Goal: Task Accomplishment & Management: Use online tool/utility

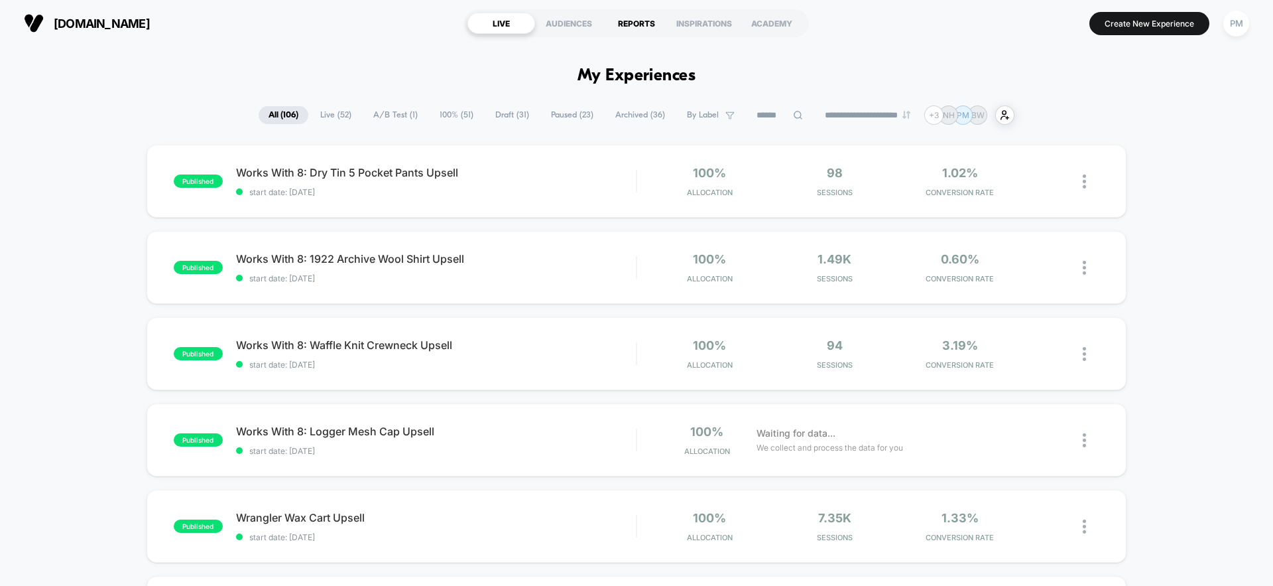
click at [629, 23] on div "REPORTS" at bounding box center [637, 23] width 68 height 21
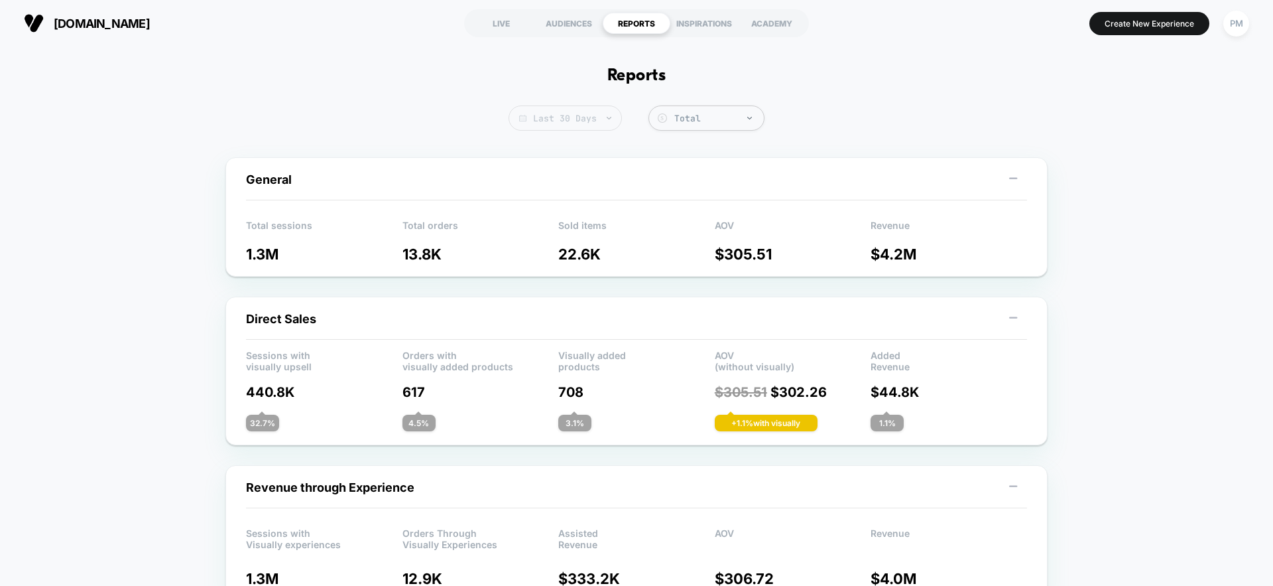
click at [566, 119] on span "Last 30 Days" at bounding box center [565, 117] width 113 height 25
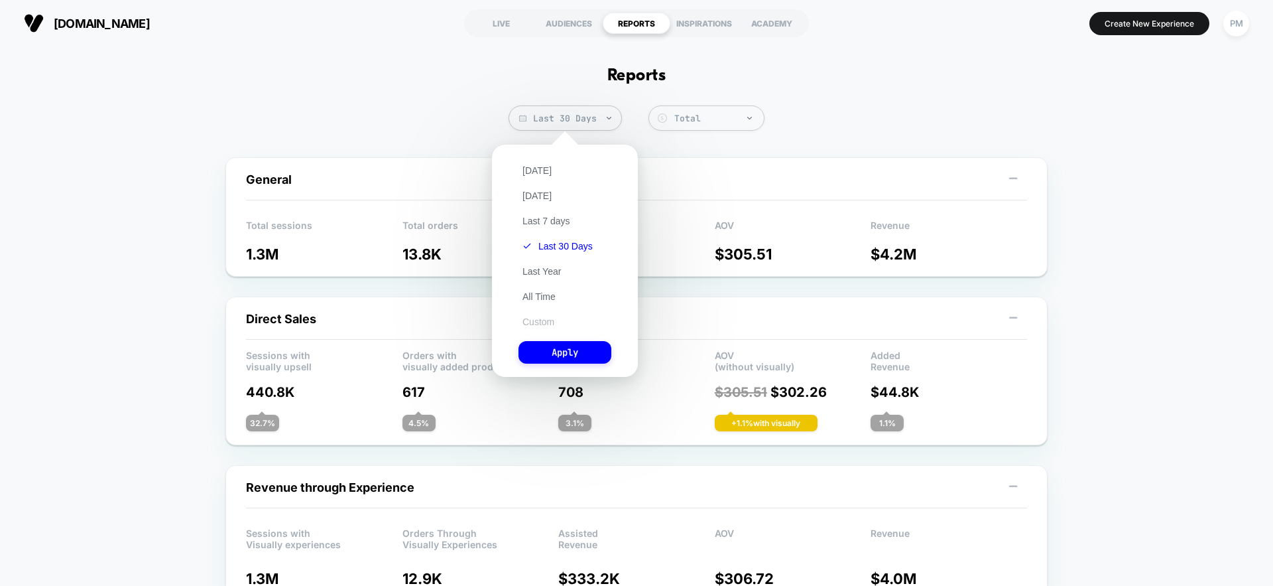
click at [537, 322] on button "Custom" at bounding box center [539, 322] width 40 height 12
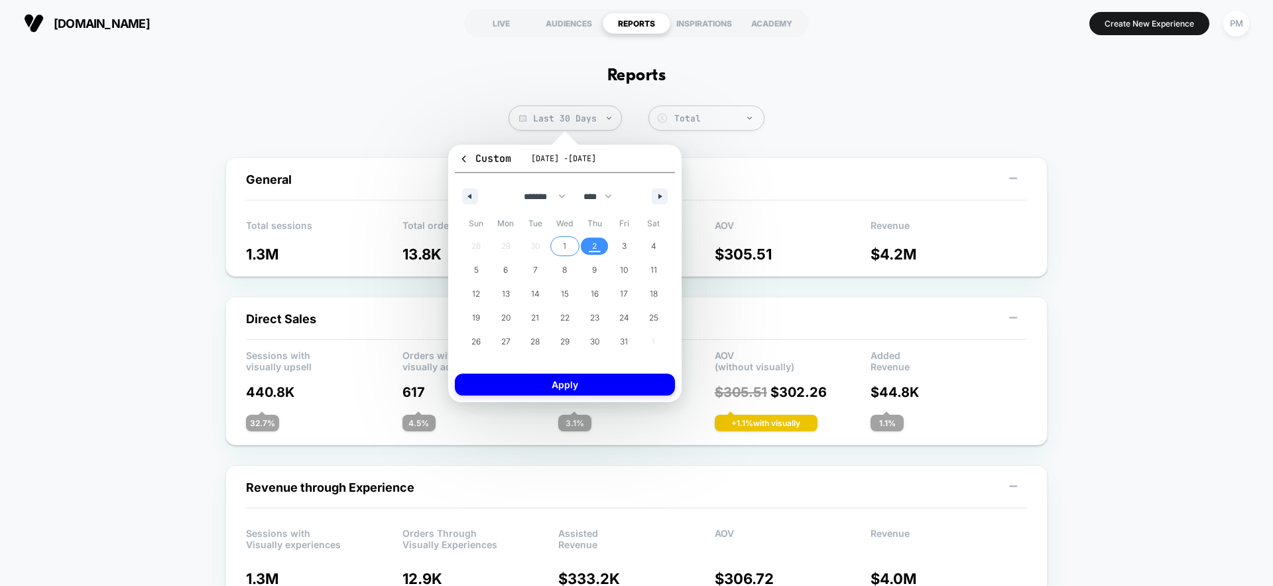
click at [562, 249] on span "1" at bounding box center [565, 245] width 30 height 17
click at [586, 247] on span "2" at bounding box center [595, 245] width 30 height 17
click at [566, 385] on button "Apply" at bounding box center [565, 384] width 220 height 22
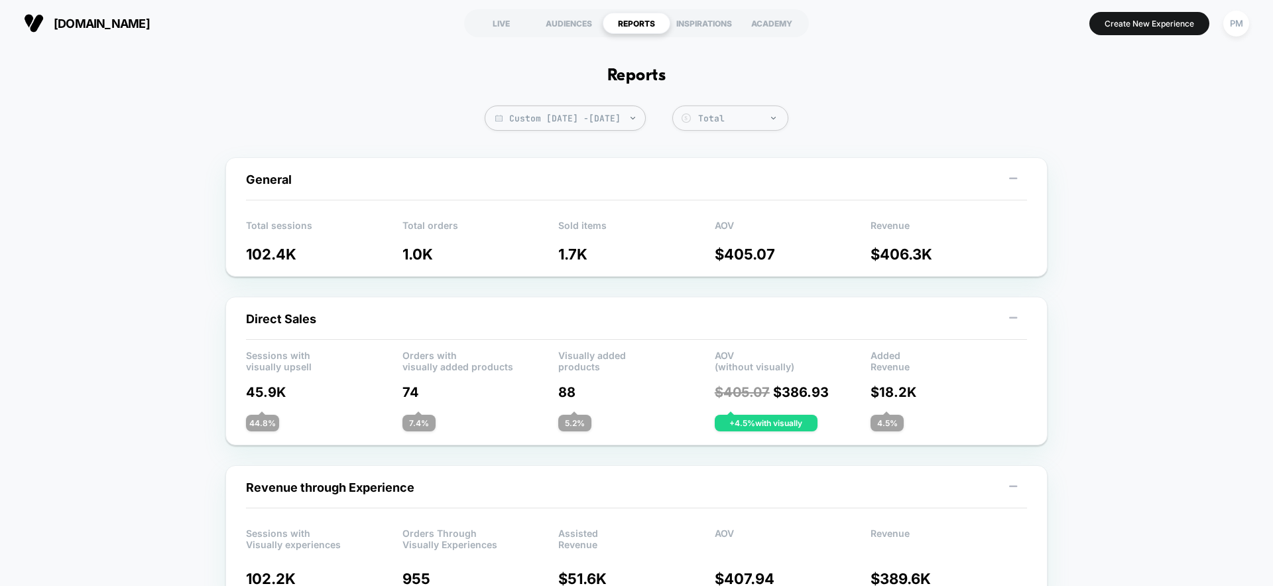
click at [599, 113] on span "Custom [DATE] - [DATE]" at bounding box center [565, 117] width 161 height 25
select select "*"
select select "****"
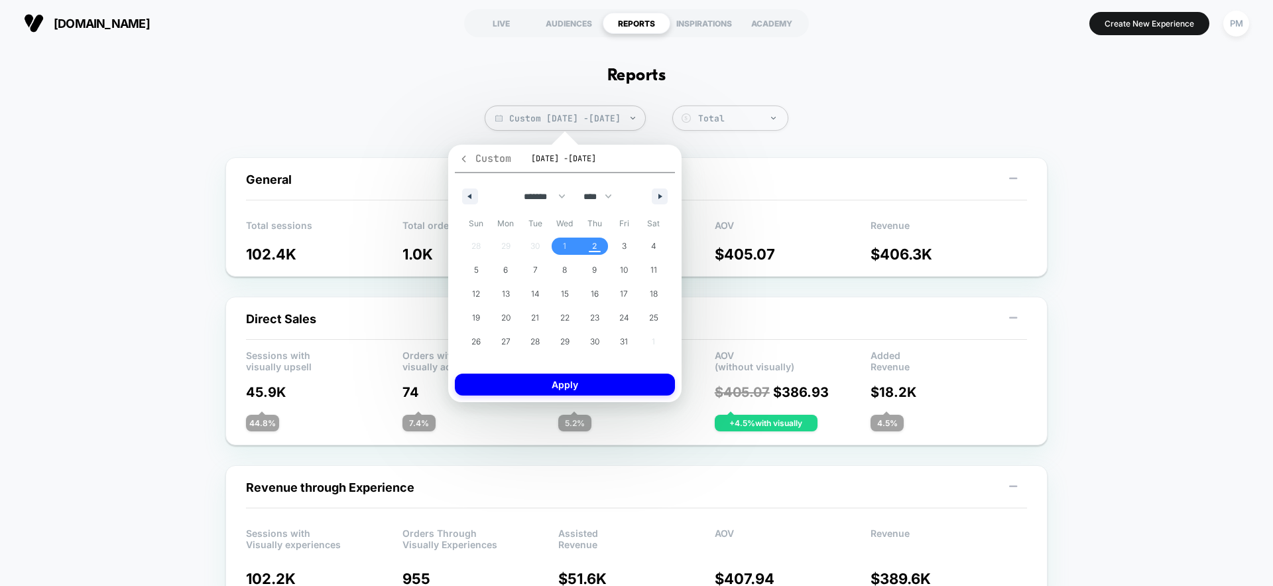
click at [466, 160] on icon "button" at bounding box center [464, 159] width 10 height 10
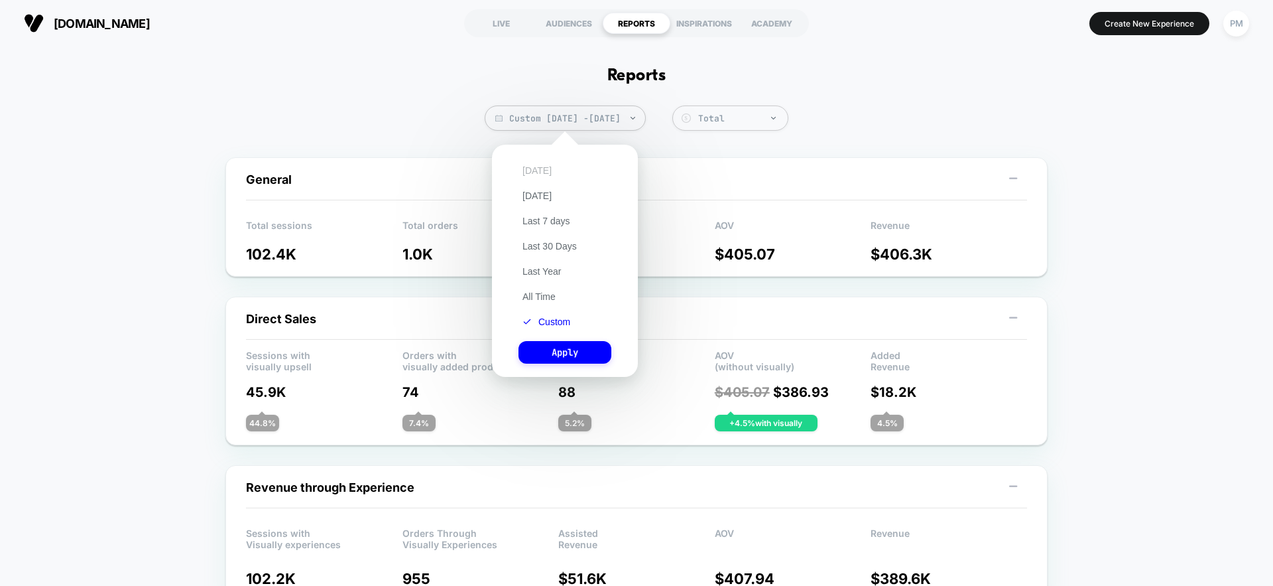
click at [544, 171] on button "[DATE]" at bounding box center [537, 170] width 37 height 12
click at [576, 355] on button "Apply" at bounding box center [565, 352] width 93 height 23
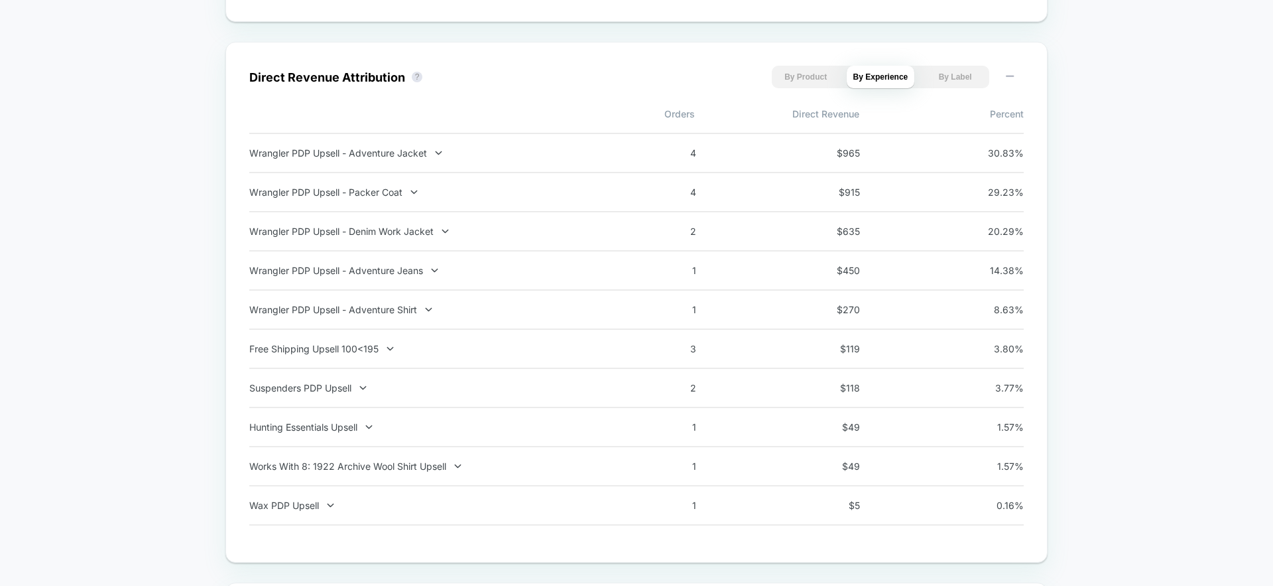
scroll to position [909, 0]
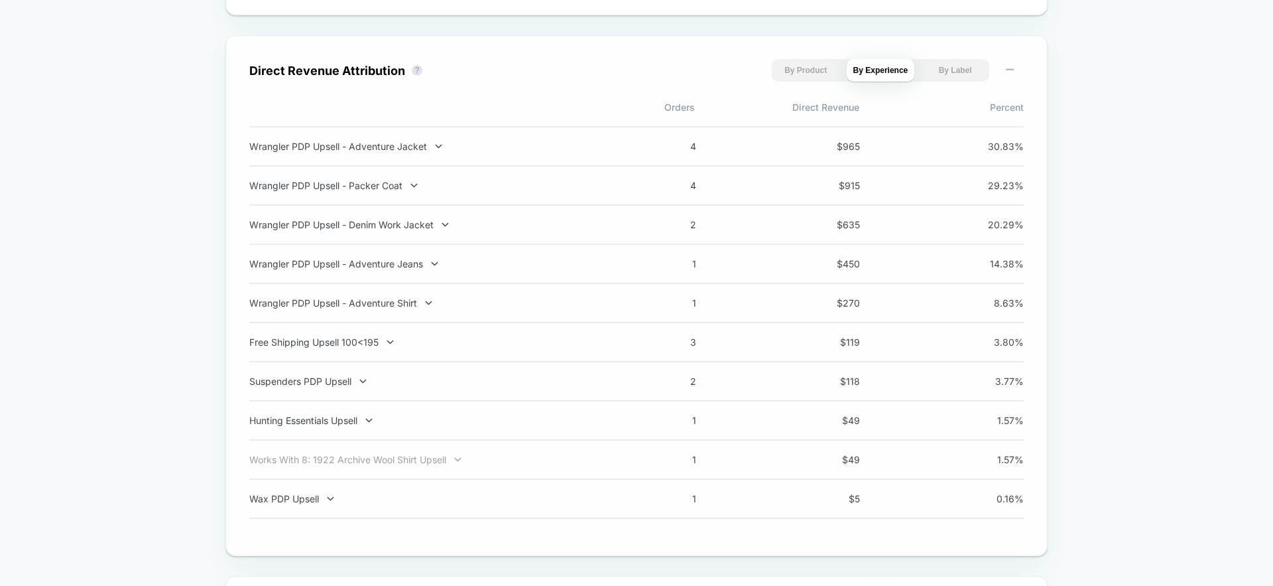
click at [448, 459] on div at bounding box center [449, 459] width 7 height 1
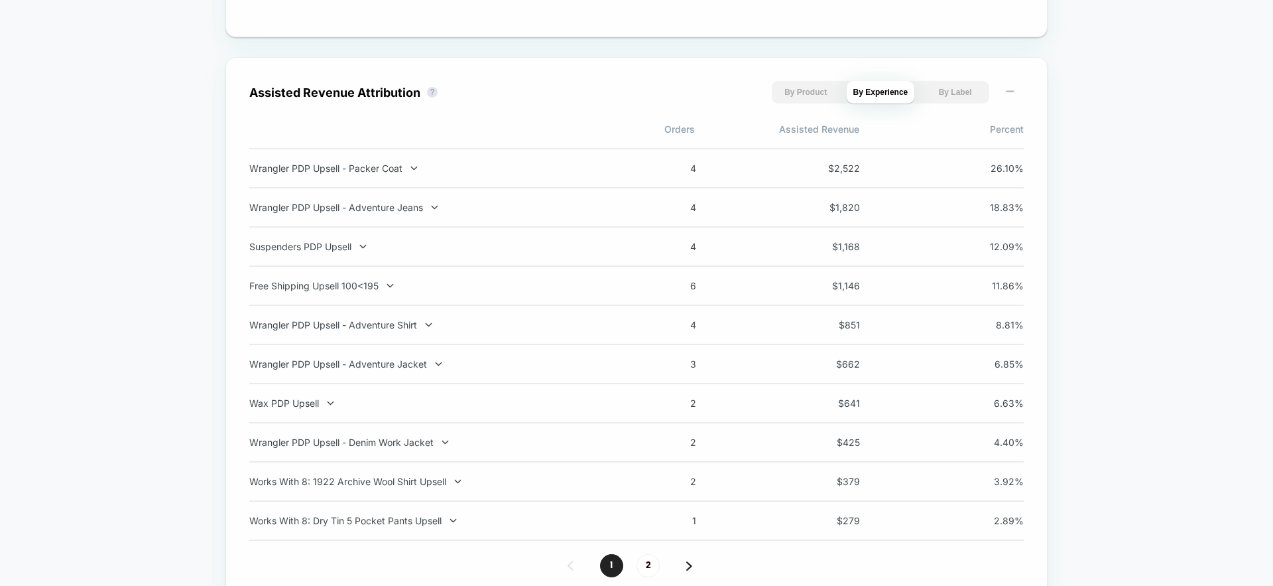
scroll to position [1642, 0]
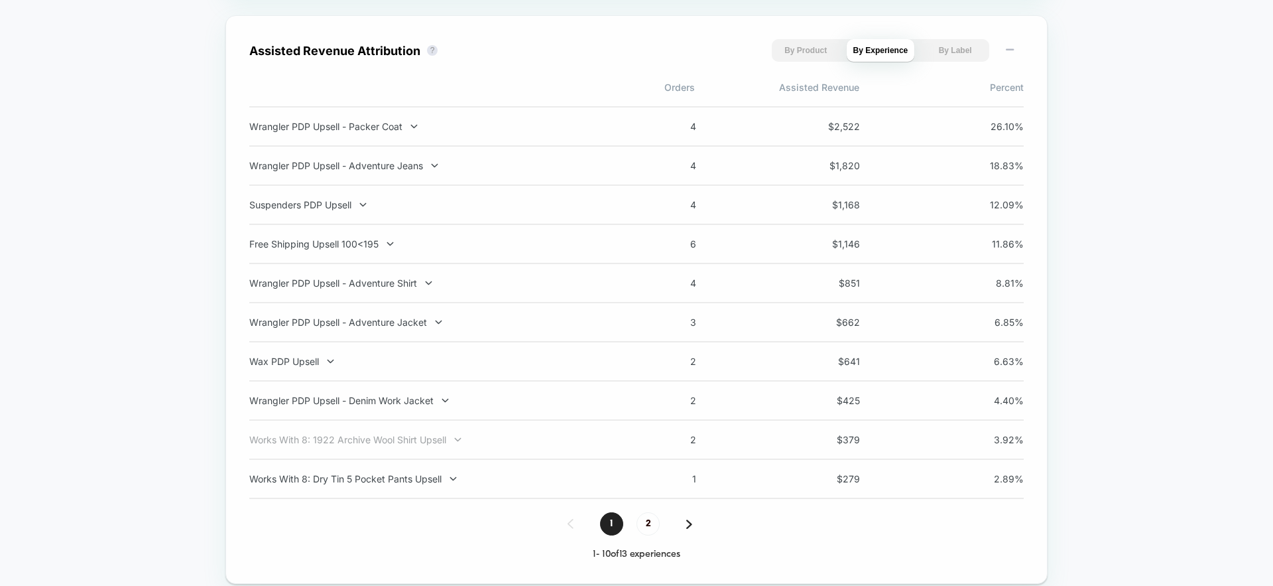
click at [448, 438] on div "Works With 8: 1922 Archive Wool Shirt Upsell" at bounding box center [423, 439] width 349 height 11
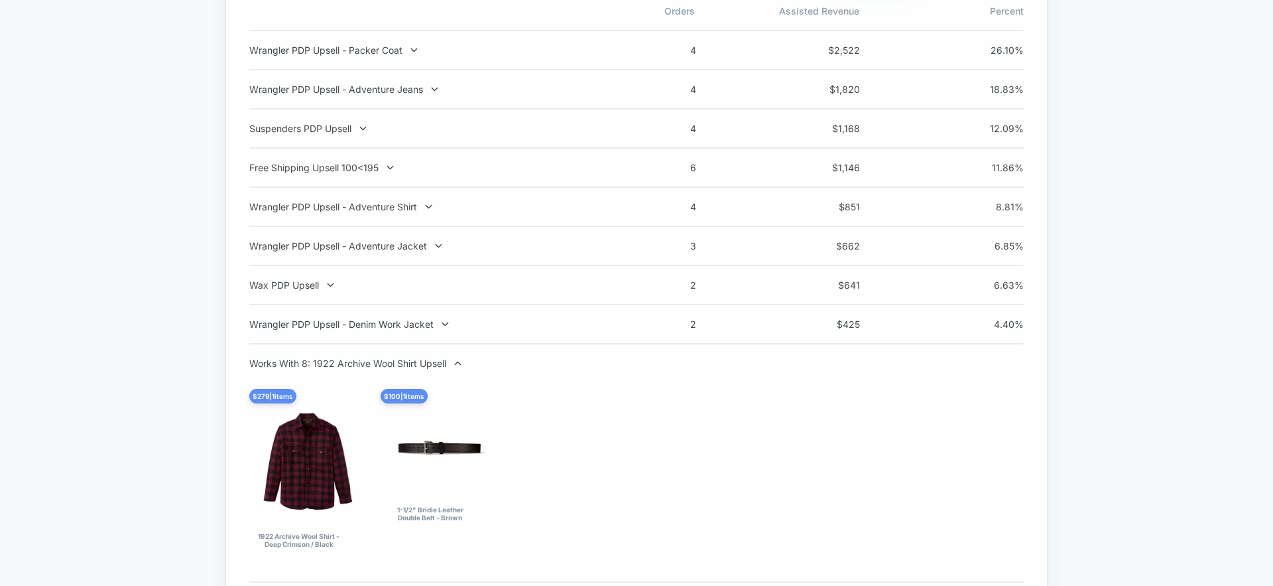
scroll to position [1721, 0]
click at [422, 362] on div "Works With 8: 1922 Archive Wool Shirt Upsell" at bounding box center [423, 360] width 349 height 11
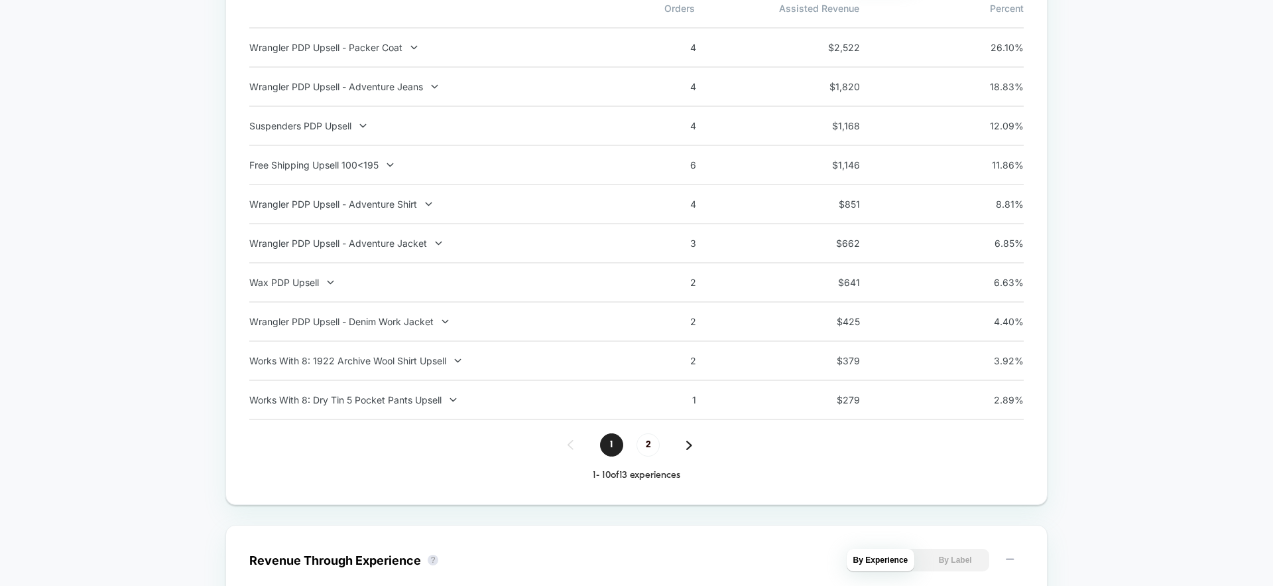
scroll to position [1728, 0]
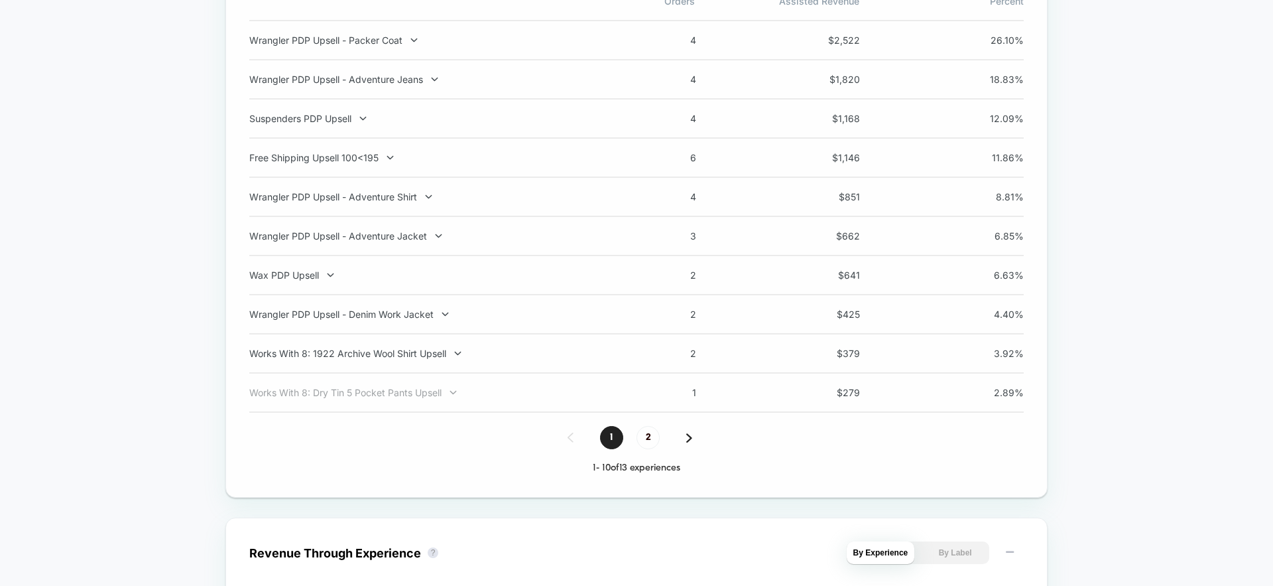
click at [428, 395] on div "Works With 8: Dry Tin 5 Pocket Pants Upsell" at bounding box center [423, 392] width 349 height 11
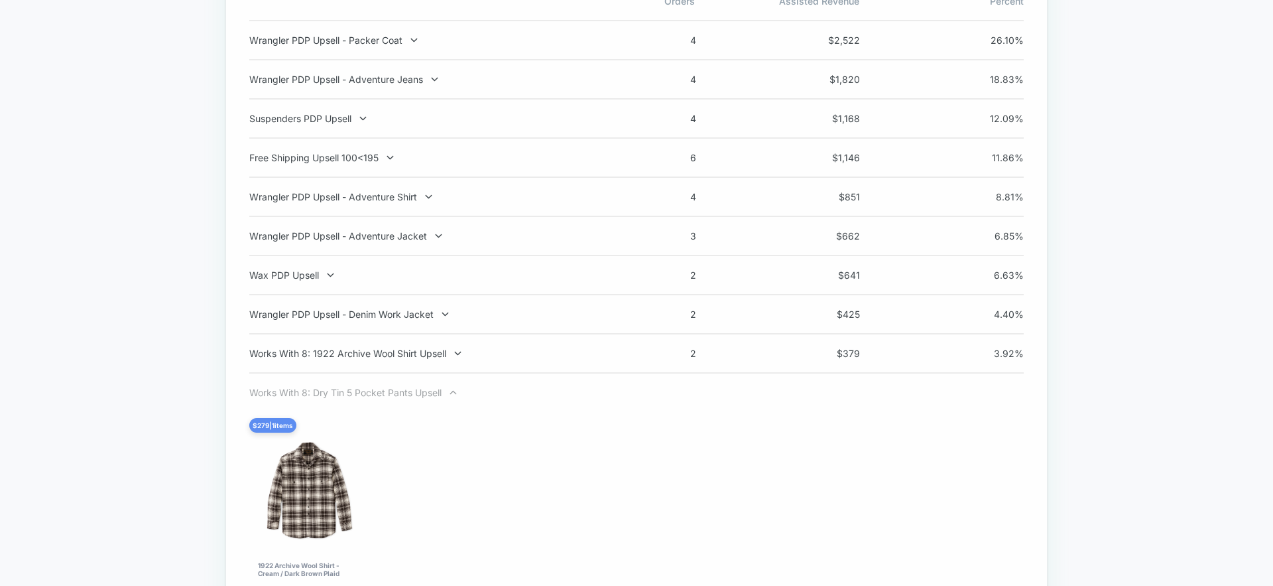
click at [428, 395] on div "Works With 8: Dry Tin 5 Pocket Pants Upsell" at bounding box center [423, 392] width 349 height 11
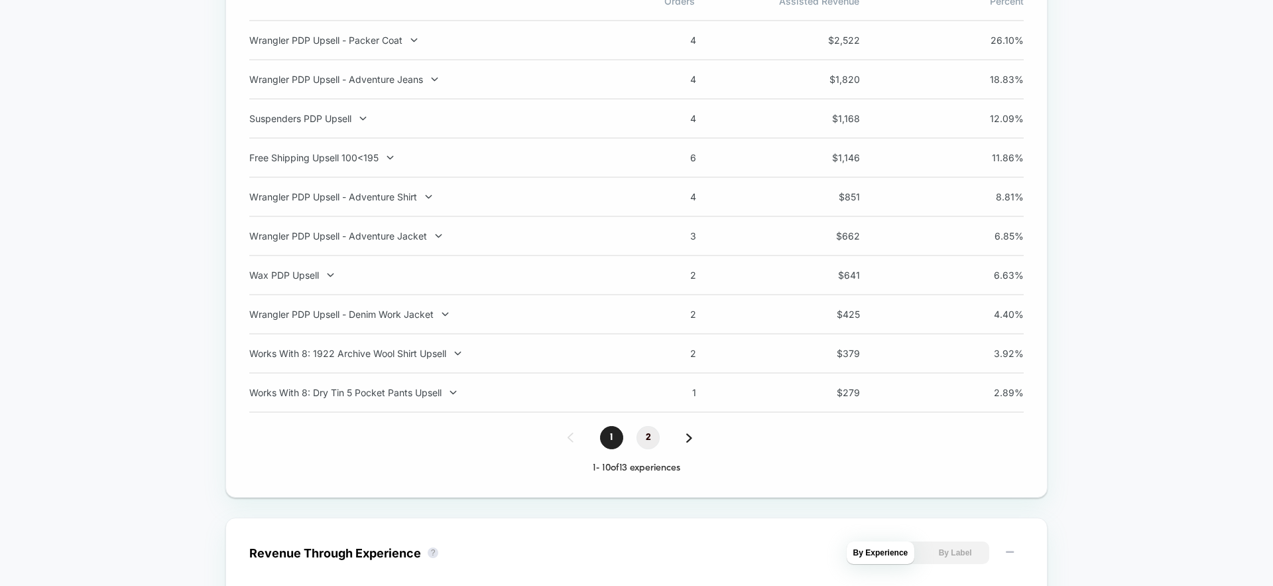
click at [654, 436] on span "2" at bounding box center [648, 437] width 23 height 23
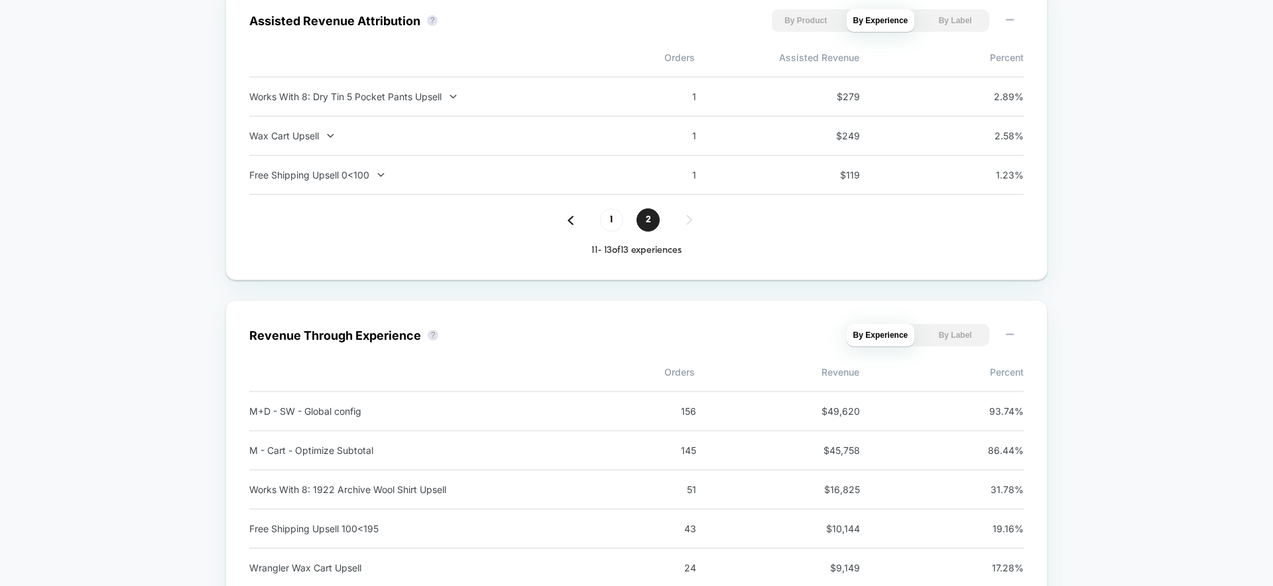
scroll to position [1441, 0]
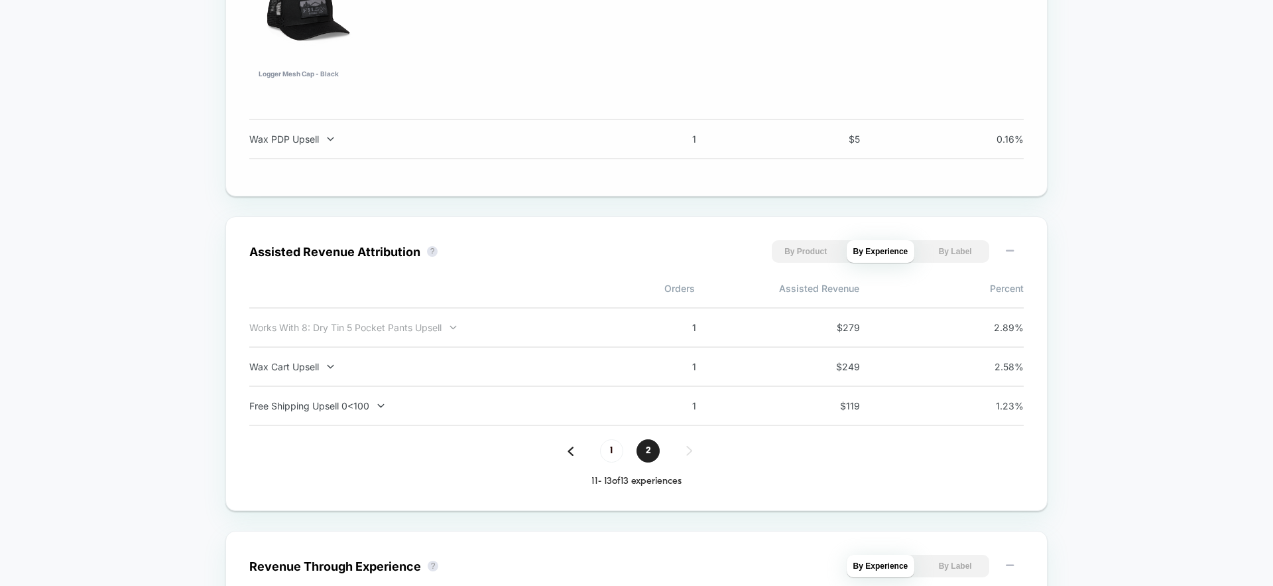
click at [439, 327] on div "Works With 8: Dry Tin 5 Pocket Pants Upsell" at bounding box center [423, 327] width 349 height 11
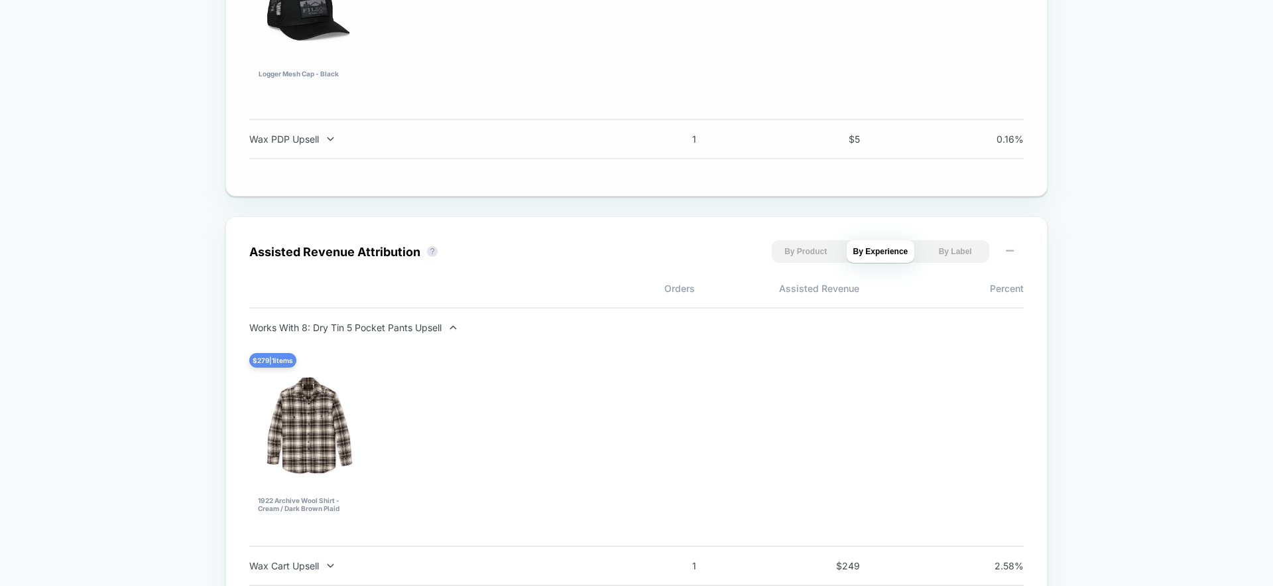
click at [439, 327] on div "Works With 8: Dry Tin 5 Pocket Pants Upsell" at bounding box center [423, 327] width 349 height 11
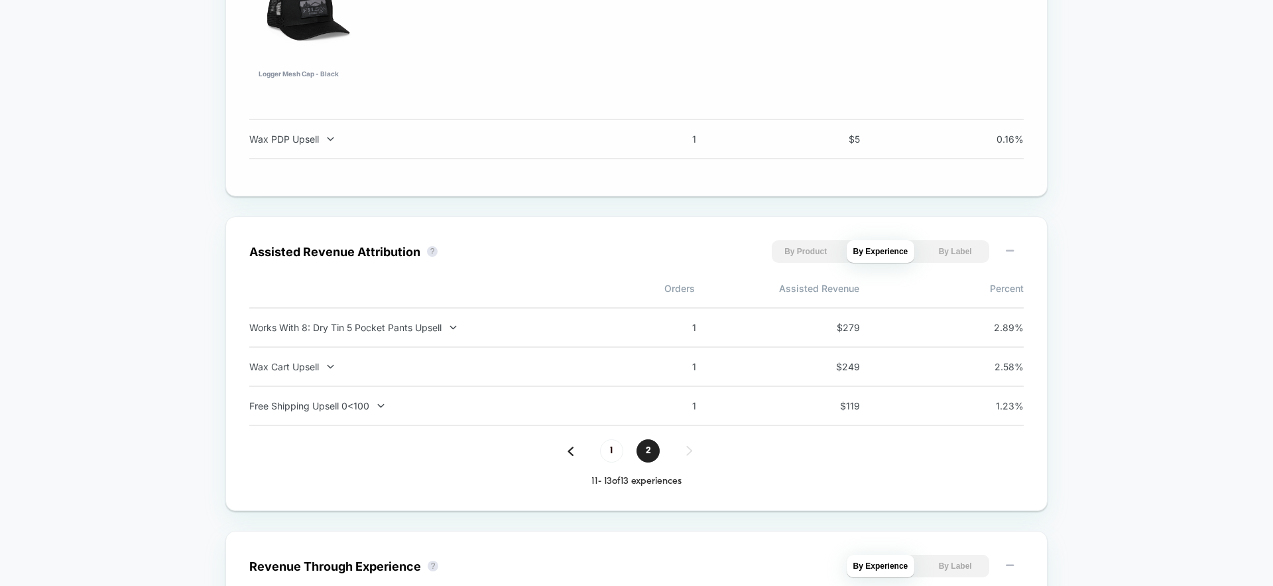
click at [406, 340] on div "Works With 8: Dry Tin 5 Pocket Pants Upsell 1 $ 279 2.89 %" at bounding box center [636, 327] width 775 height 40
click at [404, 315] on div "Works With 8: Dry Tin 5 Pocket Pants Upsell 1 $ 279 2.89 %" at bounding box center [636, 327] width 775 height 40
click at [397, 327] on div "Works With 8: Dry Tin 5 Pocket Pants Upsell" at bounding box center [423, 327] width 349 height 11
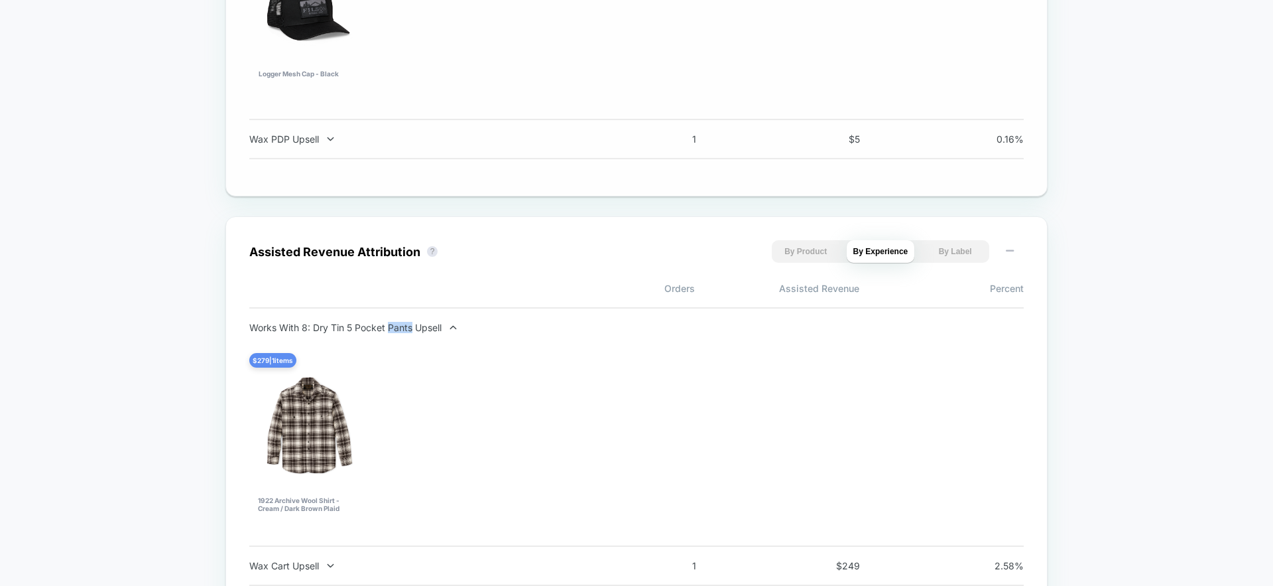
click at [397, 327] on div "Works With 8: Dry Tin 5 Pocket Pants Upsell" at bounding box center [423, 327] width 349 height 11
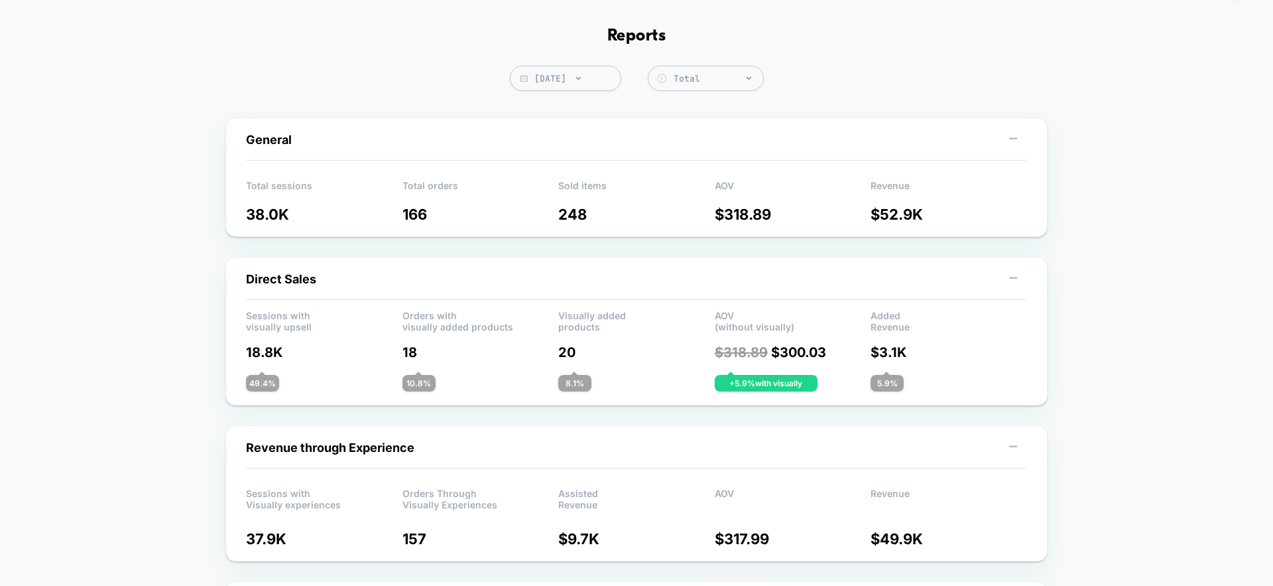
scroll to position [0, 0]
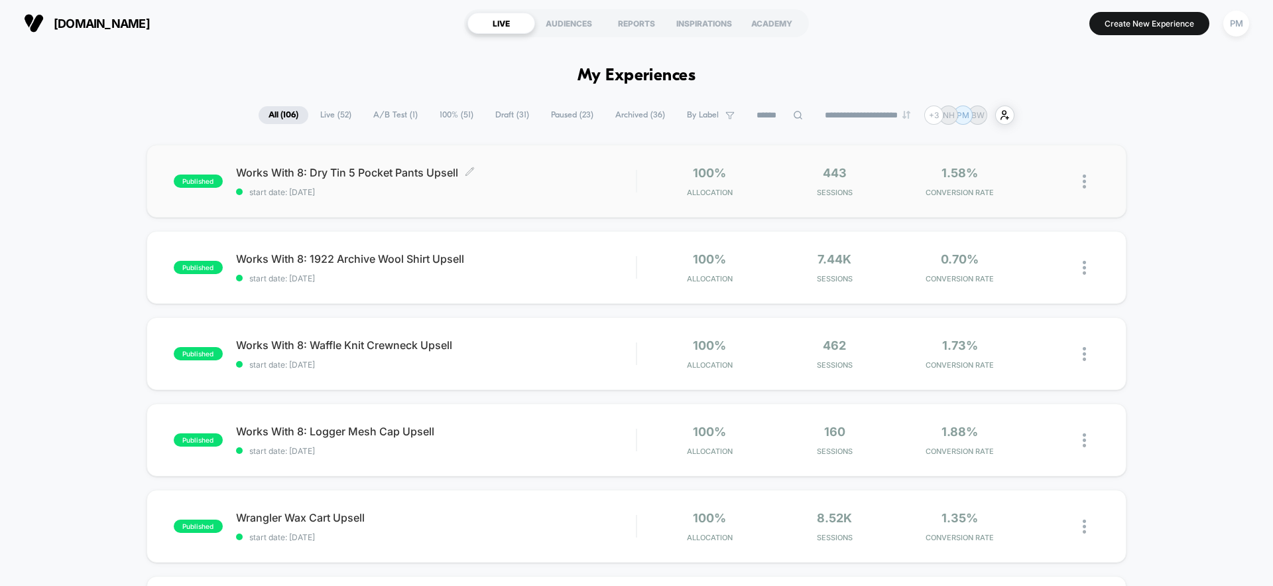
click at [501, 184] on div "Works With 8: Dry Tin 5 Pocket Pants Upsell Click to edit experience details Cl…" at bounding box center [436, 181] width 400 height 31
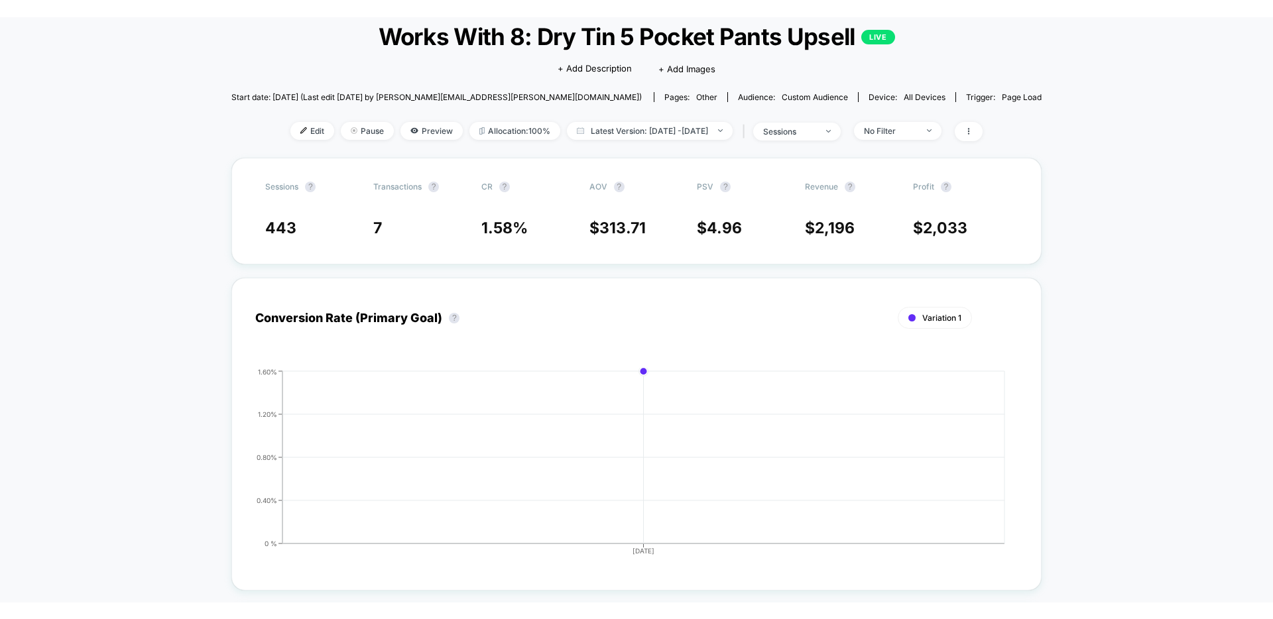
scroll to position [91, 0]
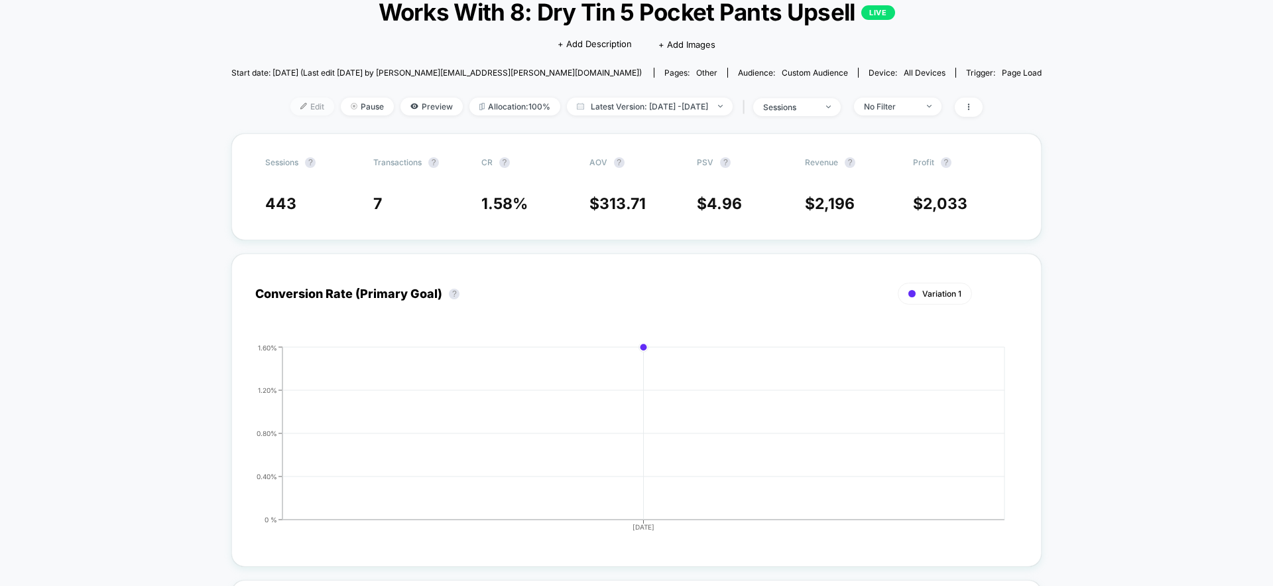
click at [292, 101] on span "Edit" at bounding box center [312, 106] width 44 height 18
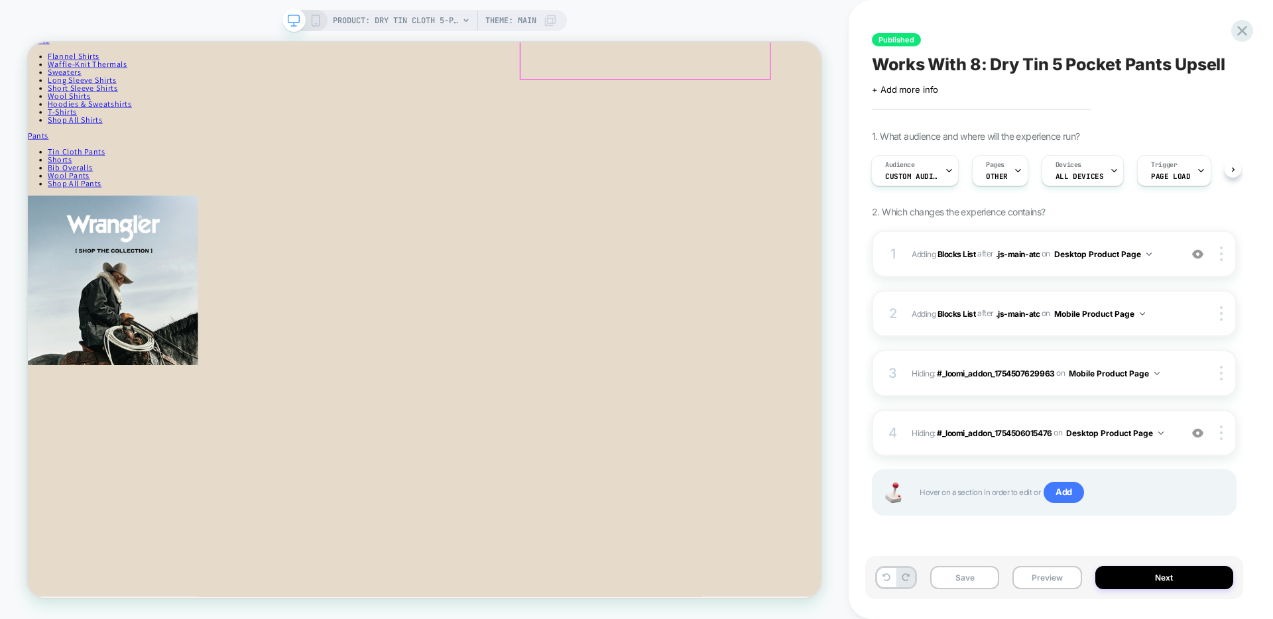
scroll to position [443, 0]
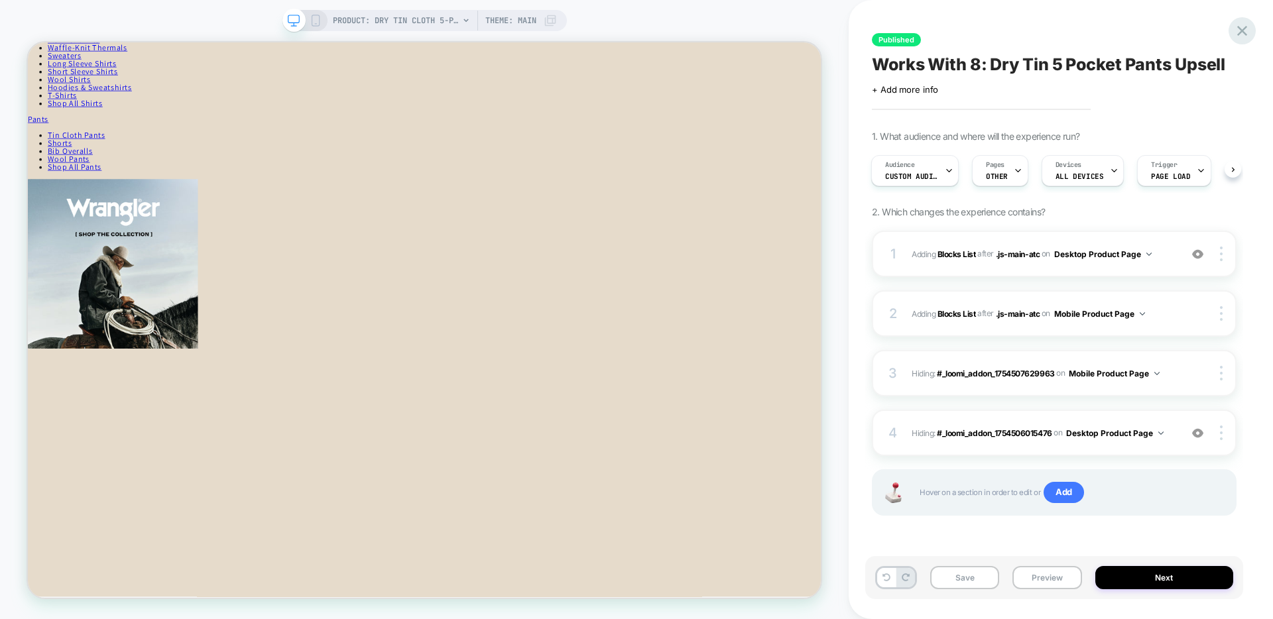
click at [1241, 34] on icon at bounding box center [1242, 31] width 18 height 18
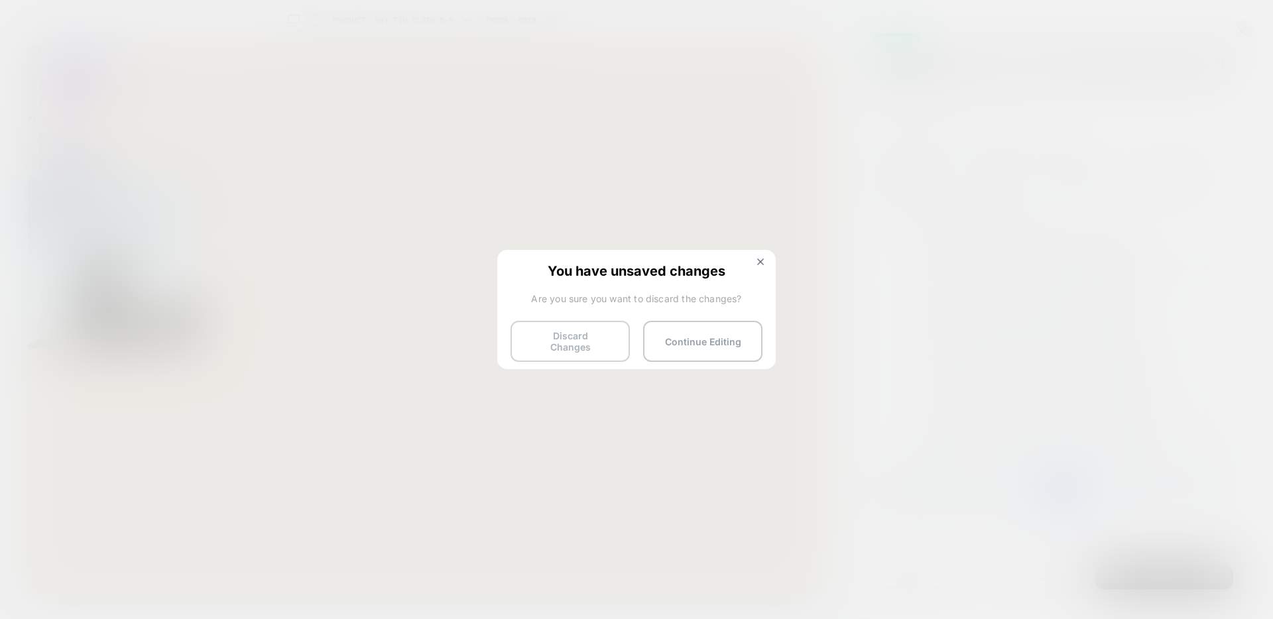
click at [593, 339] on button "Discard Changes" at bounding box center [570, 341] width 119 height 41
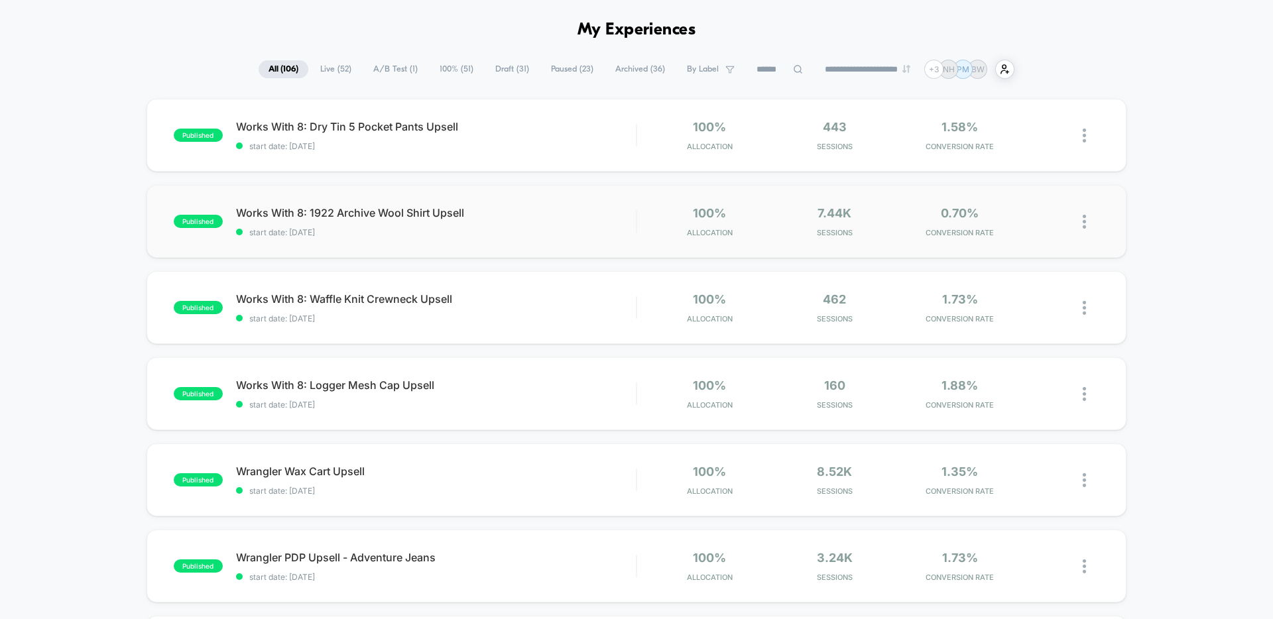
scroll to position [72, 0]
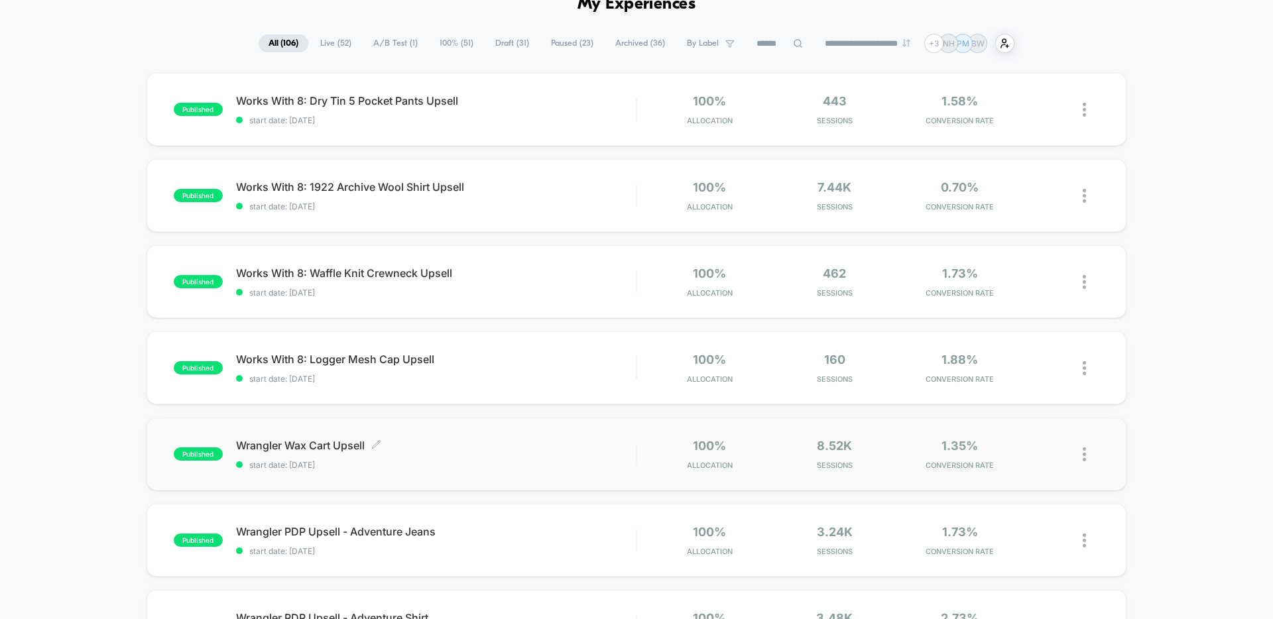
click at [486, 466] on span "start date: 10/1/2025" at bounding box center [436, 465] width 400 height 10
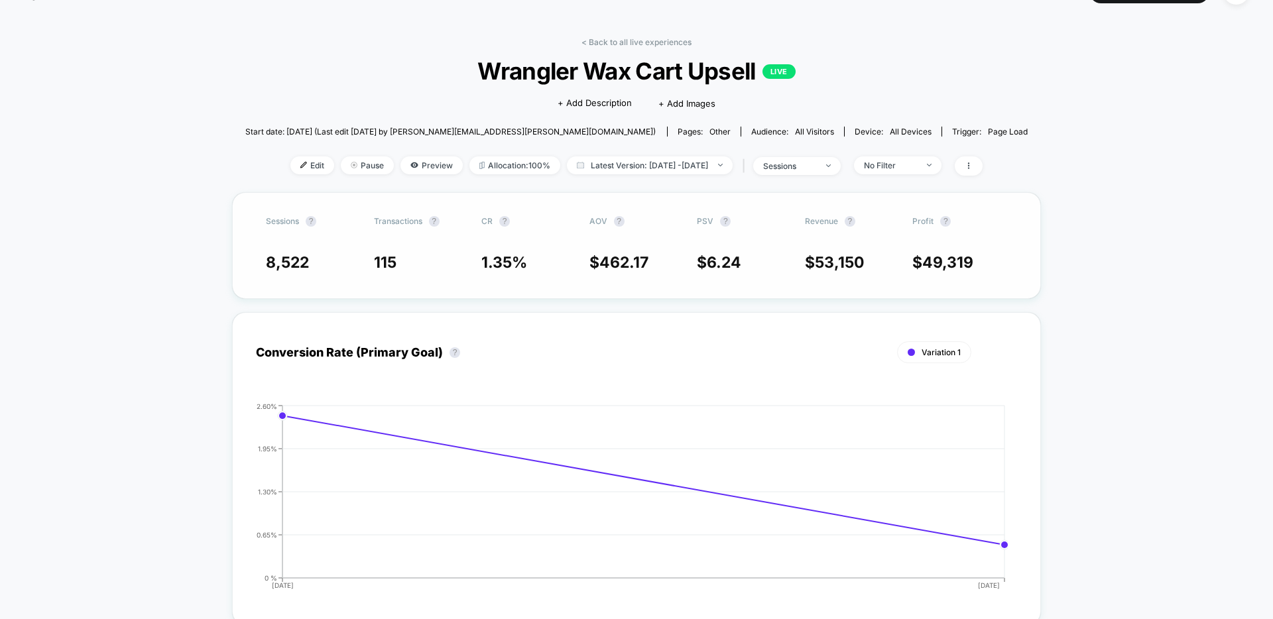
scroll to position [41, 0]
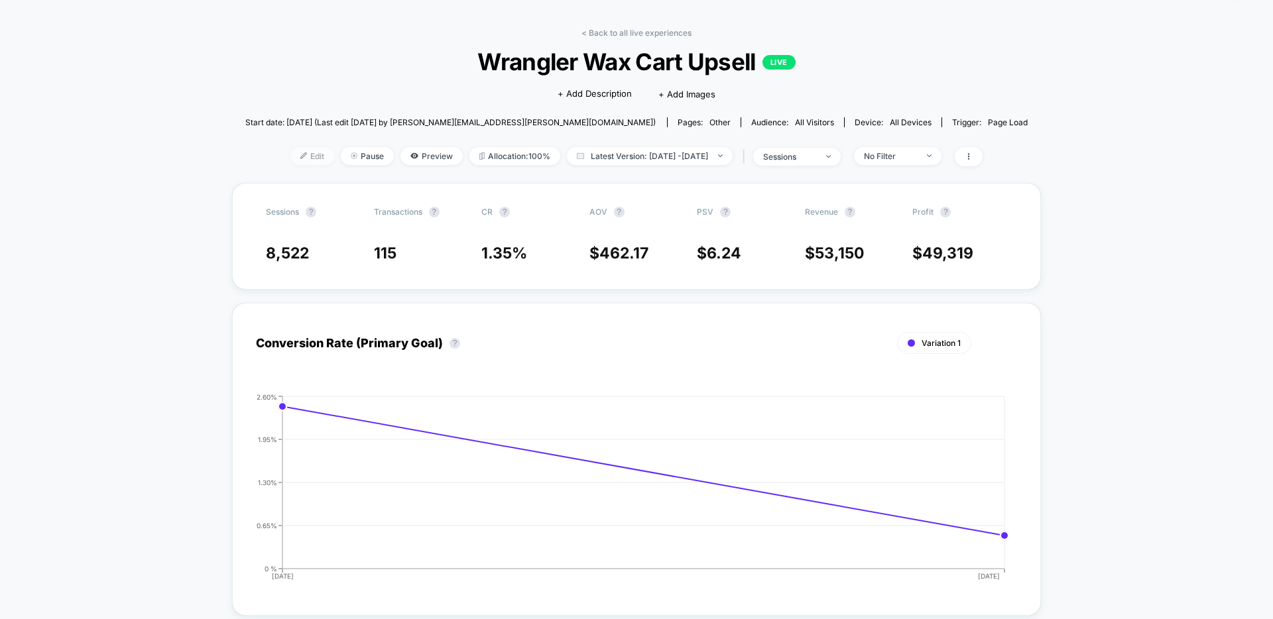
click at [292, 162] on span "Edit" at bounding box center [312, 156] width 44 height 18
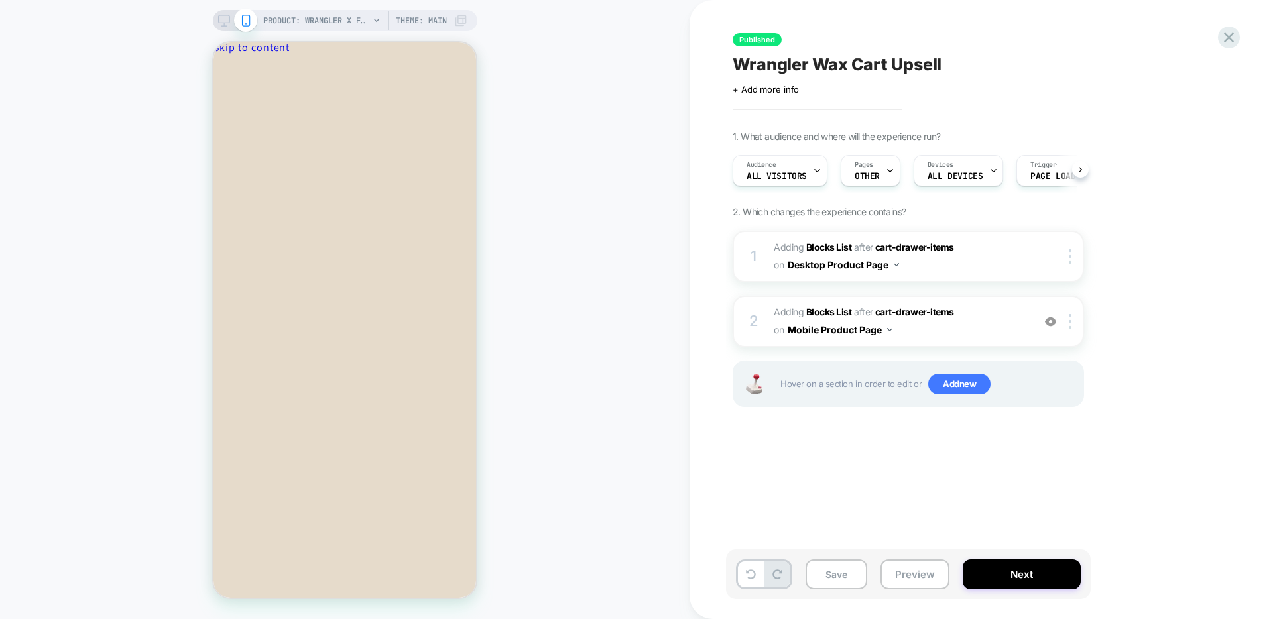
scroll to position [0, 1]
click at [223, 23] on rect at bounding box center [223, 18] width 11 height 7
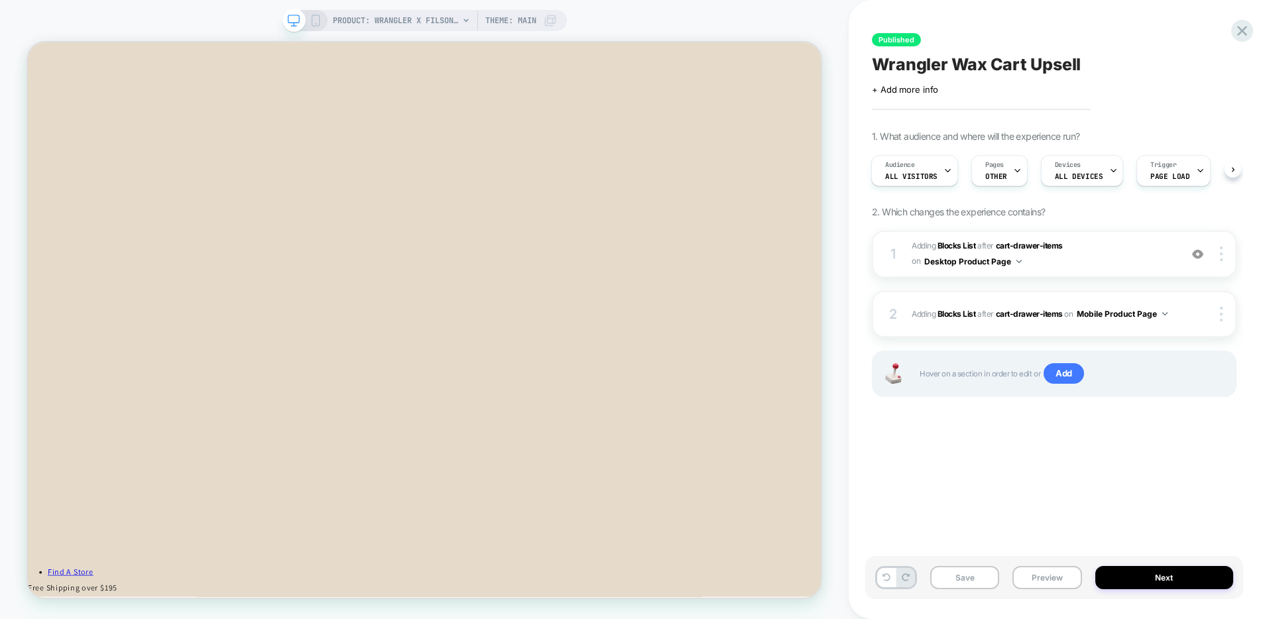
scroll to position [1327, 0]
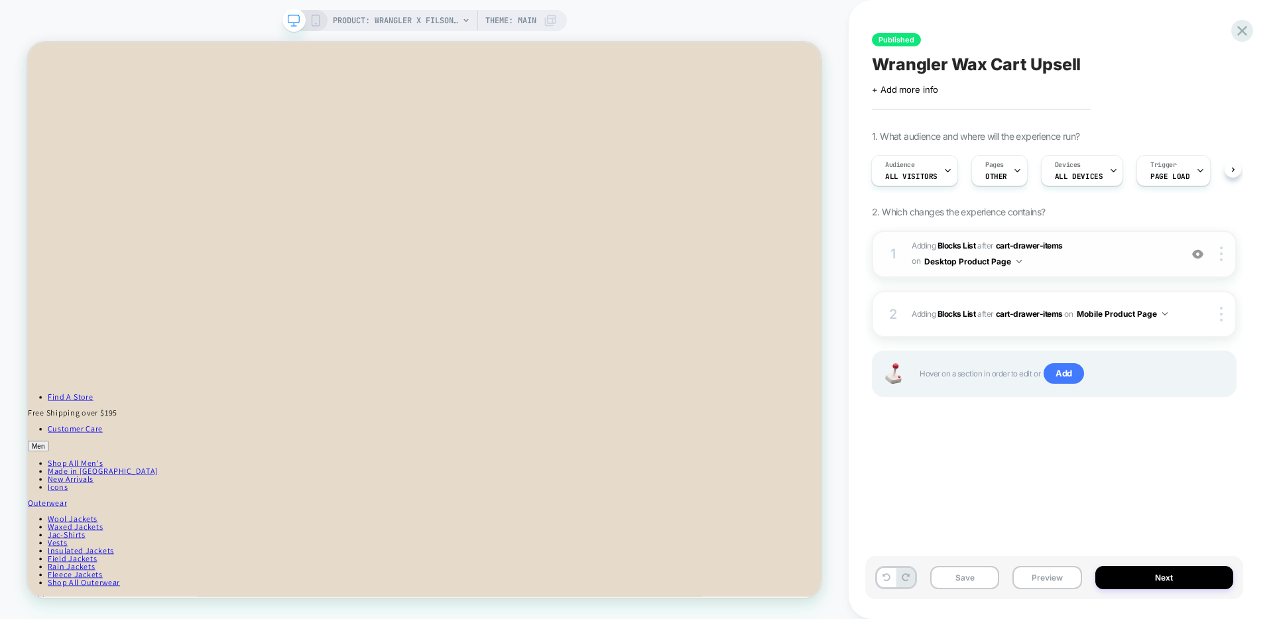
click at [1110, 261] on span "#_loomi_addon_1759347124574 Adding Blocks List AFTER cart-drawer-items cart-dra…" at bounding box center [1043, 254] width 262 height 31
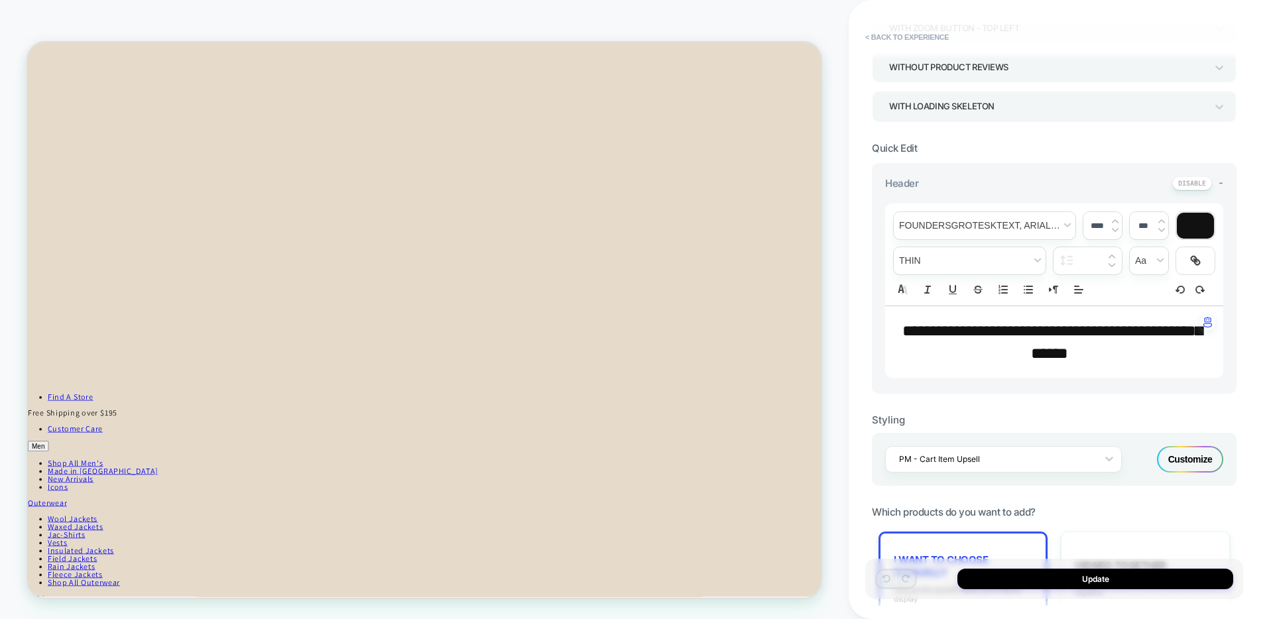
scroll to position [308, 0]
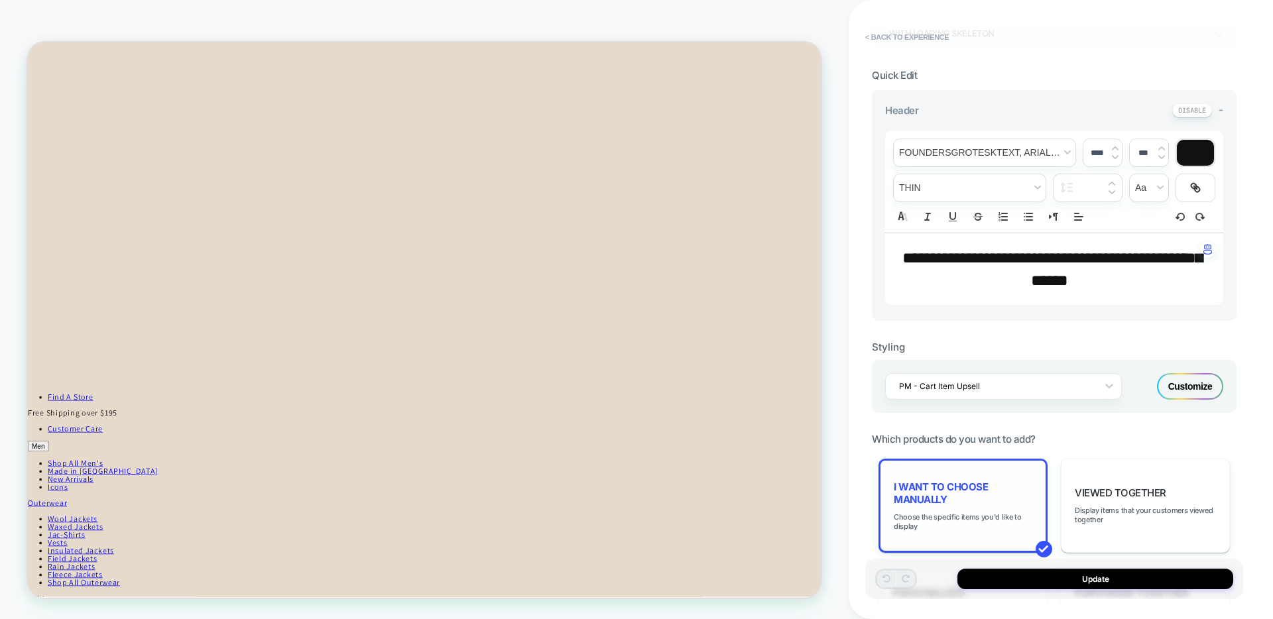
click at [1004, 479] on div "I want to choose manually Choose the specific items you'd like to display" at bounding box center [963, 506] width 169 height 94
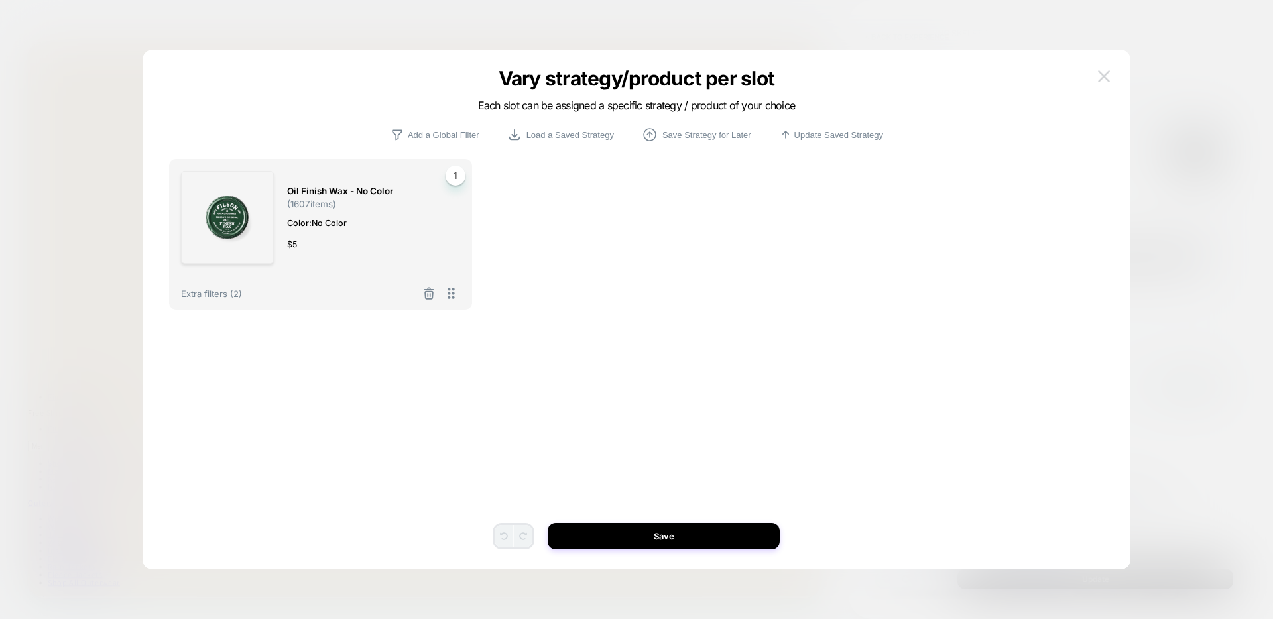
click at [1104, 78] on img at bounding box center [1104, 75] width 12 height 11
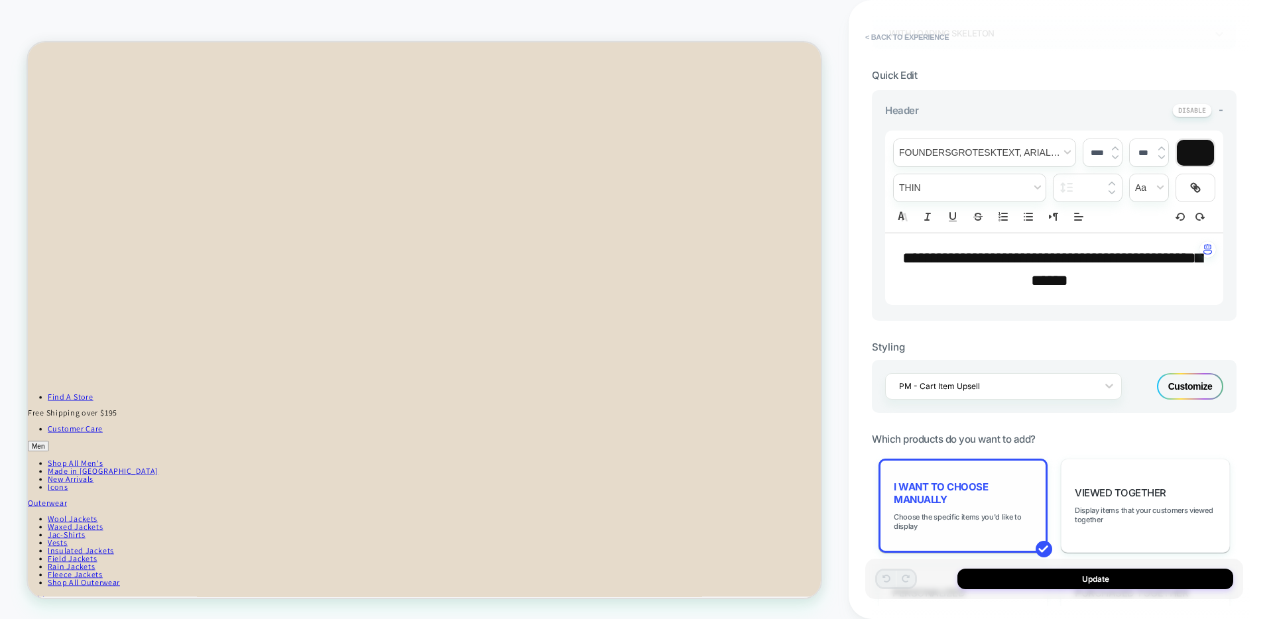
scroll to position [337, 0]
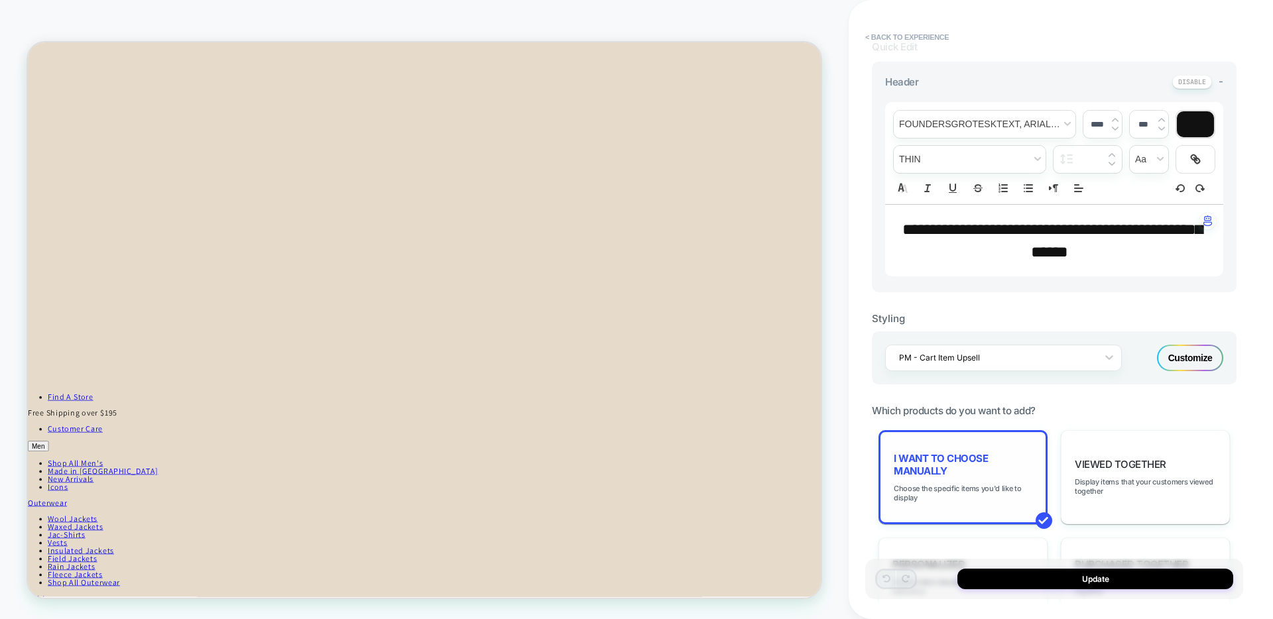
click at [918, 444] on div "I want to choose manually Choose the specific items you'd like to display" at bounding box center [963, 477] width 169 height 94
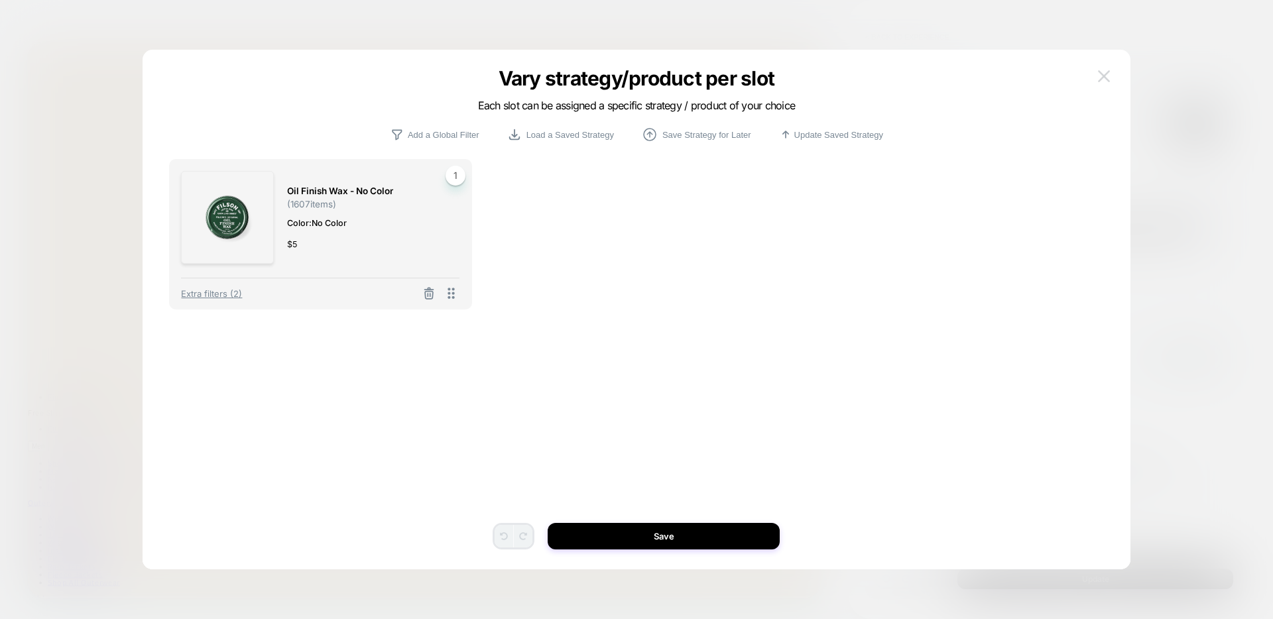
click at [1099, 75] on img at bounding box center [1104, 75] width 12 height 11
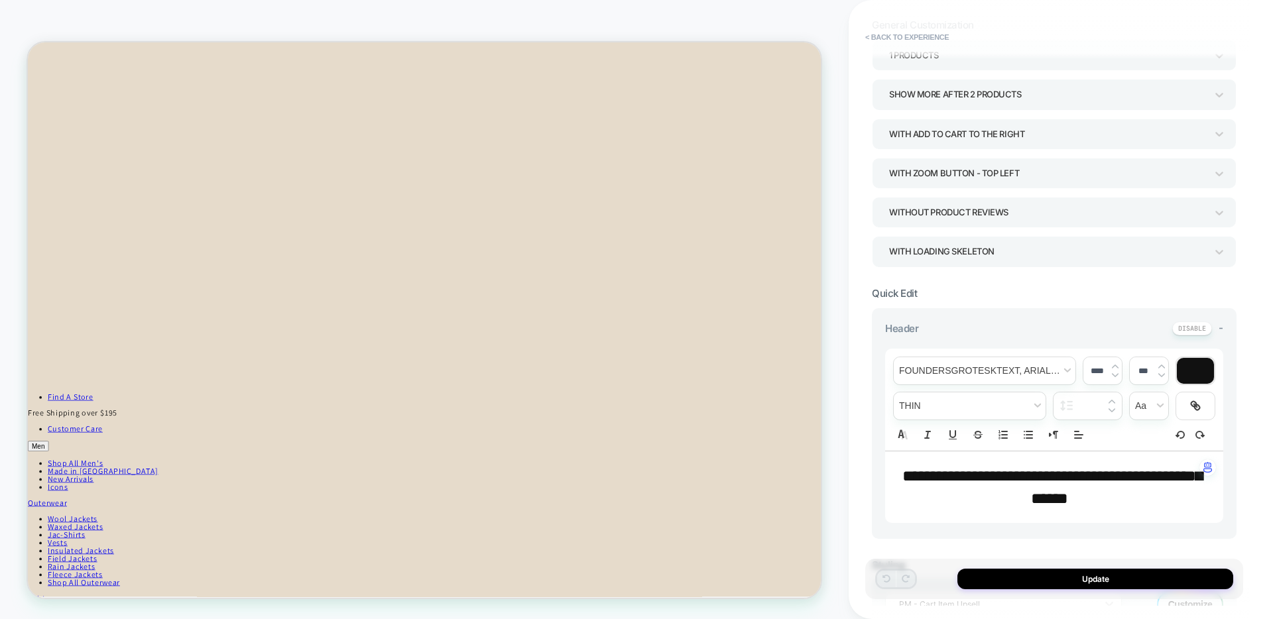
scroll to position [0, 0]
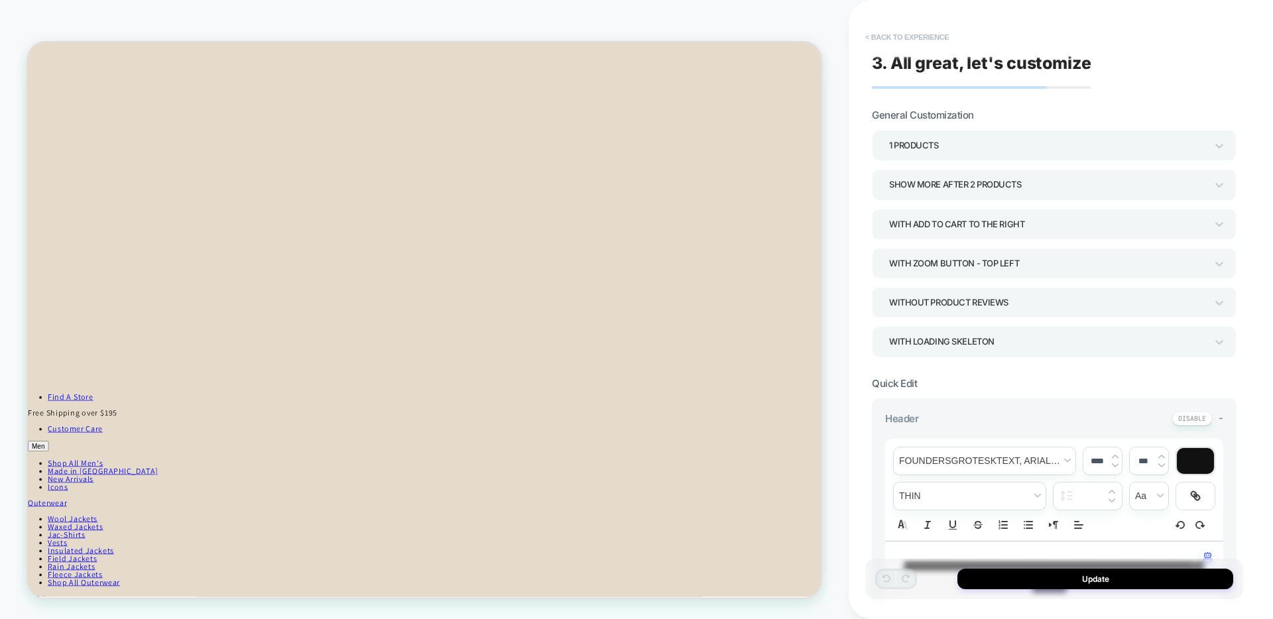
click at [904, 36] on button "< Back to experience" at bounding box center [907, 37] width 97 height 21
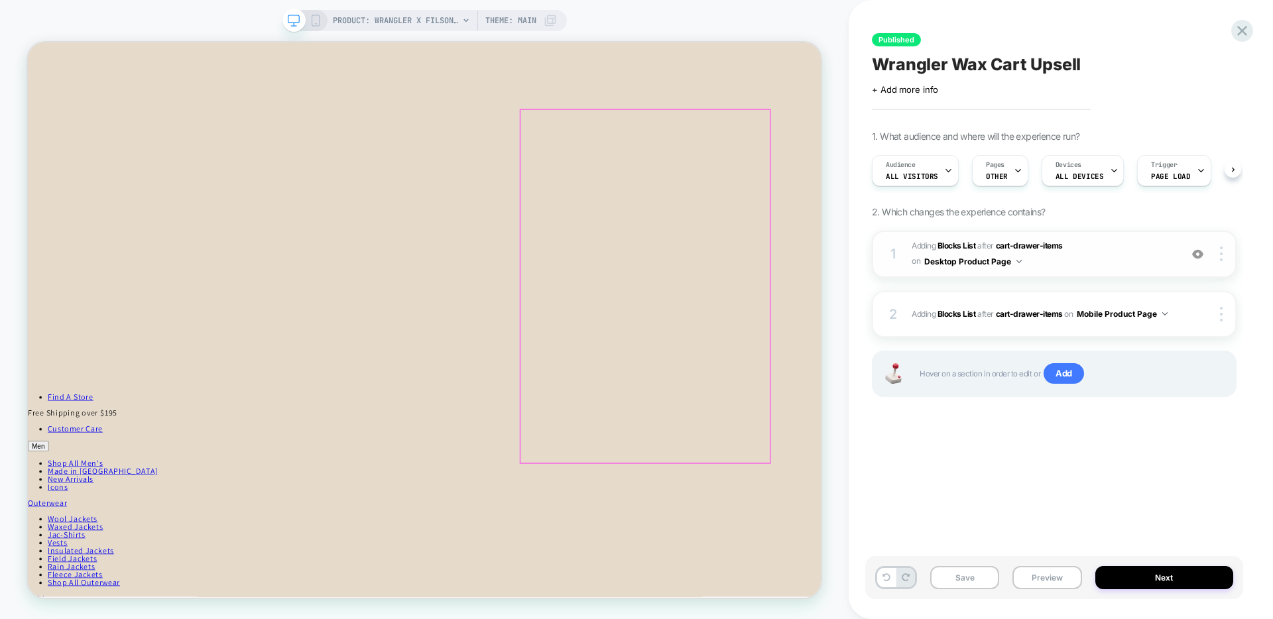
scroll to position [0, 1]
click at [1091, 260] on span "#_loomi_addon_1759347124574 Adding Blocks List AFTER cart-drawer-items cart-dra…" at bounding box center [1043, 254] width 262 height 31
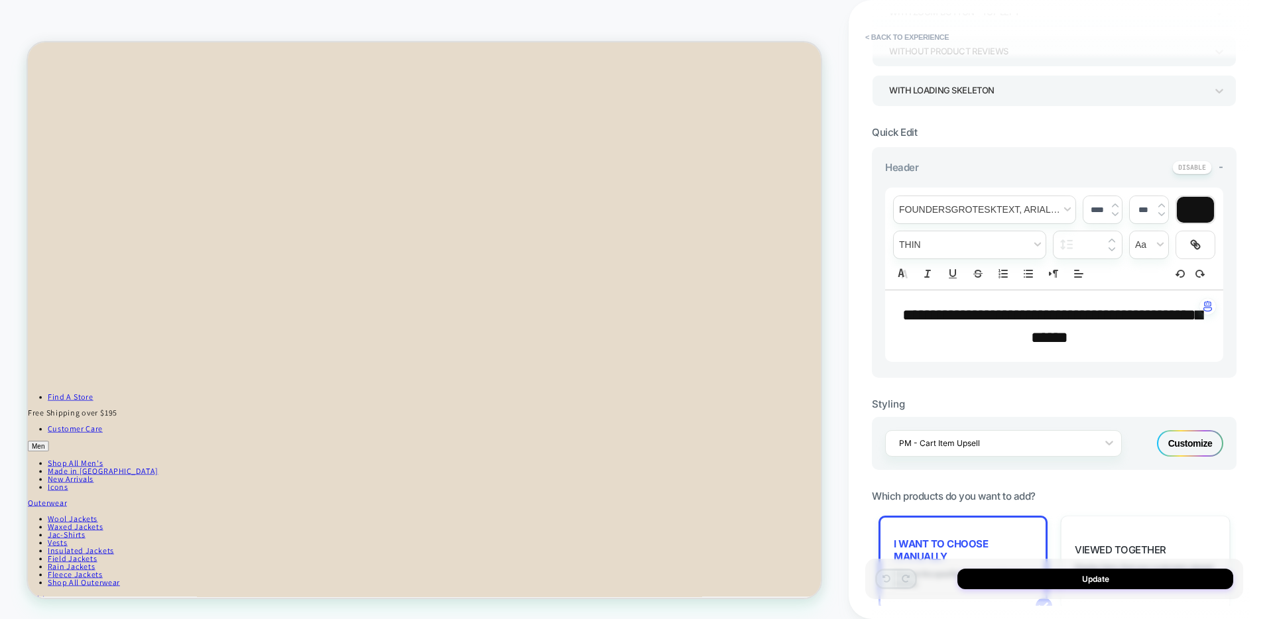
scroll to position [0, 0]
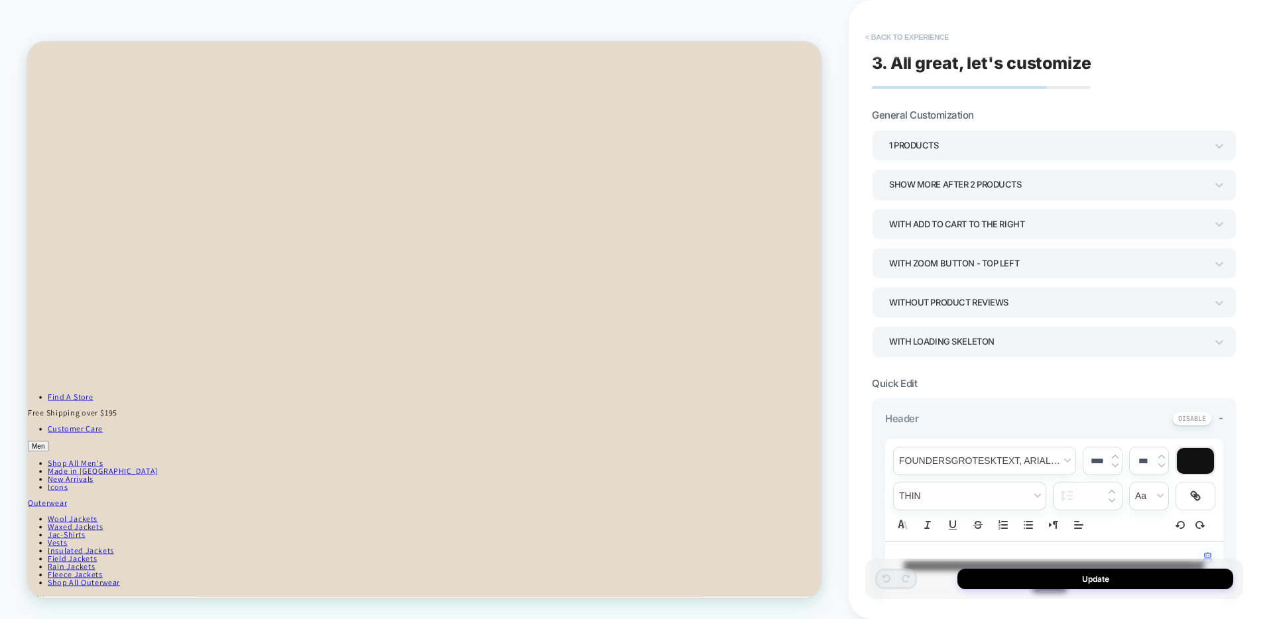
click at [923, 38] on button "< Back to experience" at bounding box center [907, 37] width 97 height 21
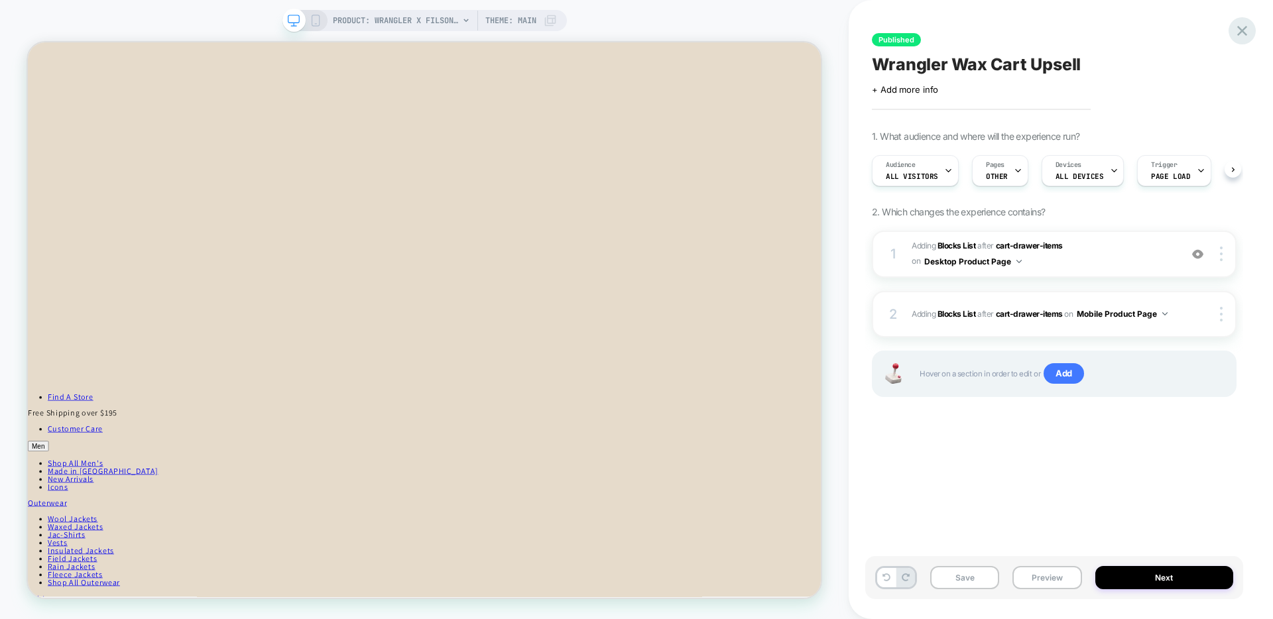
scroll to position [0, 1]
click at [1240, 30] on icon at bounding box center [1242, 31] width 10 height 10
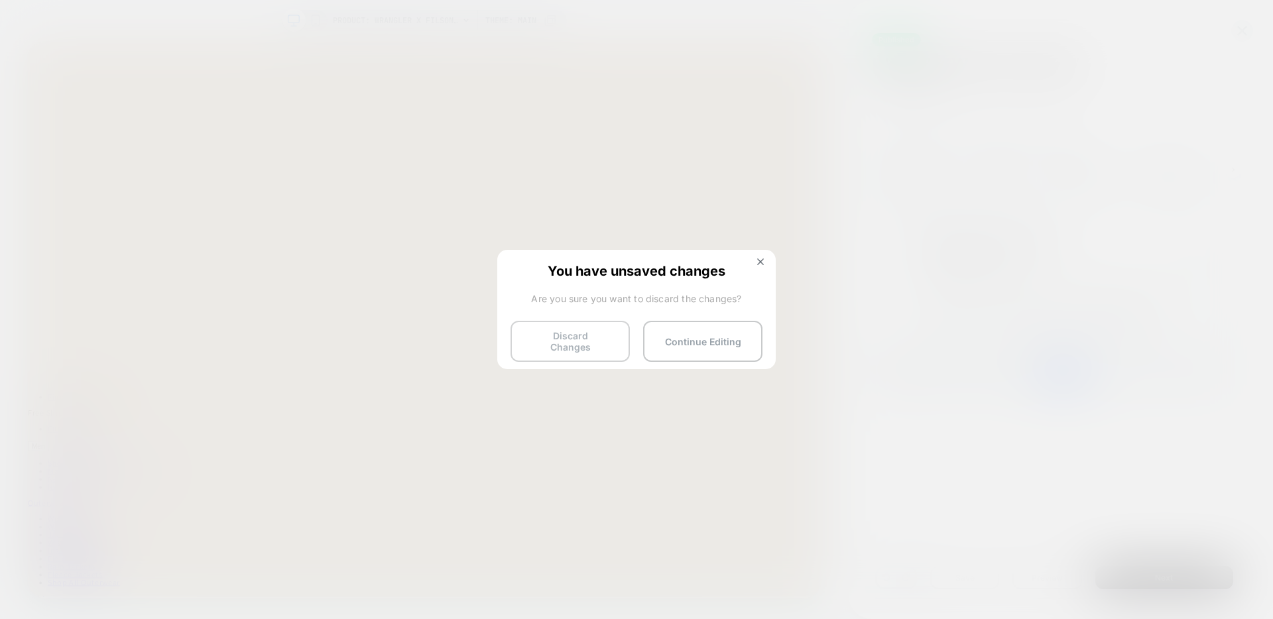
click at [565, 326] on button "Discard Changes" at bounding box center [570, 341] width 119 height 41
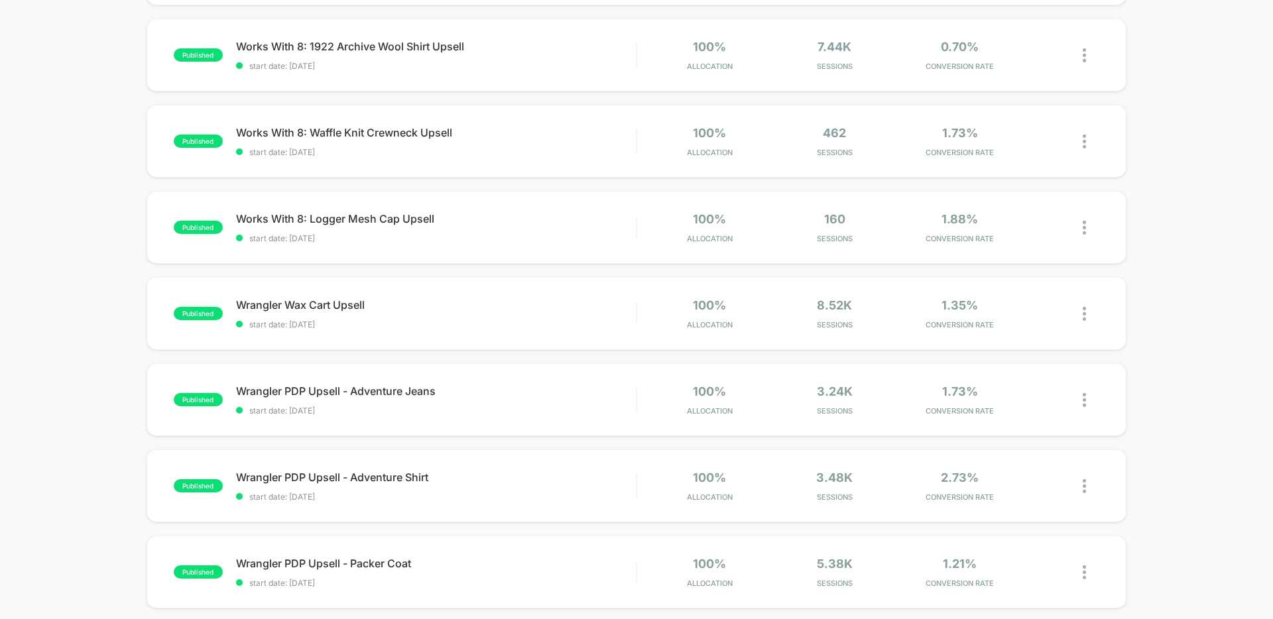
scroll to position [238, 0]
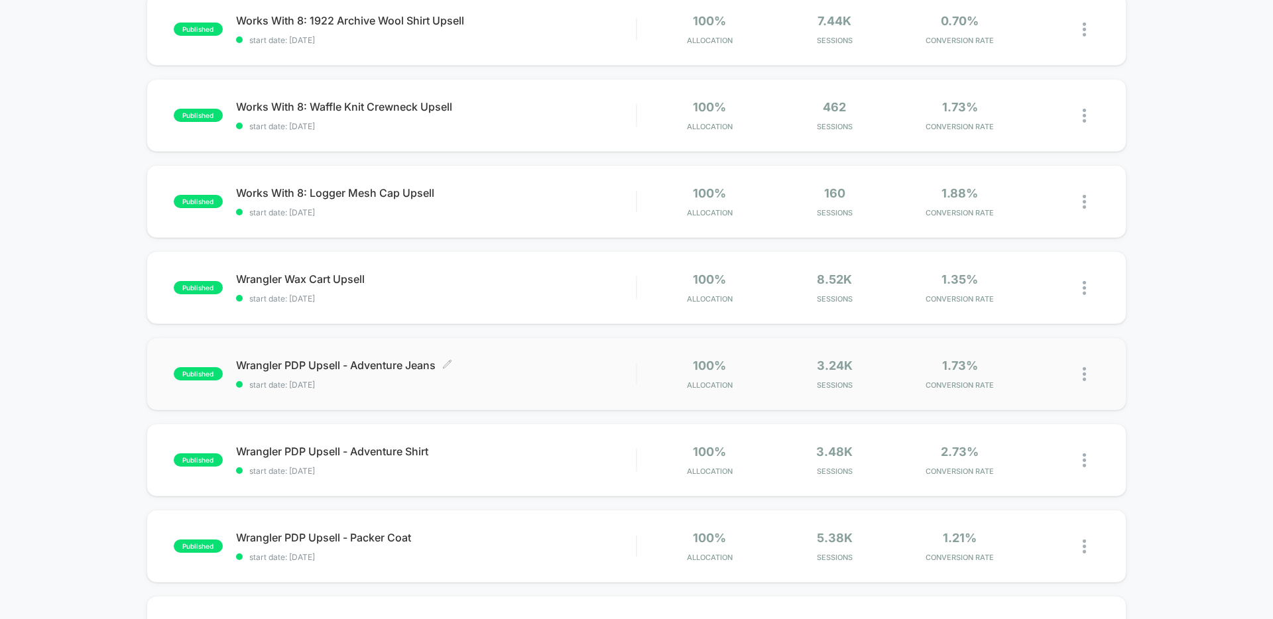
click at [508, 385] on span "start date: [DATE]" at bounding box center [436, 385] width 400 height 10
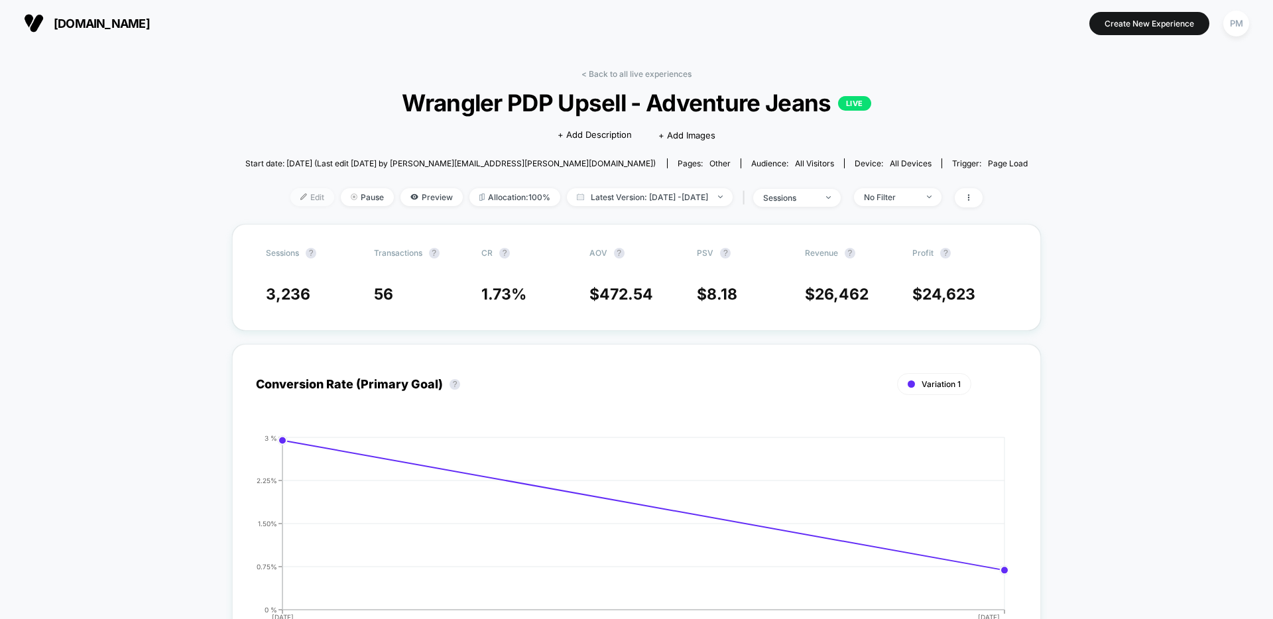
click at [290, 198] on span "Edit" at bounding box center [312, 197] width 44 height 18
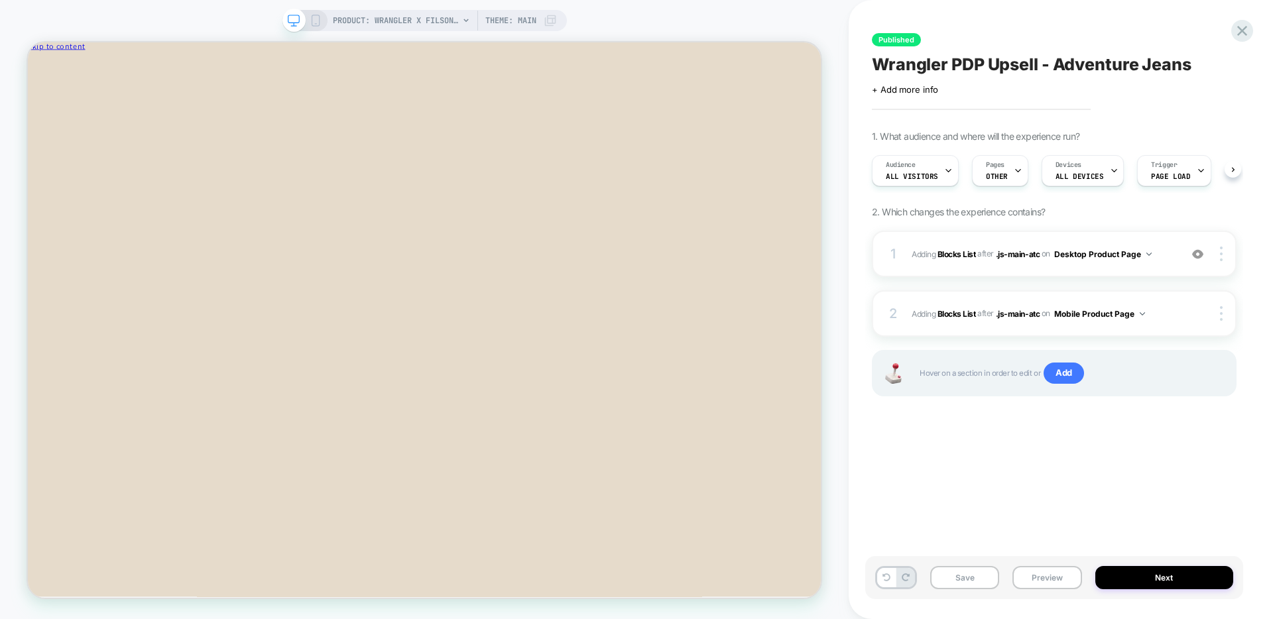
scroll to position [0, 1]
click at [1145, 236] on div "1 #_loomi_addon_1759336041438_dup1759336190_dup1759336330 Adding Blocks List AF…" at bounding box center [1054, 254] width 365 height 46
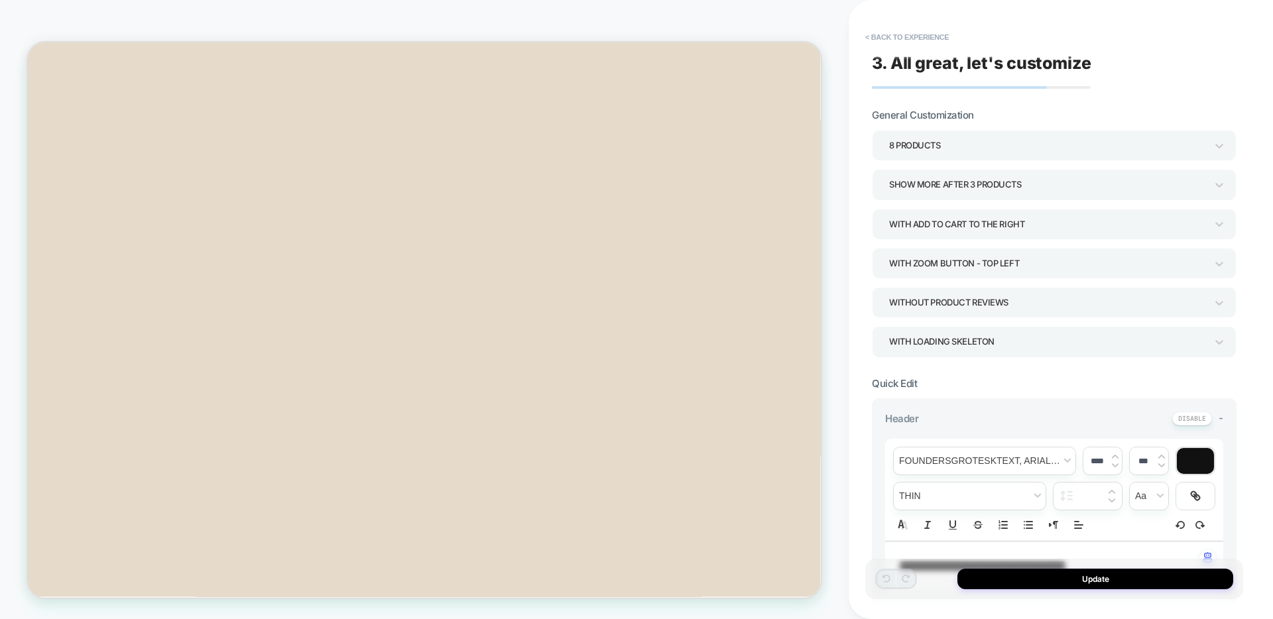
scroll to position [403, 0]
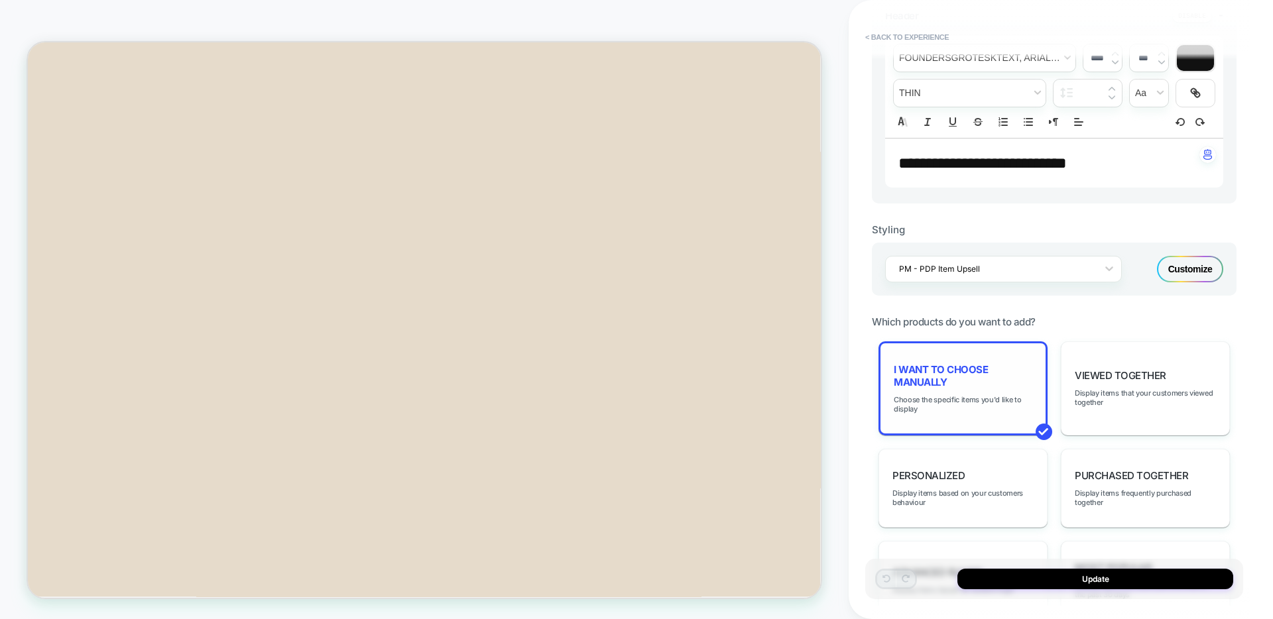
click at [928, 387] on span "I want to choose manually" at bounding box center [963, 375] width 139 height 25
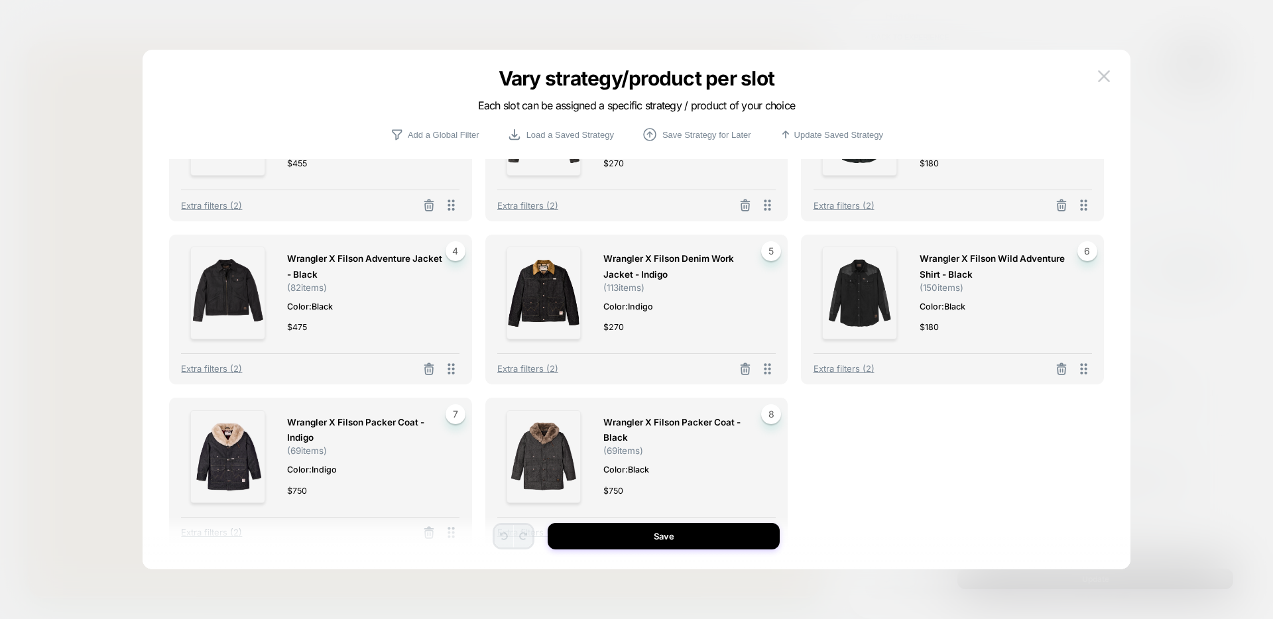
scroll to position [0, 0]
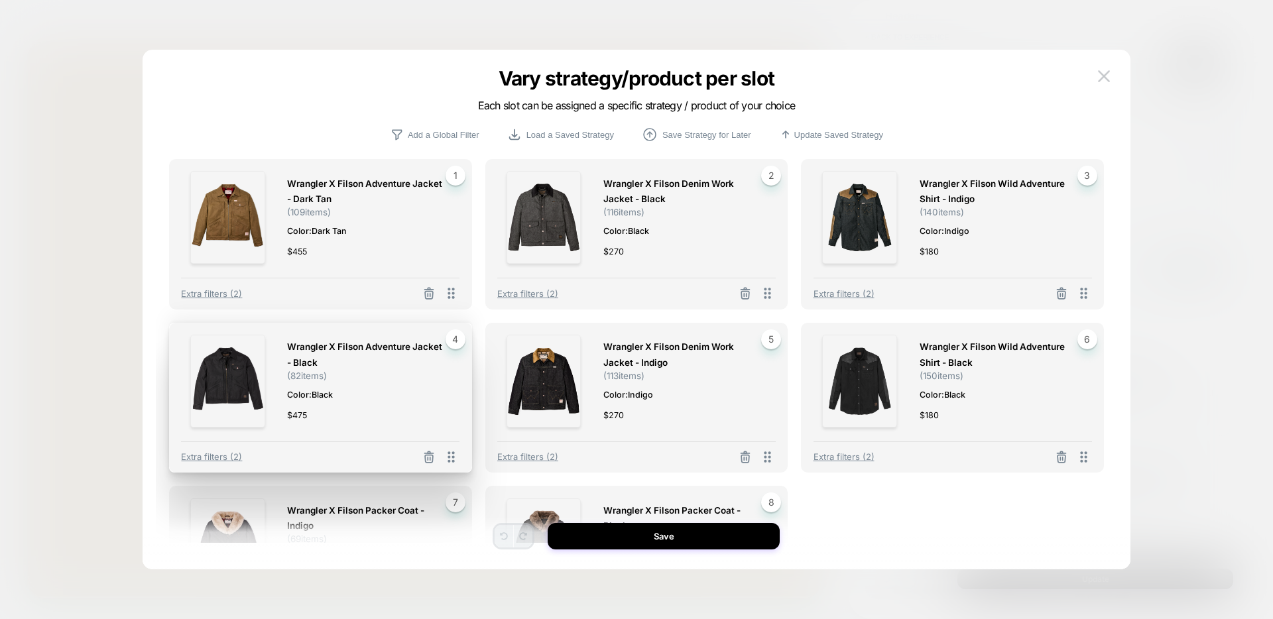
drag, startPoint x: 456, startPoint y: 460, endPoint x: 410, endPoint y: 143, distance: 320.3
click at [443, 449] on icon at bounding box center [451, 457] width 17 height 17
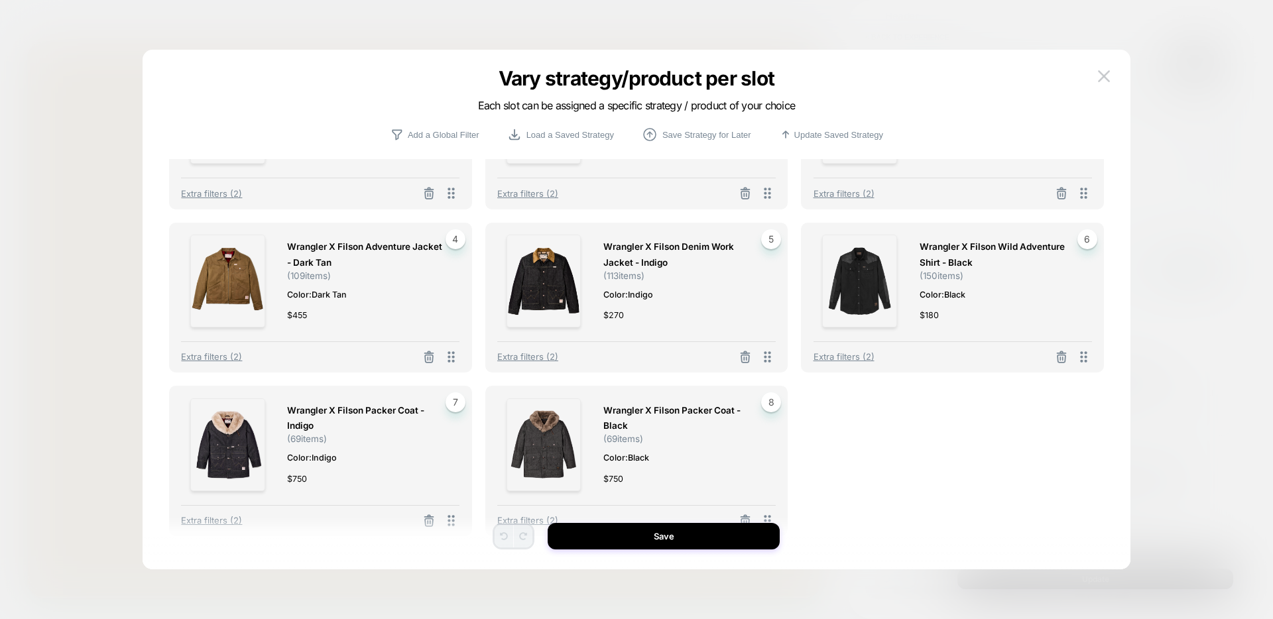
scroll to position [125, 0]
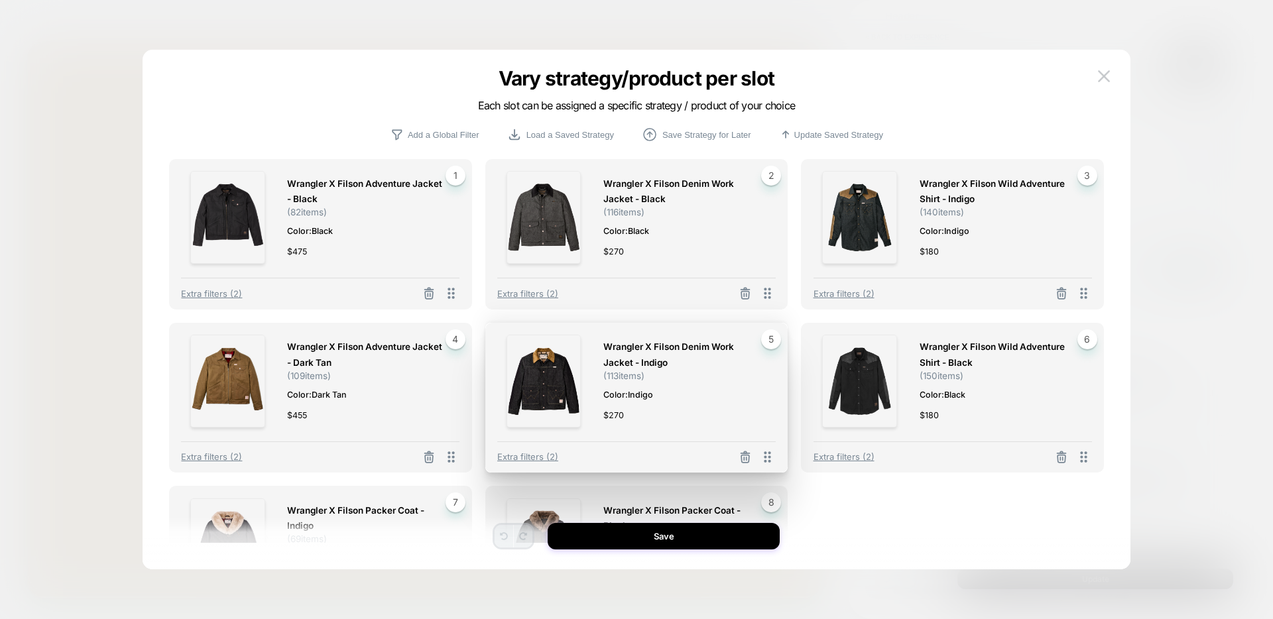
drag, startPoint x: 765, startPoint y: 332, endPoint x: 800, endPoint y: 509, distance: 179.9
click at [788, 473] on div "Wrangler X Filson Denim Work Jacket - Indigo ( 113 items) Color: Indigo $ 270 5…" at bounding box center [636, 398] width 303 height 151
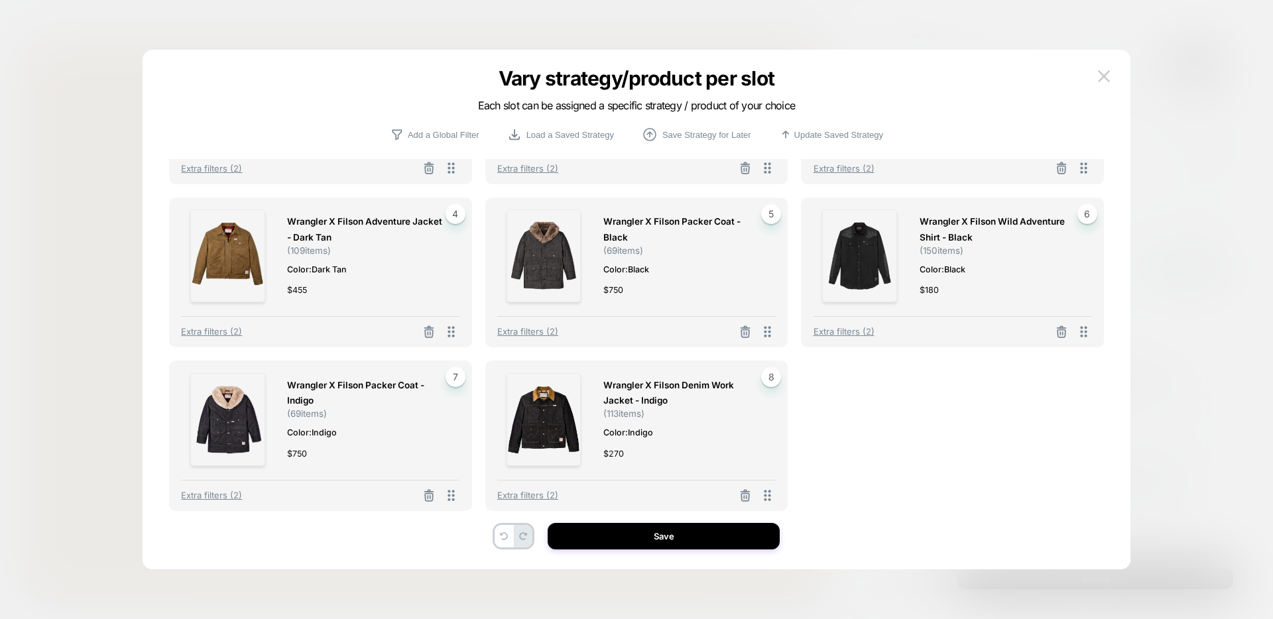
scroll to position [127, 0]
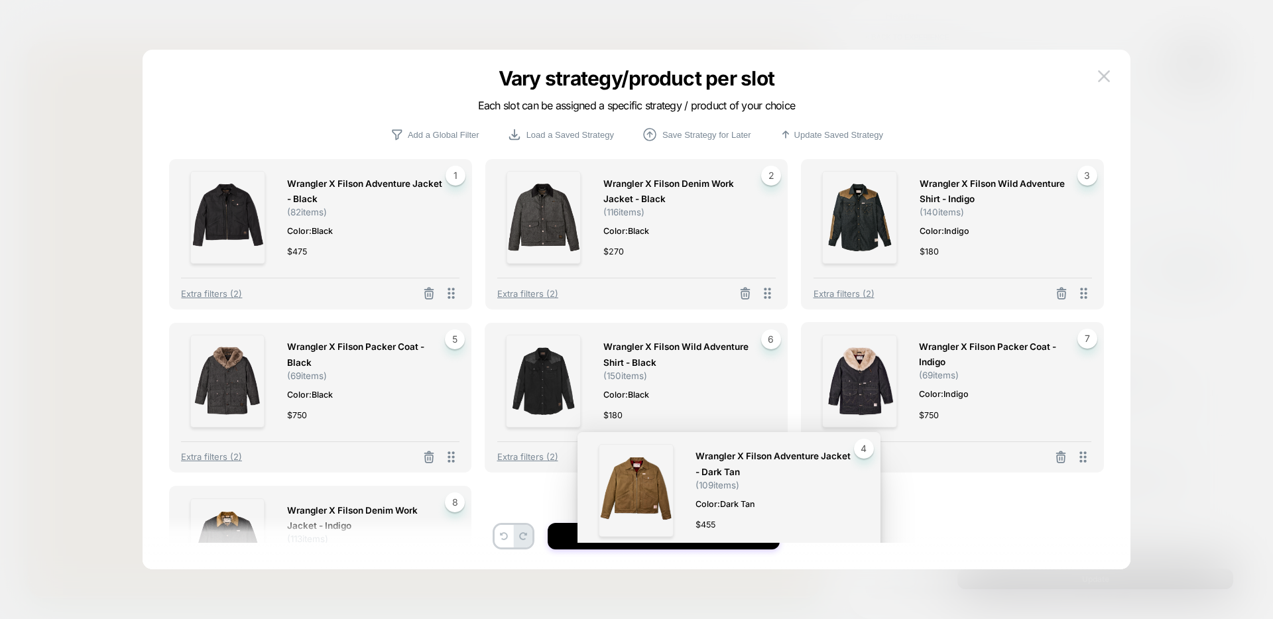
drag, startPoint x: 452, startPoint y: 333, endPoint x: 927, endPoint y: 464, distance: 492.6
click at [881, 464] on div "Wrangler X Filson Adventure Jacket - Dark Tan ( 109 items) Color: Dark Tan $ 45…" at bounding box center [729, 507] width 303 height 151
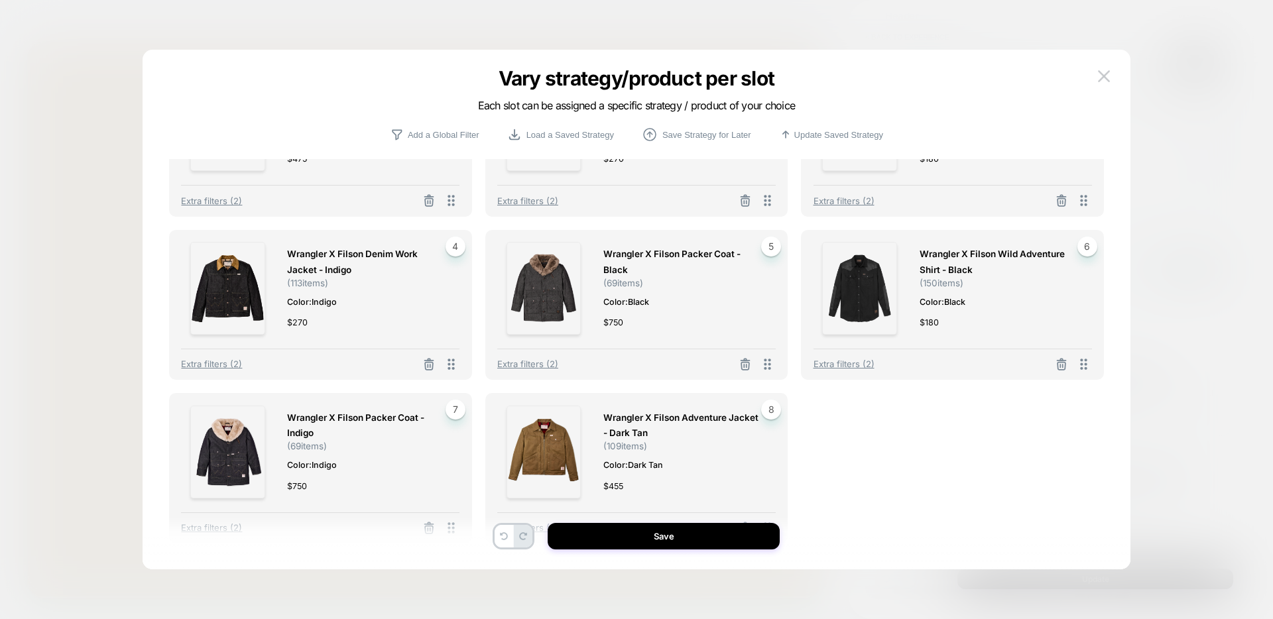
scroll to position [90, 0]
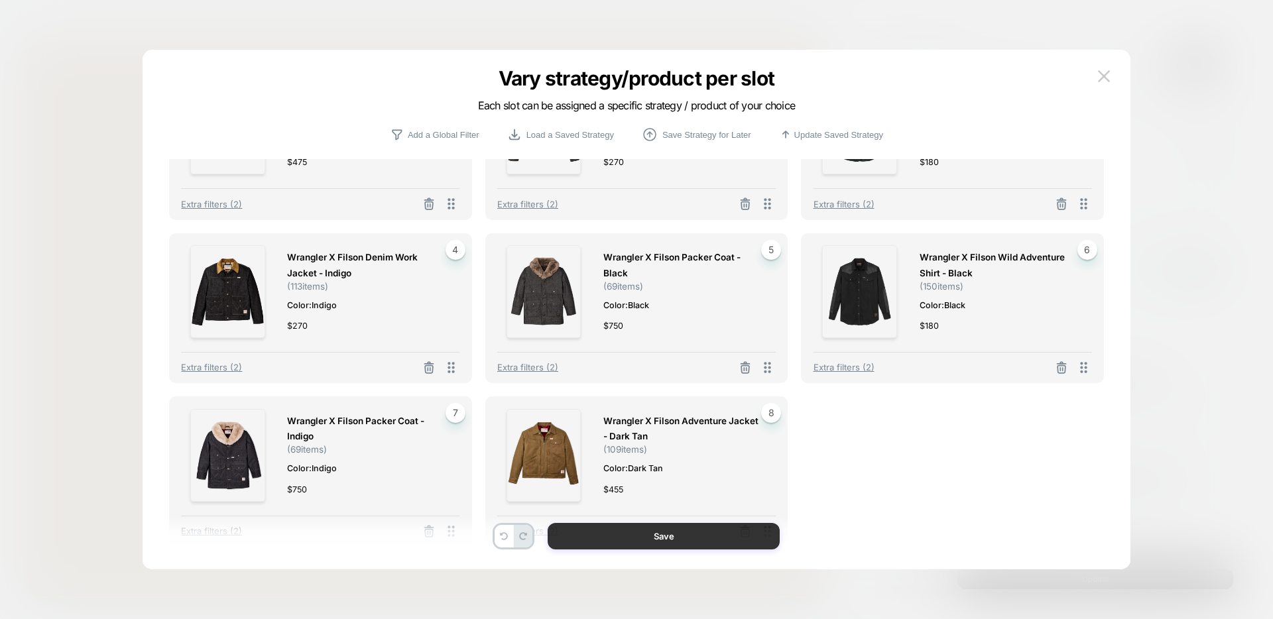
click at [642, 538] on button "Save" at bounding box center [664, 536] width 232 height 27
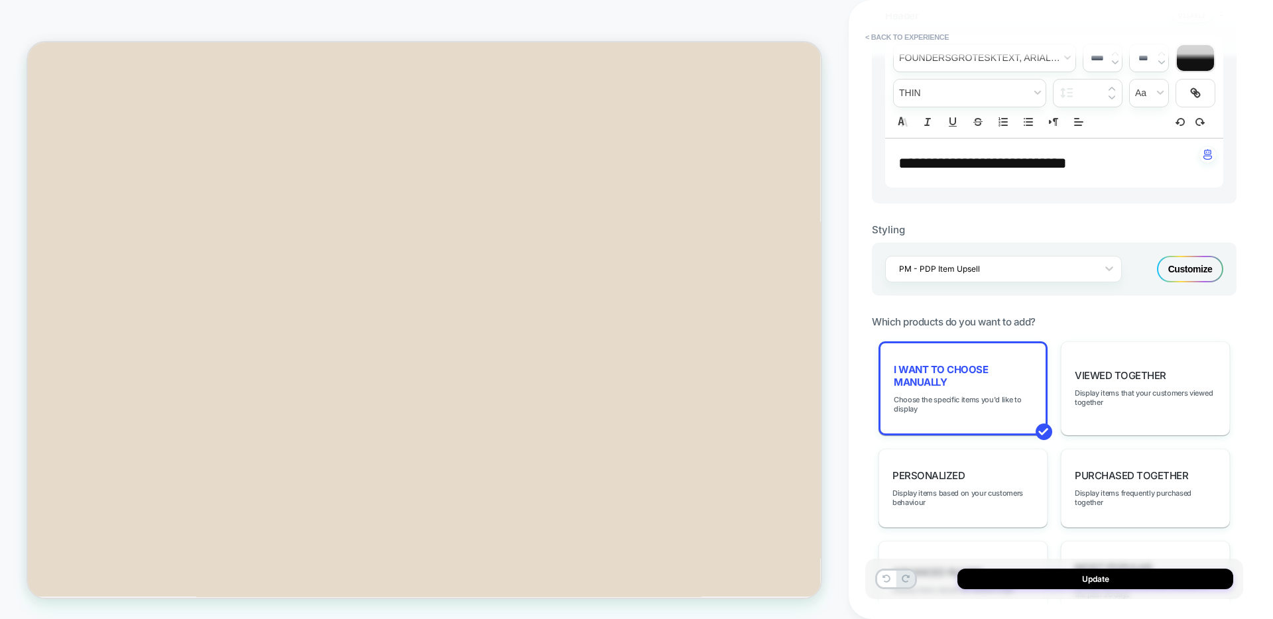
scroll to position [889, 0]
click at [1052, 581] on button "Update" at bounding box center [1096, 579] width 276 height 21
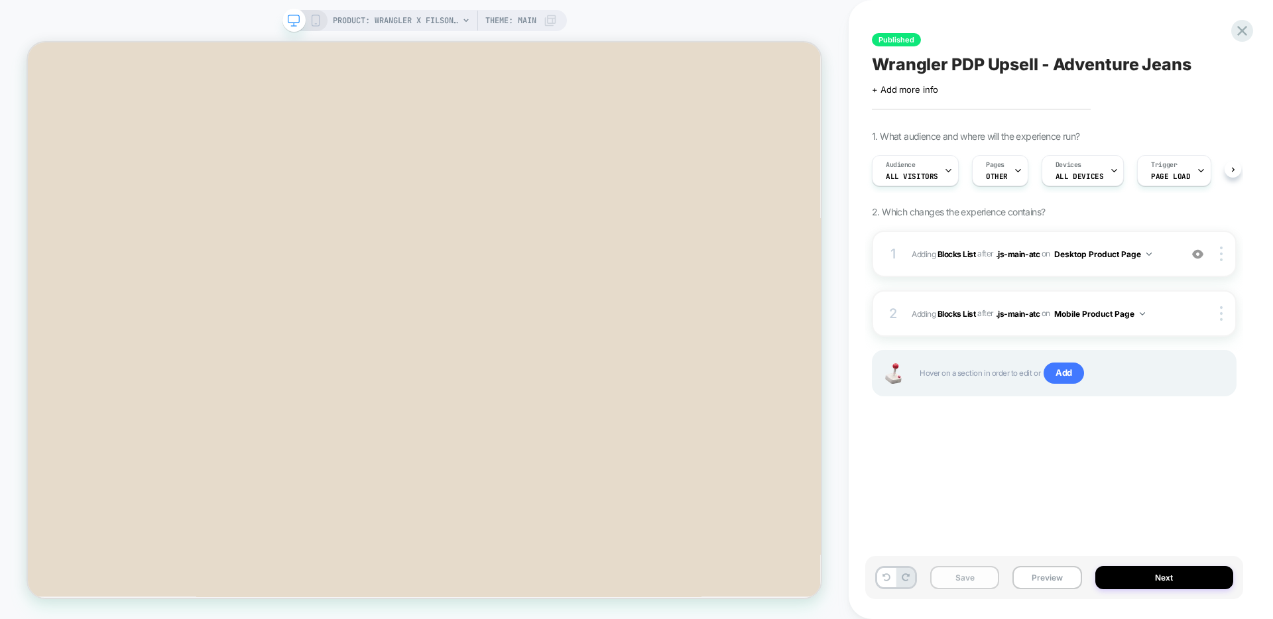
scroll to position [0, 1]
click at [1229, 308] on div at bounding box center [1223, 313] width 25 height 15
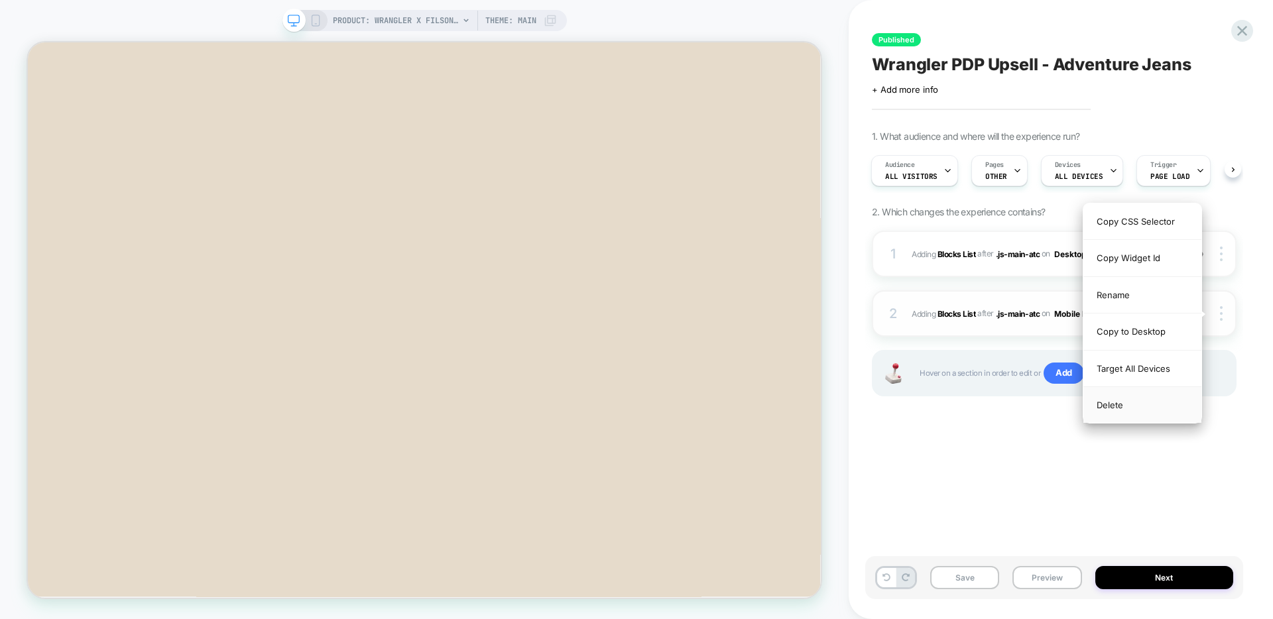
click at [1136, 406] on div "Delete" at bounding box center [1143, 405] width 118 height 36
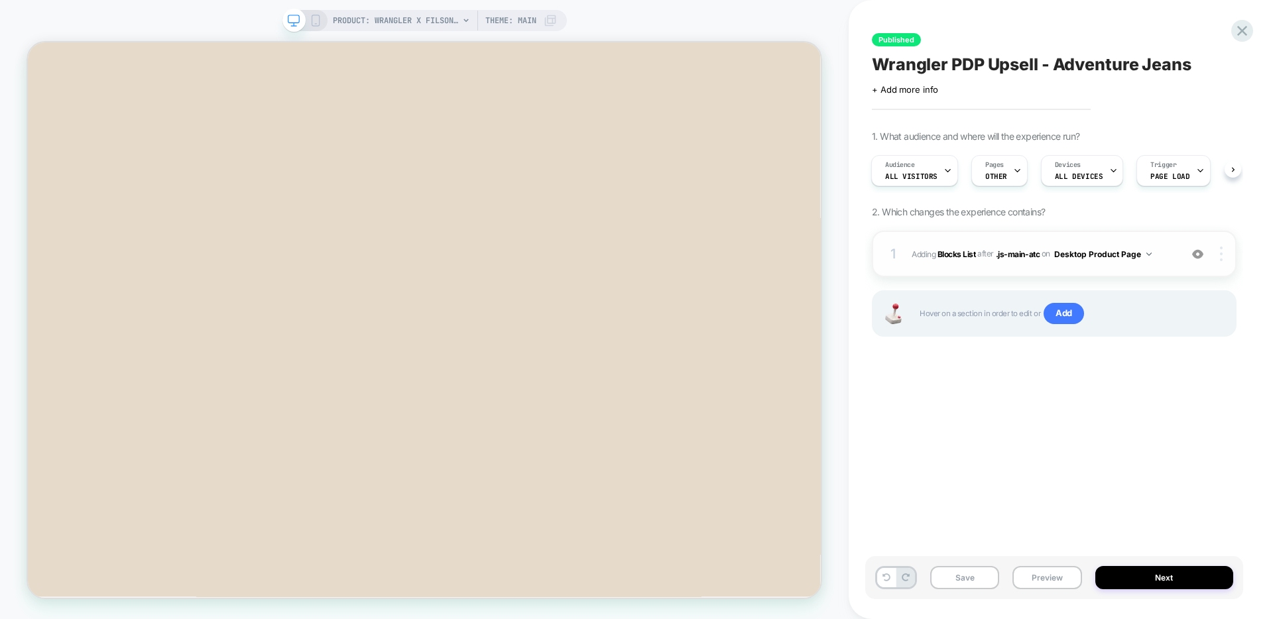
click at [1224, 251] on div at bounding box center [1223, 254] width 25 height 15
click at [1221, 251] on img at bounding box center [1221, 254] width 3 height 15
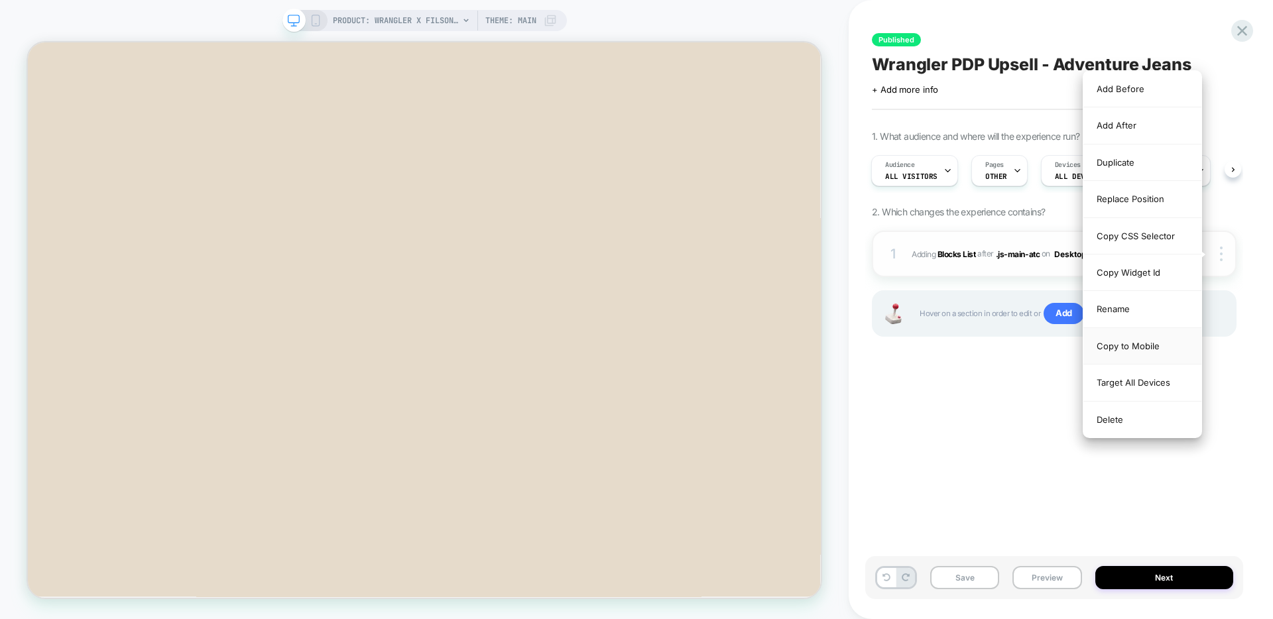
click at [1130, 345] on div "Copy to Mobile" at bounding box center [1143, 346] width 118 height 36
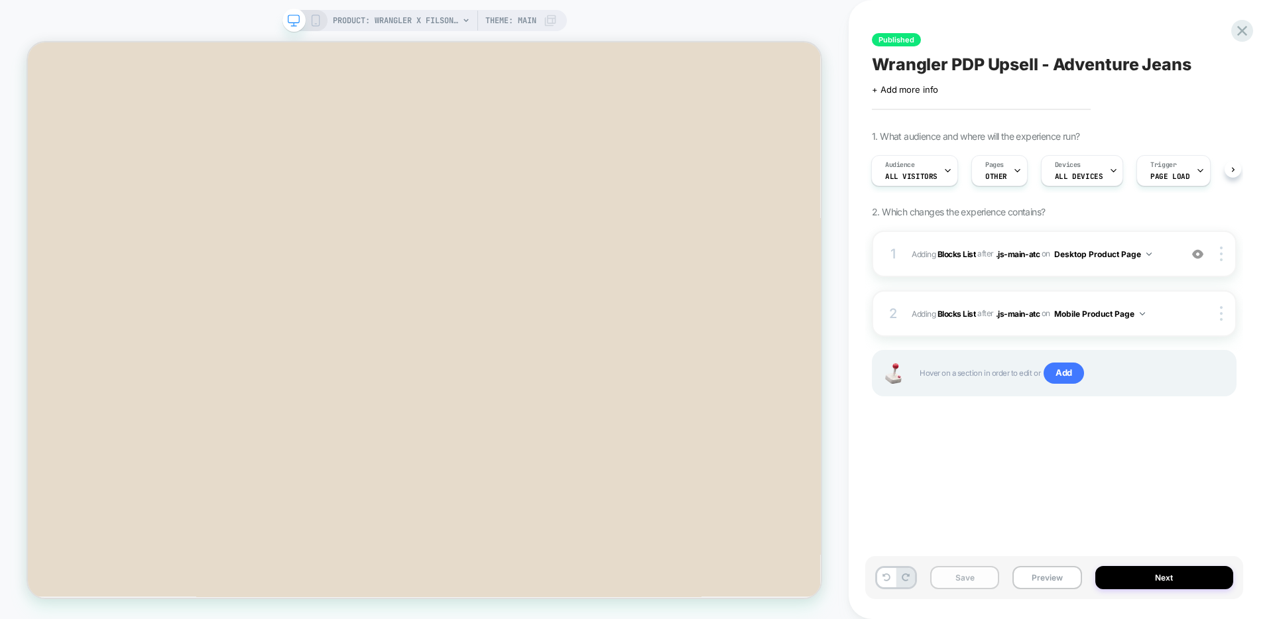
click at [966, 581] on button "Save" at bounding box center [964, 577] width 69 height 23
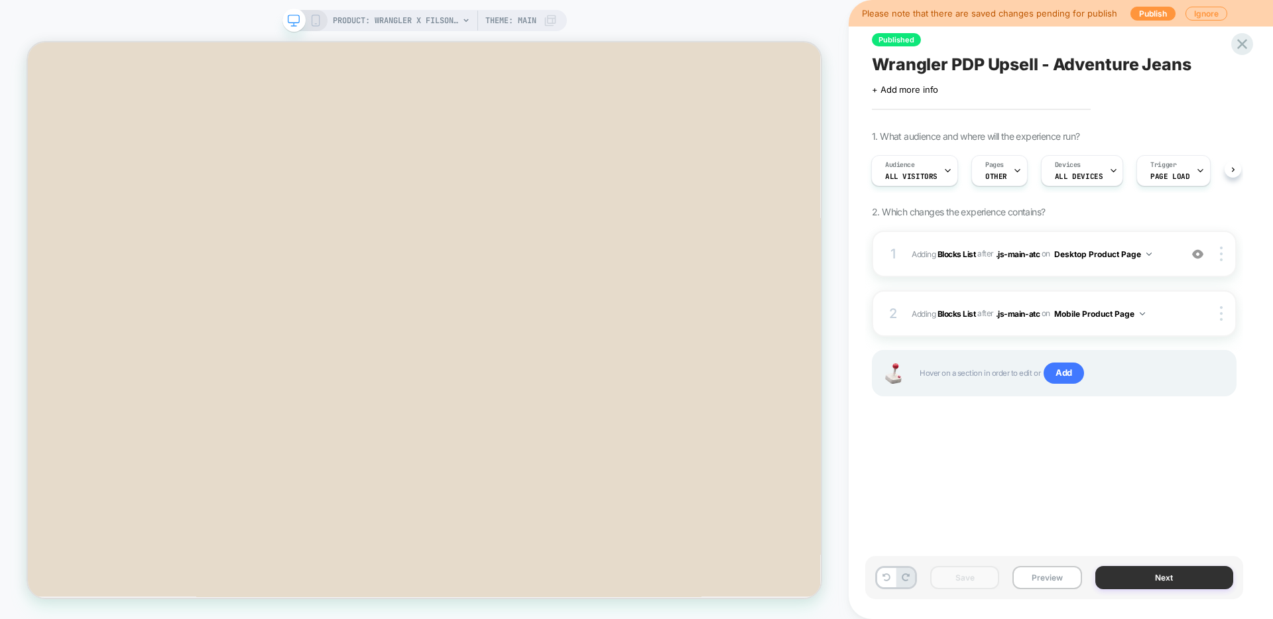
click at [1125, 583] on button "Next" at bounding box center [1164, 577] width 139 height 23
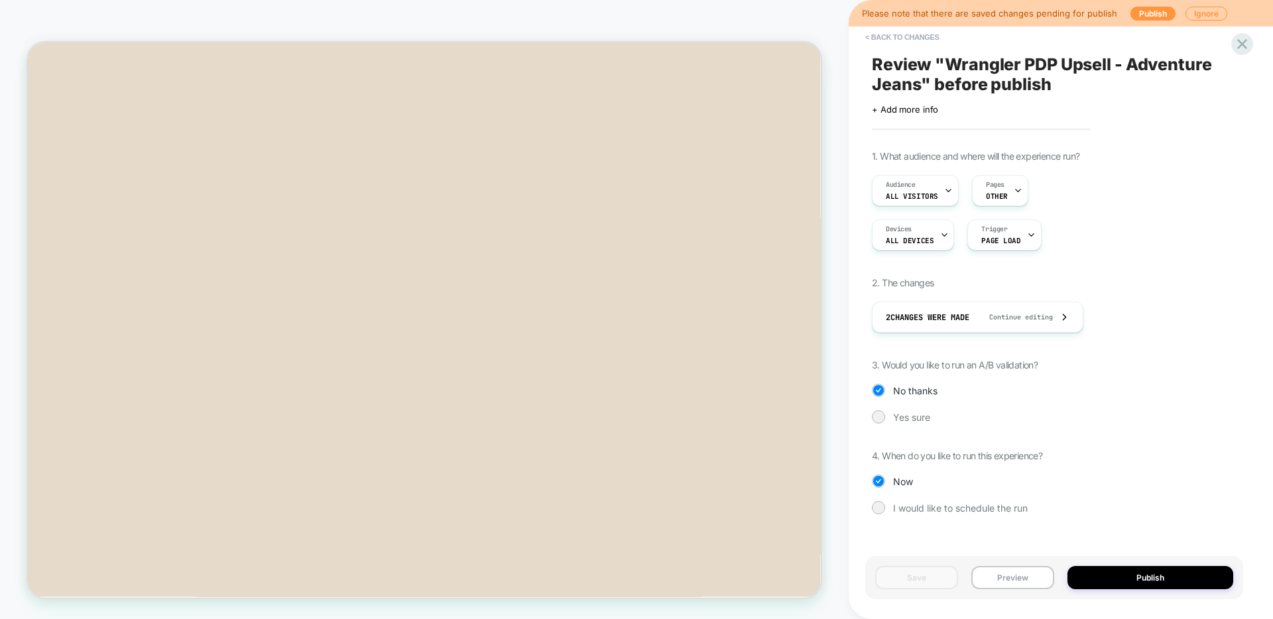
click at [1125, 583] on button "Publish" at bounding box center [1151, 577] width 166 height 23
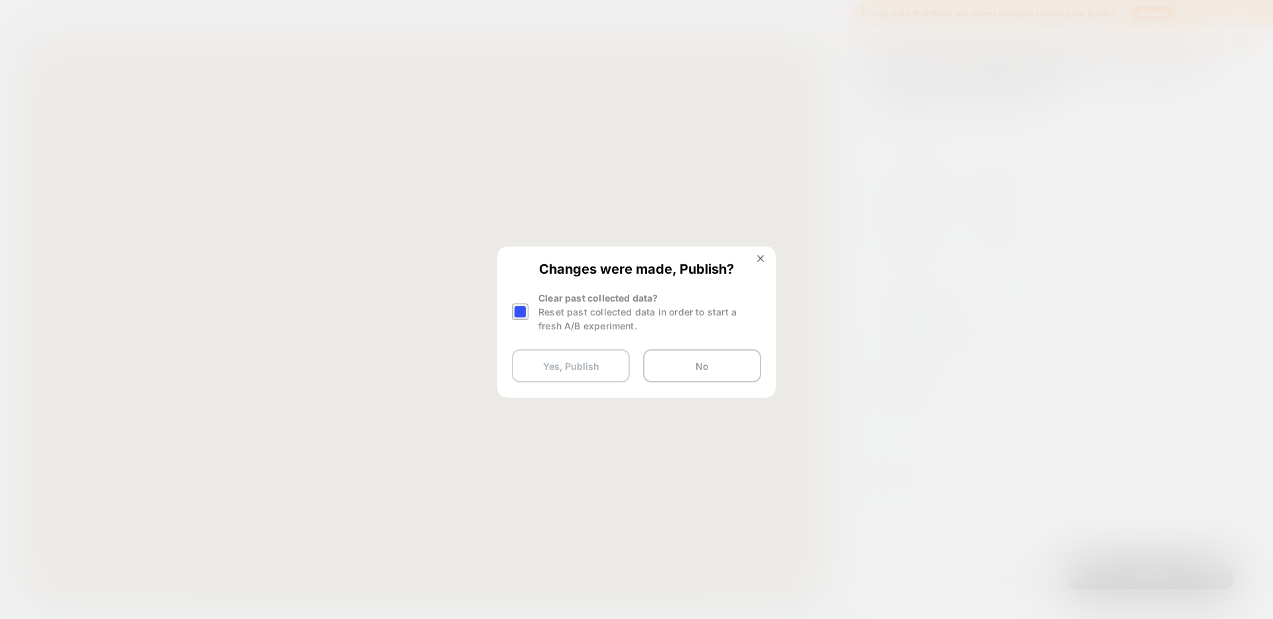
click at [566, 366] on button "Yes, Publish" at bounding box center [571, 365] width 118 height 33
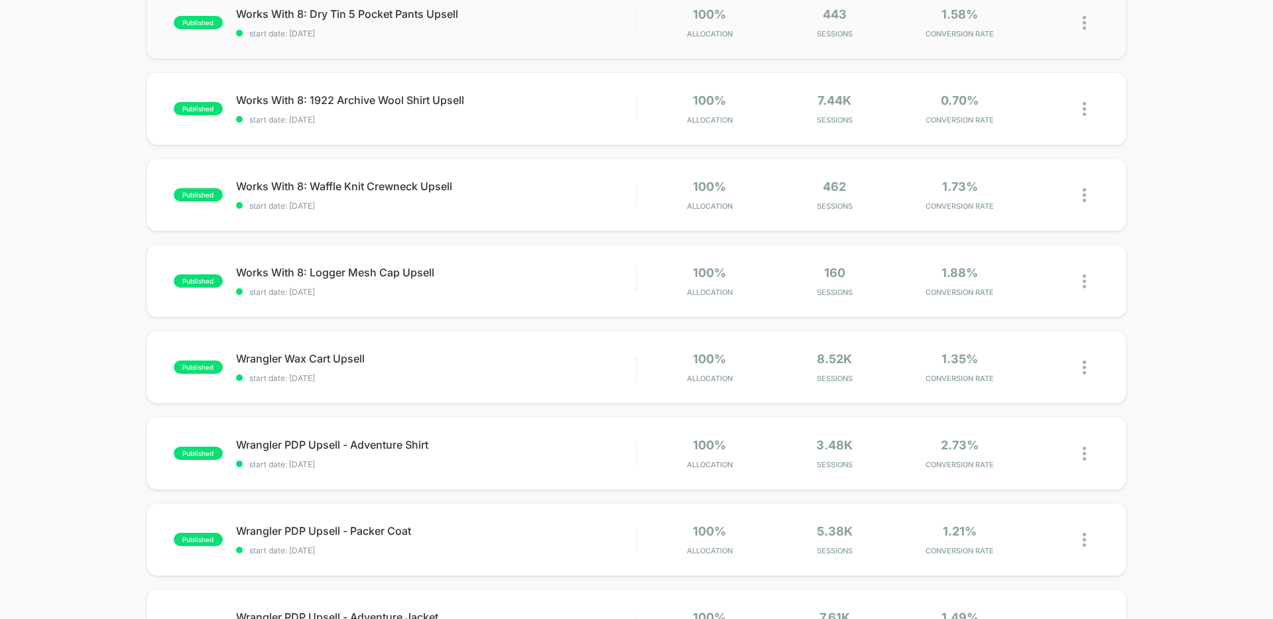
scroll to position [251, 0]
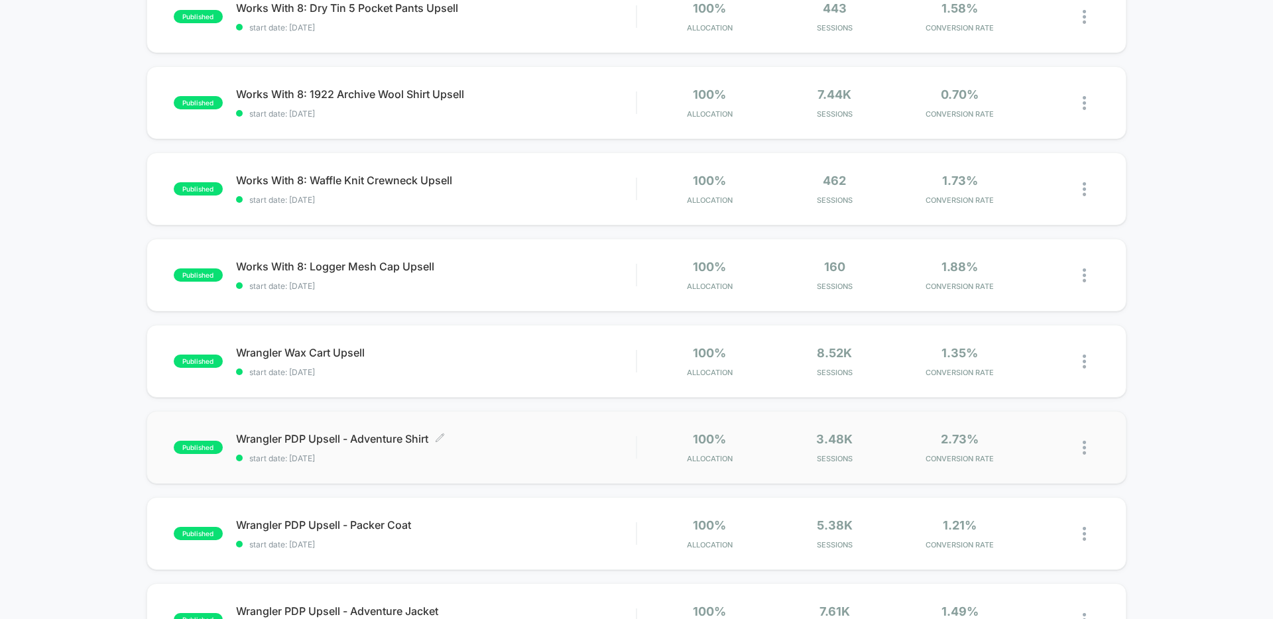
click at [543, 446] on div "Wrangler PDP Upsell - Adventure Shirt Click to edit experience details Click to…" at bounding box center [436, 447] width 400 height 31
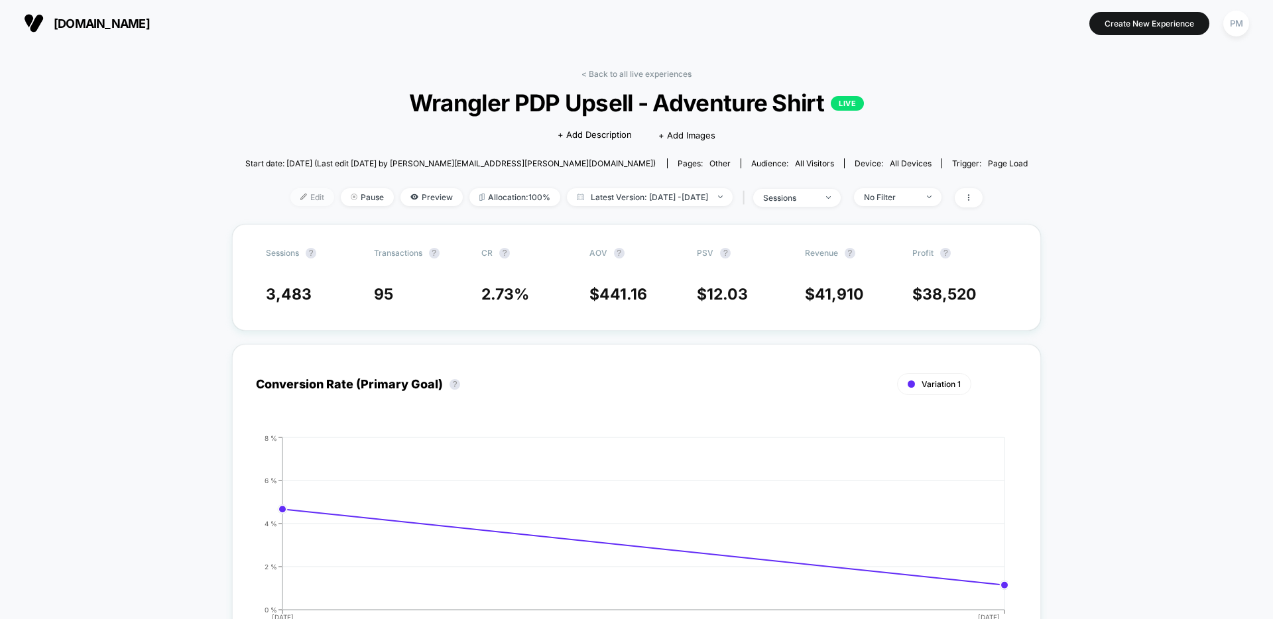
click at [290, 200] on span "Edit" at bounding box center [312, 197] width 44 height 18
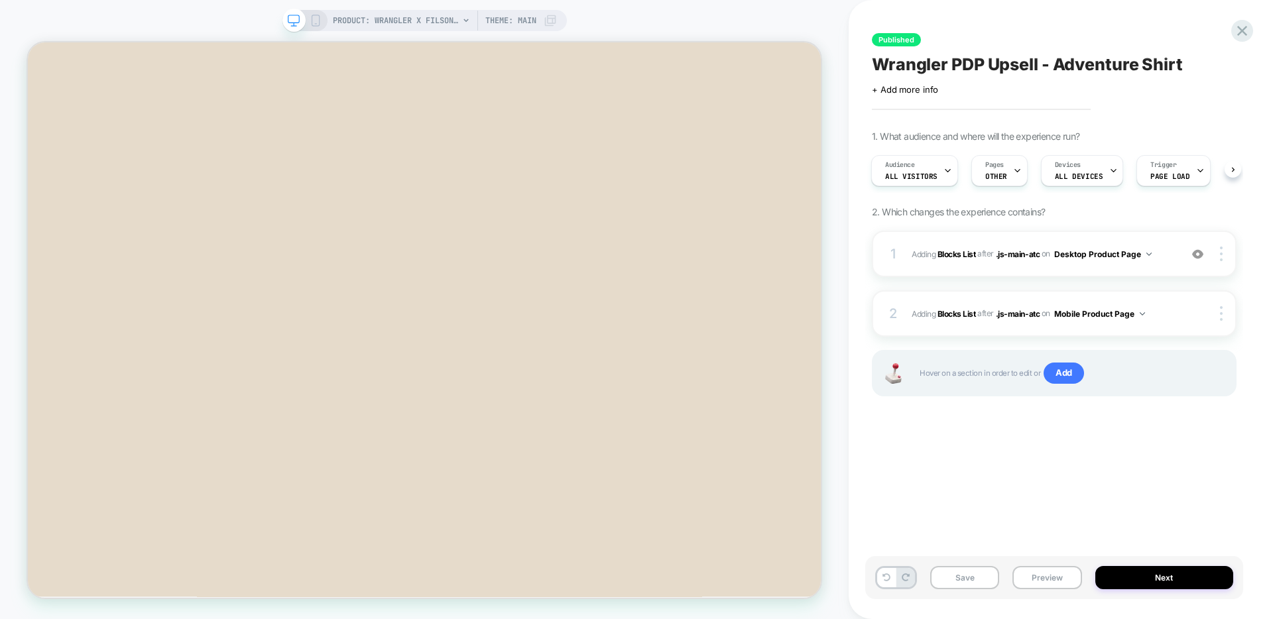
scroll to position [158, 0]
click at [1015, 237] on div "1 #_loomi_addon_1759336041438_dup1759336190 Adding Blocks List AFTER .js-main-a…" at bounding box center [1054, 254] width 365 height 46
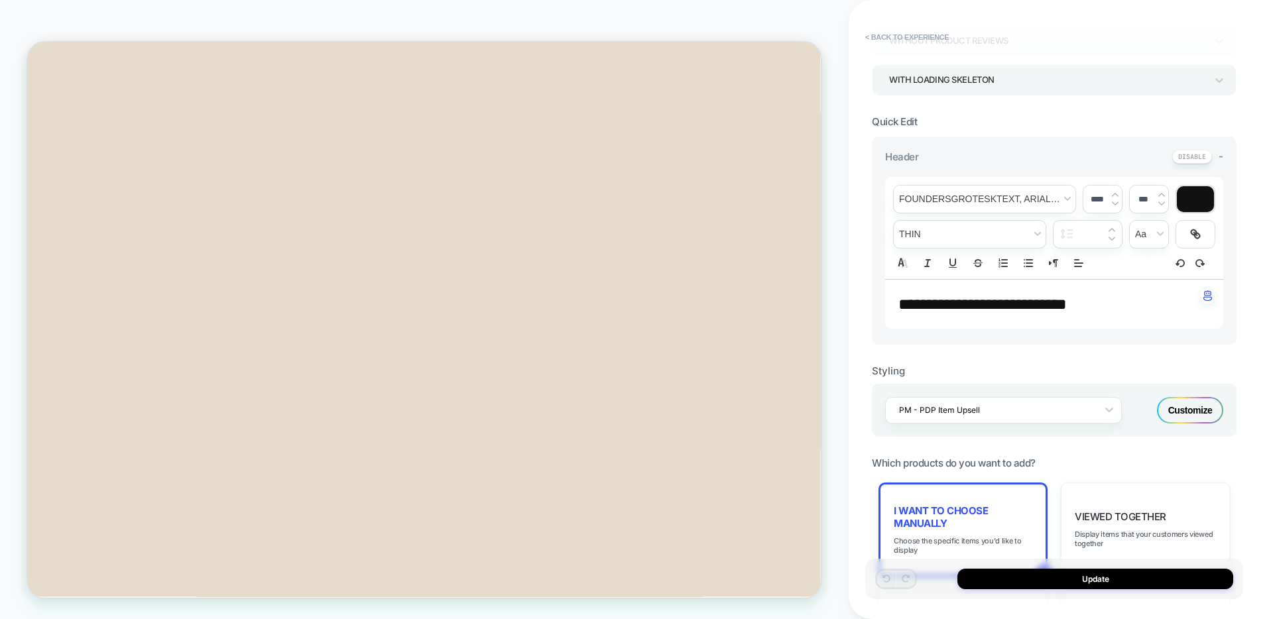
scroll to position [276, 0]
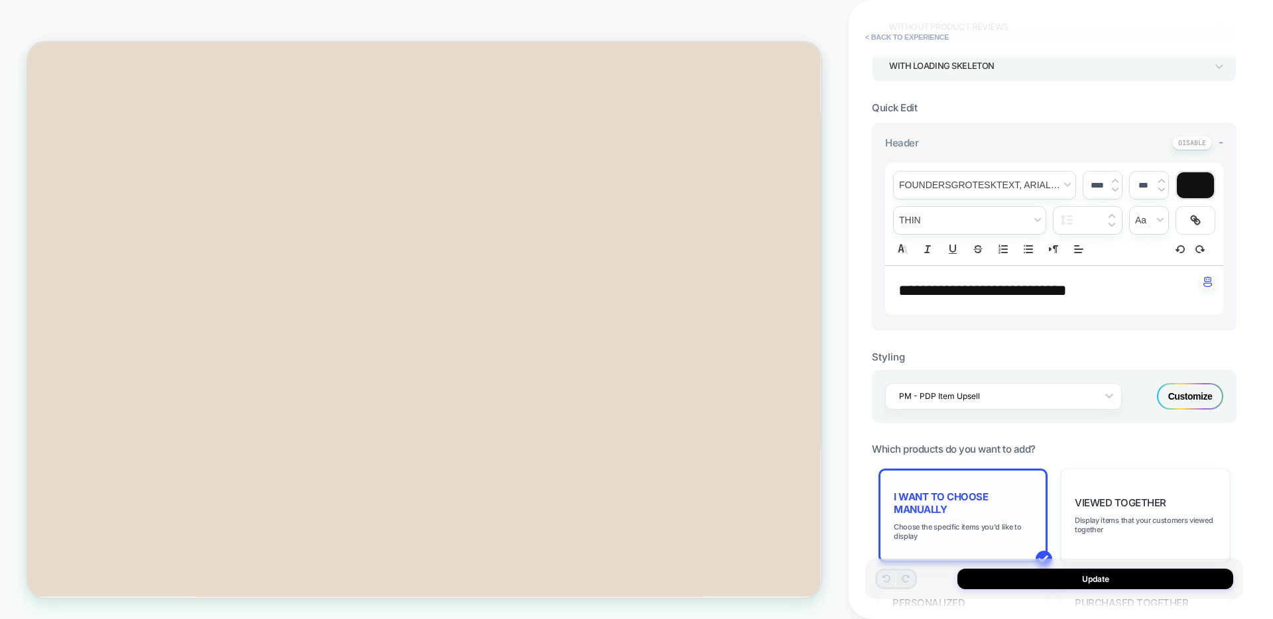
click at [963, 501] on span "I want to choose manually" at bounding box center [963, 503] width 139 height 25
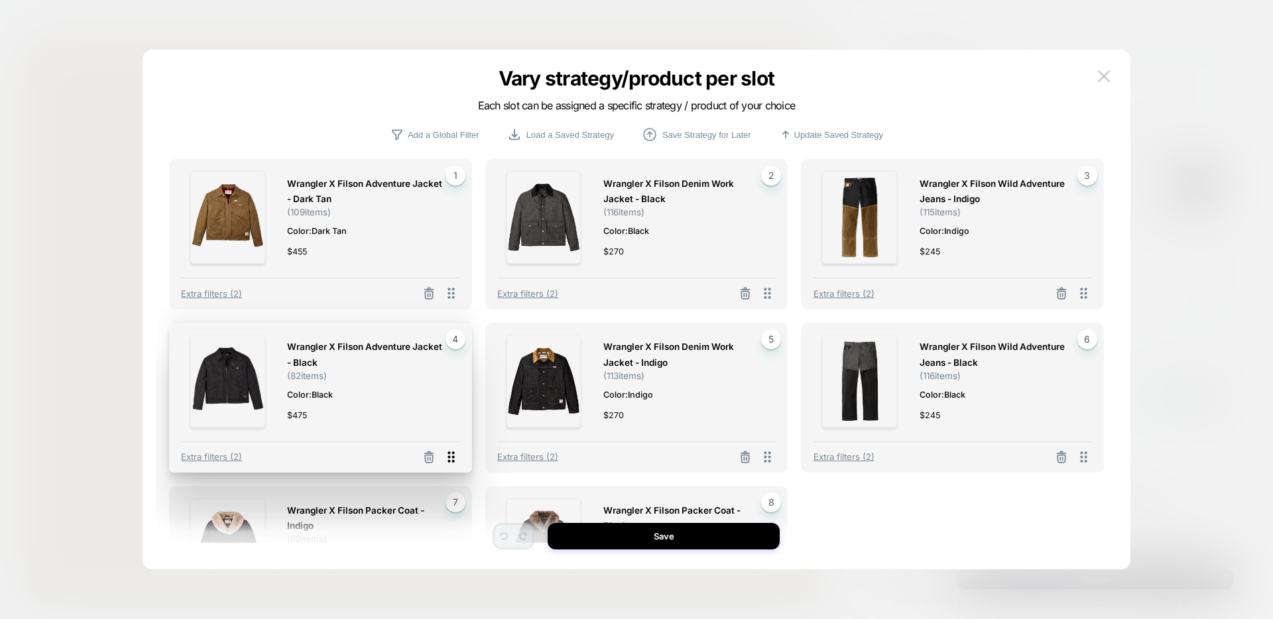
drag, startPoint x: 456, startPoint y: 462, endPoint x: 440, endPoint y: 269, distance: 193.6
click at [443, 449] on icon at bounding box center [451, 457] width 17 height 17
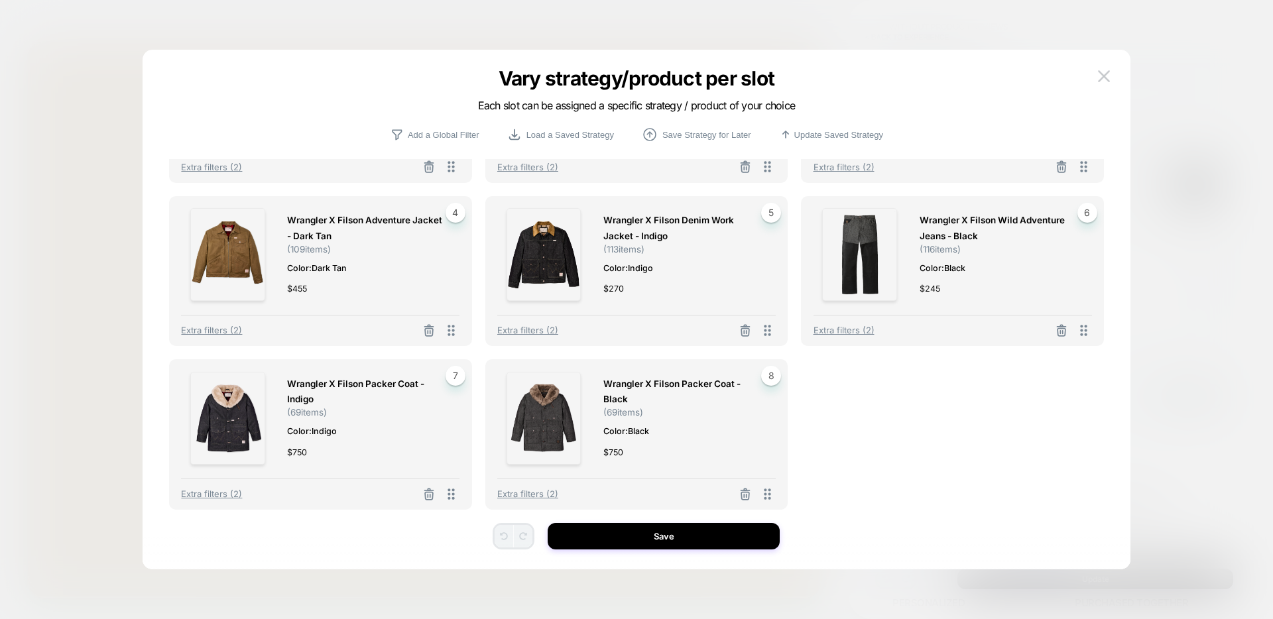
scroll to position [125, 0]
drag, startPoint x: 769, startPoint y: 338, endPoint x: 769, endPoint y: 509, distance: 171.1
click at [769, 348] on div "Wrangler X Filson Denim Work Jacket - Indigo ( 113 items) Color: Indigo $ 270 5…" at bounding box center [636, 273] width 303 height 151
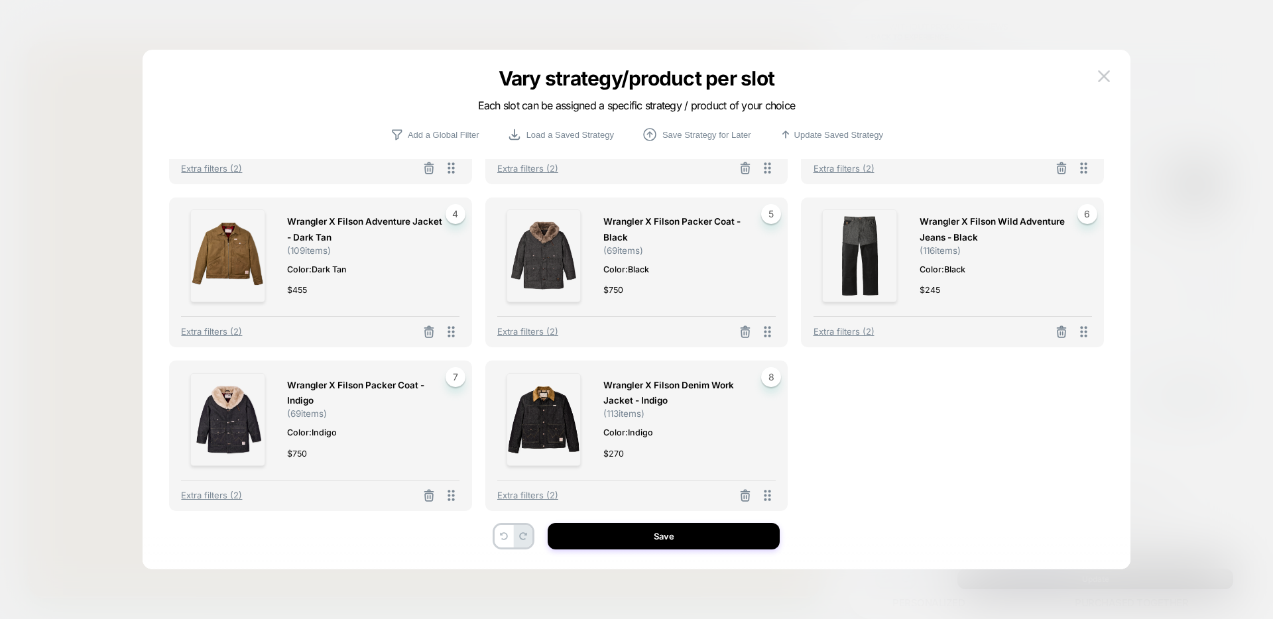
scroll to position [127, 0]
drag, startPoint x: 450, startPoint y: 493, endPoint x: 447, endPoint y: 211, distance: 282.5
click at [447, 359] on div "Wrangler X Filson Packer Coat - Indigo ( 69 items) Color: Indigo $ 750 7 Extra …" at bounding box center [320, 434] width 303 height 151
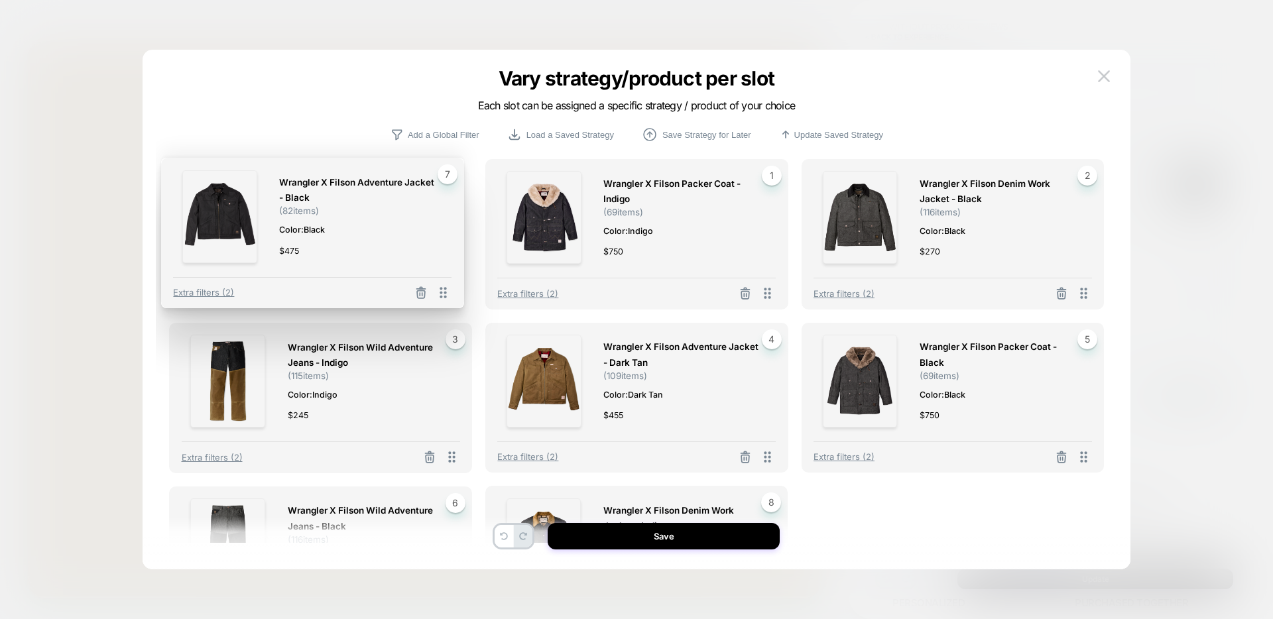
drag, startPoint x: 450, startPoint y: 491, endPoint x: 442, endPoint y: 162, distance: 328.3
click at [442, 162] on div "Wrangler X Filson Adventure Jacket - Black ( 82 items) Color: Black $ 475 7 Ext…" at bounding box center [312, 233] width 303 height 151
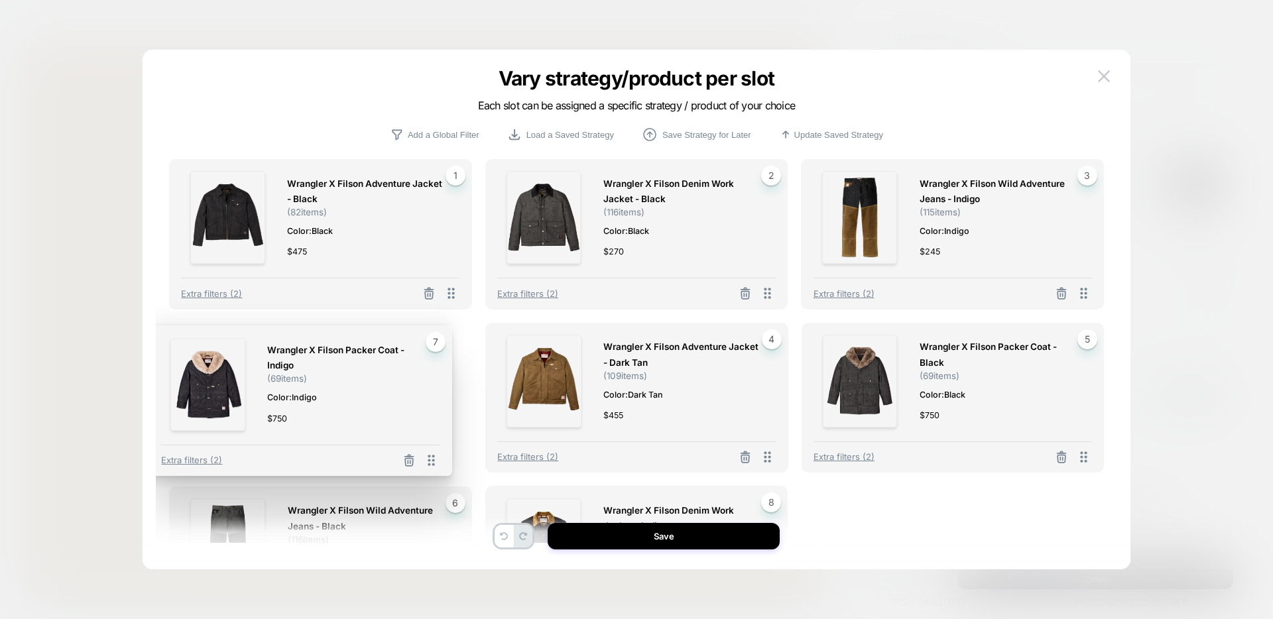
drag, startPoint x: 456, startPoint y: 495, endPoint x: 435, endPoint y: 335, distance: 161.8
click at [435, 335] on div "Wrangler X Filson Packer Coat - Indigo ( 69 items) Color: Indigo $ 750 7 Extra …" at bounding box center [300, 401] width 303 height 151
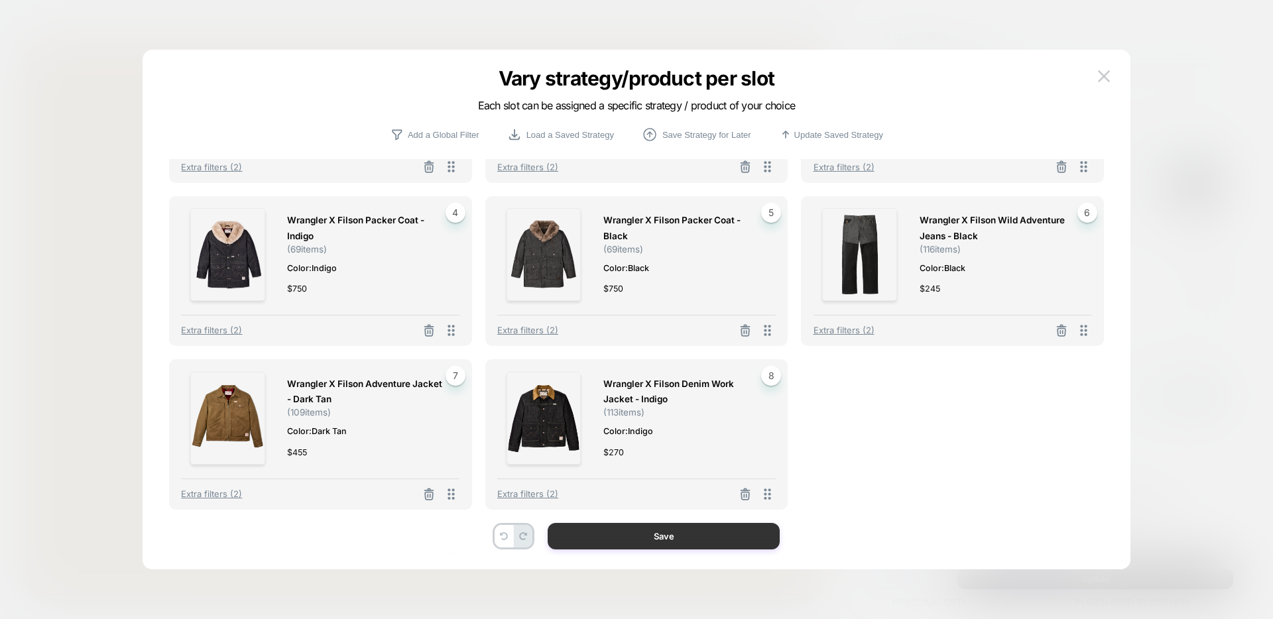
click at [700, 535] on button "Save" at bounding box center [664, 536] width 232 height 27
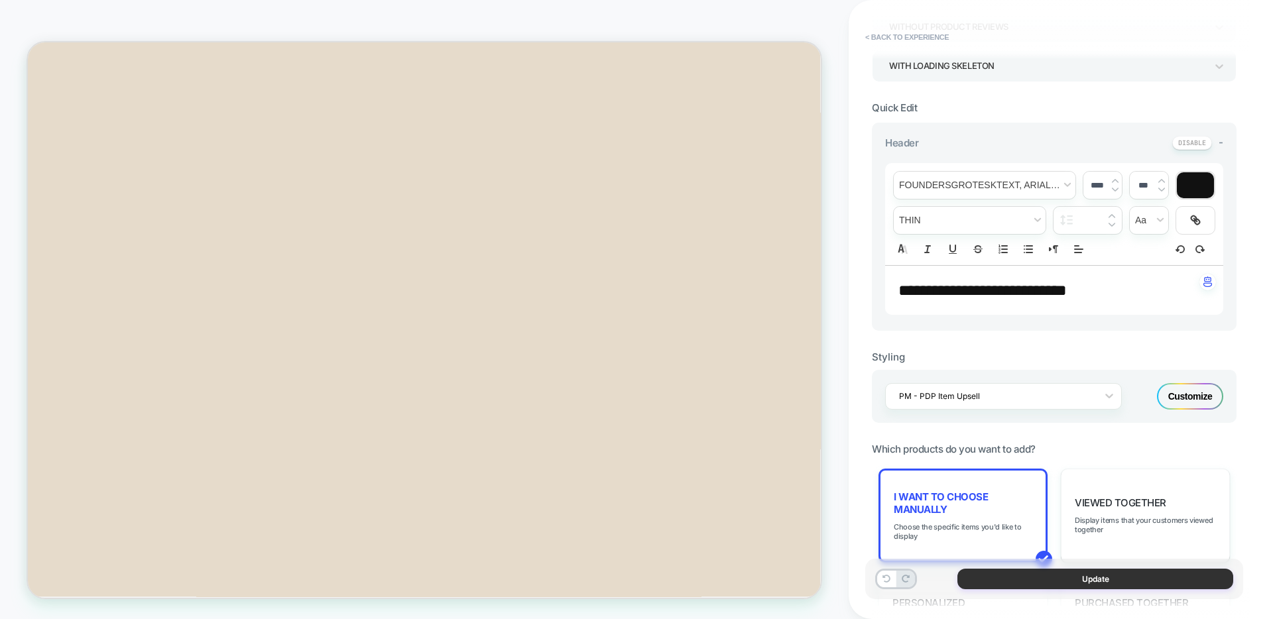
click at [1040, 576] on button "Update" at bounding box center [1096, 579] width 276 height 21
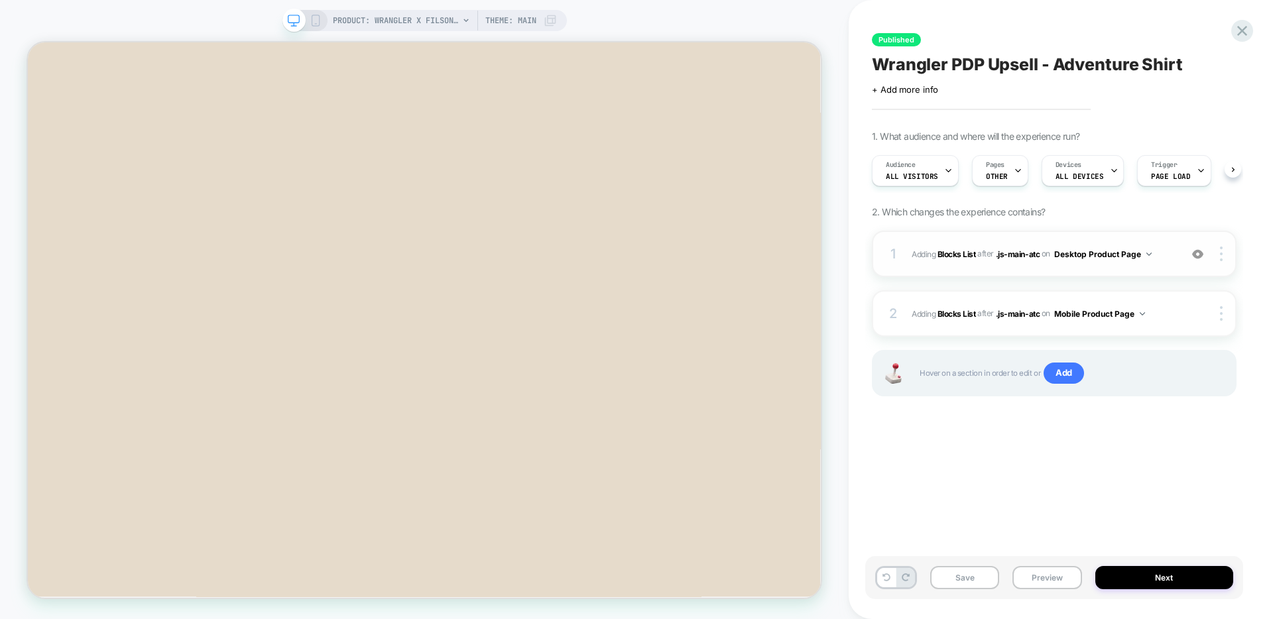
scroll to position [0, 1]
click at [1220, 317] on img at bounding box center [1221, 313] width 3 height 15
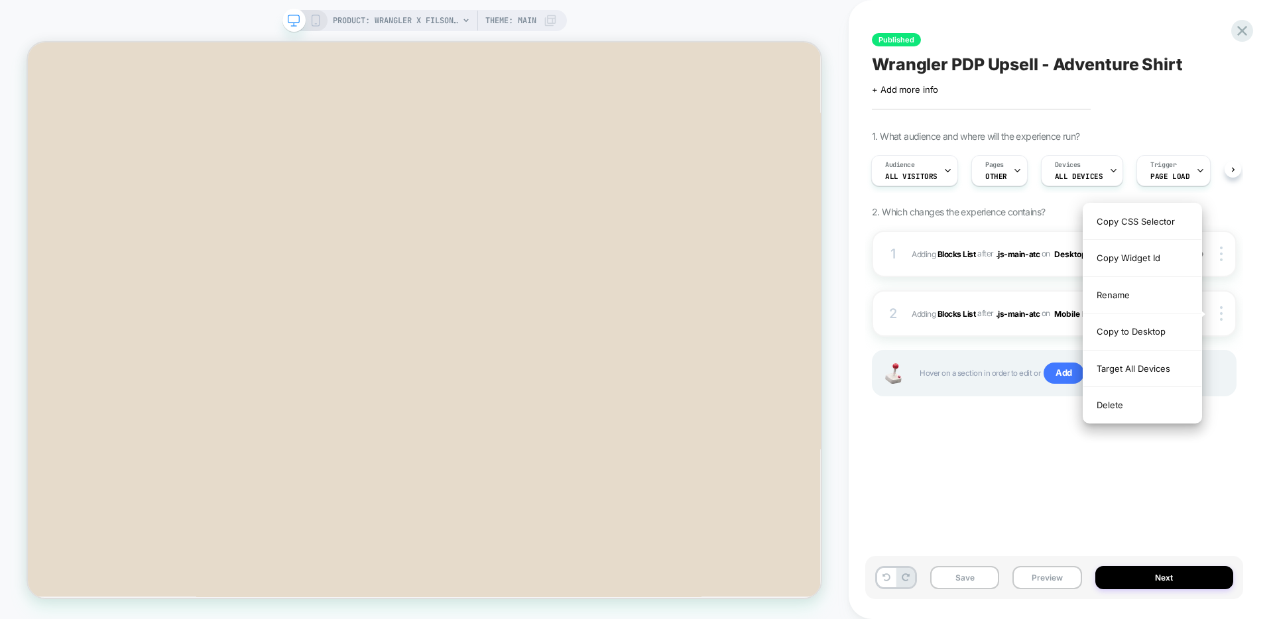
click at [1114, 403] on div "Delete" at bounding box center [1143, 405] width 118 height 36
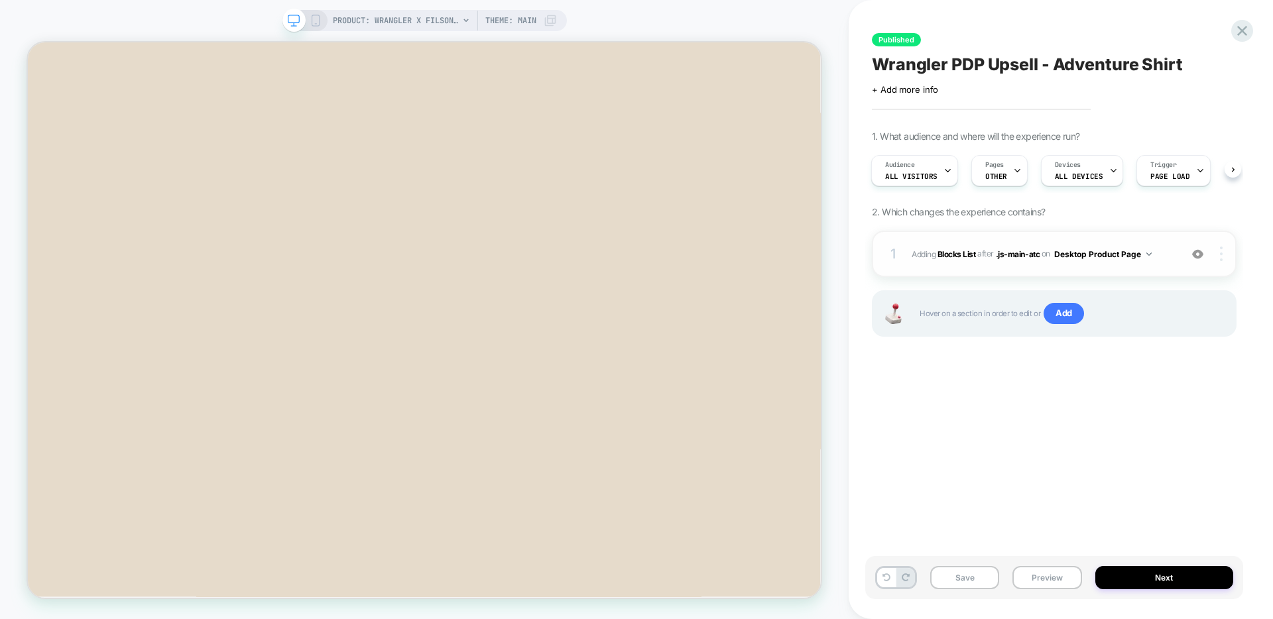
click at [1227, 247] on div at bounding box center [1223, 254] width 25 height 15
click at [1221, 251] on img at bounding box center [1221, 254] width 3 height 15
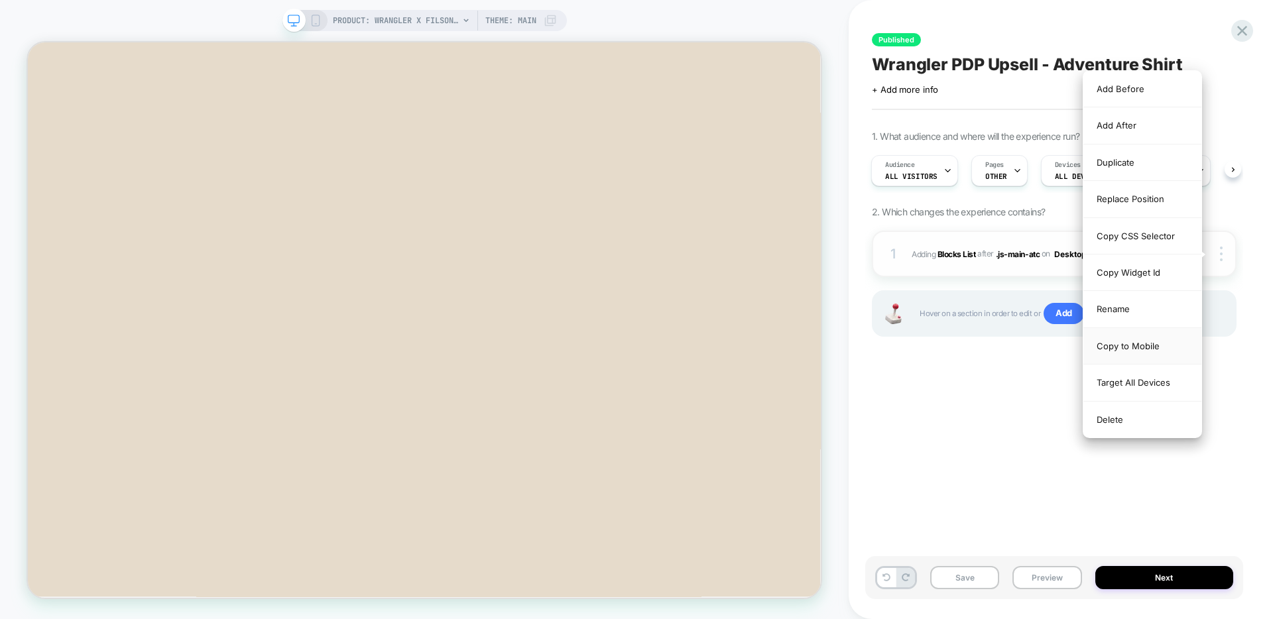
click at [1110, 344] on div "Copy to Mobile" at bounding box center [1143, 346] width 118 height 36
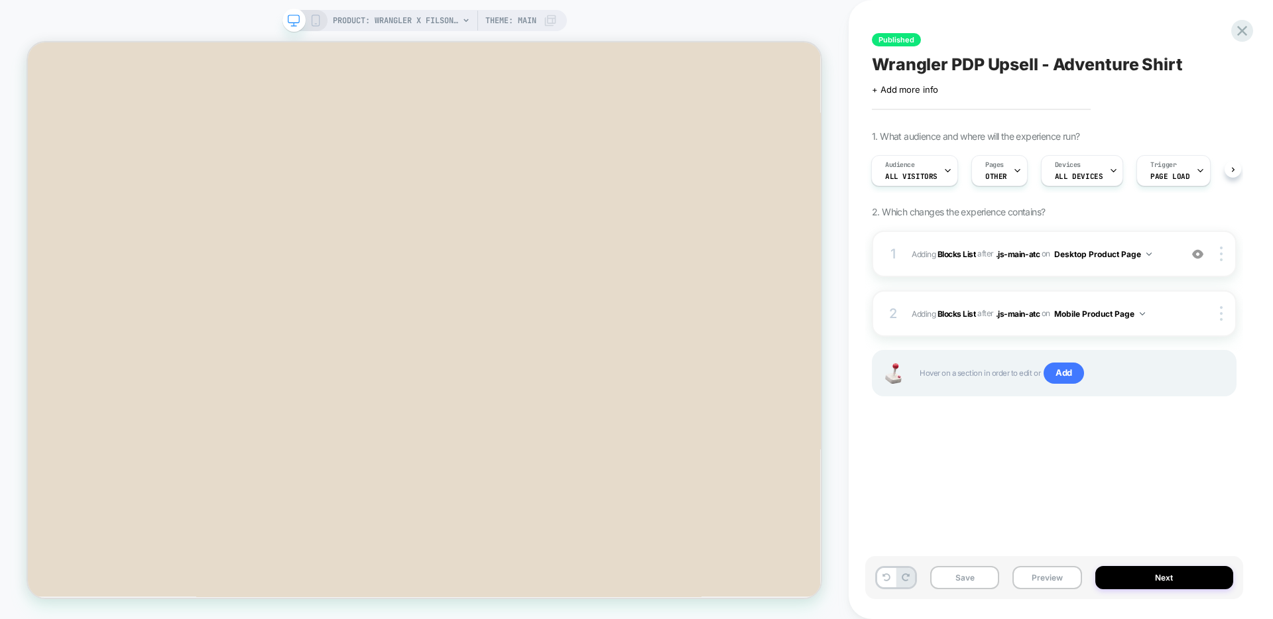
click at [971, 564] on div "Save Preview Next" at bounding box center [1054, 577] width 378 height 43
click at [971, 578] on button "Save" at bounding box center [964, 577] width 69 height 23
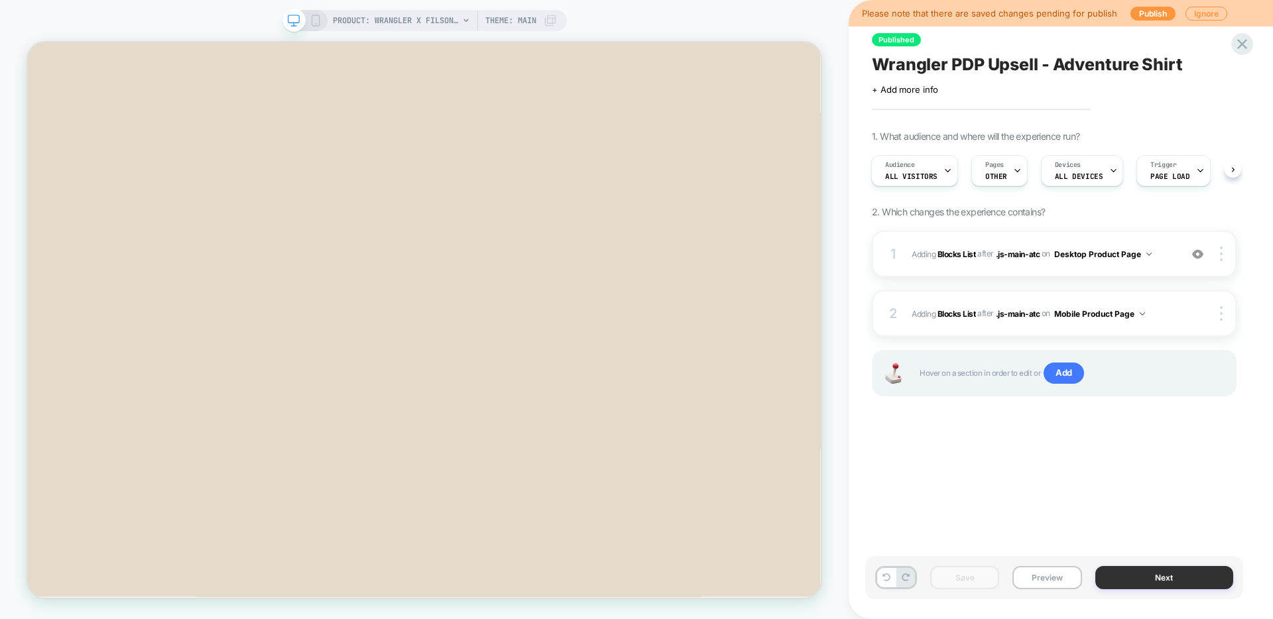
click at [1136, 576] on button "Next" at bounding box center [1164, 577] width 139 height 23
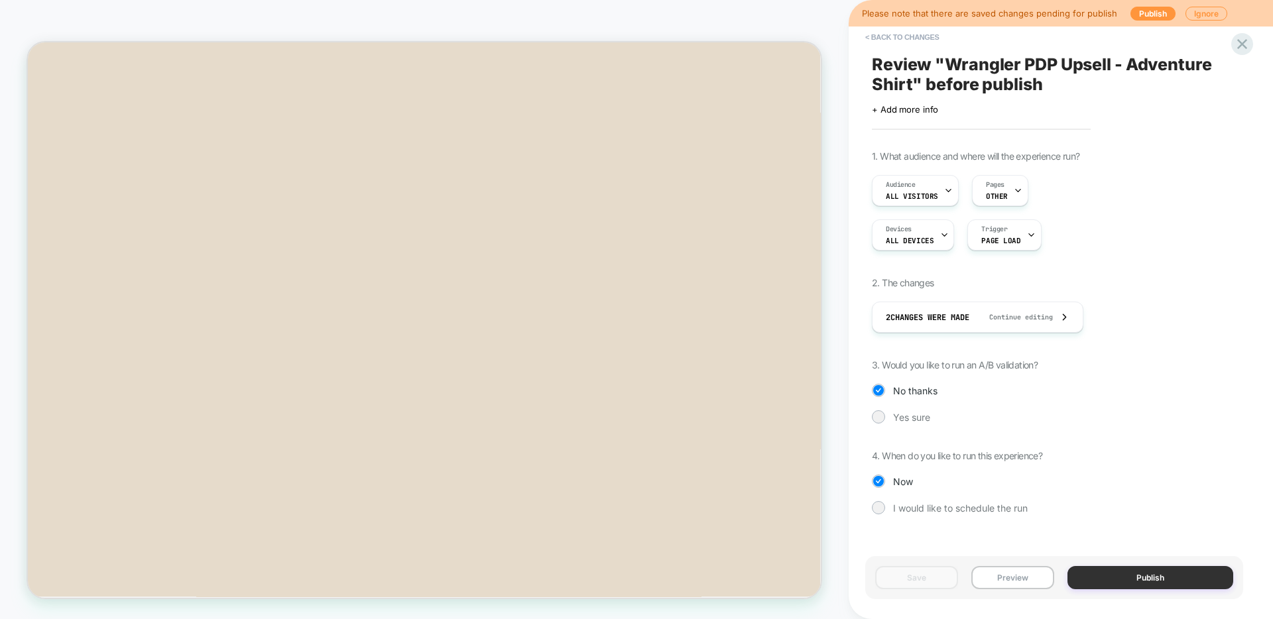
click at [1127, 574] on button "Publish" at bounding box center [1151, 577] width 166 height 23
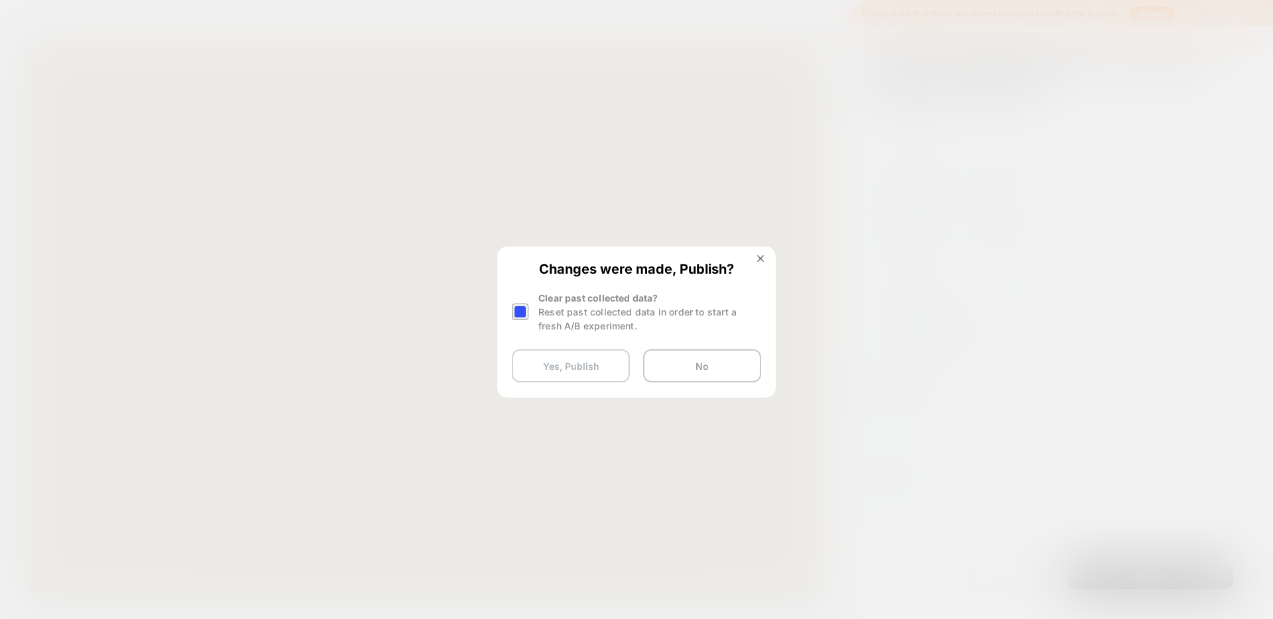
click at [565, 379] on button "Yes, Publish" at bounding box center [571, 365] width 118 height 33
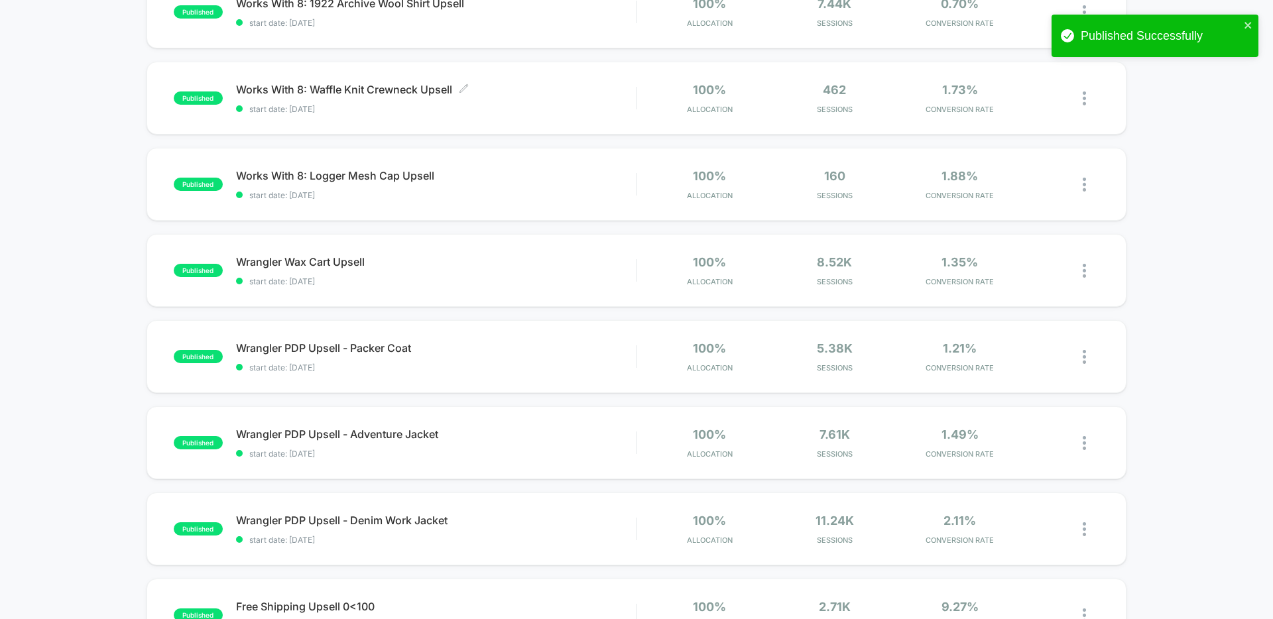
scroll to position [428, 0]
click at [514, 347] on span "Wrangler PDP Upsell - Packer Coat Click to edit experience details" at bounding box center [436, 347] width 400 height 13
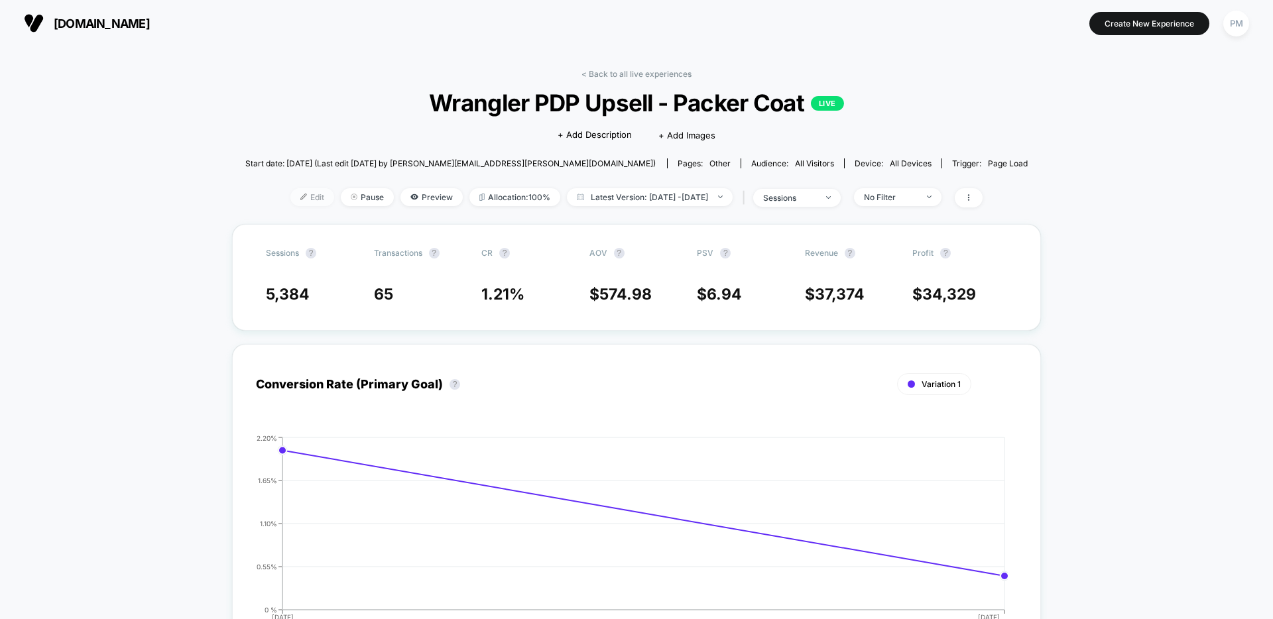
click at [301, 196] on span "Edit" at bounding box center [312, 197] width 44 height 18
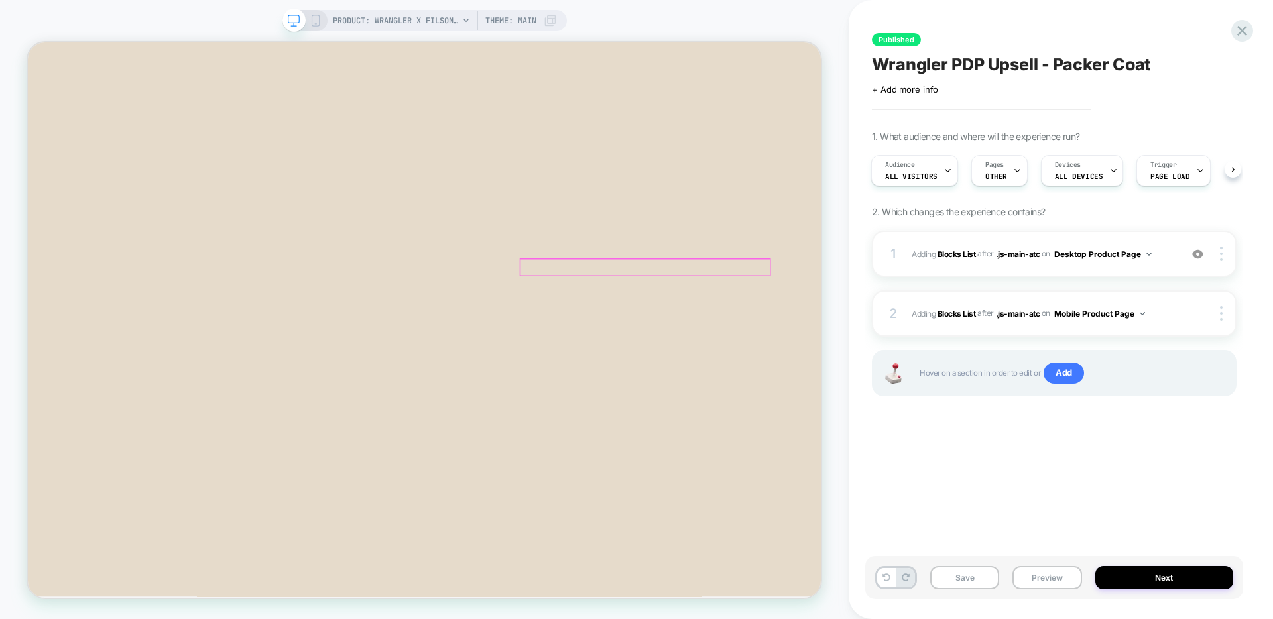
scroll to position [109, 0]
click at [1084, 273] on div "1 #_loomi_addon_1759336041438_dup1759336190_dup1759336330_dup1759336506 Adding …" at bounding box center [1054, 254] width 365 height 46
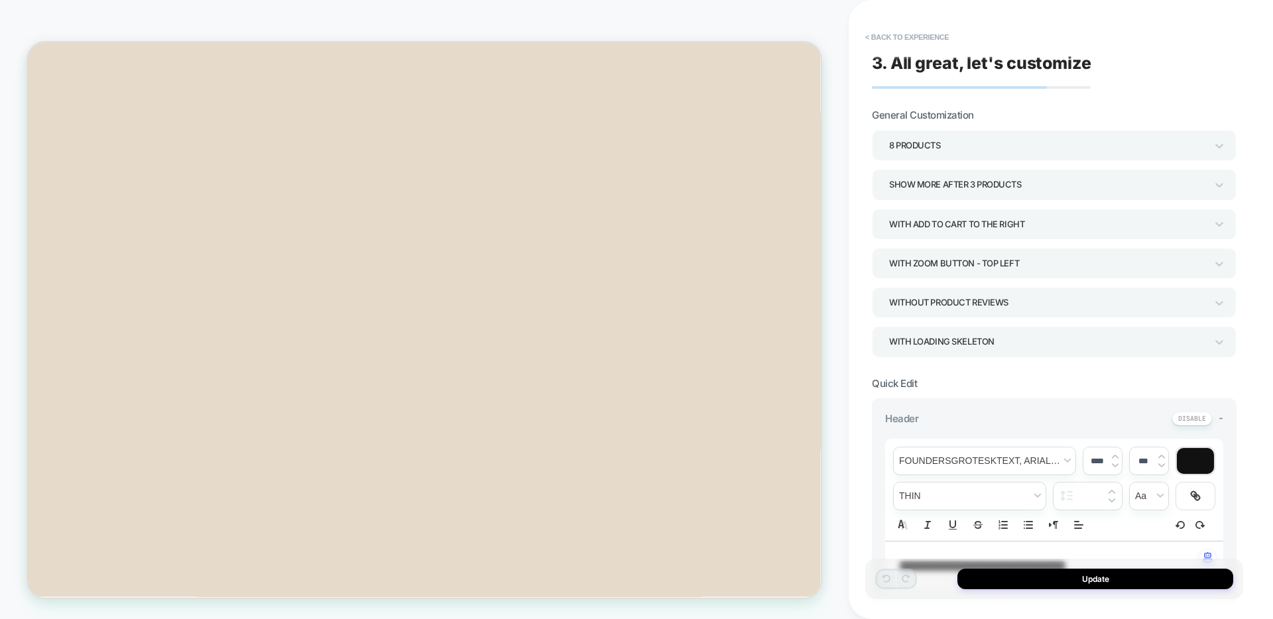
scroll to position [511, 0]
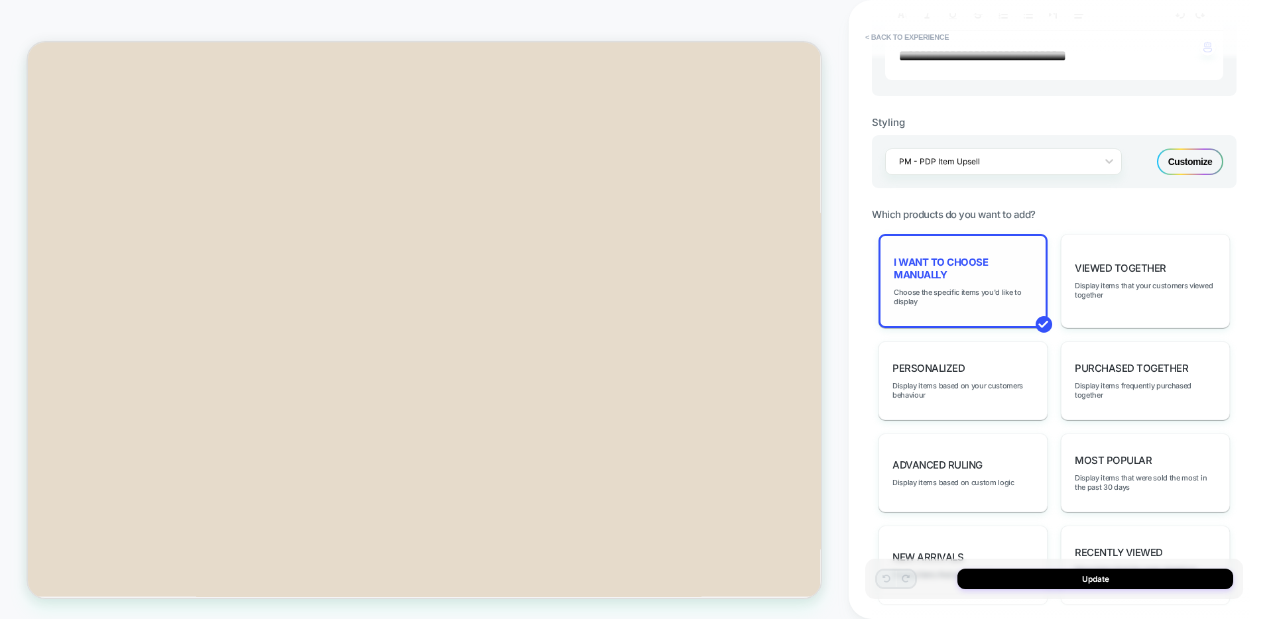
click at [953, 269] on span "I want to choose manually" at bounding box center [963, 268] width 139 height 25
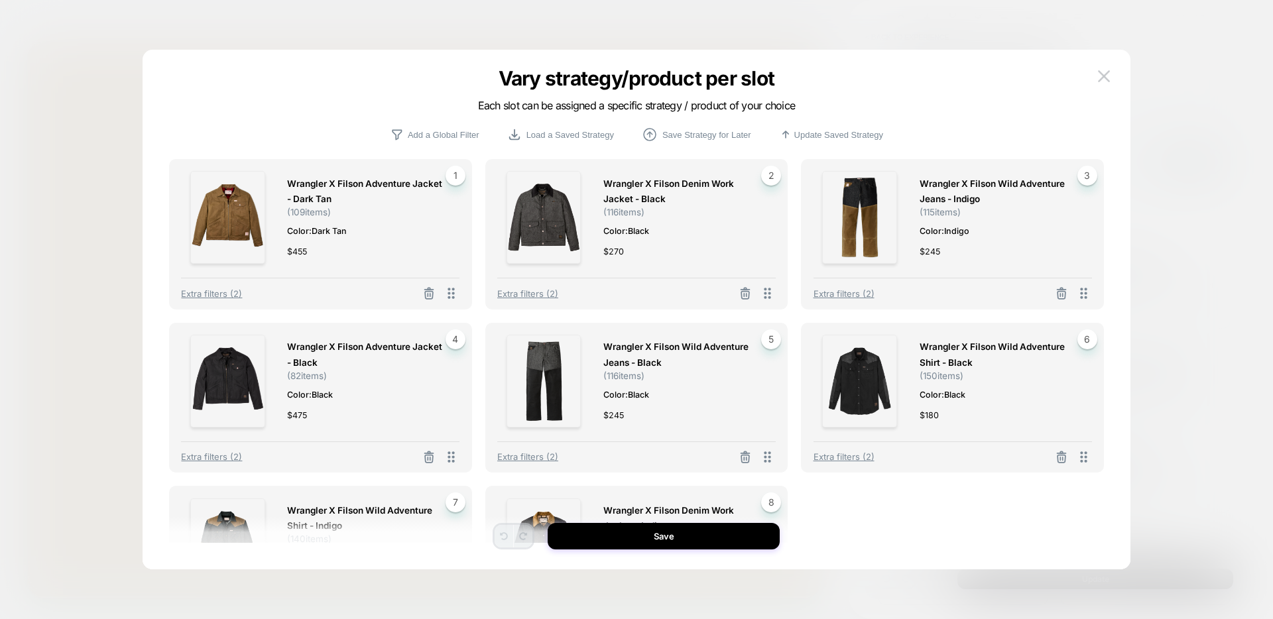
scroll to position [19, 0]
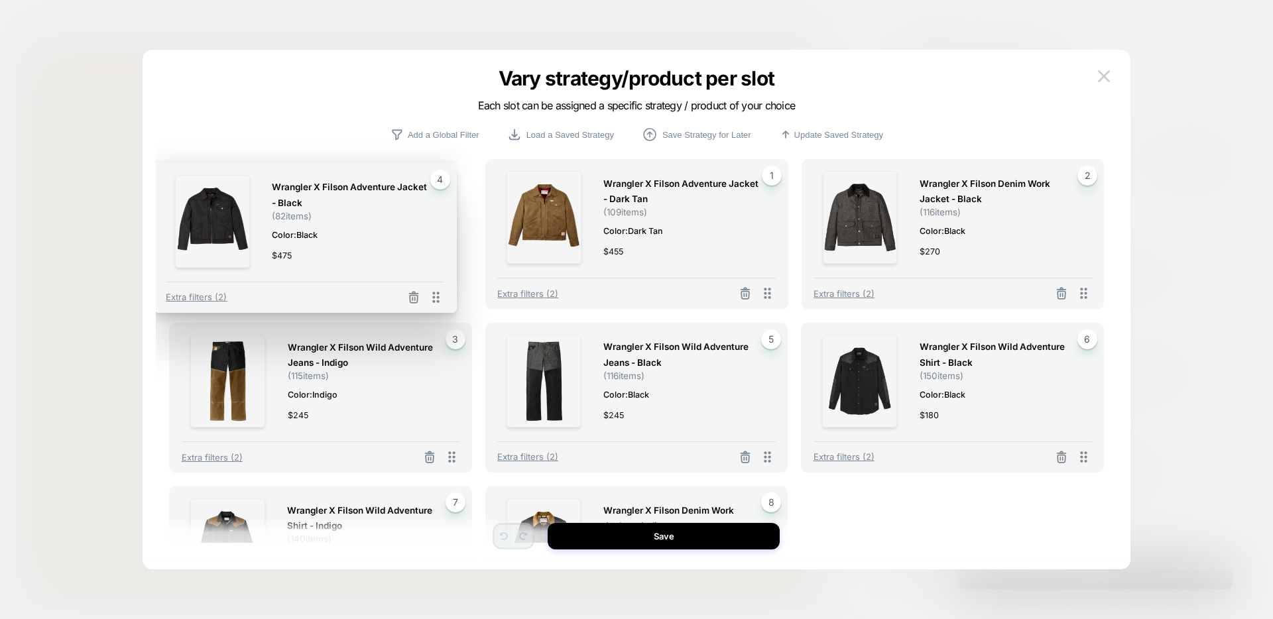
drag, startPoint x: 453, startPoint y: 442, endPoint x: 437, endPoint y: 282, distance: 160.6
click at [437, 282] on div "Extra filters (2)" at bounding box center [305, 294] width 279 height 24
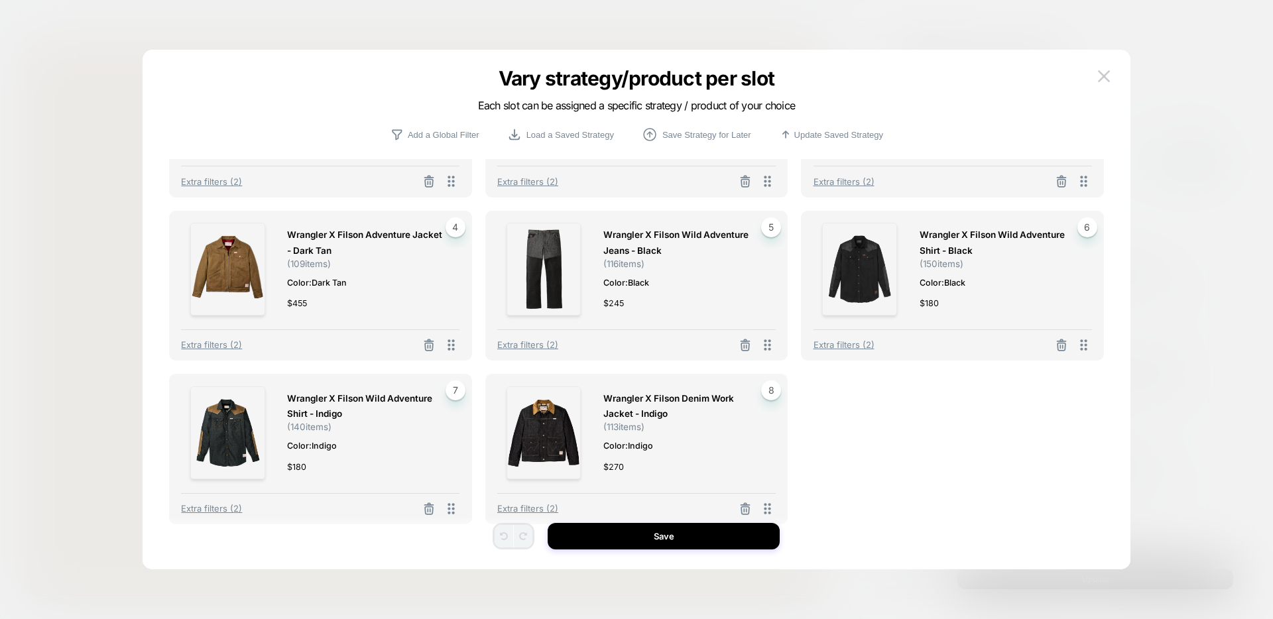
scroll to position [111, 0]
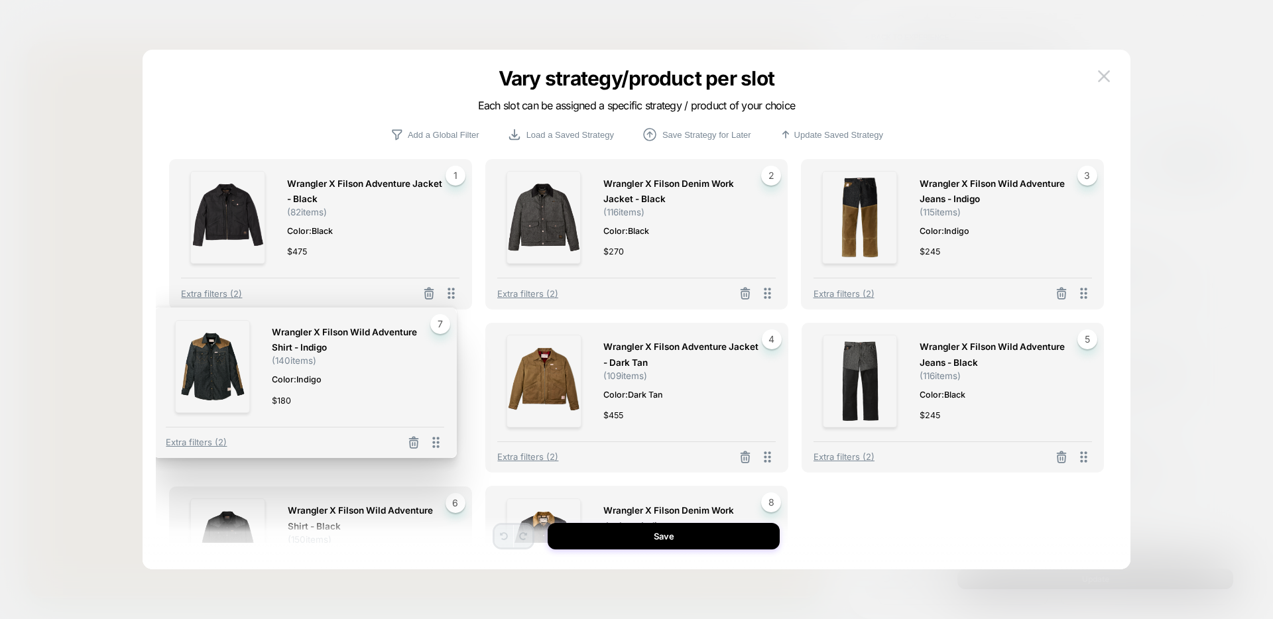
drag, startPoint x: 450, startPoint y: 513, endPoint x: 434, endPoint y: 334, distance: 179.0
click at [434, 334] on div "Wrangler X Filson Wild Adventure Shirt - Indigo ( 140 items) Color: Indigo $ 18…" at bounding box center [305, 383] width 303 height 151
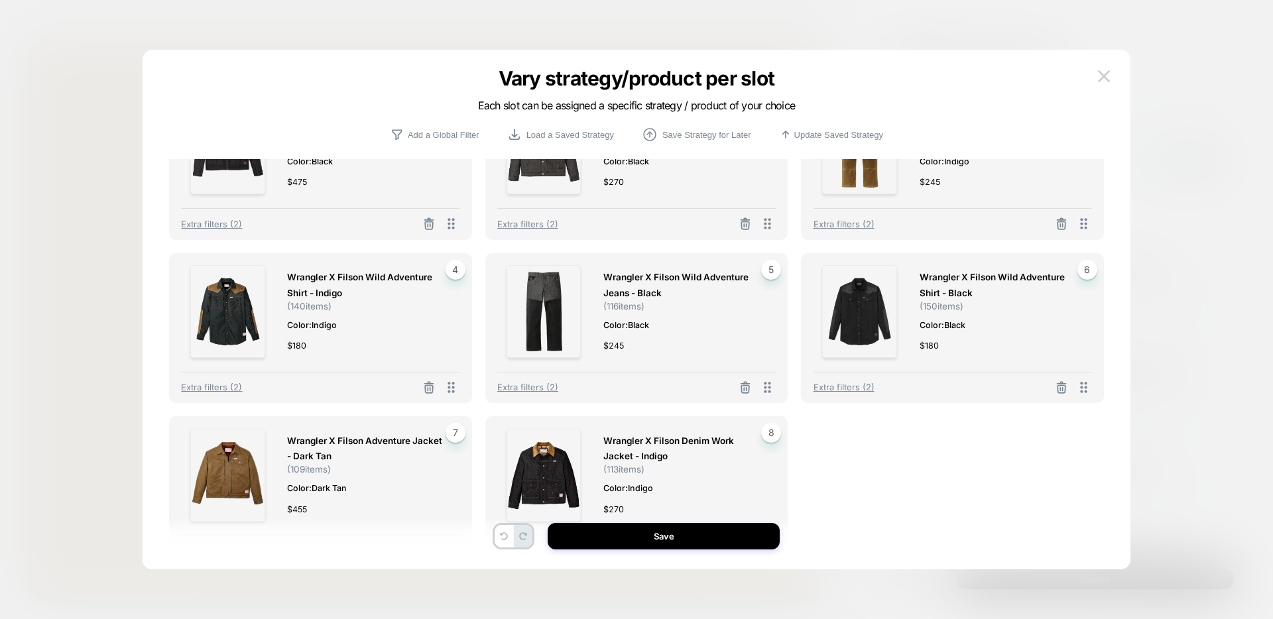
scroll to position [63, 0]
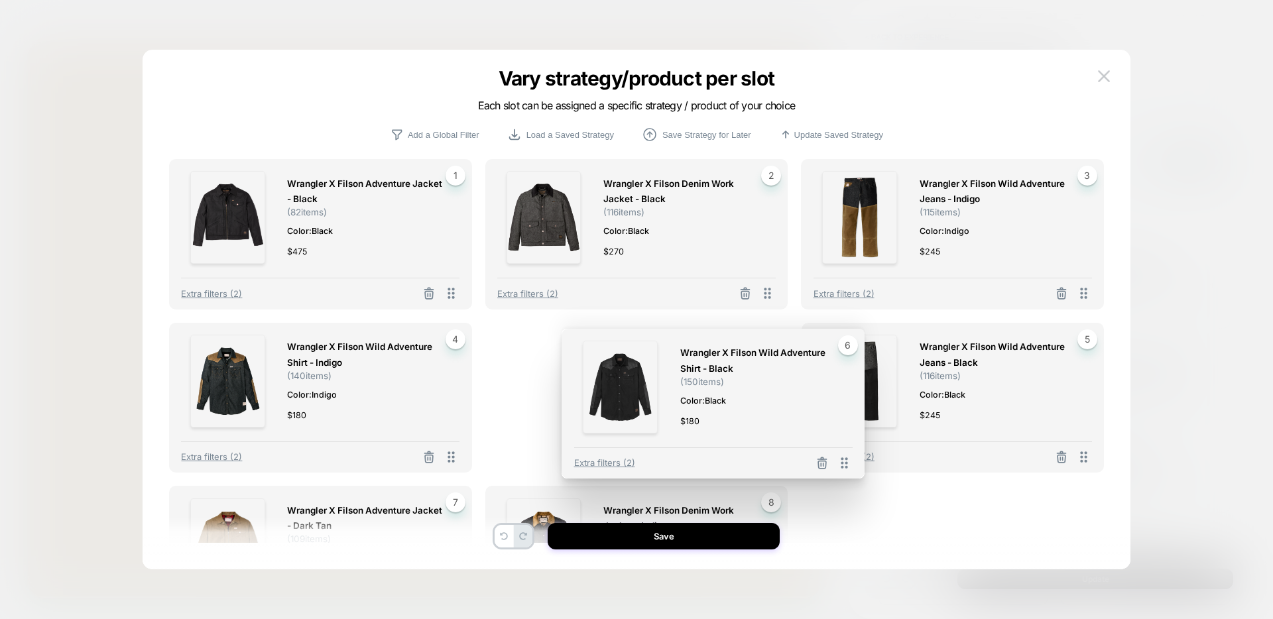
drag, startPoint x: 1085, startPoint y: 401, endPoint x: 836, endPoint y: 406, distance: 248.7
click at [836, 406] on div "Wrangler X Filson Wild Adventure Shirt - Black ( 150 items) Color: Black $ 180 …" at bounding box center [713, 404] width 303 height 151
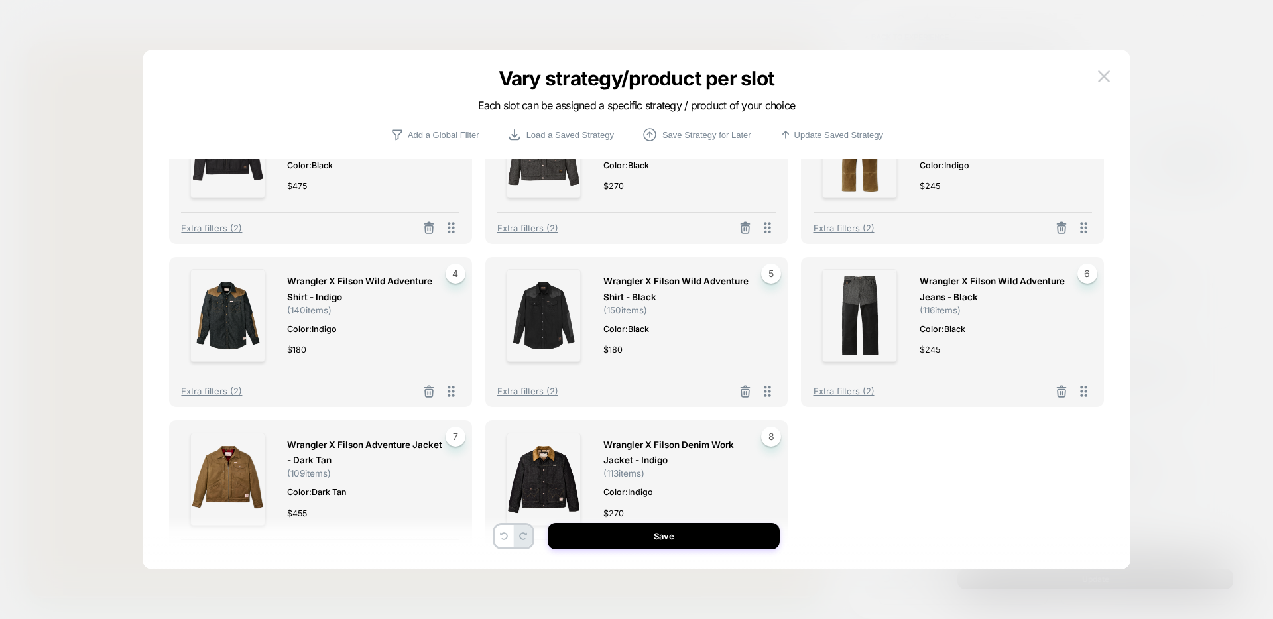
scroll to position [0, 0]
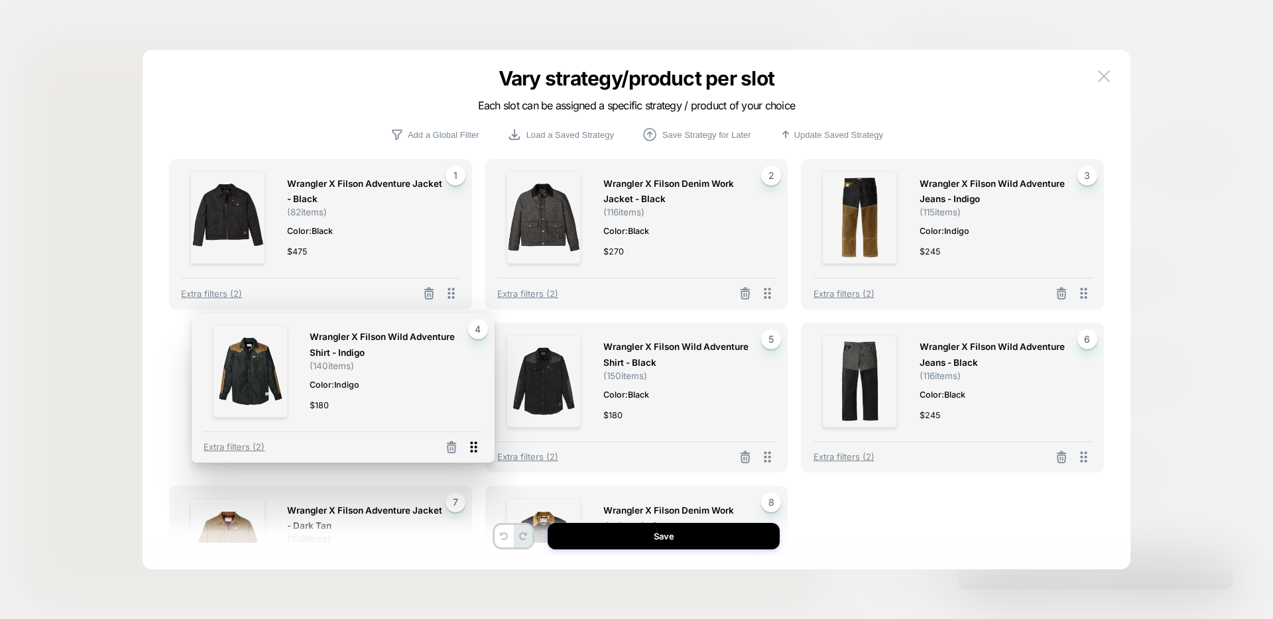
drag, startPoint x: 450, startPoint y: 455, endPoint x: 473, endPoint y: 445, distance: 24.6
click at [473, 445] on icon at bounding box center [474, 447] width 17 height 17
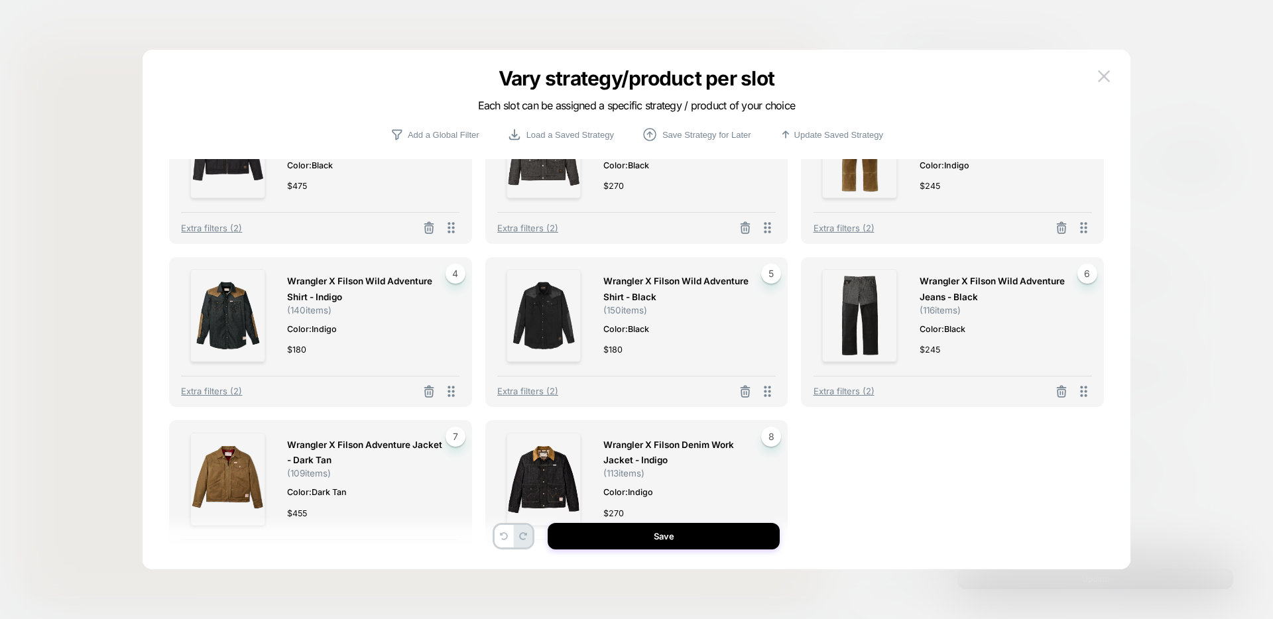
scroll to position [15, 0]
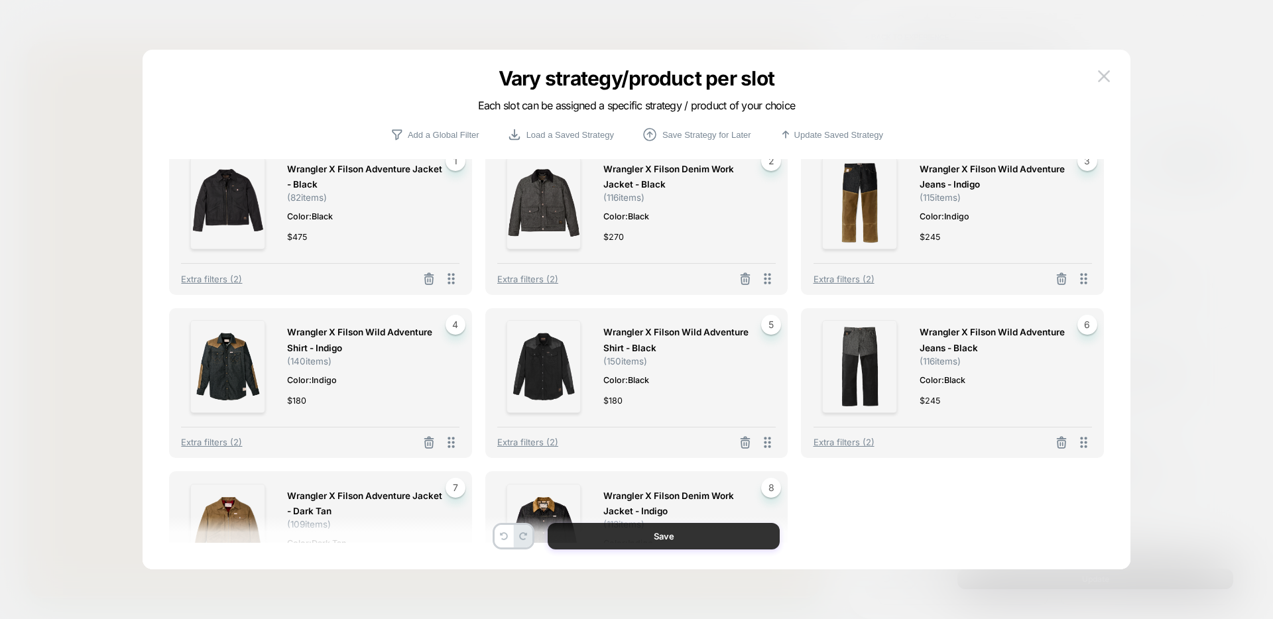
click at [593, 544] on button "Save" at bounding box center [664, 536] width 232 height 27
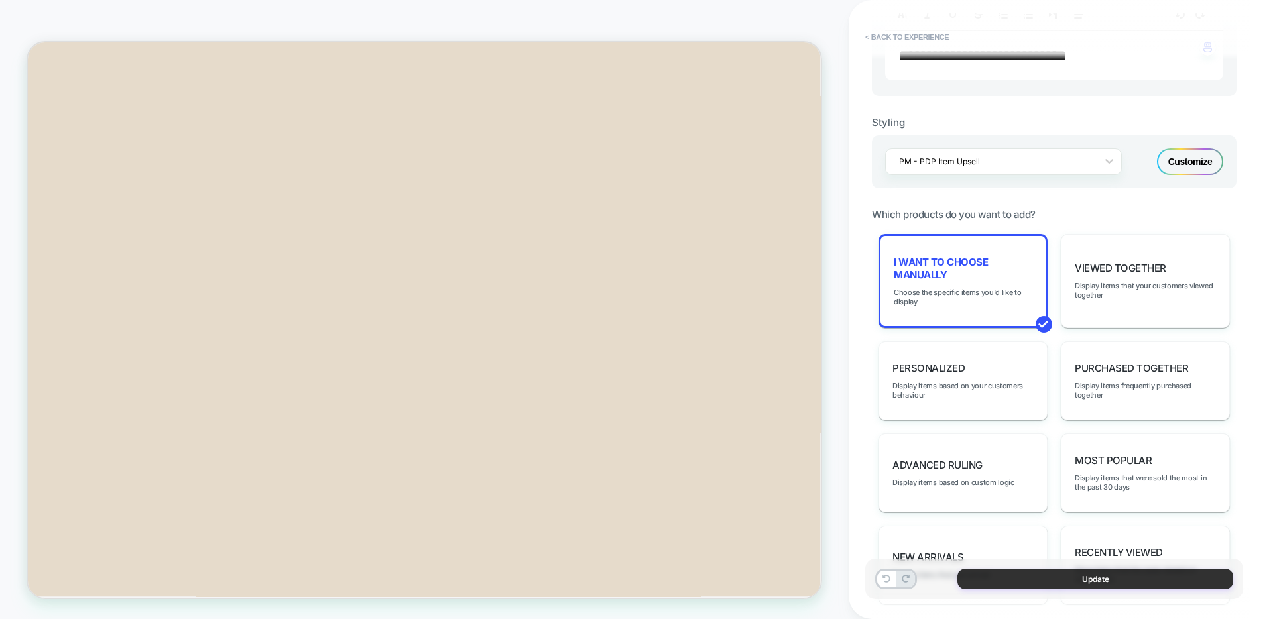
click at [988, 576] on button "Update" at bounding box center [1096, 579] width 276 height 21
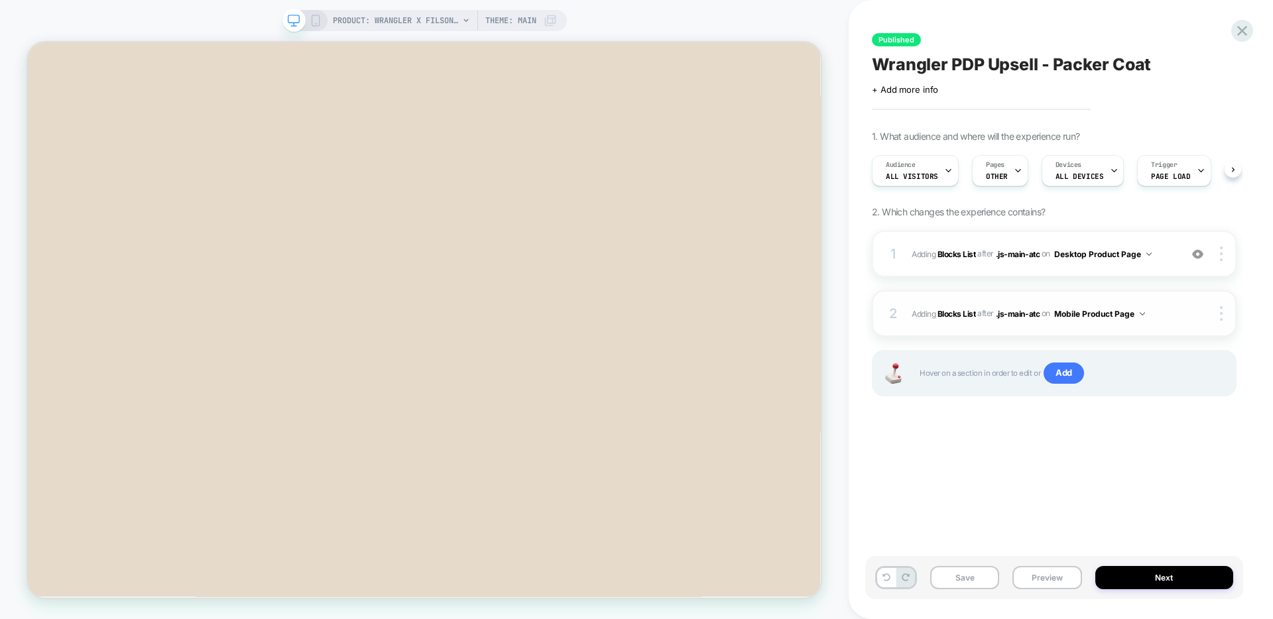
scroll to position [0, 1]
click at [1222, 314] on img at bounding box center [1221, 313] width 3 height 15
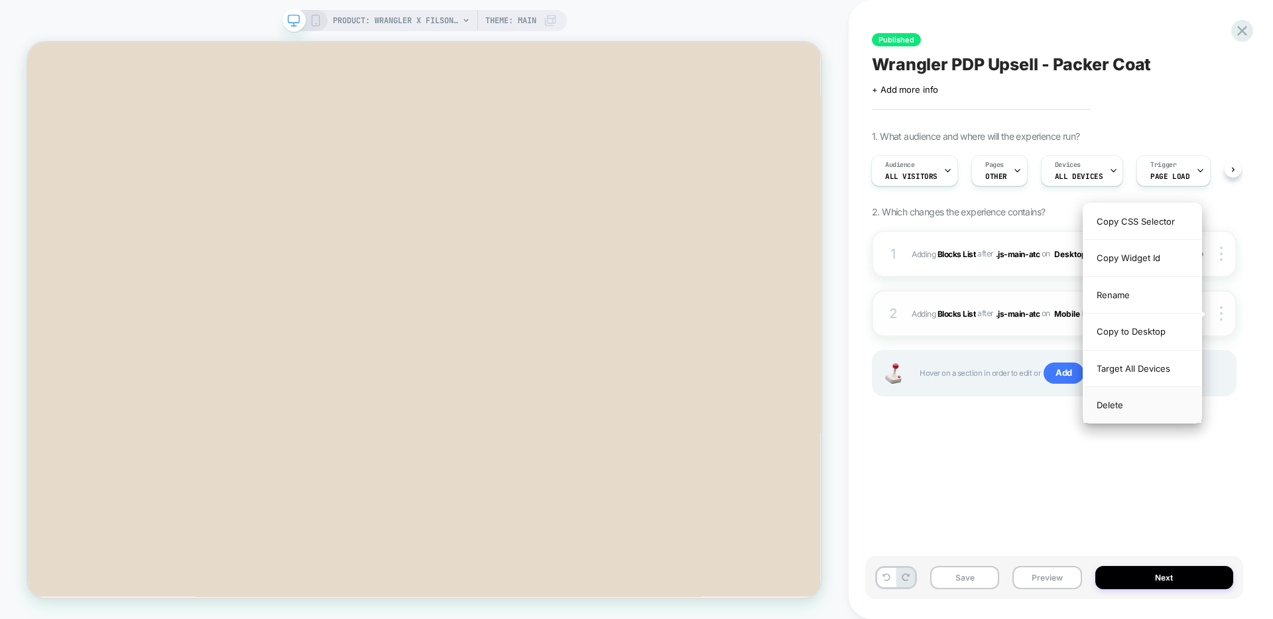
click at [1104, 406] on div "Delete" at bounding box center [1143, 405] width 118 height 36
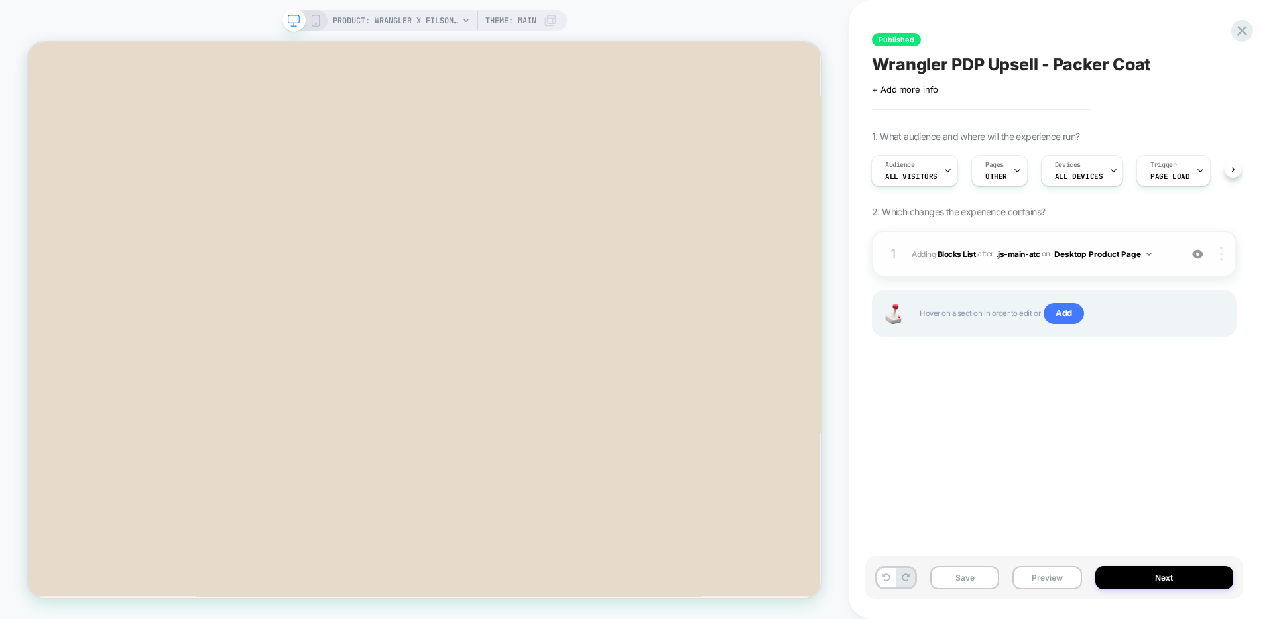
click at [1221, 260] on img at bounding box center [1221, 254] width 3 height 15
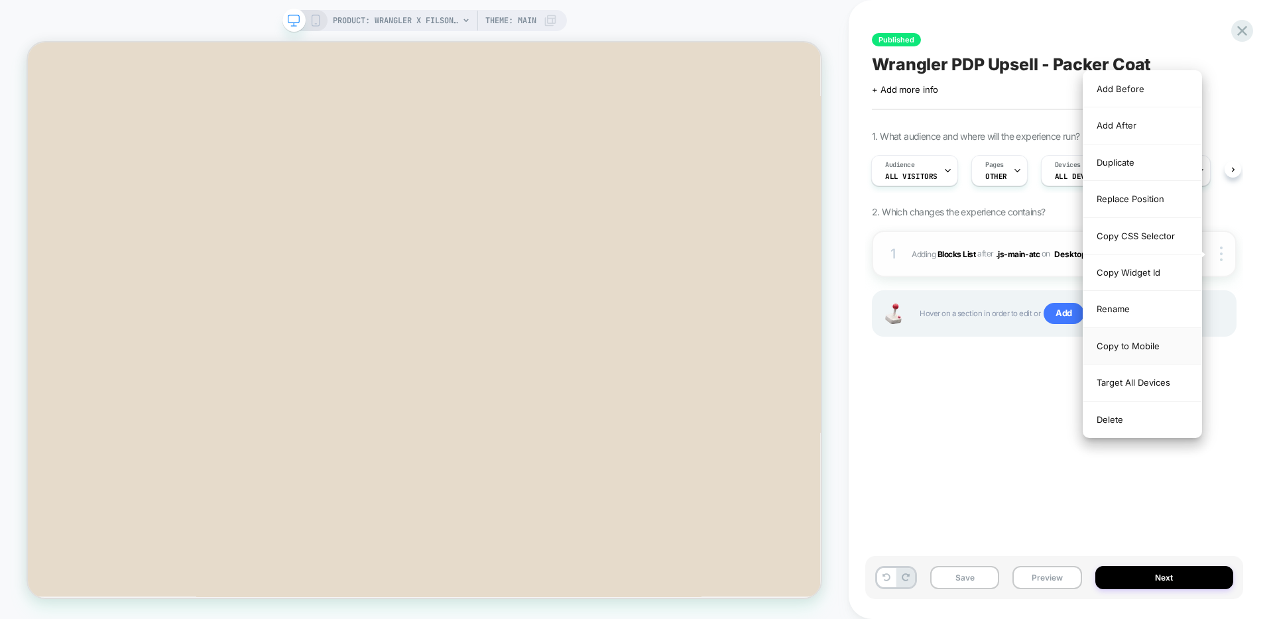
click at [1138, 349] on div "Copy to Mobile" at bounding box center [1143, 346] width 118 height 36
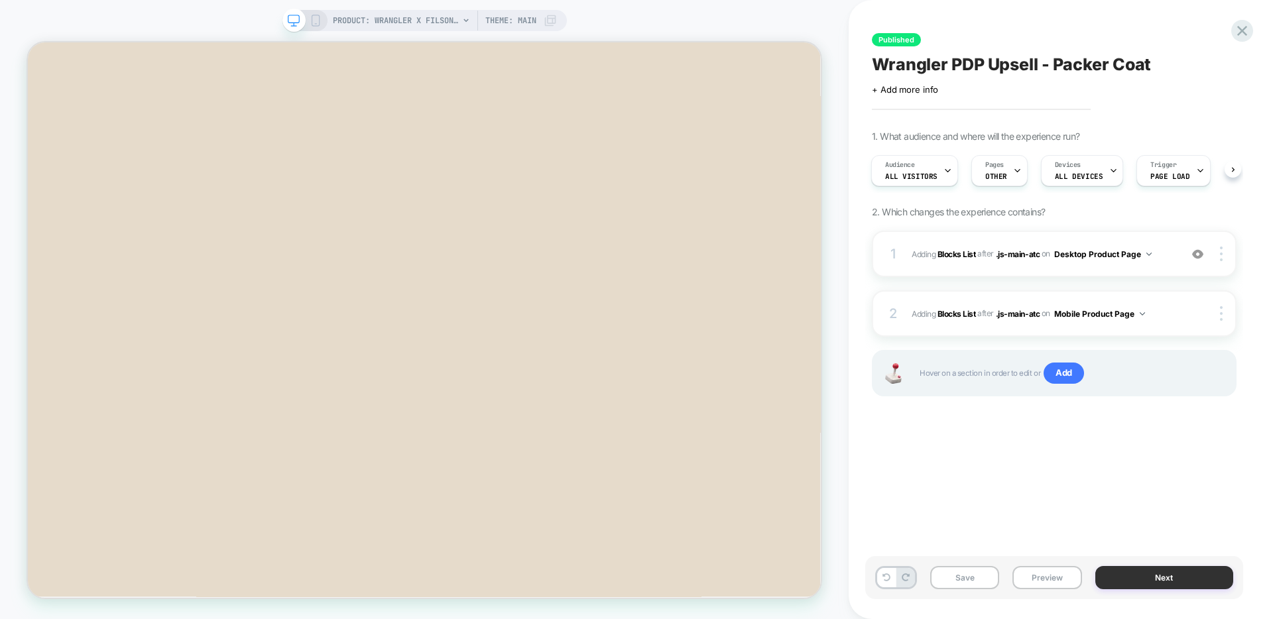
click at [1127, 584] on button "Next" at bounding box center [1164, 577] width 139 height 23
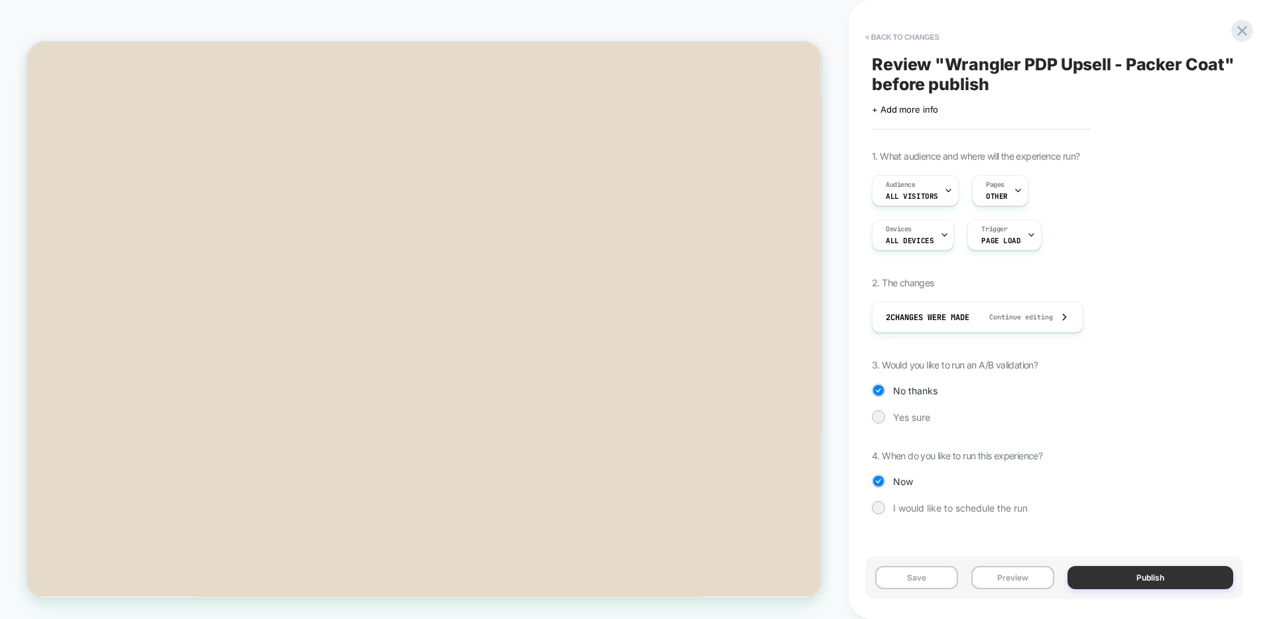
click at [1133, 585] on button "Publish" at bounding box center [1151, 577] width 166 height 23
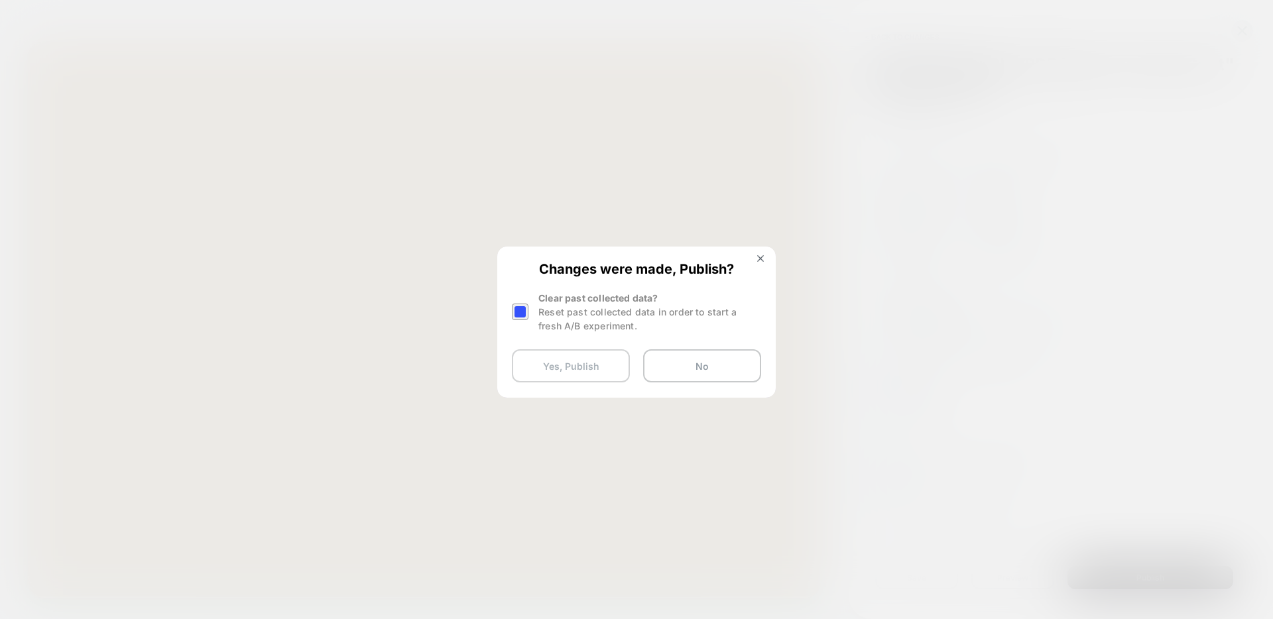
click at [568, 366] on button "Yes, Publish" at bounding box center [571, 365] width 118 height 33
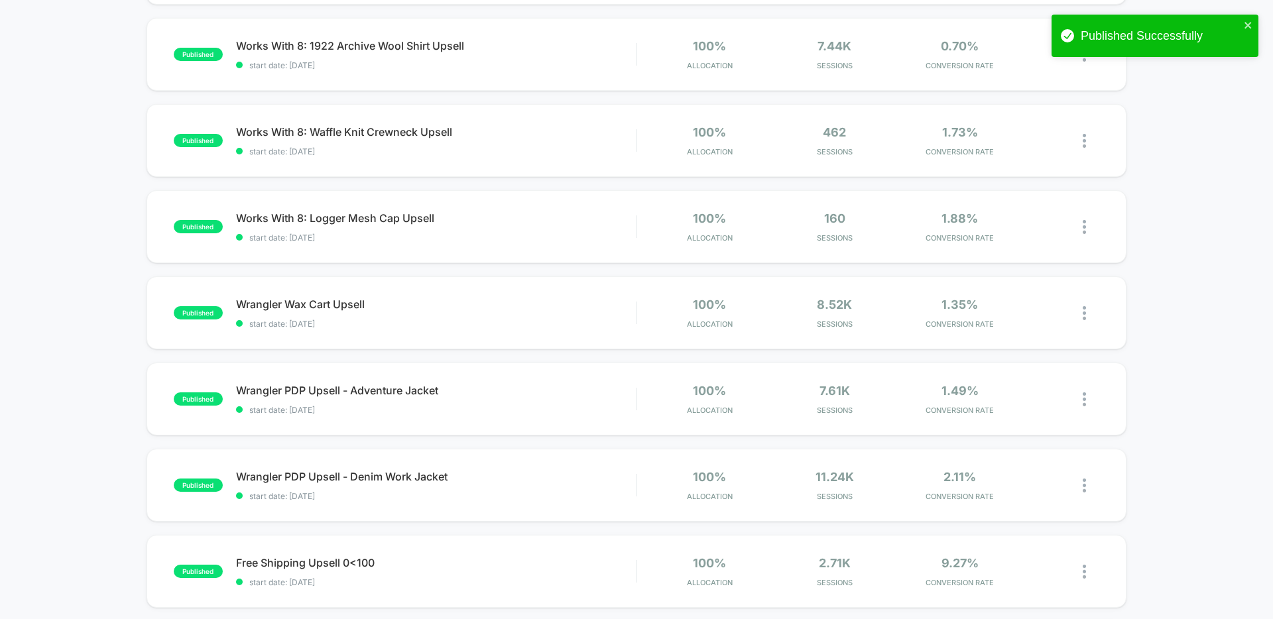
scroll to position [473, 0]
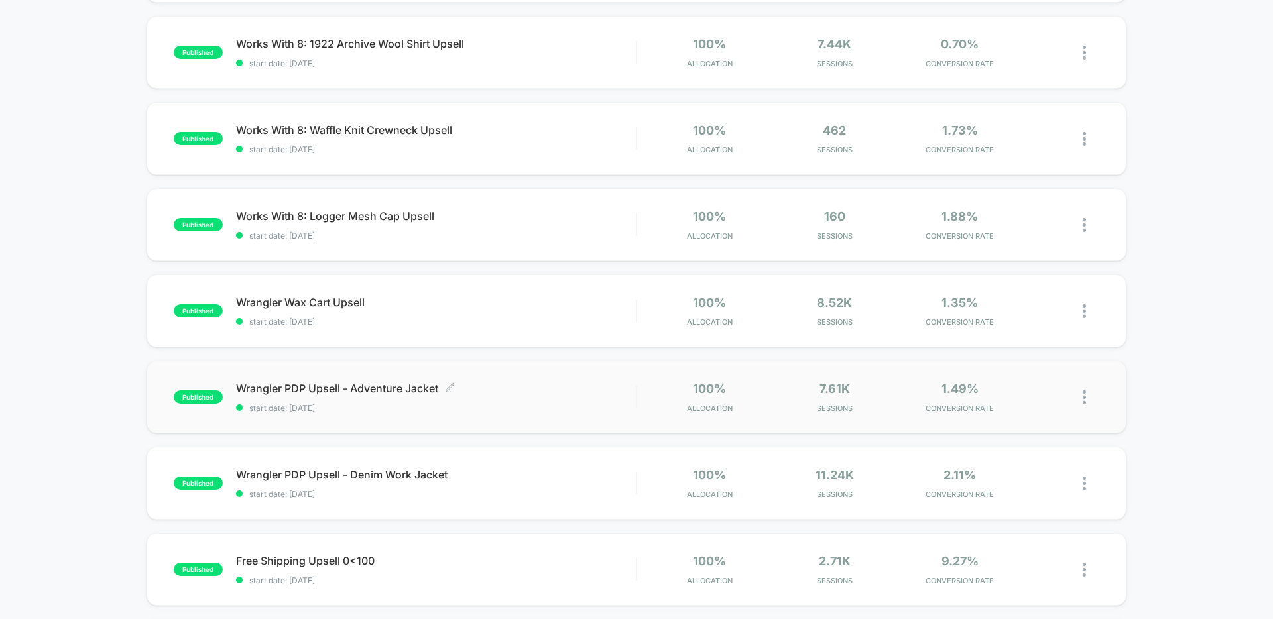
click at [534, 408] on span "start date: 10/1/2025" at bounding box center [436, 408] width 400 height 10
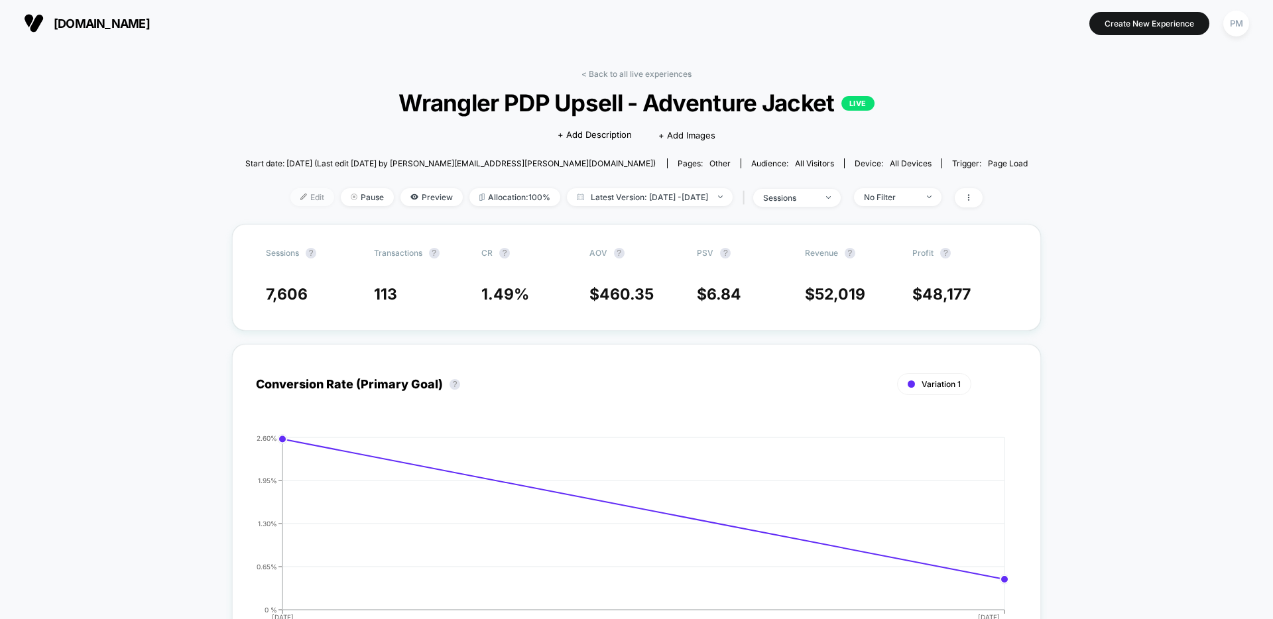
click at [290, 200] on span "Edit" at bounding box center [312, 197] width 44 height 18
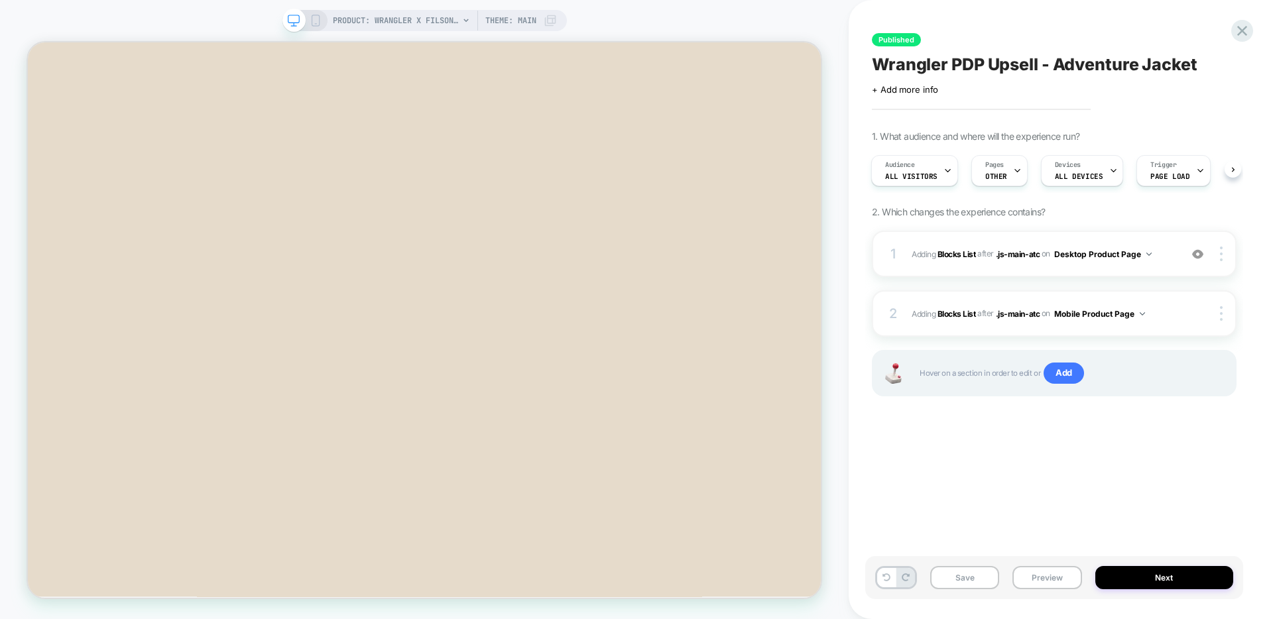
scroll to position [172, 0]
click at [1239, 32] on icon at bounding box center [1242, 31] width 18 height 18
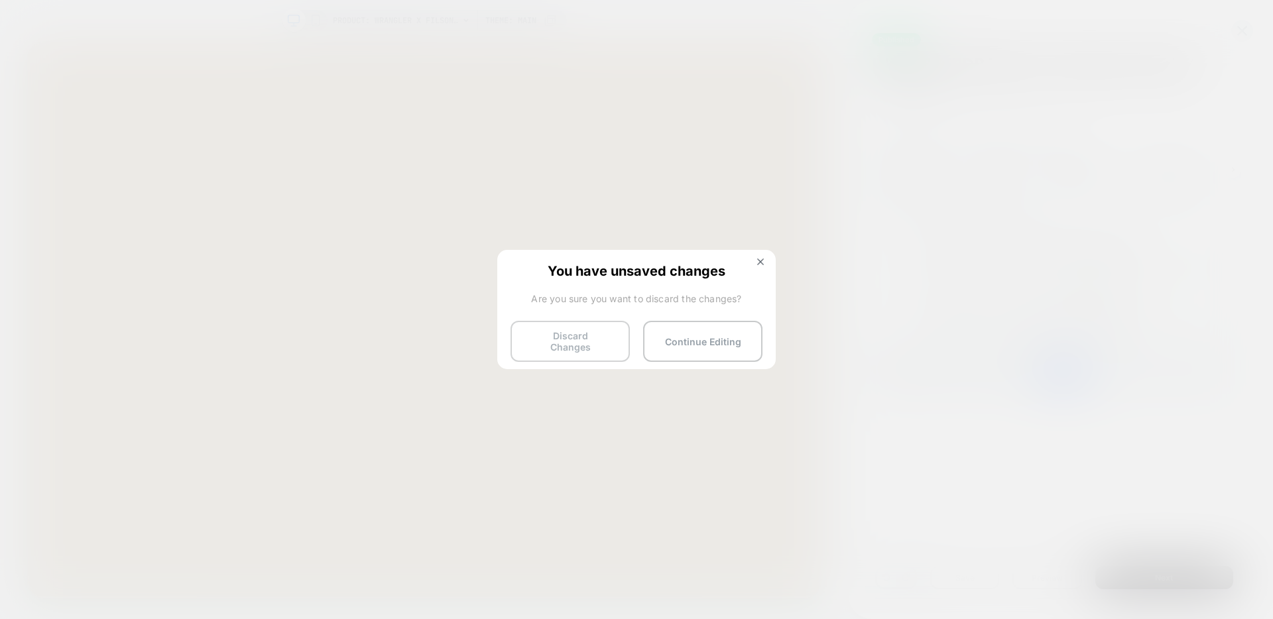
click at [588, 336] on button "Discard Changes" at bounding box center [570, 341] width 119 height 41
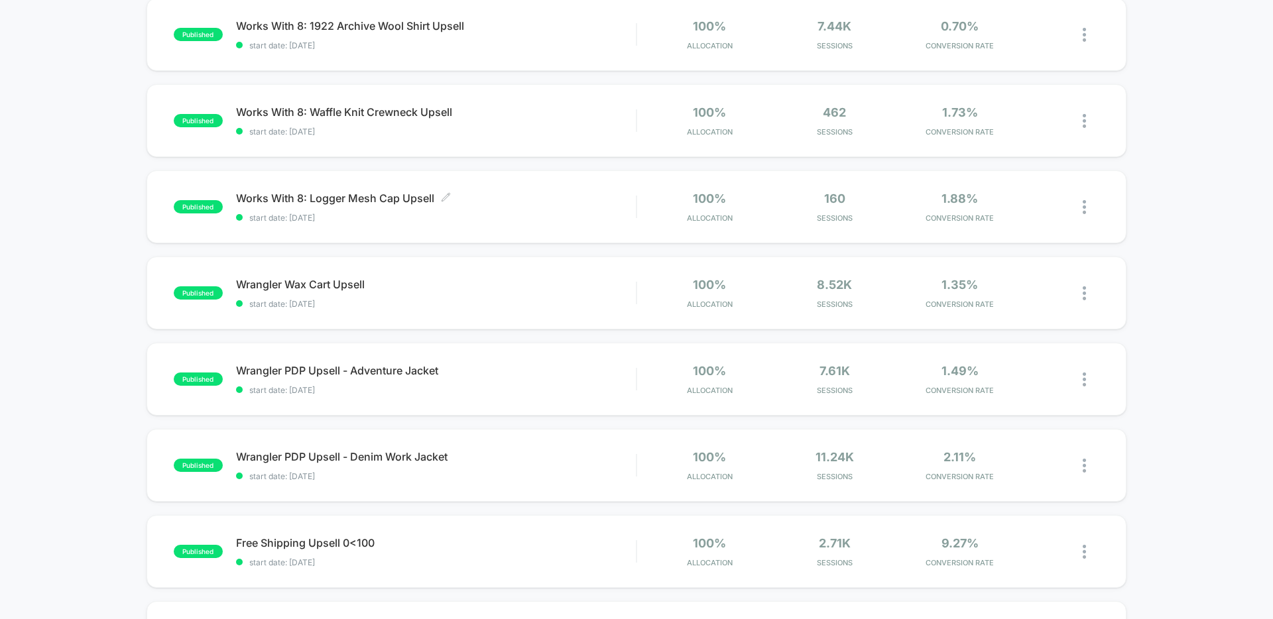
scroll to position [505, 0]
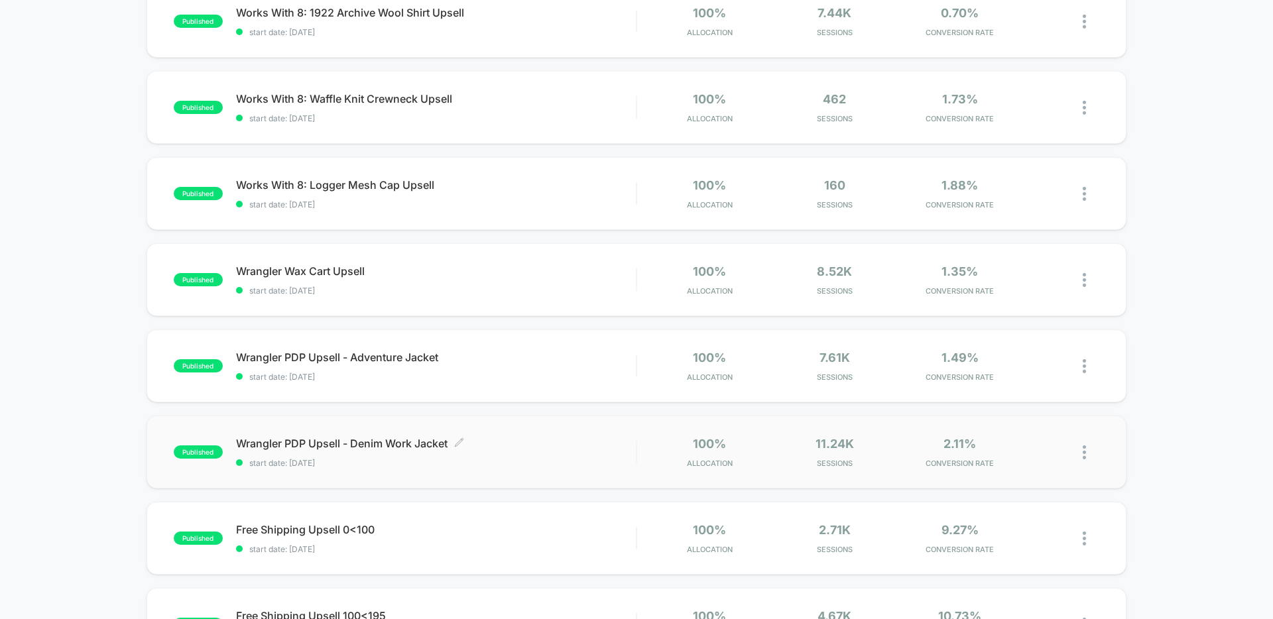
click at [544, 465] on span "start date: 10/1/2025" at bounding box center [436, 463] width 400 height 10
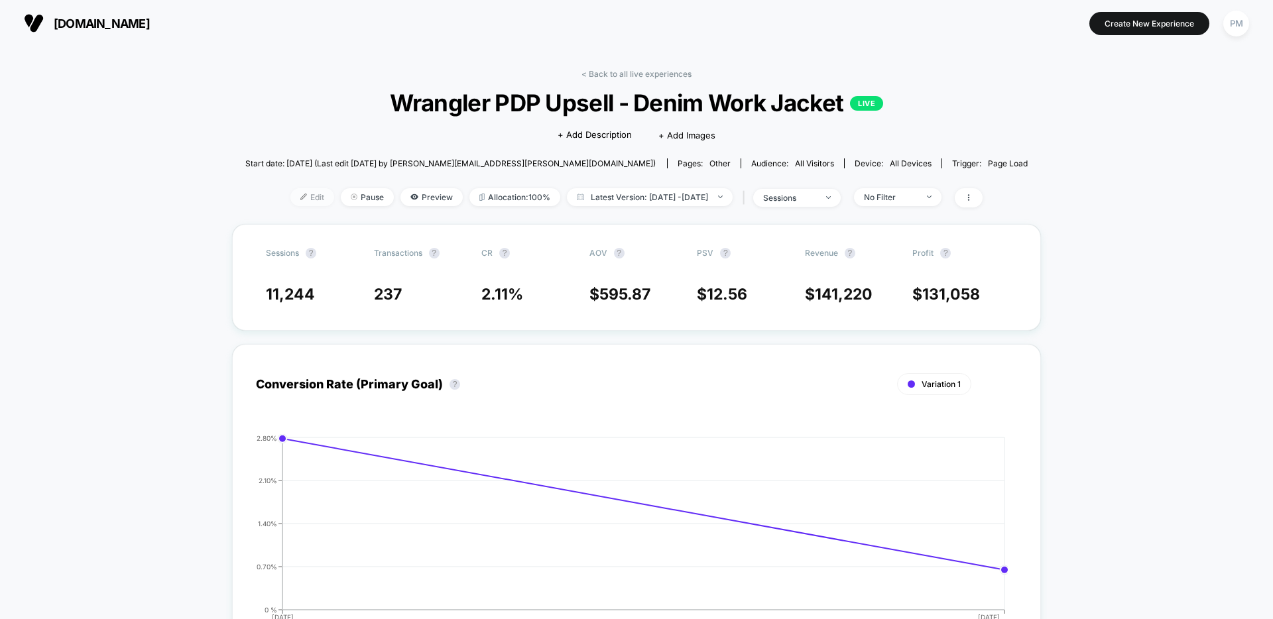
click at [300, 196] on span "Edit" at bounding box center [312, 197] width 44 height 18
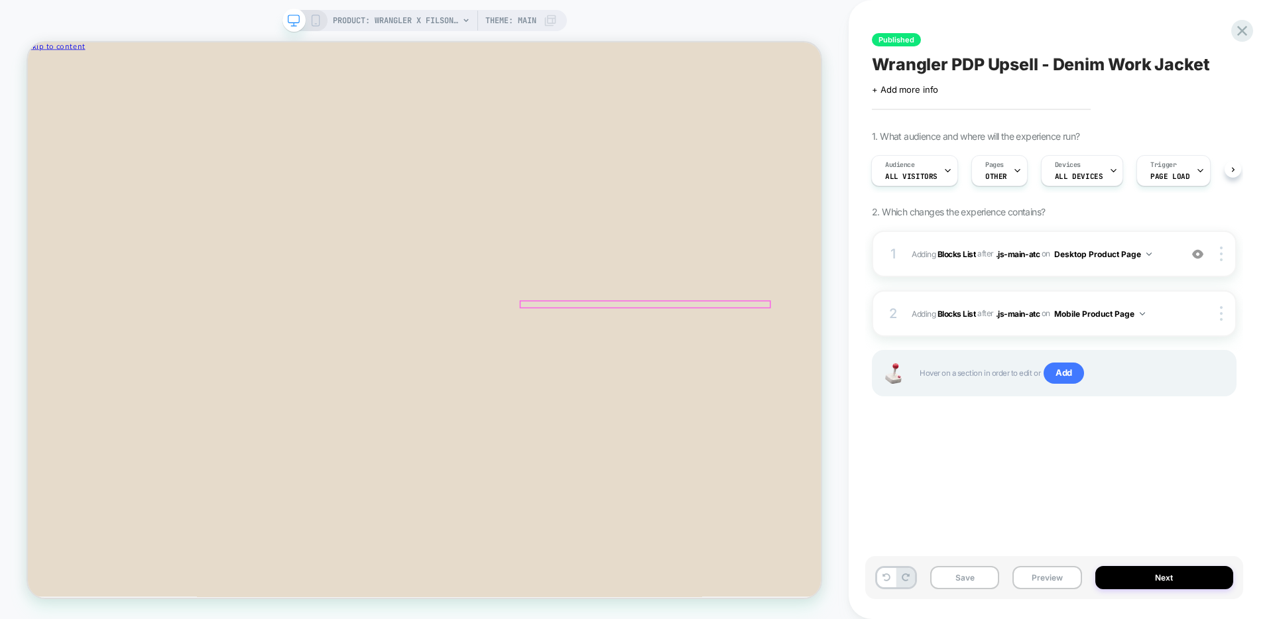
scroll to position [5, 0]
click at [1221, 249] on img at bounding box center [1221, 254] width 3 height 15
click at [1229, 249] on div at bounding box center [1223, 254] width 25 height 15
click at [1223, 311] on div at bounding box center [1223, 313] width 25 height 15
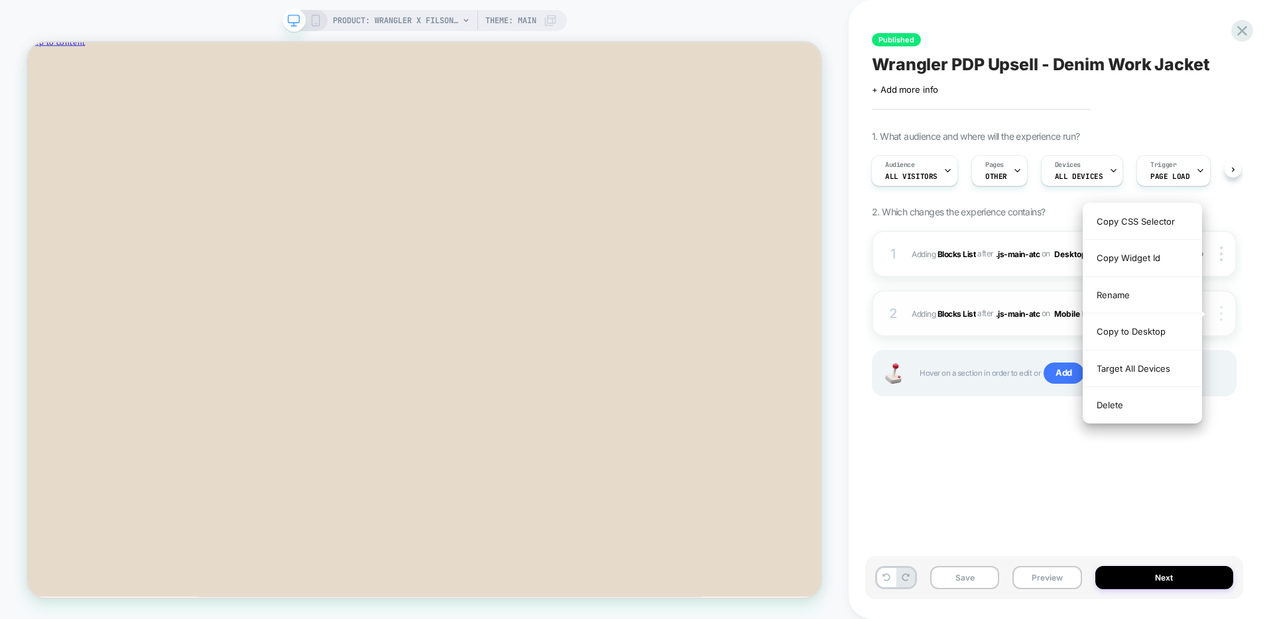
click at [1223, 312] on div at bounding box center [1223, 313] width 25 height 15
click at [1113, 410] on div "Delete" at bounding box center [1143, 405] width 118 height 36
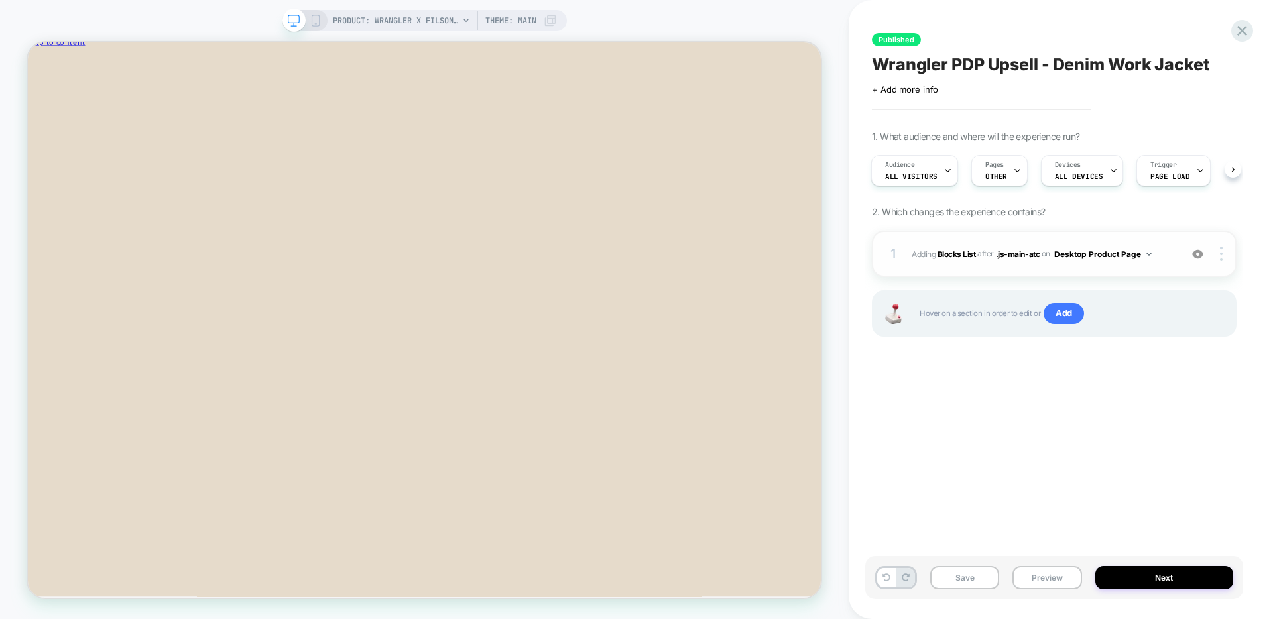
click at [1005, 268] on div "1 #_loomi_addon_1759336041438 Adding Blocks List AFTER .js-main-atc .js-main-at…" at bounding box center [1054, 254] width 365 height 46
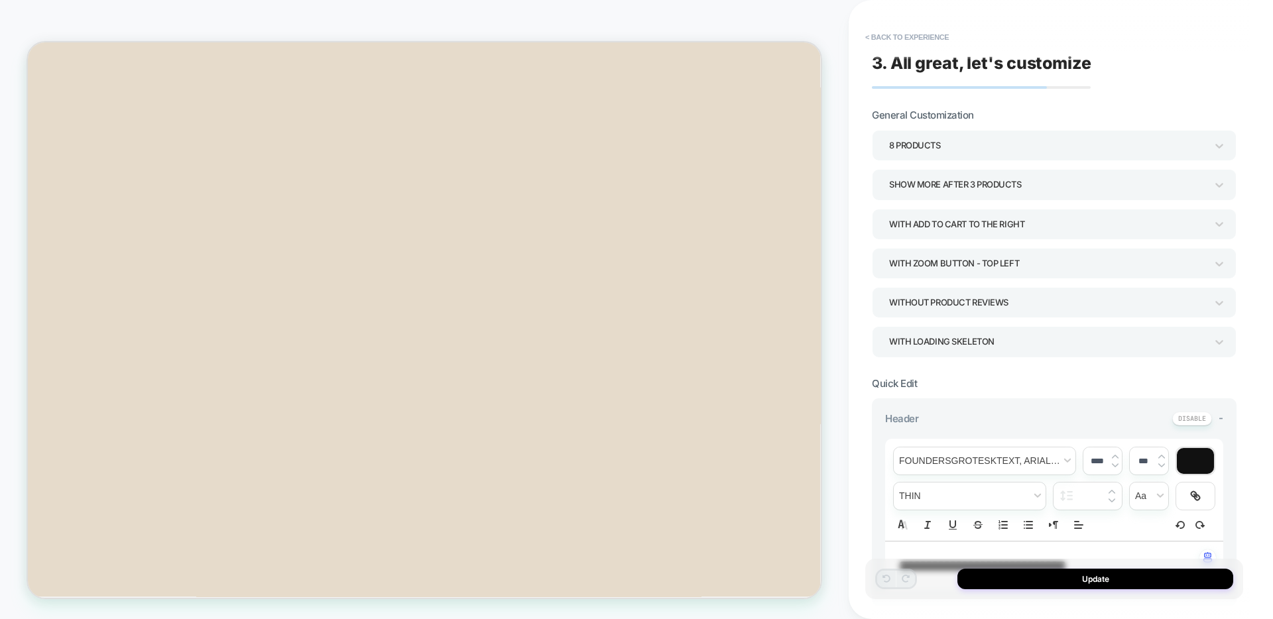
scroll to position [358, 0]
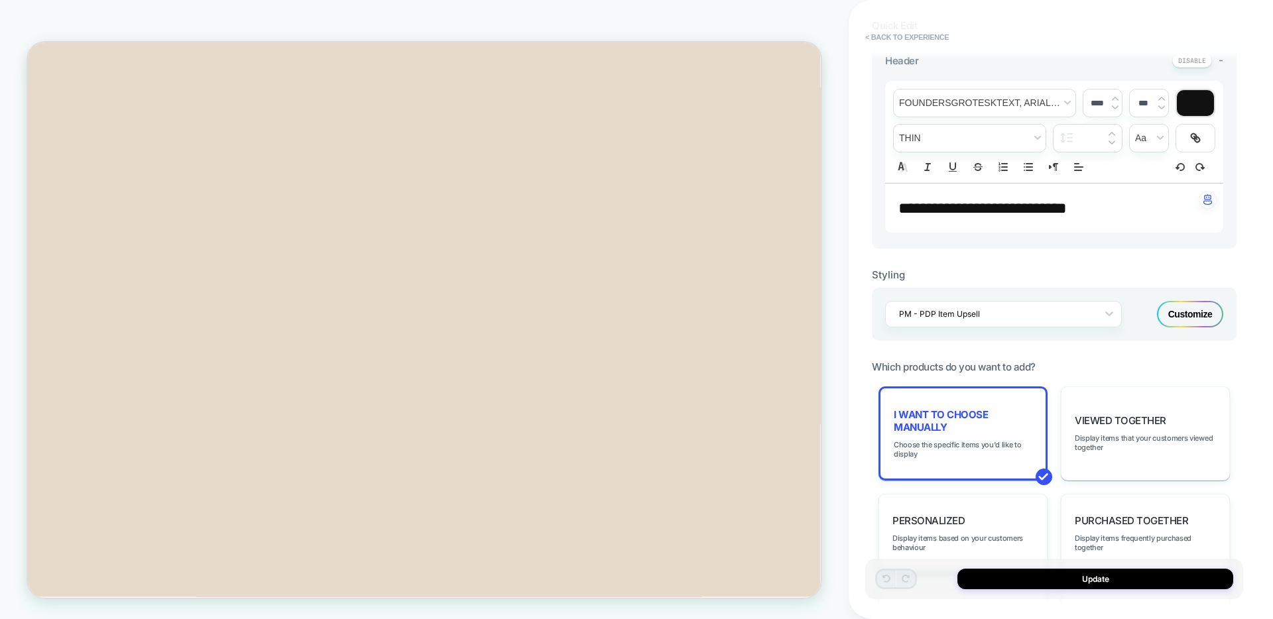
click at [954, 430] on span "I want to choose manually" at bounding box center [963, 420] width 139 height 25
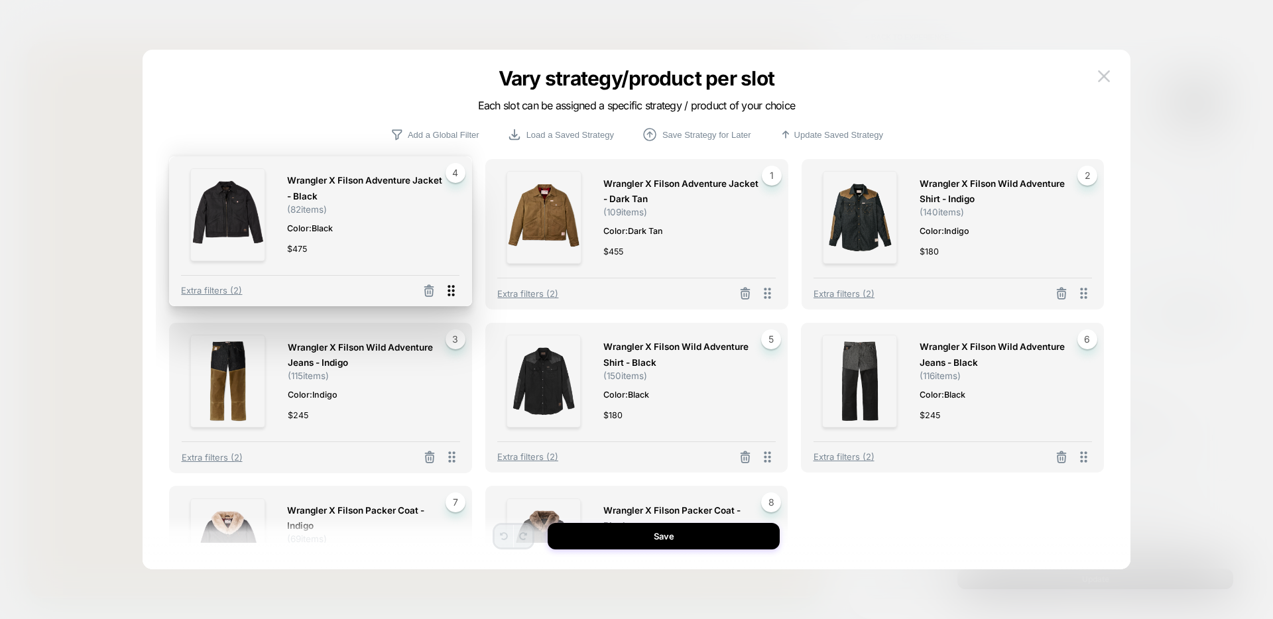
drag, startPoint x: 453, startPoint y: 459, endPoint x: 453, endPoint y: 290, distance: 168.4
click at [453, 290] on icon at bounding box center [451, 290] width 17 height 17
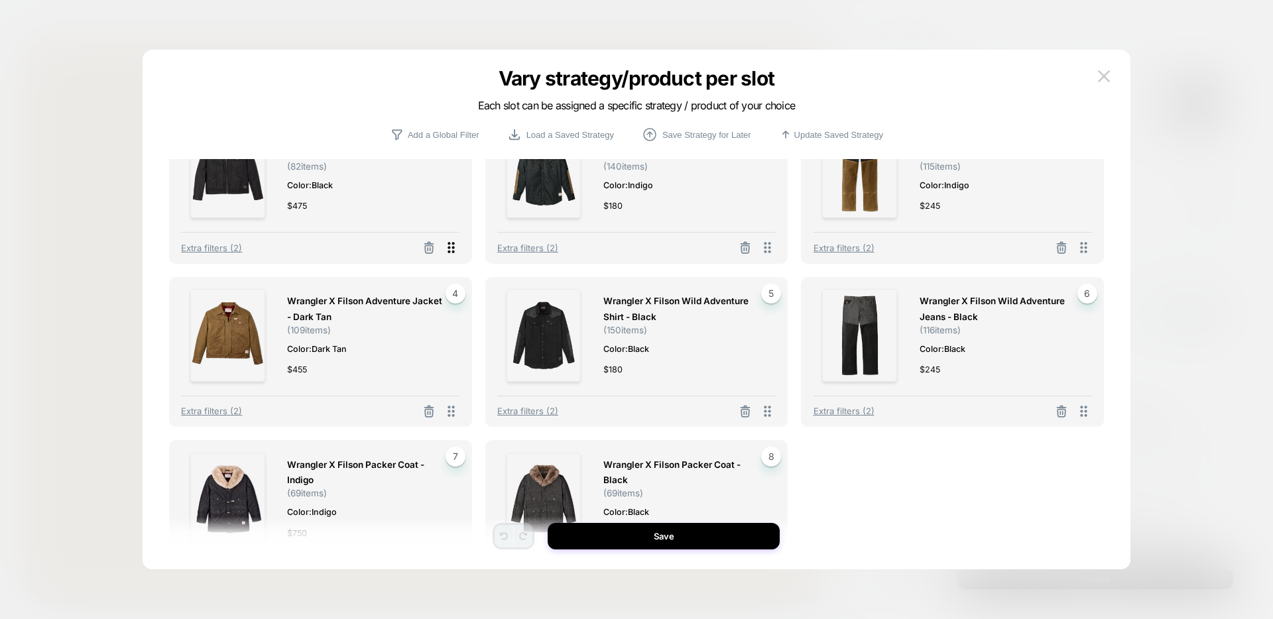
scroll to position [127, 0]
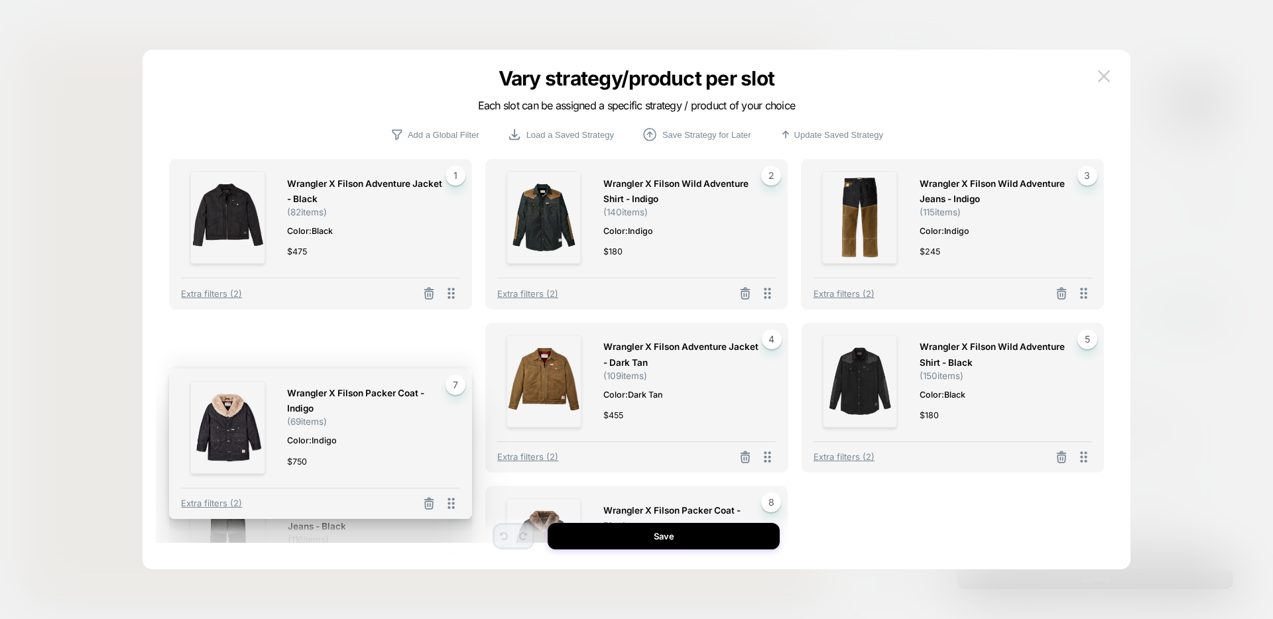
drag, startPoint x: 455, startPoint y: 493, endPoint x: 455, endPoint y: 375, distance: 117.4
click at [455, 375] on div "Wrangler X Filson Packer Coat - Indigo ( 69 items) Color: Indigo $ 750 7 Extra …" at bounding box center [320, 444] width 303 height 151
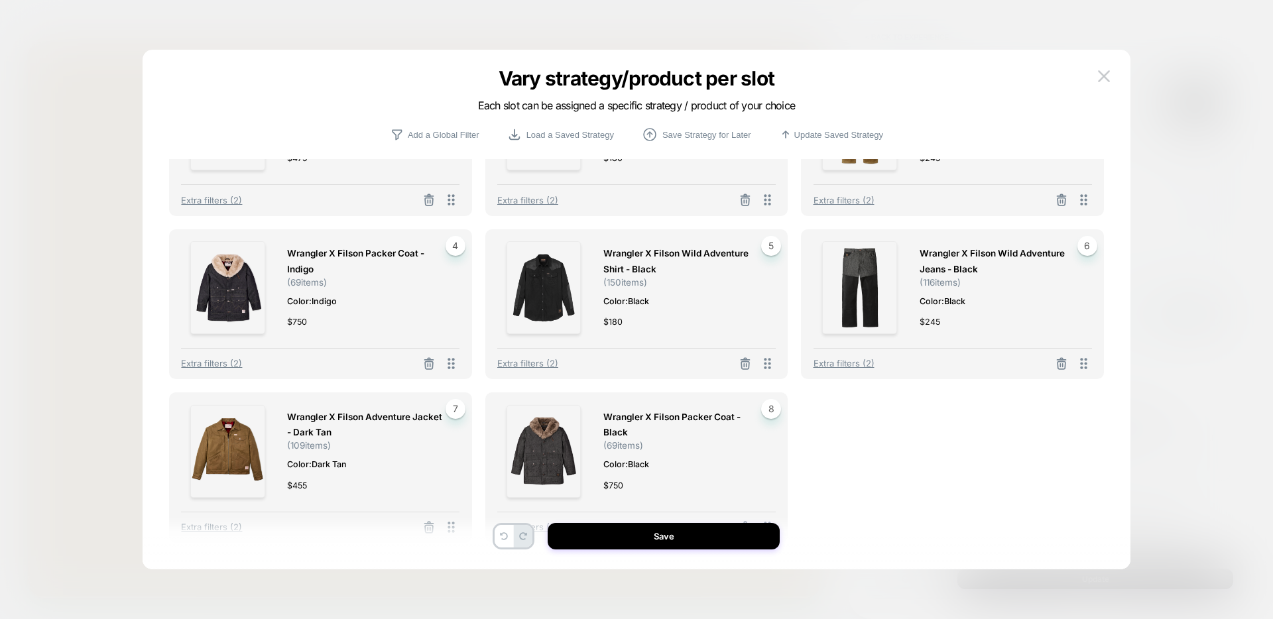
scroll to position [101, 0]
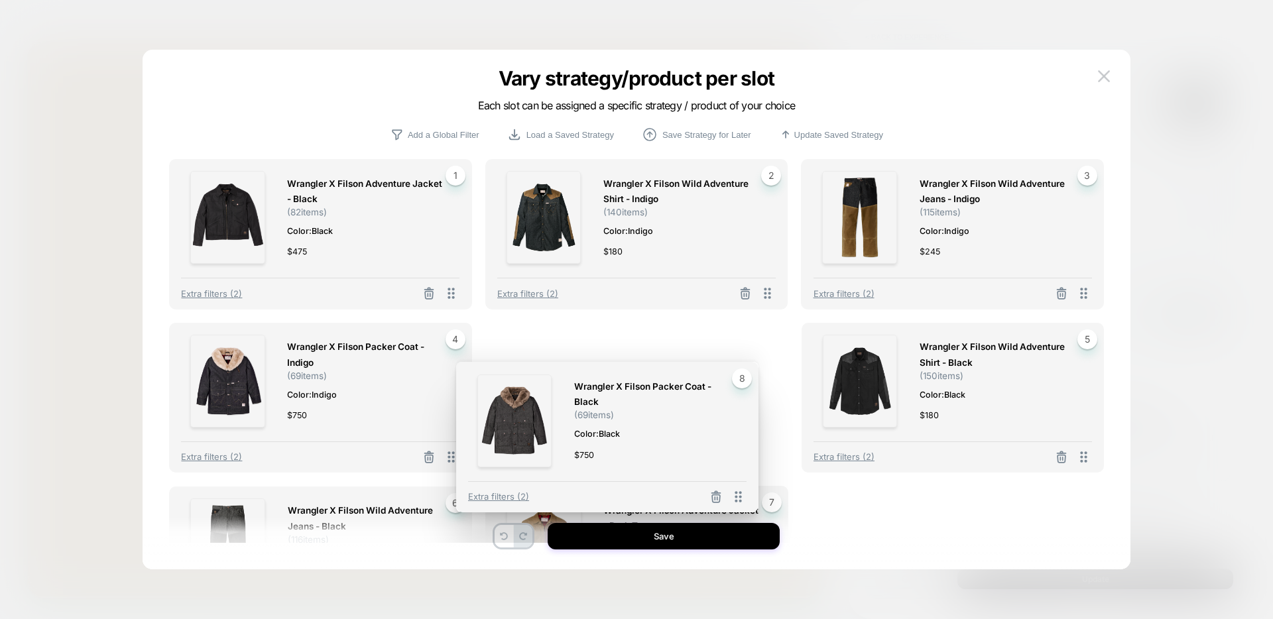
drag, startPoint x: 767, startPoint y: 515, endPoint x: 740, endPoint y: 383, distance: 134.6
click at [740, 383] on div "Wrangler X Filson Packer Coat - Black ( 69 items) Color: Black $ 750 8 Extra fi…" at bounding box center [607, 437] width 303 height 151
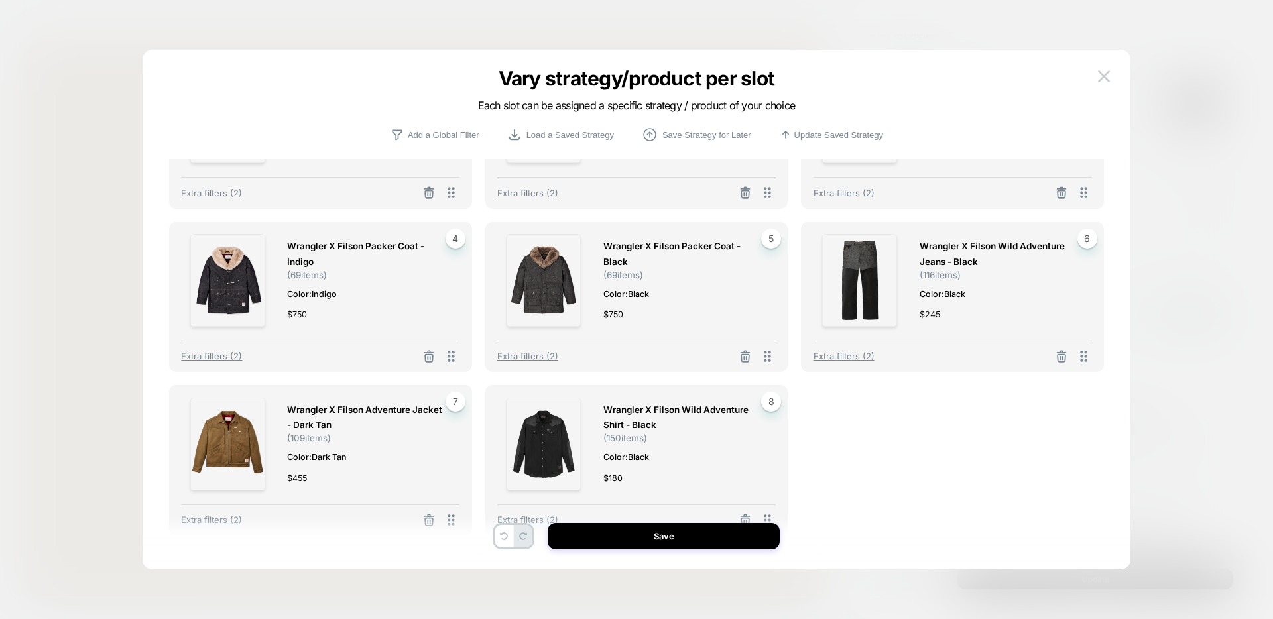
scroll to position [118, 0]
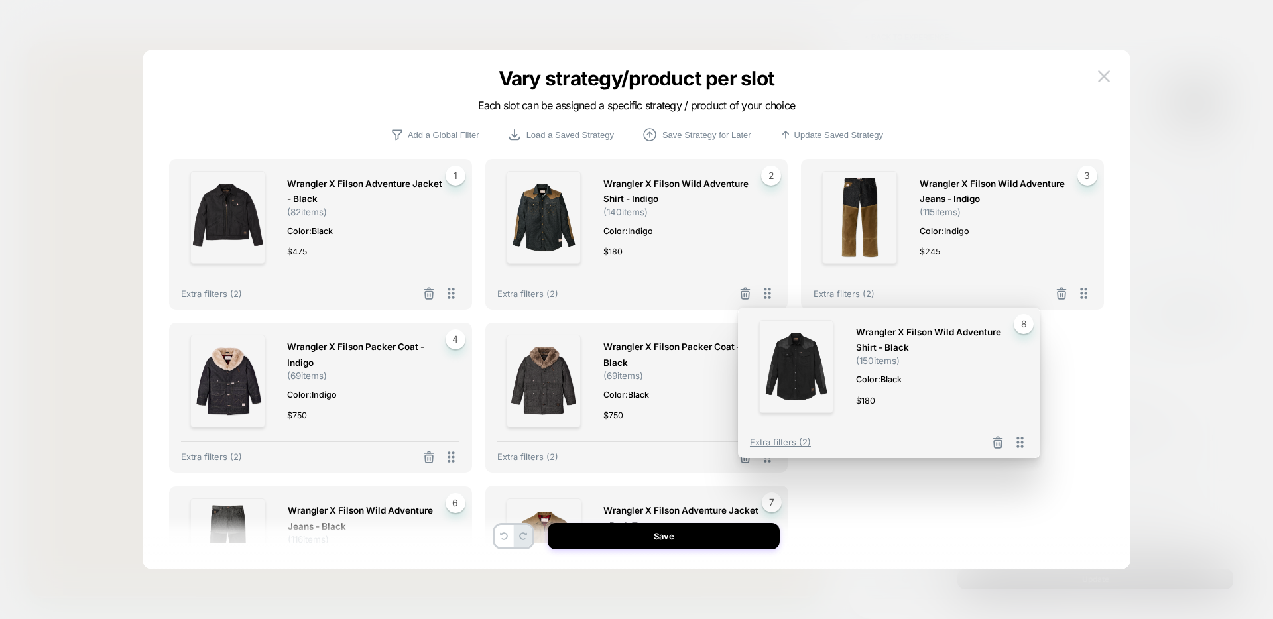
drag, startPoint x: 771, startPoint y: 502, endPoint x: 1026, endPoint y: 324, distance: 310.9
click at [1026, 324] on div "Wrangler X Filson Wild Adventure Shirt - Black ( 150 items) Color: Black $ 180 …" at bounding box center [889, 383] width 303 height 151
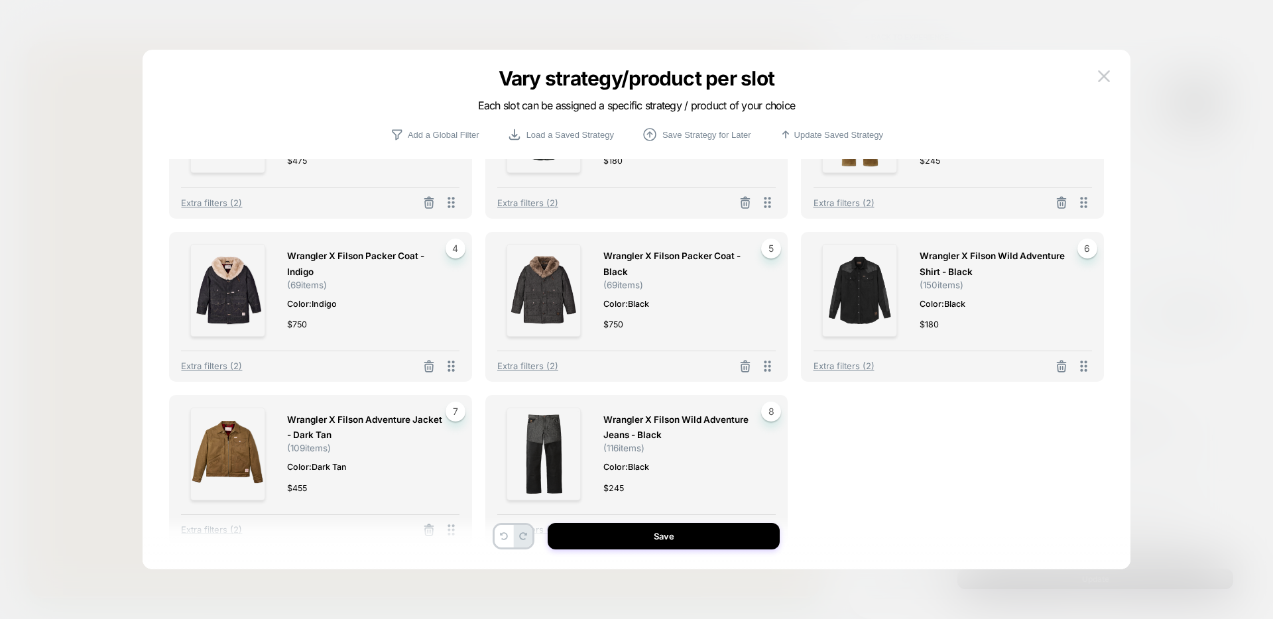
scroll to position [127, 0]
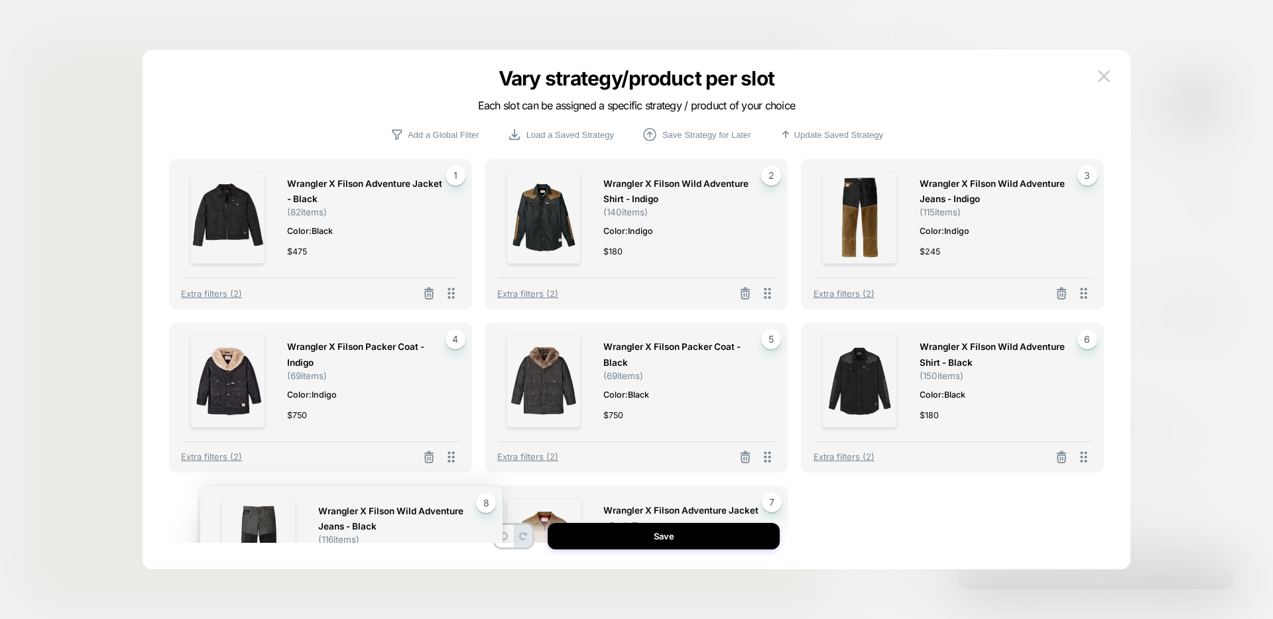
drag, startPoint x: 771, startPoint y: 497, endPoint x: 469, endPoint y: 495, distance: 302.4
click at [469, 496] on div "Wrangler X Filson Wild Adventure Jeans - Black ( 116 items) Color: Black $ 245 …" at bounding box center [351, 562] width 303 height 151
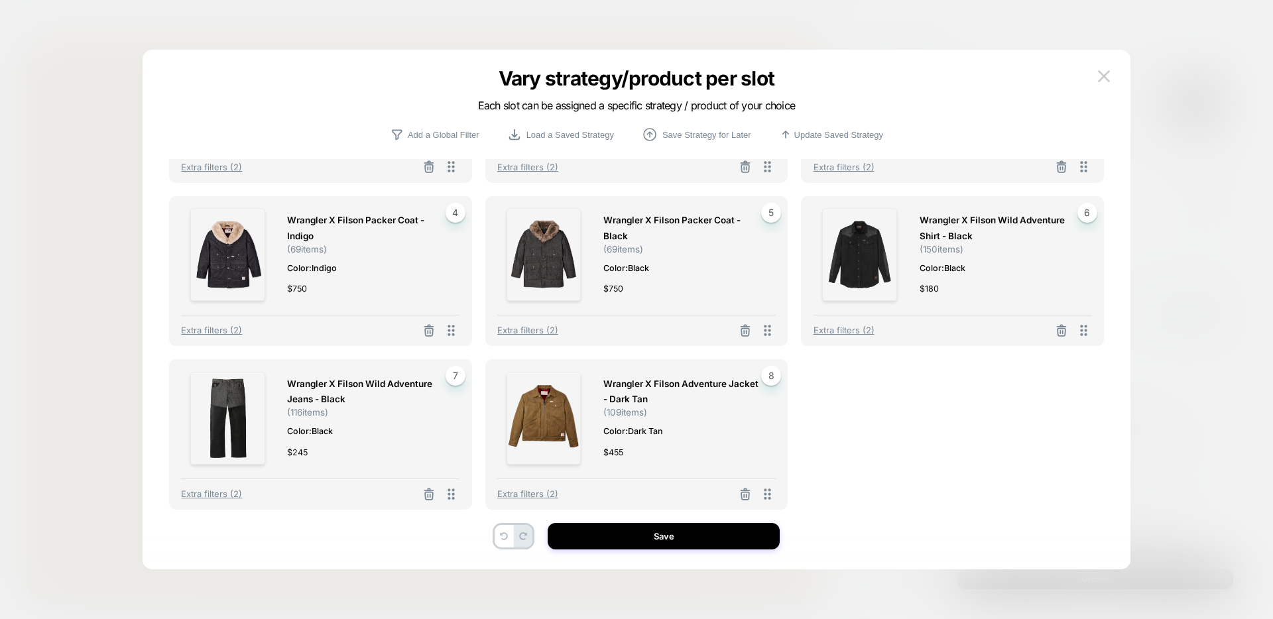
scroll to position [0, 0]
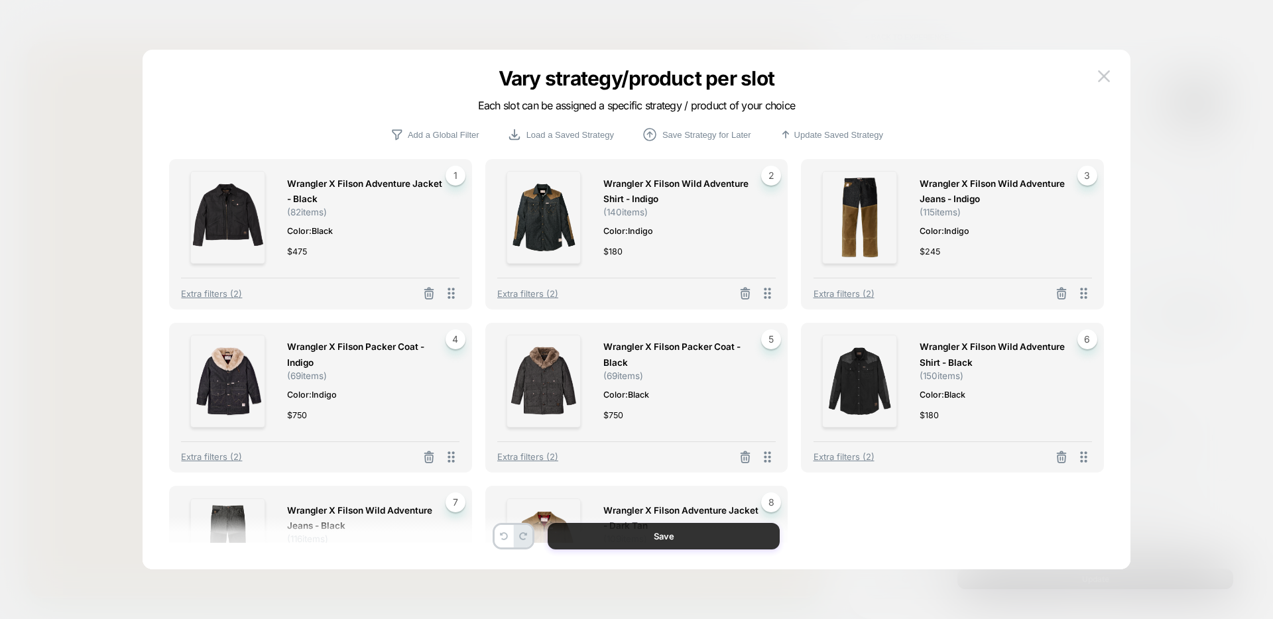
click at [669, 537] on button "Save" at bounding box center [664, 536] width 232 height 27
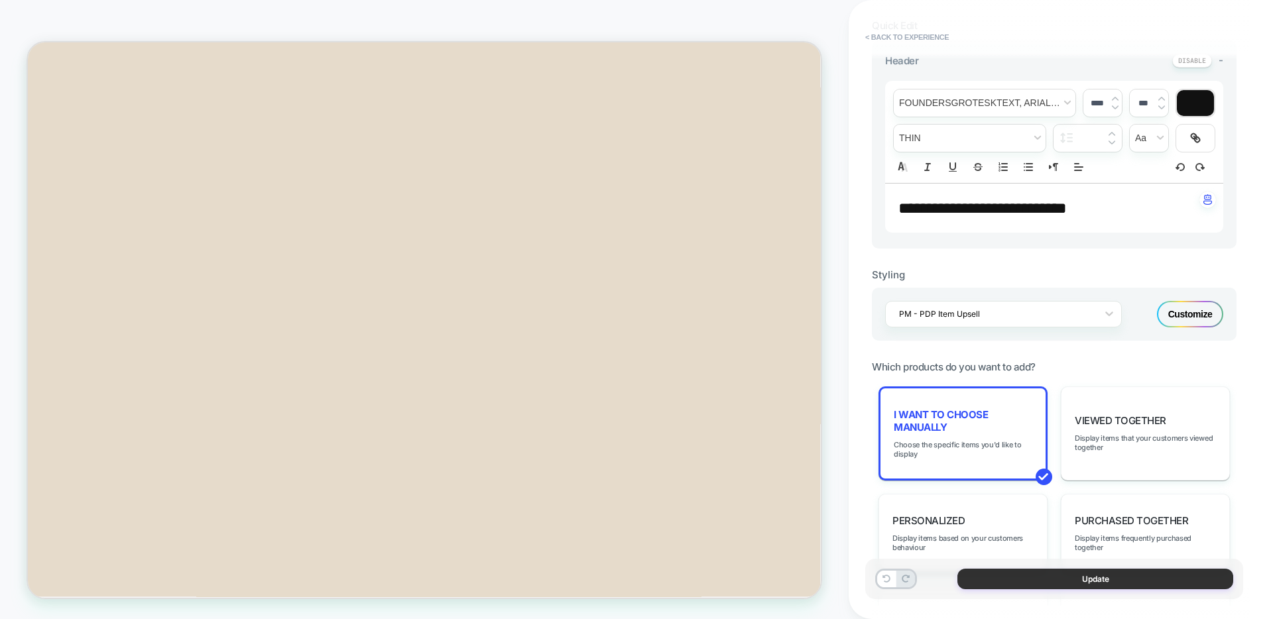
click at [1052, 584] on button "Update" at bounding box center [1096, 579] width 276 height 21
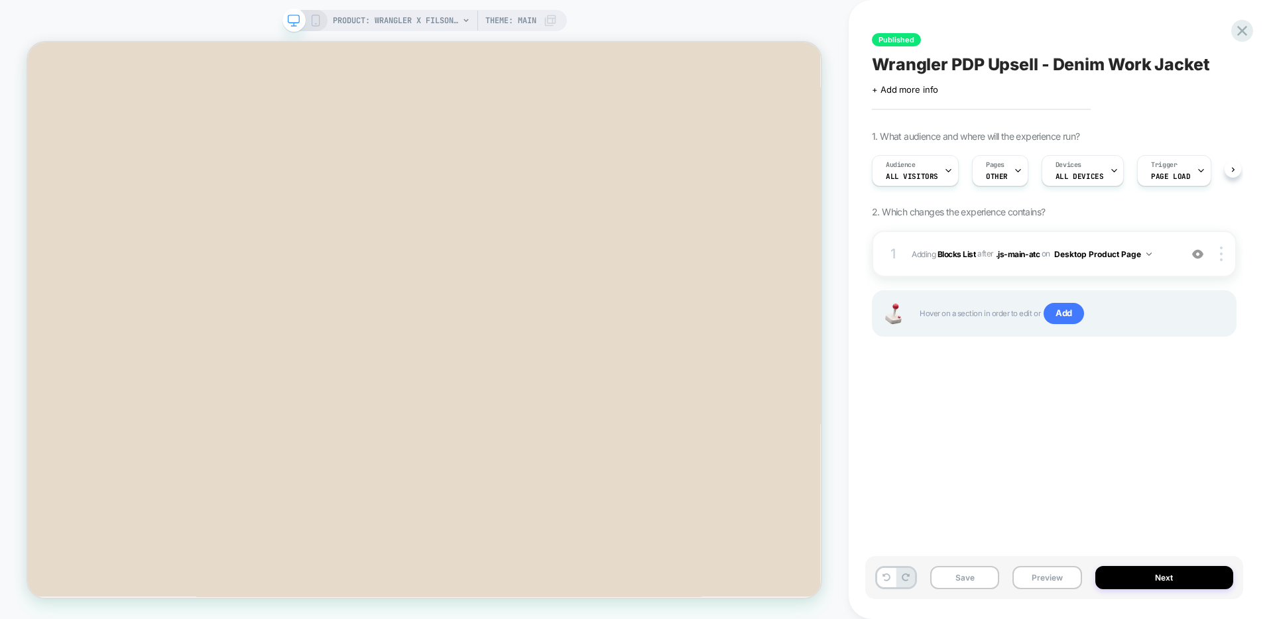
scroll to position [0, 1]
click at [1221, 250] on img at bounding box center [1221, 254] width 3 height 15
click at [1223, 247] on div at bounding box center [1223, 254] width 25 height 15
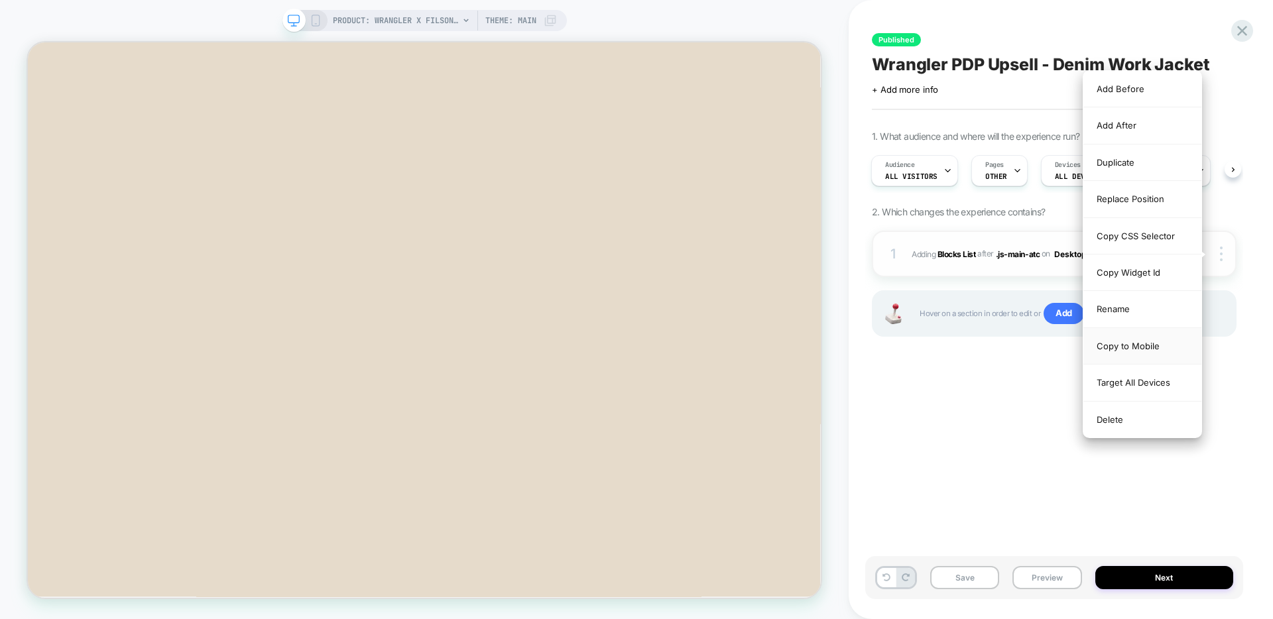
click at [1149, 336] on div "Copy to Mobile" at bounding box center [1143, 346] width 118 height 36
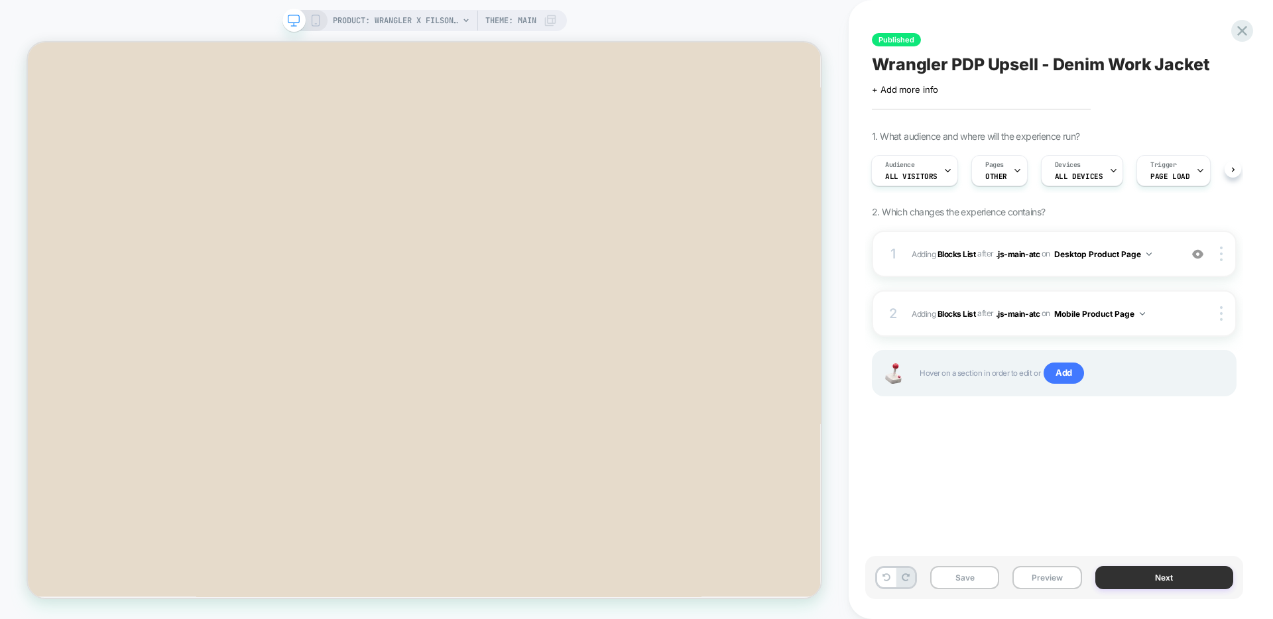
click at [1135, 577] on button "Next" at bounding box center [1164, 577] width 139 height 23
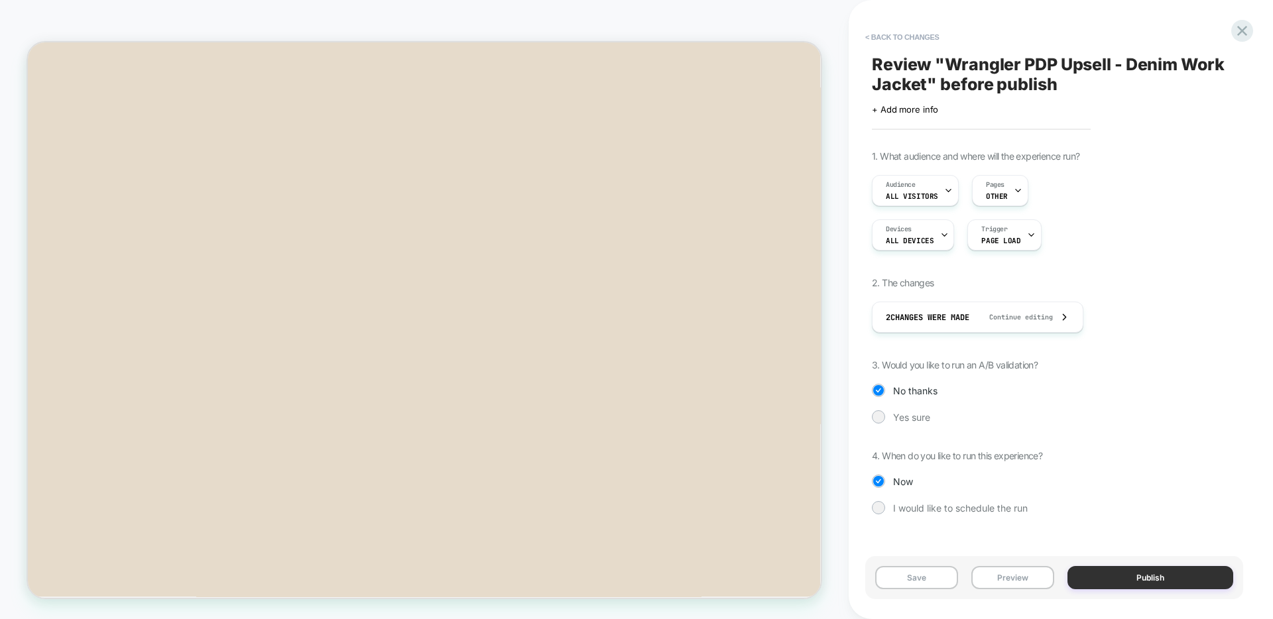
click at [1121, 582] on button "Publish" at bounding box center [1151, 577] width 166 height 23
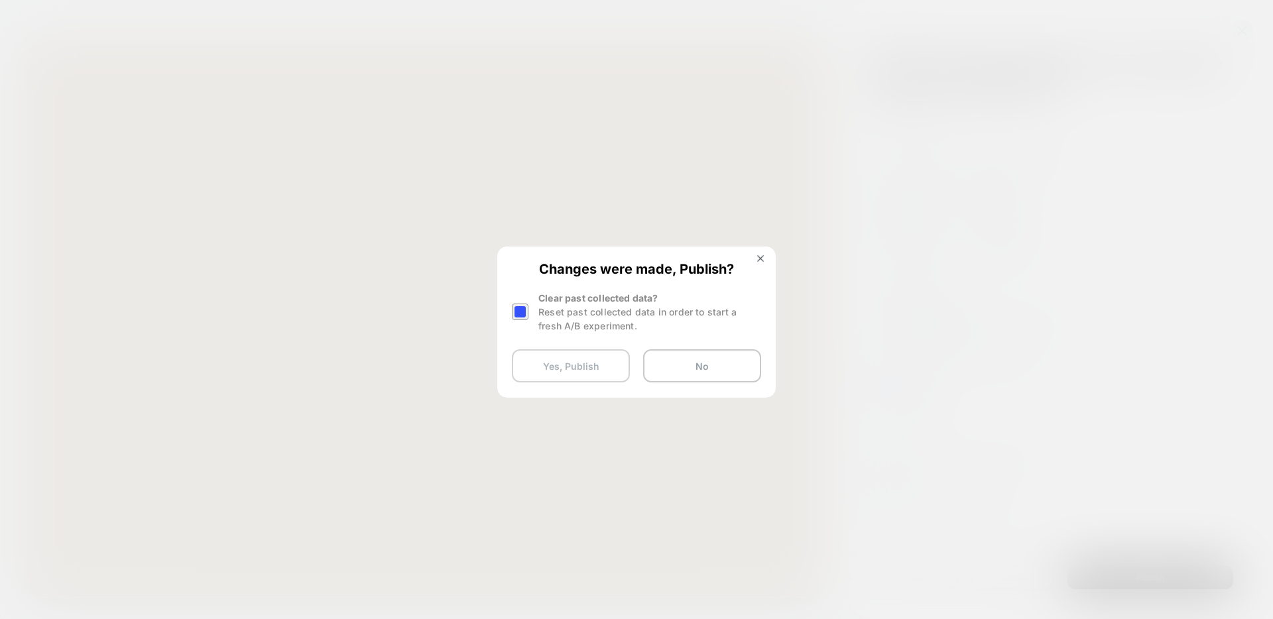
click at [564, 369] on button "Yes, Publish" at bounding box center [571, 365] width 118 height 33
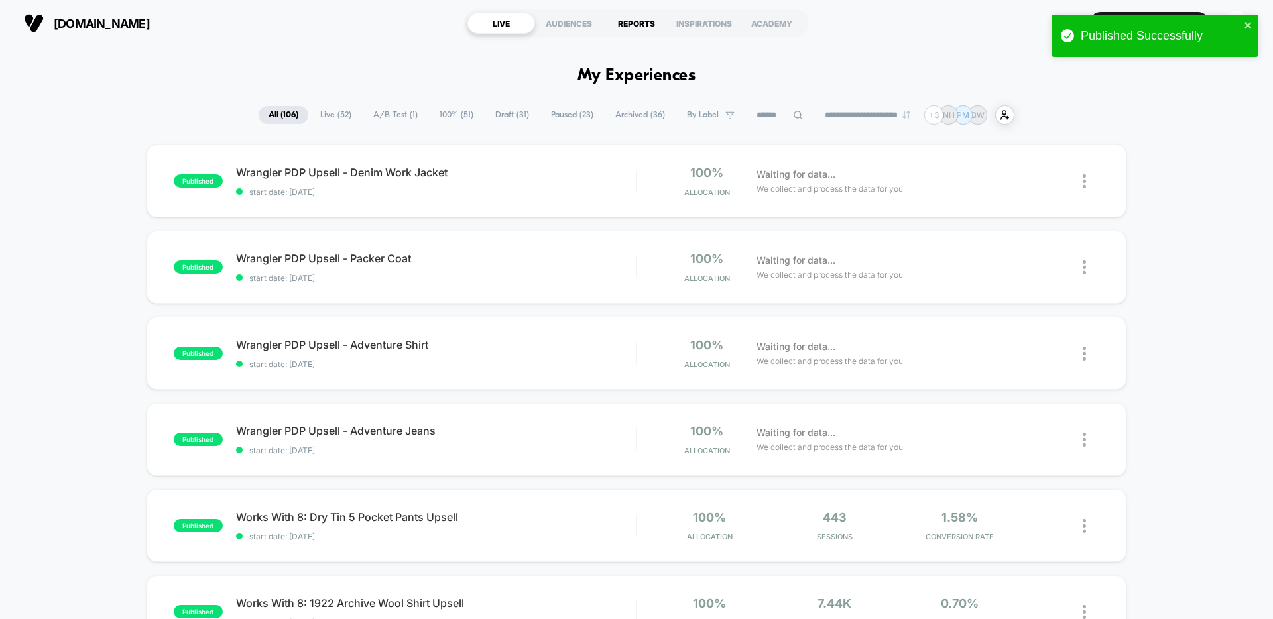
click at [649, 22] on div "REPORTS" at bounding box center [637, 23] width 68 height 21
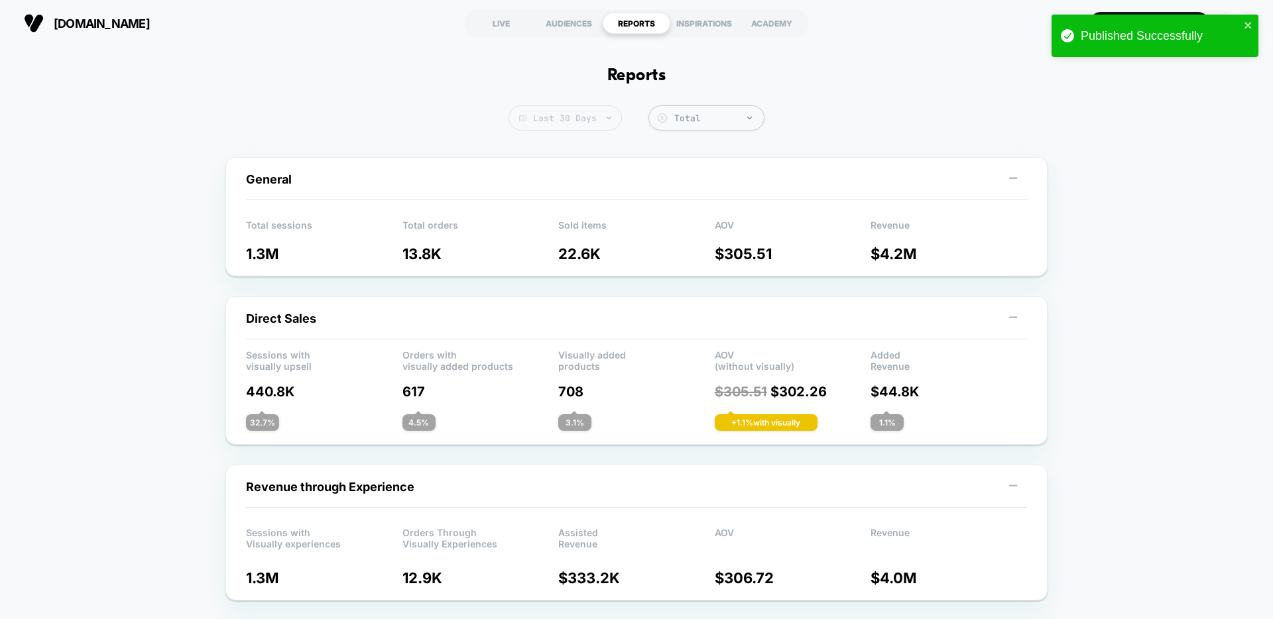
click at [591, 111] on span "Last 30 Days" at bounding box center [565, 117] width 113 height 25
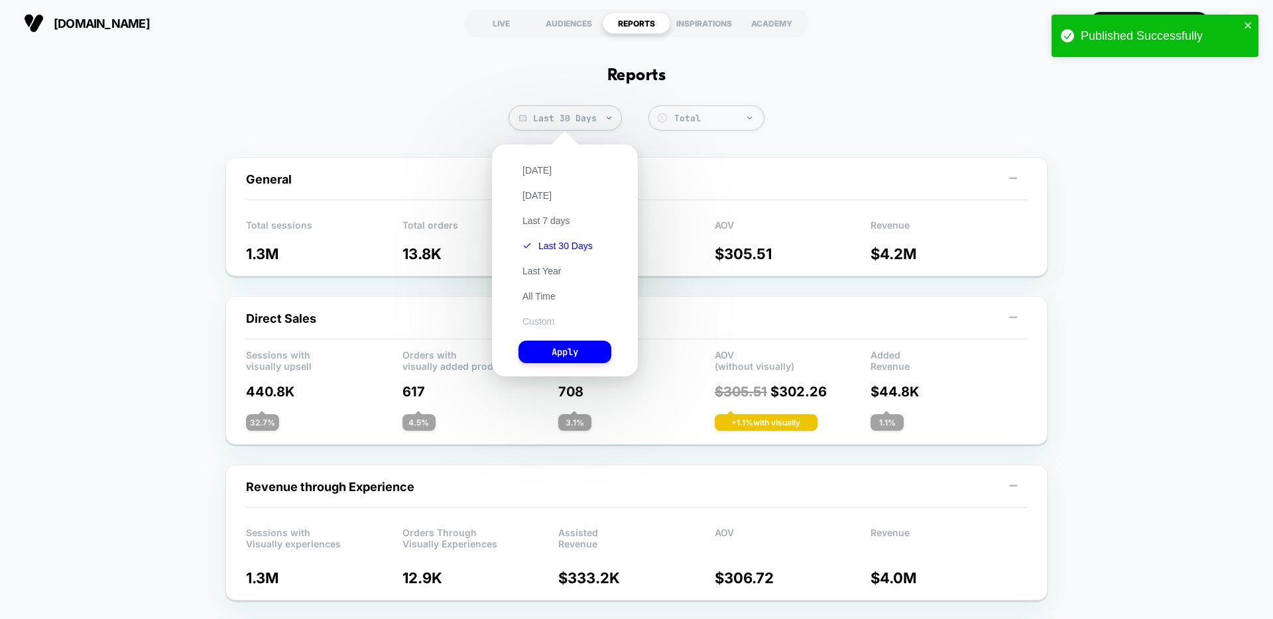
click at [545, 322] on button "Custom" at bounding box center [539, 322] width 40 height 12
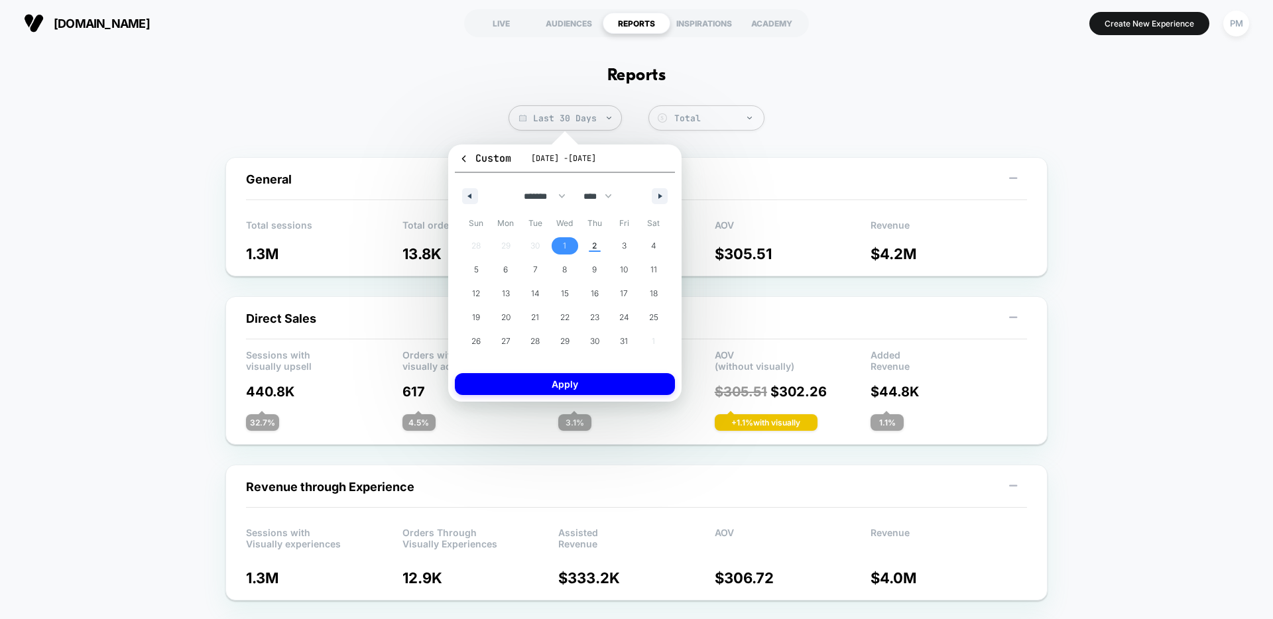
click at [572, 245] on span "1" at bounding box center [565, 245] width 30 height 17
click at [589, 245] on span "2" at bounding box center [595, 245] width 30 height 17
click at [573, 388] on button "Apply" at bounding box center [565, 384] width 220 height 22
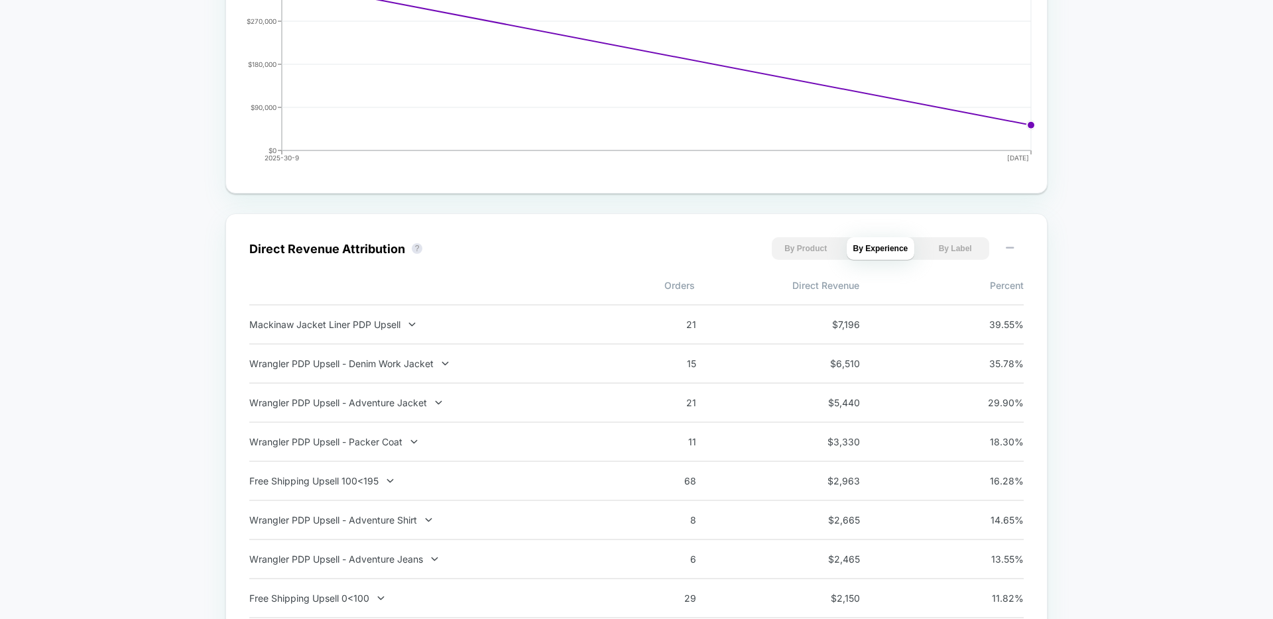
scroll to position [732, 0]
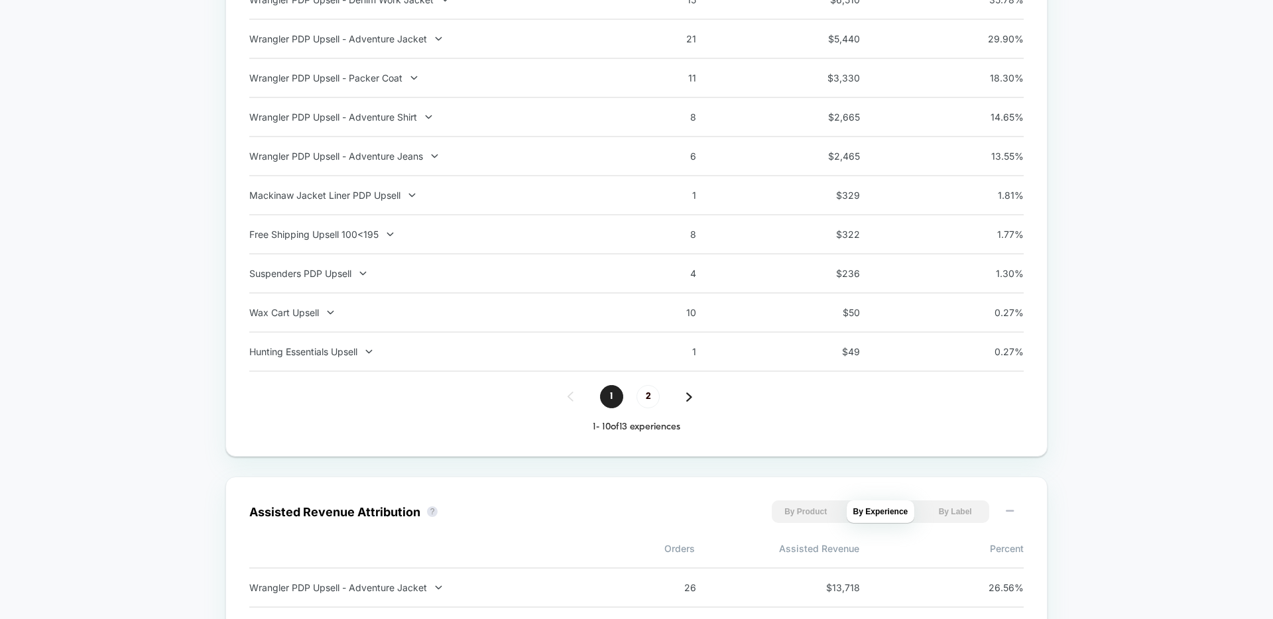
scroll to position [1070, 0]
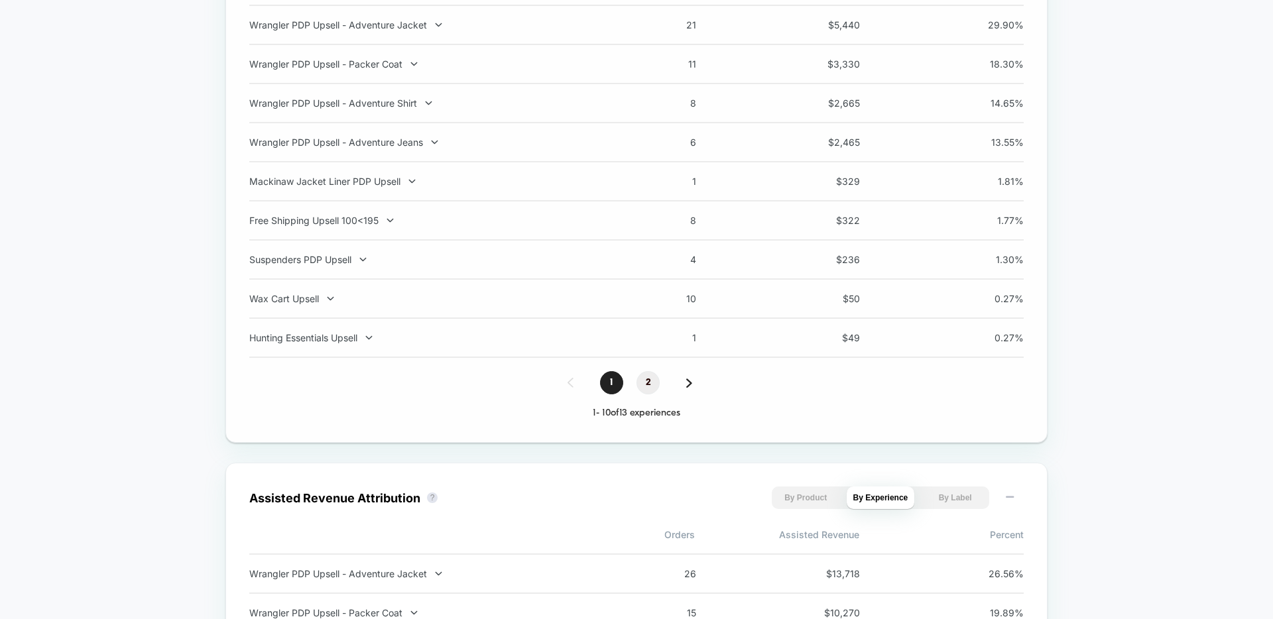
click at [650, 385] on span "2" at bounding box center [648, 382] width 23 height 23
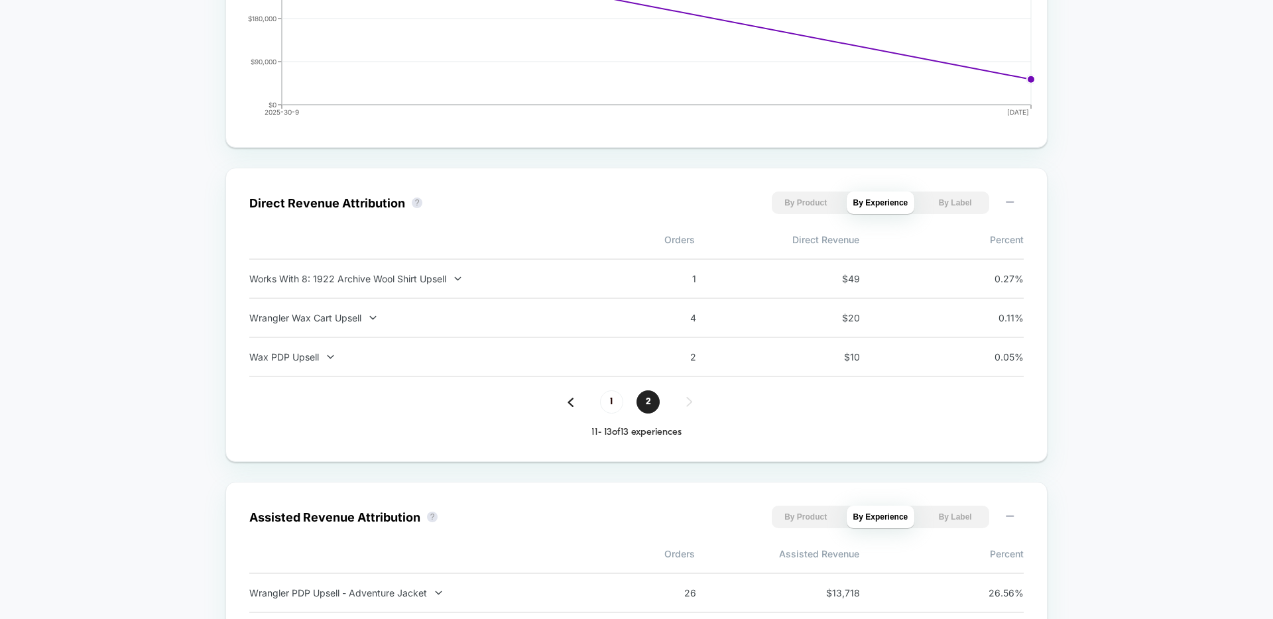
scroll to position [763, 0]
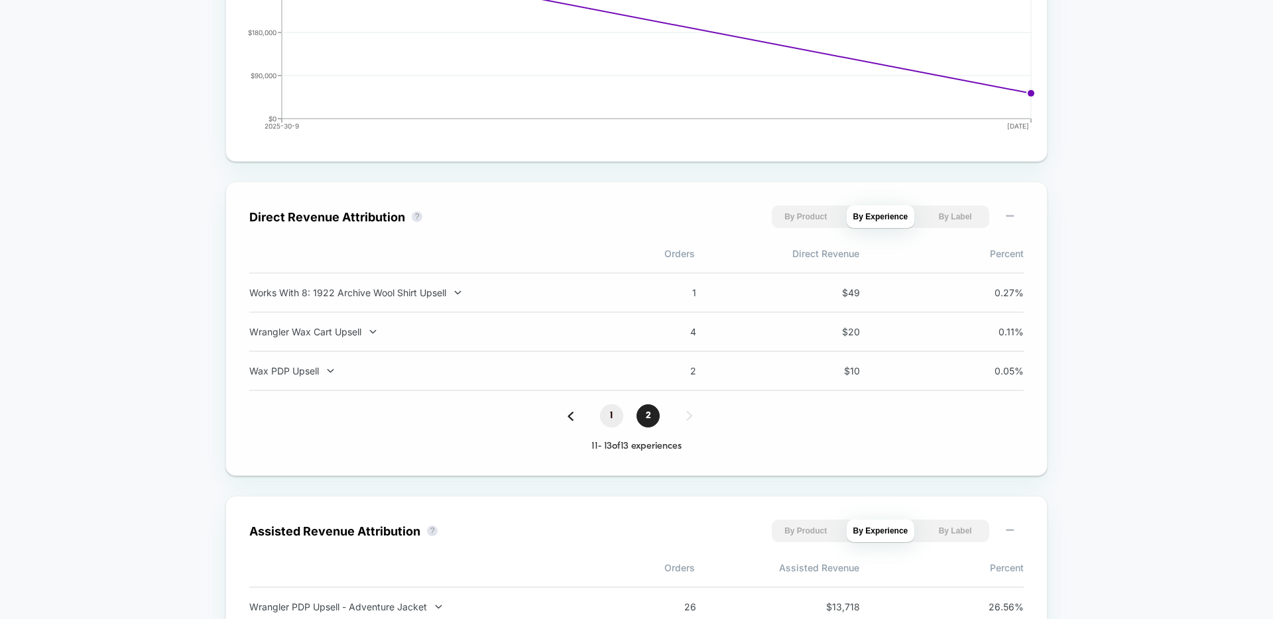
click at [607, 409] on span "1" at bounding box center [611, 416] width 23 height 23
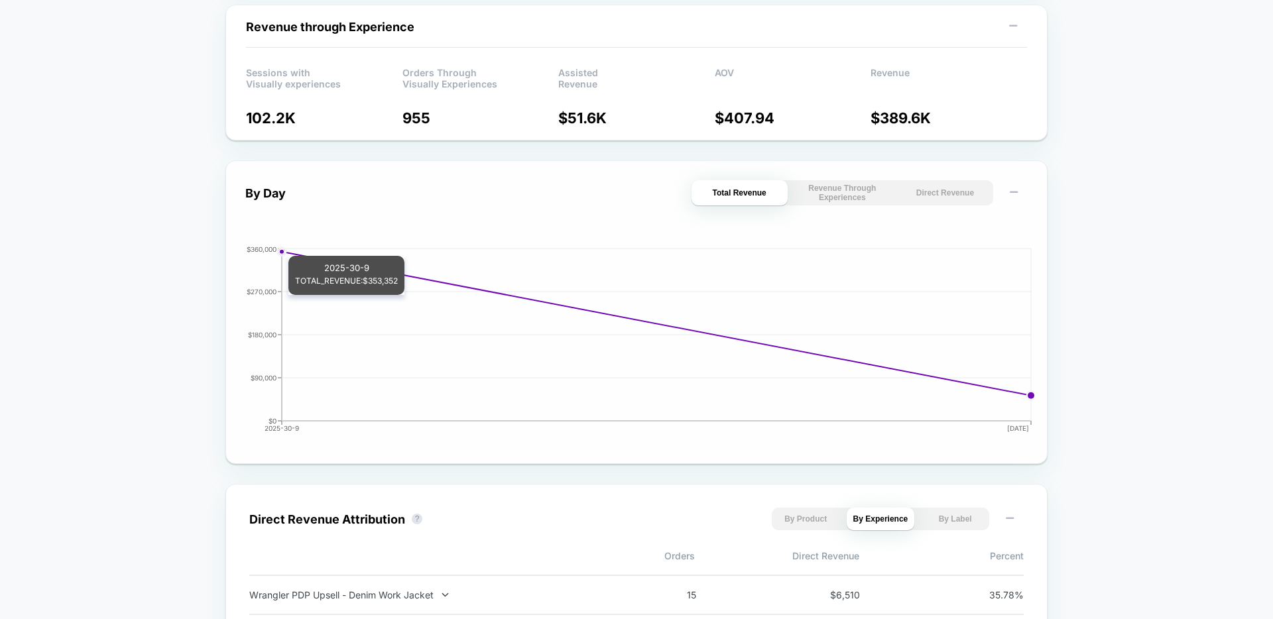
scroll to position [0, 0]
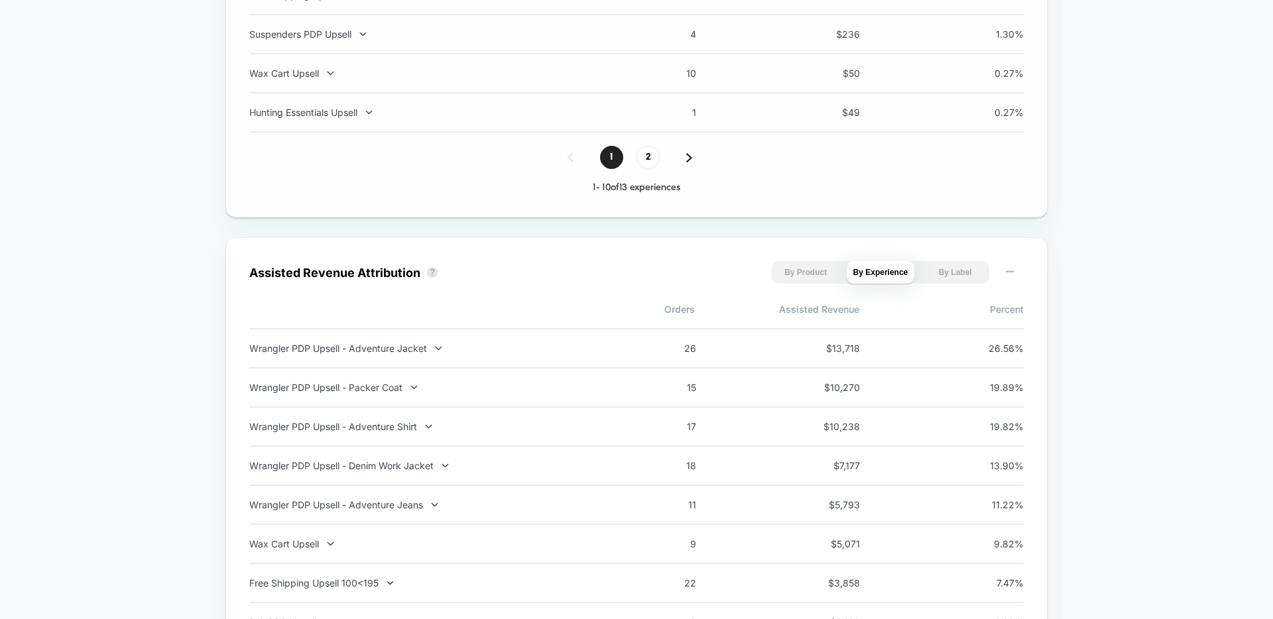
scroll to position [1309, 0]
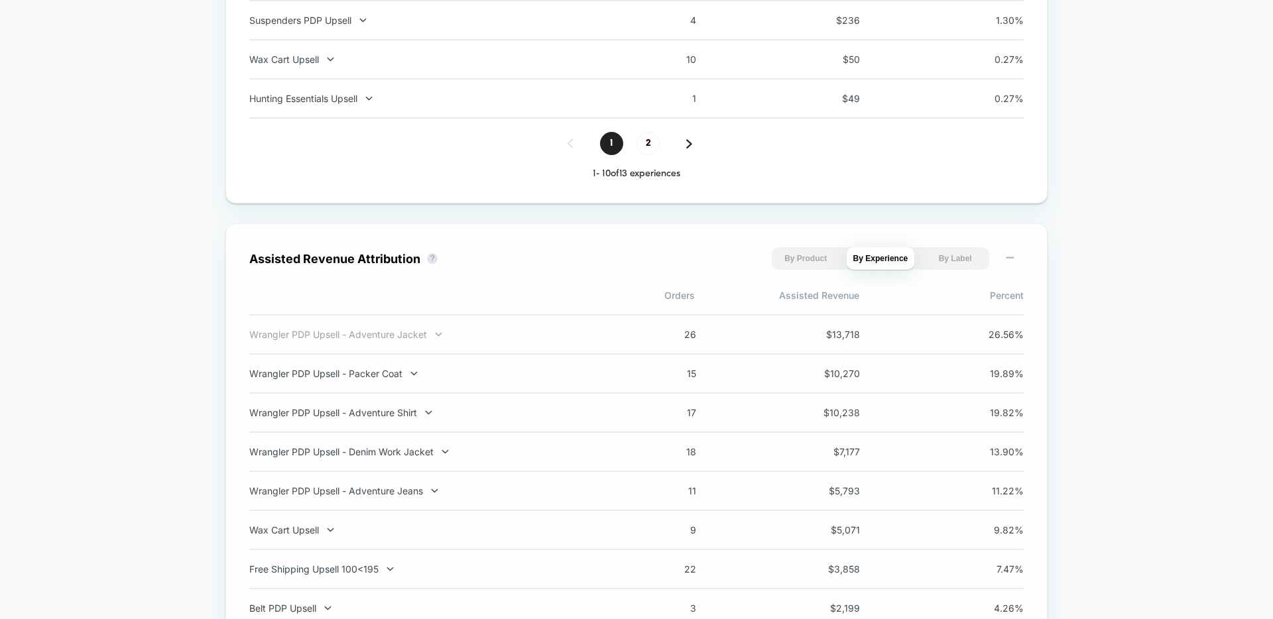
click at [391, 339] on div "Wrangler PDP Upsell - Adventure Jacket" at bounding box center [423, 334] width 349 height 11
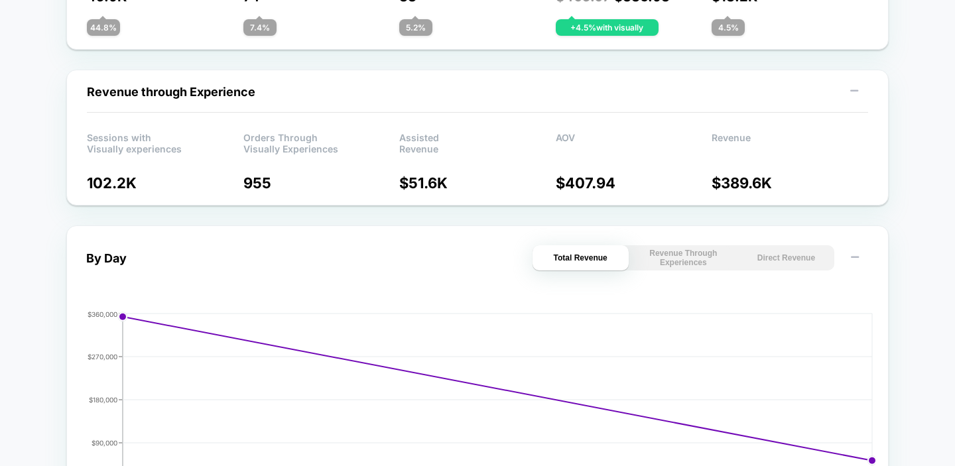
scroll to position [0, 0]
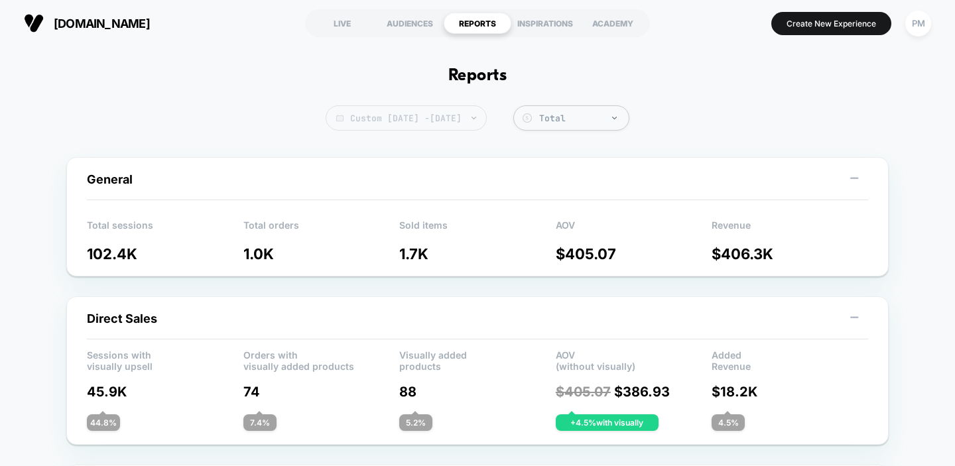
click at [389, 122] on span "Custom Oct 1, 2025 - Oct 2, 2025" at bounding box center [406, 117] width 161 height 25
select select "*"
select select "****"
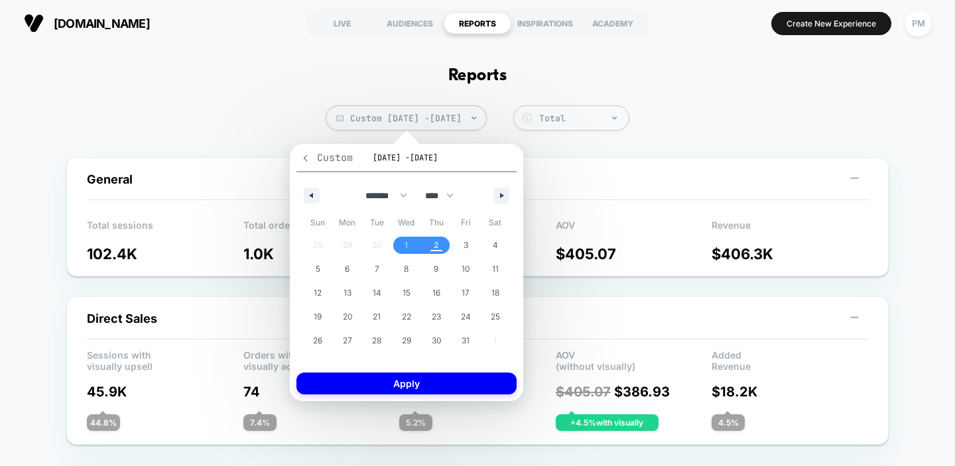
click at [309, 157] on icon "button" at bounding box center [305, 158] width 10 height 10
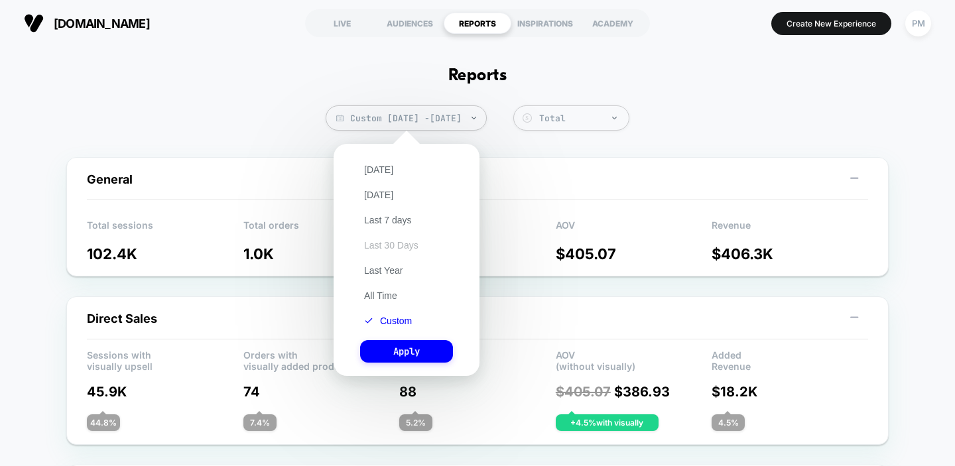
click at [386, 245] on button "Last 30 Days" at bounding box center [391, 245] width 62 height 12
click at [423, 354] on button "Apply" at bounding box center [406, 351] width 93 height 23
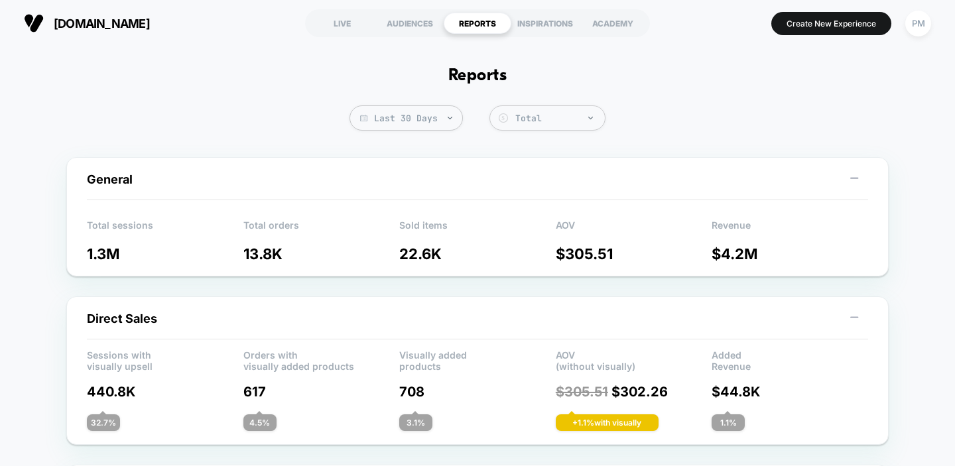
scroll to position [1, 0]
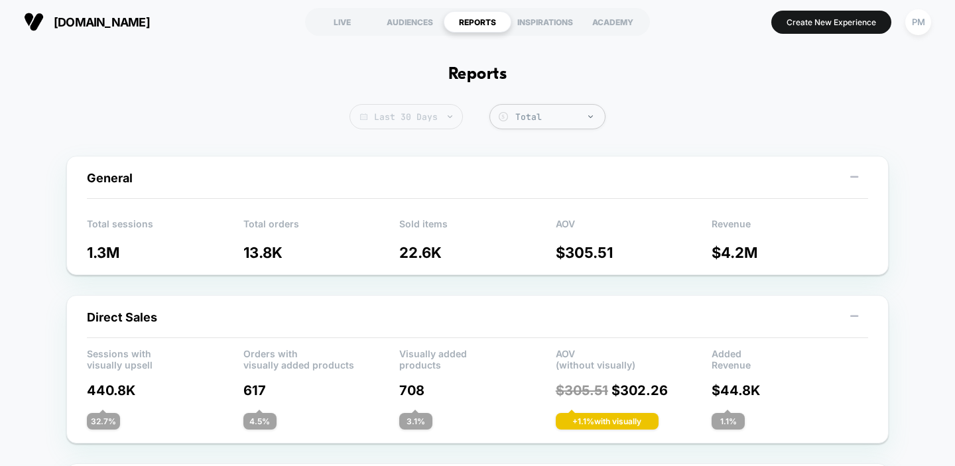
click at [412, 123] on span "Last 30 Days" at bounding box center [405, 116] width 113 height 25
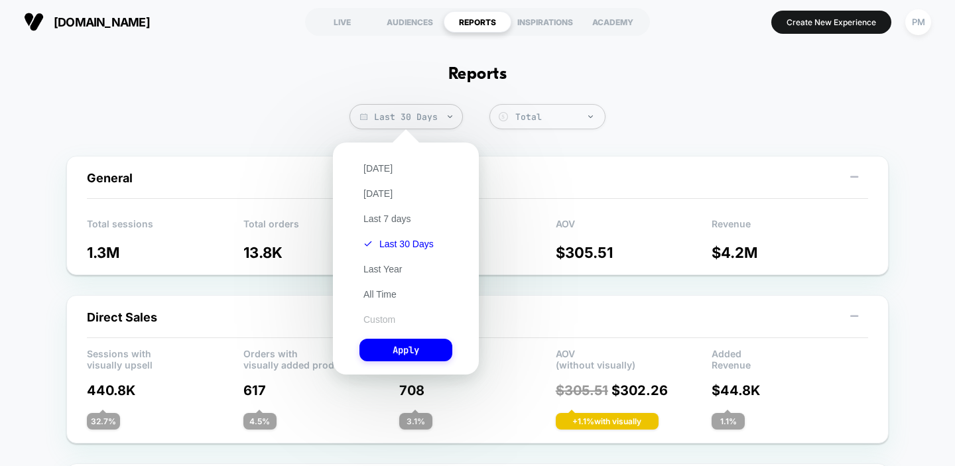
click at [392, 321] on button "Custom" at bounding box center [379, 320] width 40 height 12
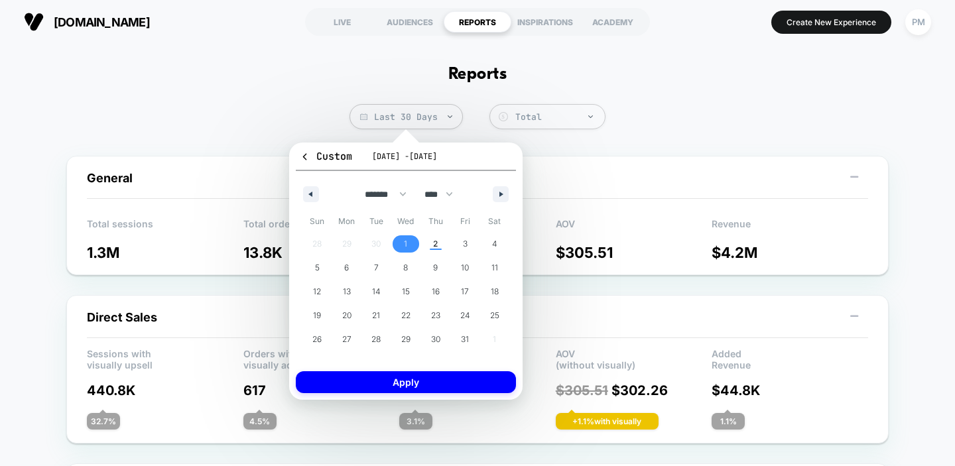
click at [408, 237] on span "1" at bounding box center [406, 243] width 30 height 17
click at [435, 237] on span "2" at bounding box center [435, 244] width 5 height 24
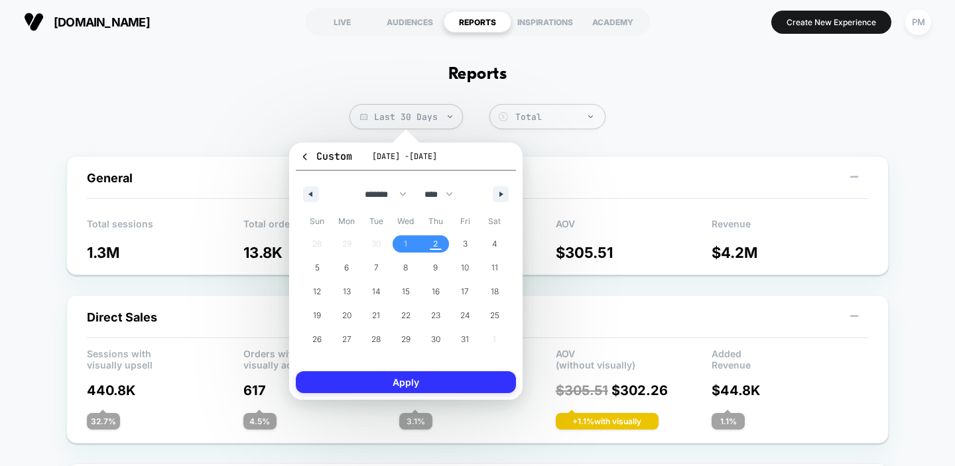
click at [464, 382] on button "Apply" at bounding box center [406, 382] width 220 height 22
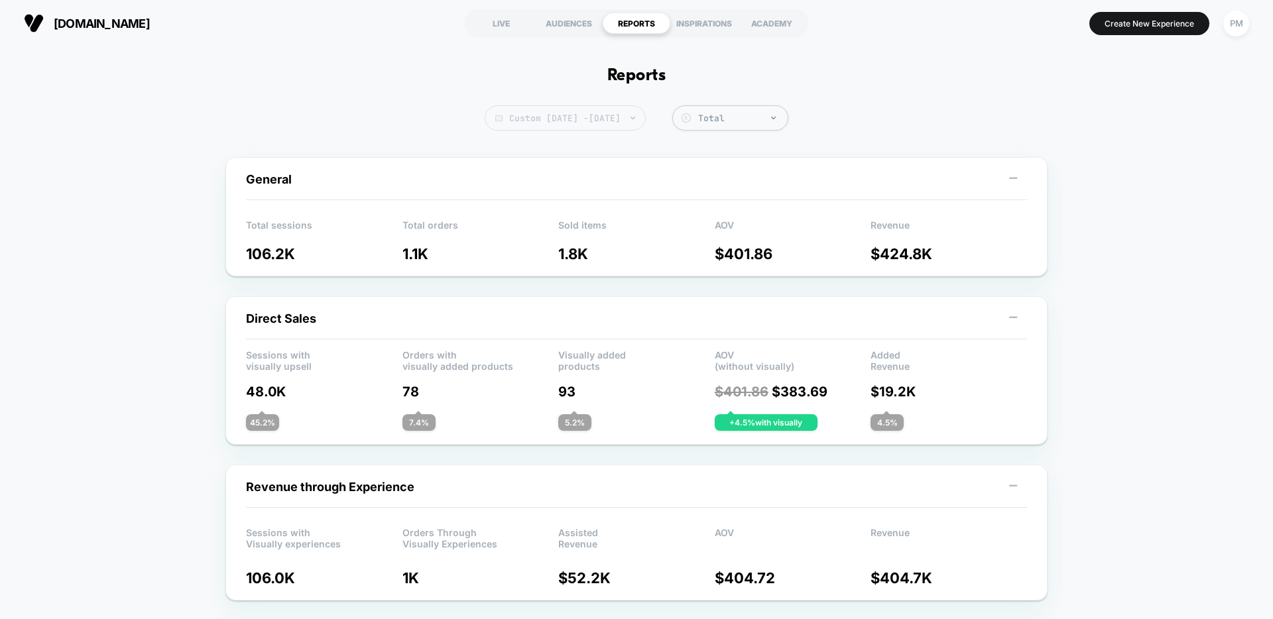
click at [495, 112] on span "Custom [DATE] - [DATE]" at bounding box center [565, 117] width 161 height 25
select select "*"
select select "****"
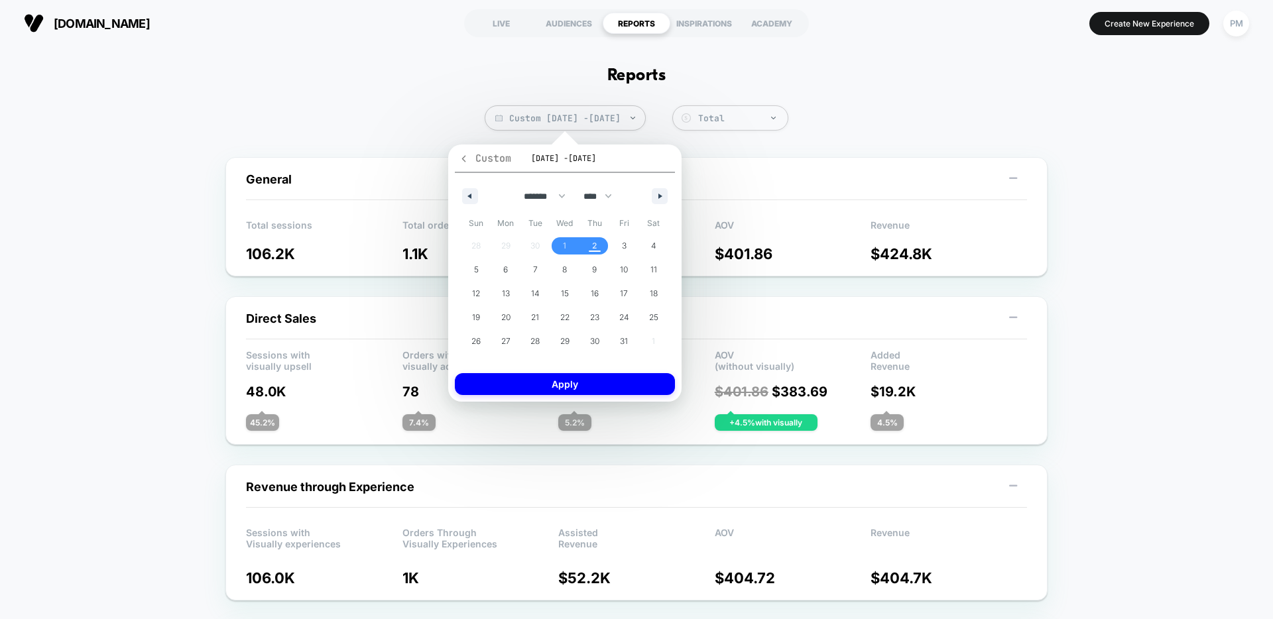
click at [462, 156] on icon "button" at bounding box center [464, 159] width 10 height 10
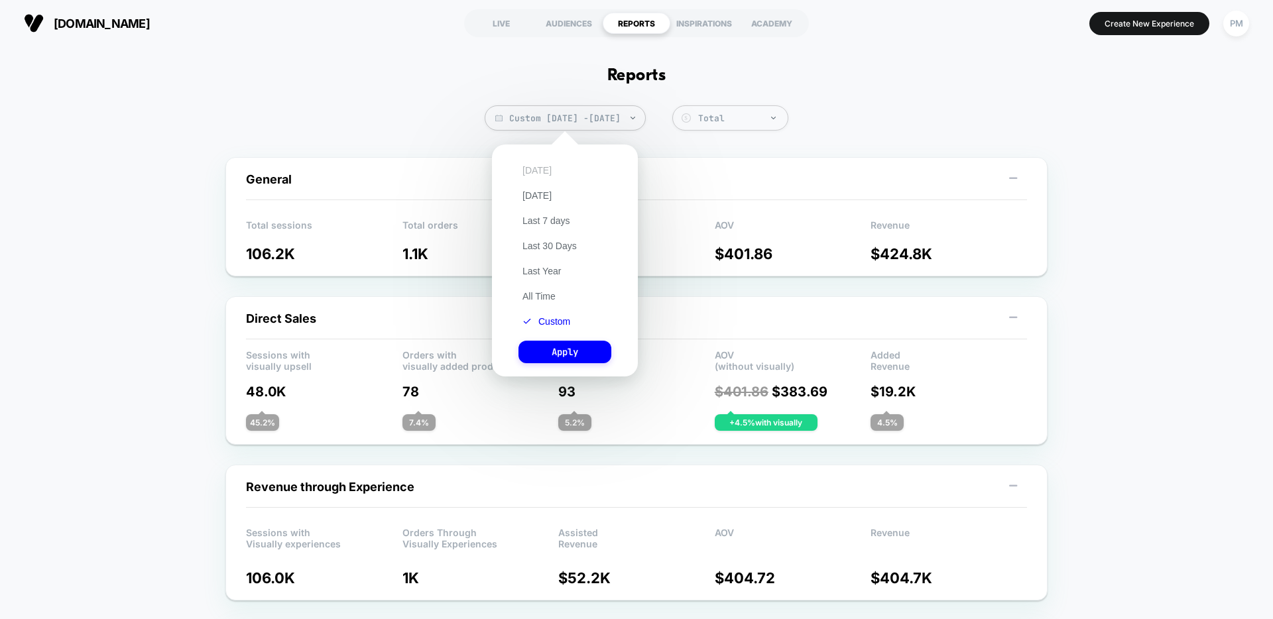
click at [528, 172] on button "[DATE]" at bounding box center [537, 170] width 37 height 12
click at [573, 359] on button "Apply" at bounding box center [565, 352] width 93 height 23
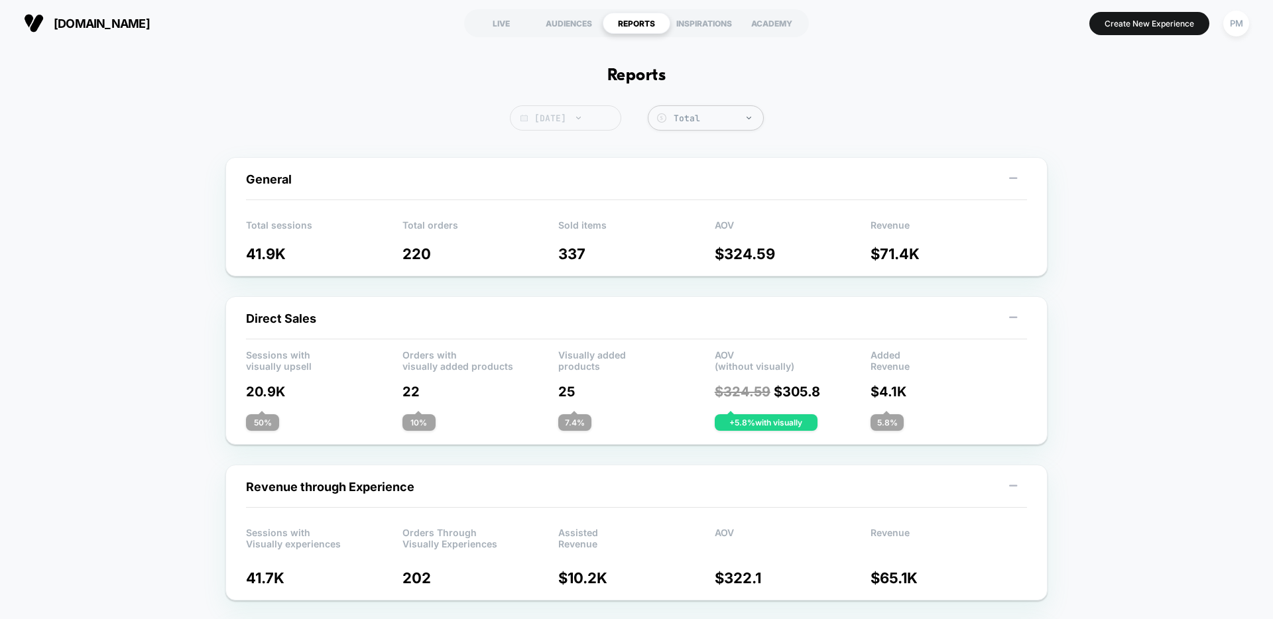
click at [564, 115] on span "[DATE]" at bounding box center [565, 117] width 111 height 25
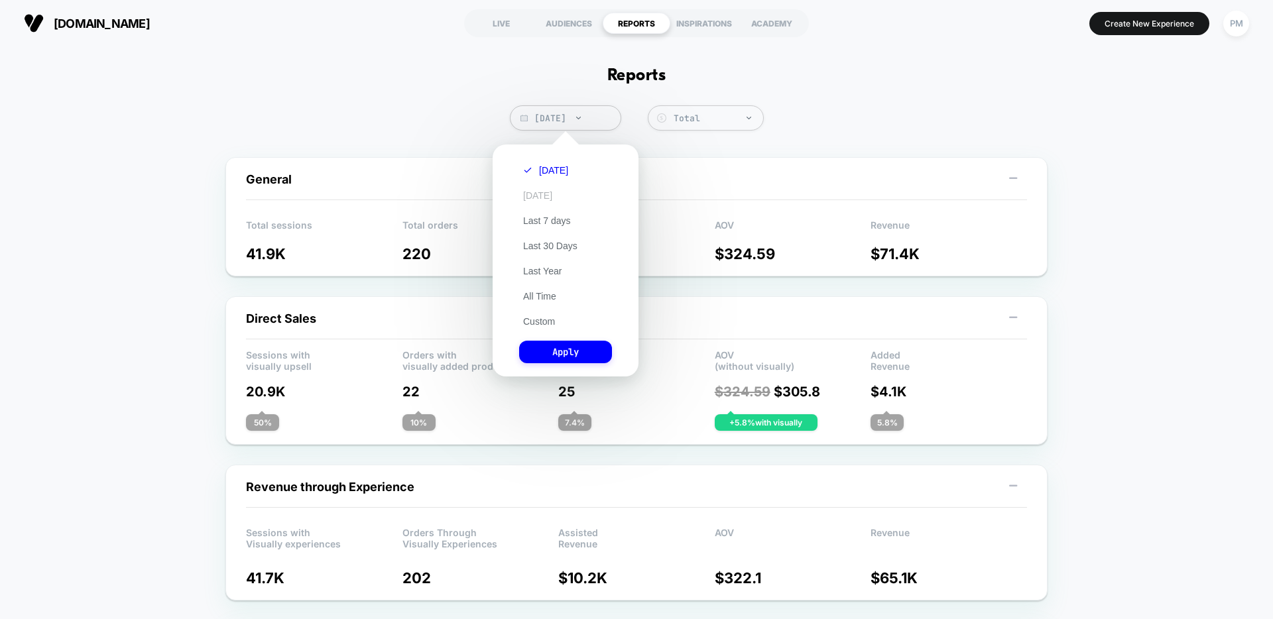
click at [549, 193] on button "[DATE]" at bounding box center [537, 196] width 37 height 12
click at [554, 353] on button "Apply" at bounding box center [565, 352] width 93 height 23
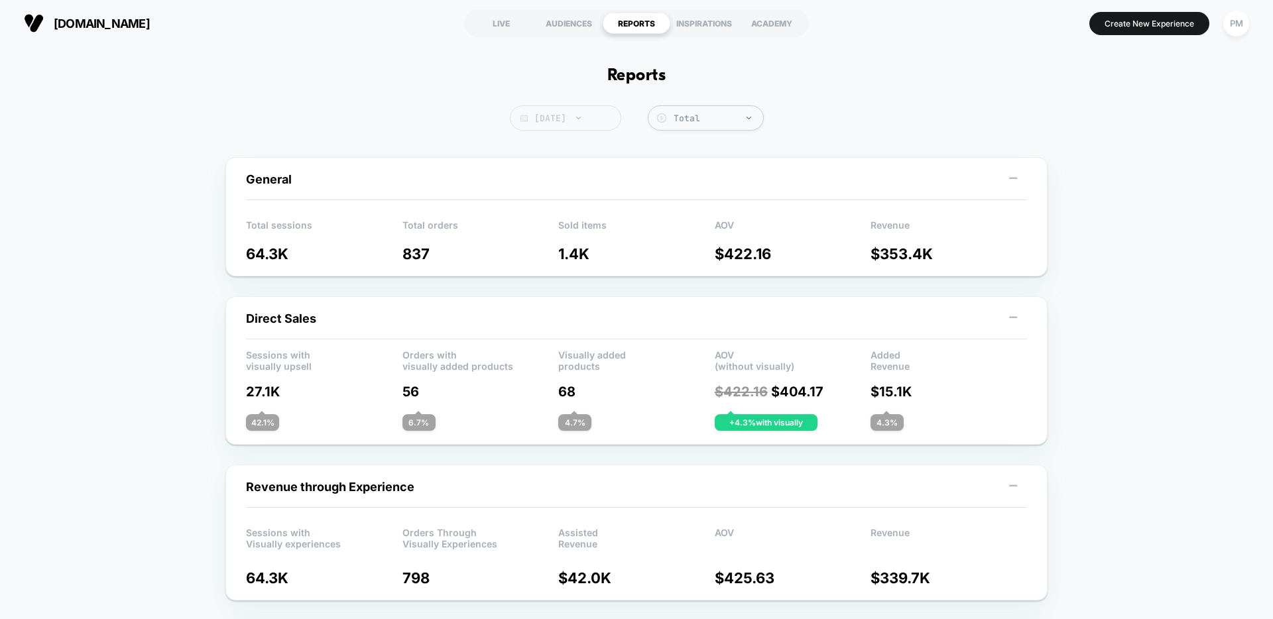
click at [550, 117] on span "[DATE]" at bounding box center [565, 117] width 111 height 25
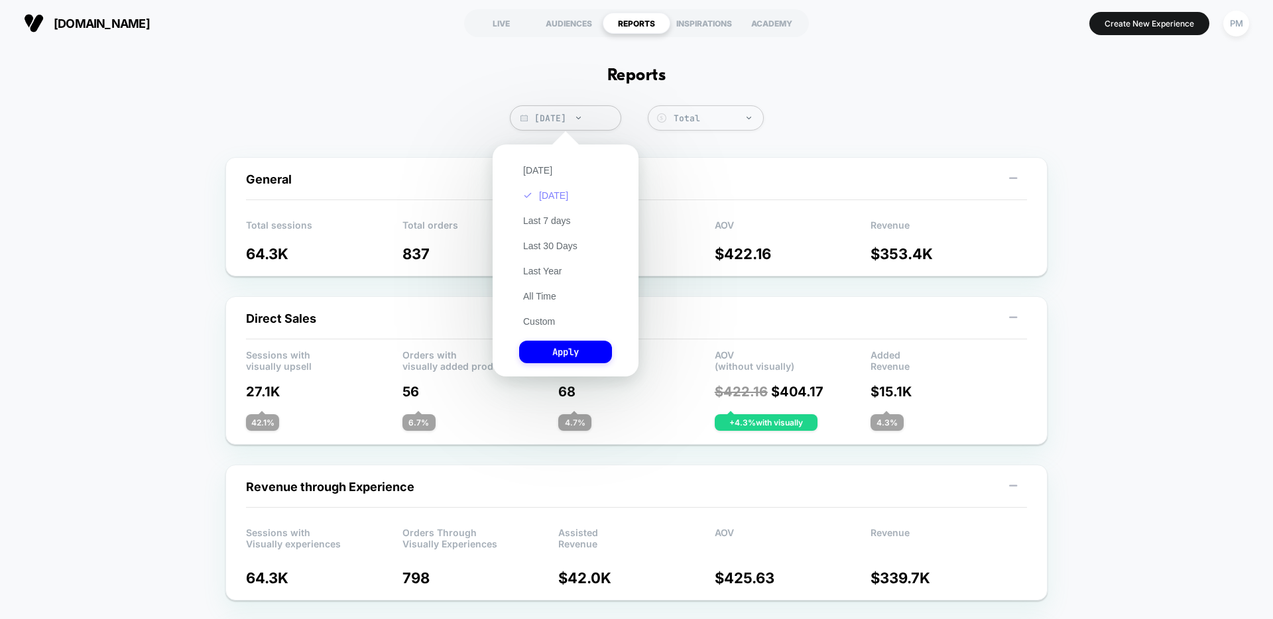
click at [542, 194] on button "[DATE]" at bounding box center [545, 196] width 53 height 12
click at [564, 347] on button "Apply" at bounding box center [565, 352] width 93 height 23
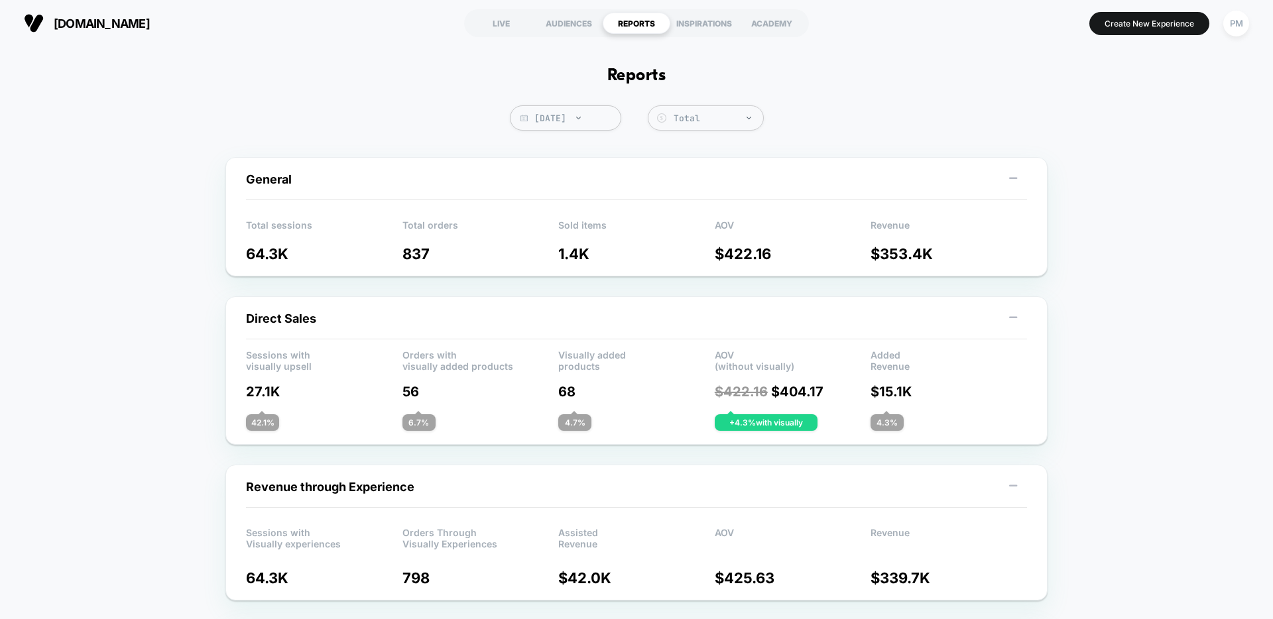
click at [566, 125] on span "[DATE]" at bounding box center [565, 117] width 111 height 25
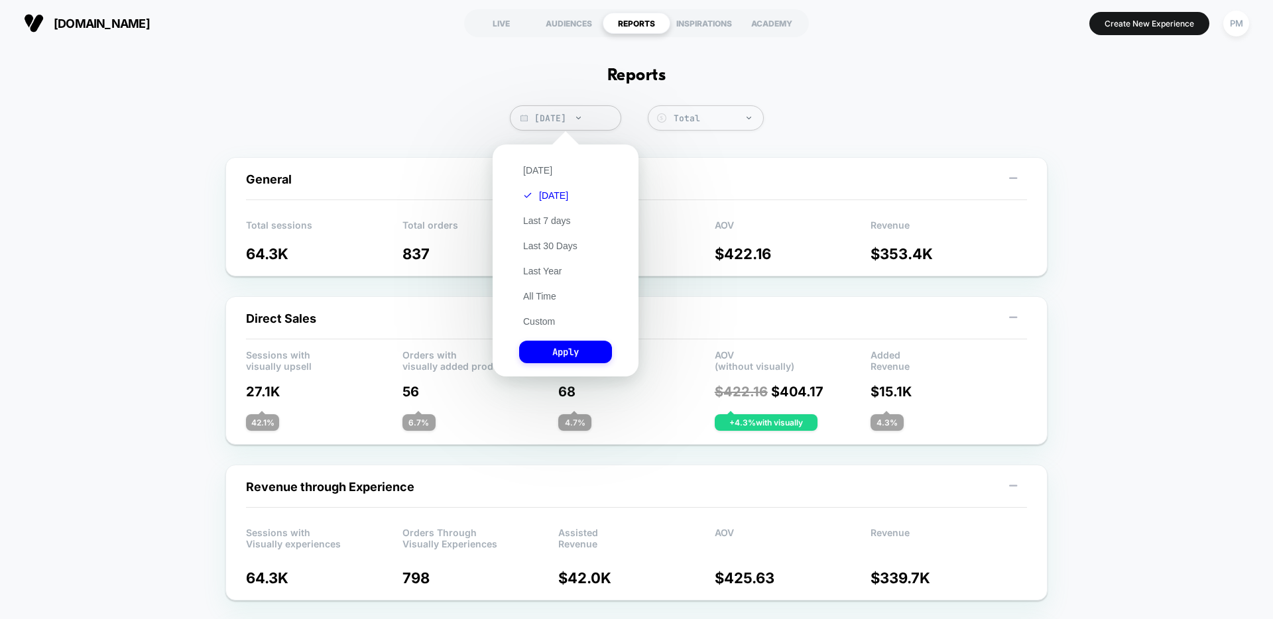
click at [539, 178] on div "[DATE] [DATE] Last 7 days Last 30 Days Last Year All Time Custom Apply" at bounding box center [565, 260] width 133 height 219
click at [539, 174] on button "[DATE]" at bounding box center [537, 170] width 37 height 12
click at [575, 347] on button "Apply" at bounding box center [565, 352] width 93 height 23
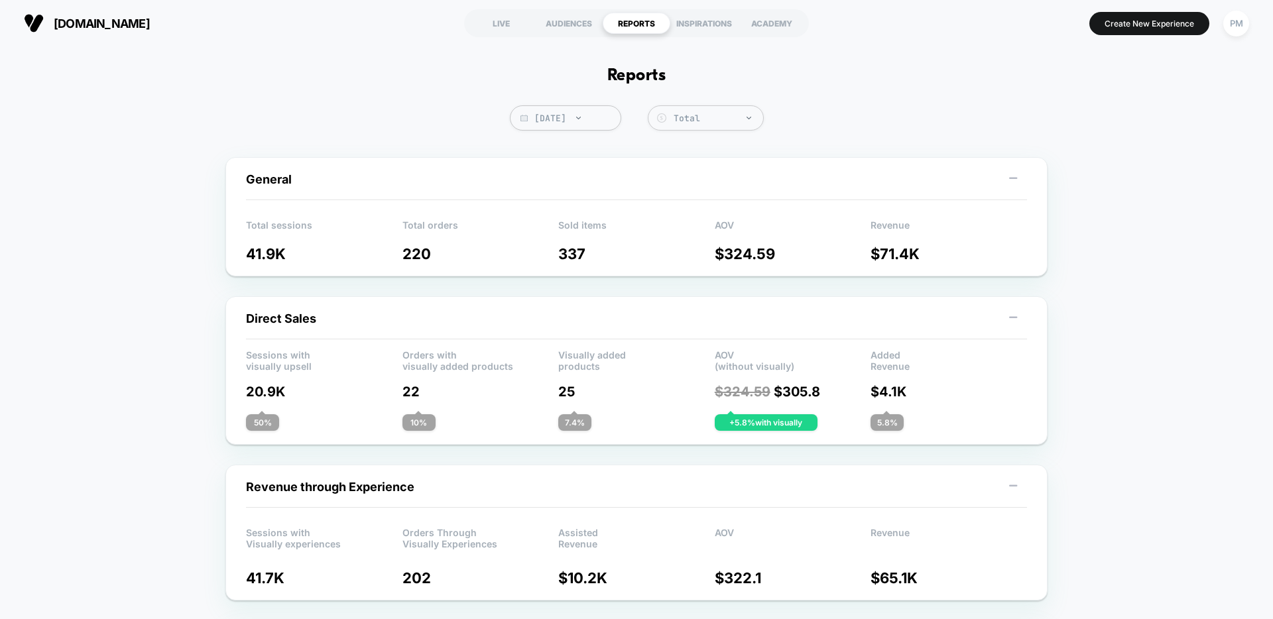
scroll to position [79, 0]
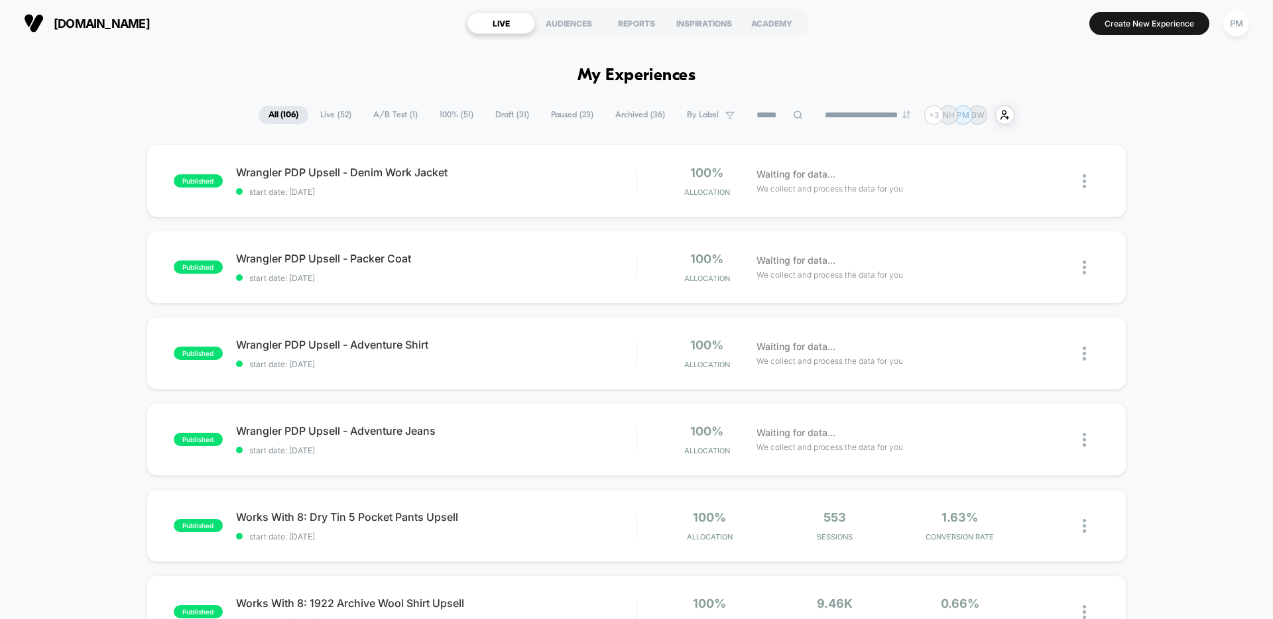
click at [650, 12] on section "LIVE AUDIENCES REPORTS INSPIRATIONS ACADEMY" at bounding box center [636, 23] width 405 height 33
click at [642, 23] on div "REPORTS" at bounding box center [637, 23] width 68 height 21
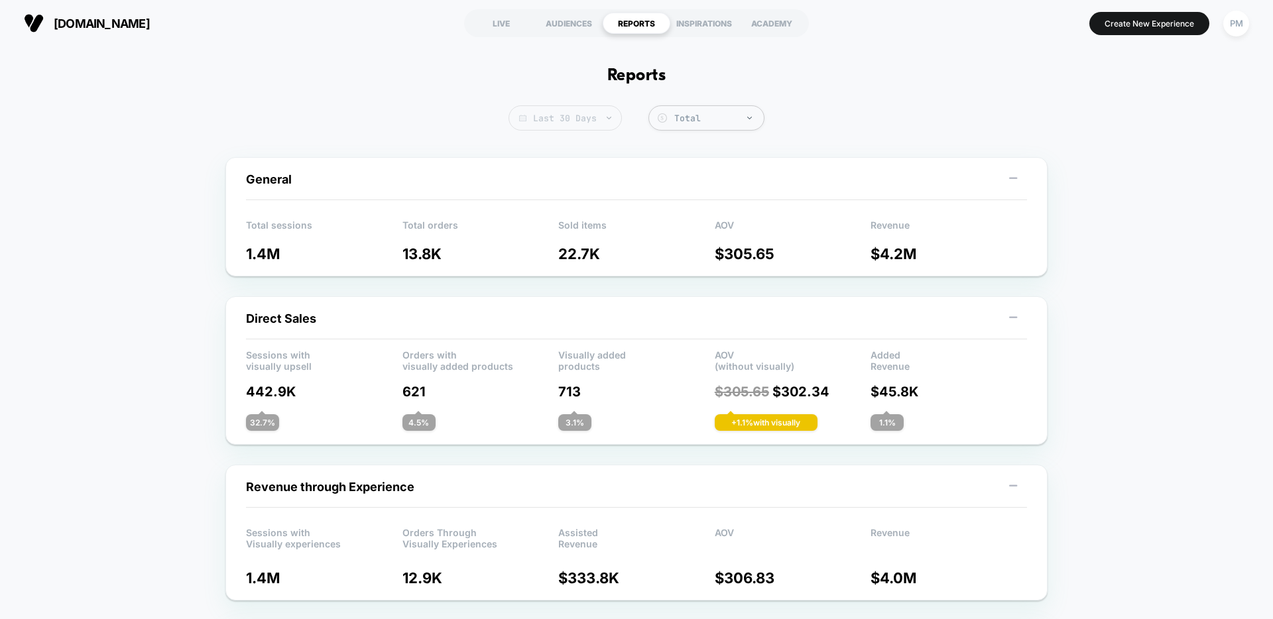
click at [587, 118] on span "Last 30 Days" at bounding box center [565, 117] width 113 height 25
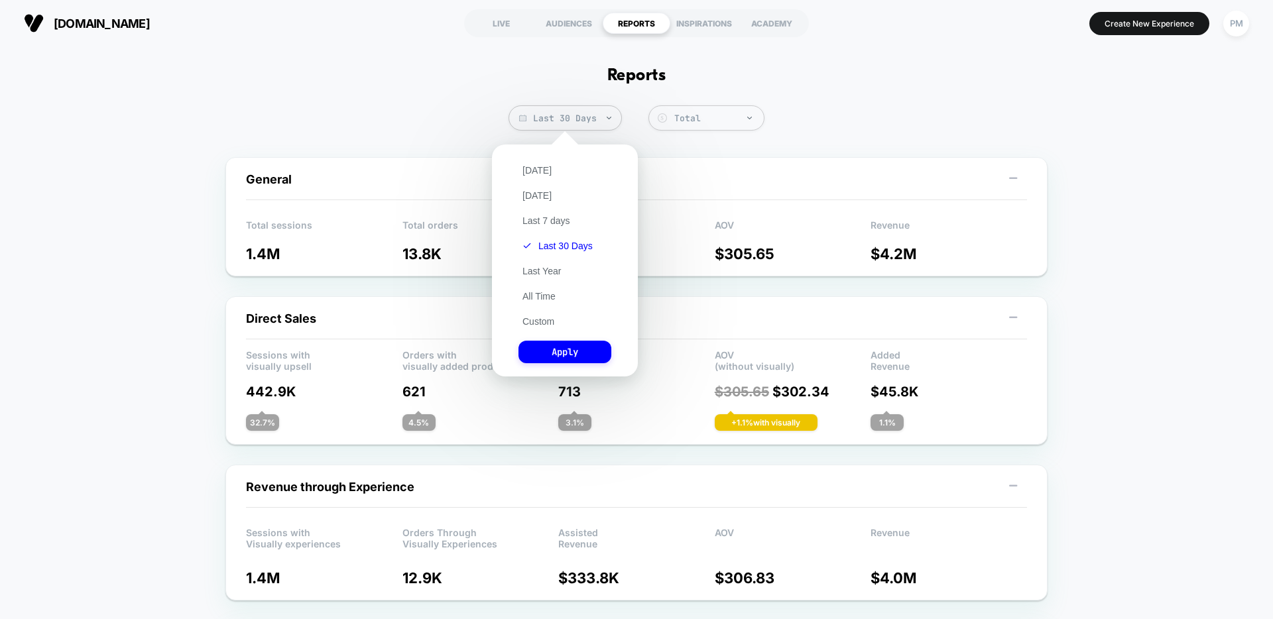
click at [542, 158] on div "[DATE] [DATE] Last 7 days Last 30 Days Last Year All Time Custom Apply" at bounding box center [565, 260] width 133 height 219
click at [542, 164] on button "[DATE]" at bounding box center [537, 170] width 37 height 12
click at [552, 351] on button "Apply" at bounding box center [565, 352] width 93 height 23
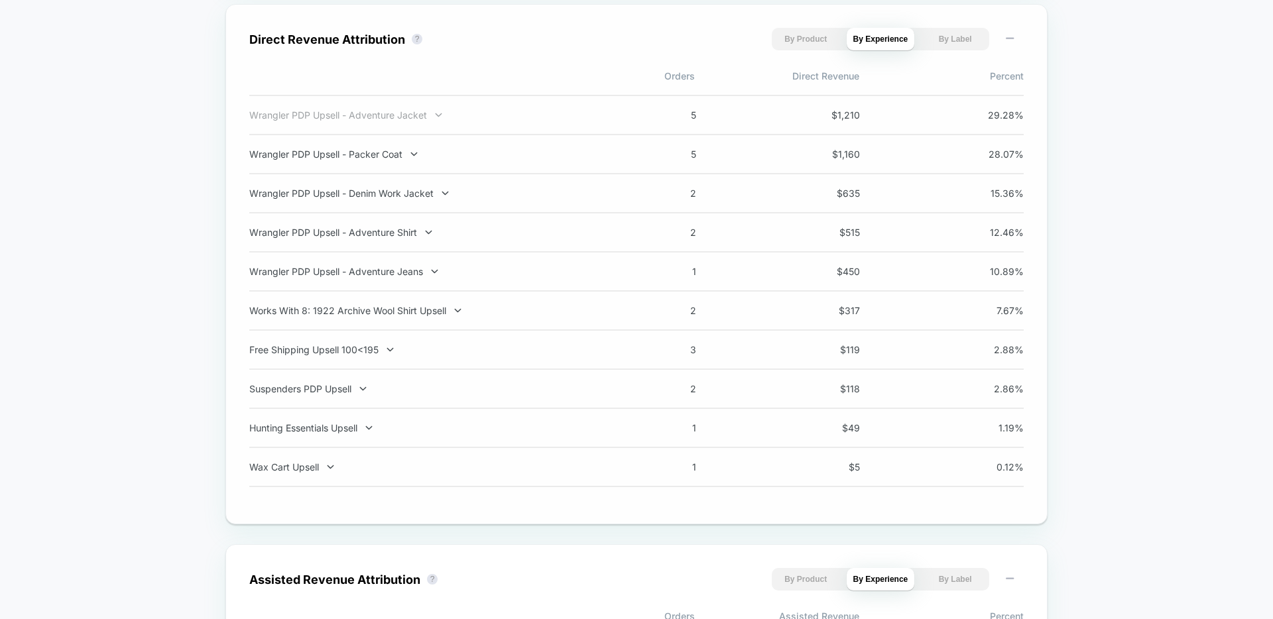
scroll to position [940, 0]
click at [420, 313] on div "Works With 8: 1922 Archive Wool Shirt Upsell" at bounding box center [423, 311] width 349 height 11
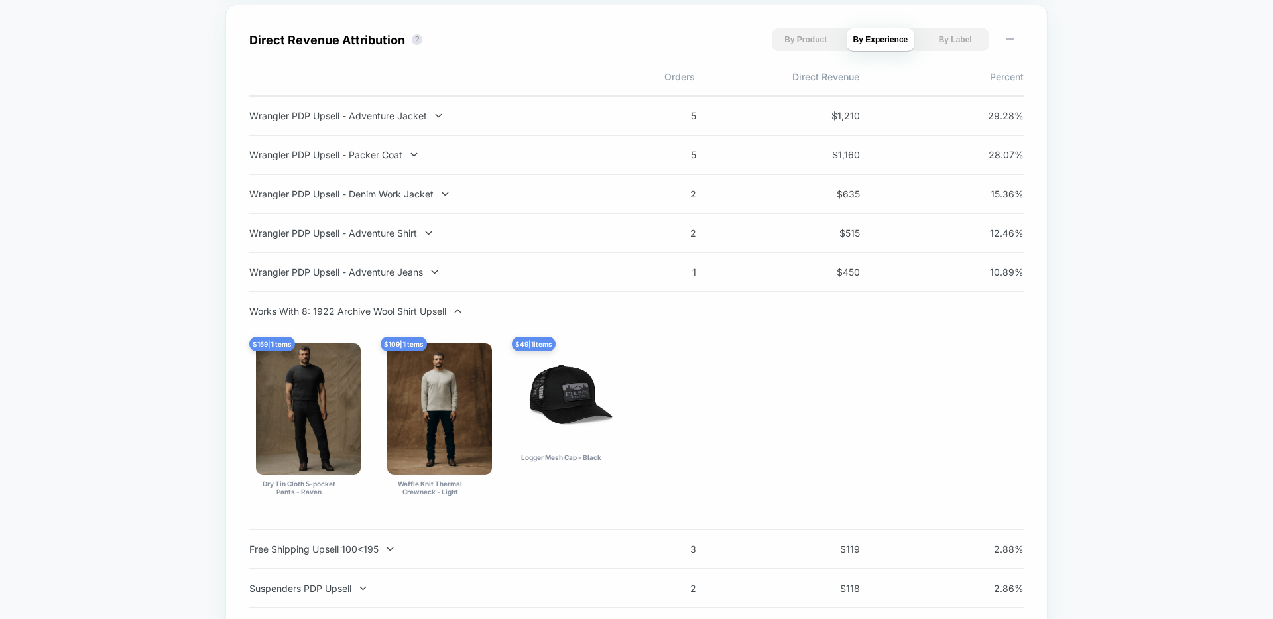
click at [420, 313] on div "Works With 8: 1922 Archive Wool Shirt Upsell" at bounding box center [423, 311] width 349 height 11
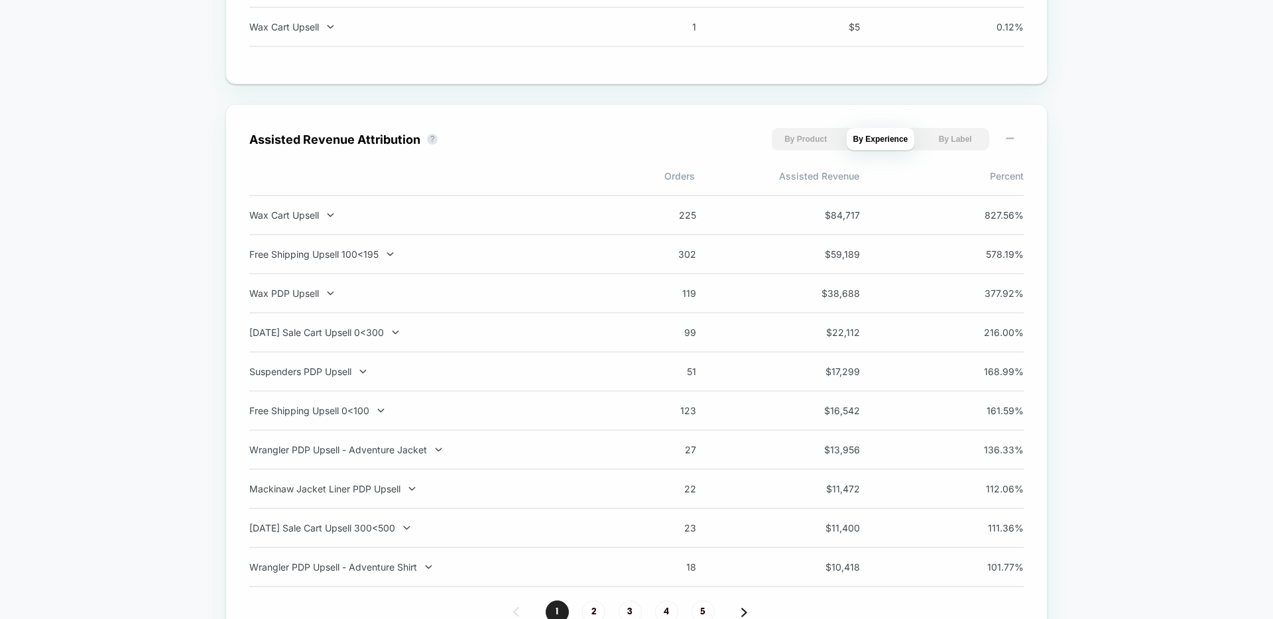
scroll to position [1438, 0]
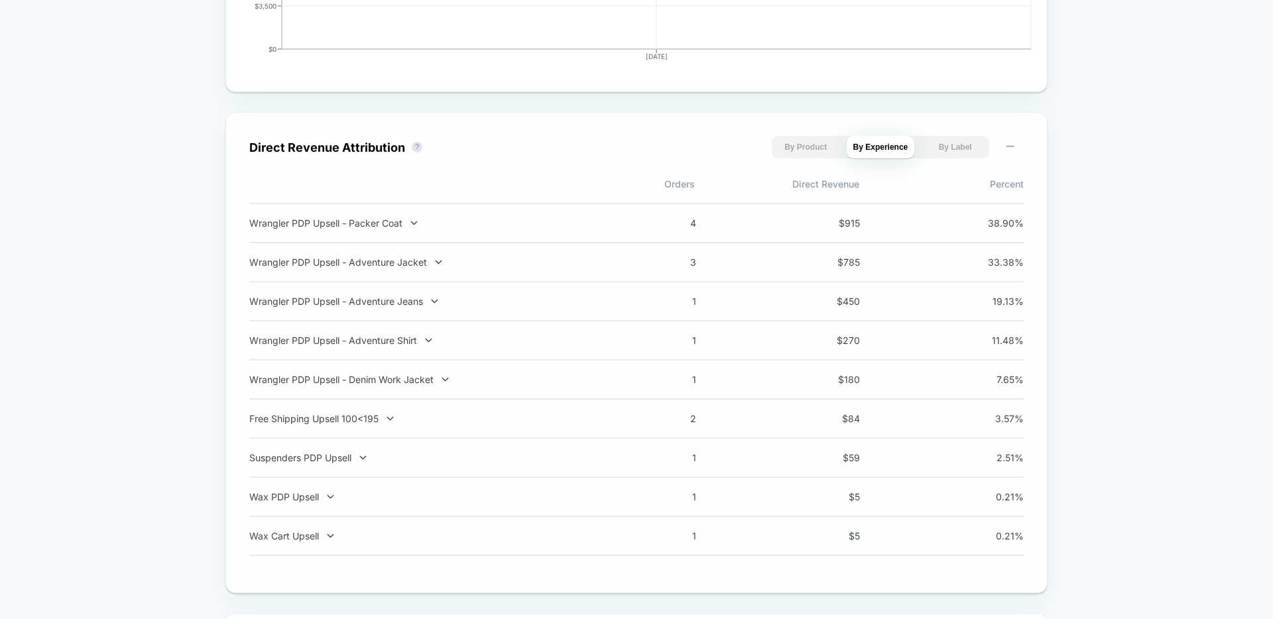
scroll to position [830, 0]
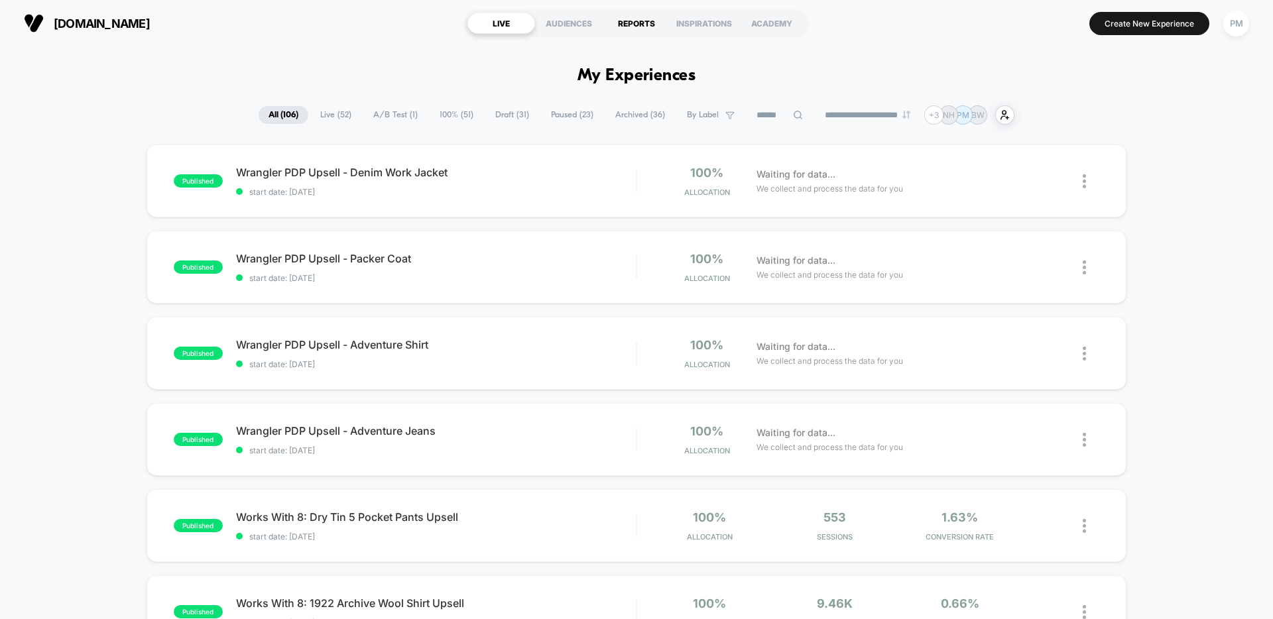
click at [629, 18] on div "REPORTS" at bounding box center [637, 23] width 68 height 21
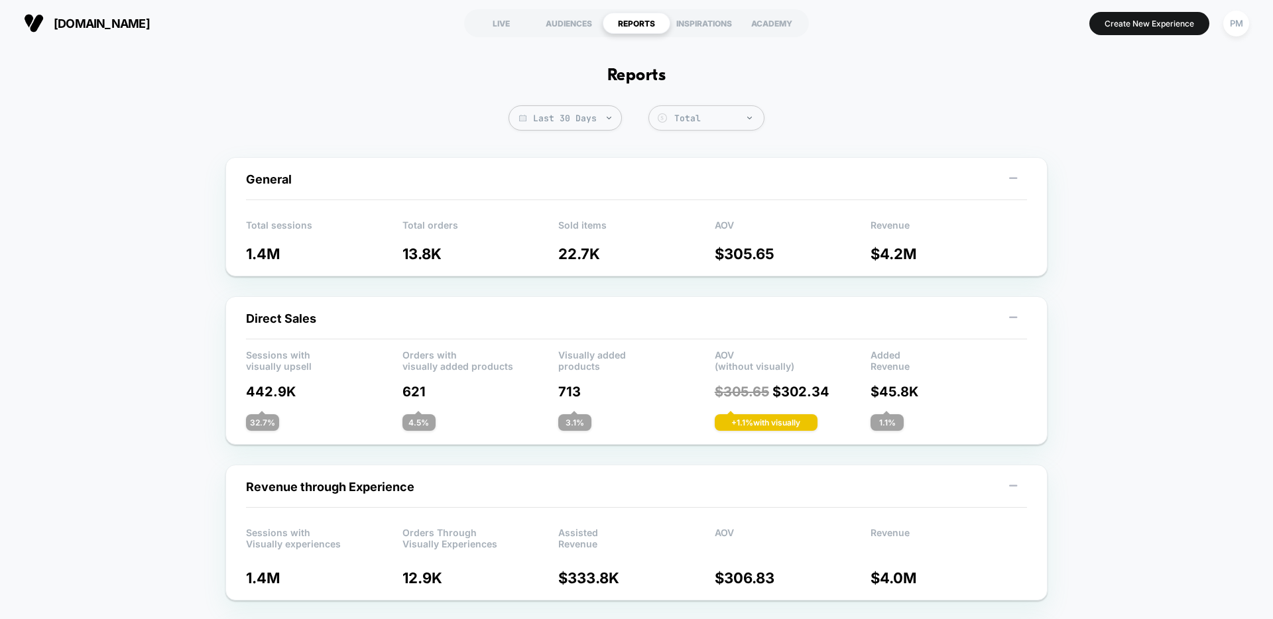
click at [570, 120] on span "Last 30 Days" at bounding box center [565, 117] width 113 height 25
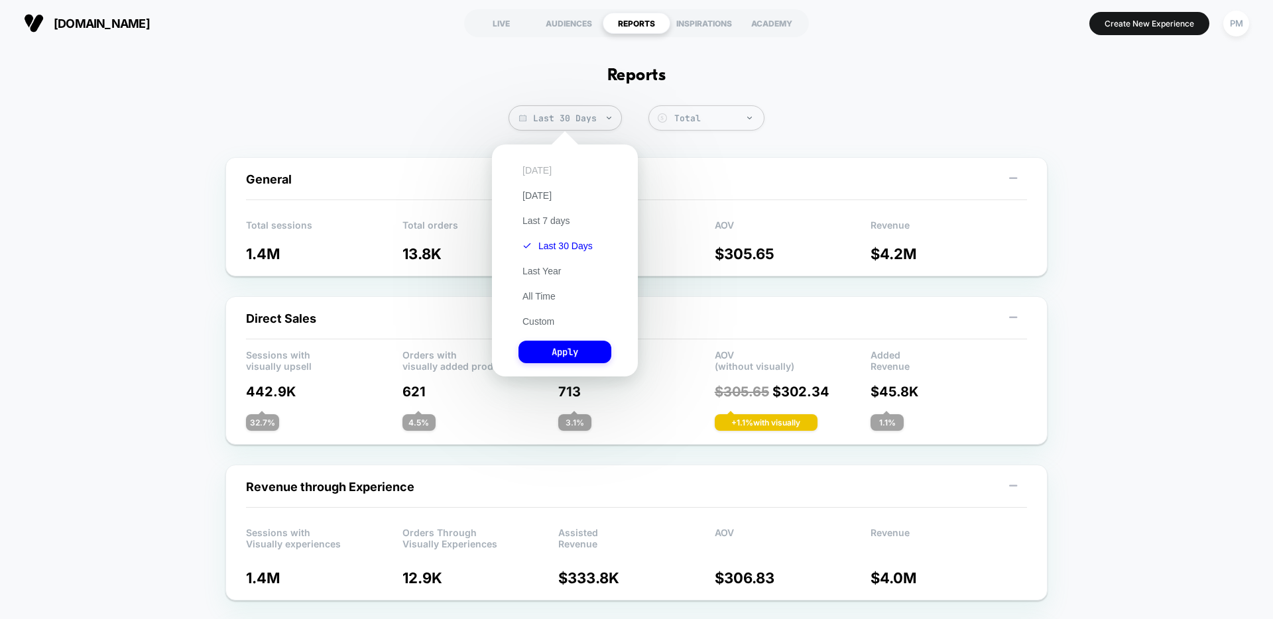
click at [531, 170] on button "[DATE]" at bounding box center [537, 170] width 37 height 12
click at [553, 361] on button "Apply" at bounding box center [565, 352] width 93 height 23
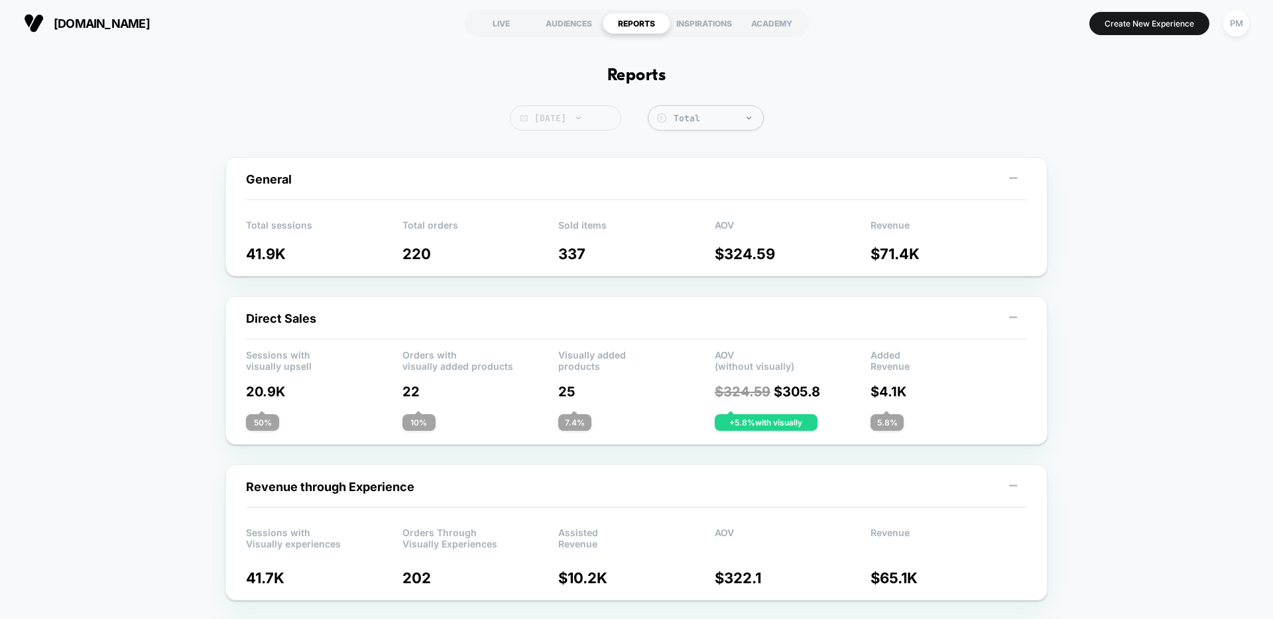
click at [536, 122] on span "[DATE]" at bounding box center [565, 117] width 111 height 25
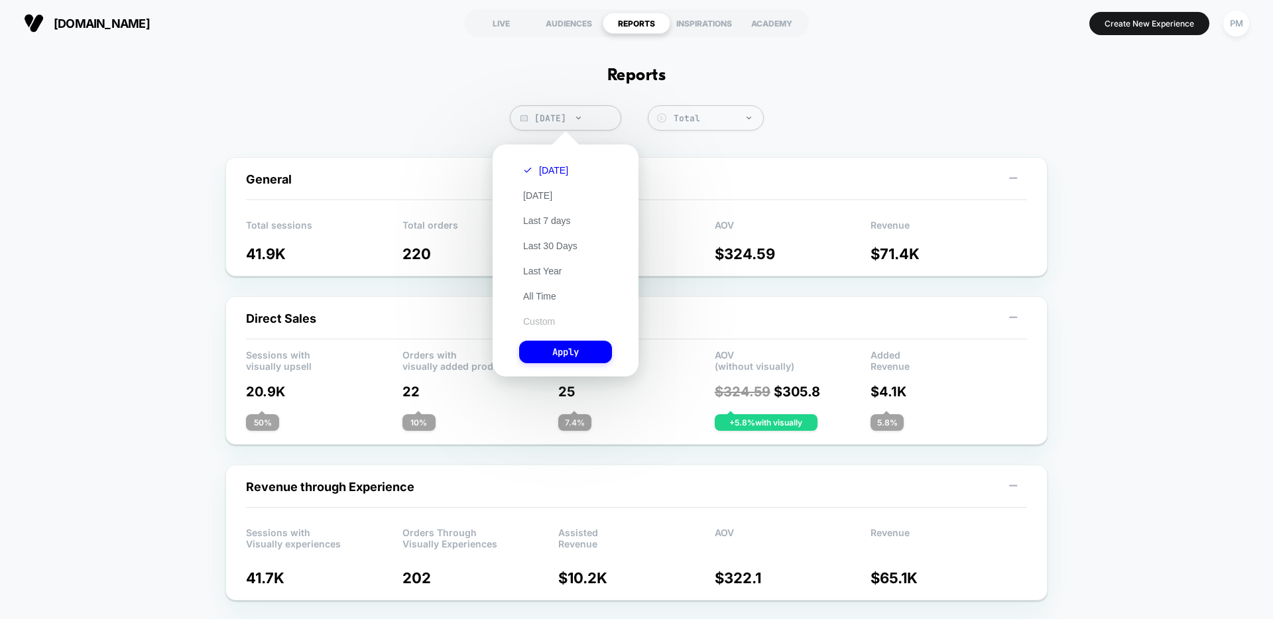
click at [538, 324] on button "Custom" at bounding box center [539, 322] width 40 height 12
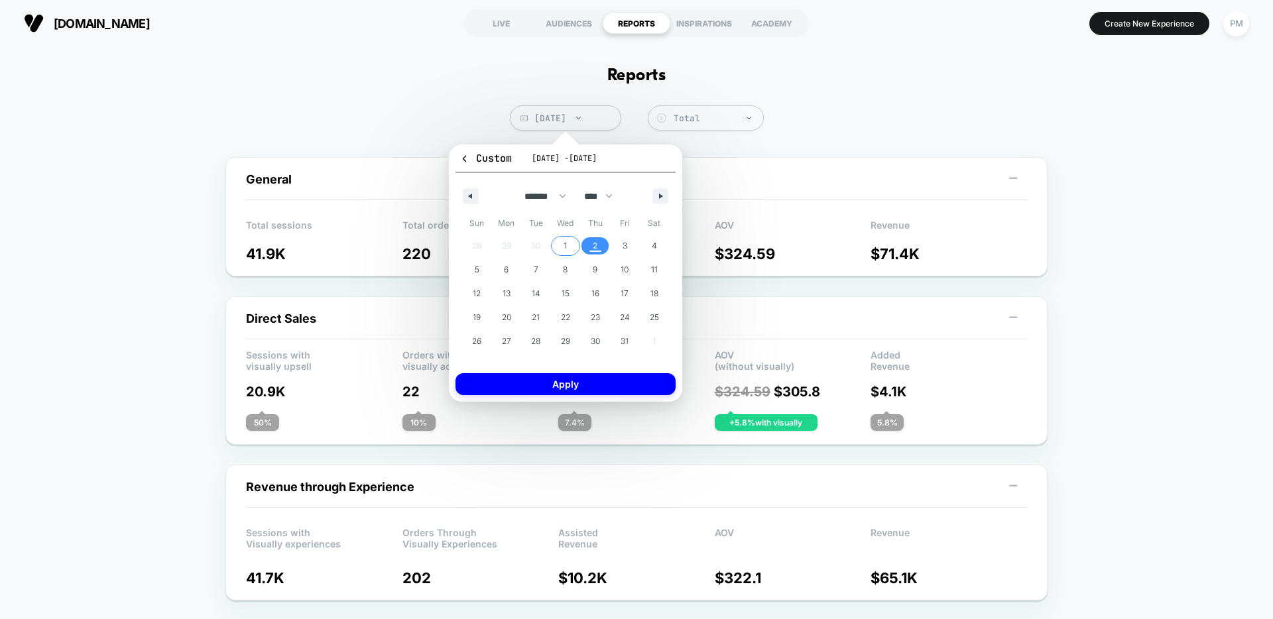
click at [571, 251] on span "1" at bounding box center [566, 245] width 30 height 17
click at [584, 249] on span "2" at bounding box center [595, 245] width 30 height 17
click at [560, 381] on button "Apply" at bounding box center [566, 384] width 220 height 22
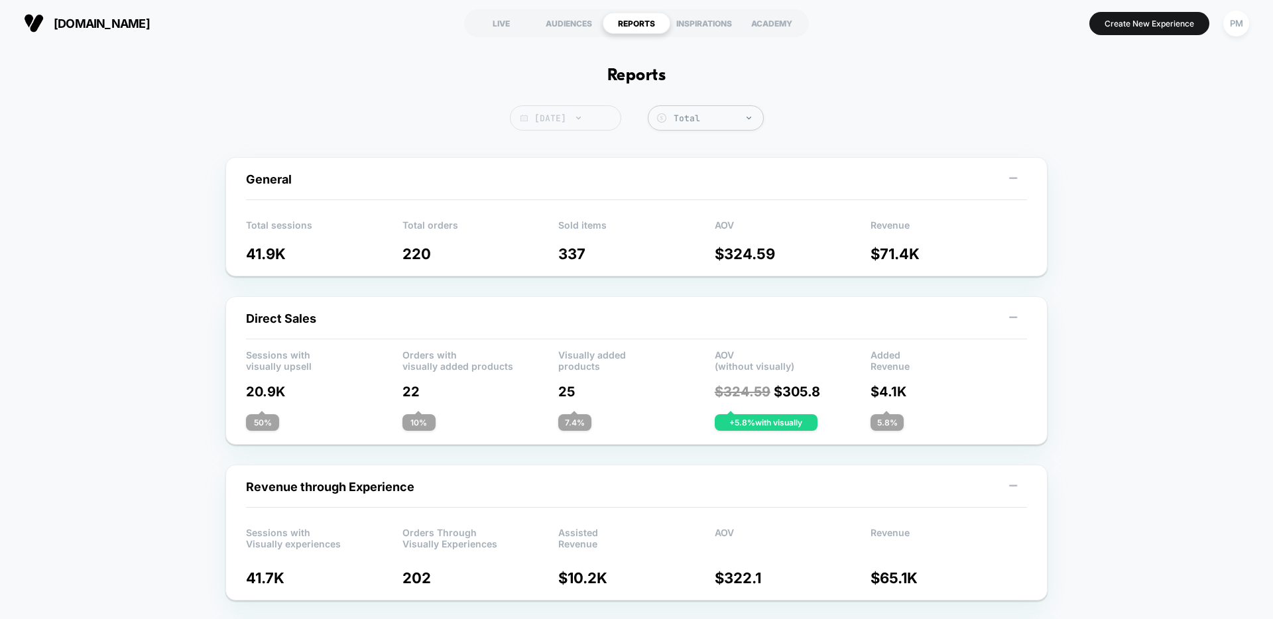
click at [558, 117] on span "[DATE]" at bounding box center [565, 117] width 111 height 25
select select "*"
select select "****"
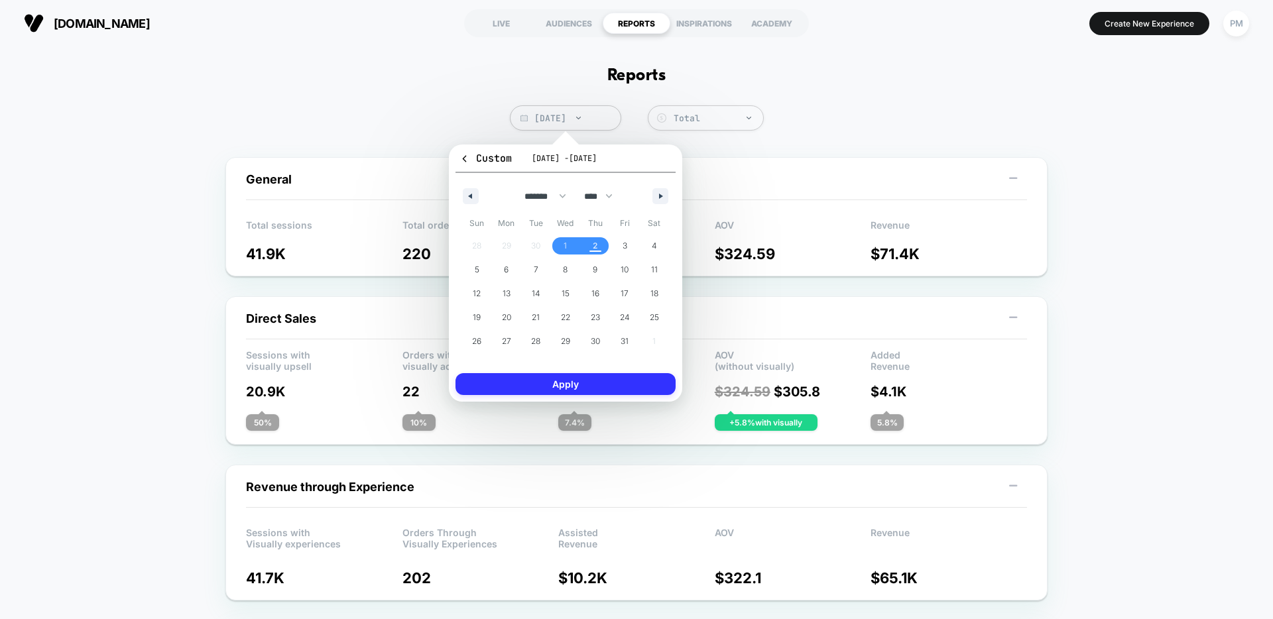
click at [583, 391] on button "Apply" at bounding box center [566, 384] width 220 height 22
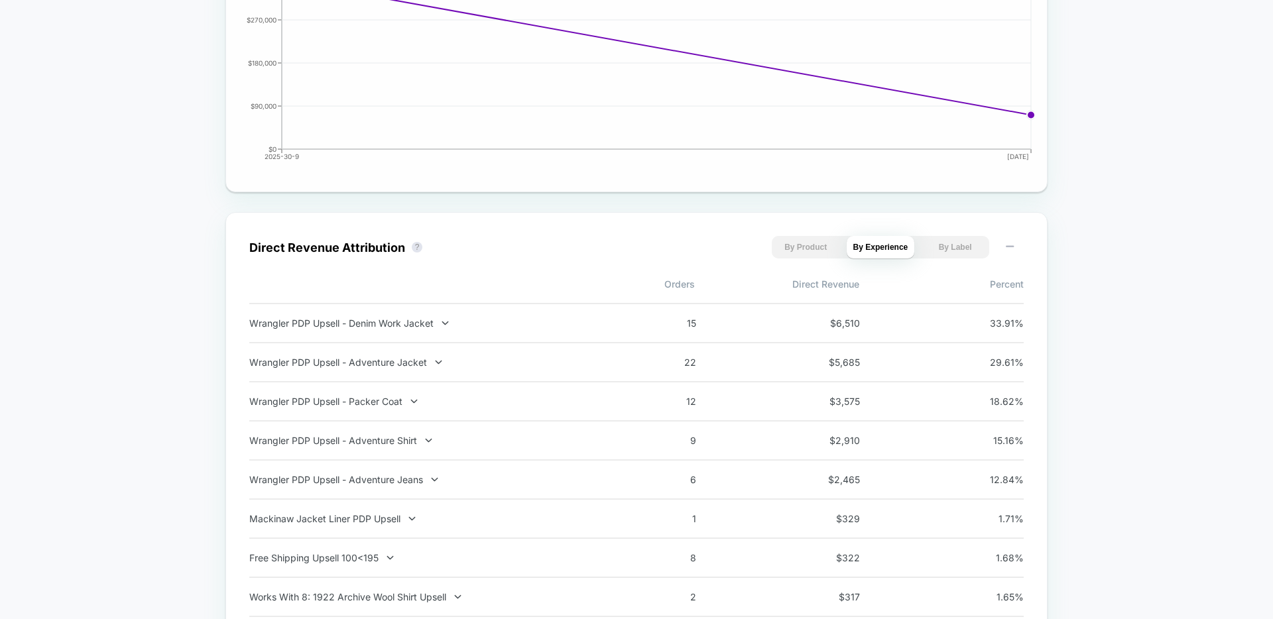
scroll to position [734, 0]
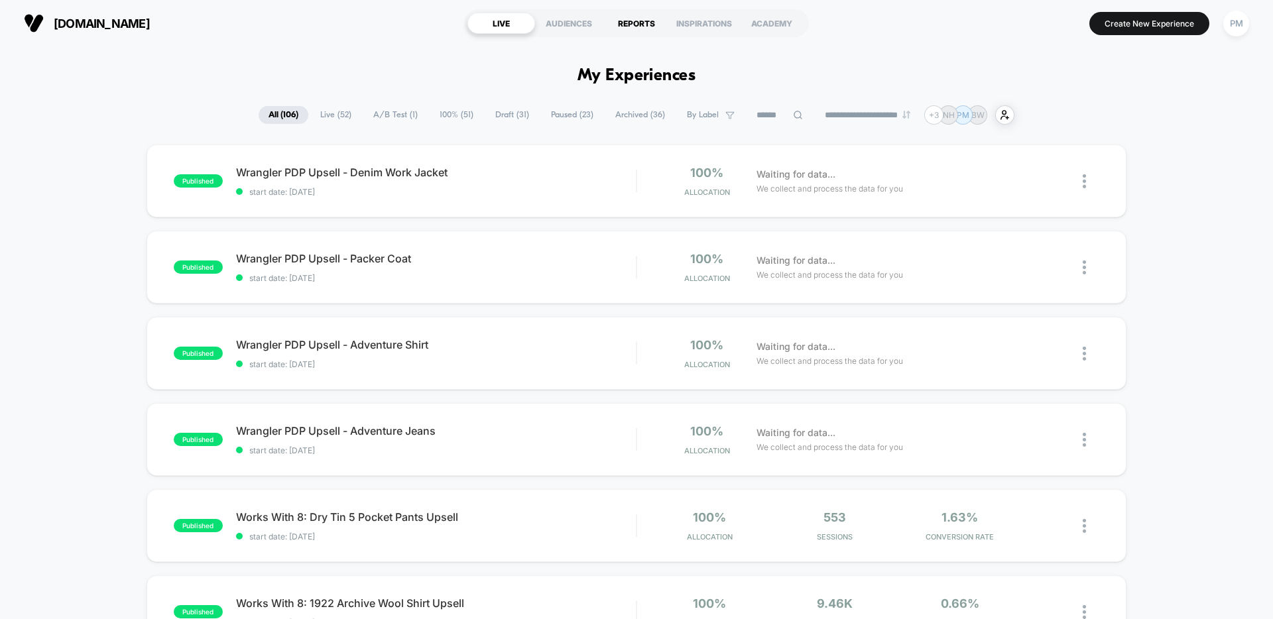
click at [633, 15] on div "REPORTS" at bounding box center [637, 23] width 68 height 21
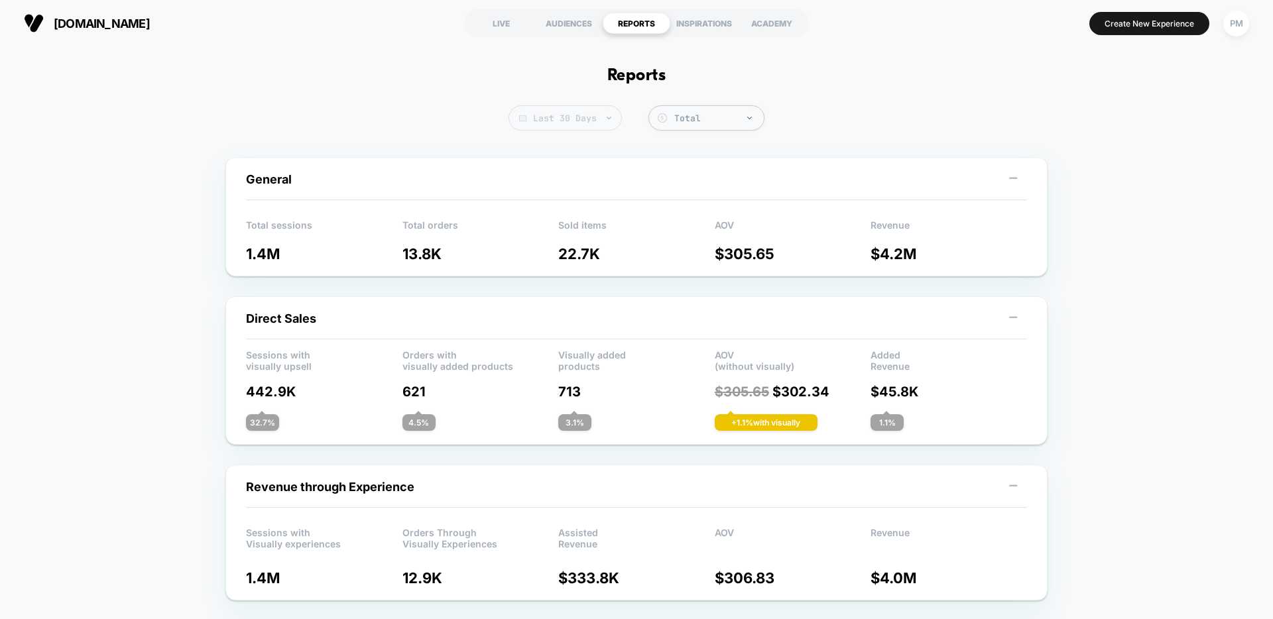
click at [604, 110] on span "Last 30 Days" at bounding box center [565, 117] width 113 height 25
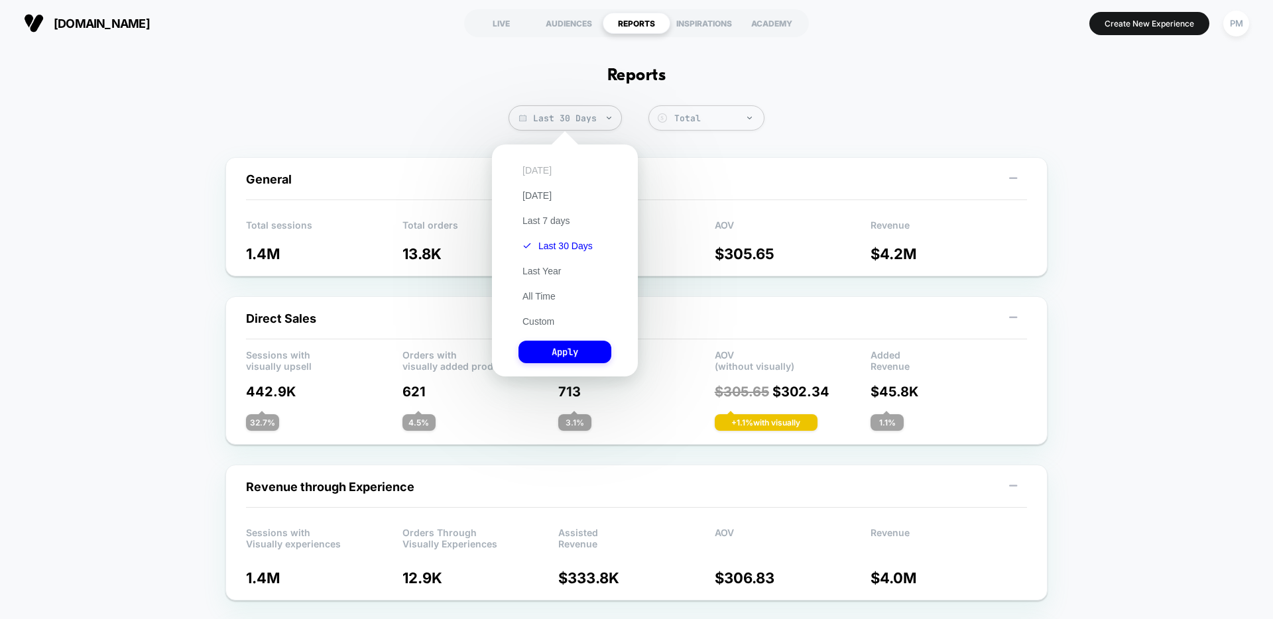
click at [533, 160] on div "[DATE] [DATE] Last 7 days Last 30 Days Last Year All Time Custom Apply" at bounding box center [565, 260] width 133 height 219
click at [533, 166] on button "[DATE]" at bounding box center [537, 170] width 37 height 12
click at [564, 353] on button "Apply" at bounding box center [565, 352] width 93 height 23
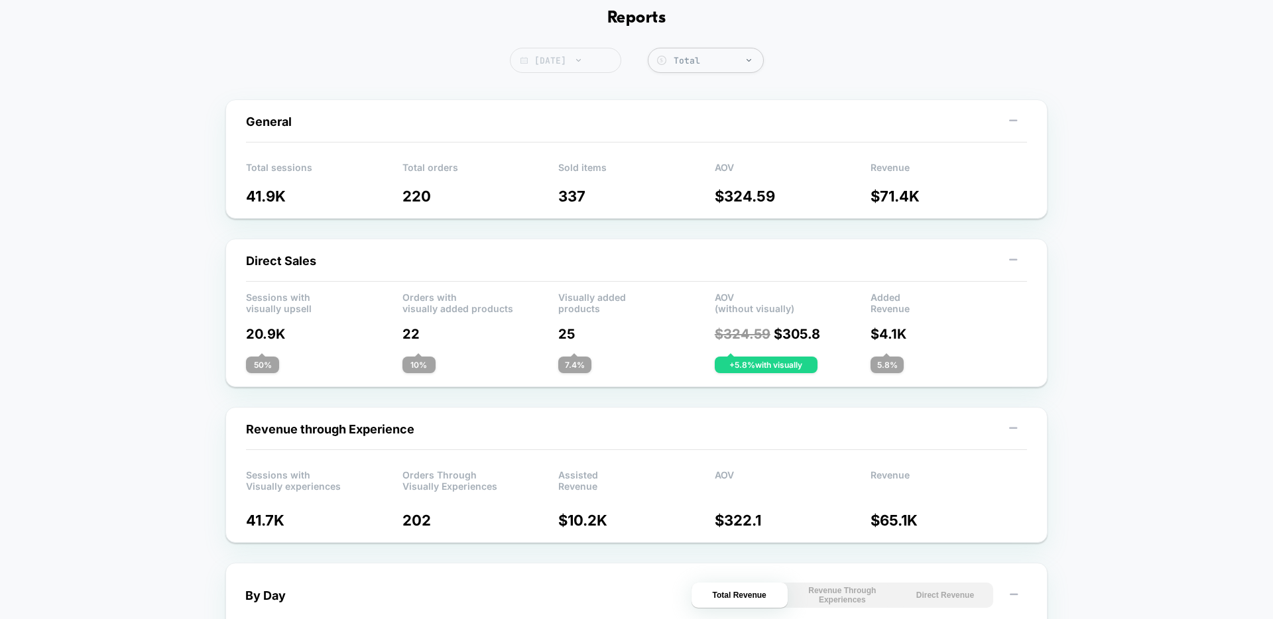
scroll to position [57, 0]
click at [568, 63] on span "[DATE]" at bounding box center [565, 60] width 111 height 25
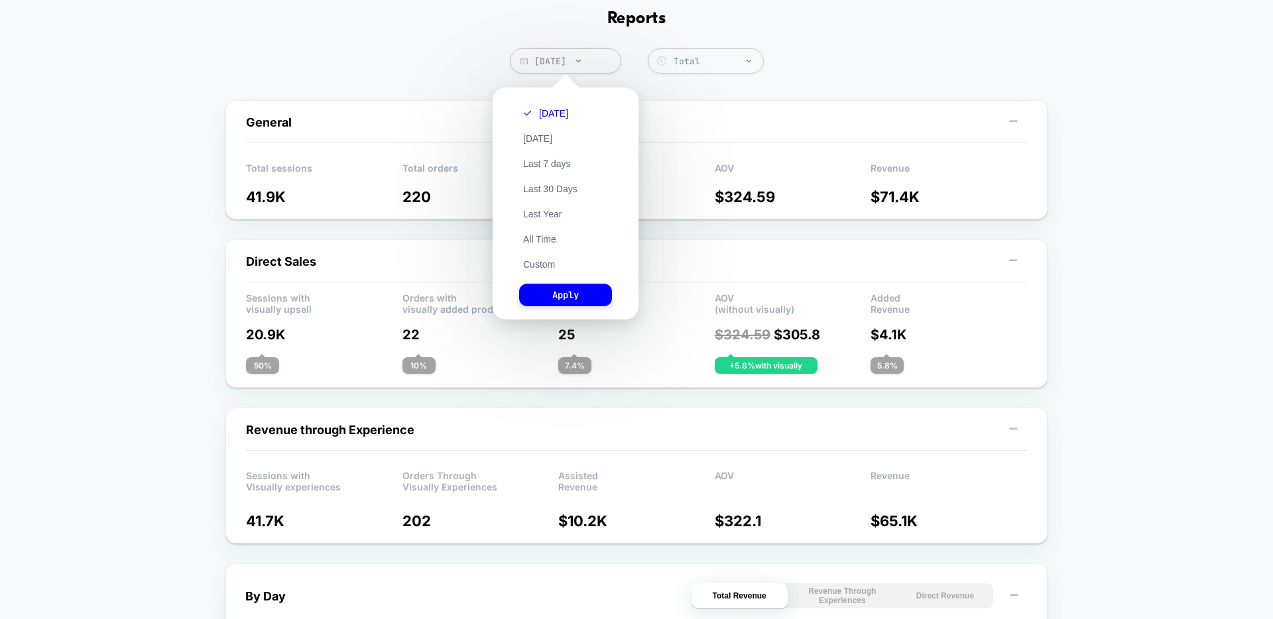
click at [540, 274] on div "Today Yesterday Last 7 days Last 30 Days Last Year All Time Custom Apply" at bounding box center [565, 203] width 133 height 219
click at [540, 271] on div "Today Yesterday Last 7 days Last 30 Days Last Year All Time Custom Apply" at bounding box center [565, 203] width 133 height 219
click at [540, 267] on button "Custom" at bounding box center [539, 265] width 40 height 12
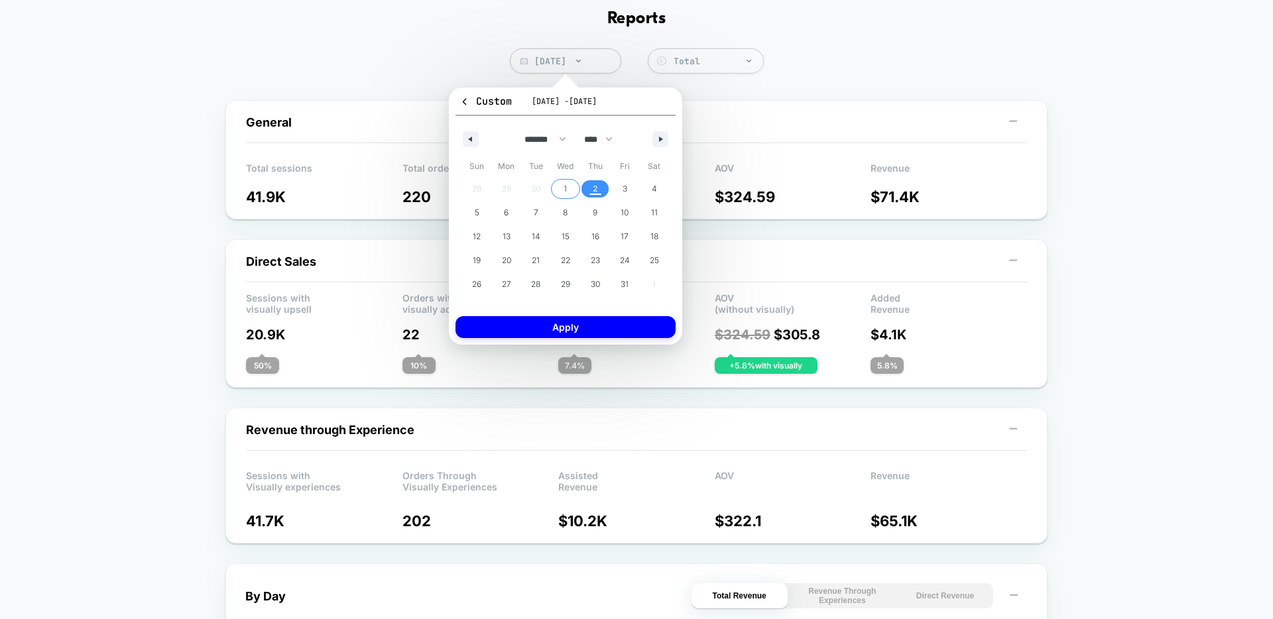
click at [567, 188] on span "1" at bounding box center [566, 188] width 30 height 17
click at [586, 188] on span "2" at bounding box center [595, 188] width 30 height 17
click at [574, 322] on button "Apply" at bounding box center [566, 327] width 220 height 22
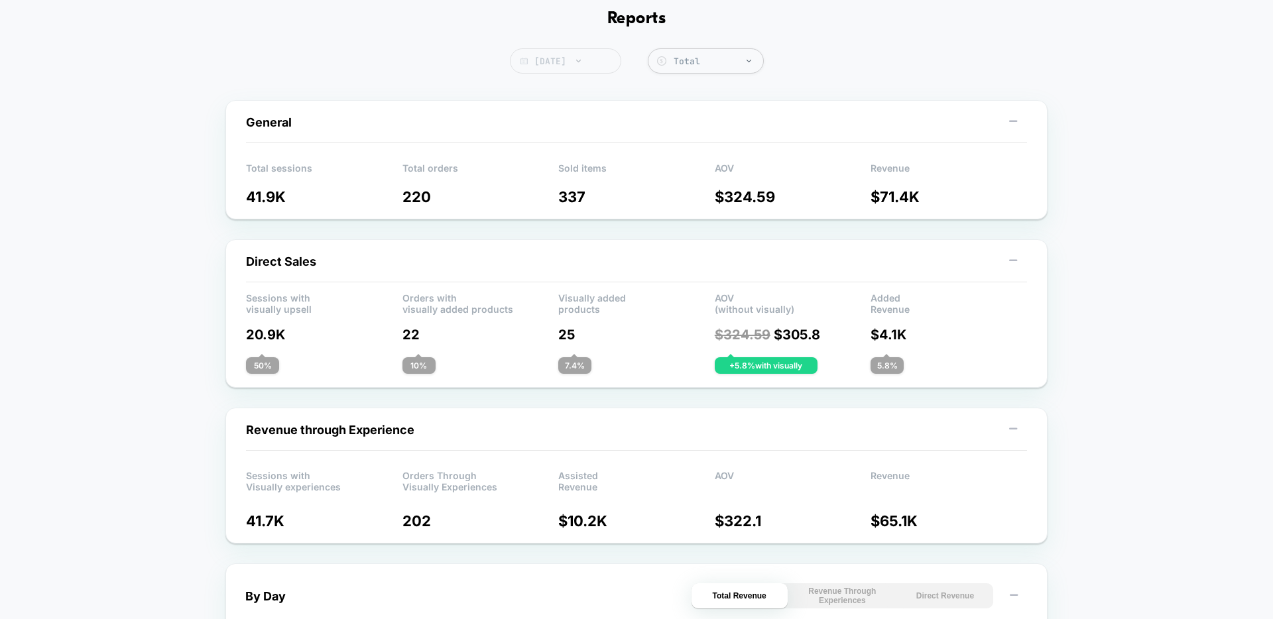
click at [594, 56] on span "[DATE]" at bounding box center [565, 60] width 111 height 25
select select "*"
select select "****"
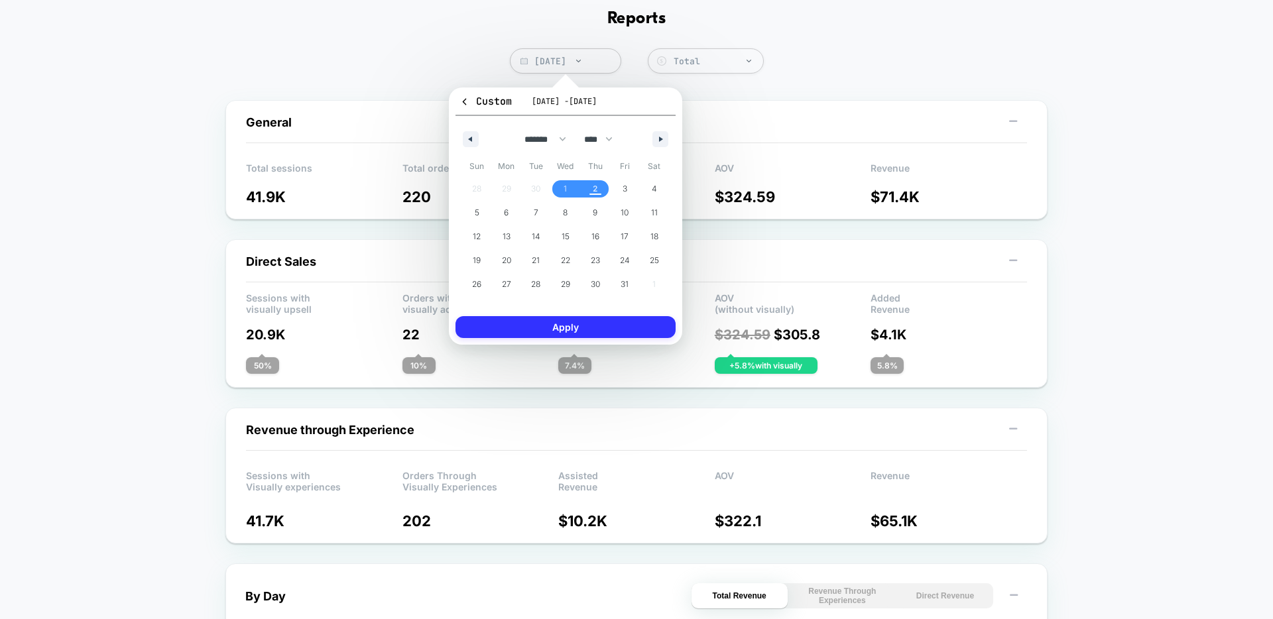
click at [592, 329] on button "Apply" at bounding box center [566, 327] width 220 height 22
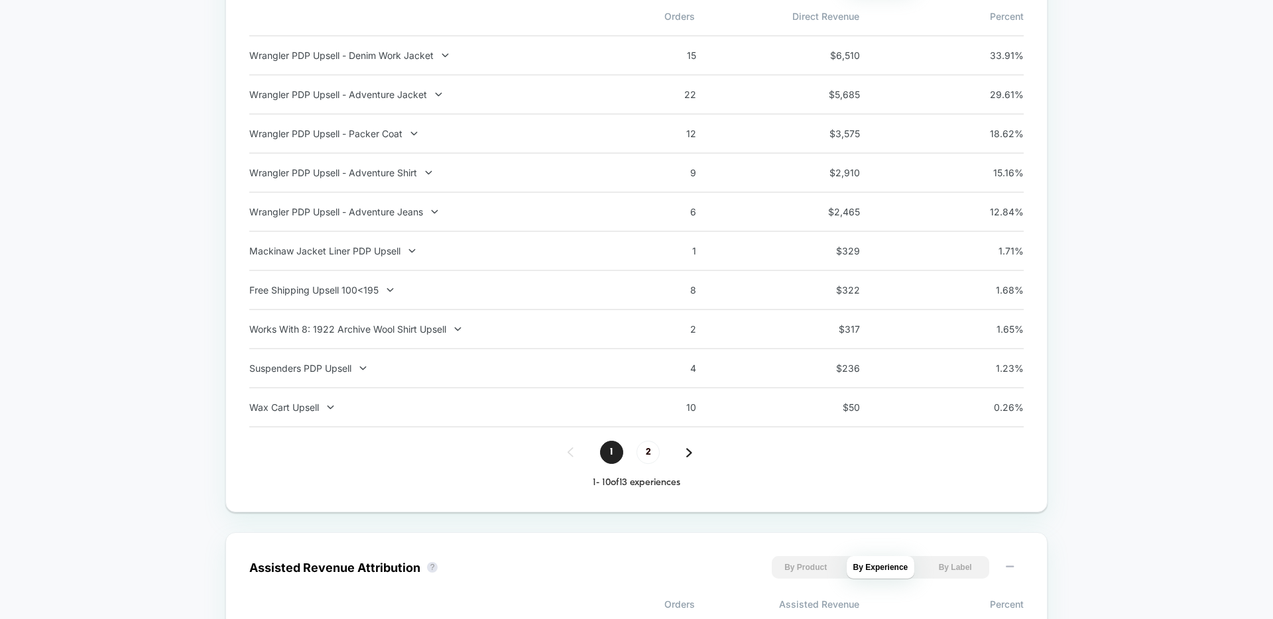
scroll to position [1200, 0]
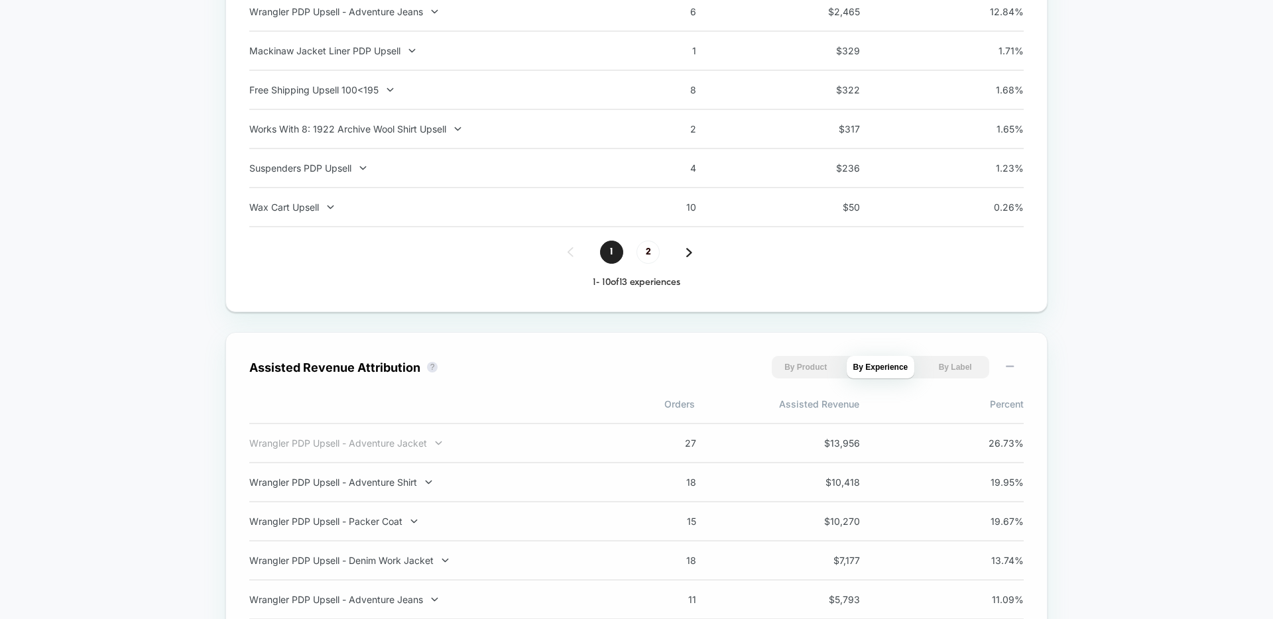
click at [388, 442] on div "Wrangler PDP Upsell - Adventure Jacket" at bounding box center [423, 443] width 349 height 11
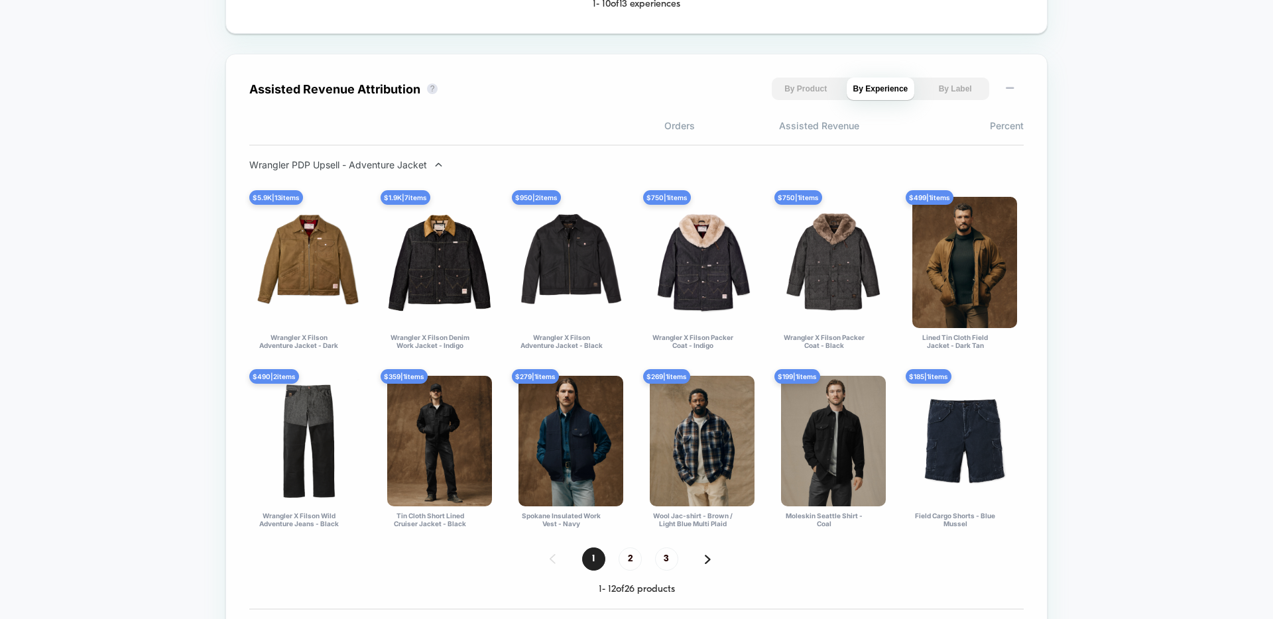
scroll to position [1480, 0]
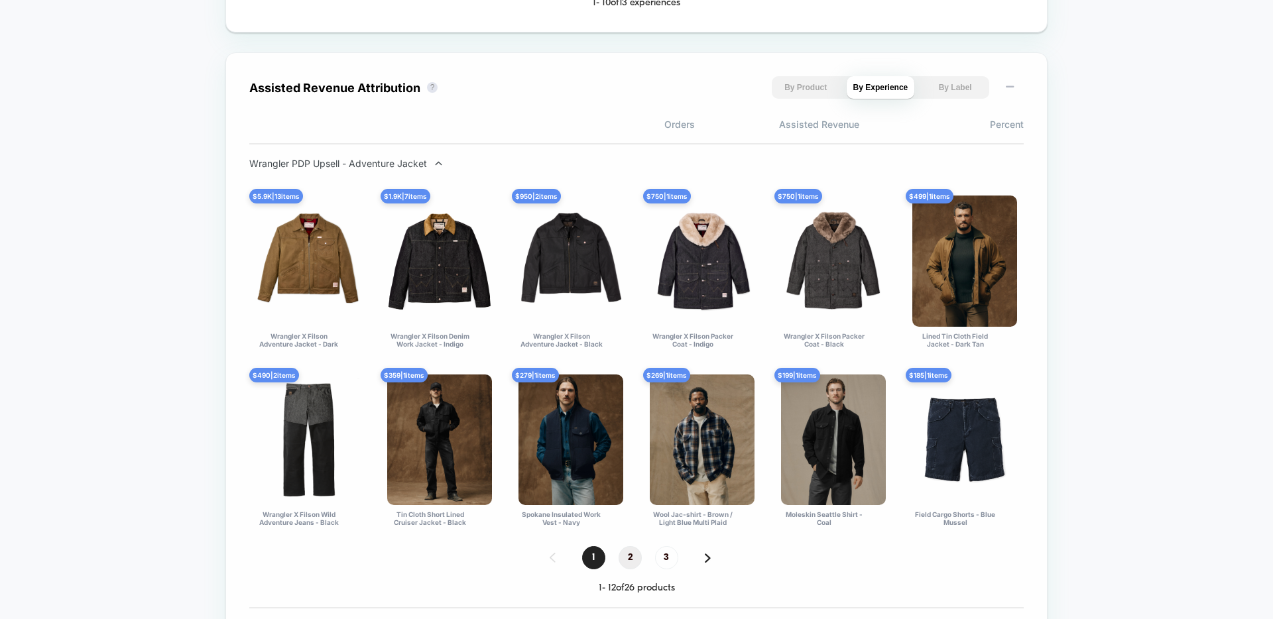
click at [626, 561] on span "2" at bounding box center [630, 557] width 23 height 23
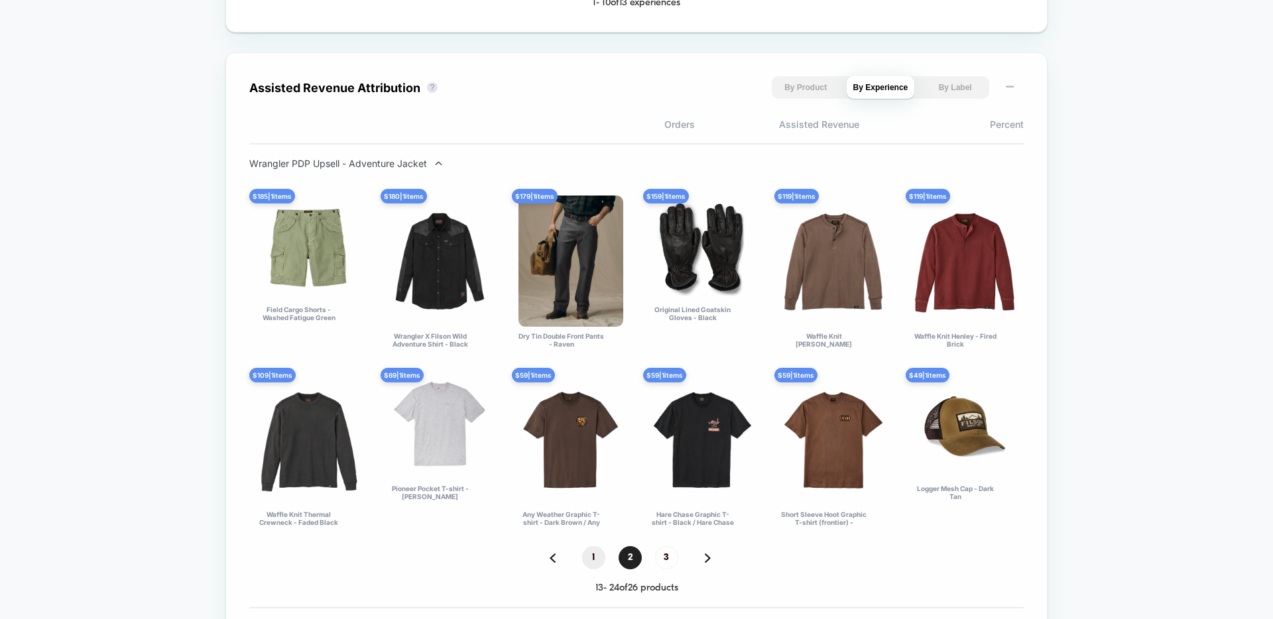
click at [593, 561] on span "1" at bounding box center [593, 557] width 23 height 23
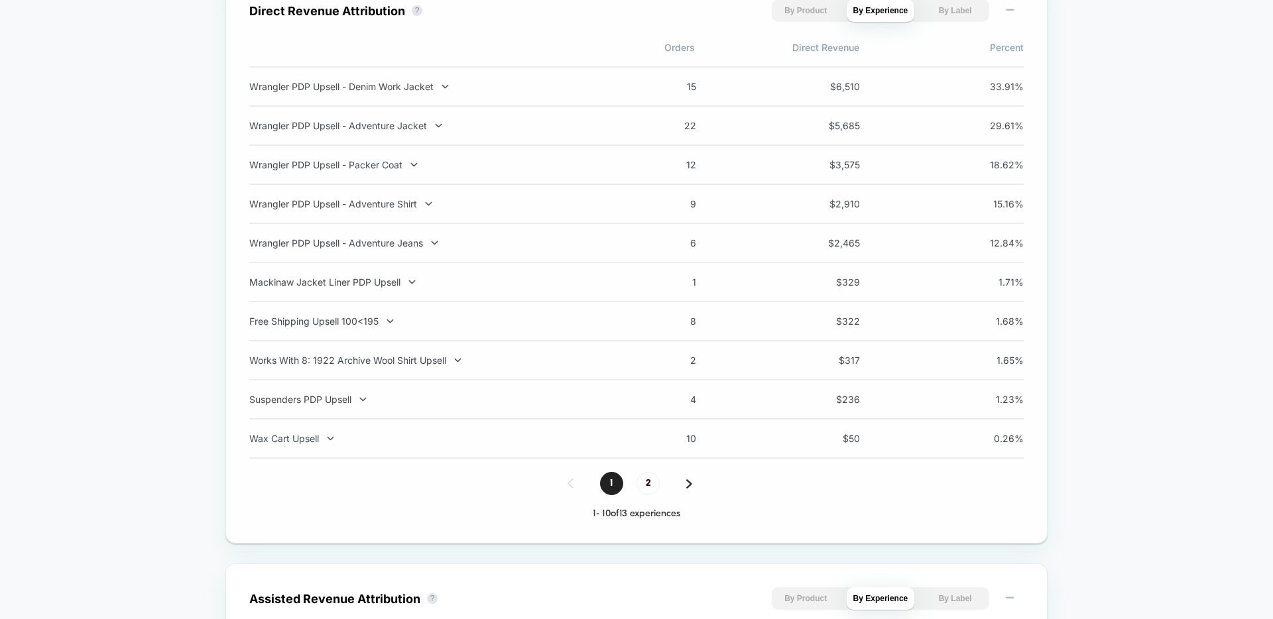
scroll to position [952, 0]
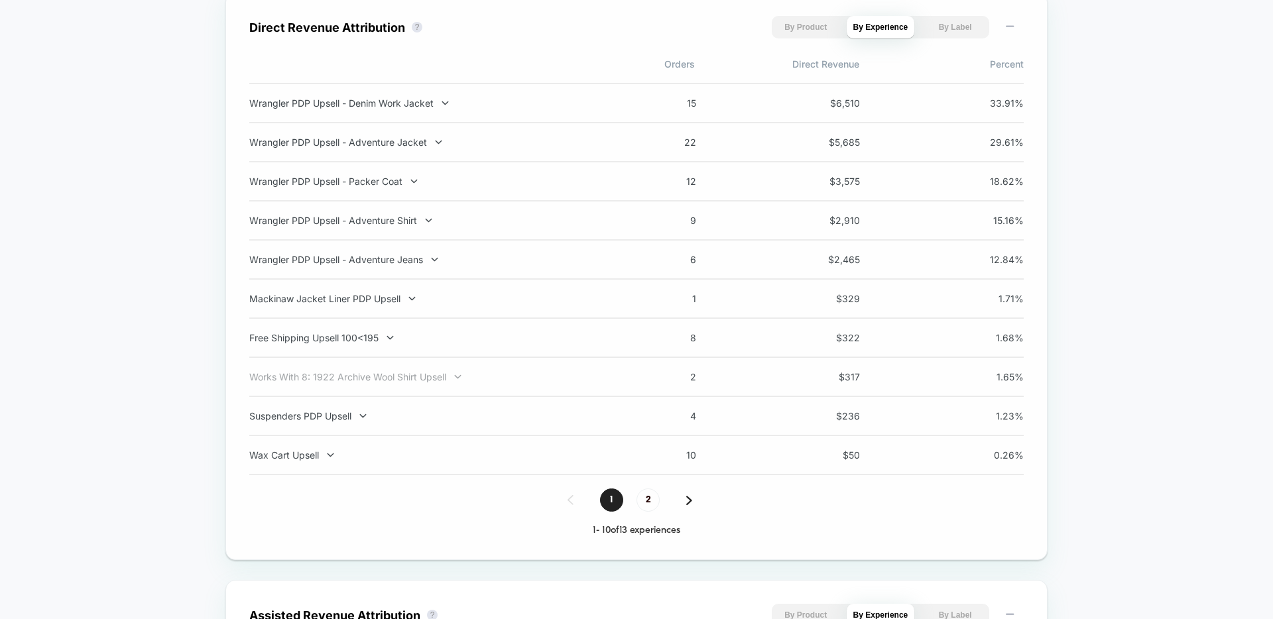
click at [414, 373] on div "Works With 8: 1922 Archive Wool Shirt Upsell" at bounding box center [423, 376] width 349 height 11
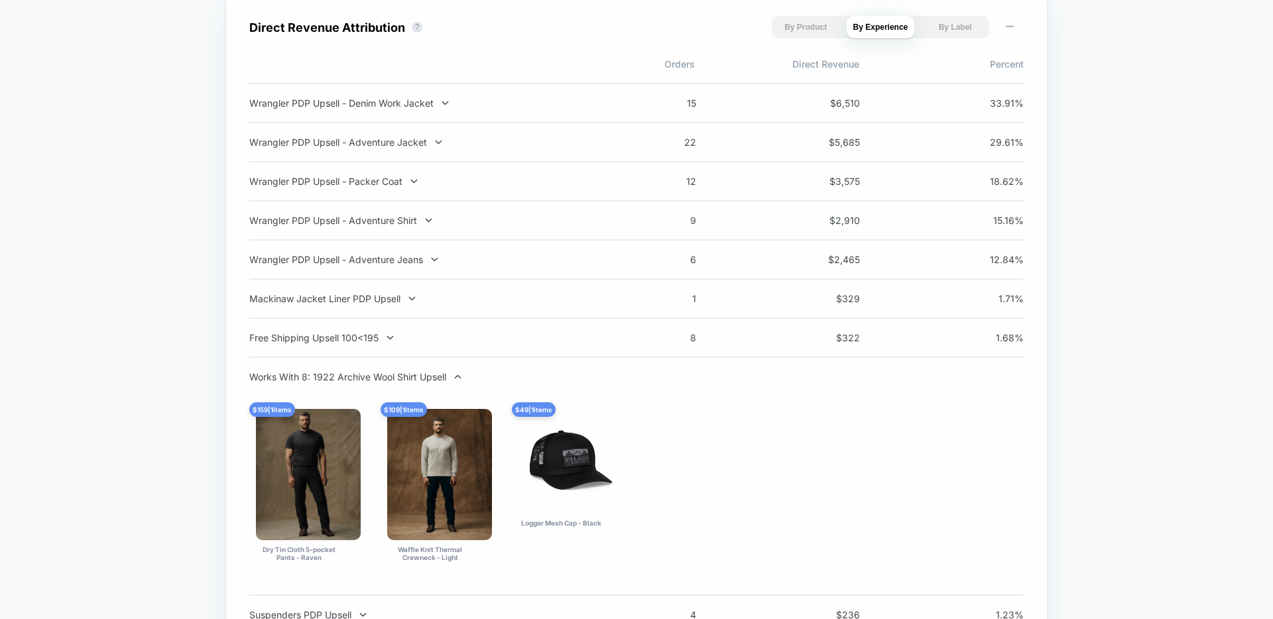
click at [414, 373] on div "Works With 8: 1922 Archive Wool Shirt Upsell" at bounding box center [423, 376] width 349 height 11
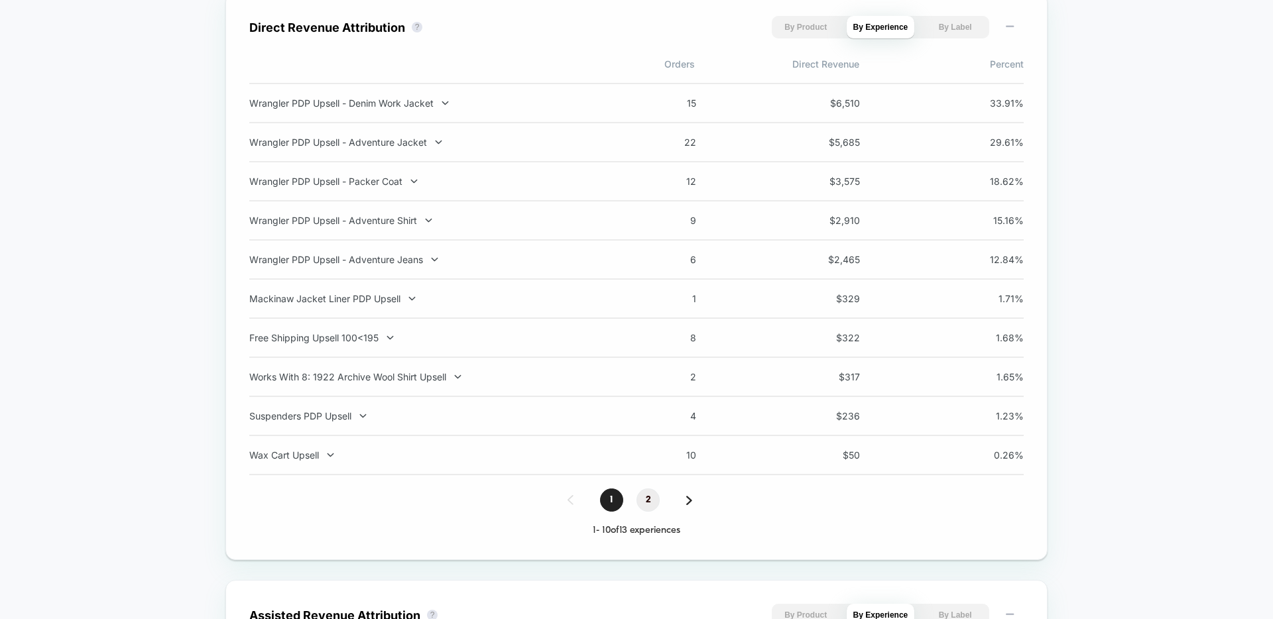
click at [649, 502] on span "2" at bounding box center [648, 500] width 23 height 23
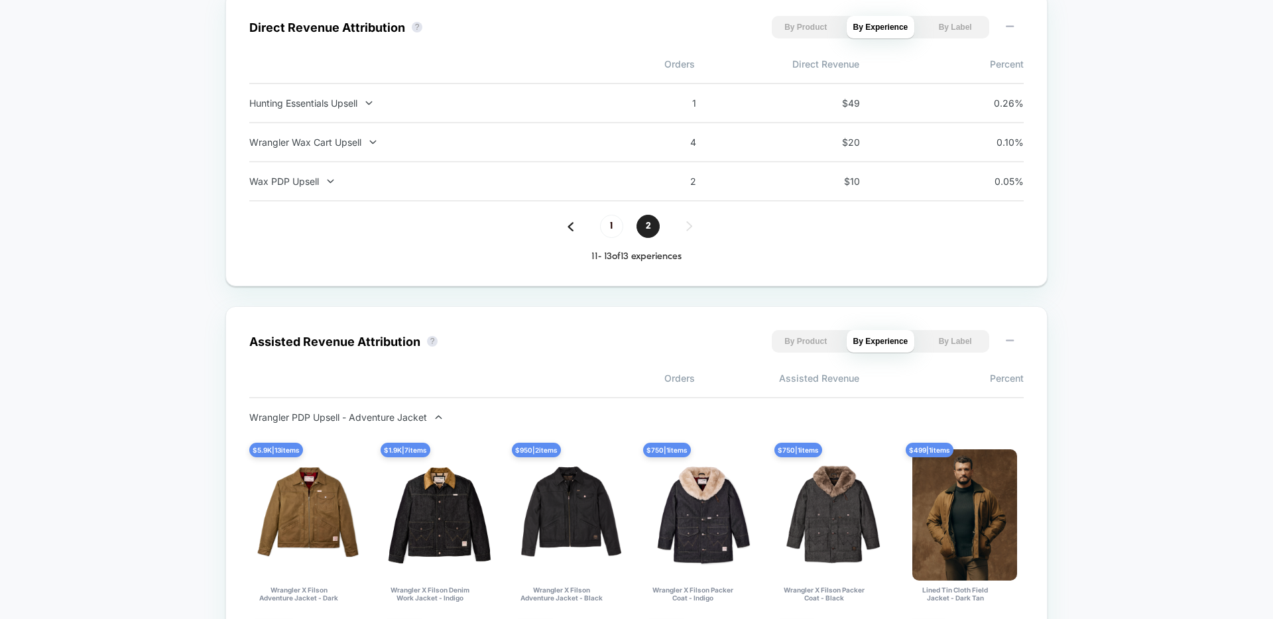
scroll to position [913, 0]
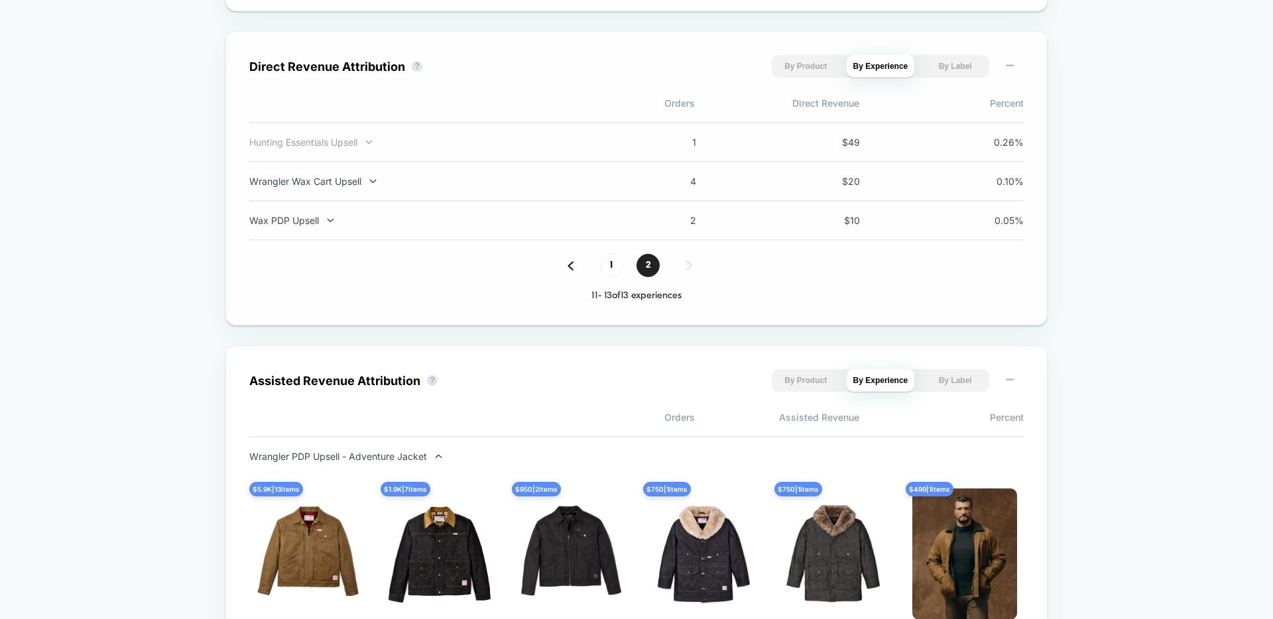
click at [304, 137] on div "Hunting Essentials Upsell" at bounding box center [423, 142] width 349 height 11
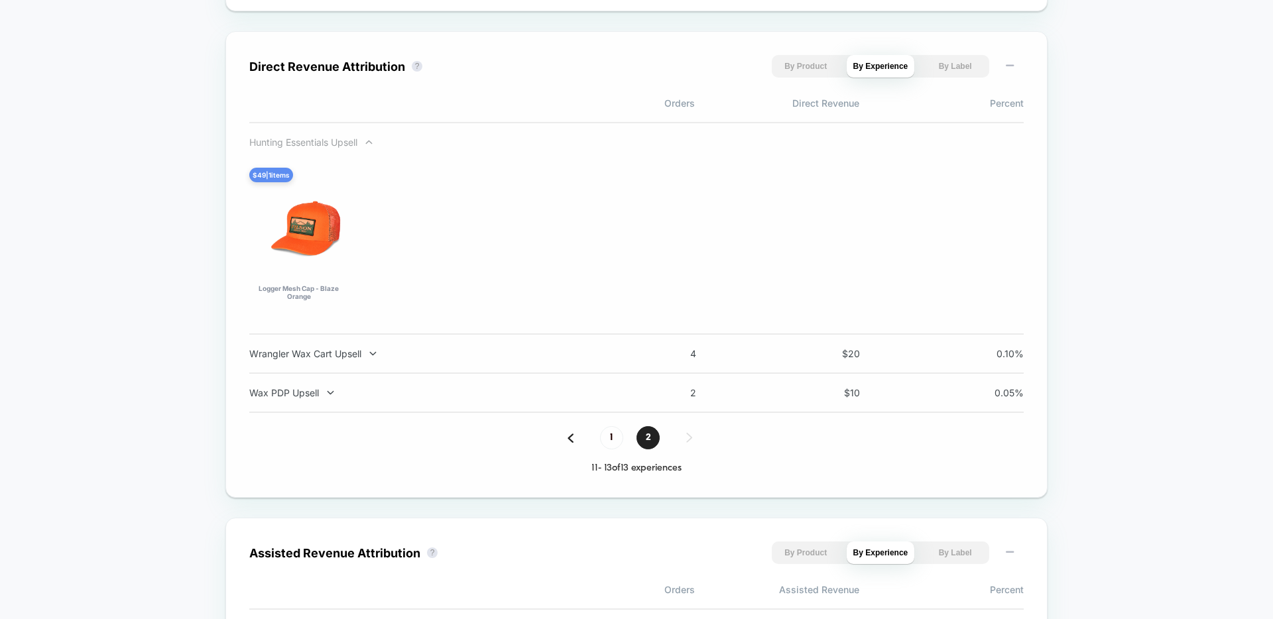
click at [304, 139] on div "Hunting Essentials Upsell" at bounding box center [423, 142] width 349 height 11
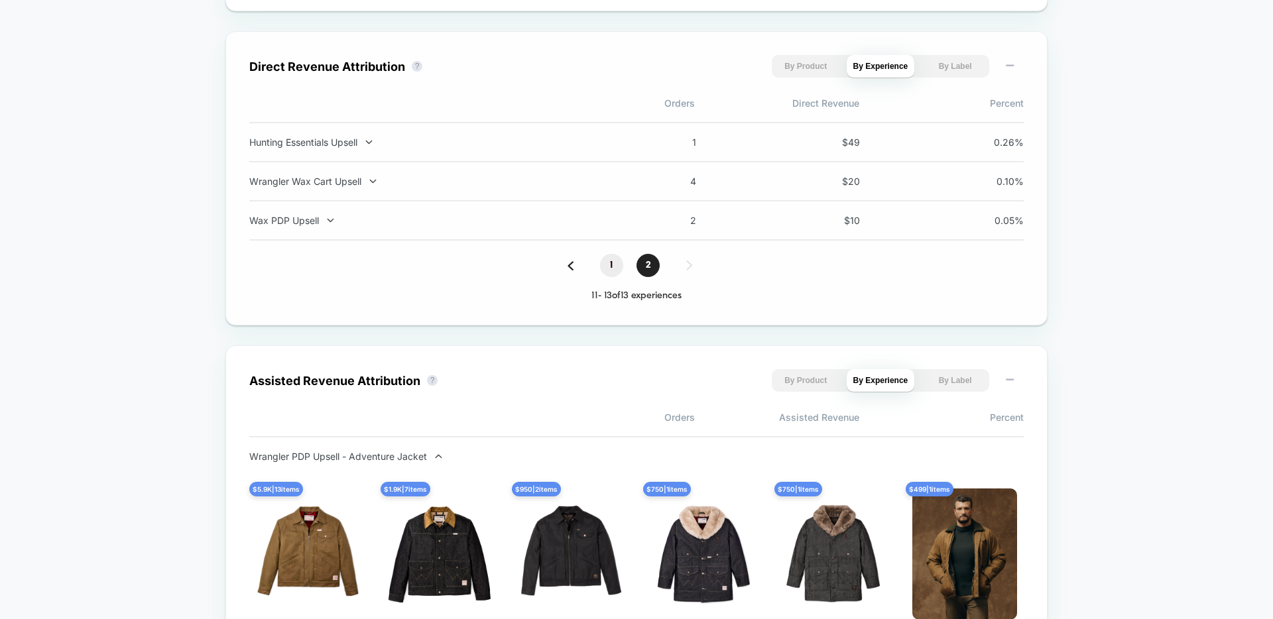
click at [610, 266] on span "1" at bounding box center [611, 265] width 23 height 23
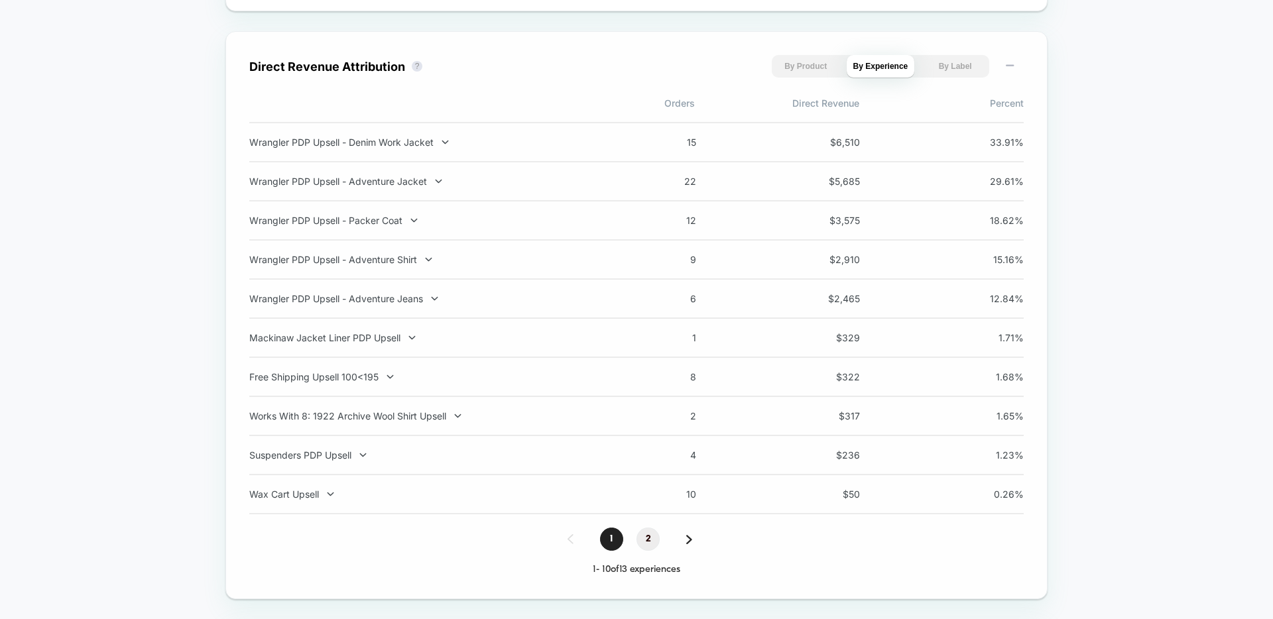
click at [649, 542] on span "2" at bounding box center [648, 539] width 23 height 23
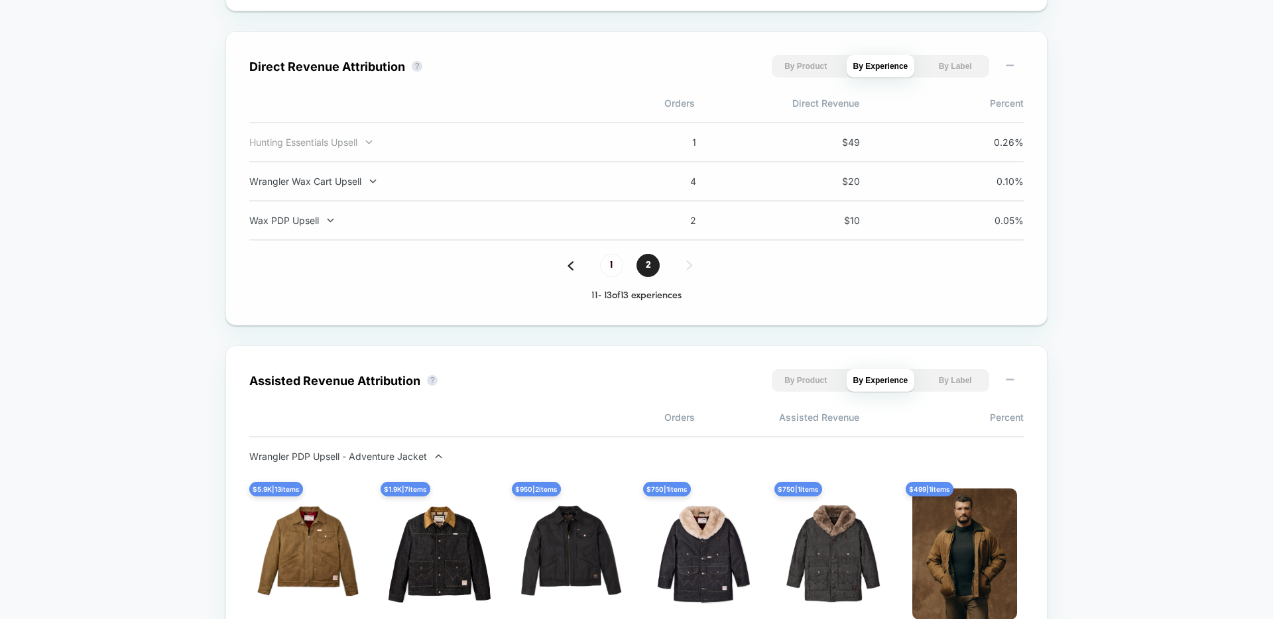
click at [332, 144] on div "Hunting Essentials Upsell" at bounding box center [423, 142] width 349 height 11
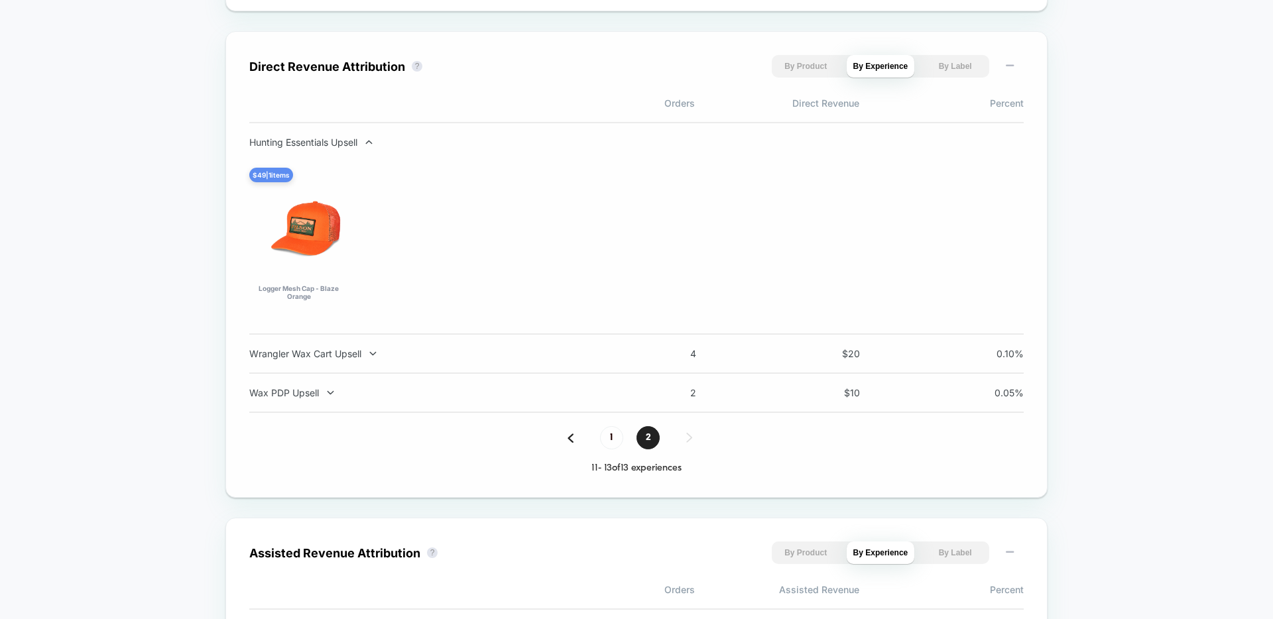
click at [332, 144] on div "Hunting Essentials Upsell" at bounding box center [423, 142] width 349 height 11
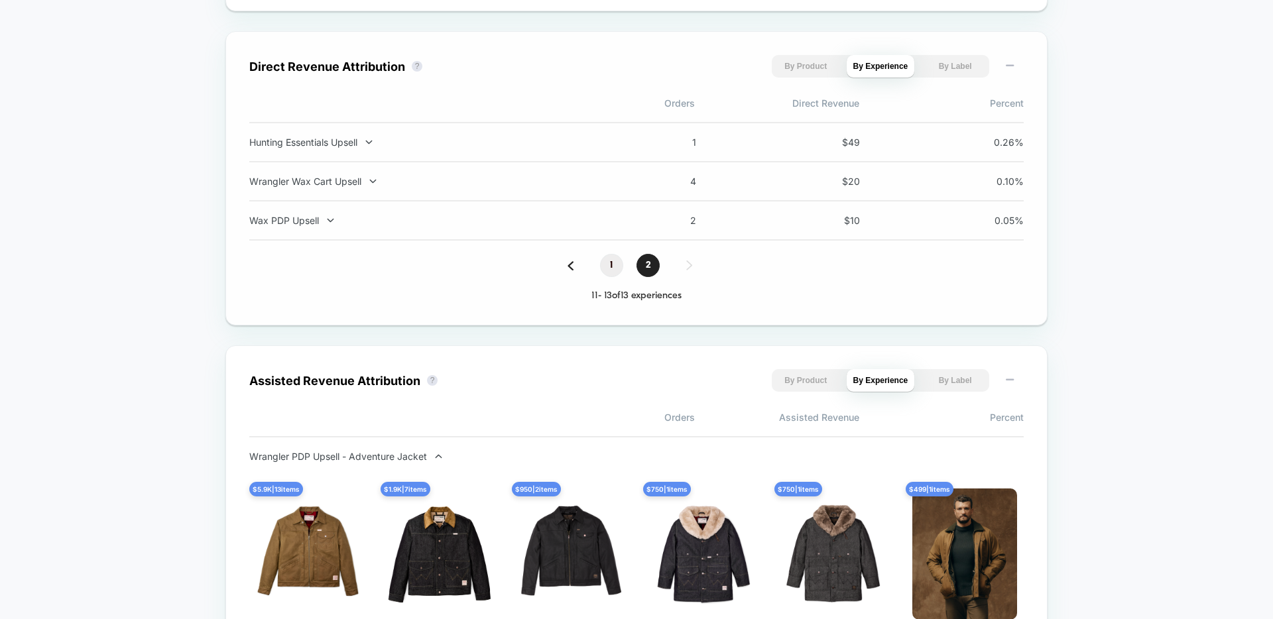
click at [609, 271] on span "1" at bounding box center [611, 265] width 23 height 23
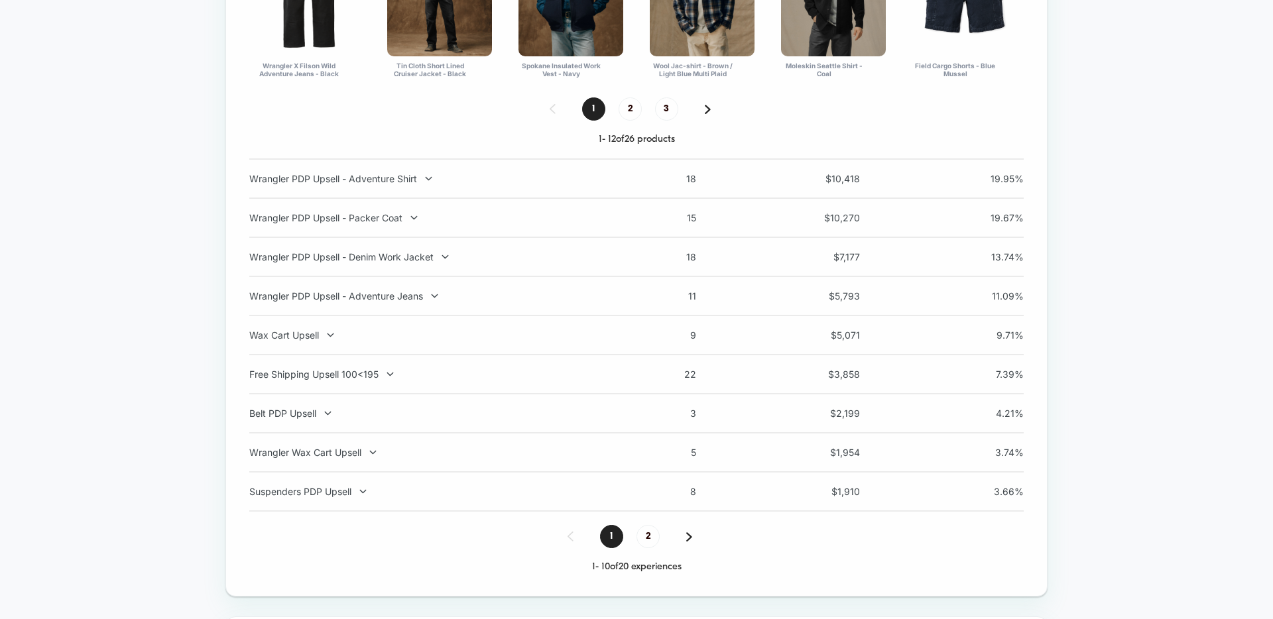
scroll to position [1929, 0]
click at [299, 499] on div "Suspenders PDP Upsell 8 $ 1,910 3.66 %" at bounding box center [636, 492] width 775 height 39
click at [297, 497] on div "Suspenders PDP Upsell" at bounding box center [423, 491] width 349 height 11
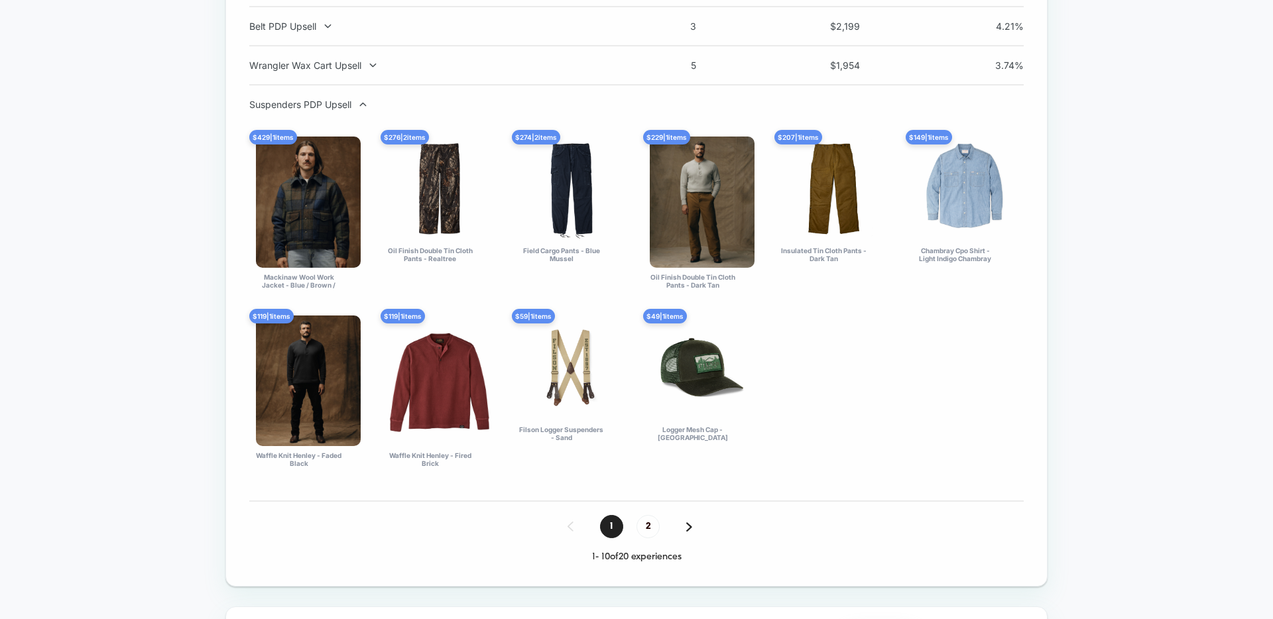
scroll to position [1892, 0]
click at [648, 525] on span "2" at bounding box center [648, 526] width 23 height 23
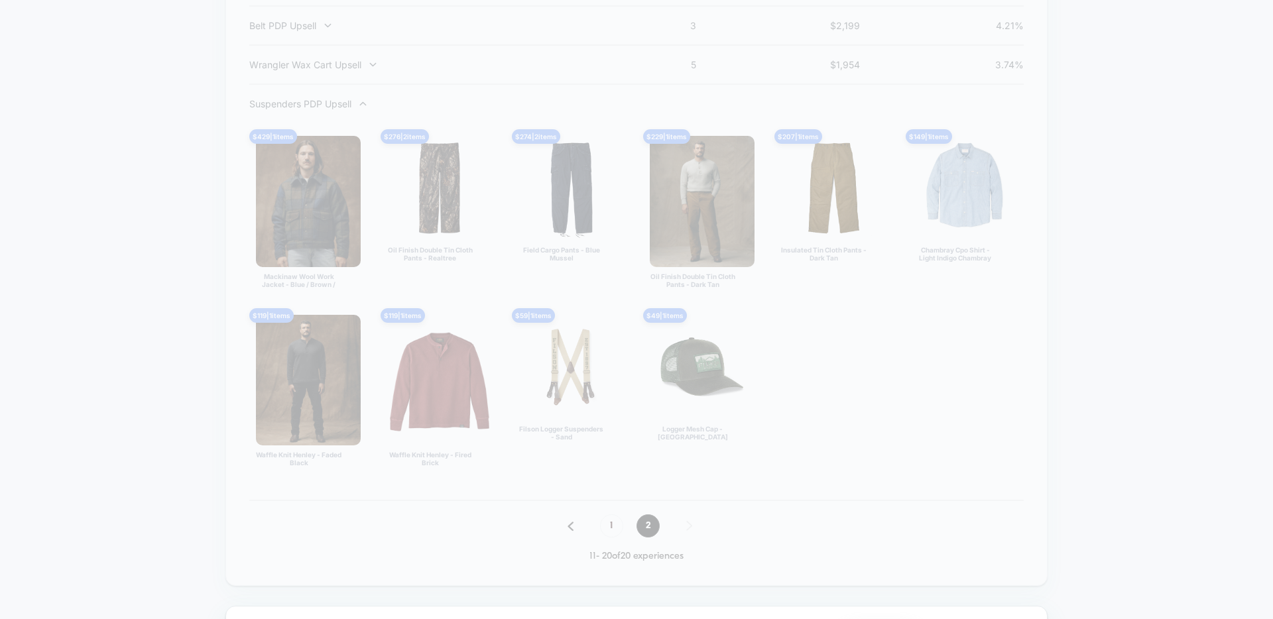
scroll to position [1515, 0]
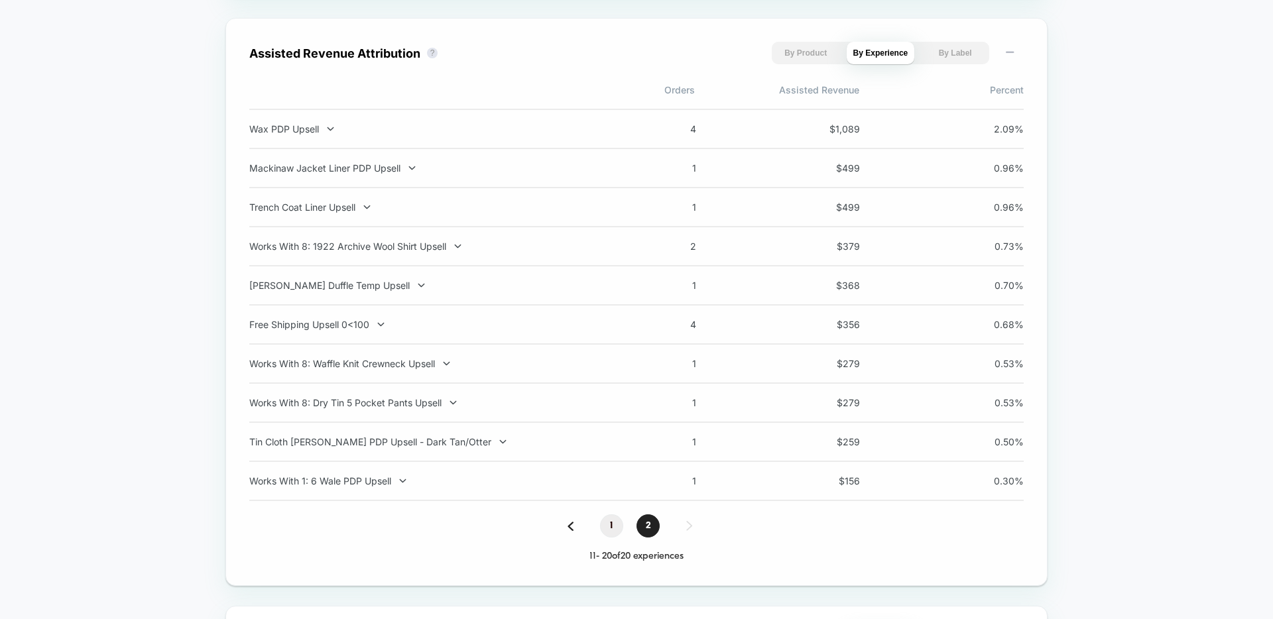
click at [611, 527] on span "1" at bounding box center [611, 526] width 23 height 23
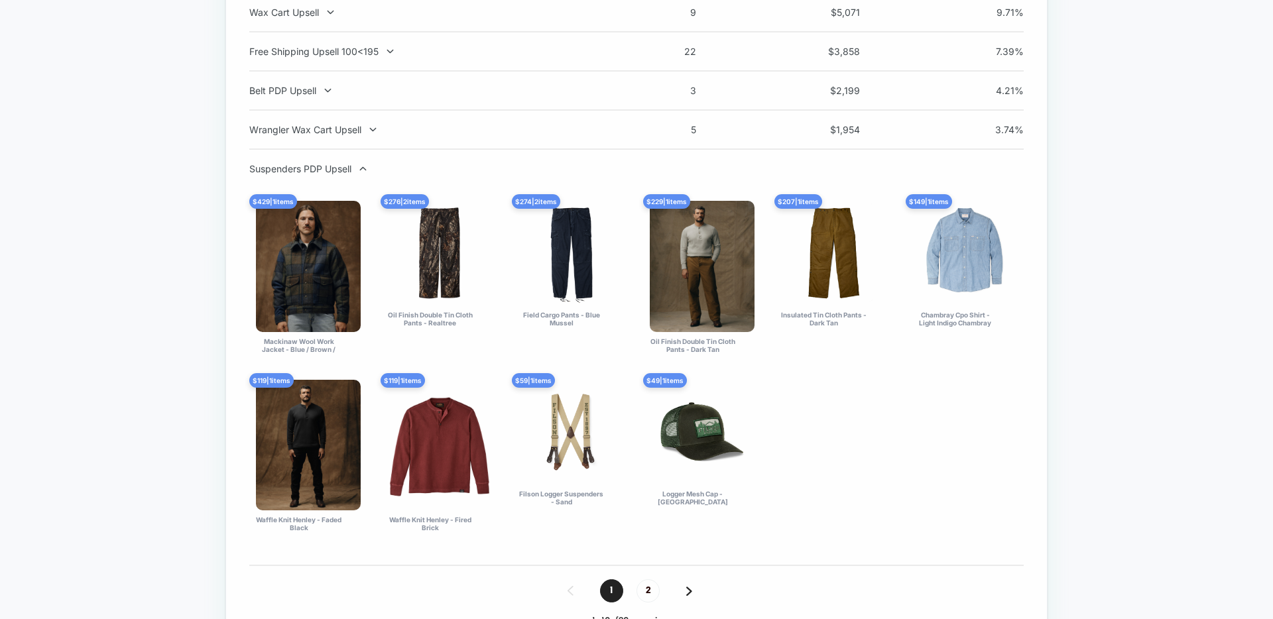
scroll to position [1826, 0]
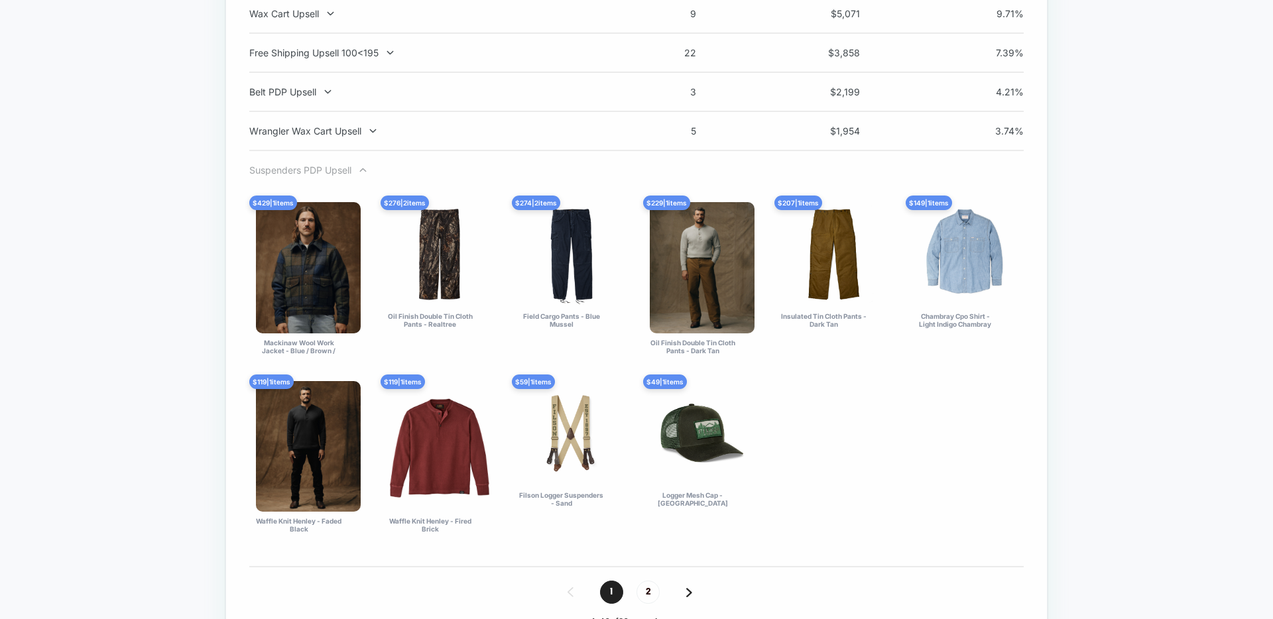
click at [368, 170] on icon at bounding box center [363, 170] width 10 height 10
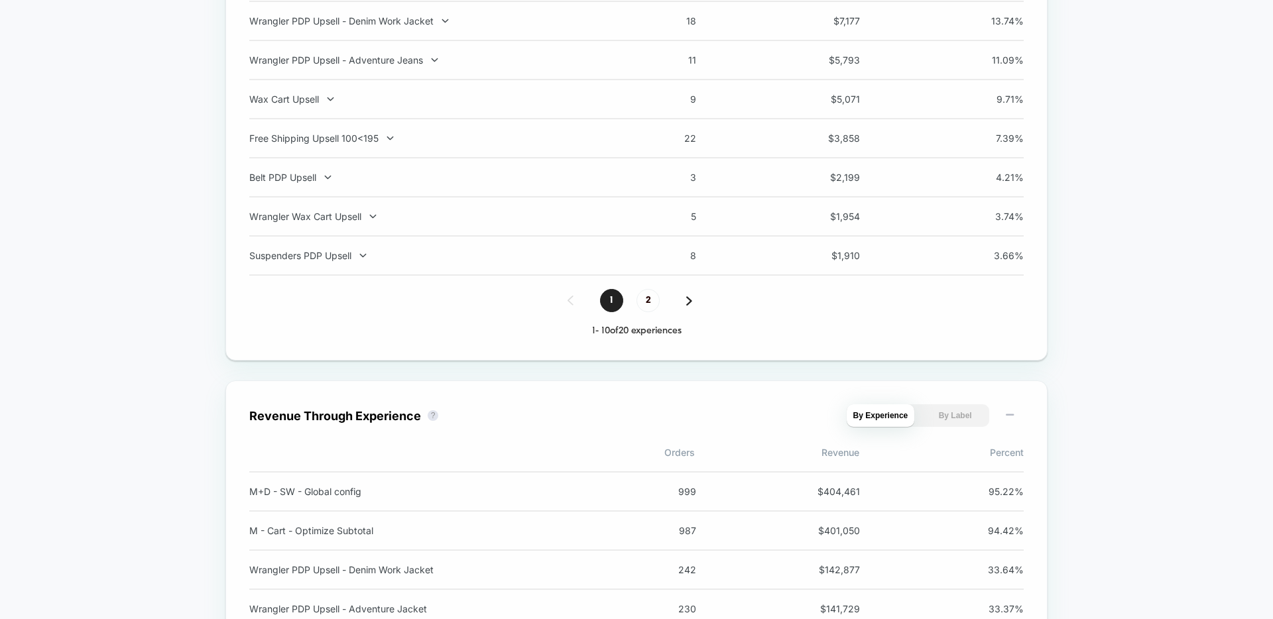
scroll to position [1739, 0]
click at [347, 217] on div "Wrangler Wax Cart Upsell" at bounding box center [423, 217] width 349 height 11
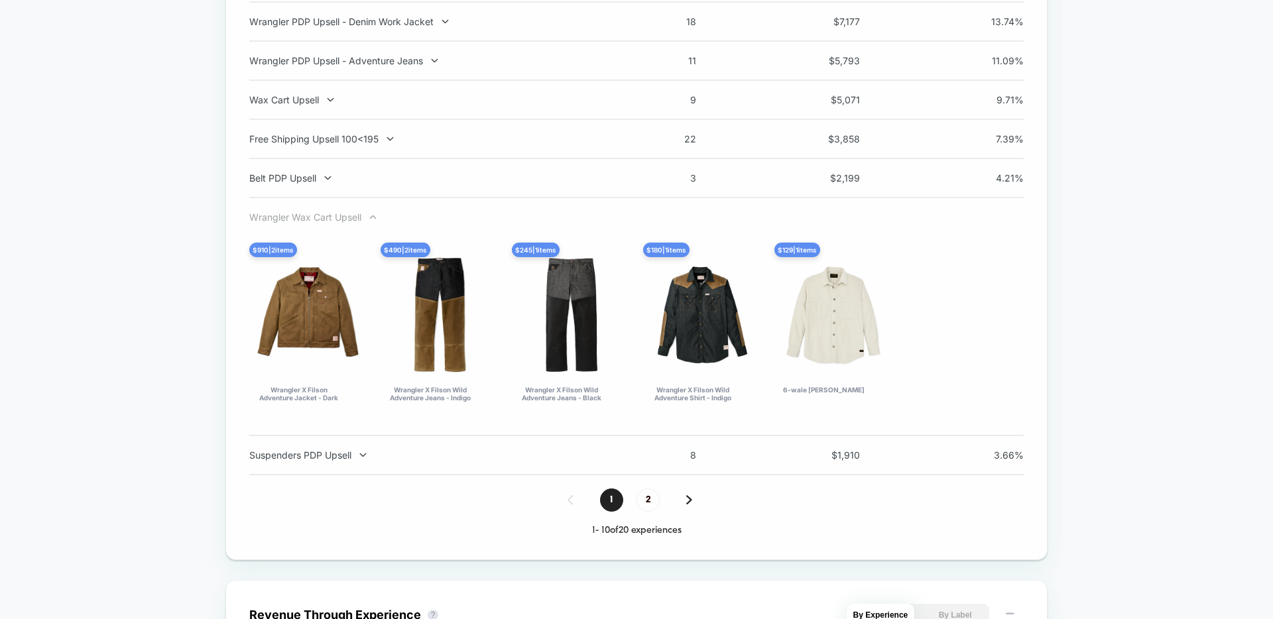
click at [345, 216] on div "Wrangler Wax Cart Upsell" at bounding box center [423, 217] width 349 height 11
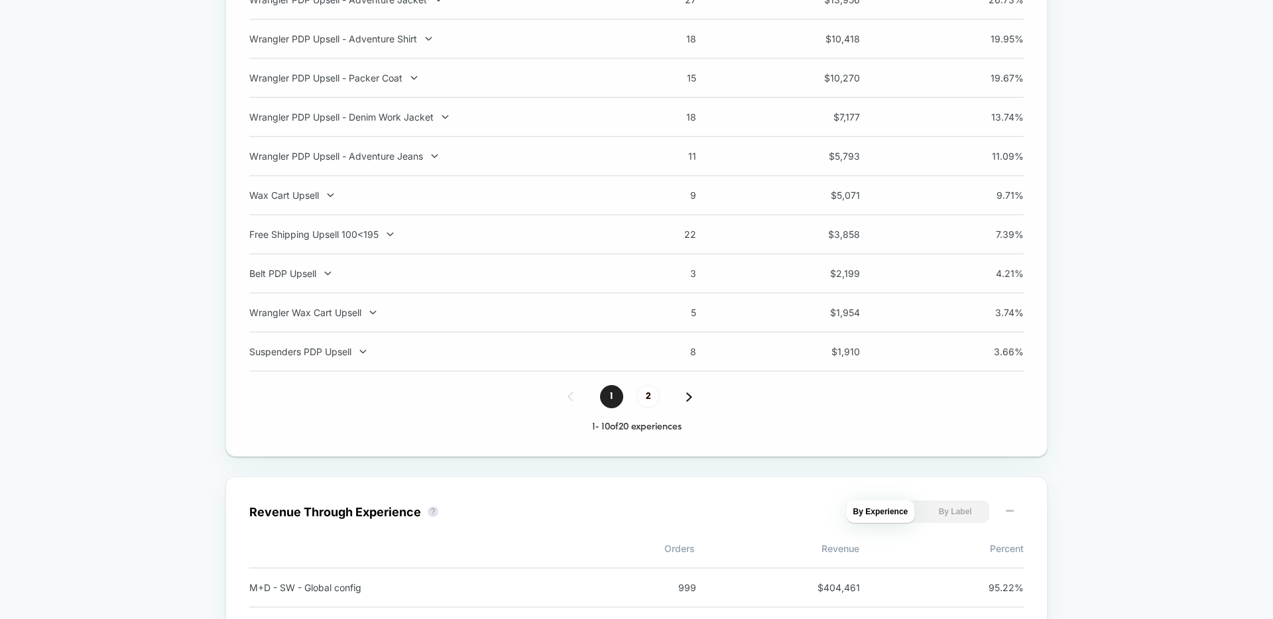
scroll to position [1568, 0]
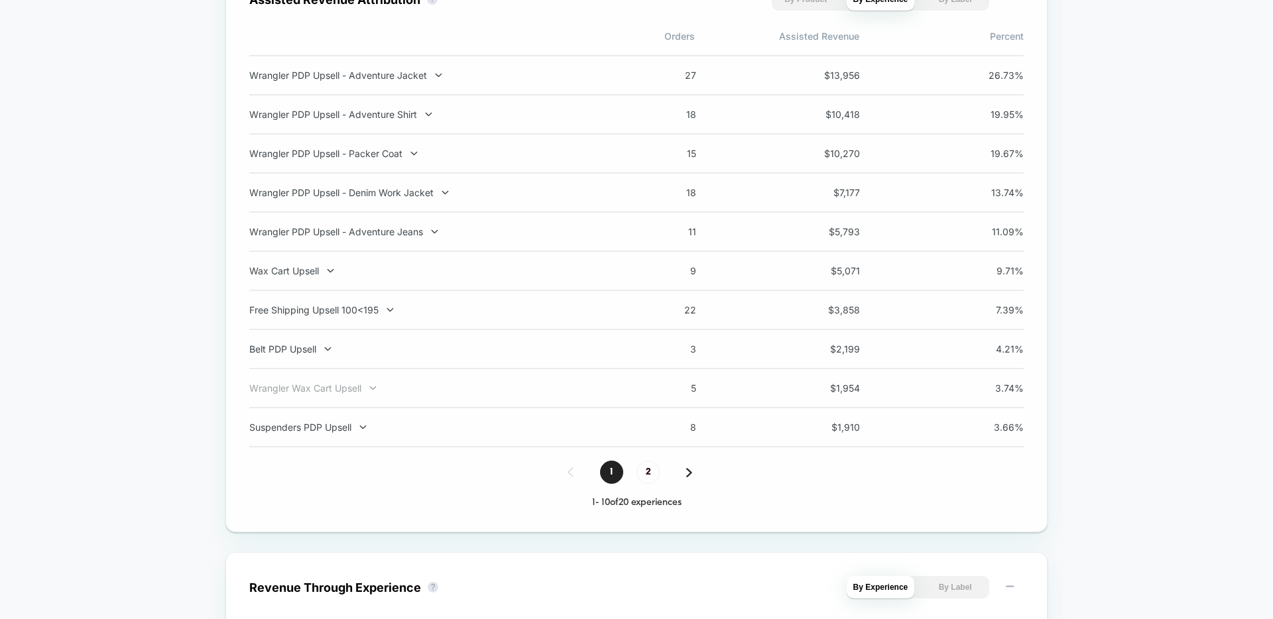
click at [350, 384] on div "Wrangler Wax Cart Upsell" at bounding box center [423, 388] width 349 height 11
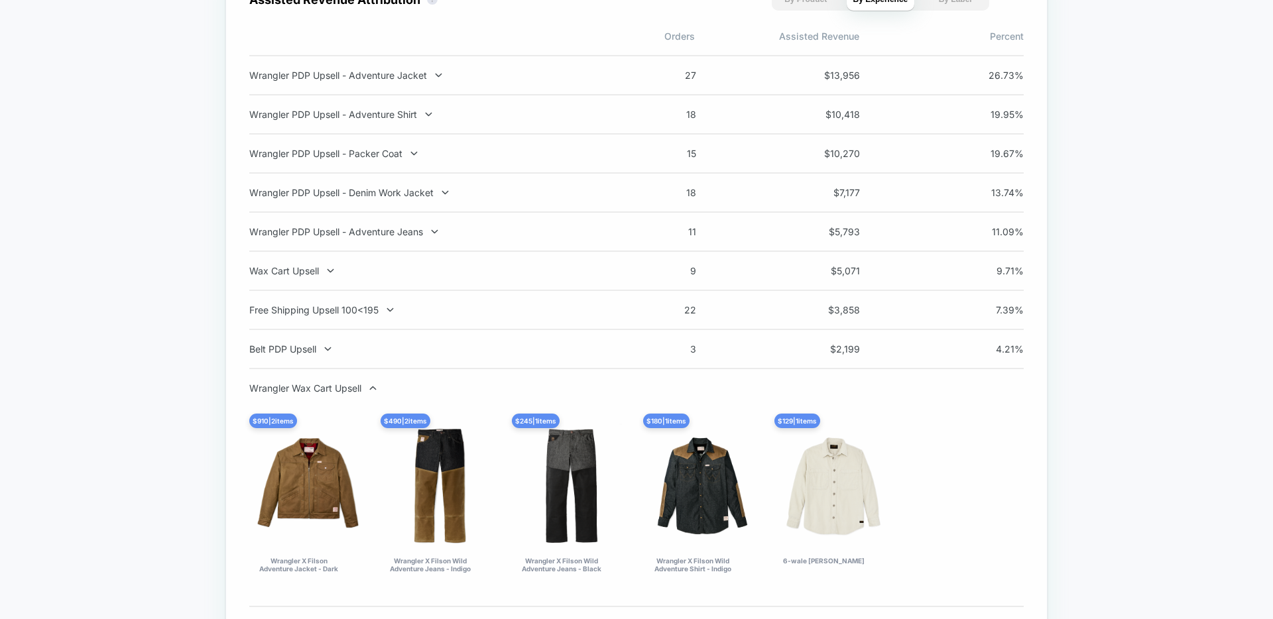
click at [350, 384] on div "Wrangler Wax Cart Upsell" at bounding box center [423, 388] width 349 height 11
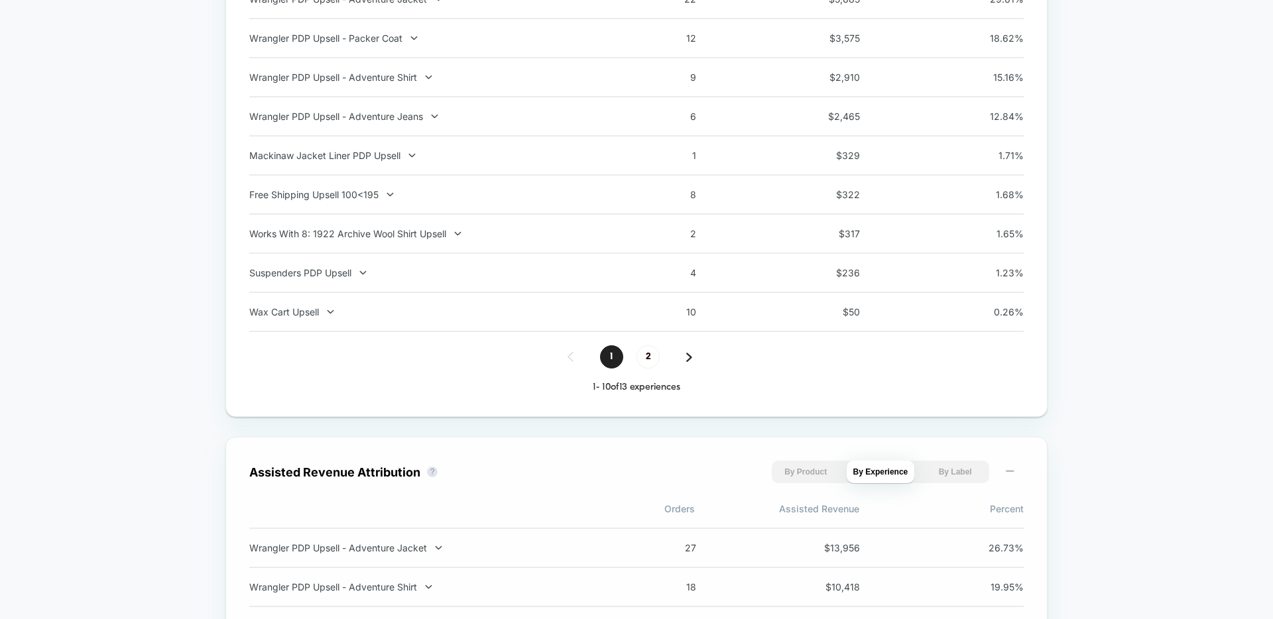
scroll to position [1002, 0]
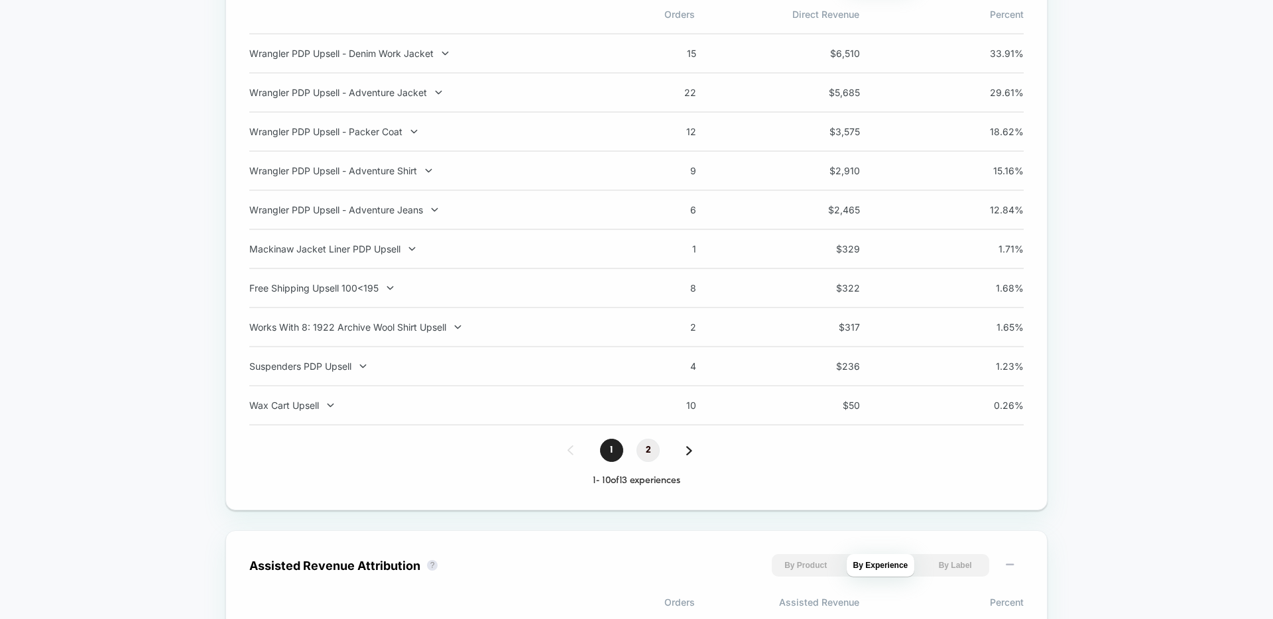
click at [645, 446] on span "2" at bounding box center [648, 450] width 23 height 23
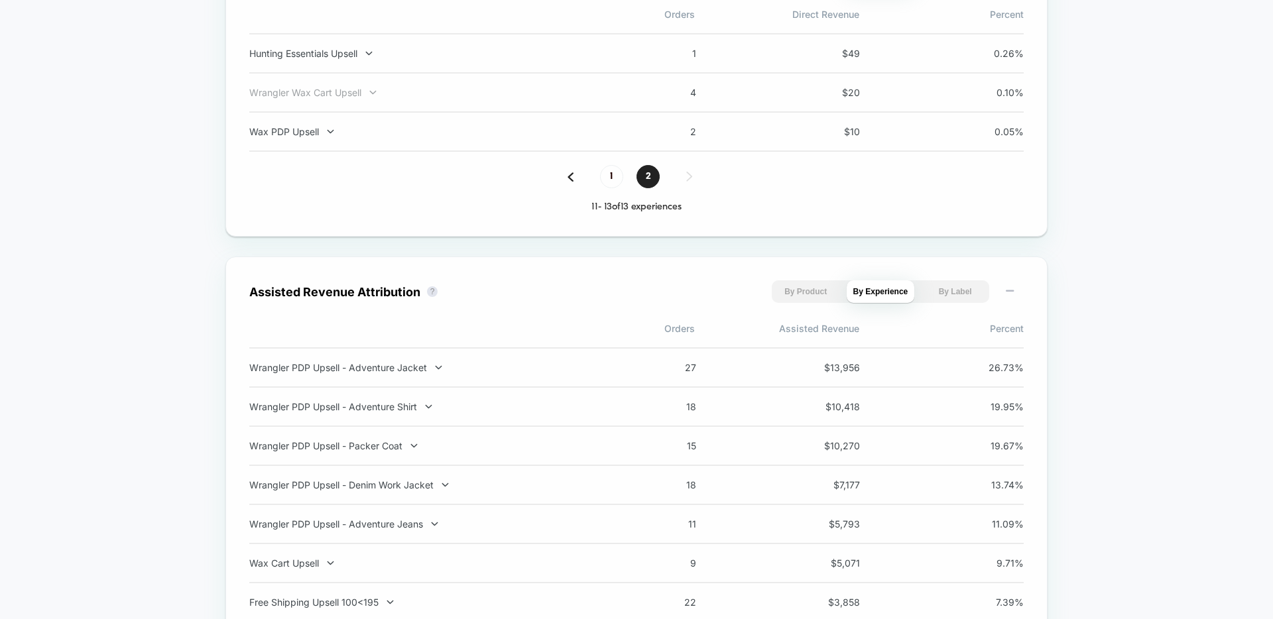
click at [340, 94] on div "Wrangler Wax Cart Upsell" at bounding box center [423, 92] width 349 height 11
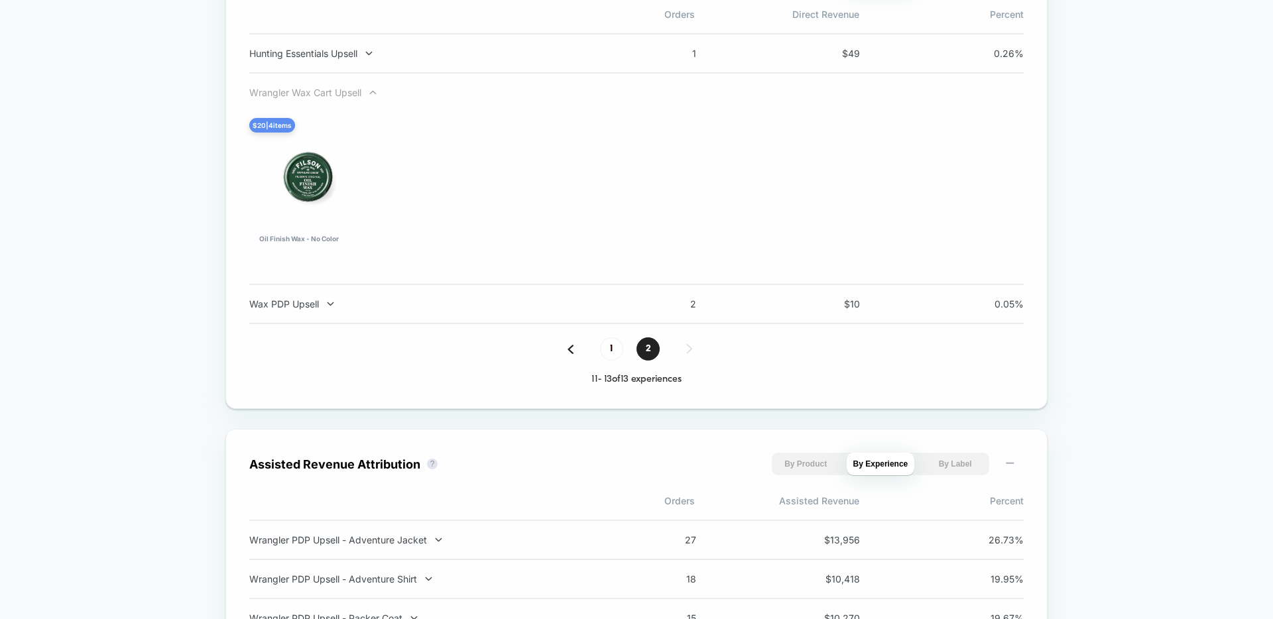
click at [341, 93] on div "Wrangler Wax Cart Upsell" at bounding box center [423, 92] width 349 height 11
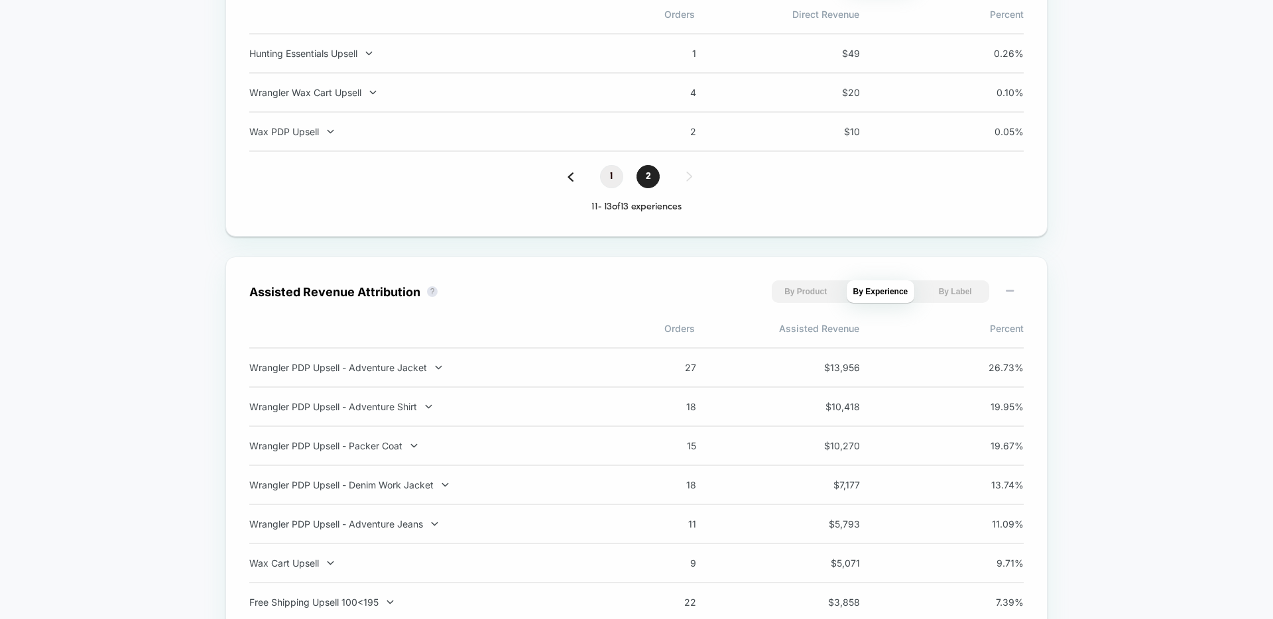
click at [611, 182] on span "1" at bounding box center [611, 176] width 23 height 23
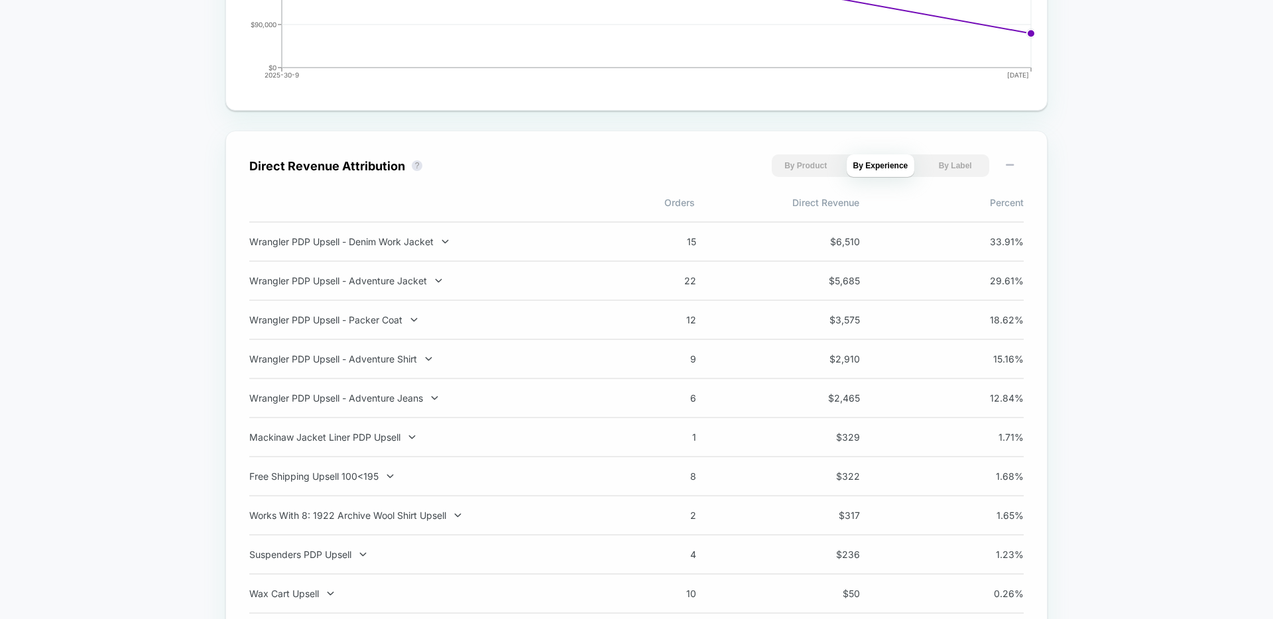
scroll to position [0, 0]
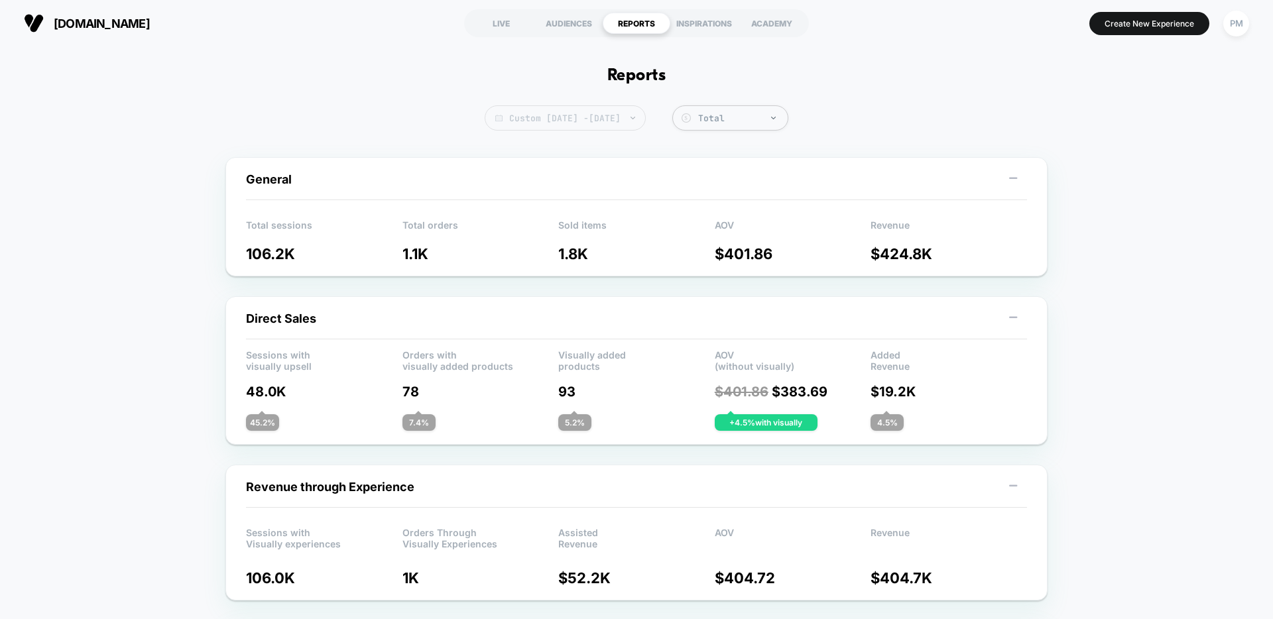
click at [641, 116] on span "Custom Oct 1, 2025 - Oct 2, 2025" at bounding box center [565, 117] width 161 height 25
select select "*"
select select "****"
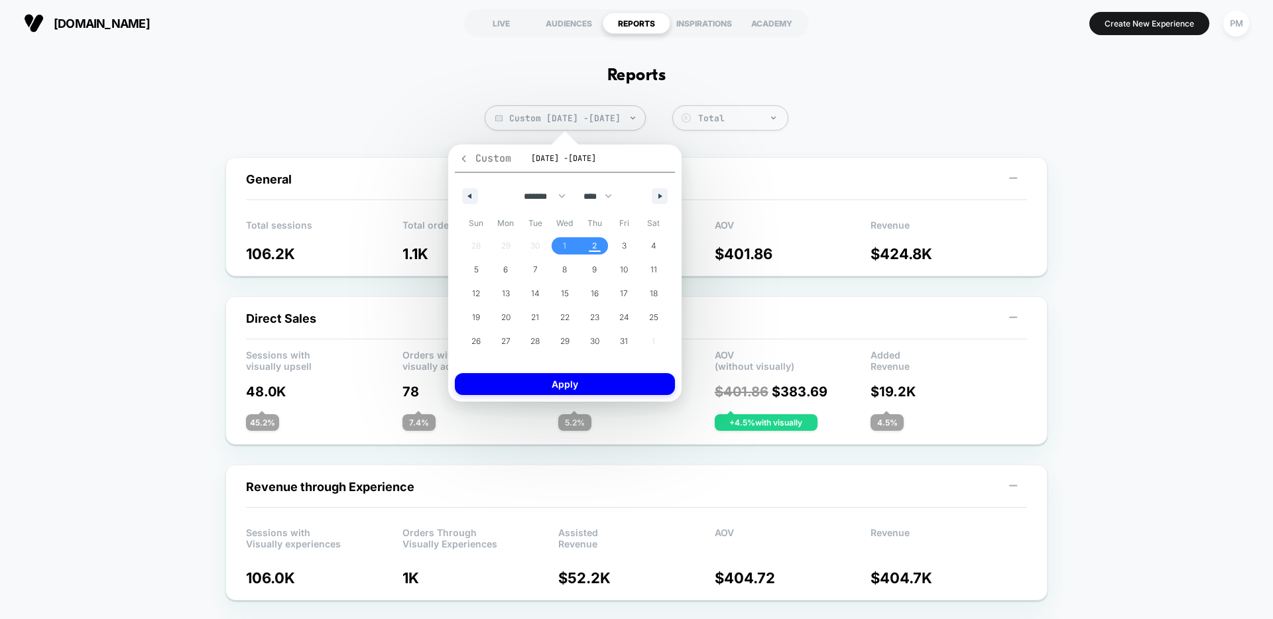
click at [464, 159] on icon "button" at bounding box center [464, 159] width 10 height 10
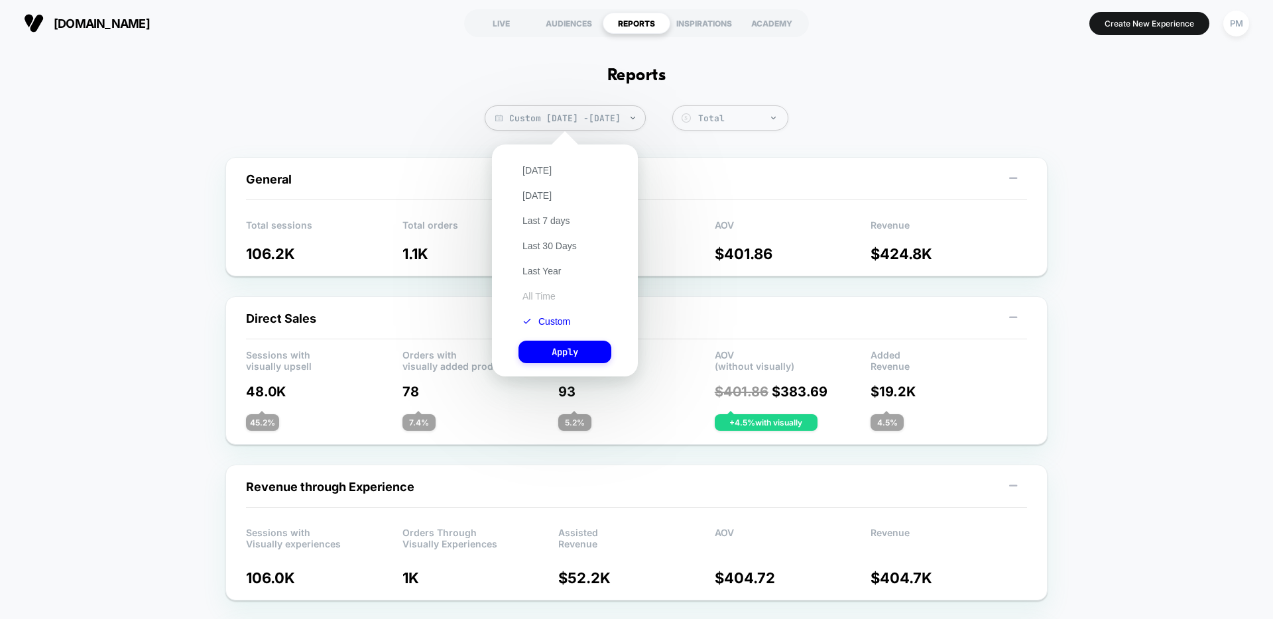
click at [544, 294] on button "All Time" at bounding box center [539, 296] width 41 height 12
click at [560, 359] on button "Apply" at bounding box center [565, 352] width 93 height 23
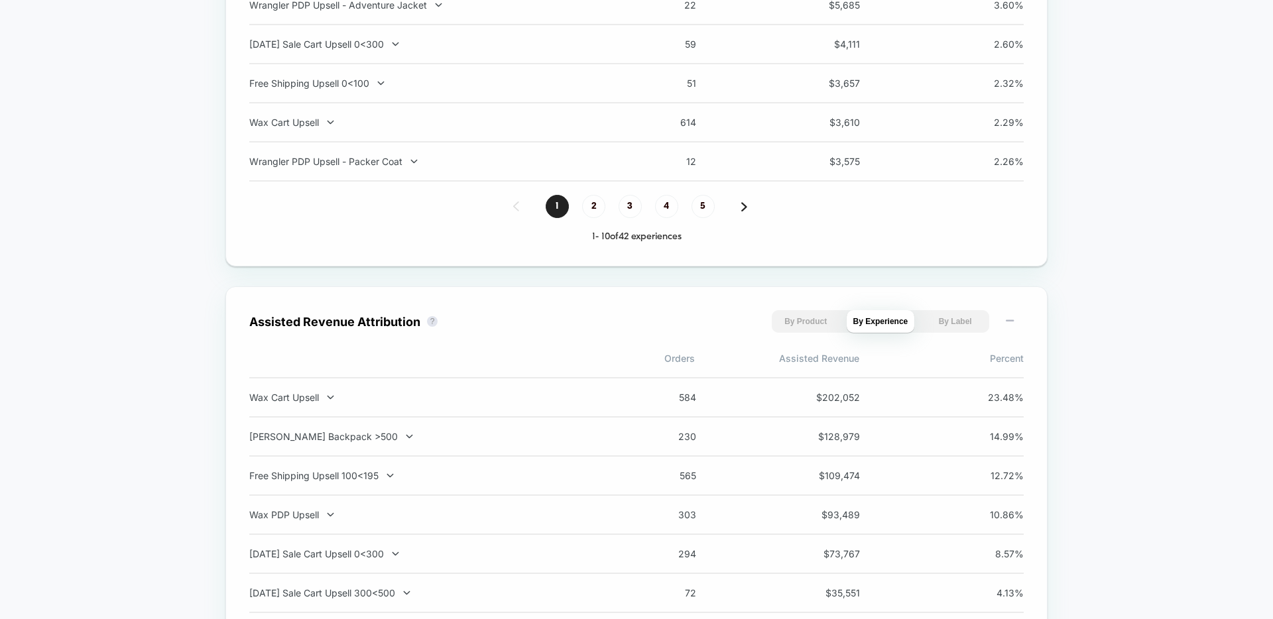
scroll to position [1251, 0]
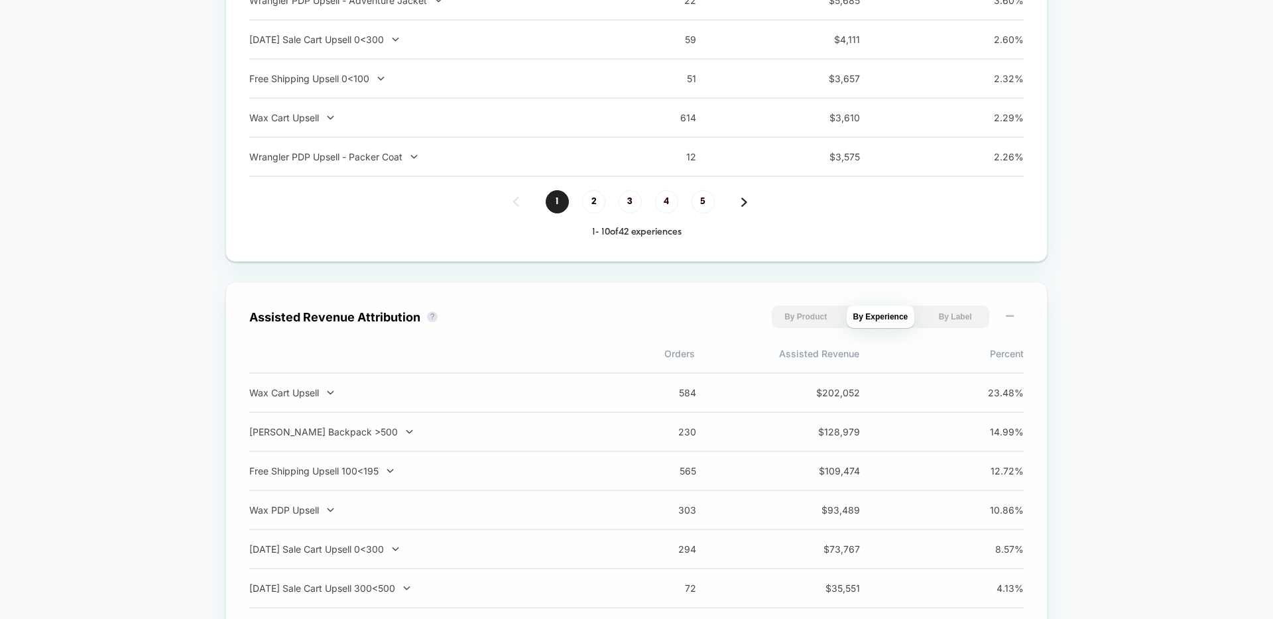
click at [315, 403] on div "Wax Cart Upsell 584 $ 202,052 23.48 %" at bounding box center [636, 393] width 775 height 40
click at [314, 397] on div "Wax Cart Upsell" at bounding box center [423, 392] width 349 height 11
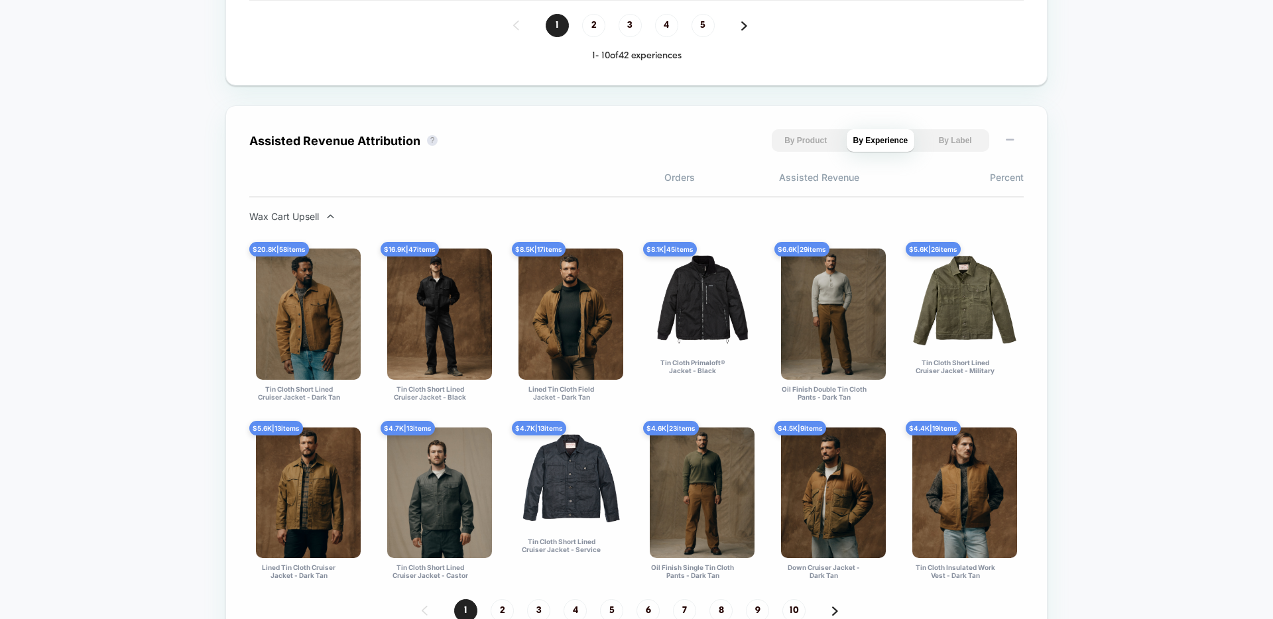
scroll to position [1495, 0]
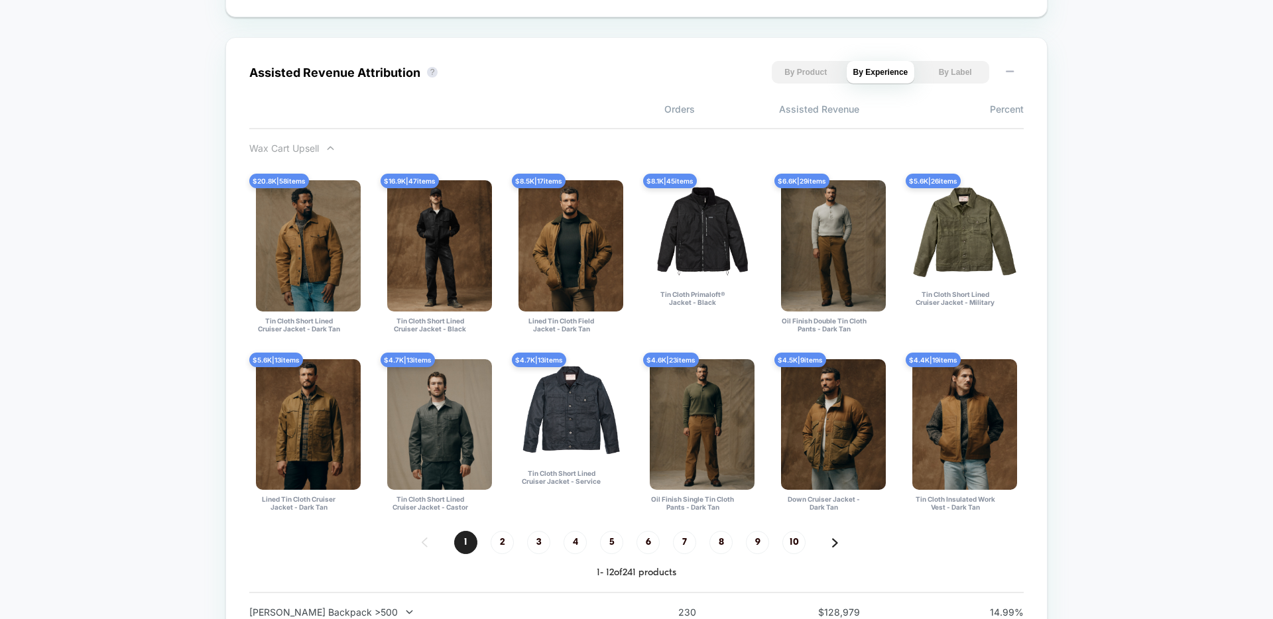
click at [298, 148] on div "Wax Cart Upsell" at bounding box center [423, 148] width 349 height 11
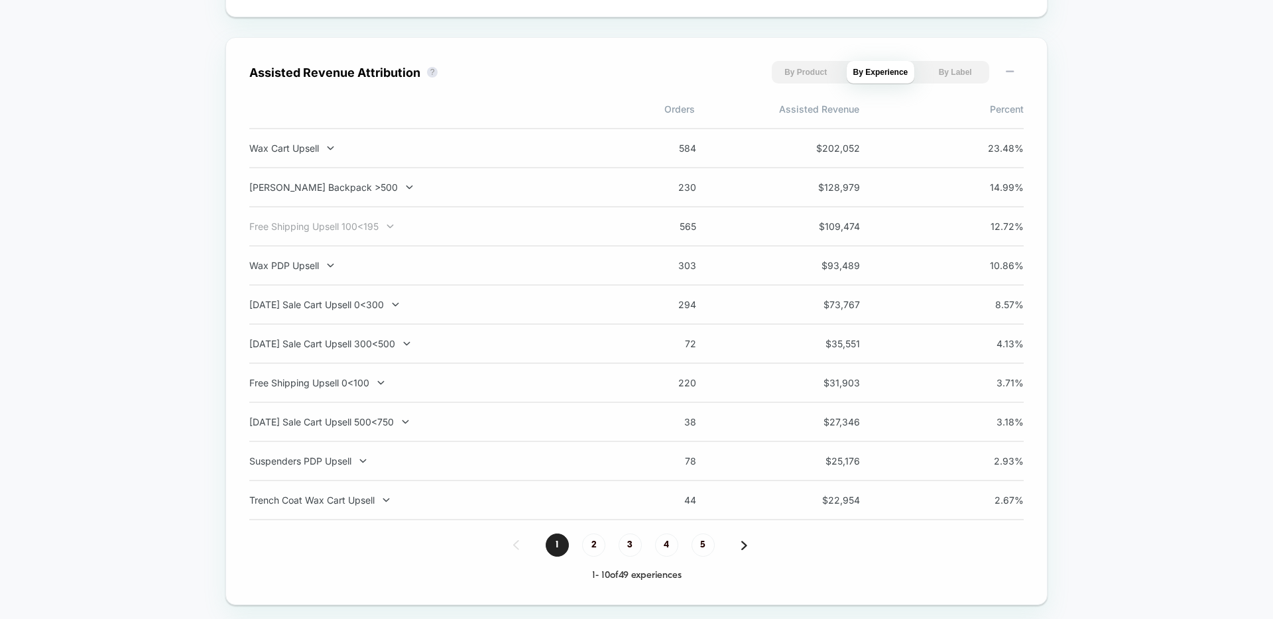
click at [349, 227] on div "Free Shipping Upsell 100<195" at bounding box center [423, 226] width 349 height 11
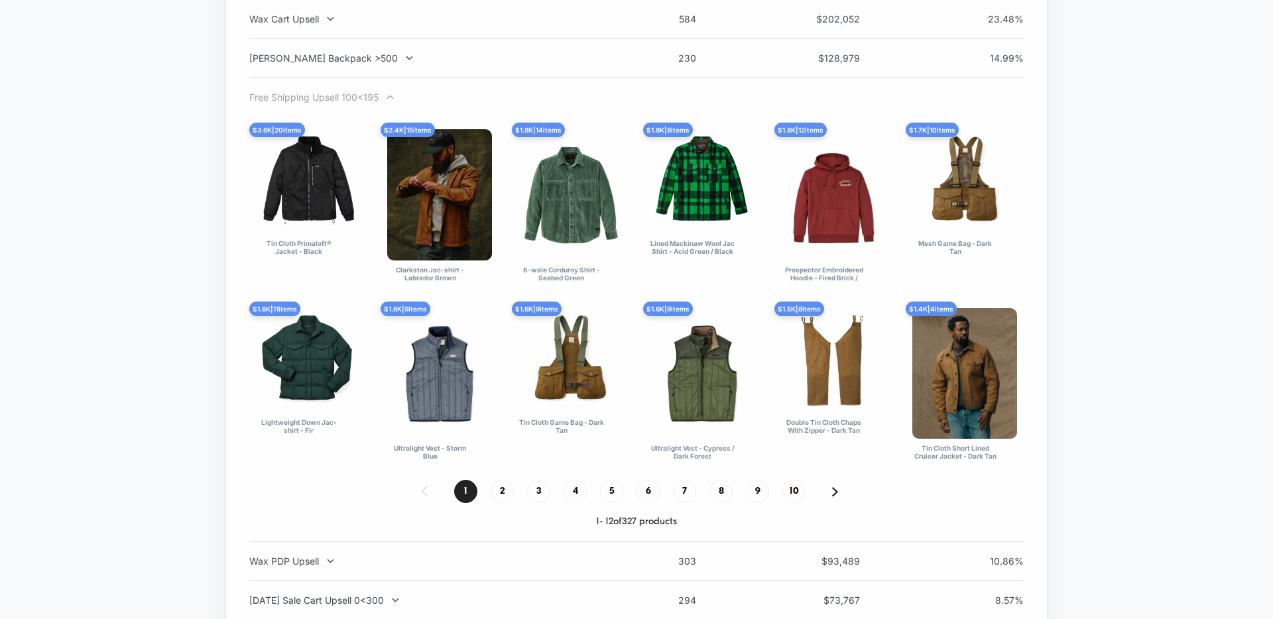
scroll to position [1626, 0]
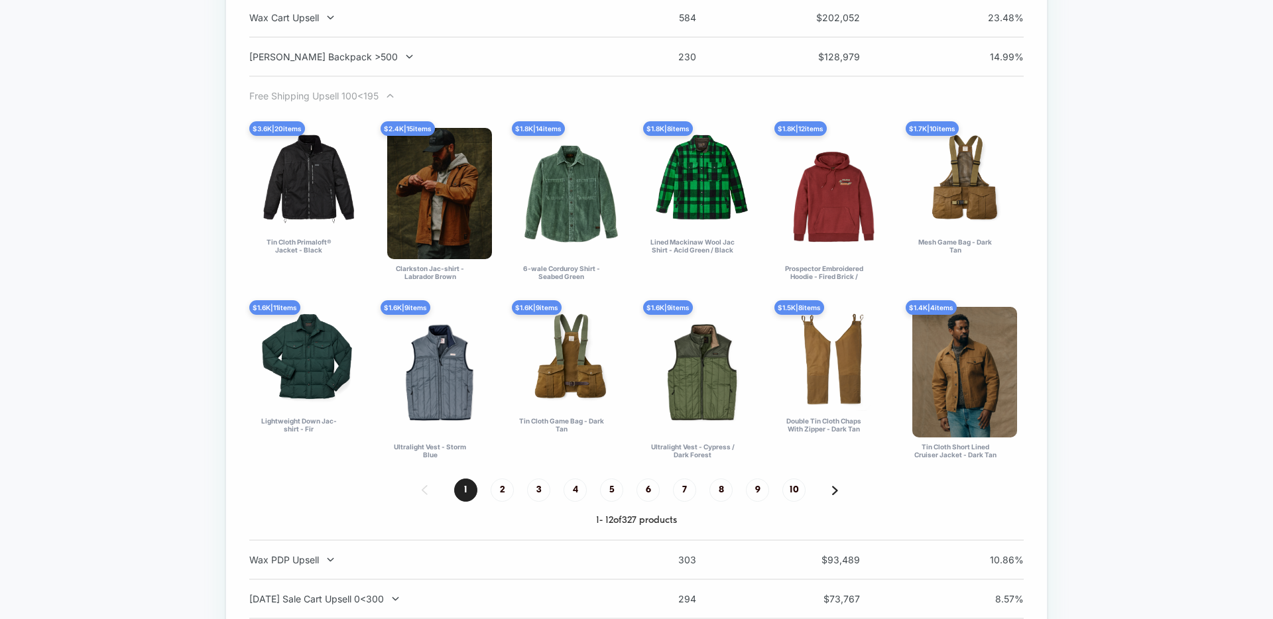
click at [322, 101] on div "Free Shipping Upsell 100<195" at bounding box center [423, 95] width 349 height 11
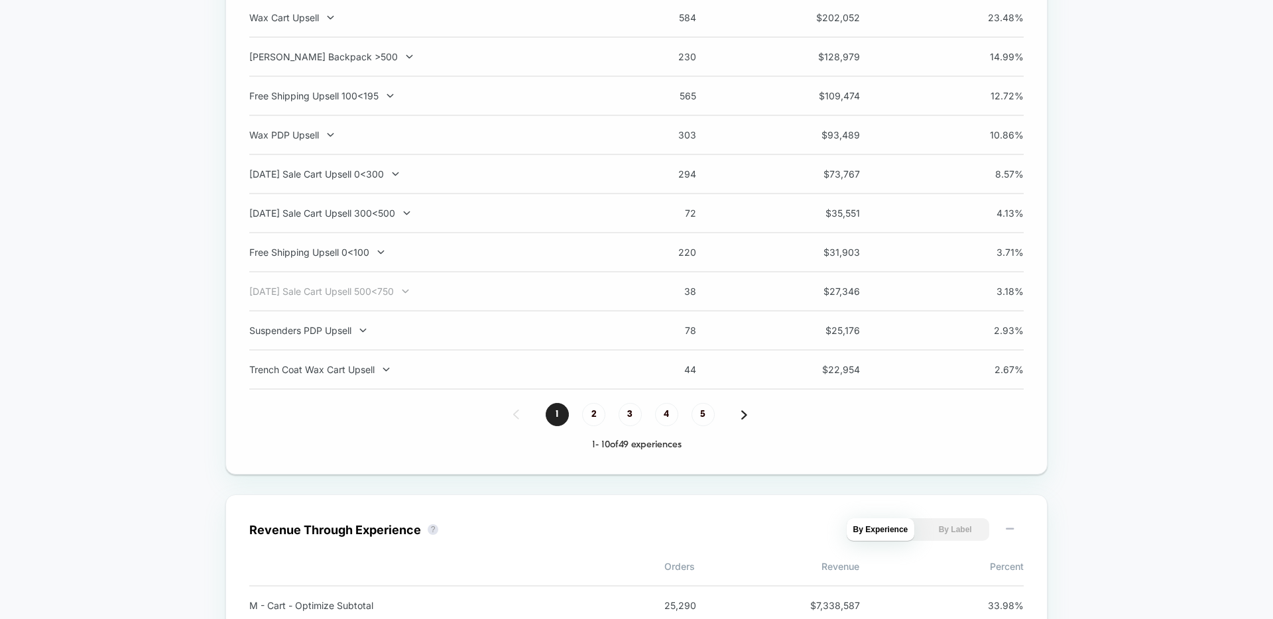
click at [314, 290] on div "Labor Day Sale Cart Upsell 500<750" at bounding box center [423, 291] width 349 height 11
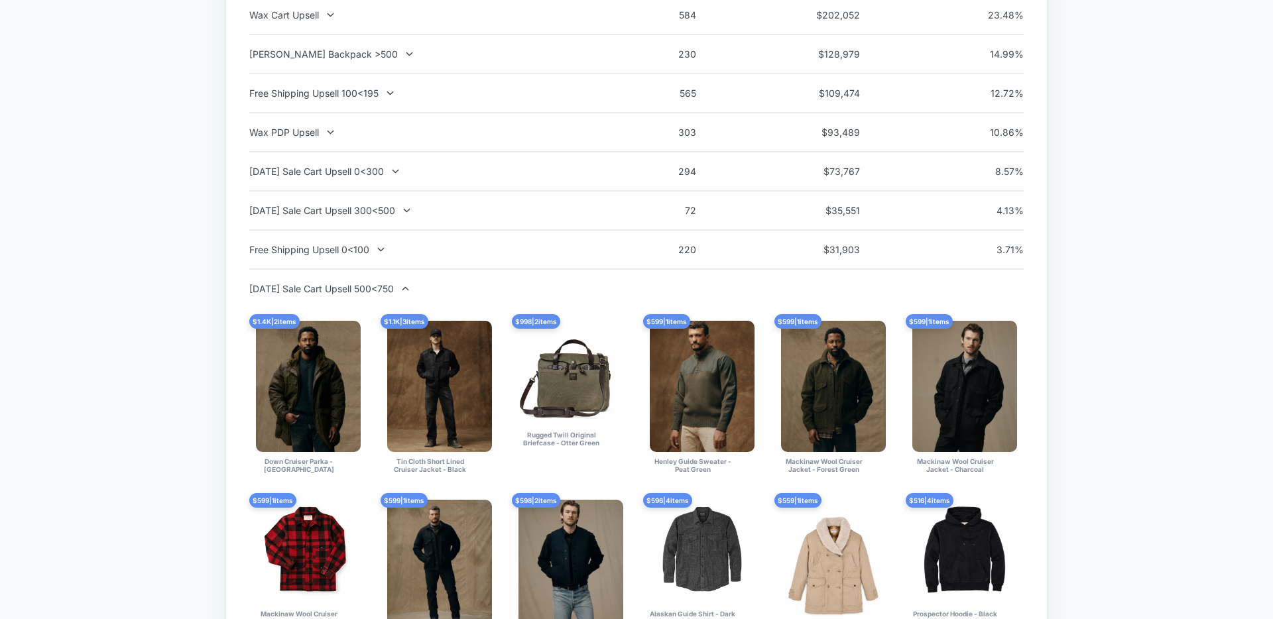
scroll to position [1627, 0]
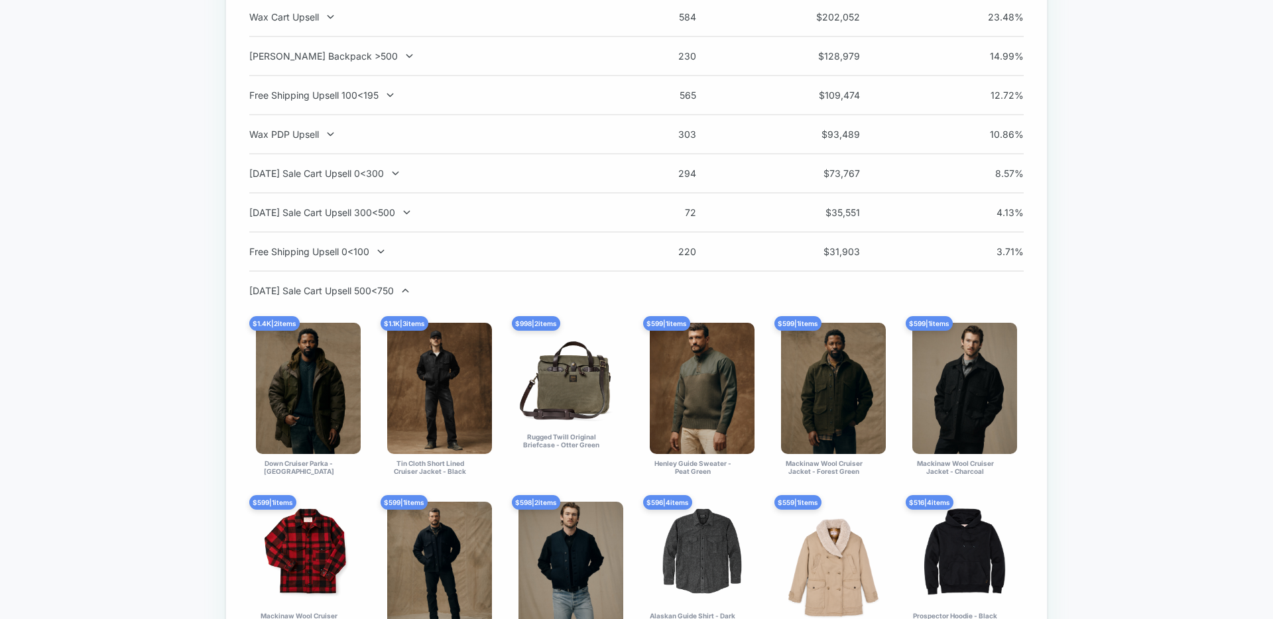
click at [328, 220] on div "Labor Day Sale Cart Upsell 300<500 72 $ 35,551 4.13 %" at bounding box center [636, 213] width 775 height 39
click at [328, 215] on div "[DATE] Sale Cart Upsell 300<500" at bounding box center [423, 212] width 349 height 11
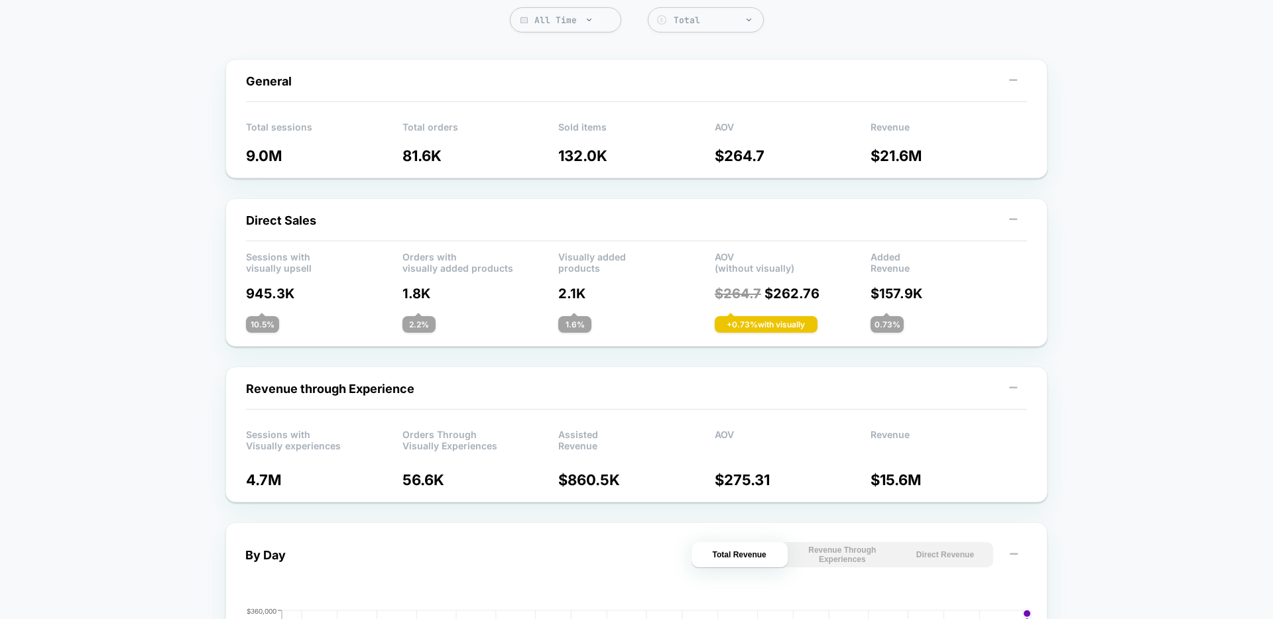
scroll to position [0, 0]
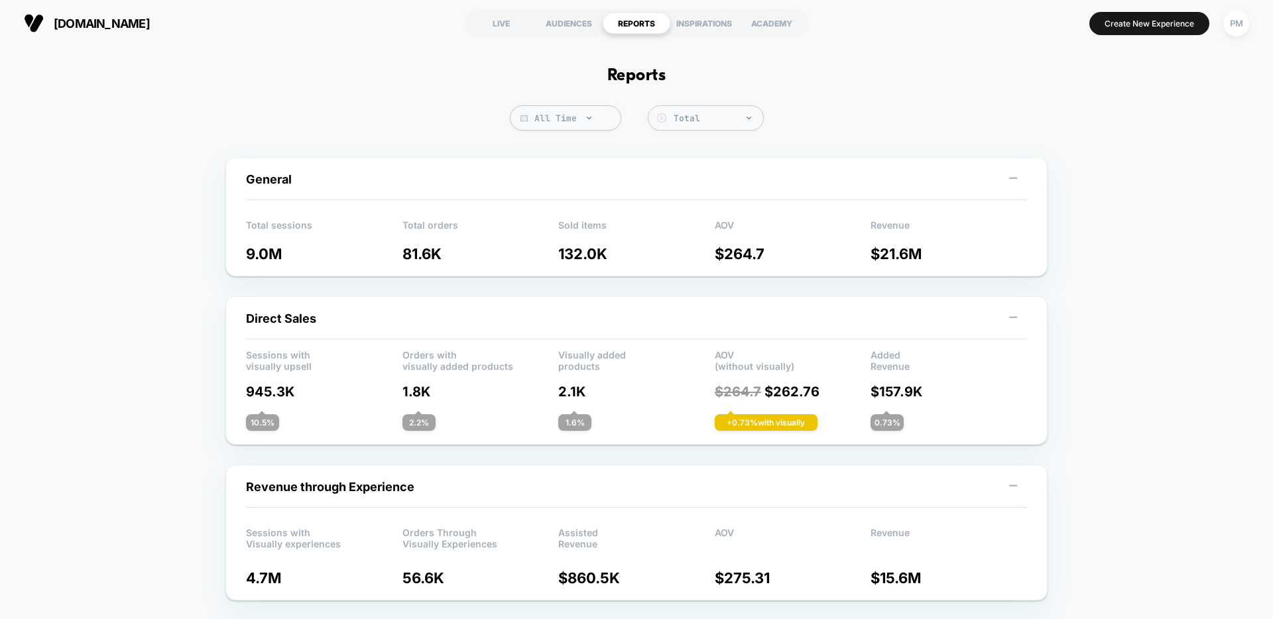
click at [631, 24] on div "REPORTS" at bounding box center [637, 23] width 68 height 21
click at [493, 13] on div "LIVE" at bounding box center [502, 23] width 68 height 21
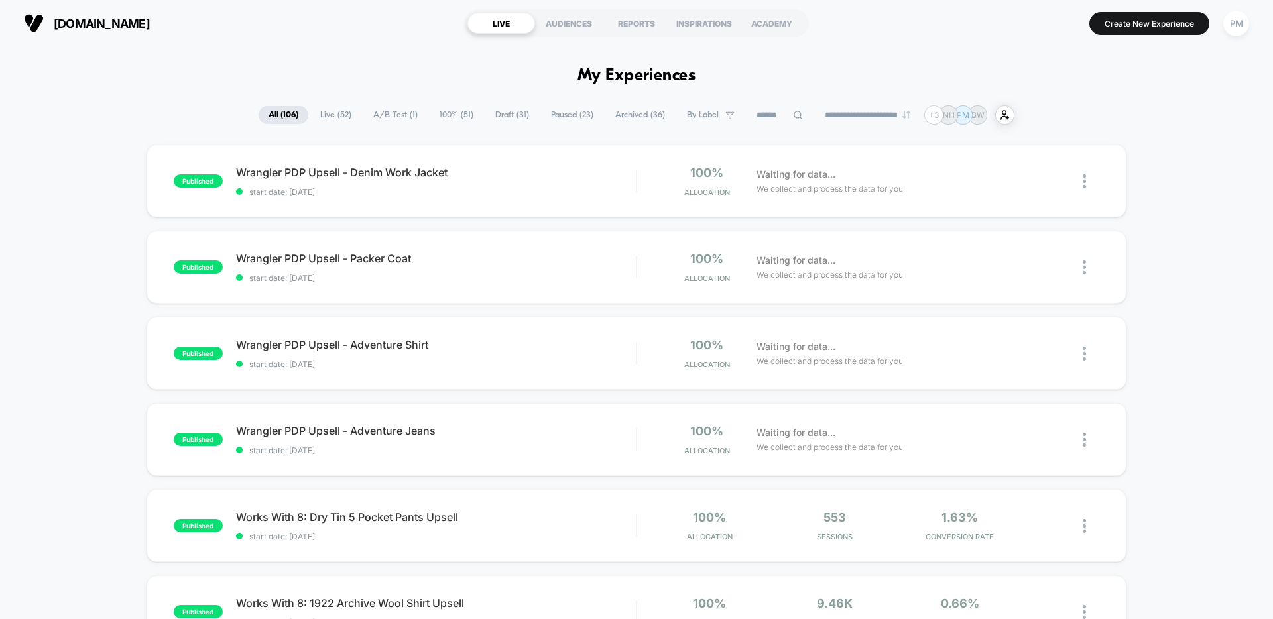
click at [626, 23] on div "REPORTS" at bounding box center [637, 23] width 68 height 21
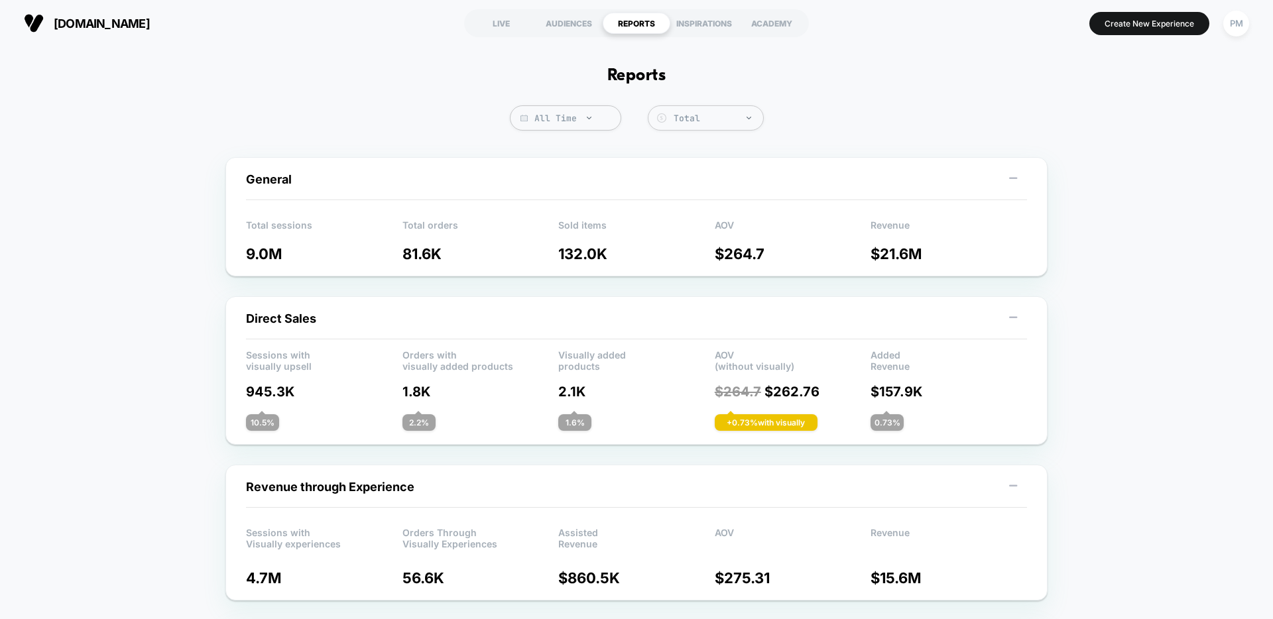
click at [552, 120] on span "All Time" at bounding box center [565, 117] width 111 height 25
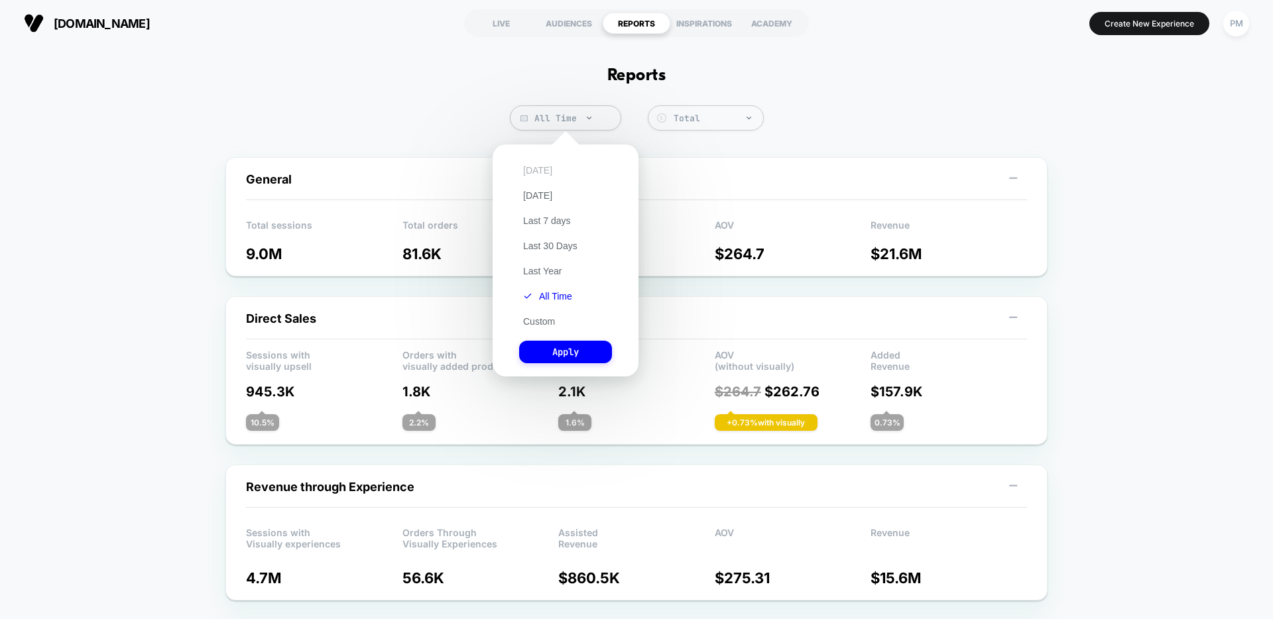
click at [531, 170] on button "[DATE]" at bounding box center [537, 170] width 37 height 12
click at [575, 345] on button "Apply" at bounding box center [565, 352] width 93 height 23
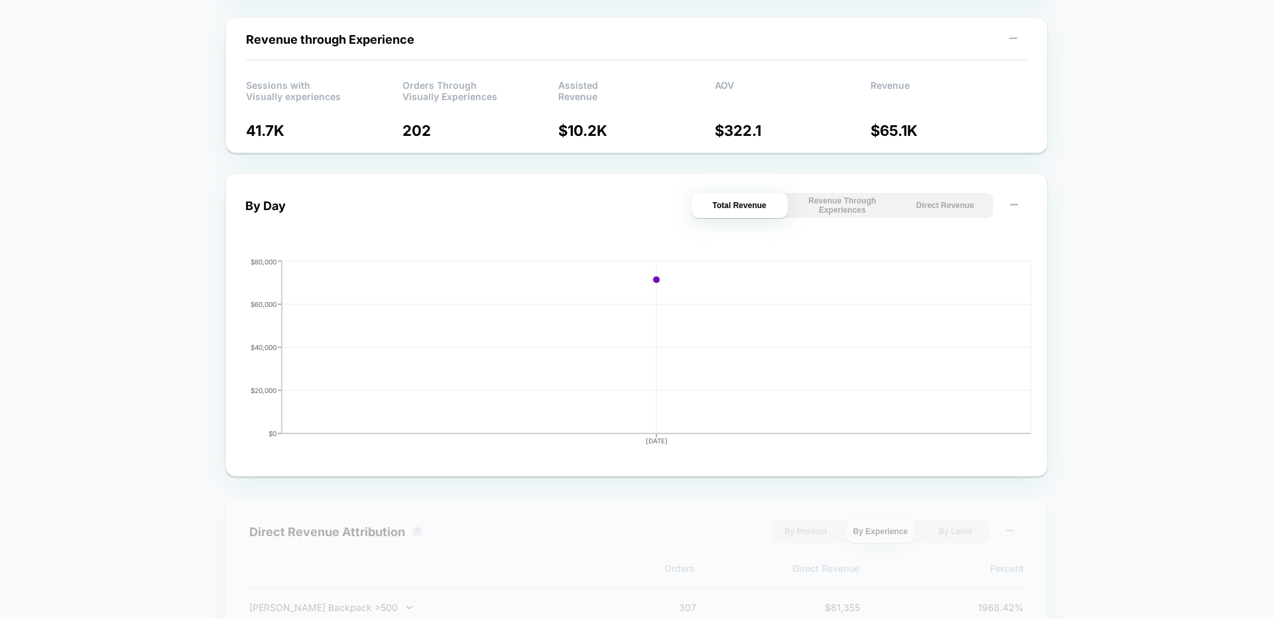
scroll to position [611, 0]
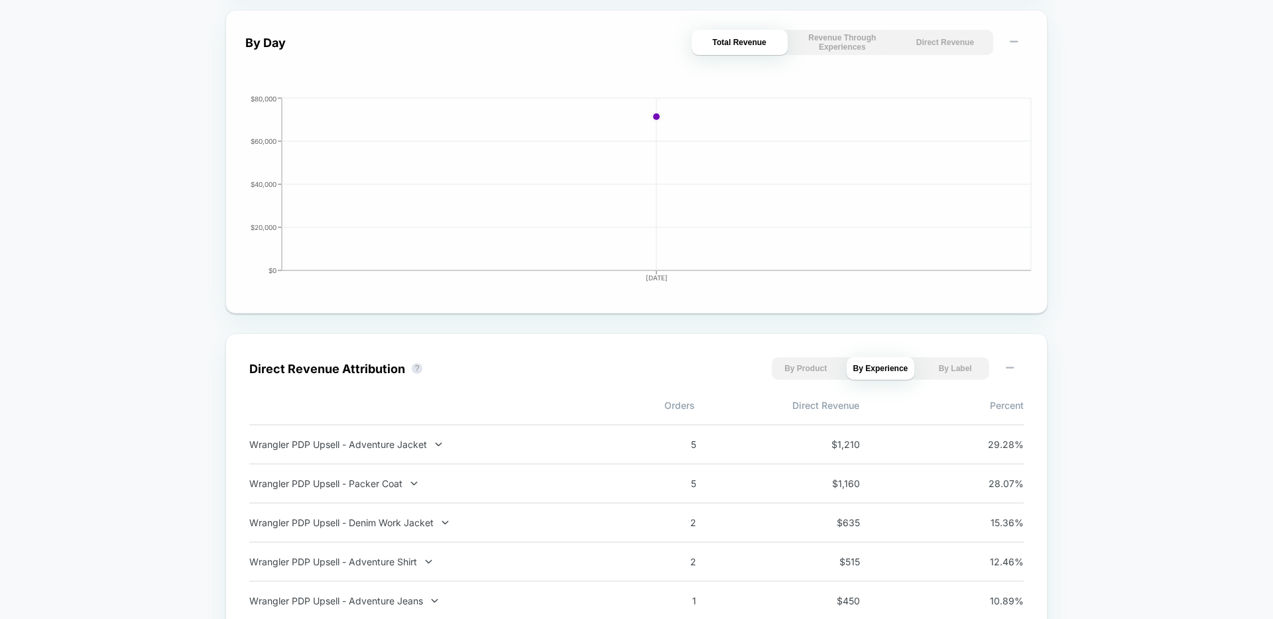
click at [932, 54] on button "Direct Revenue" at bounding box center [945, 42] width 96 height 25
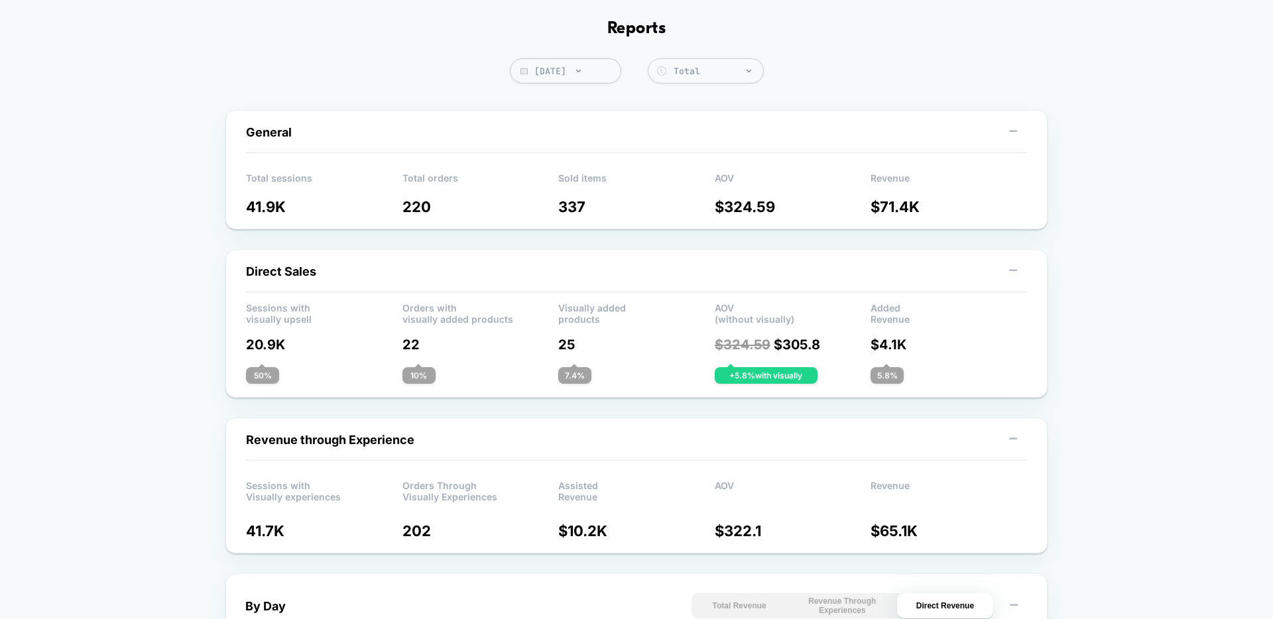
scroll to position [0, 0]
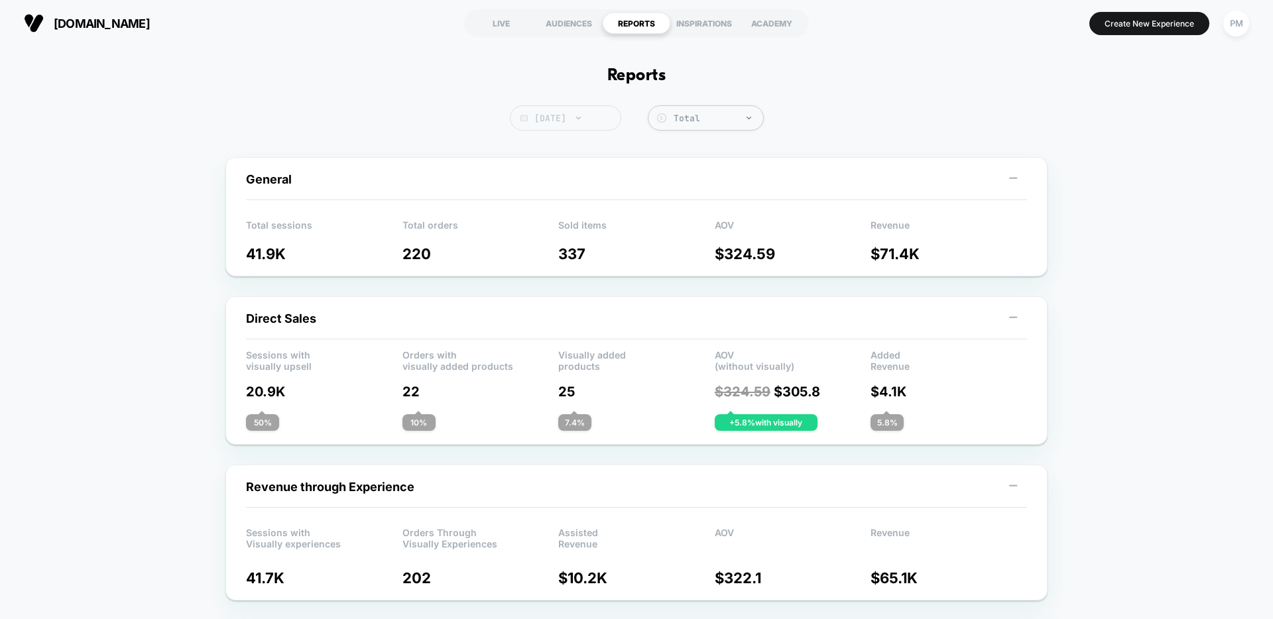
click at [596, 123] on span "Today" at bounding box center [565, 117] width 111 height 25
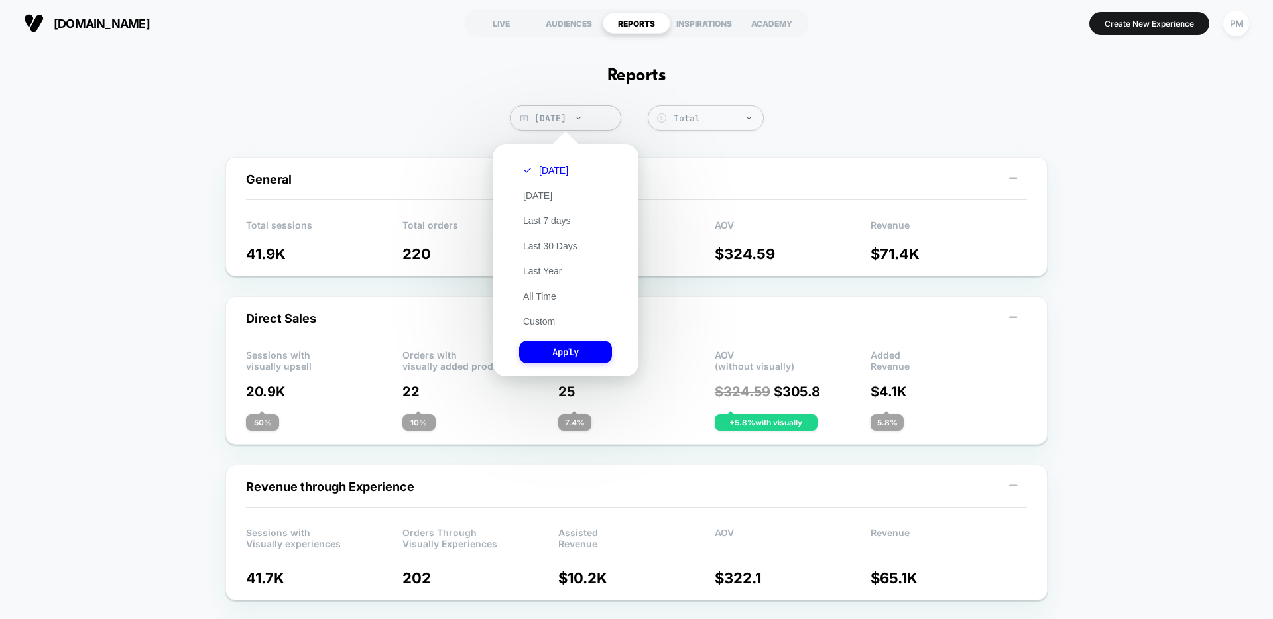
click at [542, 253] on div "Today Yesterday Last 7 days Last 30 Days Last Year All Time Custom Apply" at bounding box center [565, 260] width 133 height 219
click at [541, 253] on div "Today Yesterday Last 7 days Last 30 Days Last Year All Time Custom Apply" at bounding box center [565, 260] width 133 height 219
click at [541, 241] on button "Last 30 Days" at bounding box center [550, 246] width 62 height 12
click at [546, 345] on button "Apply" at bounding box center [565, 352] width 93 height 23
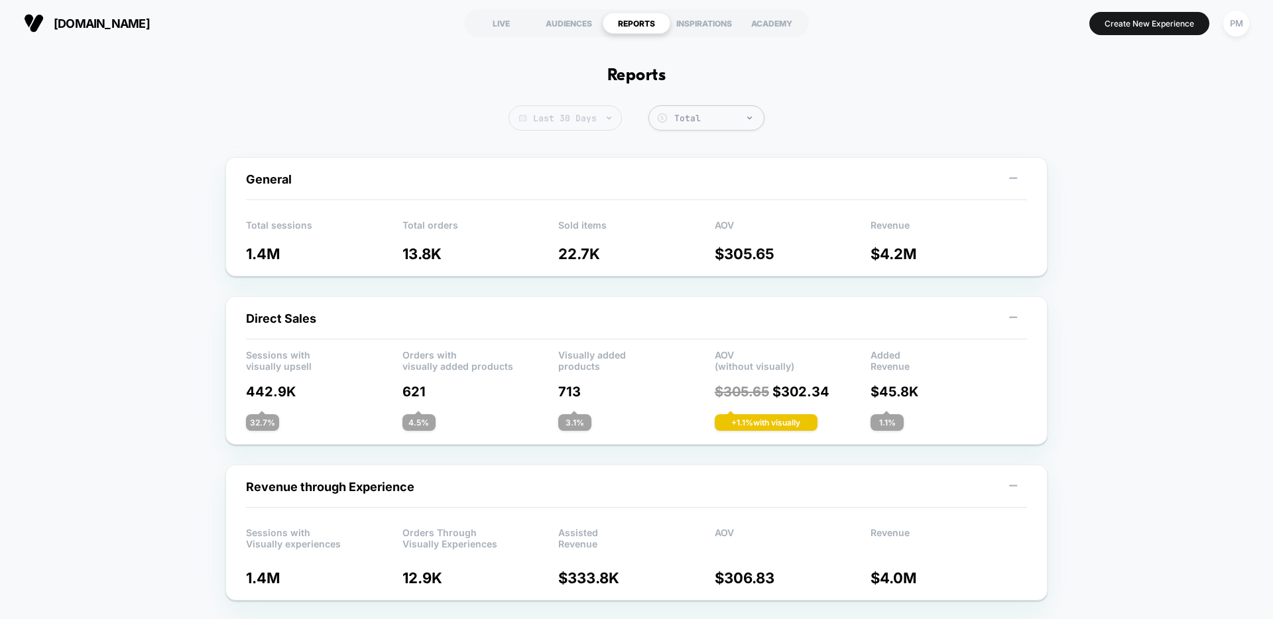
click at [556, 123] on span "Last 30 Days" at bounding box center [565, 117] width 113 height 25
select select "*"
select select "****"
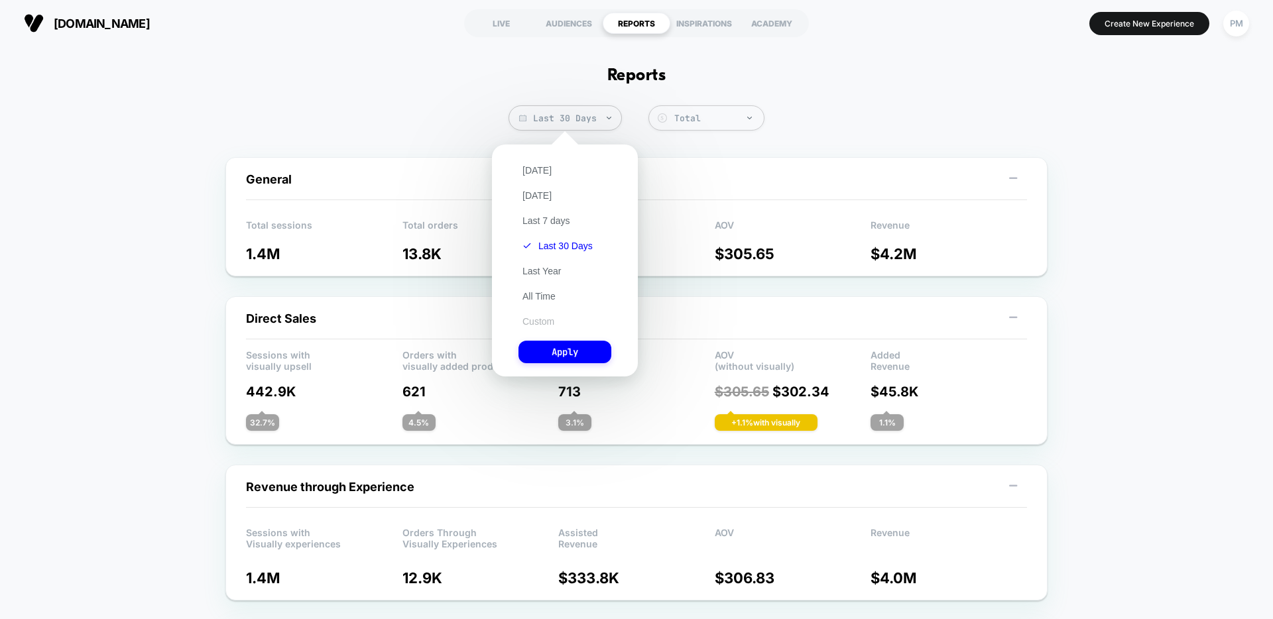
click at [538, 318] on button "Custom" at bounding box center [539, 322] width 40 height 12
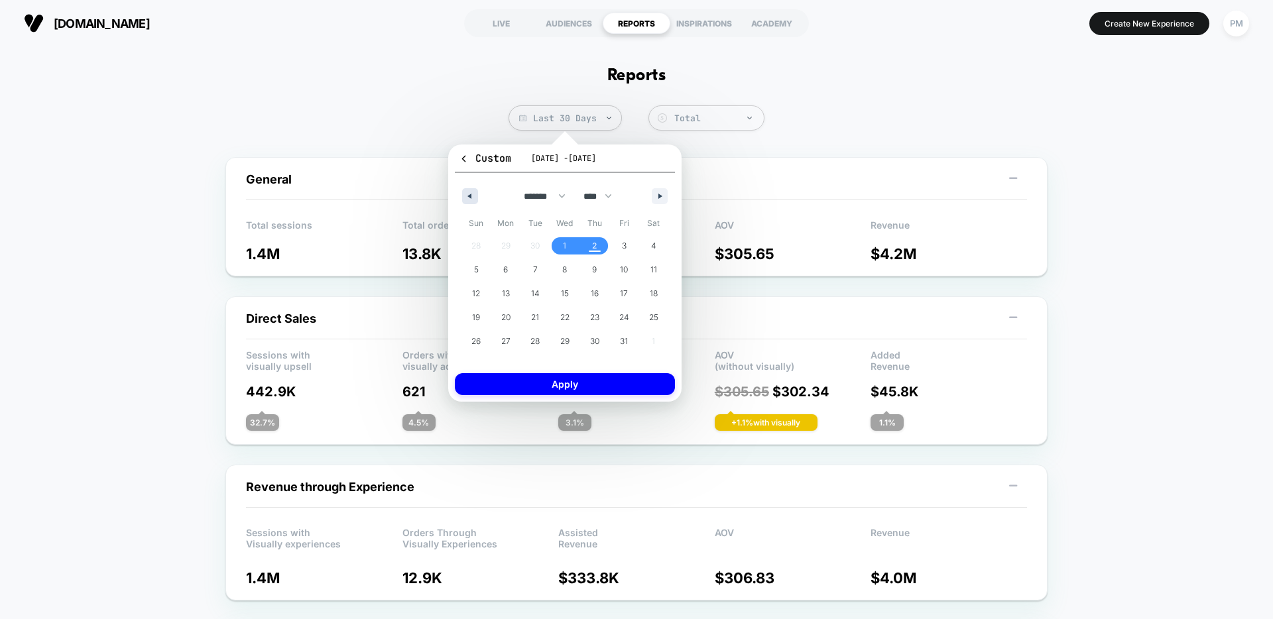
click at [465, 198] on icon "button" at bounding box center [468, 196] width 7 height 5
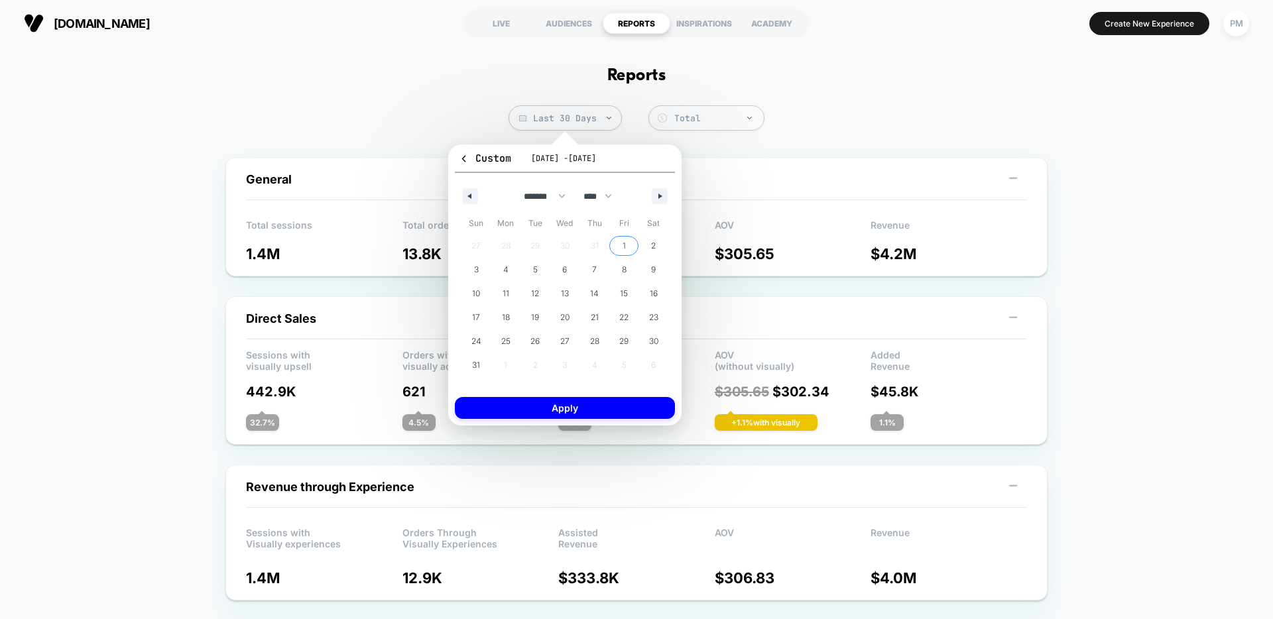
click at [619, 241] on span "1" at bounding box center [624, 245] width 30 height 17
click at [469, 194] on icon "button" at bounding box center [468, 196] width 7 height 5
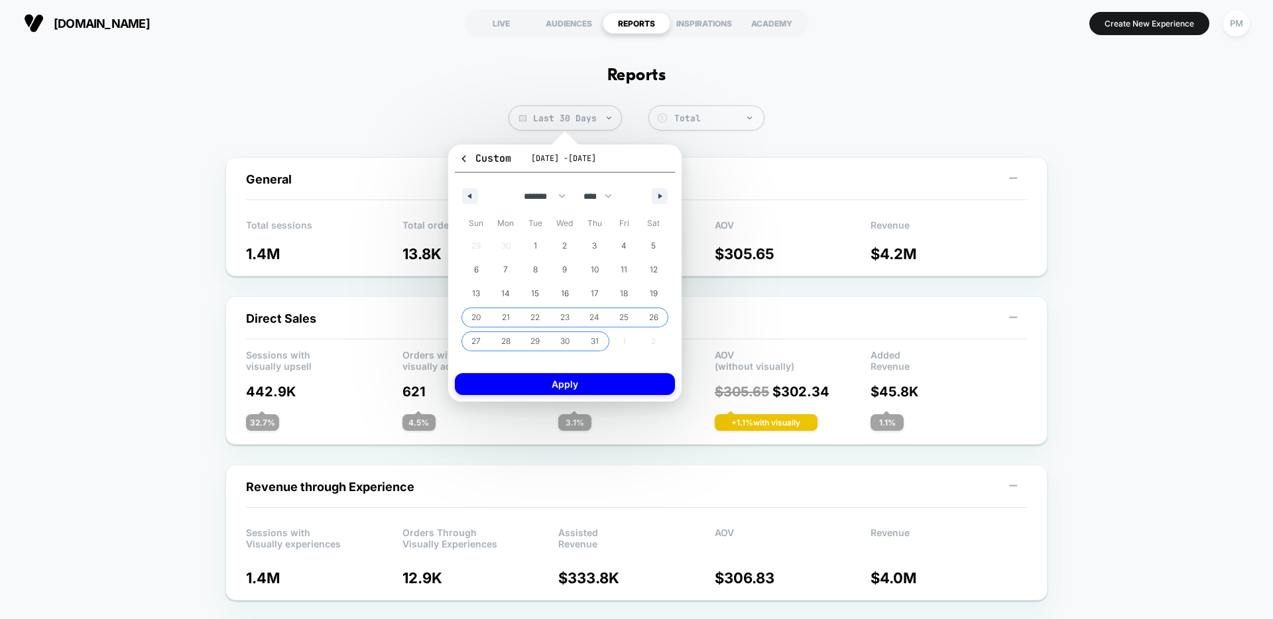
click at [478, 318] on span "20" at bounding box center [475, 318] width 9 height 24
click at [658, 191] on button "button" at bounding box center [660, 196] width 16 height 16
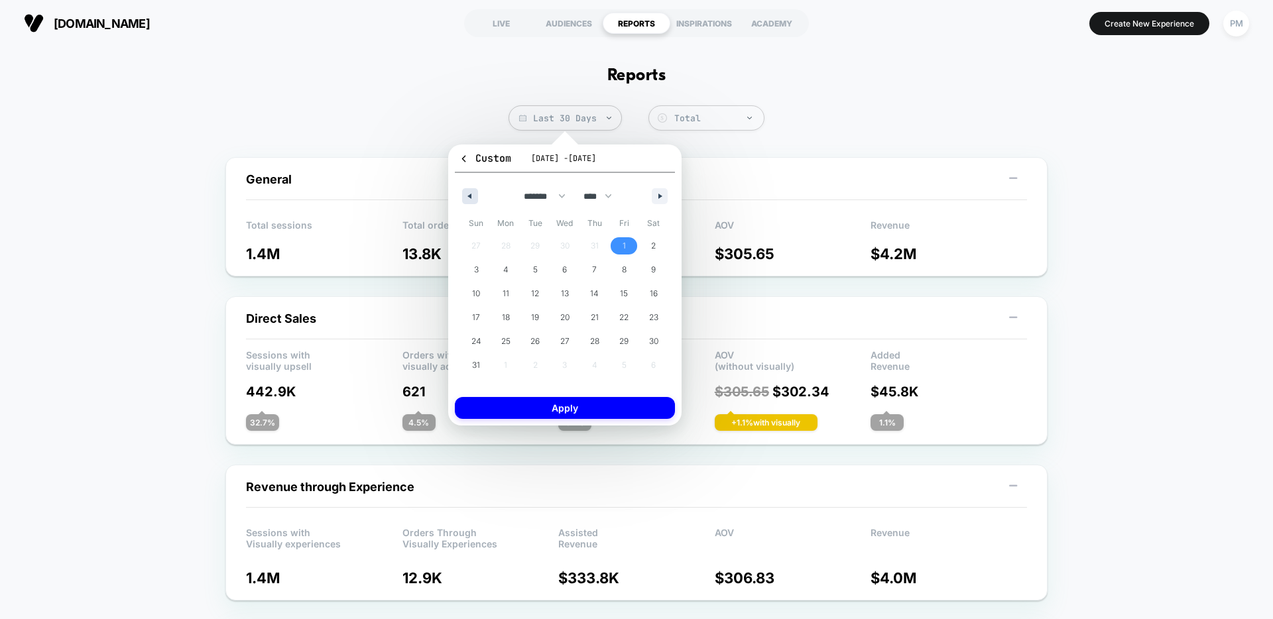
click at [470, 196] on icon "button" at bounding box center [468, 196] width 7 height 5
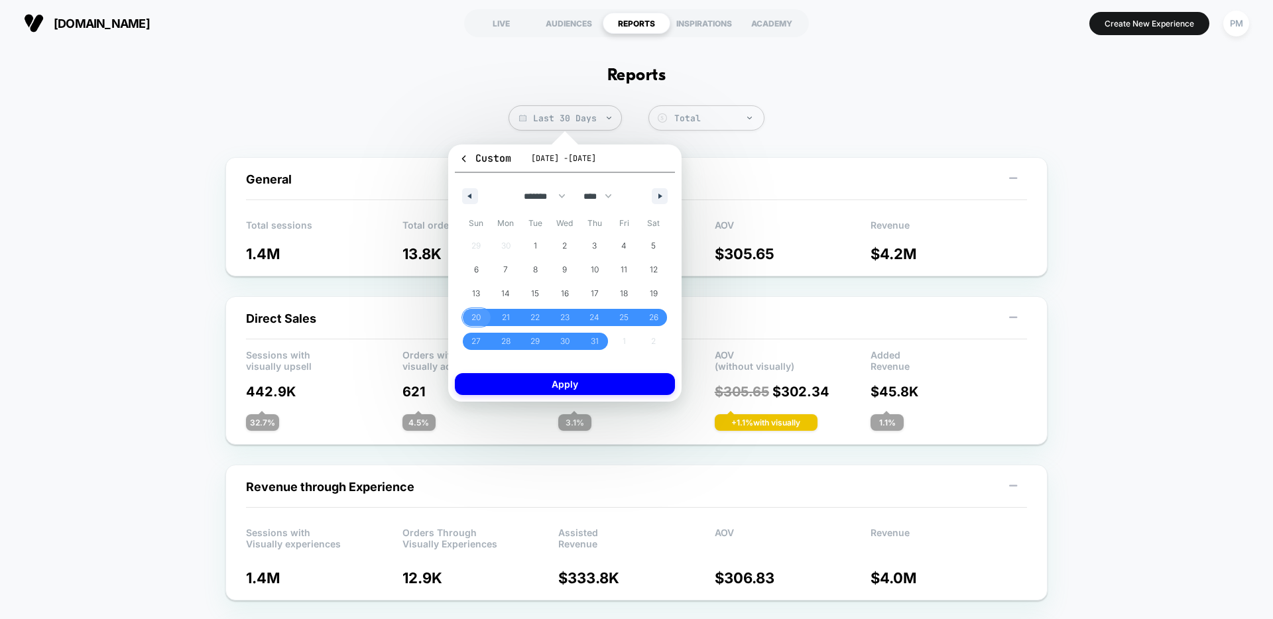
click at [479, 316] on span "20" at bounding box center [475, 318] width 9 height 24
click at [647, 186] on div "******* ******** ***** ***** *** **** **** ****** ********* ******* ******** **…" at bounding box center [565, 193] width 220 height 40
click at [660, 190] on button "button" at bounding box center [660, 196] width 16 height 16
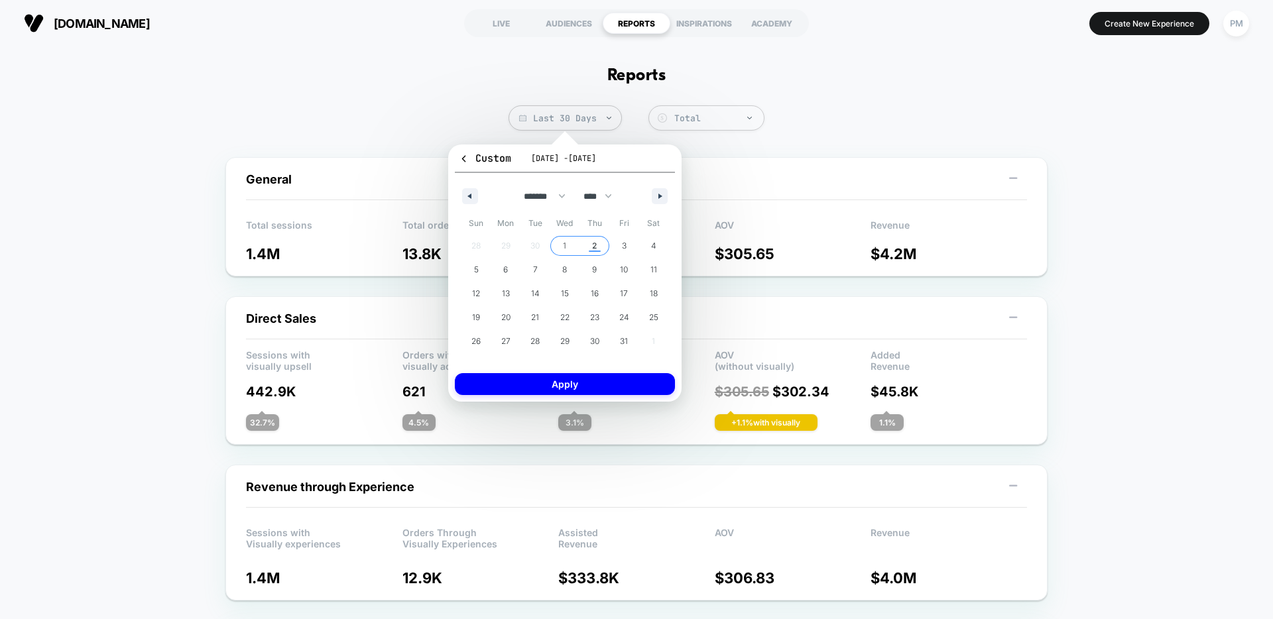
click at [594, 243] on span "2" at bounding box center [594, 246] width 5 height 24
select select "*"
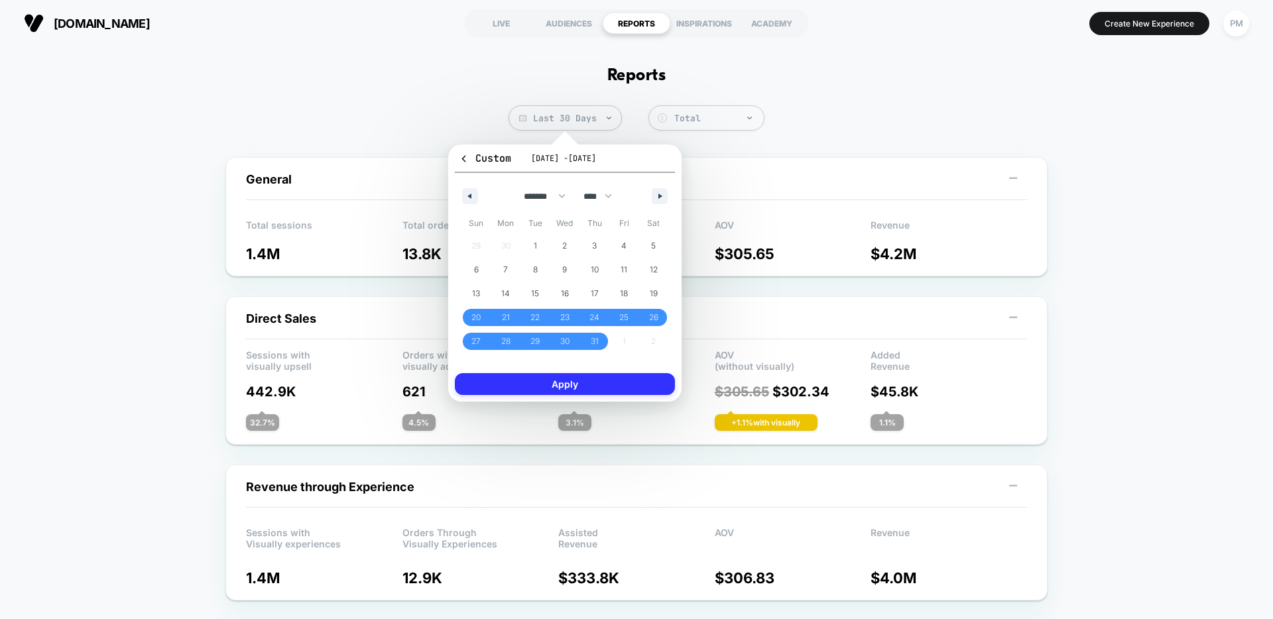
click at [621, 391] on button "Apply" at bounding box center [565, 384] width 220 height 22
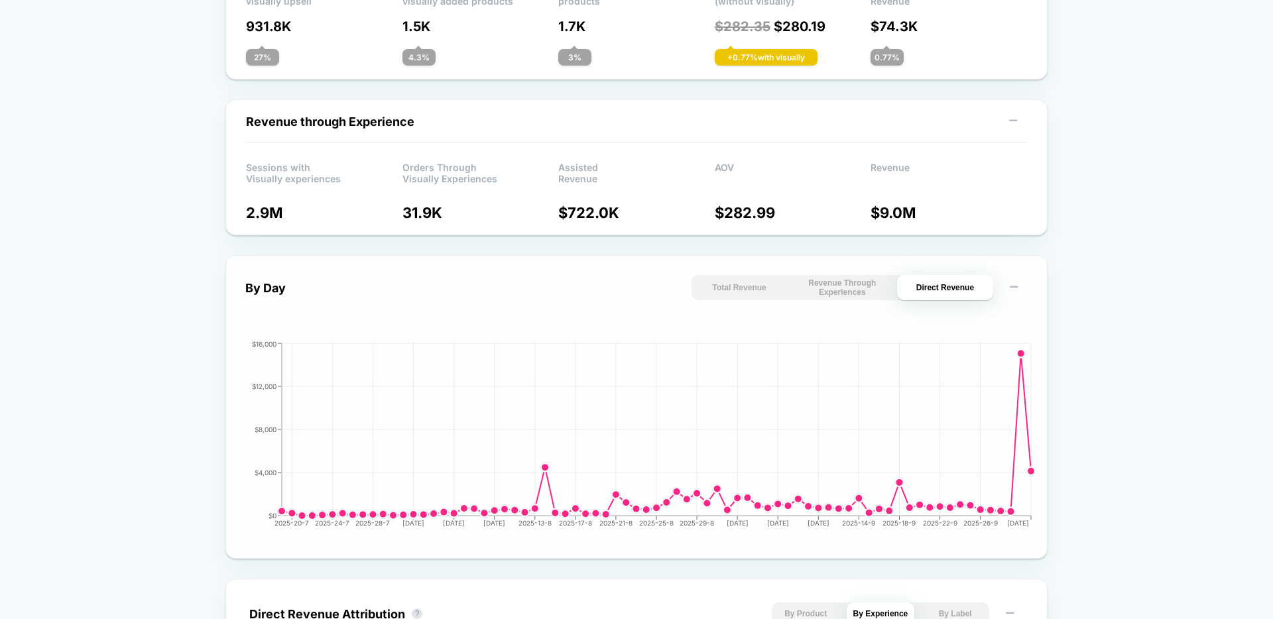
scroll to position [368, 0]
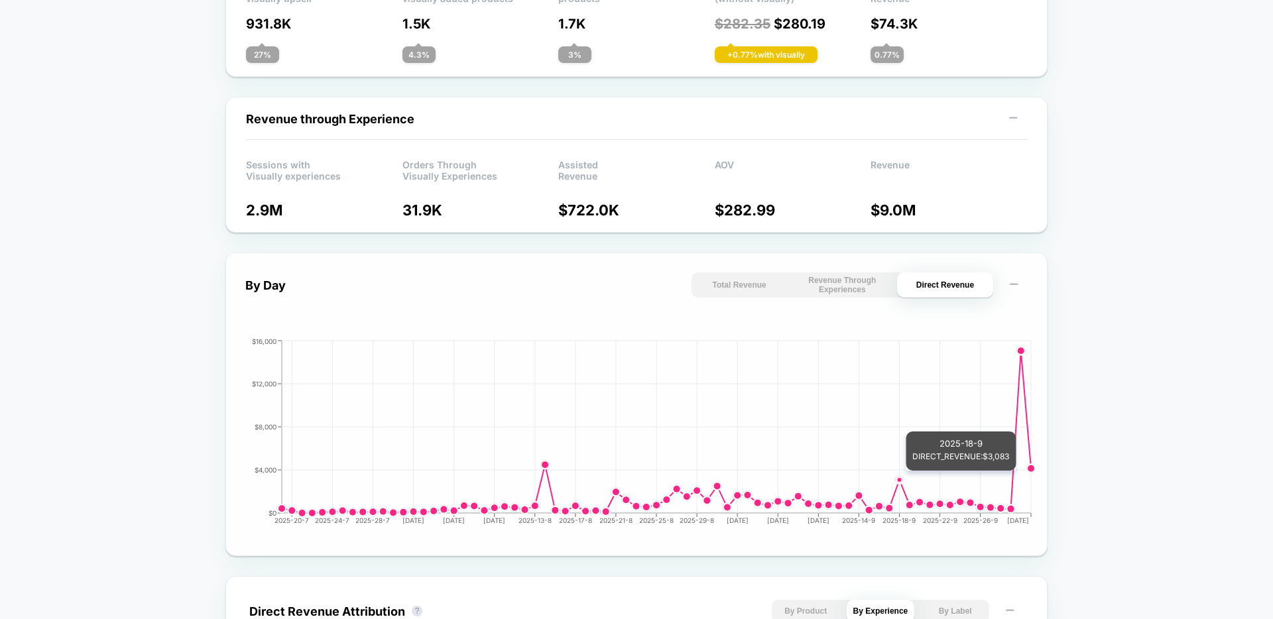
click at [901, 478] on circle at bounding box center [899, 479] width 5 height 5
click at [898, 480] on circle at bounding box center [899, 479] width 5 height 5
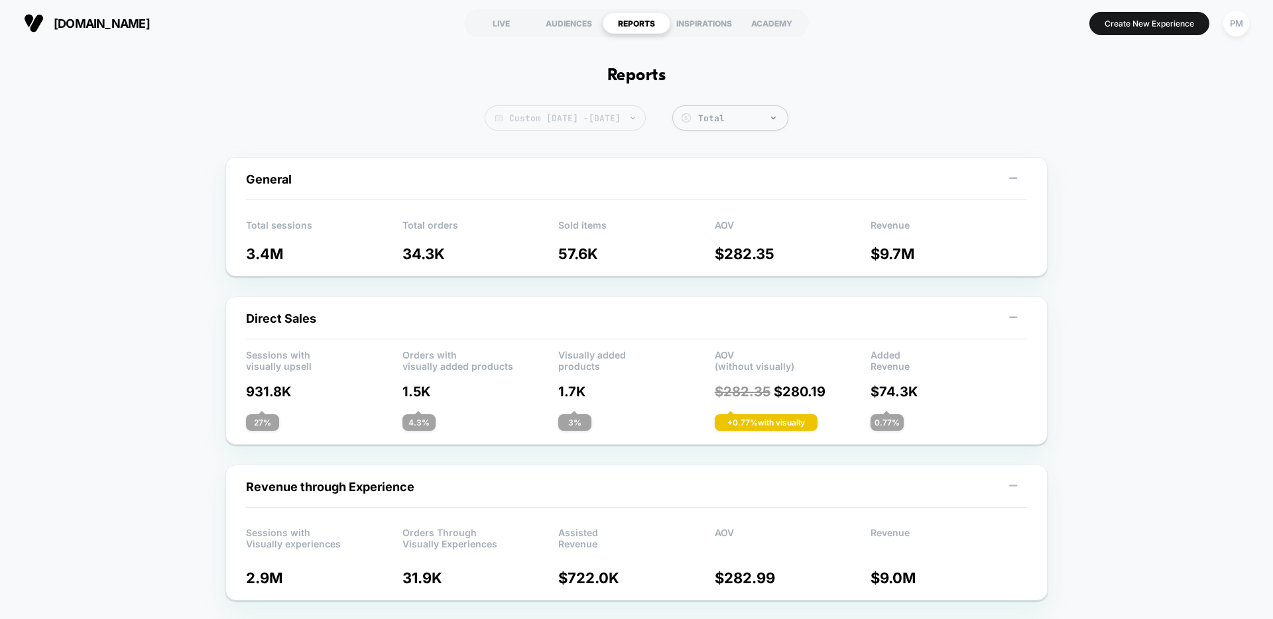
click at [582, 113] on span "Custom Jul 20, 2025 - Oct 2, 2025" at bounding box center [565, 117] width 161 height 25
select select "*"
select select "****"
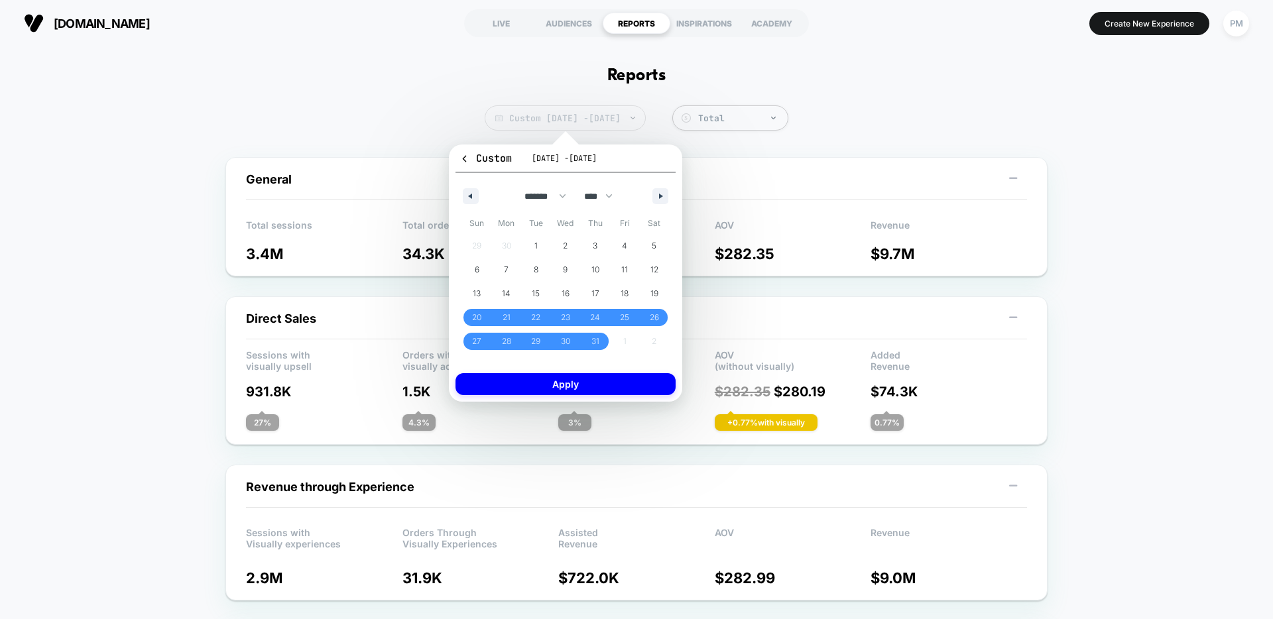
click at [495, 119] on img at bounding box center [498, 118] width 7 height 7
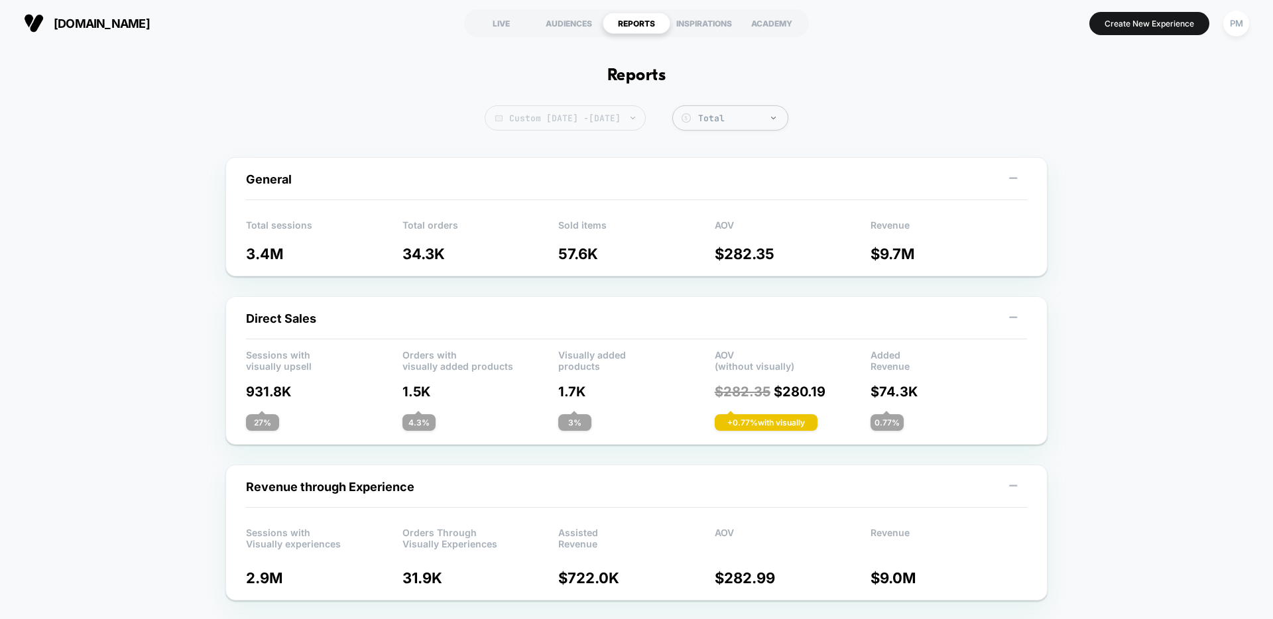
click at [495, 121] on img at bounding box center [498, 118] width 7 height 7
select select "*"
select select "****"
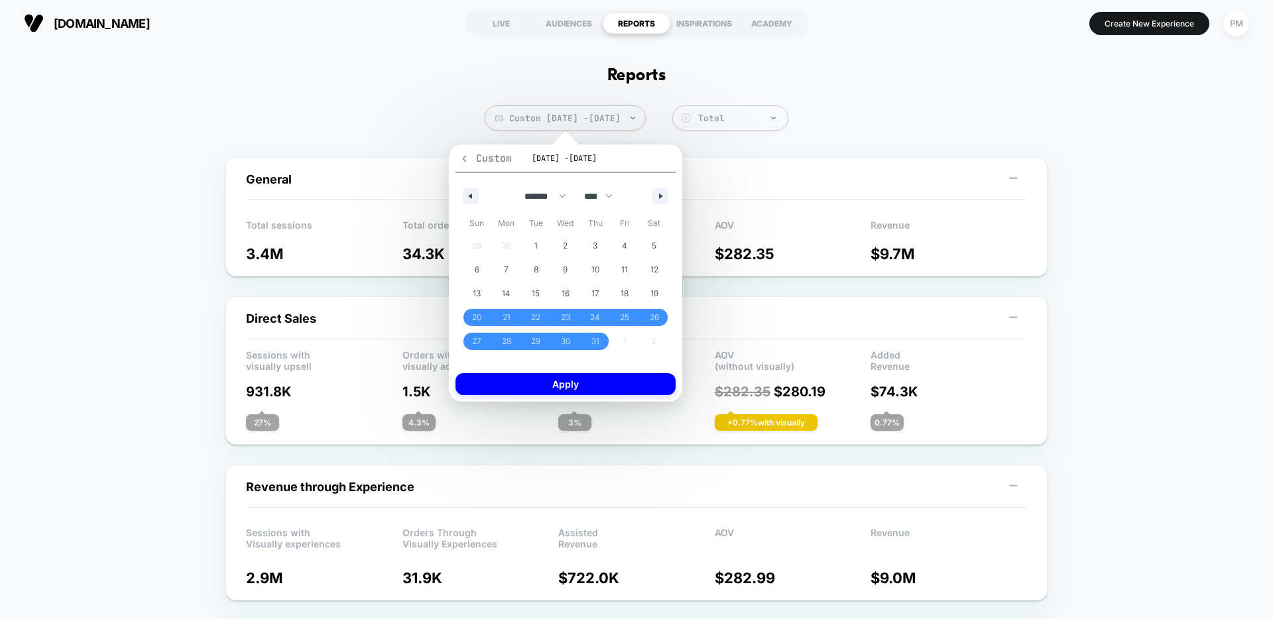
click at [467, 160] on icon "button" at bounding box center [465, 159] width 10 height 10
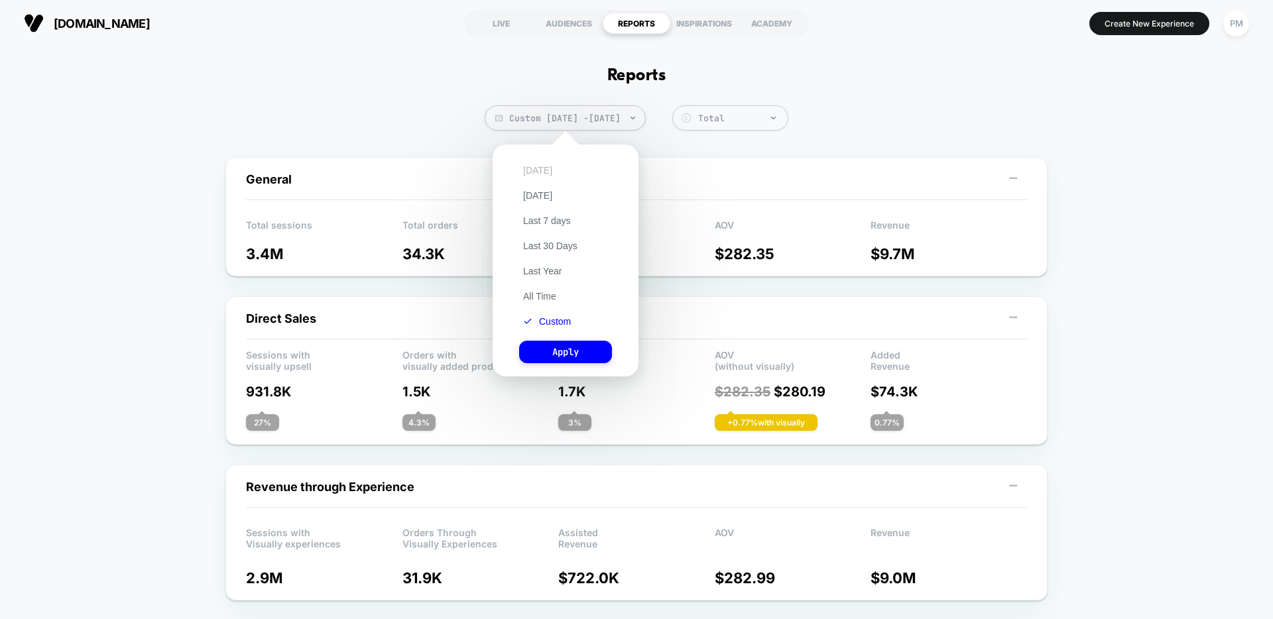
click at [530, 172] on button "Today" at bounding box center [537, 170] width 37 height 12
click at [564, 348] on button "Apply" at bounding box center [565, 352] width 93 height 23
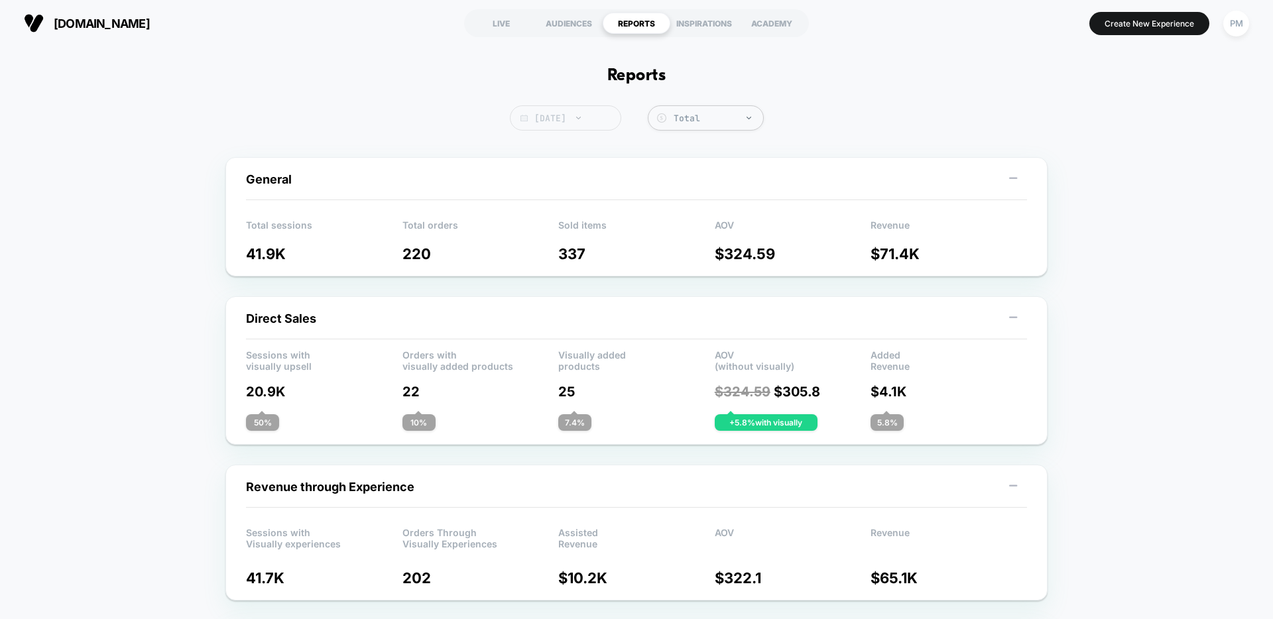
click at [532, 122] on span "Today" at bounding box center [565, 117] width 111 height 25
select select "*"
select select "****"
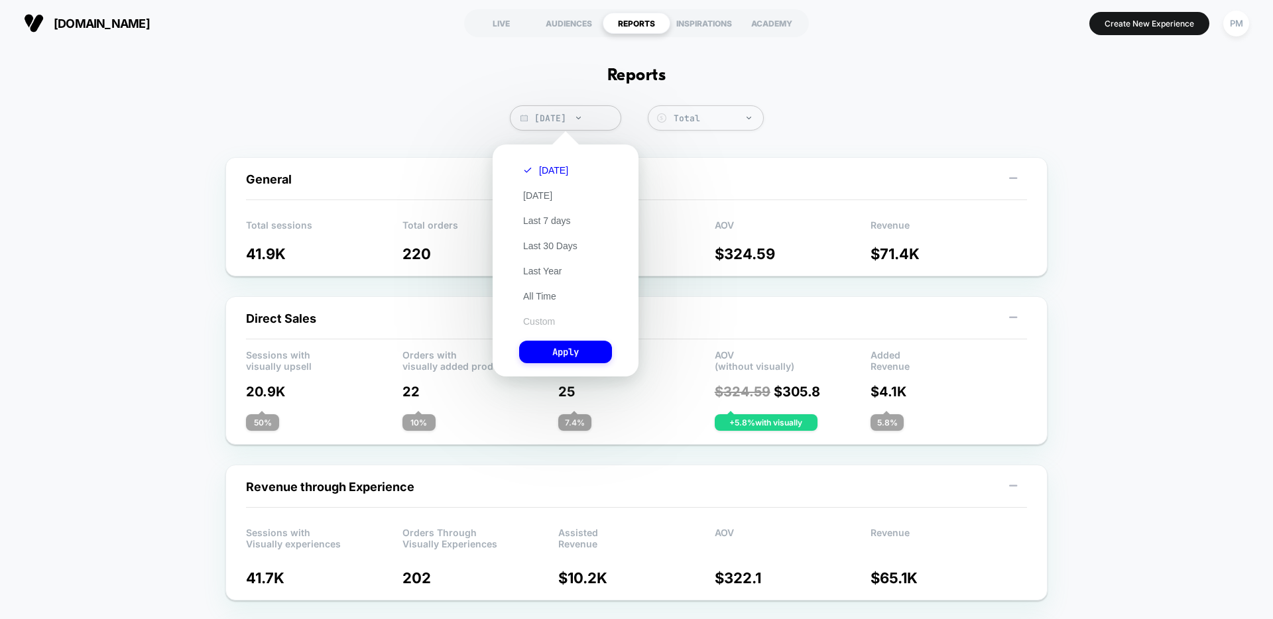
click at [531, 318] on button "Custom" at bounding box center [539, 322] width 40 height 12
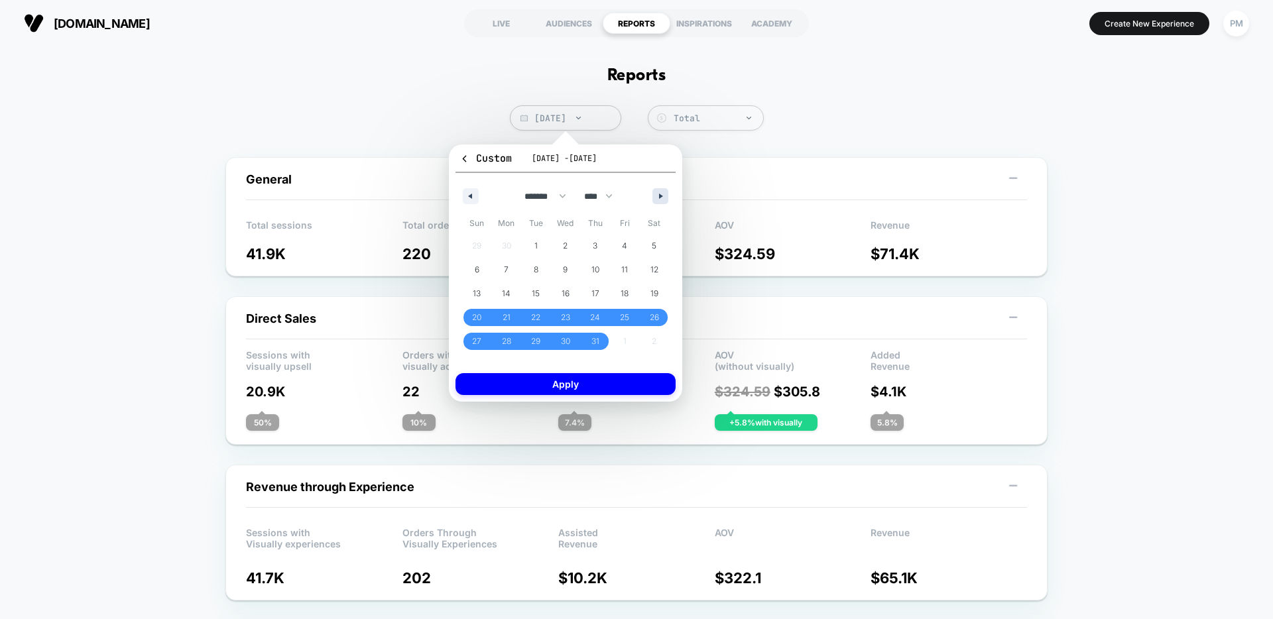
click at [659, 198] on icon "button" at bounding box center [662, 196] width 7 height 5
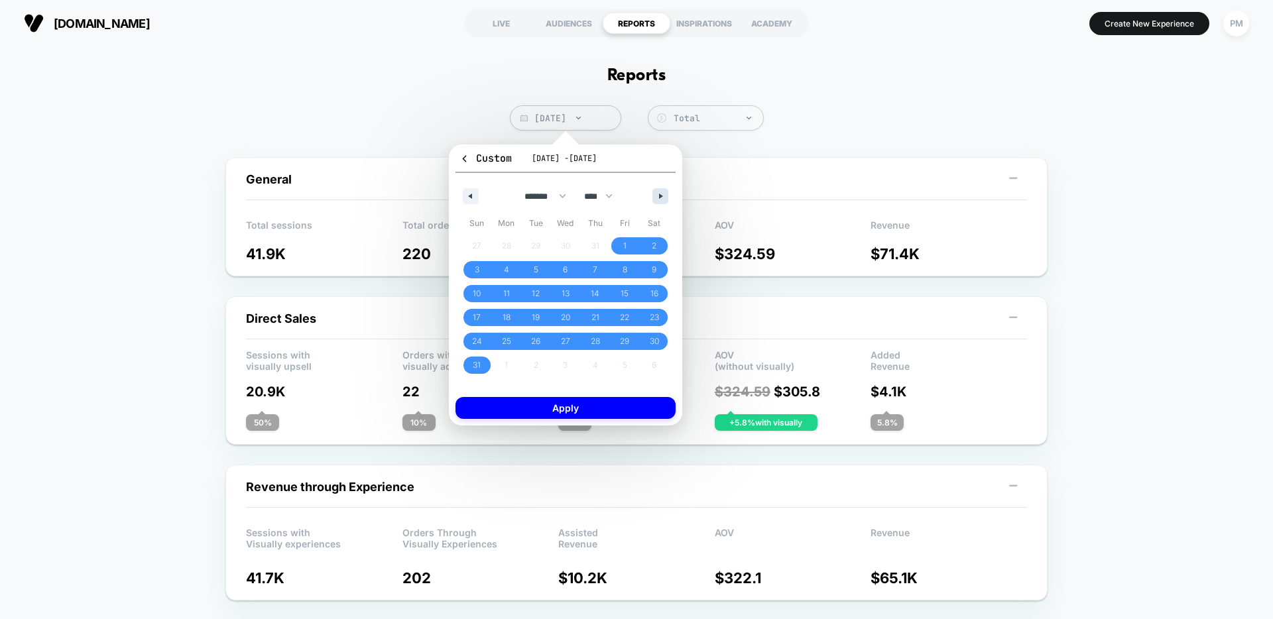
click at [659, 198] on icon "button" at bounding box center [662, 196] width 7 height 5
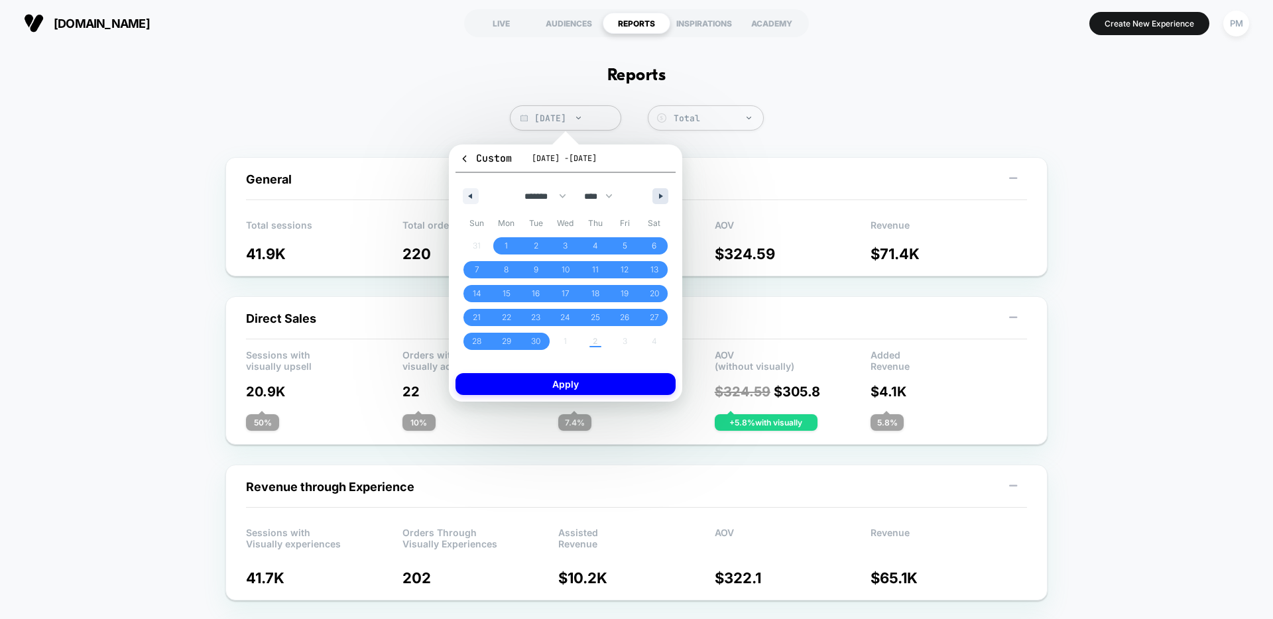
click at [659, 198] on icon "button" at bounding box center [662, 196] width 7 height 5
select select "*"
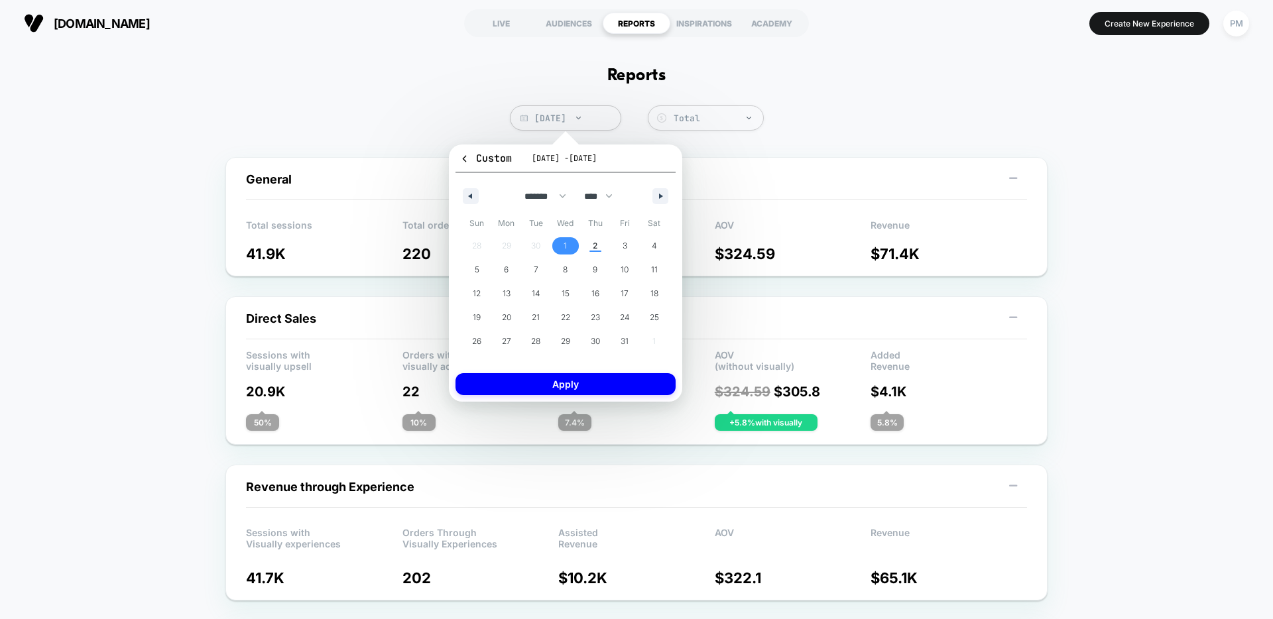
click at [564, 246] on span "1" at bounding box center [565, 246] width 3 height 24
click at [585, 246] on span "2" at bounding box center [595, 245] width 30 height 17
click at [577, 377] on button "Apply" at bounding box center [566, 384] width 220 height 22
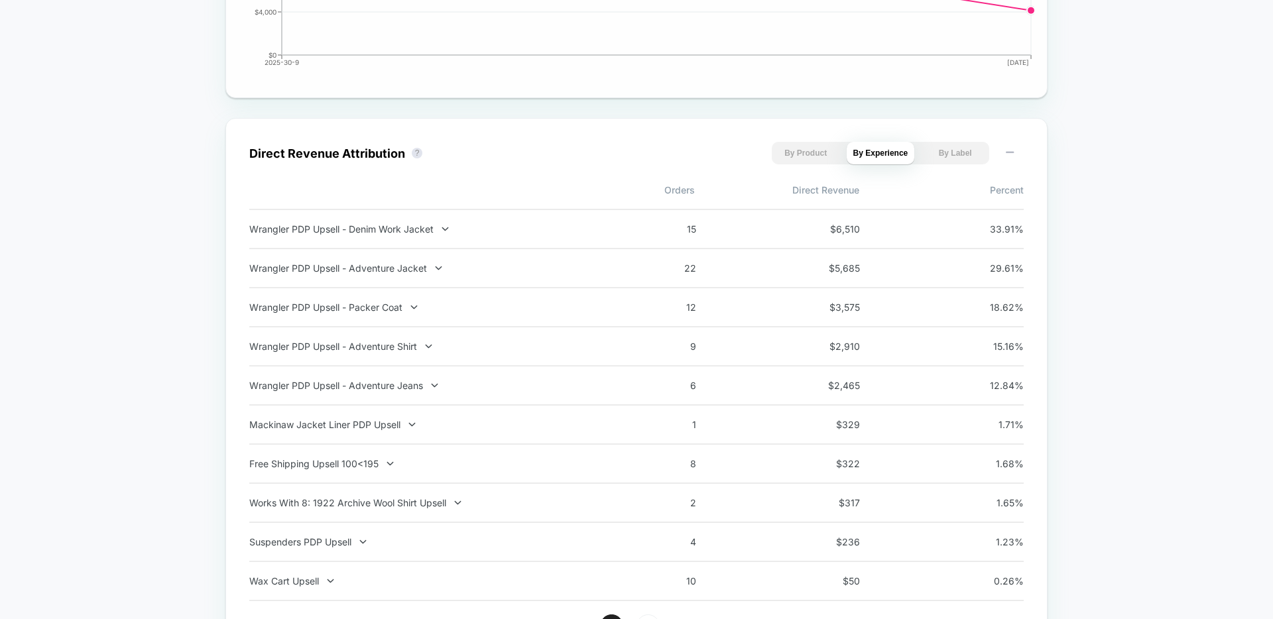
scroll to position [1361, 0]
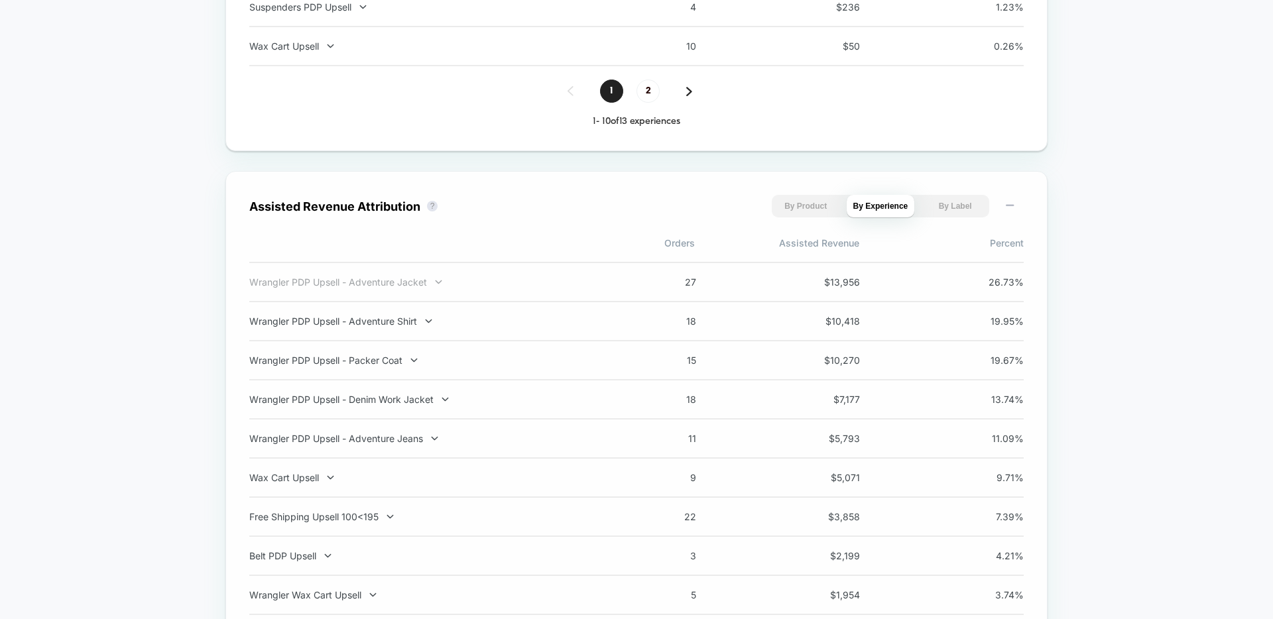
click at [406, 284] on div "Wrangler PDP Upsell - Adventure Jacket" at bounding box center [423, 282] width 349 height 11
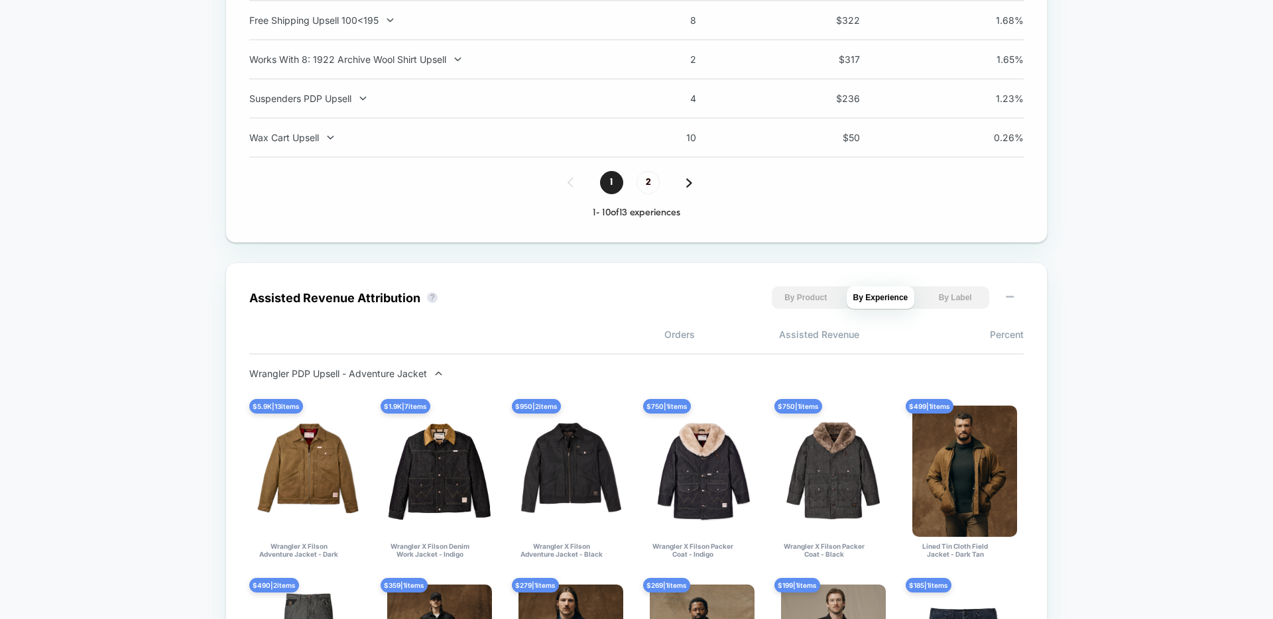
scroll to position [931, 0]
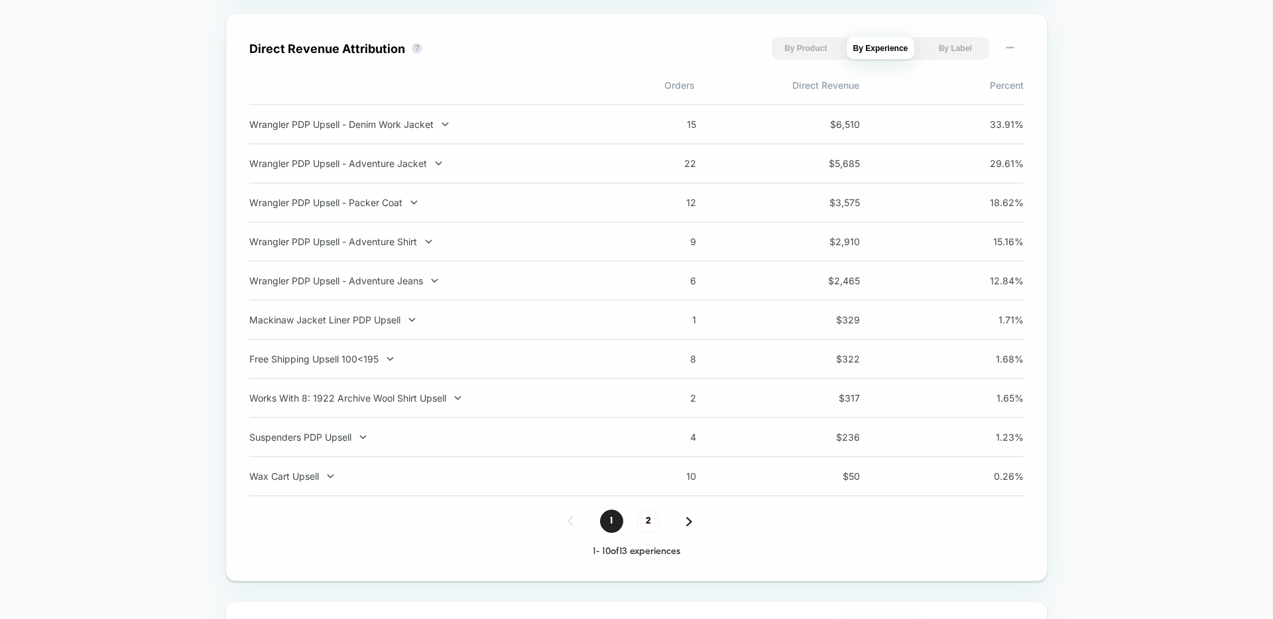
click at [397, 172] on div "Wrangler PDP Upsell - Adventure Jacket 22 $ 5,685 29.61 %" at bounding box center [636, 164] width 775 height 39
click at [397, 160] on div "Wrangler PDP Upsell - Adventure Jacket" at bounding box center [423, 163] width 349 height 11
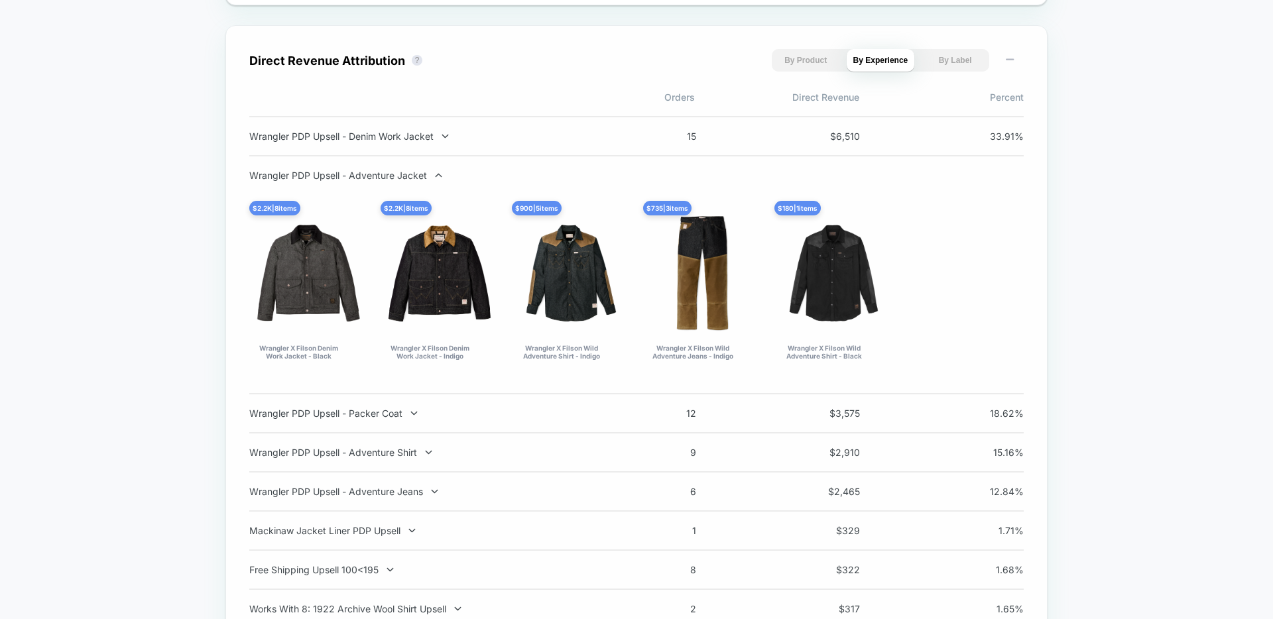
scroll to position [918, 0]
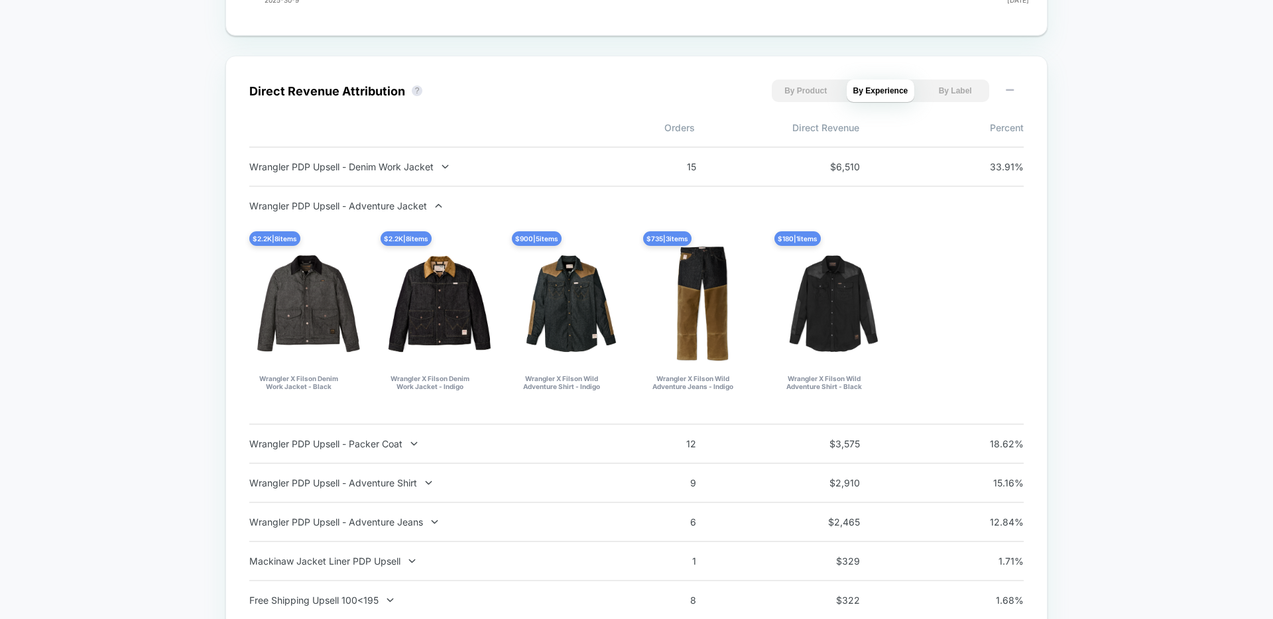
scroll to position [899, 0]
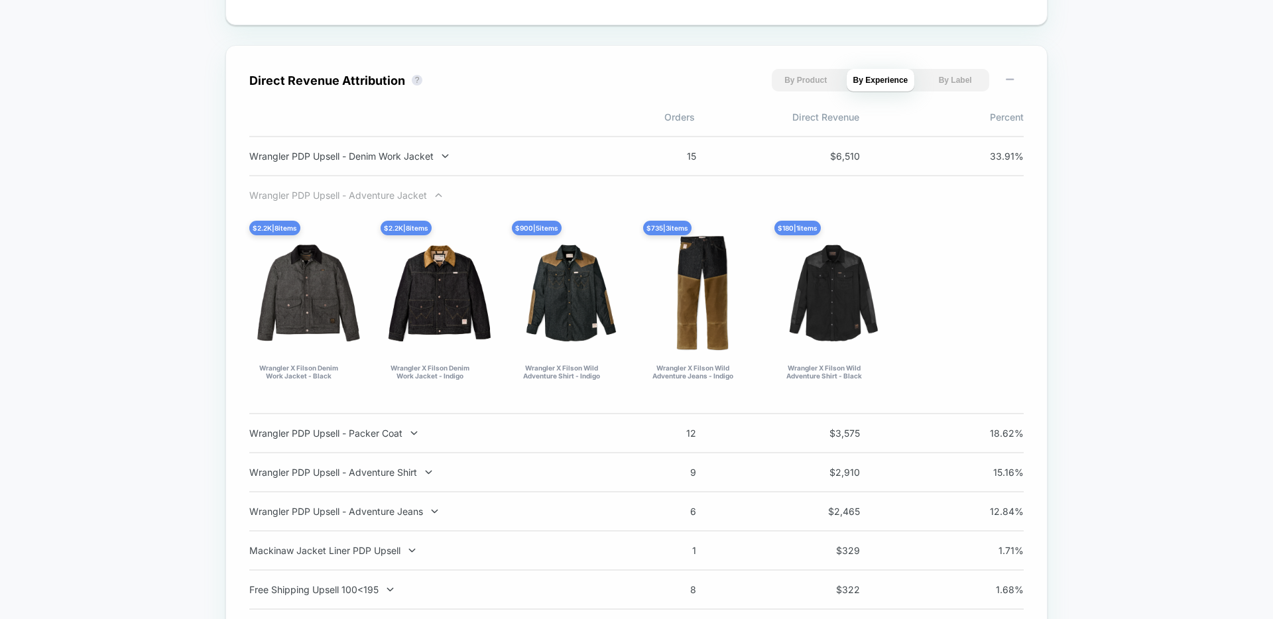
click at [412, 192] on div "Wrangler PDP Upsell - Adventure Jacket" at bounding box center [423, 195] width 349 height 11
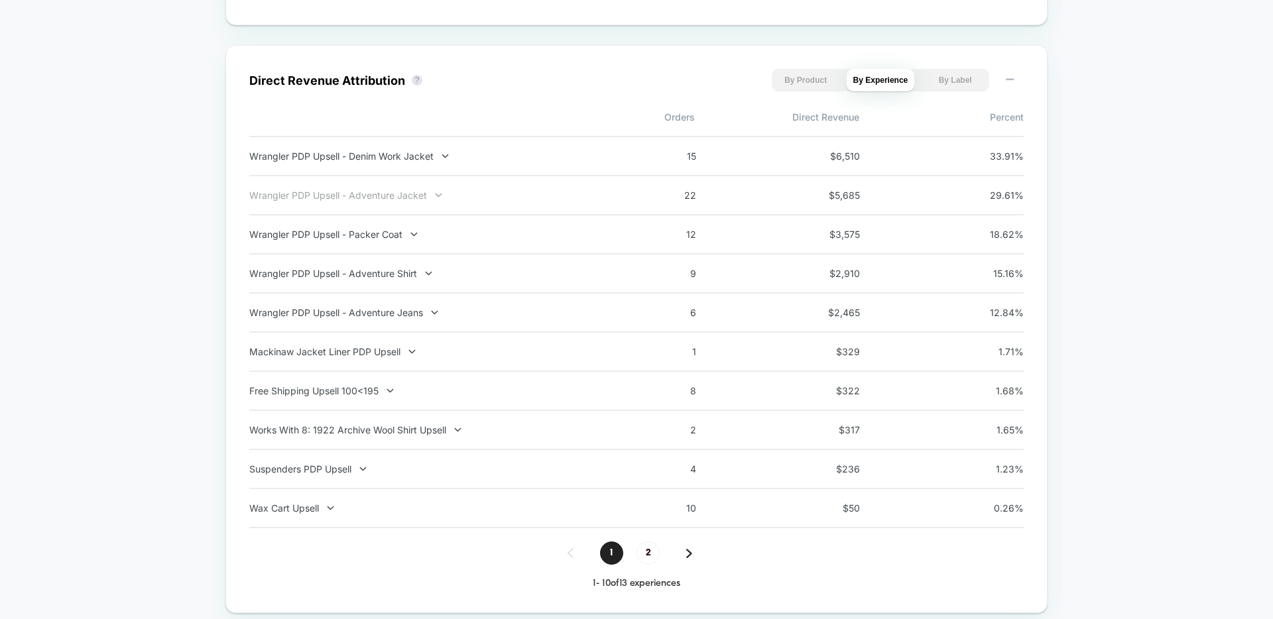
click at [410, 194] on div "Wrangler PDP Upsell - Adventure Jacket" at bounding box center [423, 195] width 349 height 11
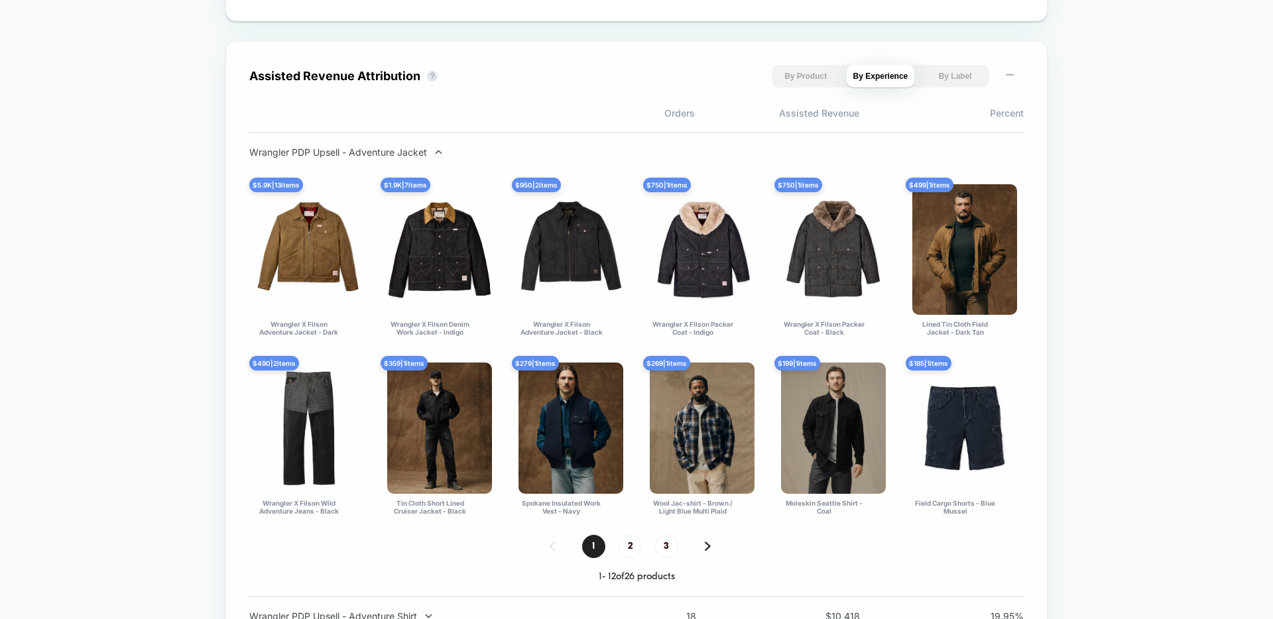
scroll to position [1704, 0]
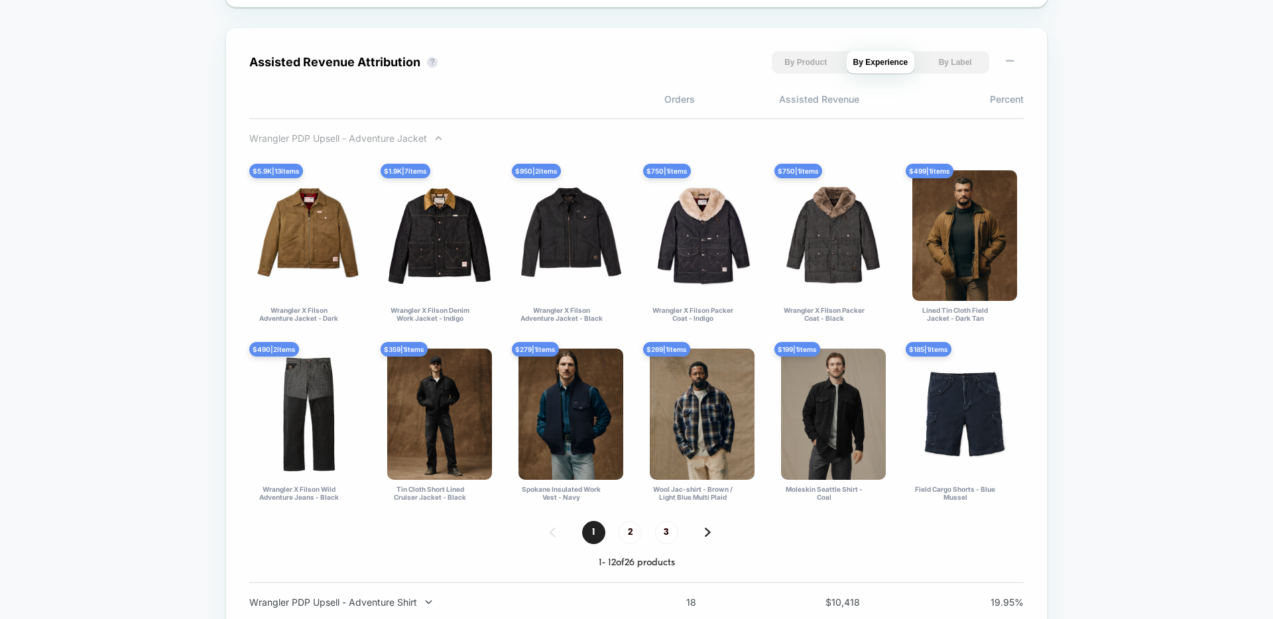
click at [440, 138] on icon at bounding box center [439, 138] width 10 height 10
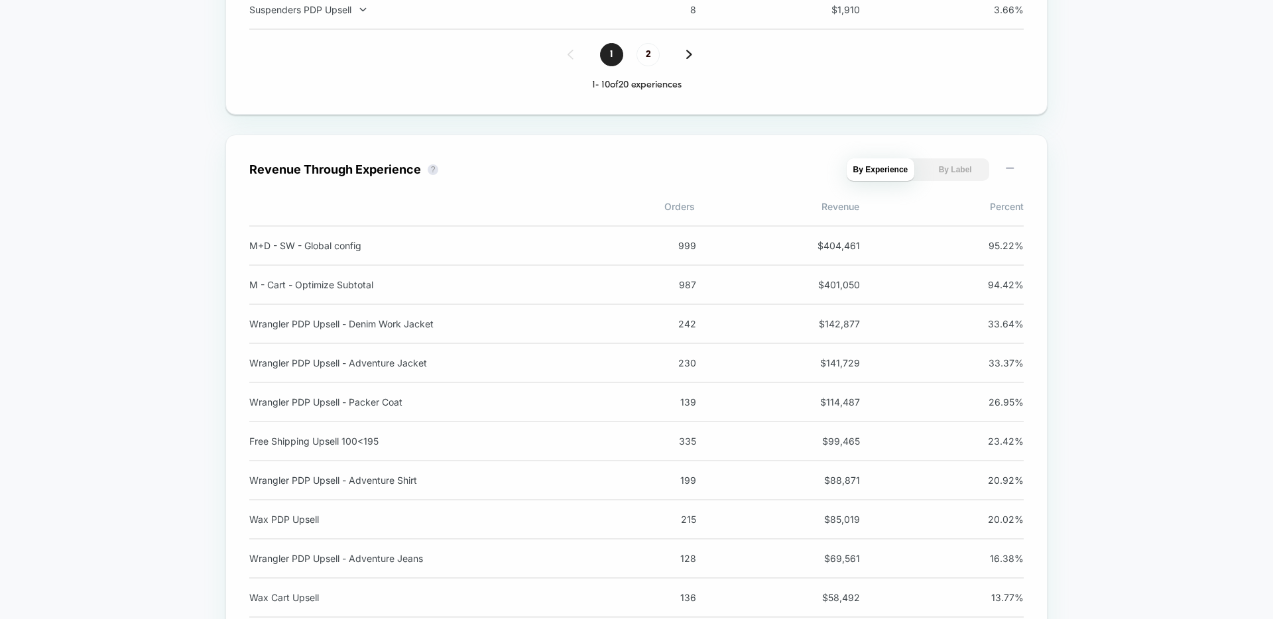
scroll to position [2195, 0]
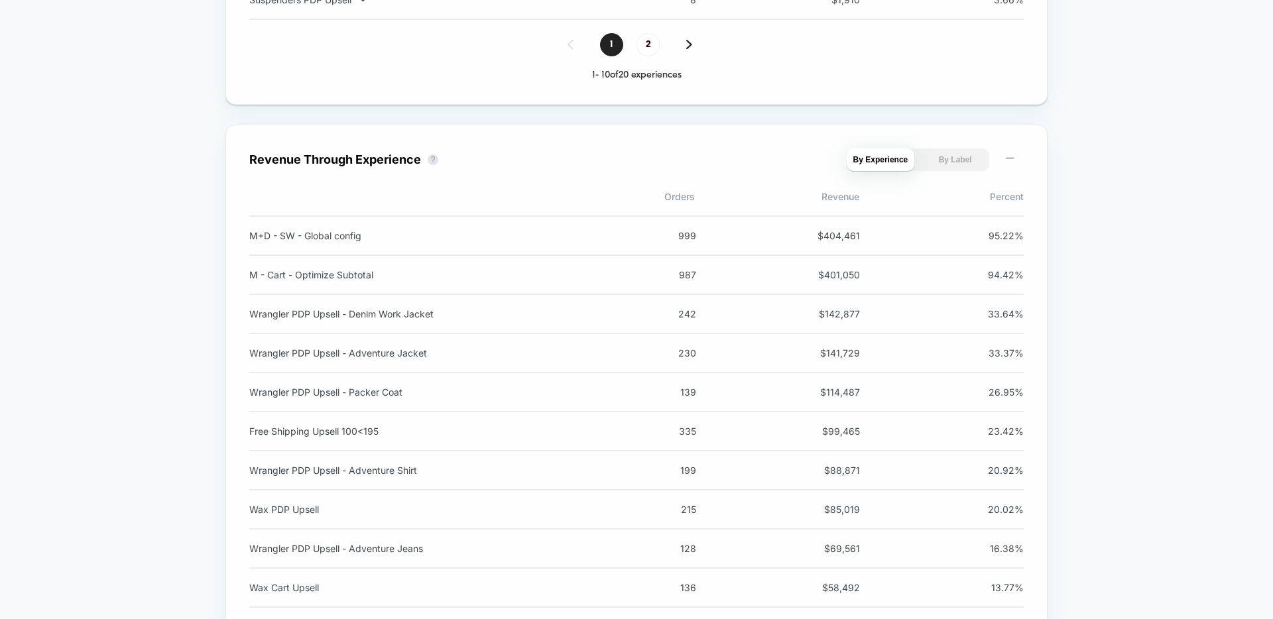
click at [485, 162] on div "Revenue Through Experience ? By Experience By Label" at bounding box center [636, 160] width 775 height 23
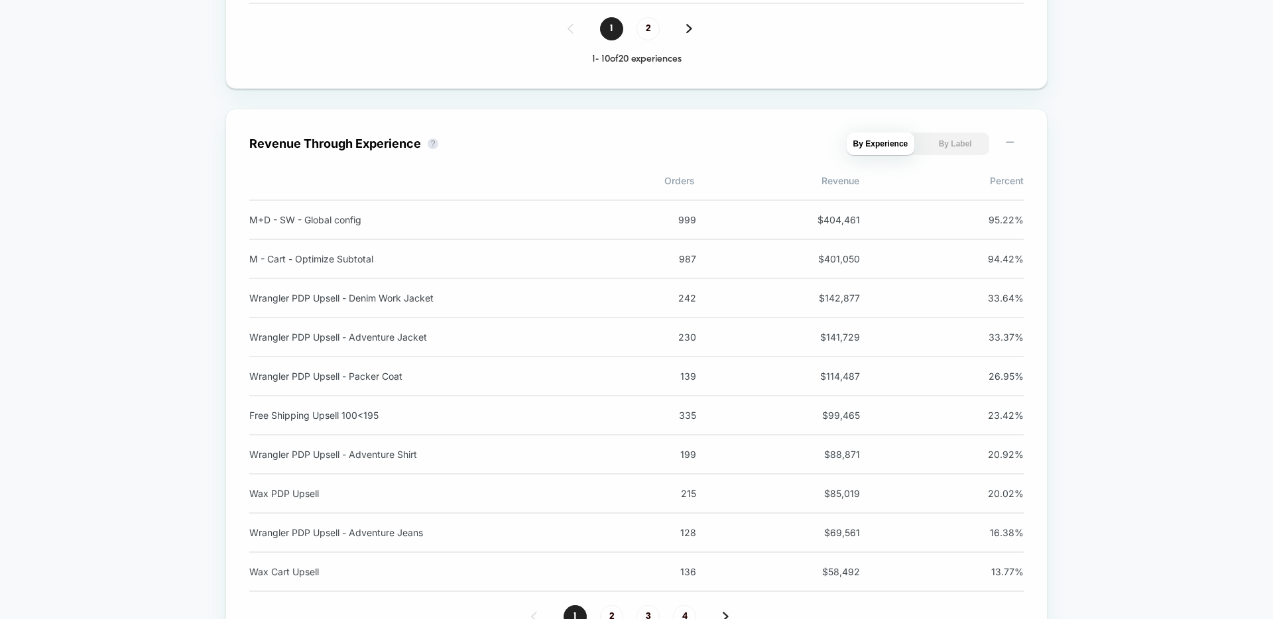
scroll to position [2214, 0]
click at [339, 258] on div "M - Cart - Optimize Subtotal" at bounding box center [423, 256] width 349 height 11
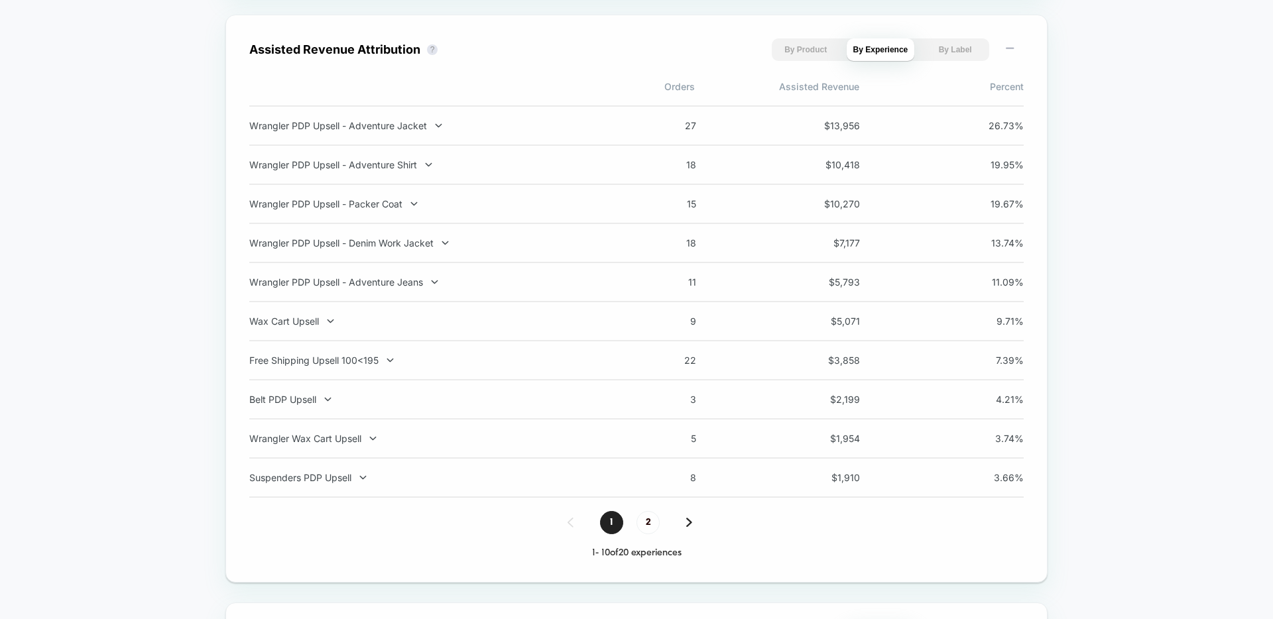
scroll to position [1632, 0]
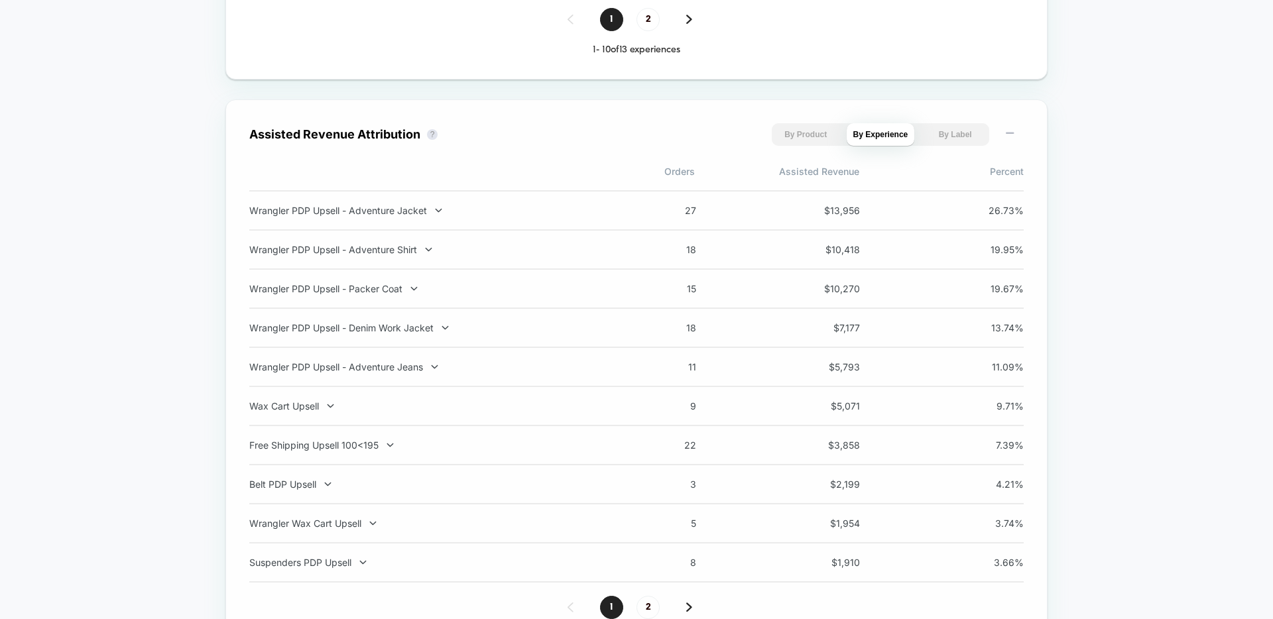
click at [1188, 167] on div "Custom Oct 1, 2025 - Oct 2, 2025 Total Group 2 $ General Total sessions 106.2K …" at bounding box center [636, 114] width 1273 height 3282
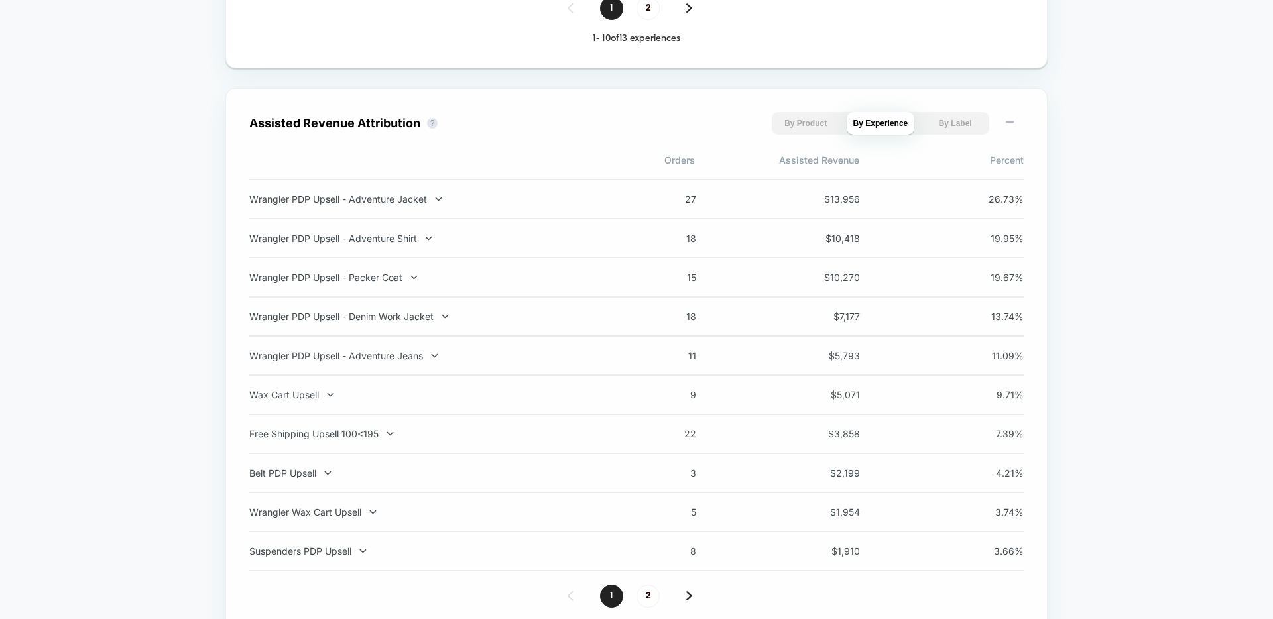
scroll to position [1645, 0]
click at [583, 202] on div "Wrangler PDP Upsell - Adventure Jacket" at bounding box center [423, 197] width 349 height 11
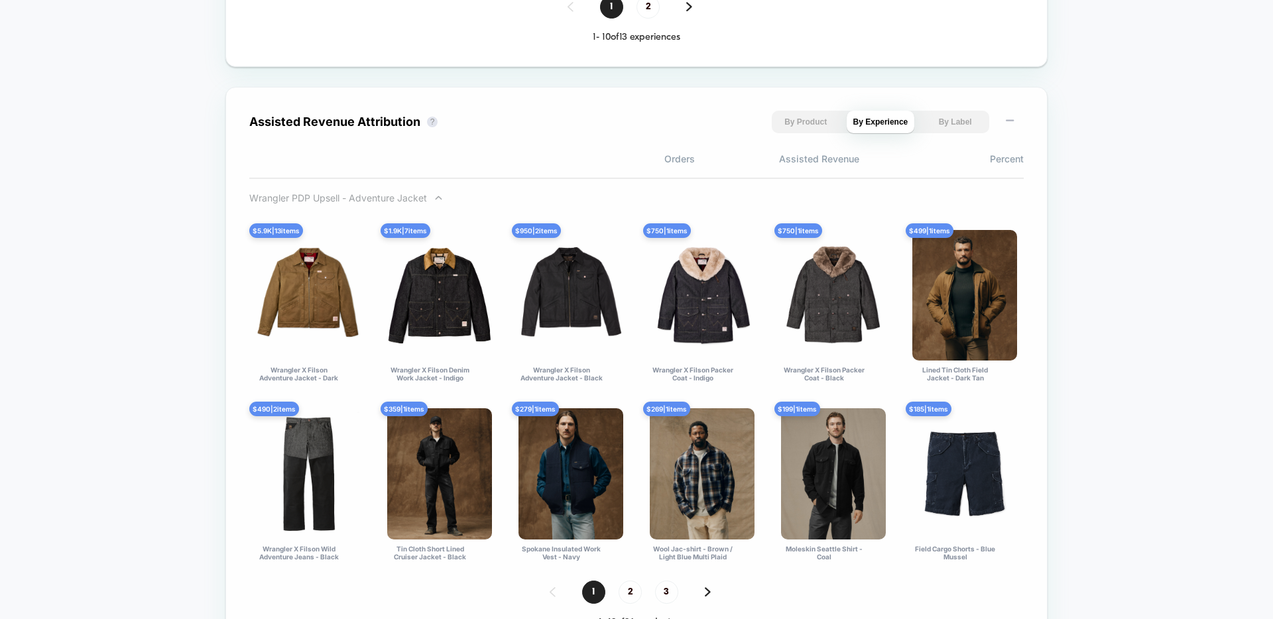
click at [482, 200] on div "Wrangler PDP Upsell - Adventure Jacket" at bounding box center [423, 197] width 349 height 11
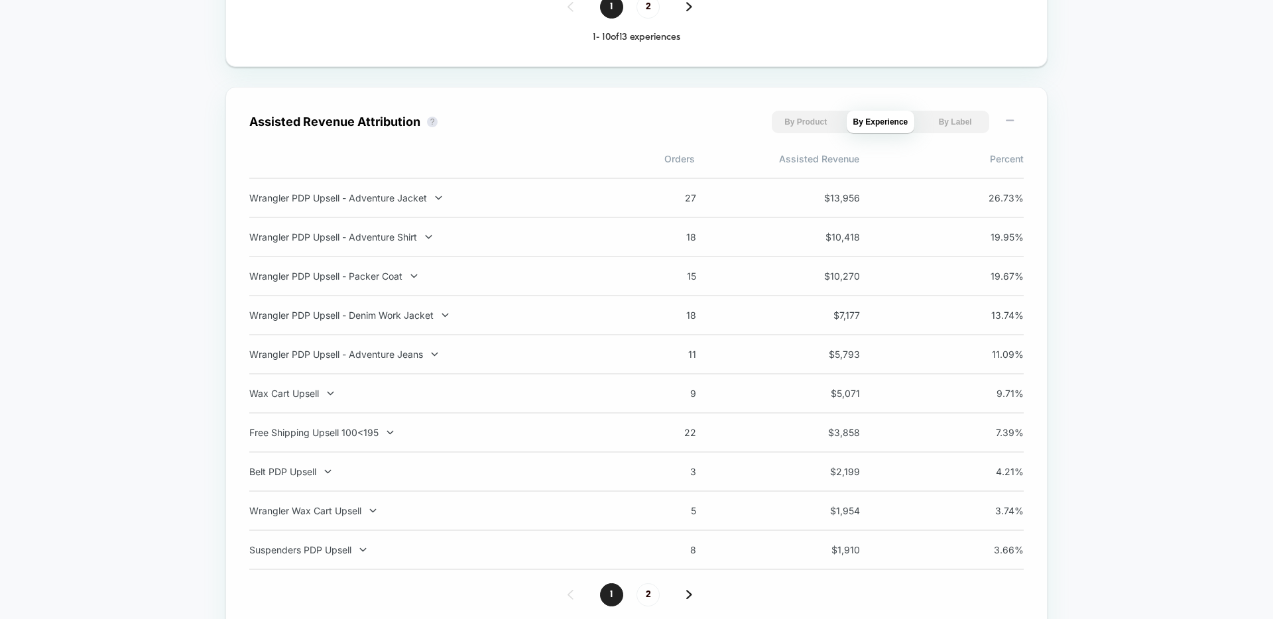
click at [482, 200] on div "Wrangler PDP Upsell - Adventure Jacket" at bounding box center [423, 197] width 349 height 11
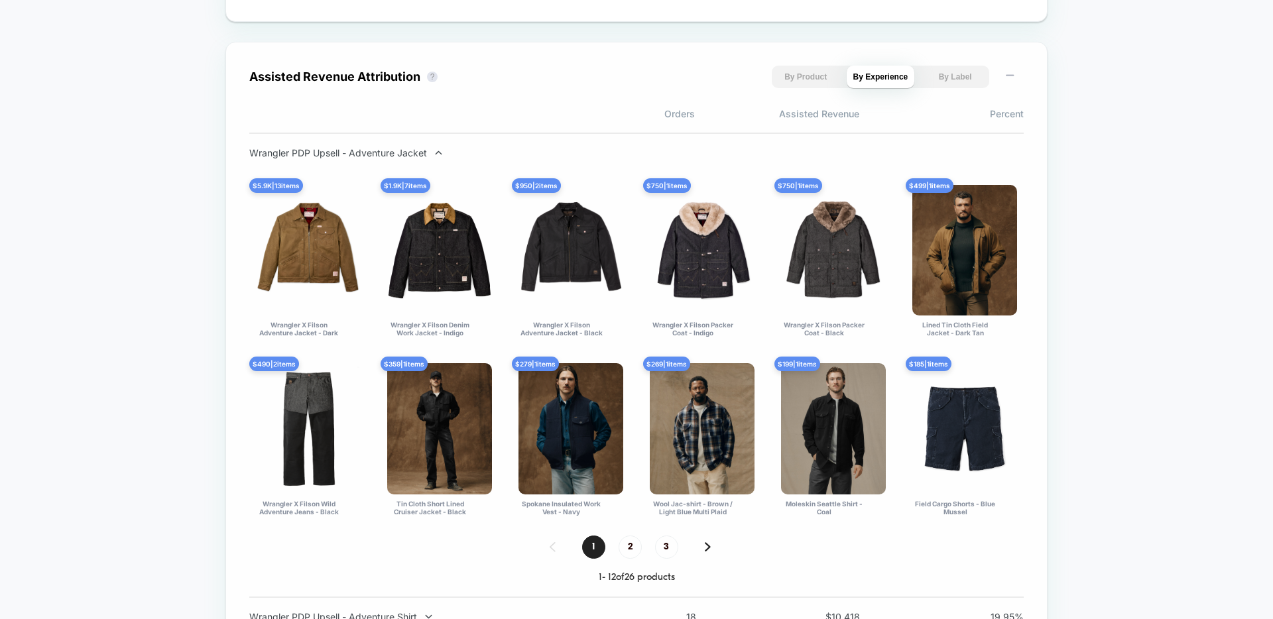
scroll to position [1697, 0]
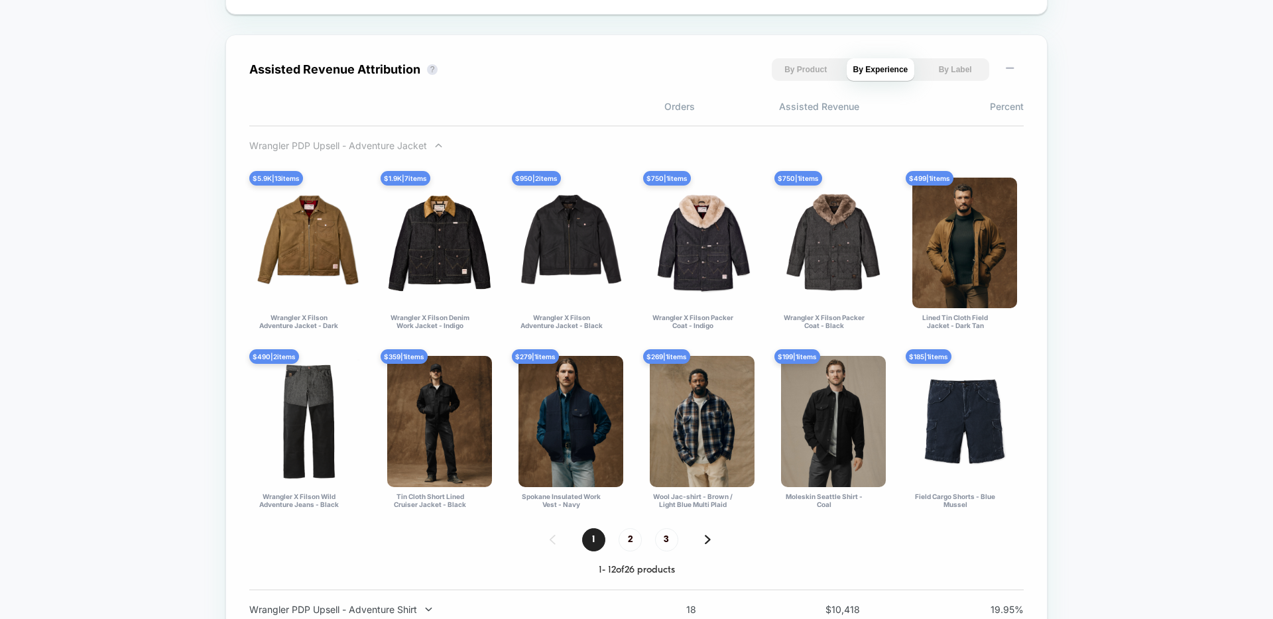
click at [401, 145] on div "Wrangler PDP Upsell - Adventure Jacket" at bounding box center [423, 145] width 349 height 11
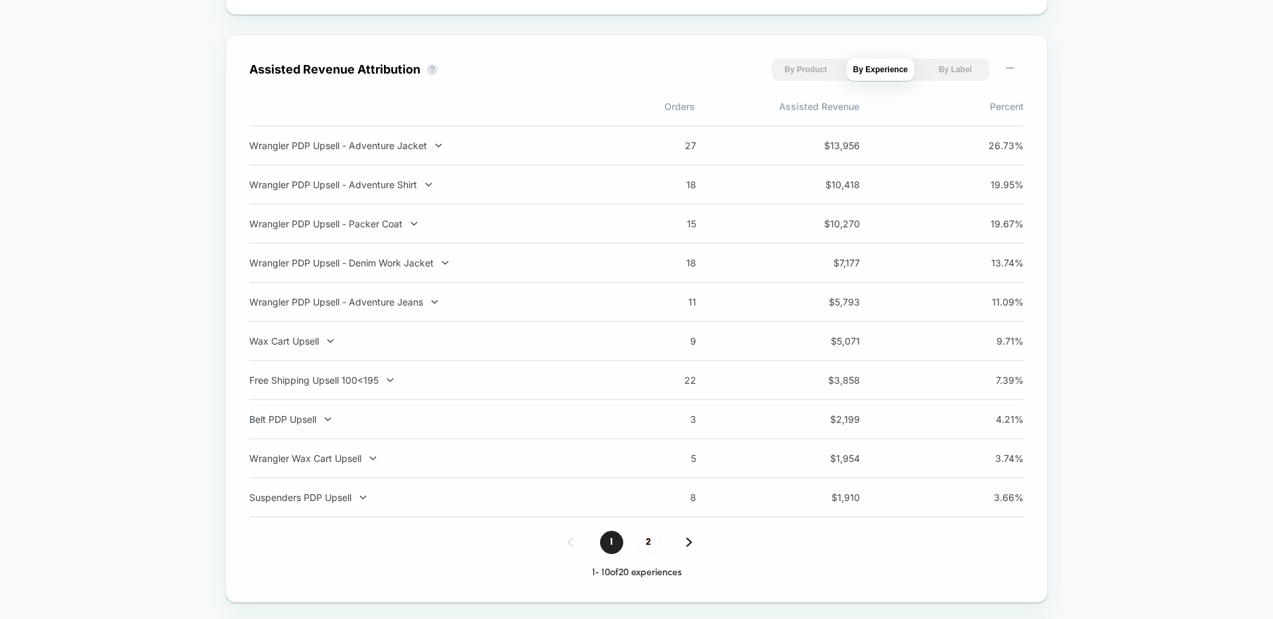
click at [1143, 269] on div "Custom Oct 1, 2025 - Oct 2, 2025 Total Group 2 $ General Total sessions 106.2K …" at bounding box center [636, 49] width 1273 height 3282
click at [1072, 425] on div "Custom Oct 1, 2025 - Oct 2, 2025 Total Group 2 $ General Total sessions 106.2K …" at bounding box center [636, 49] width 1273 height 3282
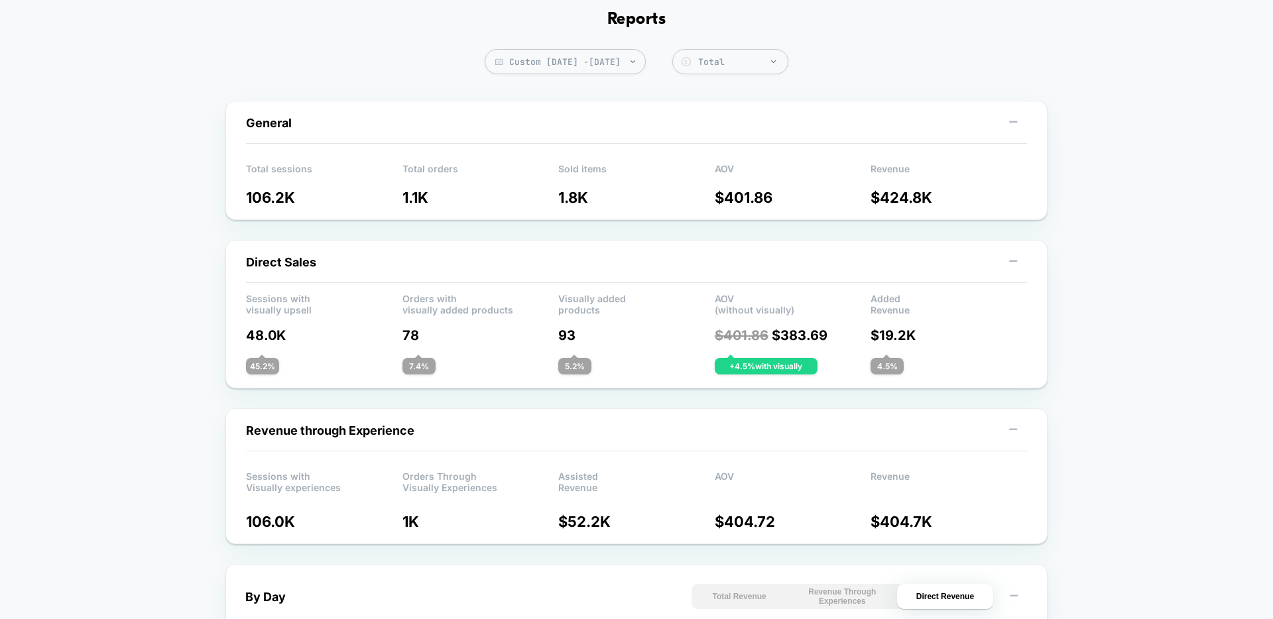
scroll to position [0, 0]
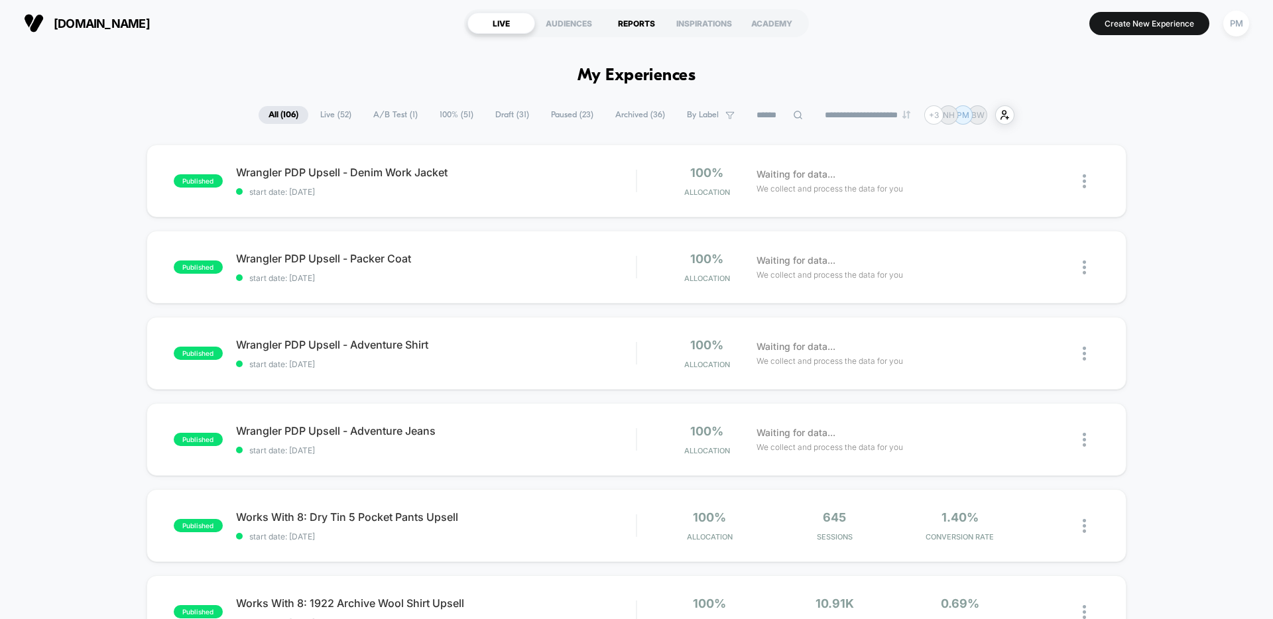
click at [635, 16] on div "REPORTS" at bounding box center [637, 23] width 68 height 21
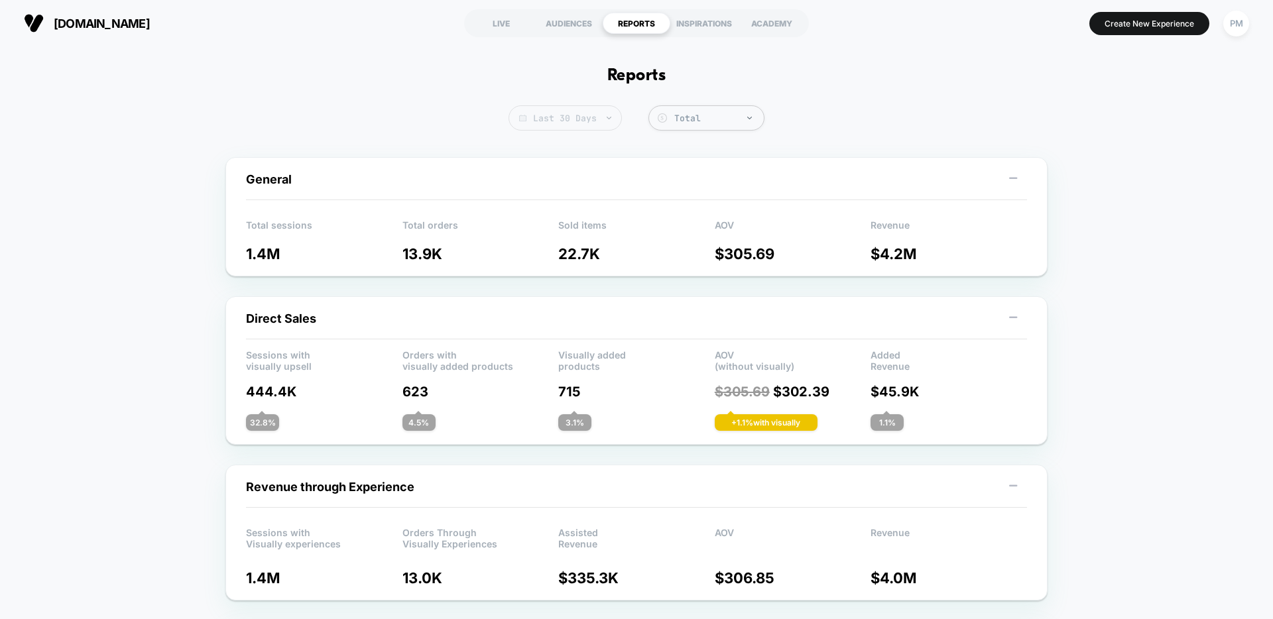
click at [584, 116] on span "Last 30 Days" at bounding box center [565, 117] width 113 height 25
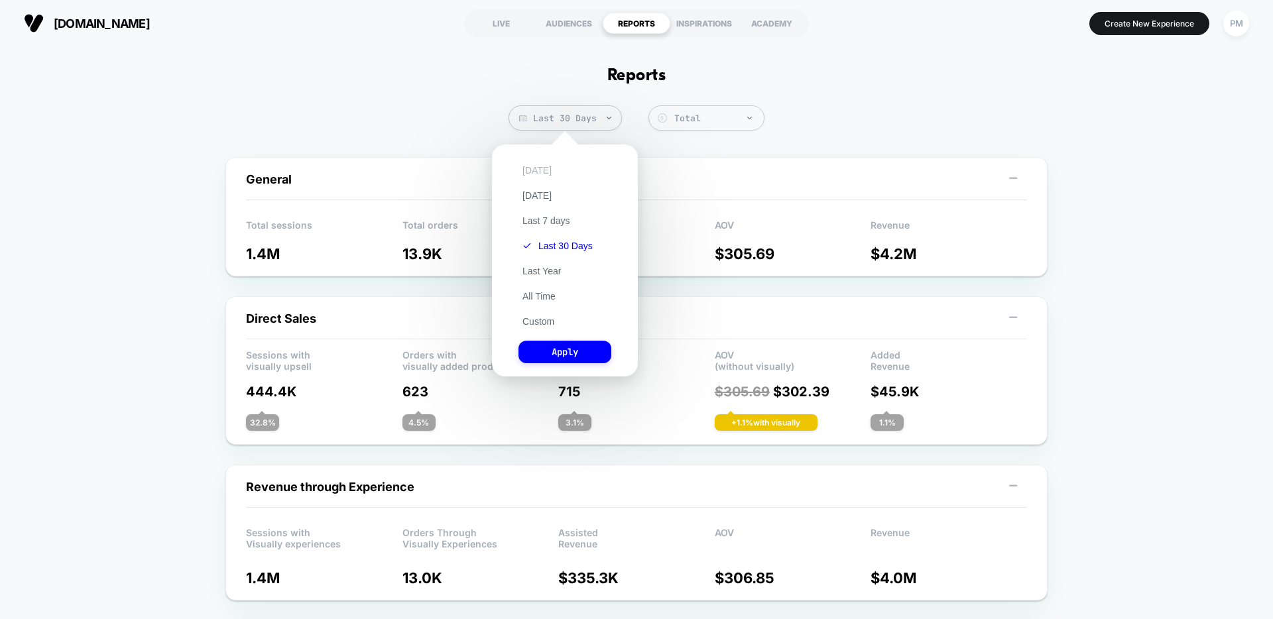
click at [538, 172] on button "[DATE]" at bounding box center [537, 170] width 37 height 12
click at [548, 347] on button "Apply" at bounding box center [565, 352] width 93 height 23
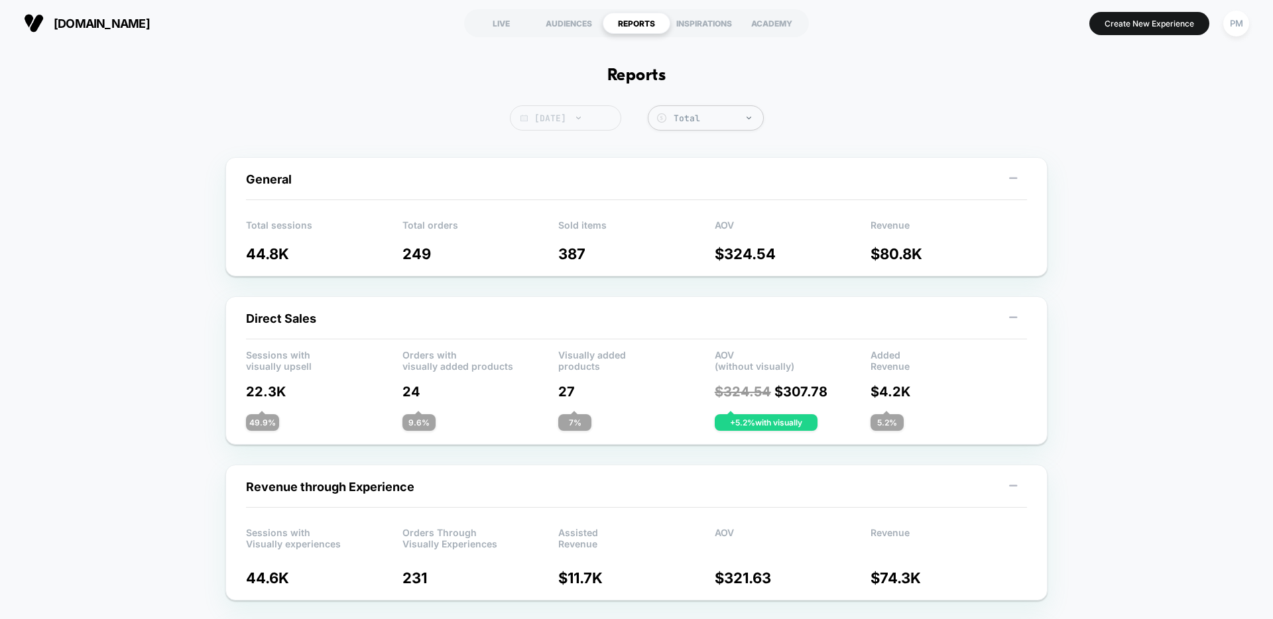
click at [569, 111] on span "[DATE]" at bounding box center [565, 117] width 111 height 25
select select "*"
select select "****"
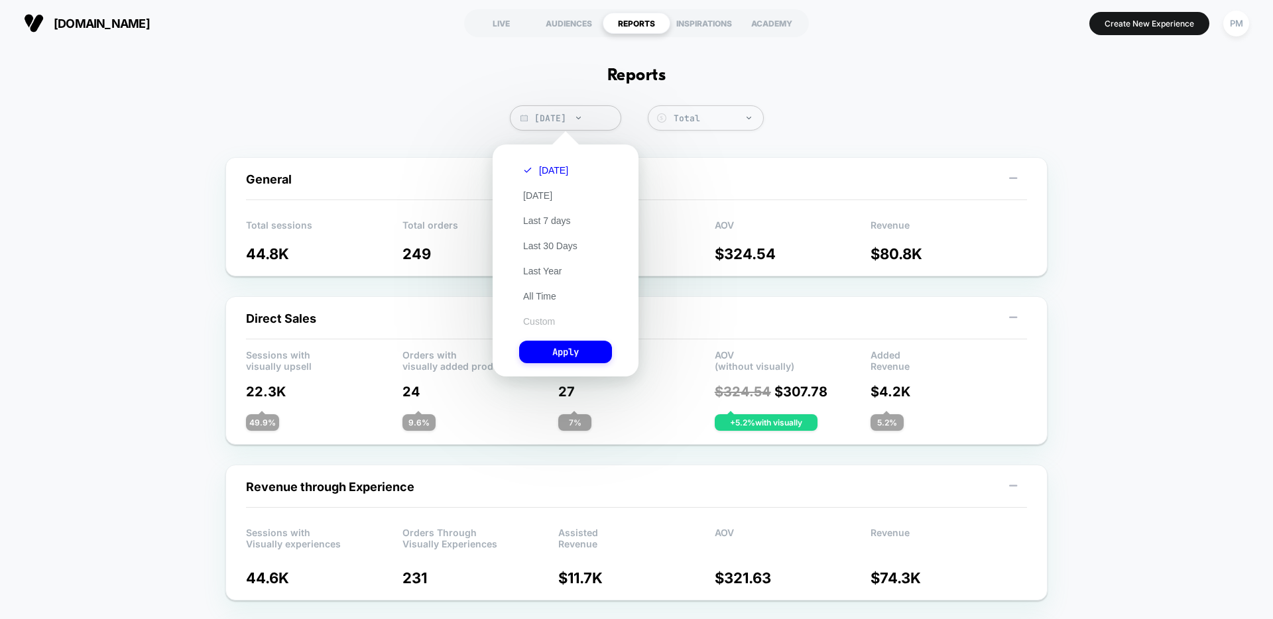
click at [542, 316] on button "Custom" at bounding box center [539, 322] width 40 height 12
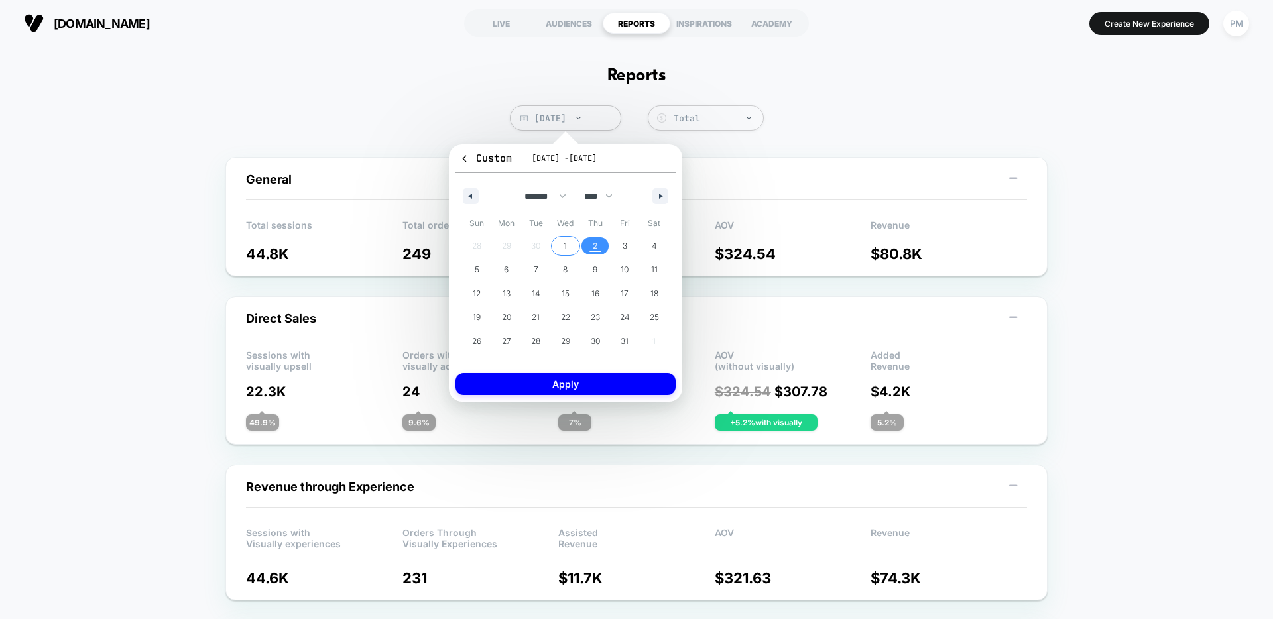
drag, startPoint x: 572, startPoint y: 239, endPoint x: 590, endPoint y: 239, distance: 17.9
click at [572, 239] on span "1" at bounding box center [566, 245] width 30 height 17
click at [595, 239] on span "2" at bounding box center [595, 246] width 5 height 24
click at [579, 381] on button "Apply" at bounding box center [566, 384] width 220 height 22
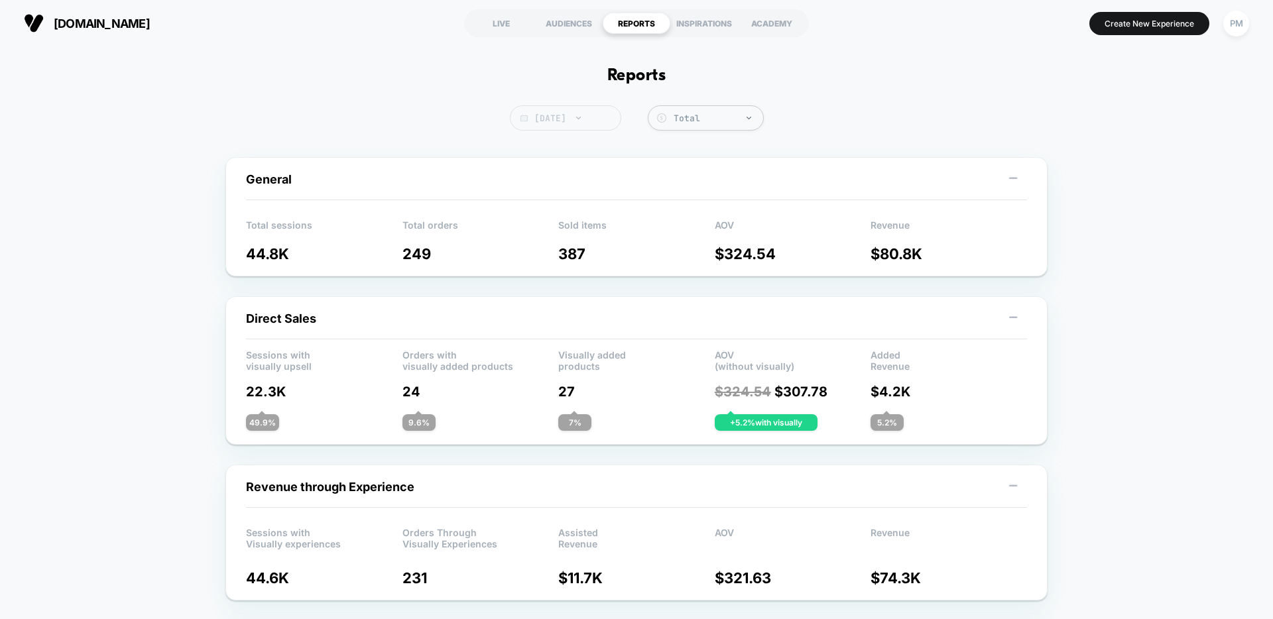
click at [578, 119] on span "[DATE]" at bounding box center [565, 117] width 111 height 25
select select "*"
select select "****"
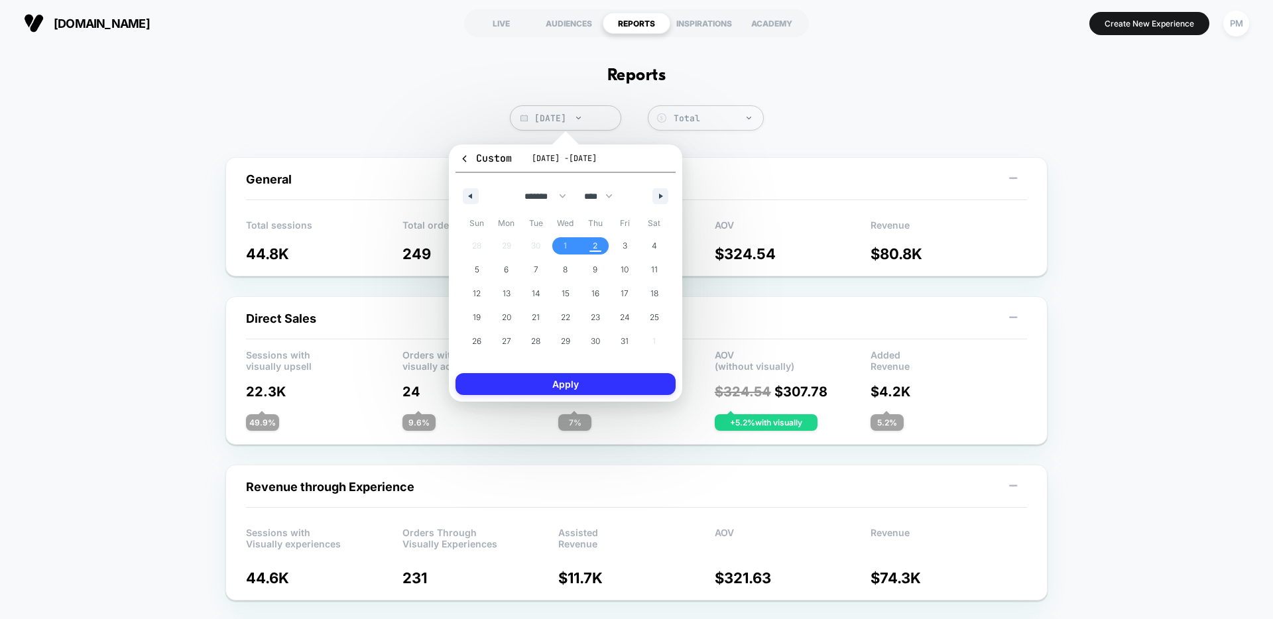
click at [547, 378] on button "Apply" at bounding box center [566, 384] width 220 height 22
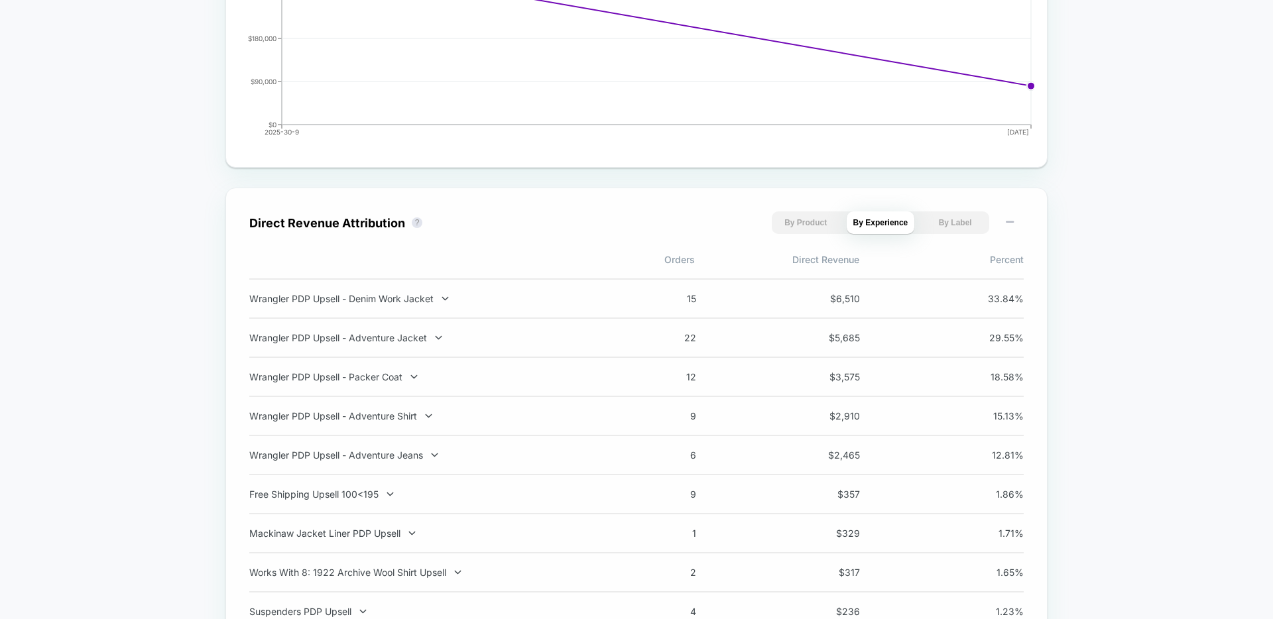
scroll to position [757, 0]
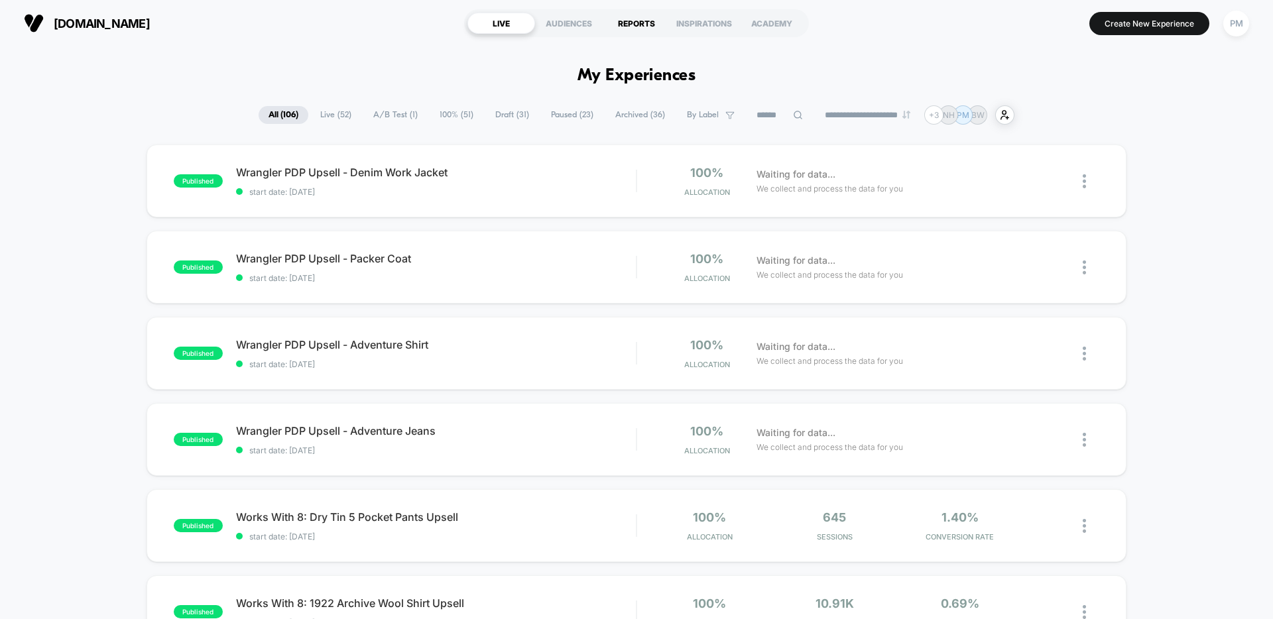
click at [616, 31] on div "REPORTS" at bounding box center [637, 23] width 68 height 21
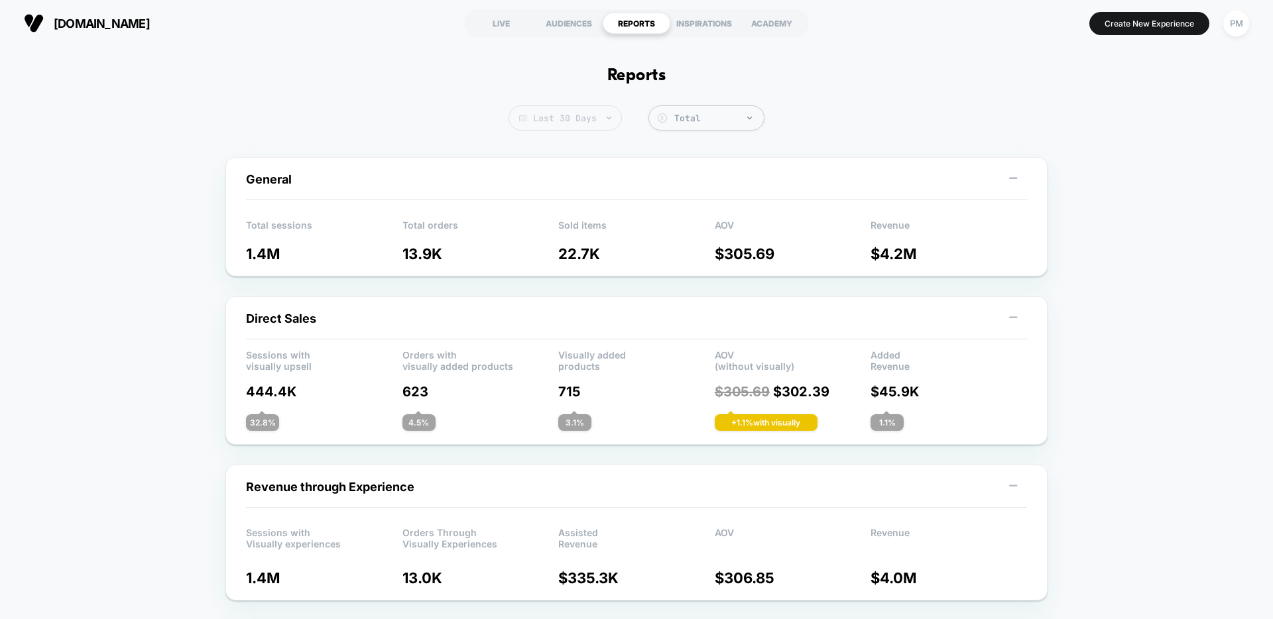
click at [590, 113] on span "Last 30 Days" at bounding box center [565, 117] width 113 height 25
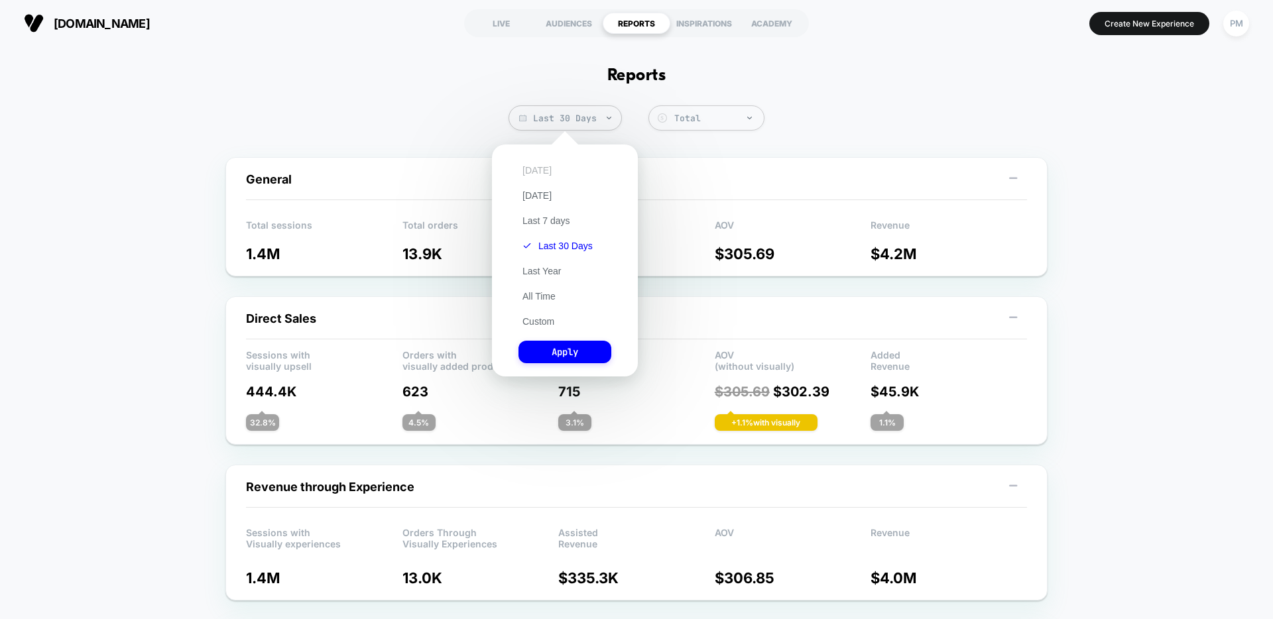
click at [536, 170] on button "[DATE]" at bounding box center [537, 170] width 37 height 12
click at [556, 355] on button "Apply" at bounding box center [565, 352] width 93 height 23
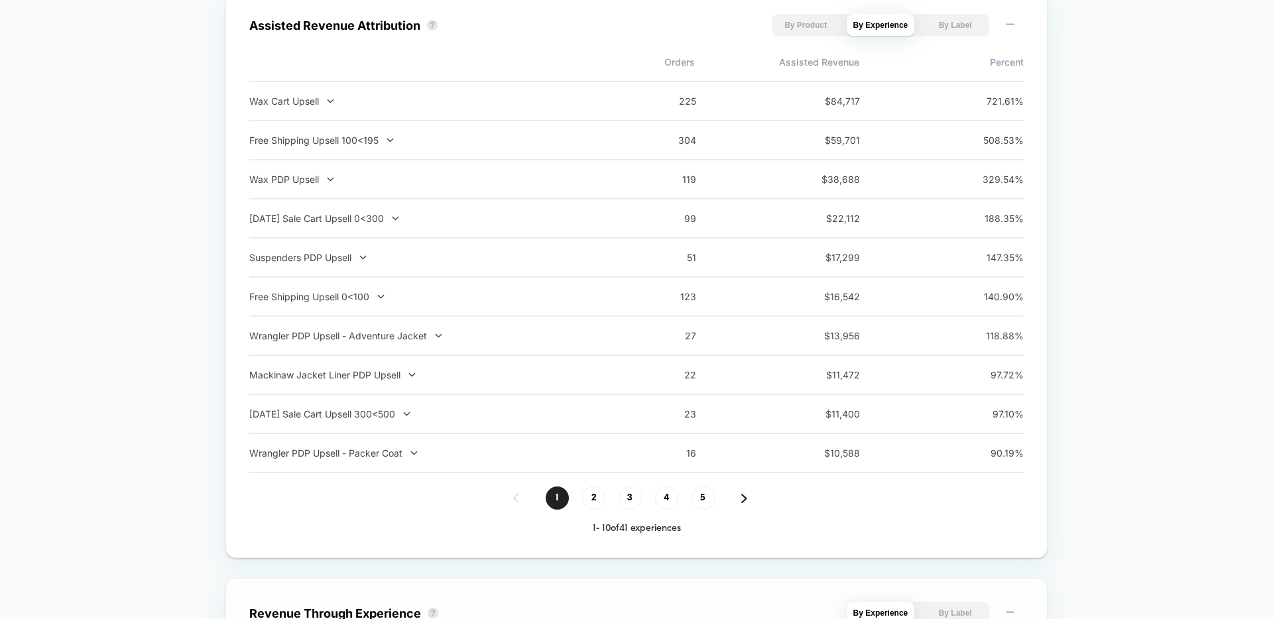
scroll to position [1487, 0]
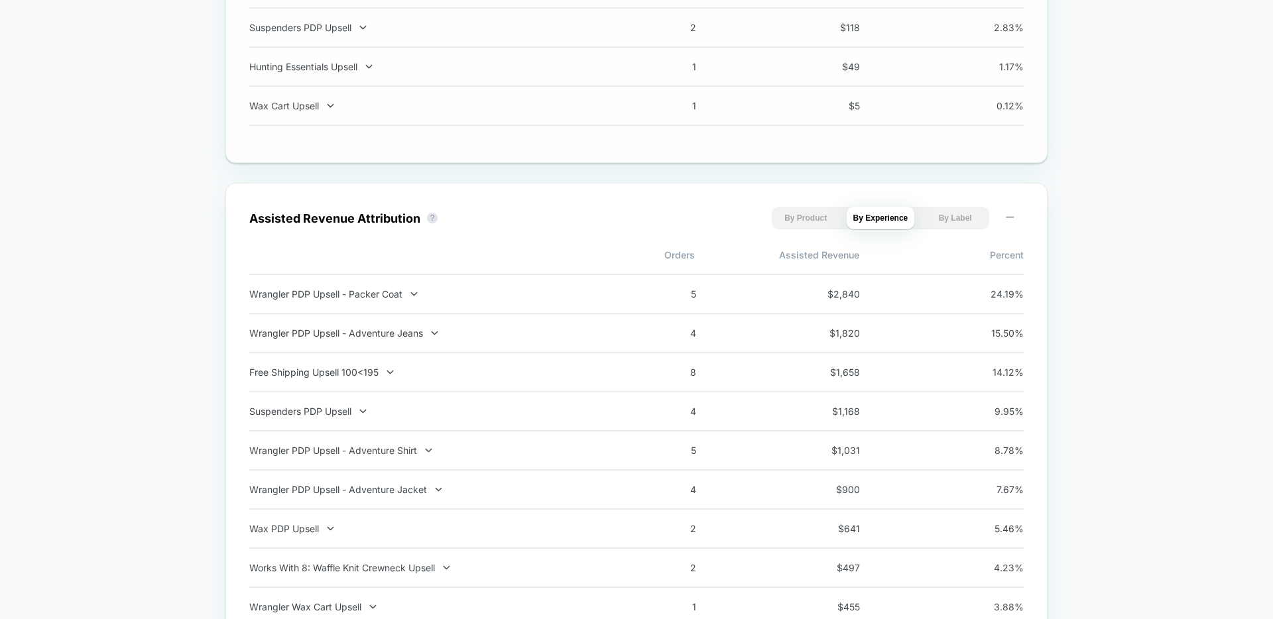
scroll to position [1410, 0]
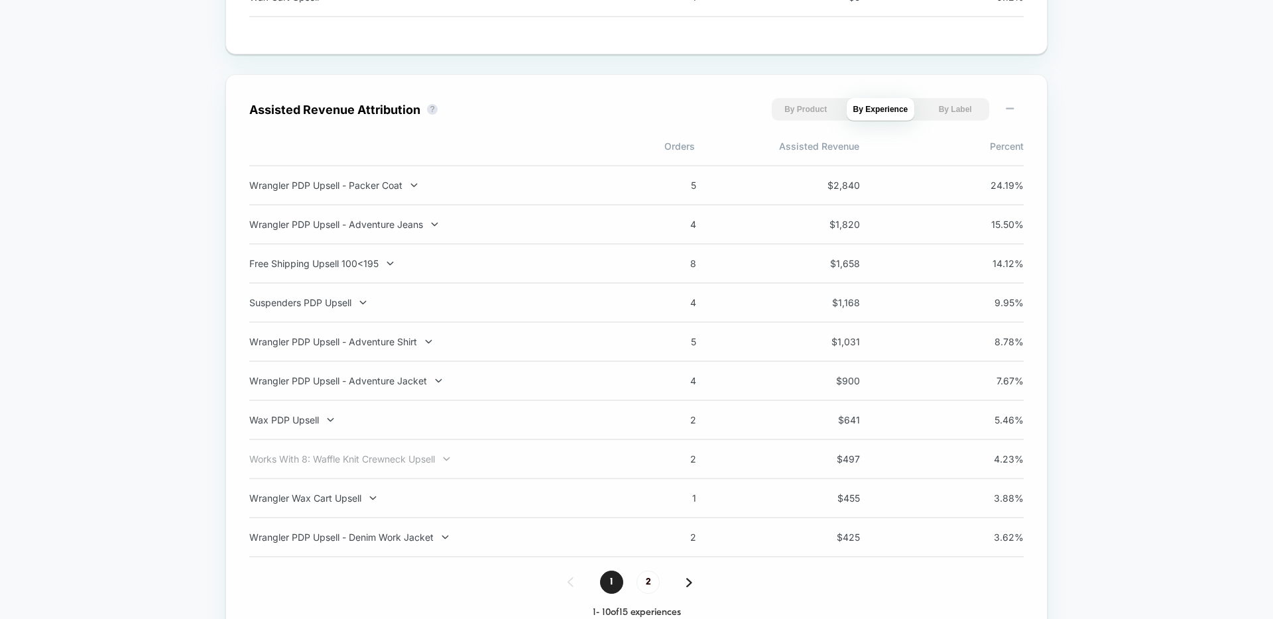
click at [430, 460] on div "Works With 8: Waffle Knit Crewneck Upsell" at bounding box center [423, 459] width 349 height 11
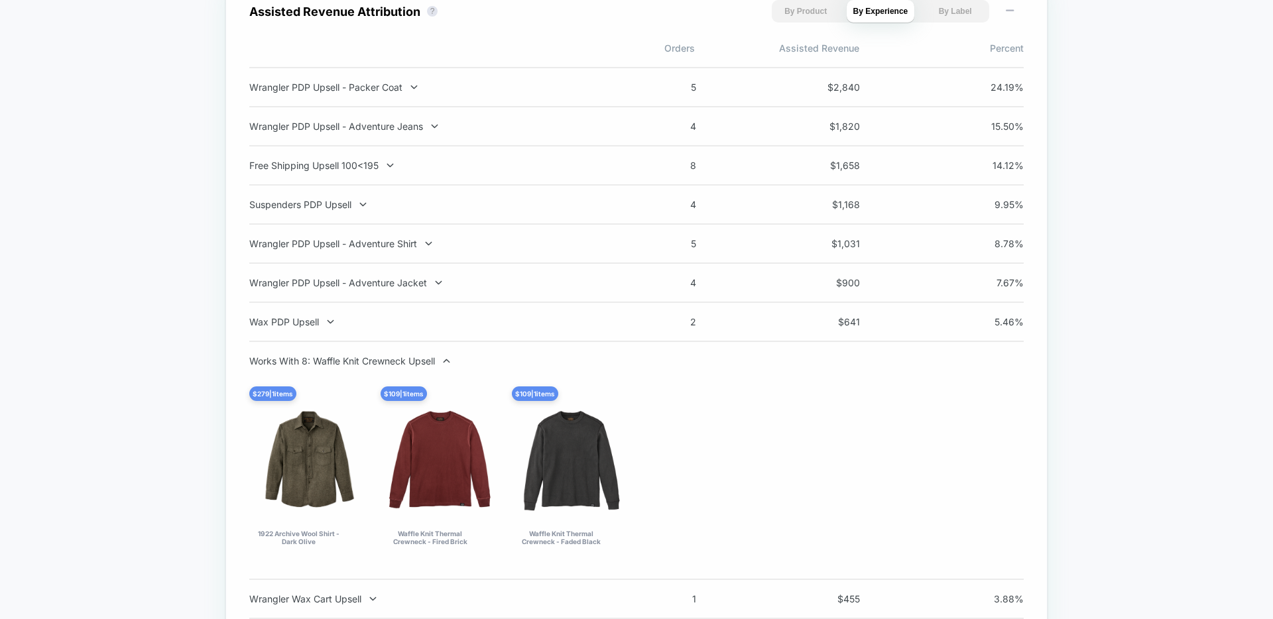
scroll to position [1514, 0]
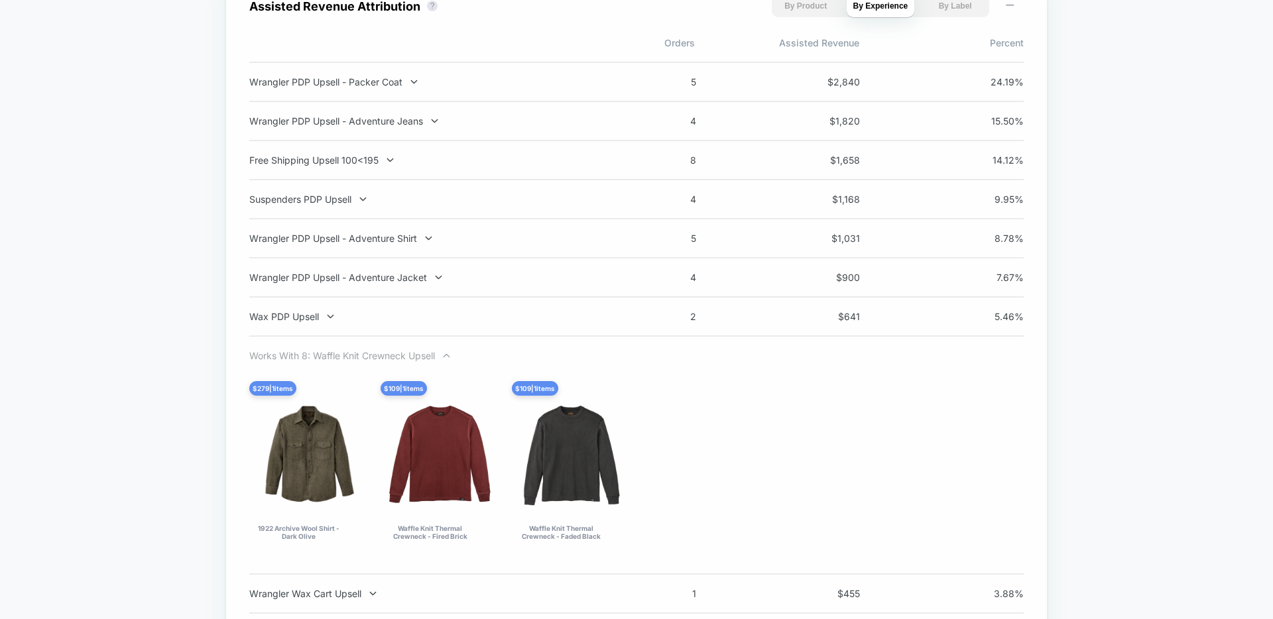
click at [424, 356] on div "Works With 8: Waffle Knit Crewneck Upsell" at bounding box center [423, 355] width 349 height 11
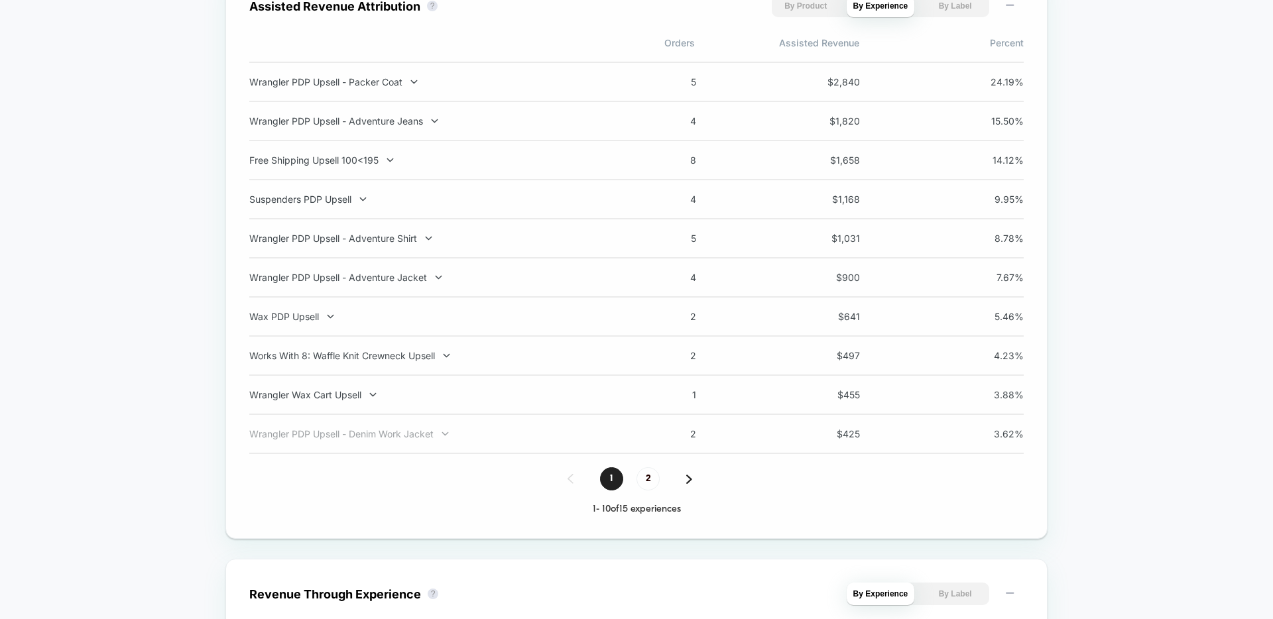
click at [436, 428] on div "Wrangler PDP Upsell - Denim Work Jacket" at bounding box center [423, 433] width 349 height 11
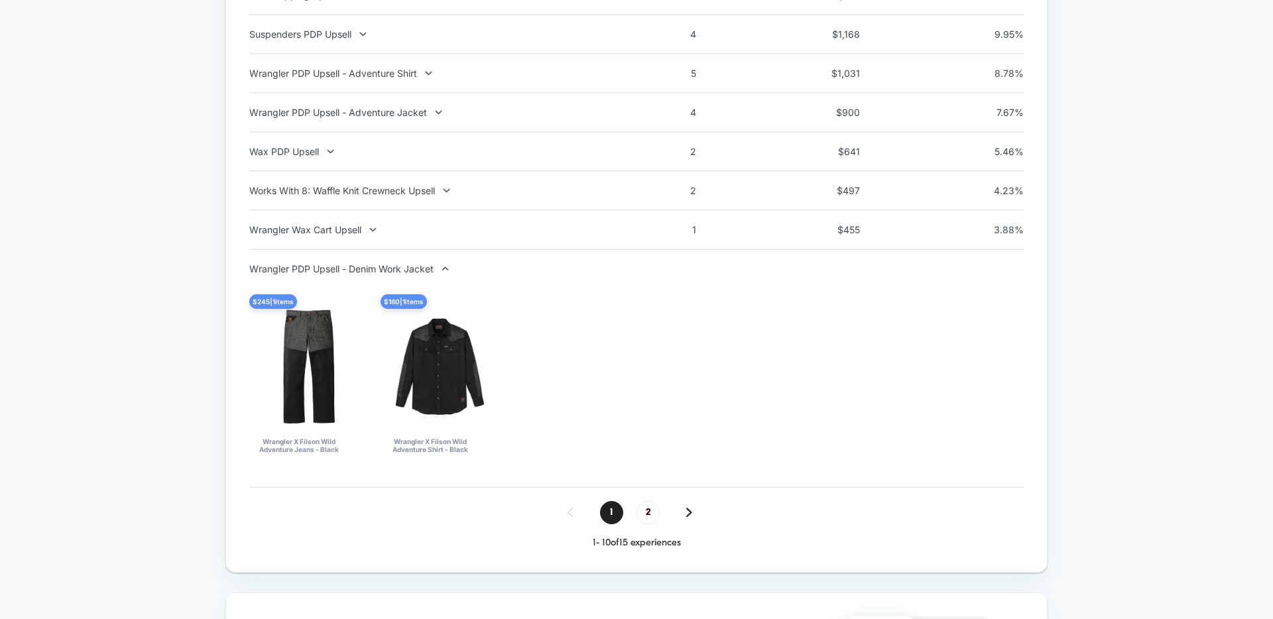
scroll to position [1687, 0]
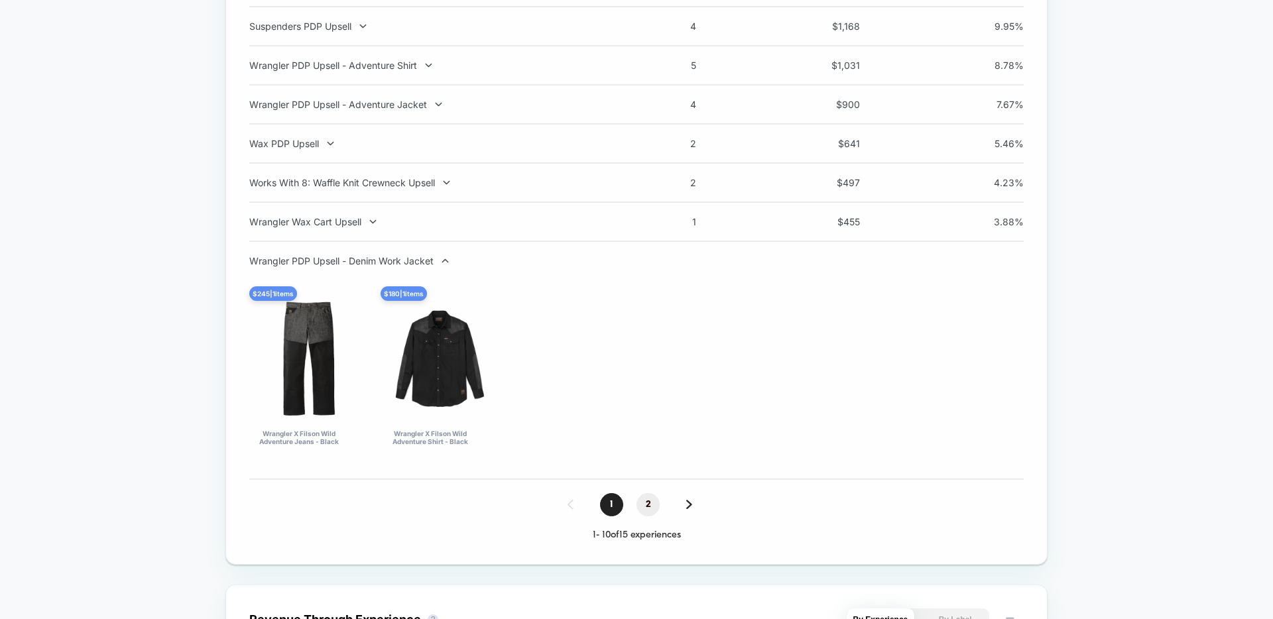
click at [648, 504] on span "2" at bounding box center [648, 504] width 23 height 23
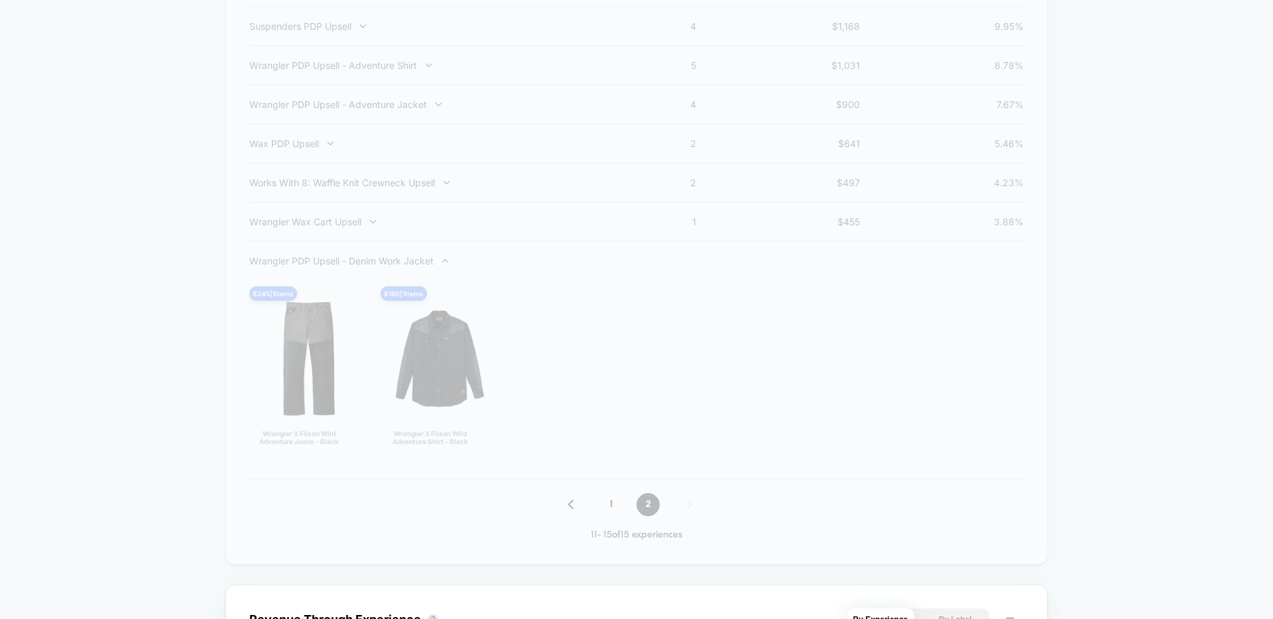
scroll to position [1292, 0]
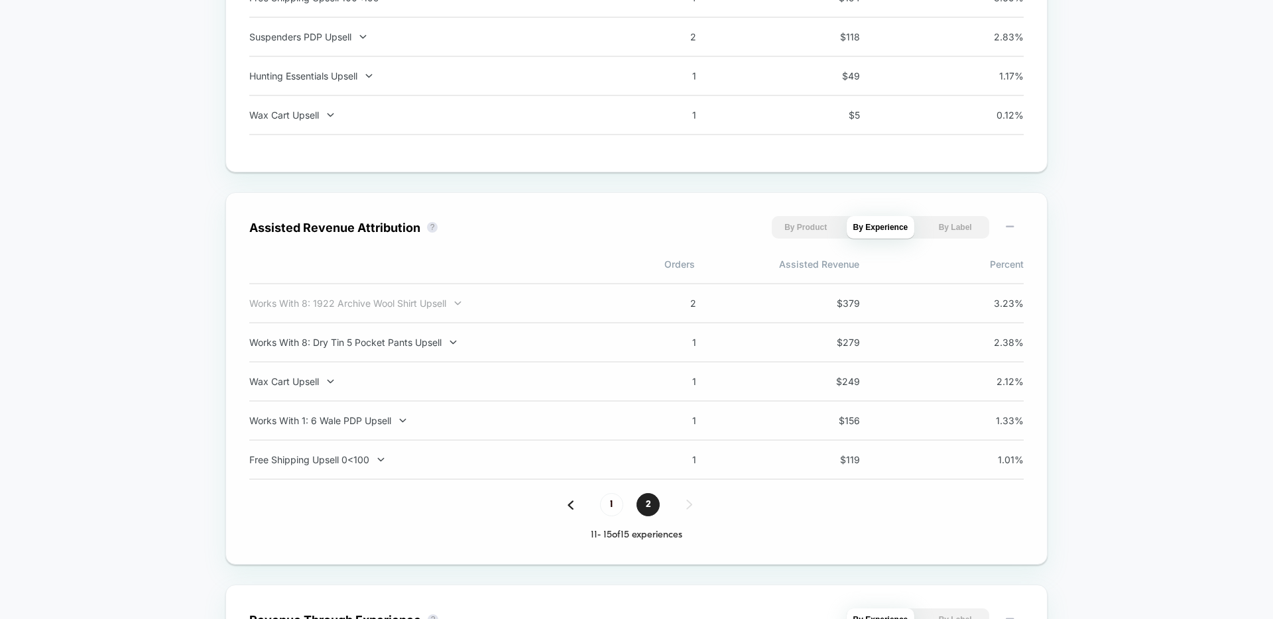
click at [427, 308] on div "Works With 8: 1922 Archive Wool Shirt Upsell" at bounding box center [423, 303] width 349 height 11
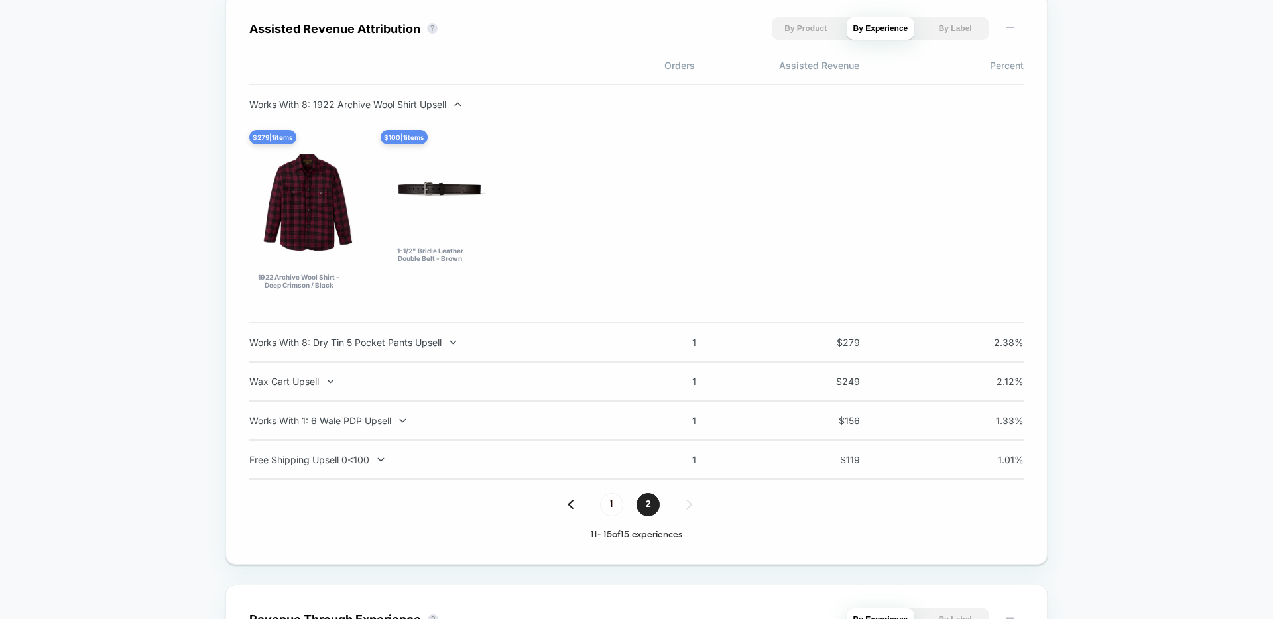
scroll to position [1360, 0]
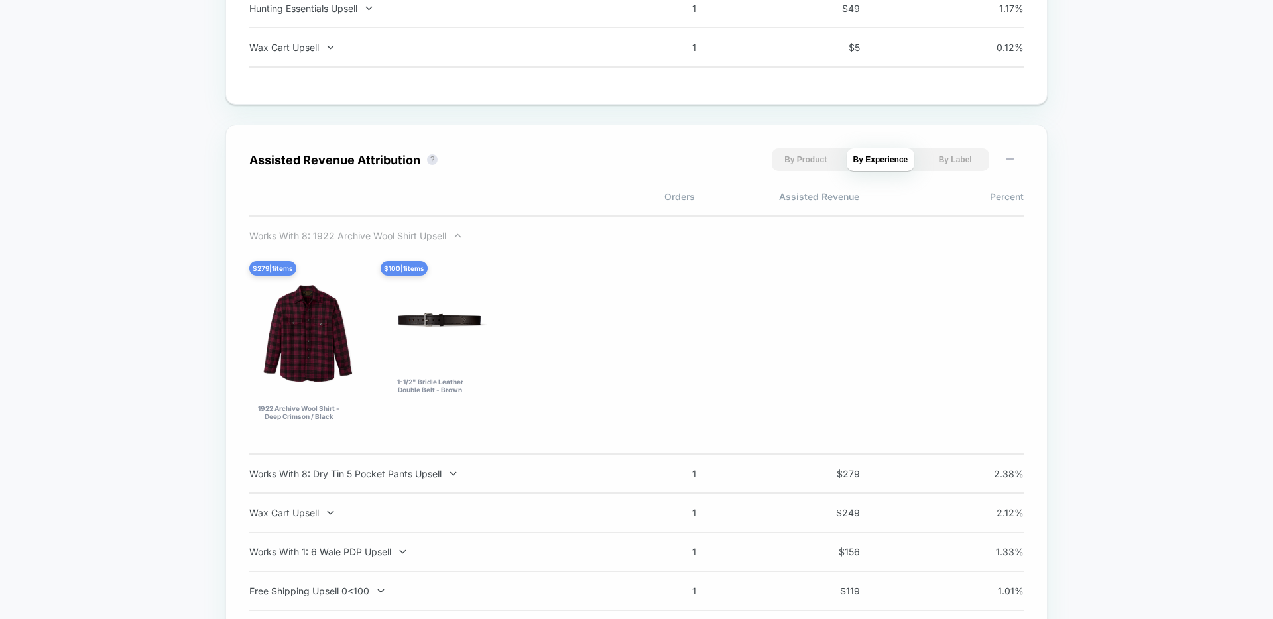
click at [423, 237] on div "Works With 8: 1922 Archive Wool Shirt Upsell" at bounding box center [423, 235] width 349 height 11
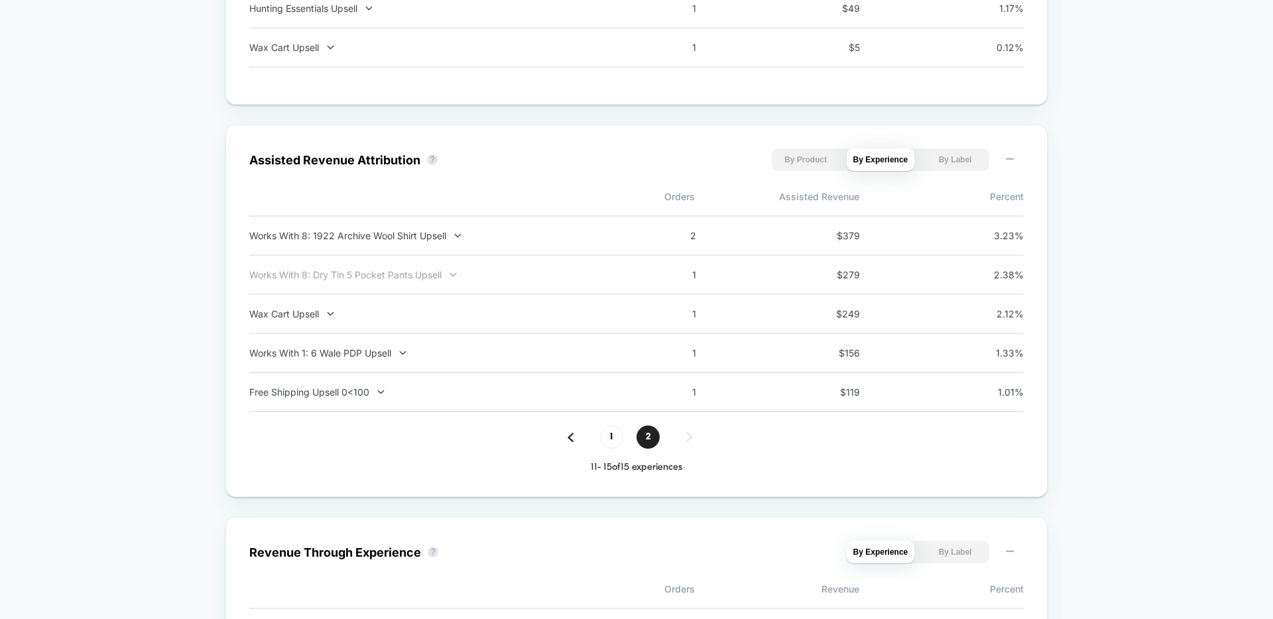
click at [425, 277] on div "Works With 8: Dry Tin 5 Pocket Pants Upsell" at bounding box center [423, 274] width 349 height 11
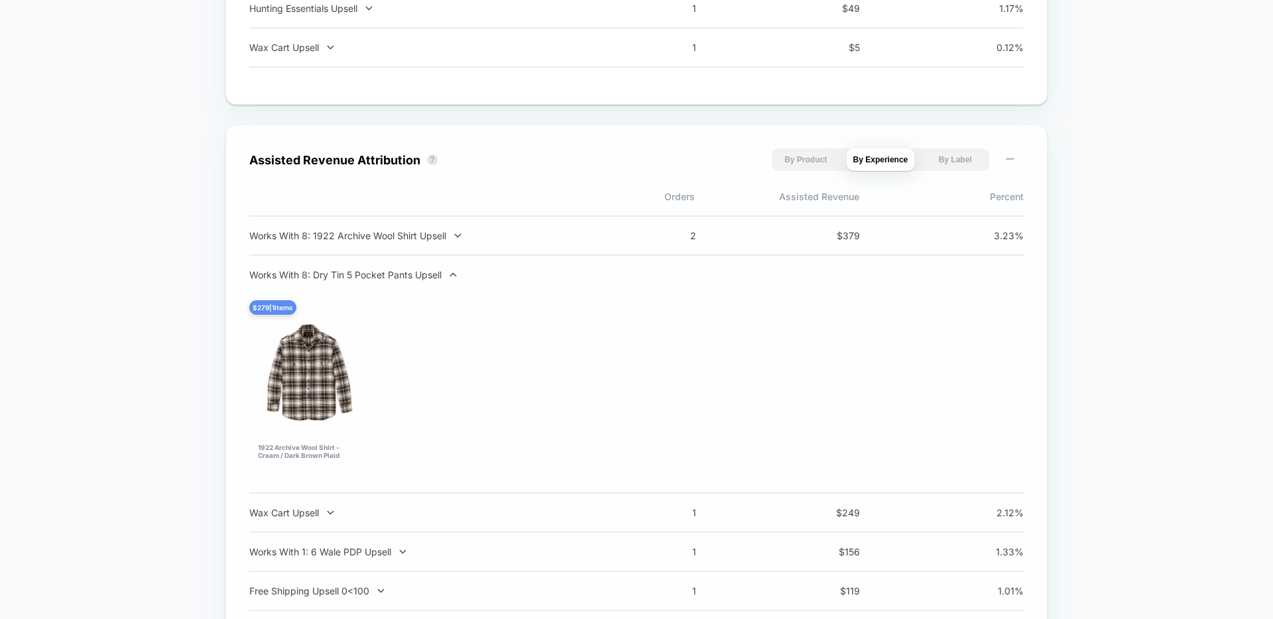
click at [425, 277] on div "Works With 8: Dry Tin 5 Pocket Pants Upsell" at bounding box center [423, 274] width 349 height 11
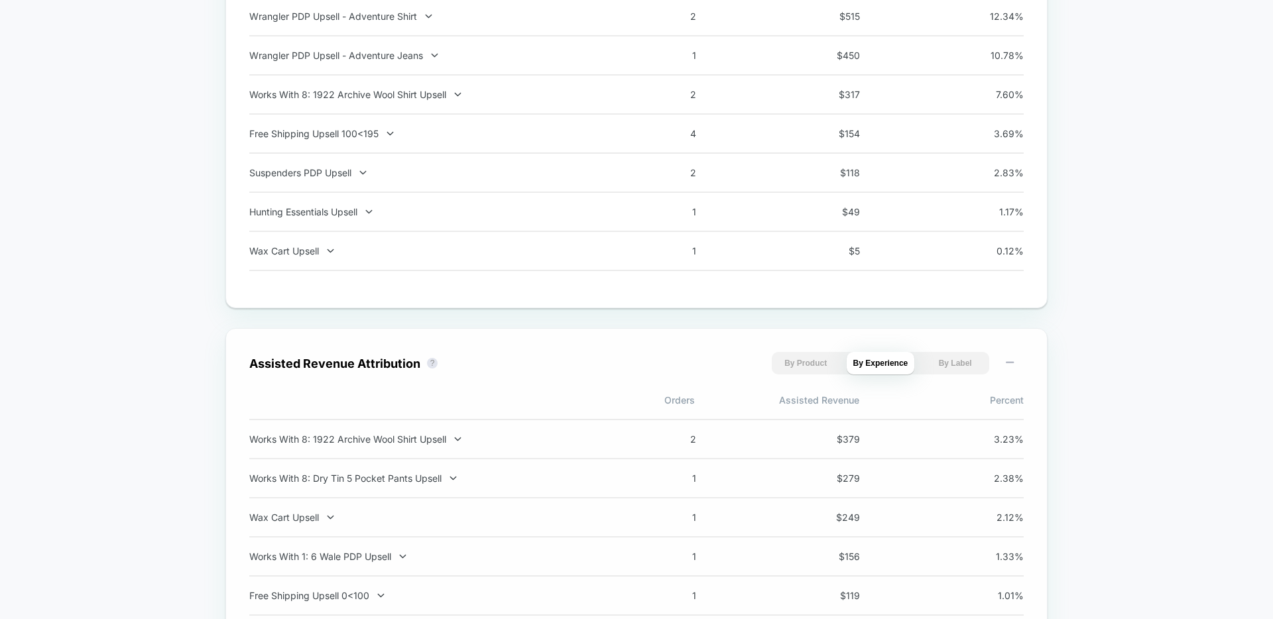
scroll to position [989, 0]
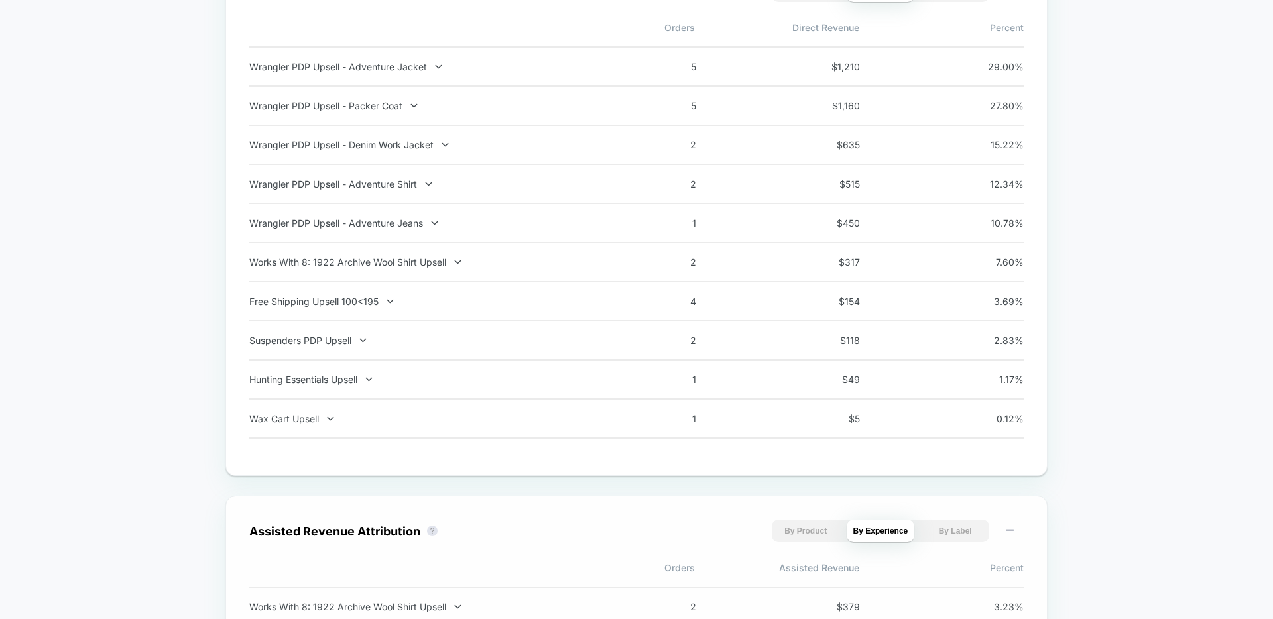
click at [1107, 266] on div "Today Total Group 2 $ General Total sessions 44.8K Total orders 249 Sold items …" at bounding box center [636, 537] width 1273 height 2841
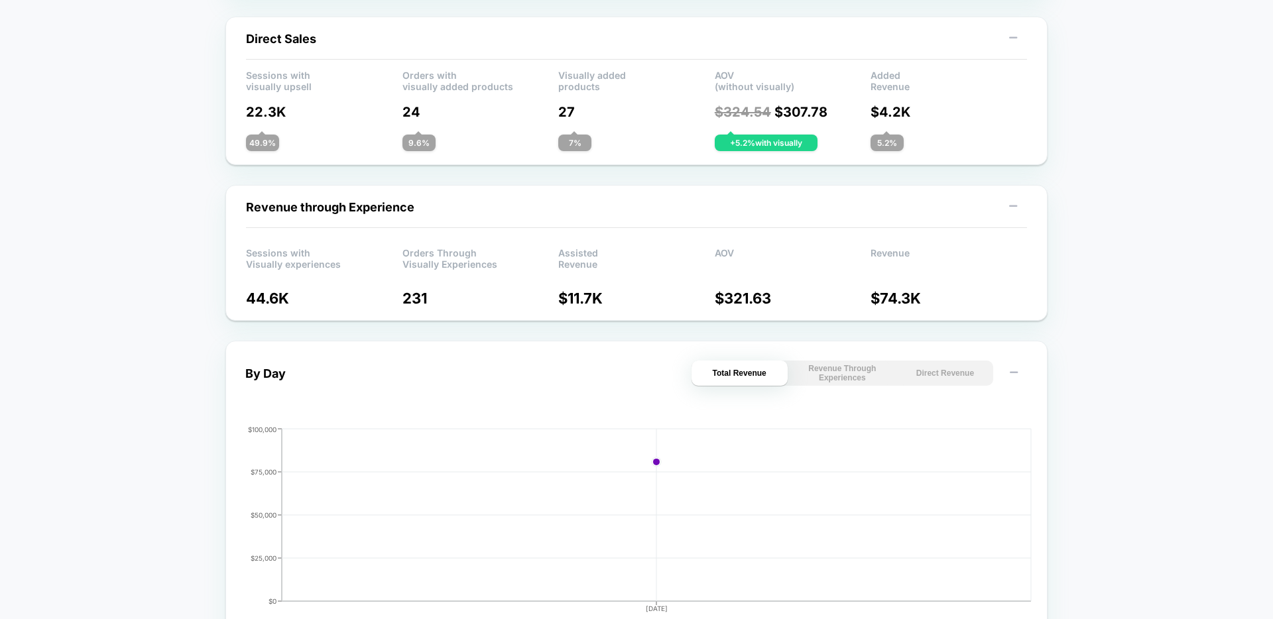
scroll to position [0, 0]
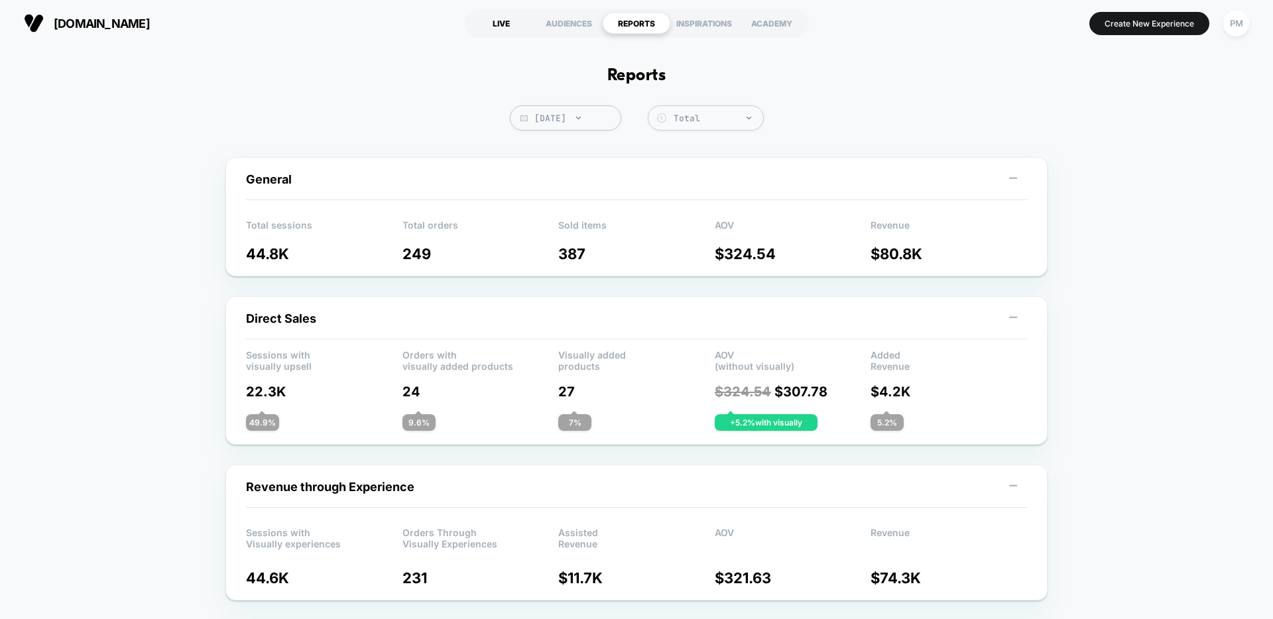
click at [500, 22] on div "LIVE" at bounding box center [502, 23] width 68 height 21
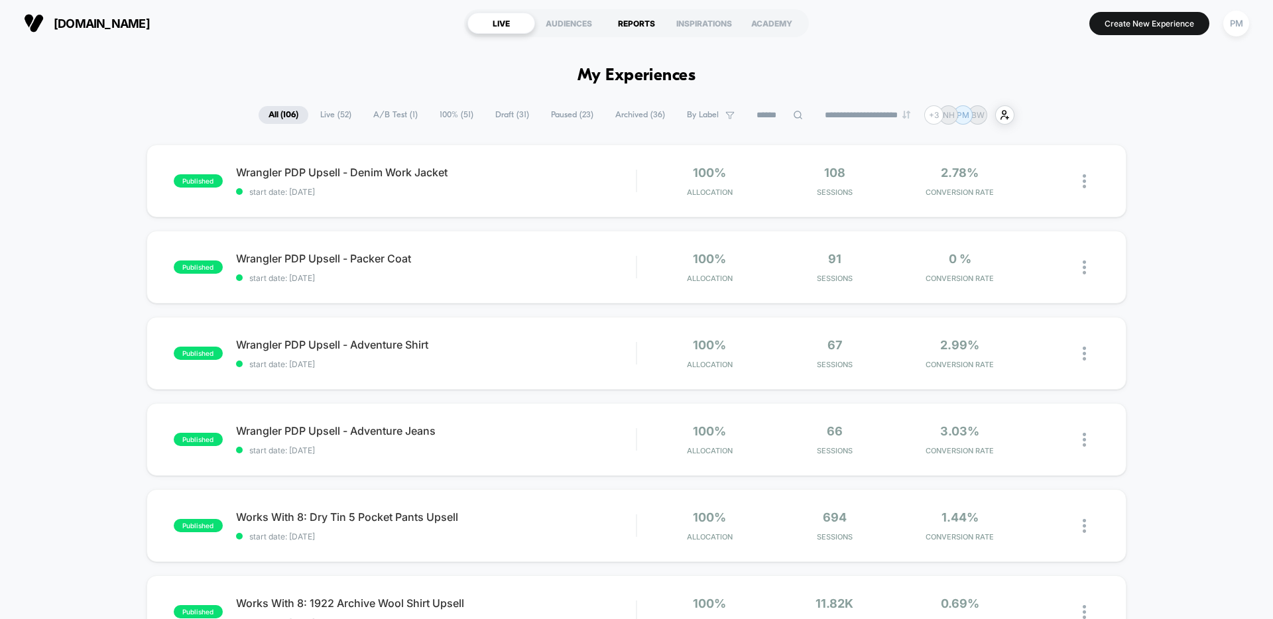
click at [633, 26] on div "REPORTS" at bounding box center [637, 23] width 68 height 21
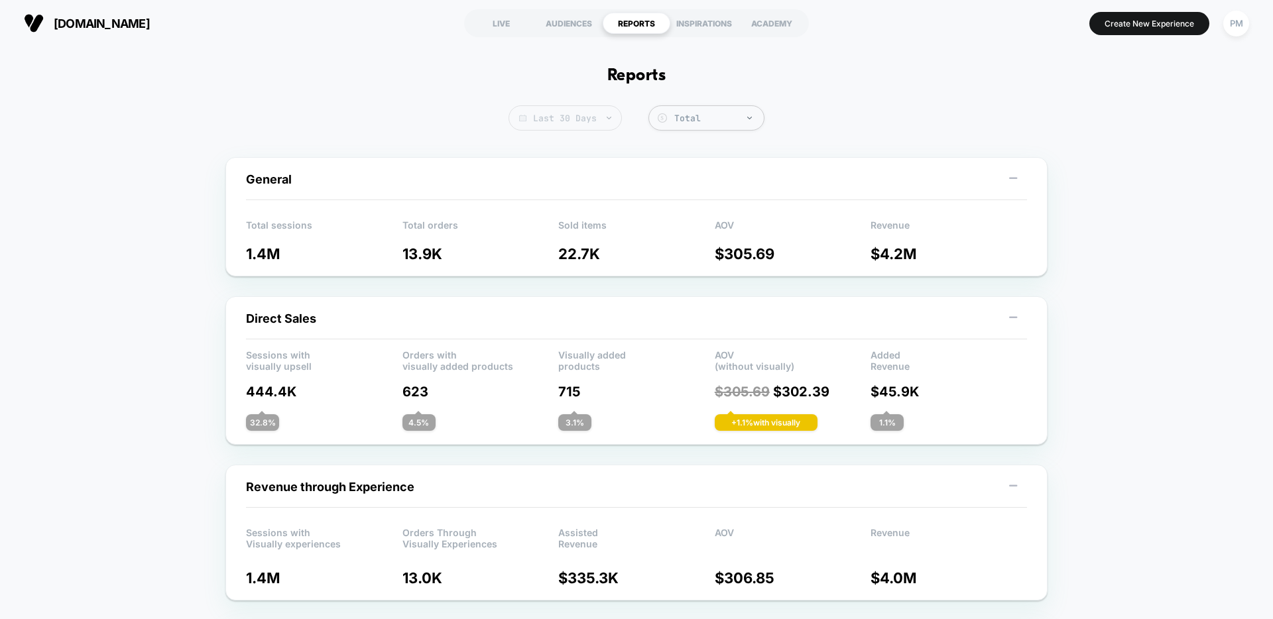
click at [544, 118] on span "Last 30 Days" at bounding box center [565, 117] width 113 height 25
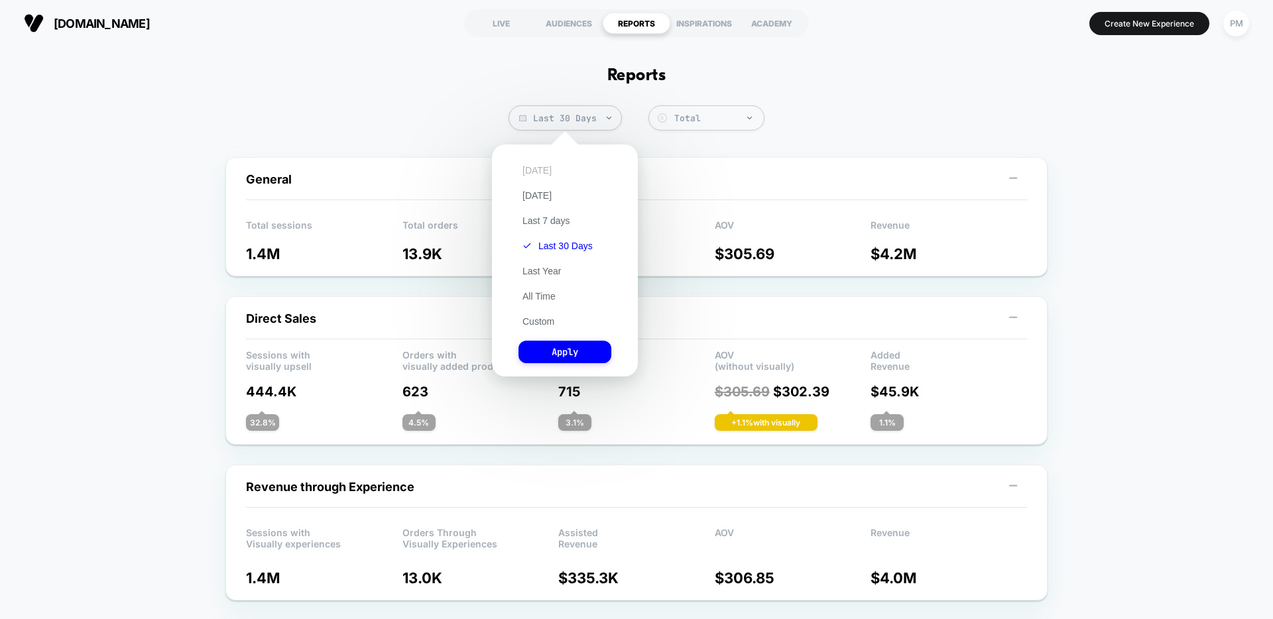
click at [532, 168] on button "Today" at bounding box center [537, 170] width 37 height 12
click at [568, 353] on button "Apply" at bounding box center [565, 352] width 93 height 23
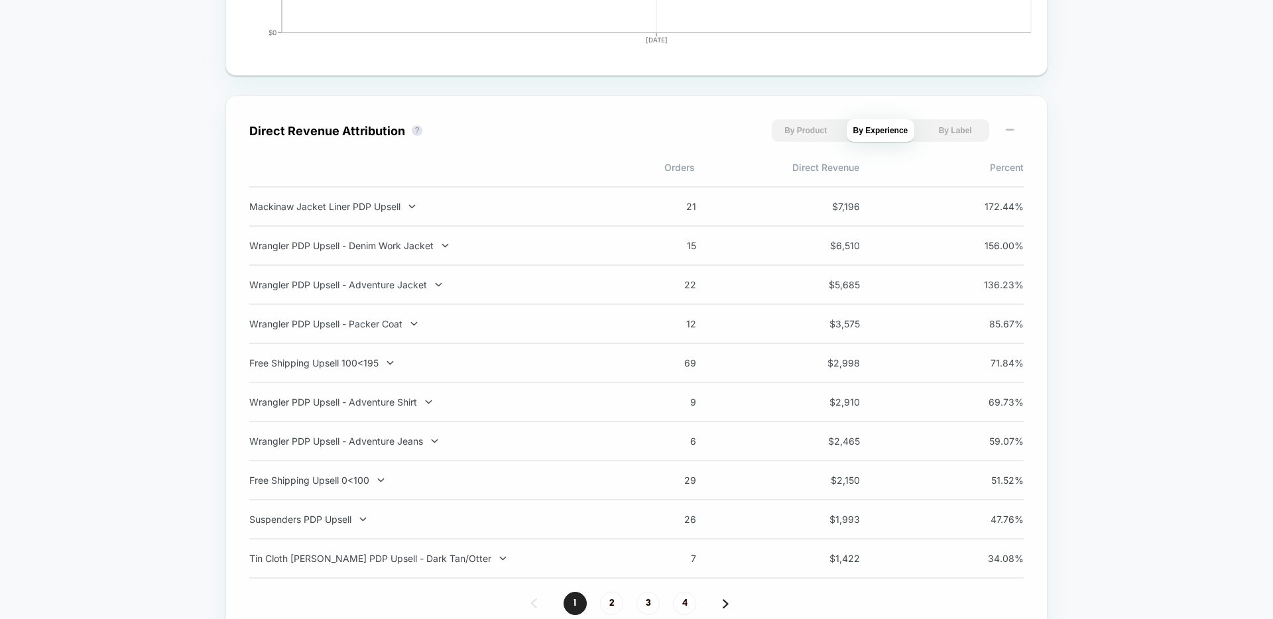
scroll to position [938, 0]
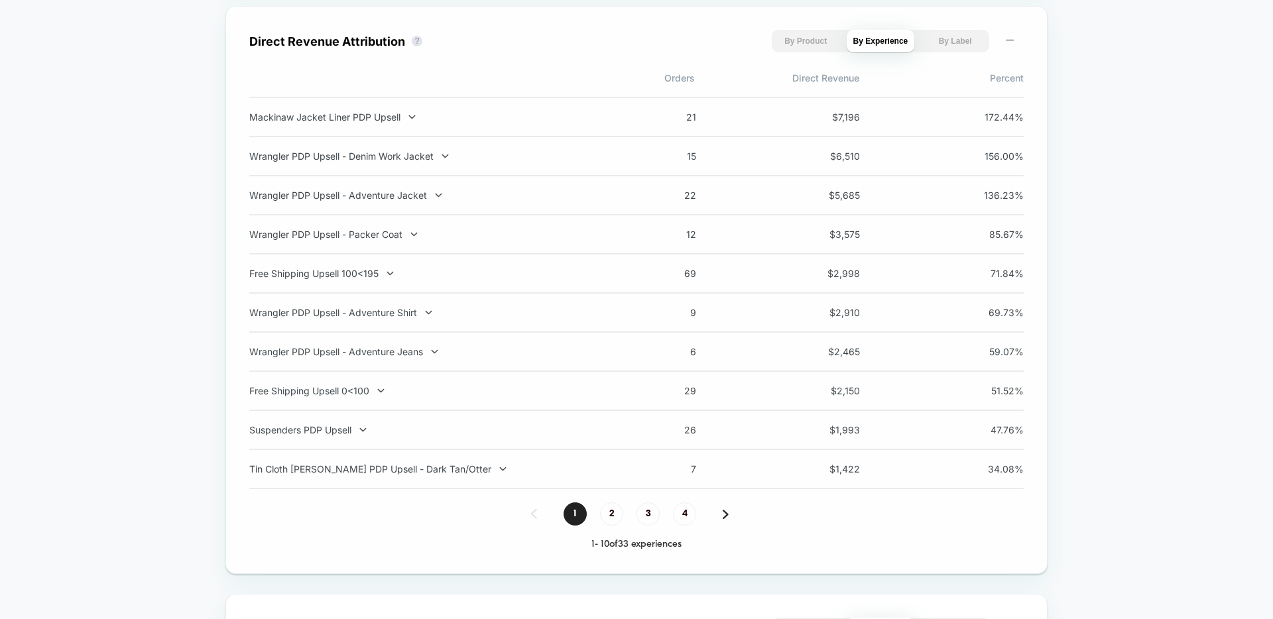
click at [722, 521] on div "1 2 3 4" at bounding box center [636, 514] width 775 height 23
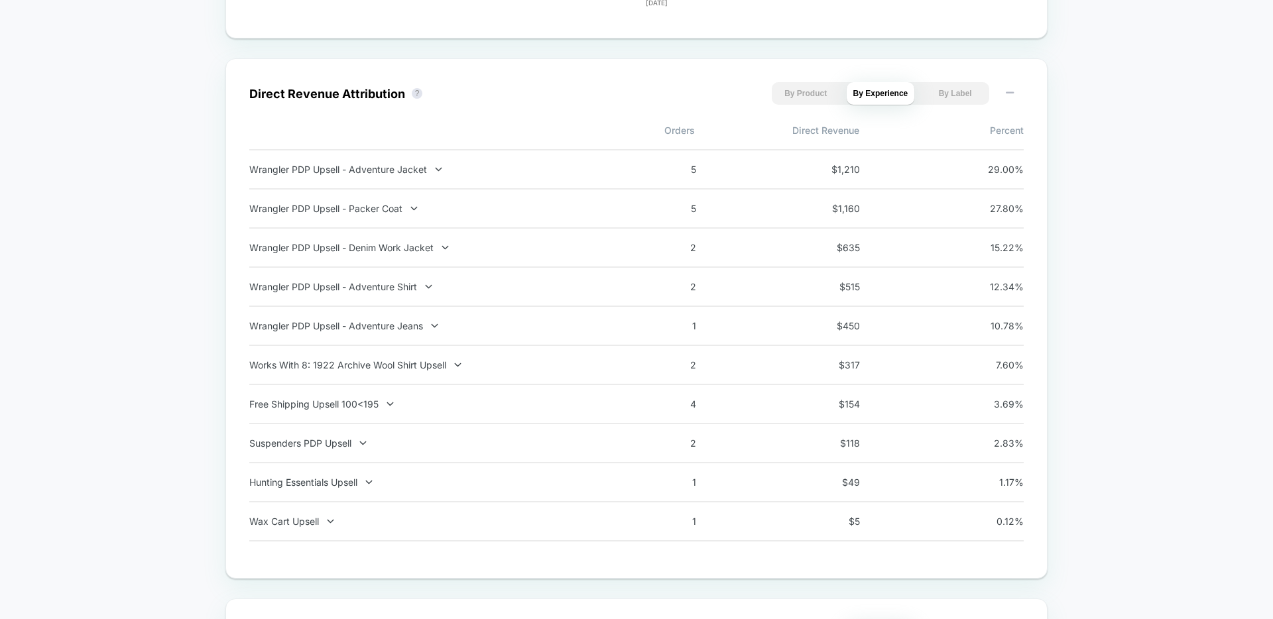
scroll to position [905, 0]
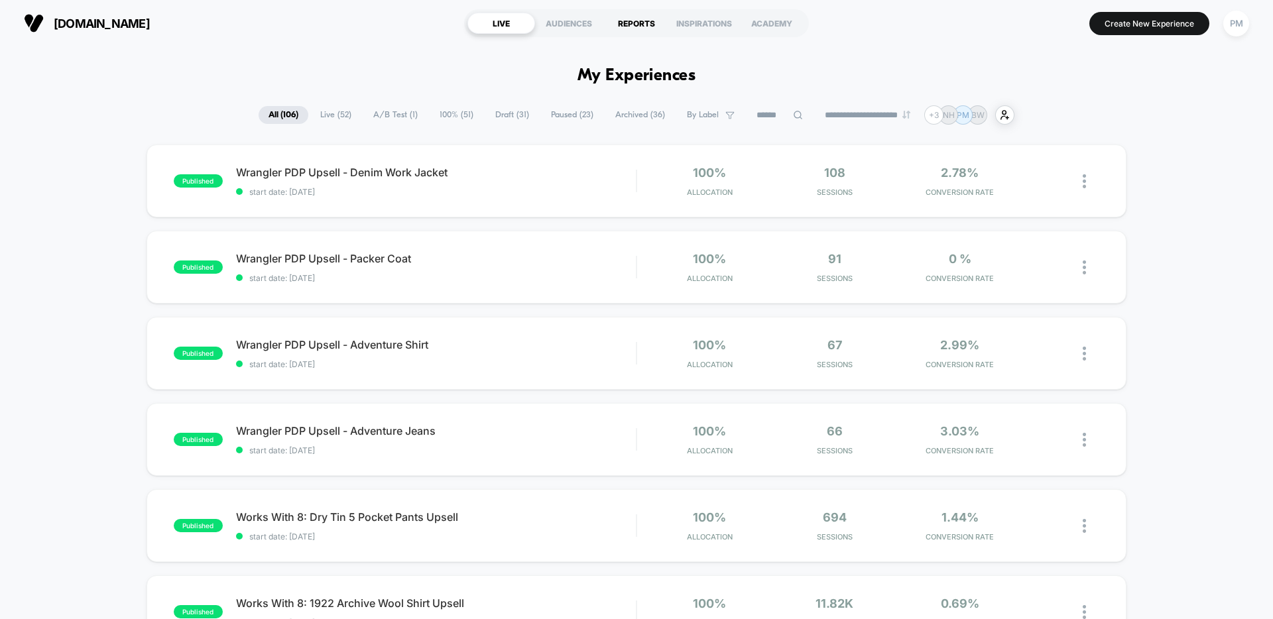
click at [632, 29] on div "REPORTS" at bounding box center [637, 23] width 68 height 21
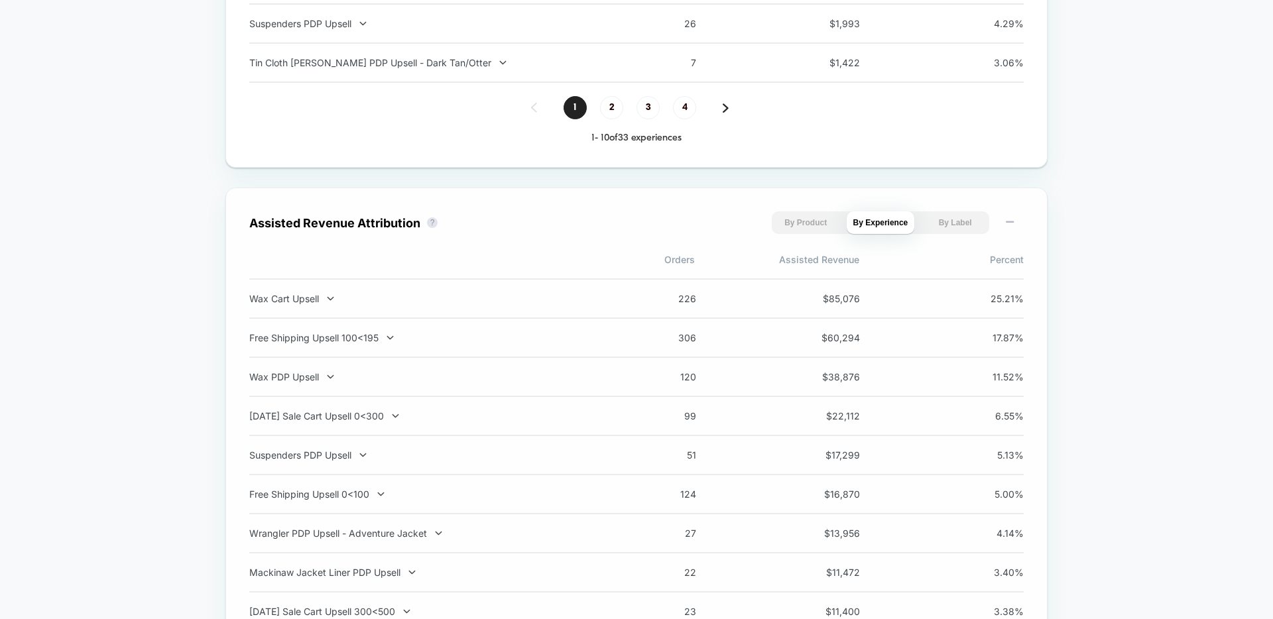
scroll to position [1347, 0]
click at [356, 347] on div "Free Shipping Upsell 100<195 306 $ 60,294 17.87 %" at bounding box center [636, 335] width 775 height 39
click at [356, 337] on div "Free Shipping Upsell 100<195" at bounding box center [423, 335] width 349 height 11
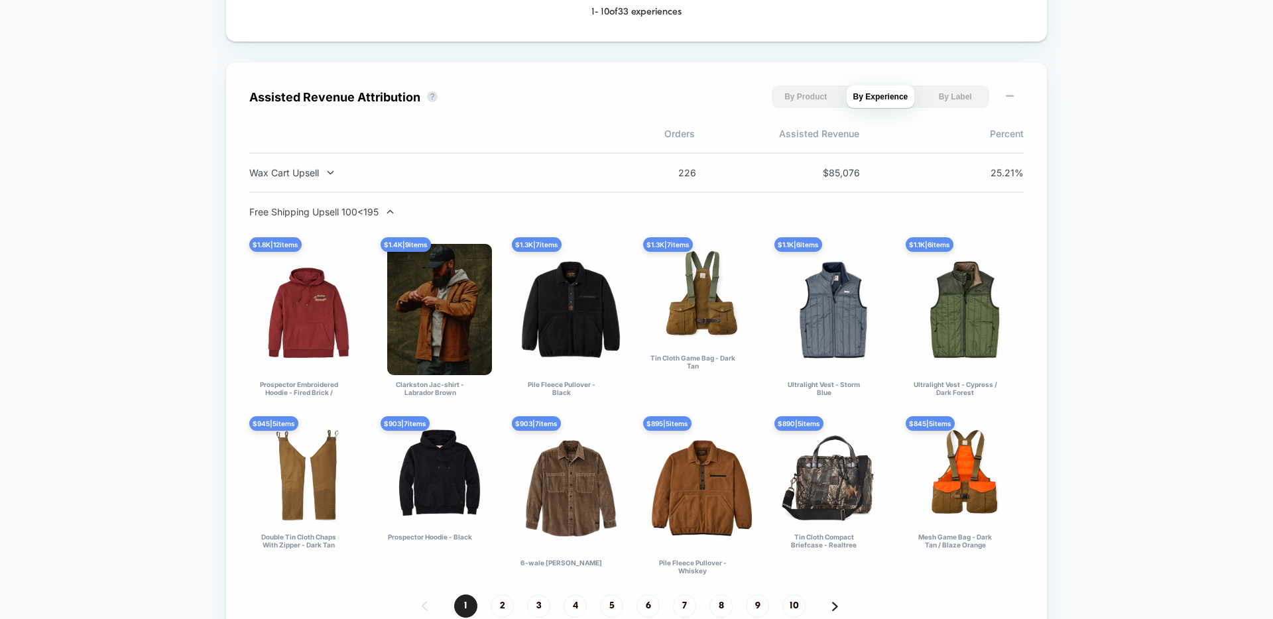
scroll to position [1475, 0]
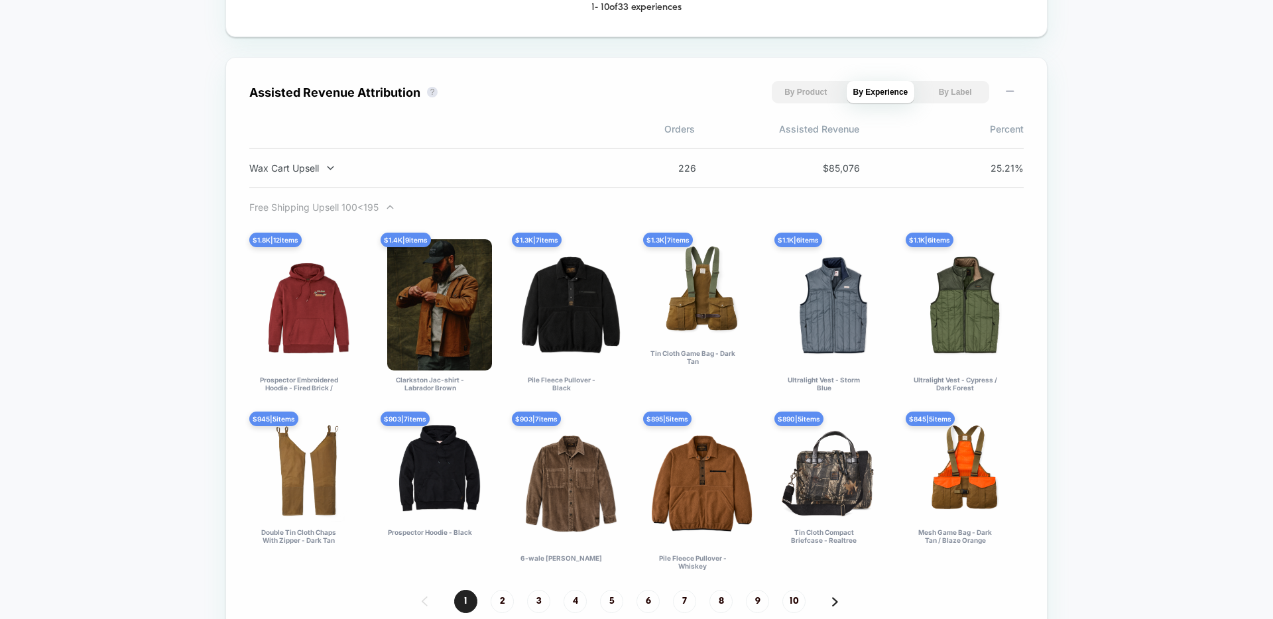
click at [357, 211] on div "Free Shipping Upsell 100<195" at bounding box center [423, 207] width 349 height 11
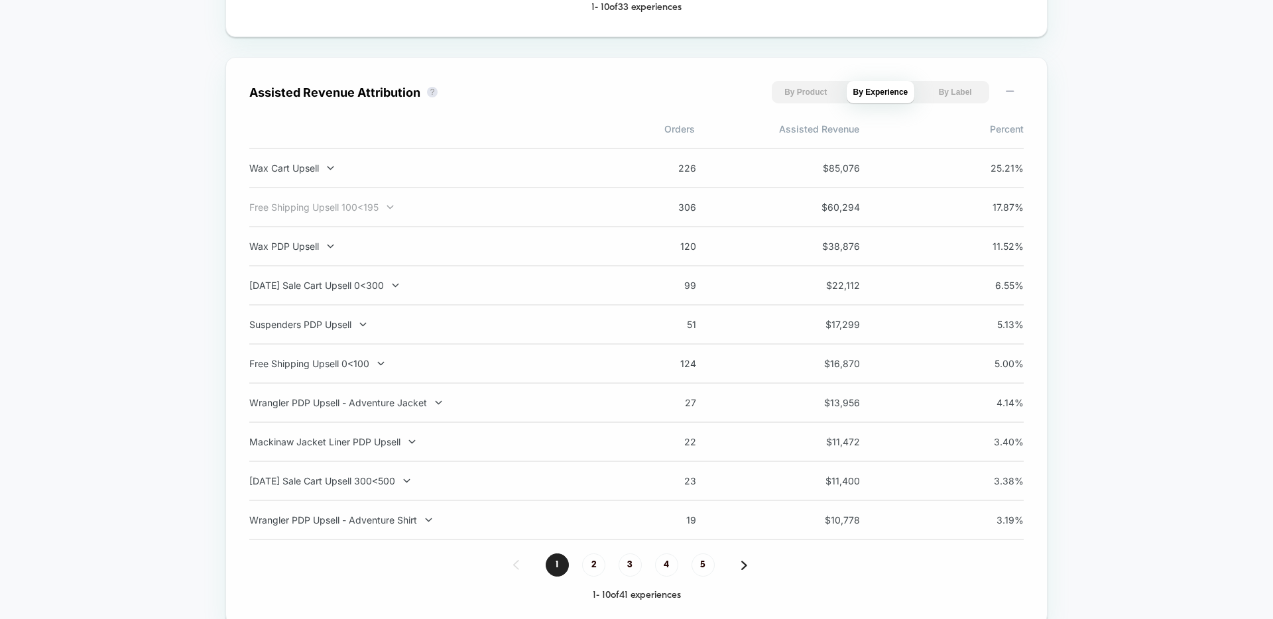
click at [357, 210] on div "Free Shipping Upsell 100<195" at bounding box center [423, 207] width 349 height 11
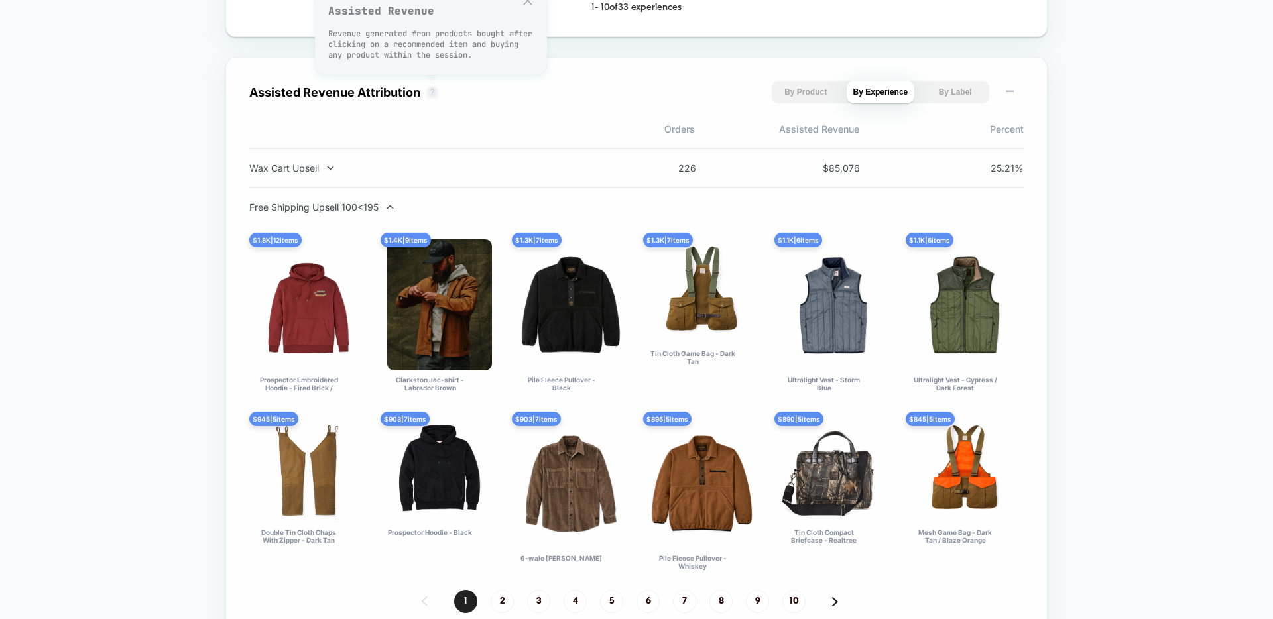
click at [430, 93] on button "?" at bounding box center [432, 92] width 11 height 11
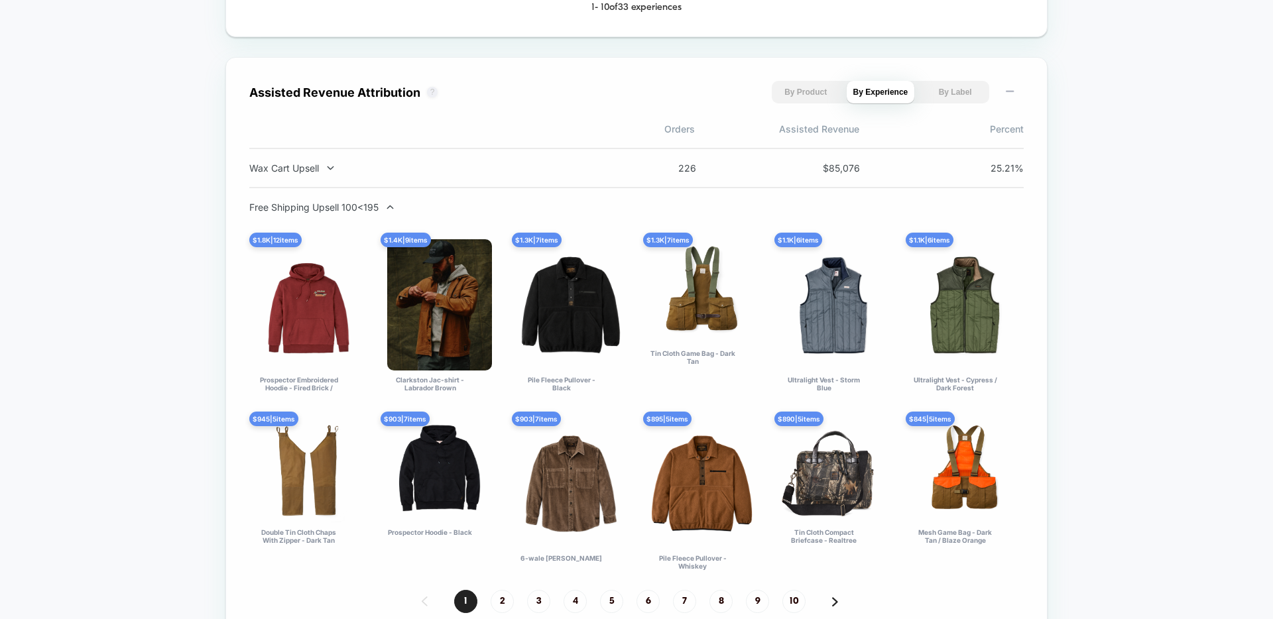
click at [430, 92] on button "?" at bounding box center [432, 92] width 11 height 11
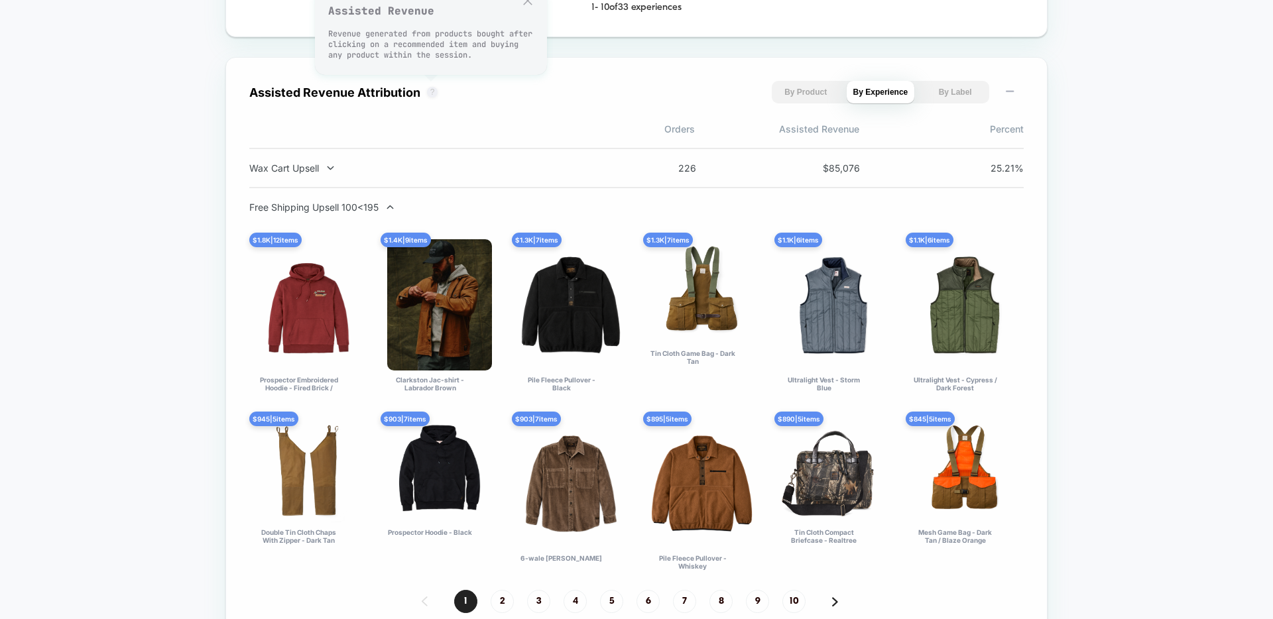
click at [430, 92] on button "?" at bounding box center [432, 92] width 11 height 11
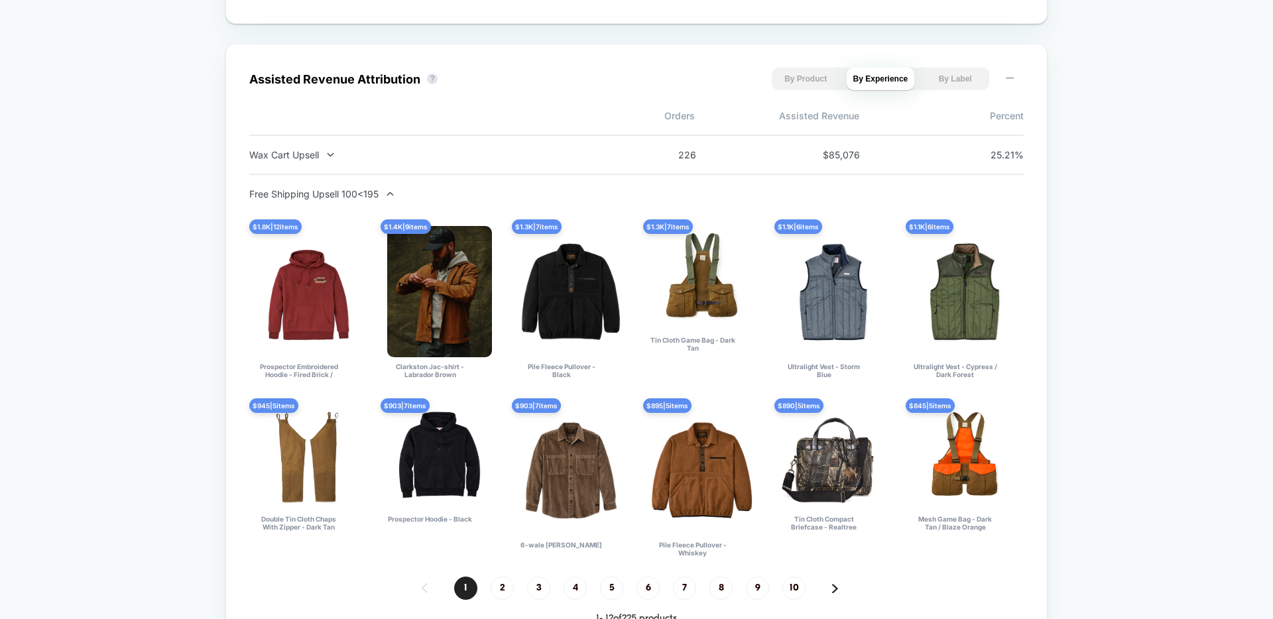
scroll to position [1499, 0]
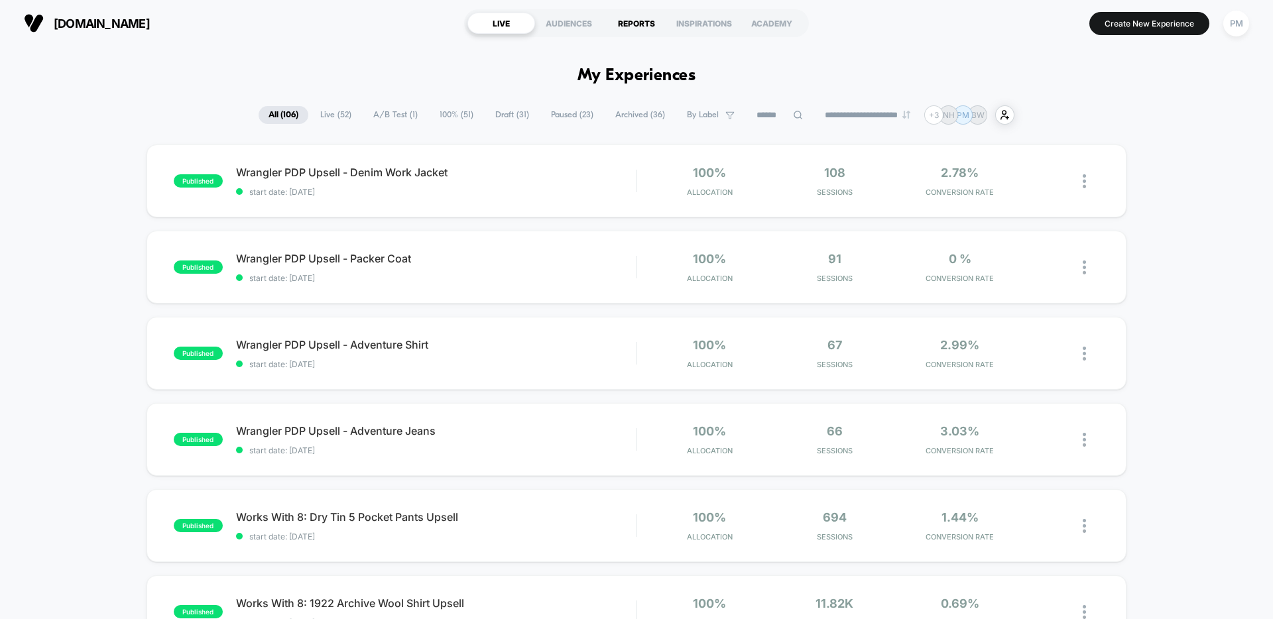
click at [642, 26] on div "REPORTS" at bounding box center [637, 23] width 68 height 21
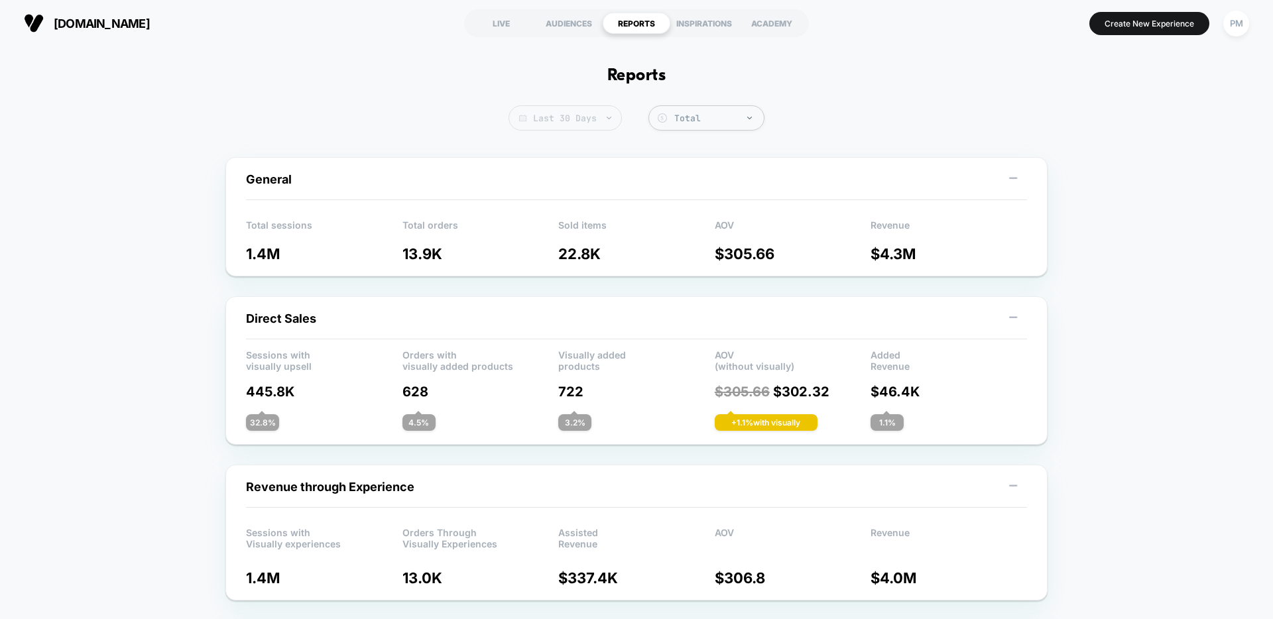
click at [605, 127] on span "Last 30 Days" at bounding box center [565, 117] width 113 height 25
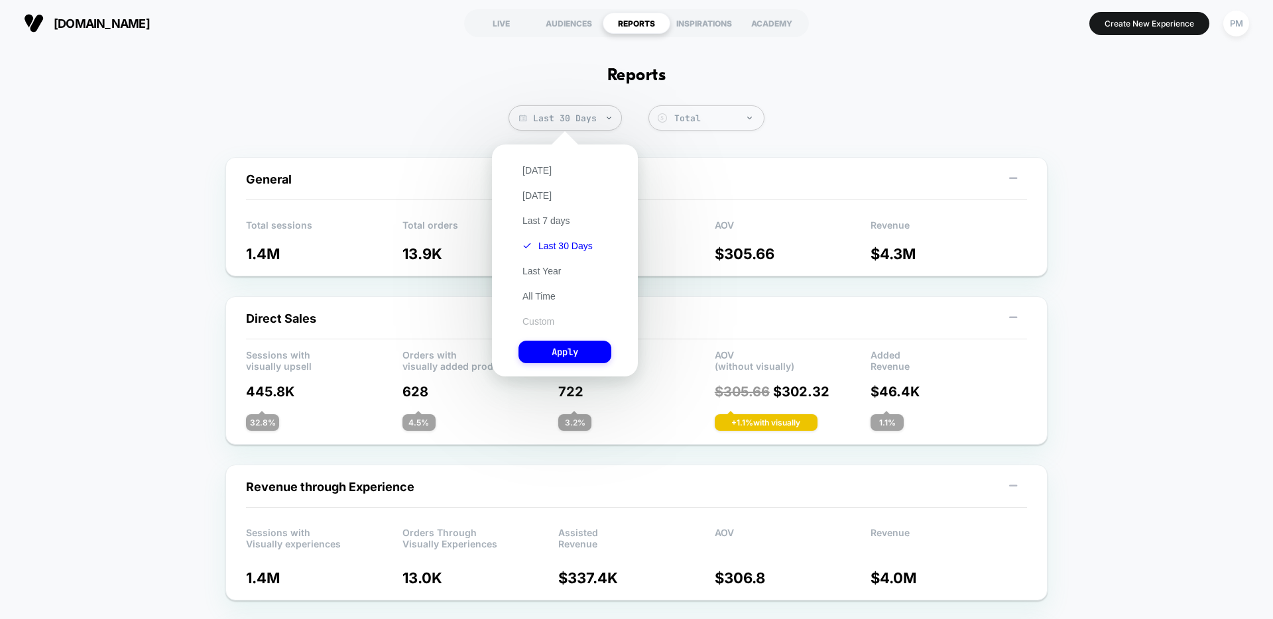
click at [544, 324] on button "Custom" at bounding box center [539, 322] width 40 height 12
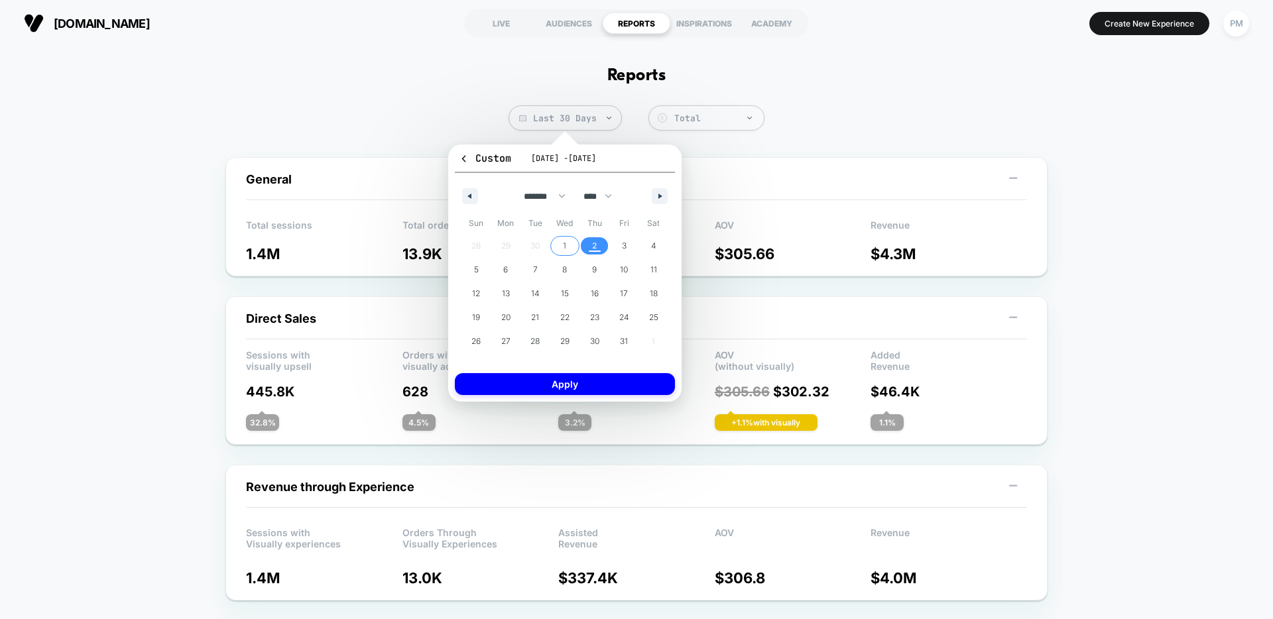
click at [570, 246] on span "1" at bounding box center [565, 245] width 30 height 17
click at [583, 246] on span "2" at bounding box center [595, 245] width 30 height 17
click at [586, 387] on button "Apply" at bounding box center [565, 384] width 220 height 22
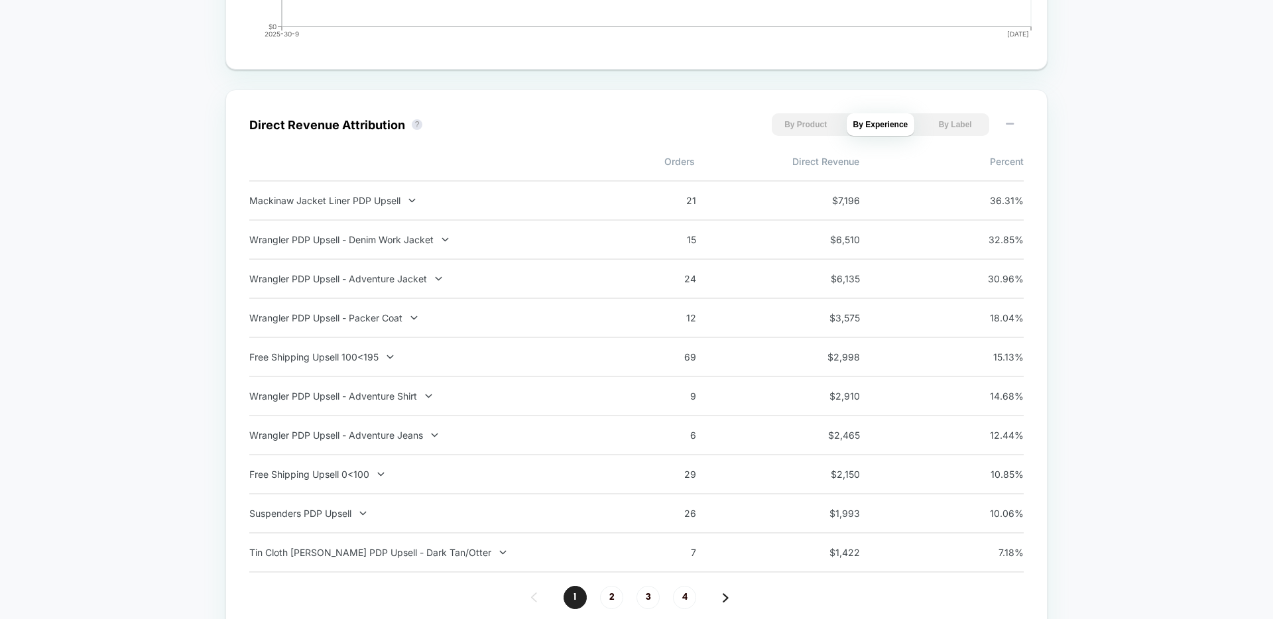
scroll to position [863, 0]
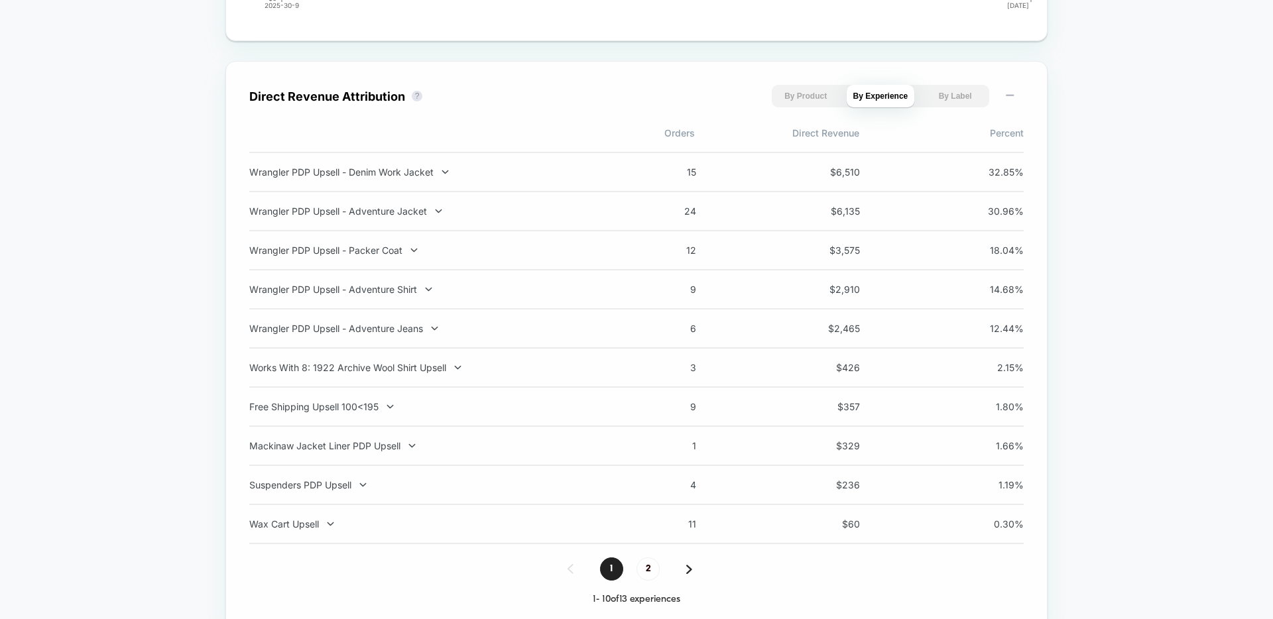
scroll to position [887, 0]
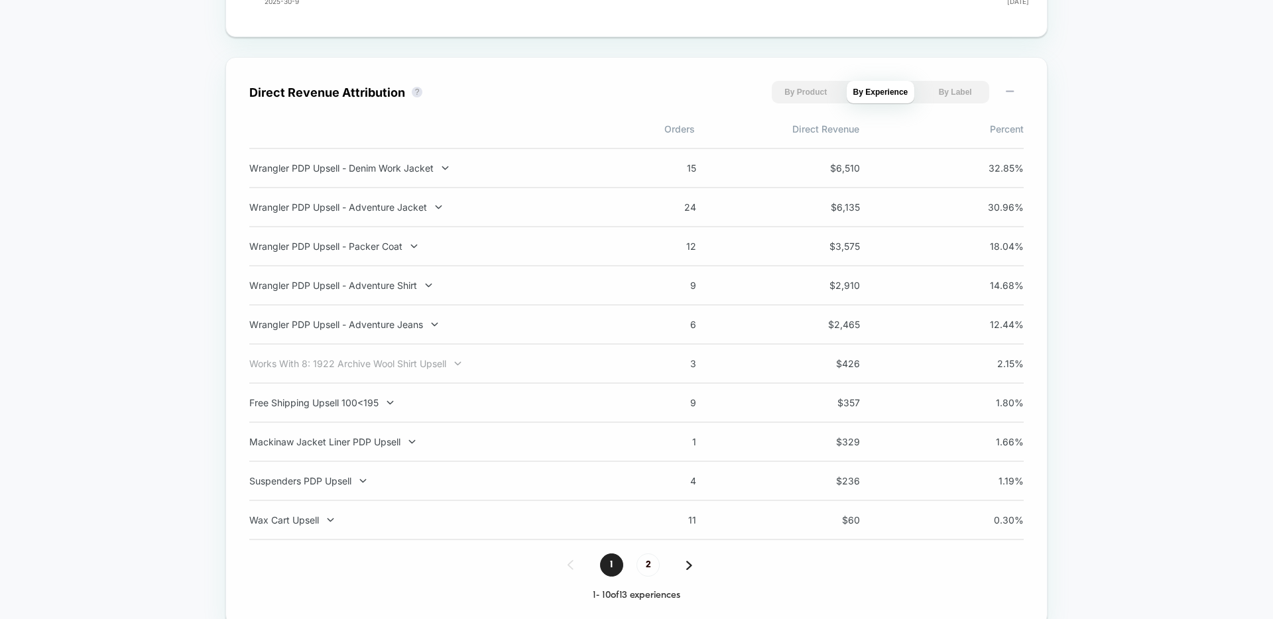
click at [420, 364] on div "Works With 8: 1922 Archive Wool Shirt Upsell" at bounding box center [423, 363] width 349 height 11
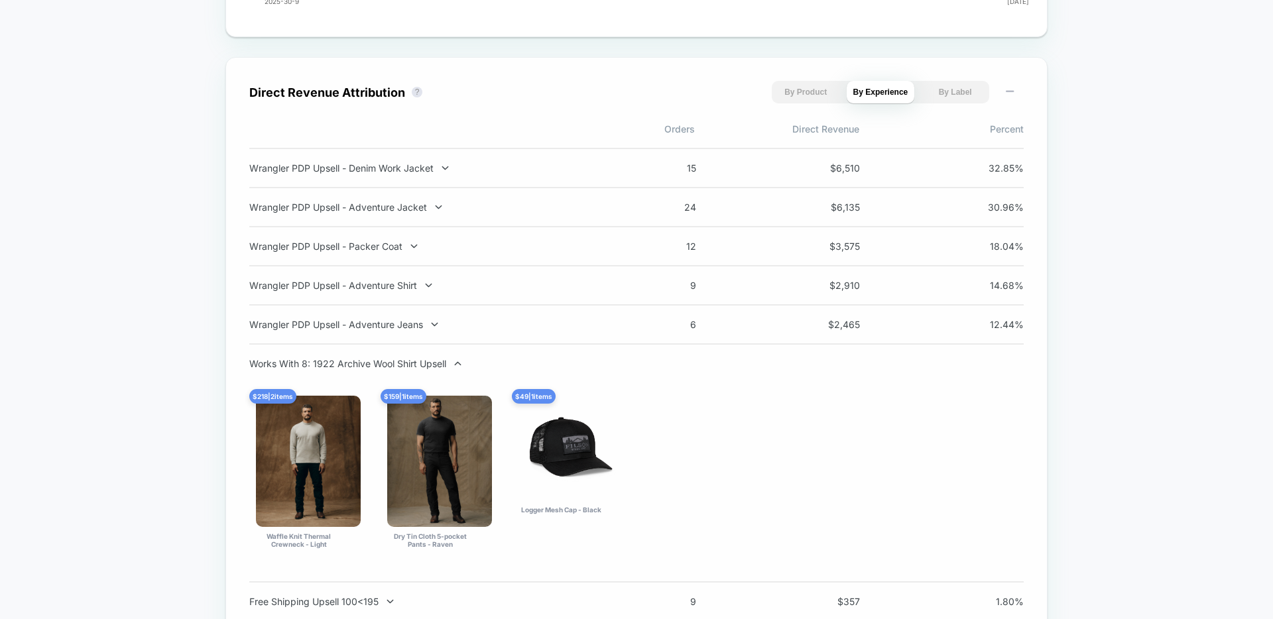
click at [420, 364] on div "Works With 8: 1922 Archive Wool Shirt Upsell" at bounding box center [423, 363] width 349 height 11
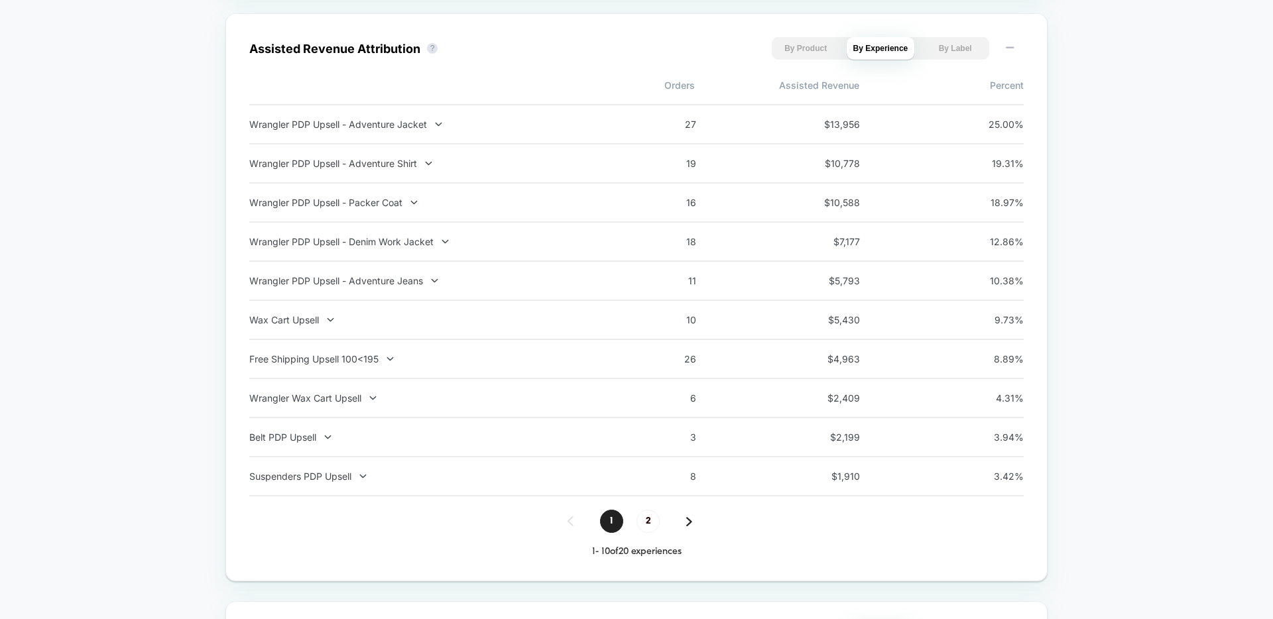
scroll to position [1526, 0]
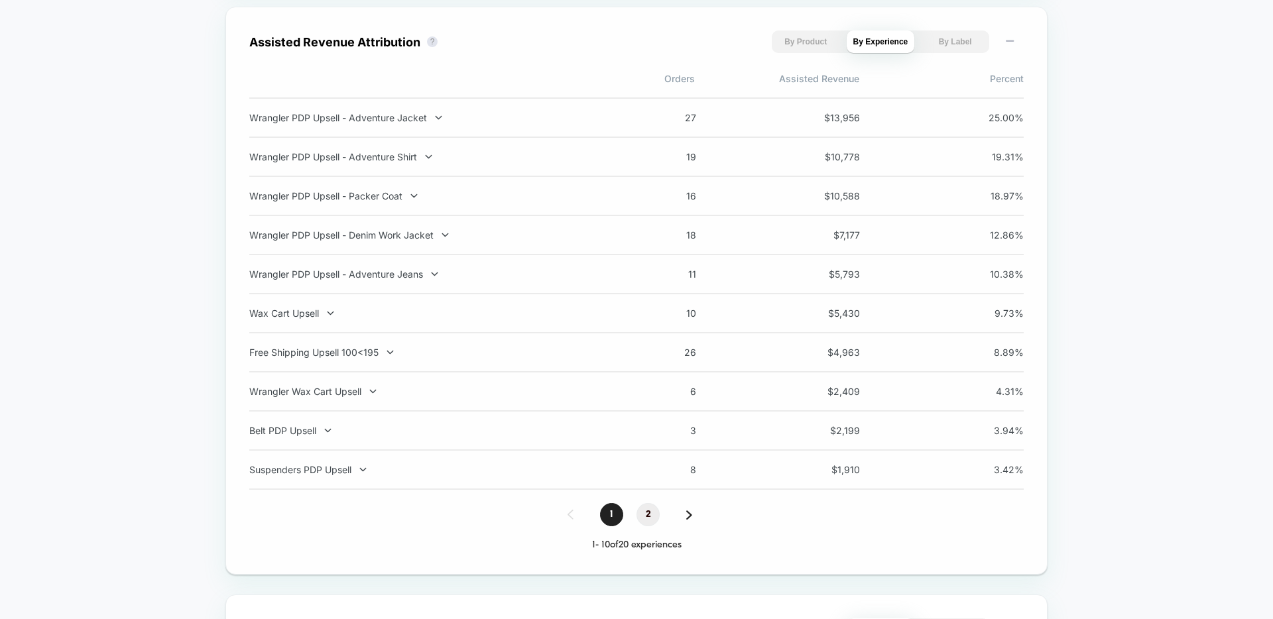
click at [651, 519] on span "2" at bounding box center [648, 514] width 23 height 23
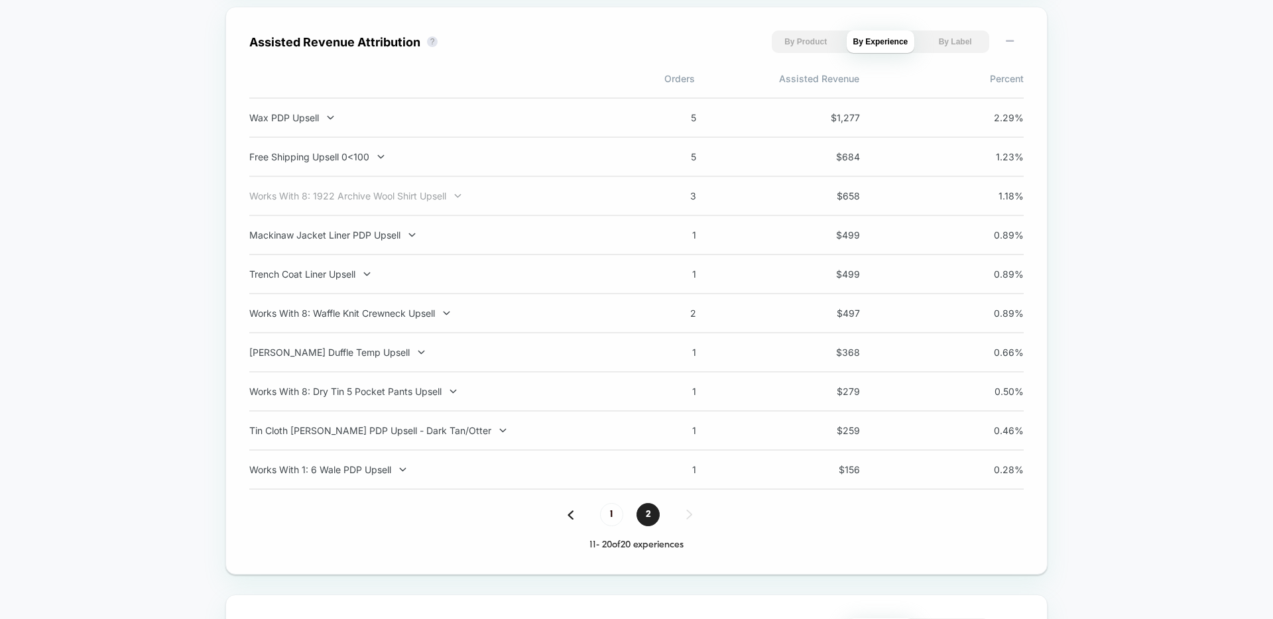
click at [322, 202] on div "Works With 8: 1922 Archive Wool Shirt Upsell" at bounding box center [423, 195] width 349 height 11
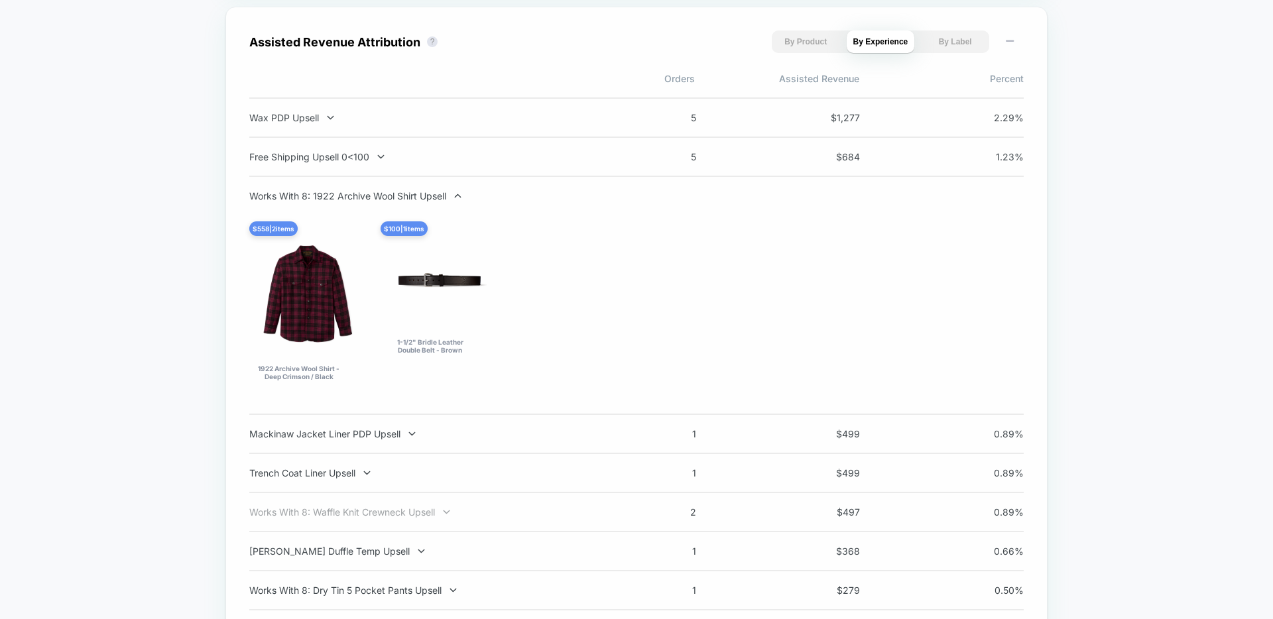
click at [379, 512] on div "Works With 8: Waffle Knit Crewneck Upsell" at bounding box center [423, 512] width 349 height 11
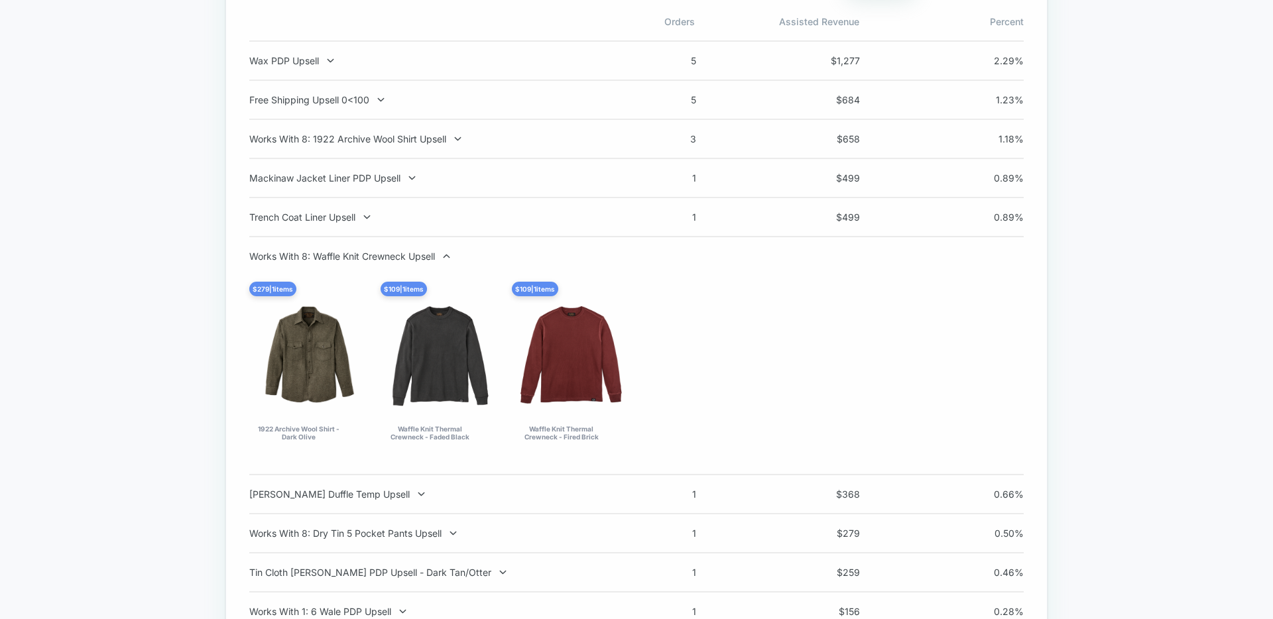
scroll to position [1584, 0]
click at [360, 258] on div "Works With 8: Waffle Knit Crewneck Upsell" at bounding box center [423, 254] width 349 height 11
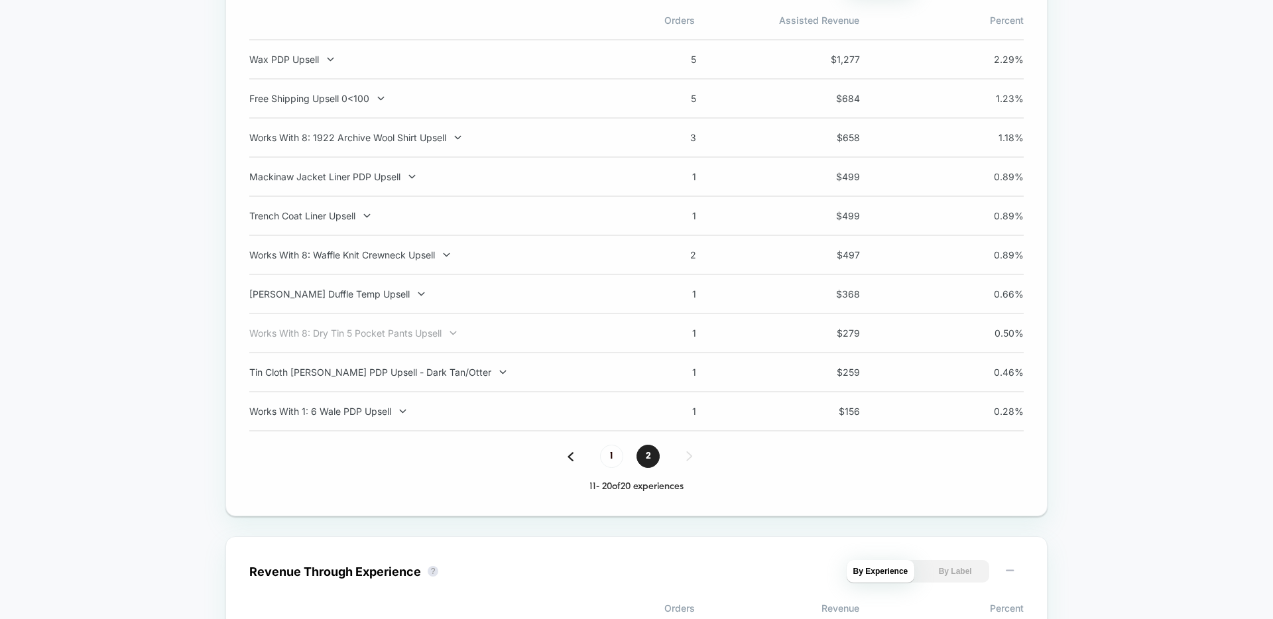
click at [423, 339] on div "Works With 8: Dry Tin 5 Pocket Pants Upsell" at bounding box center [423, 333] width 349 height 11
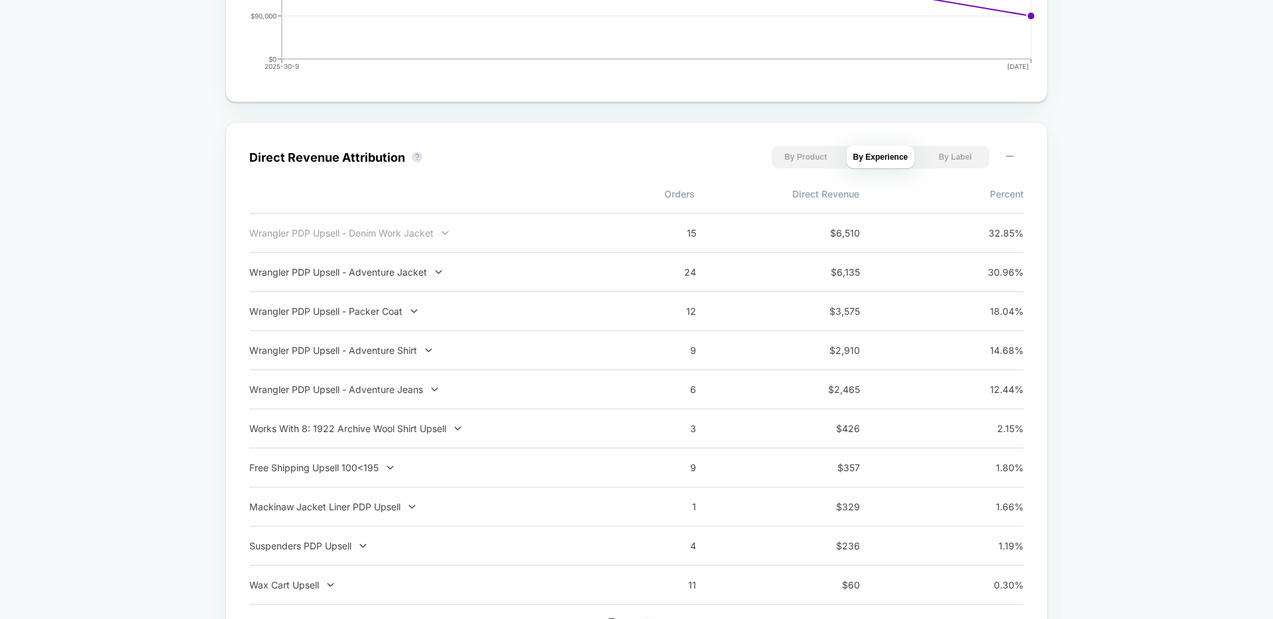
scroll to position [823, 0]
click at [411, 228] on div "Wrangler PDP Upsell - Denim Work Jacket" at bounding box center [423, 232] width 349 height 11
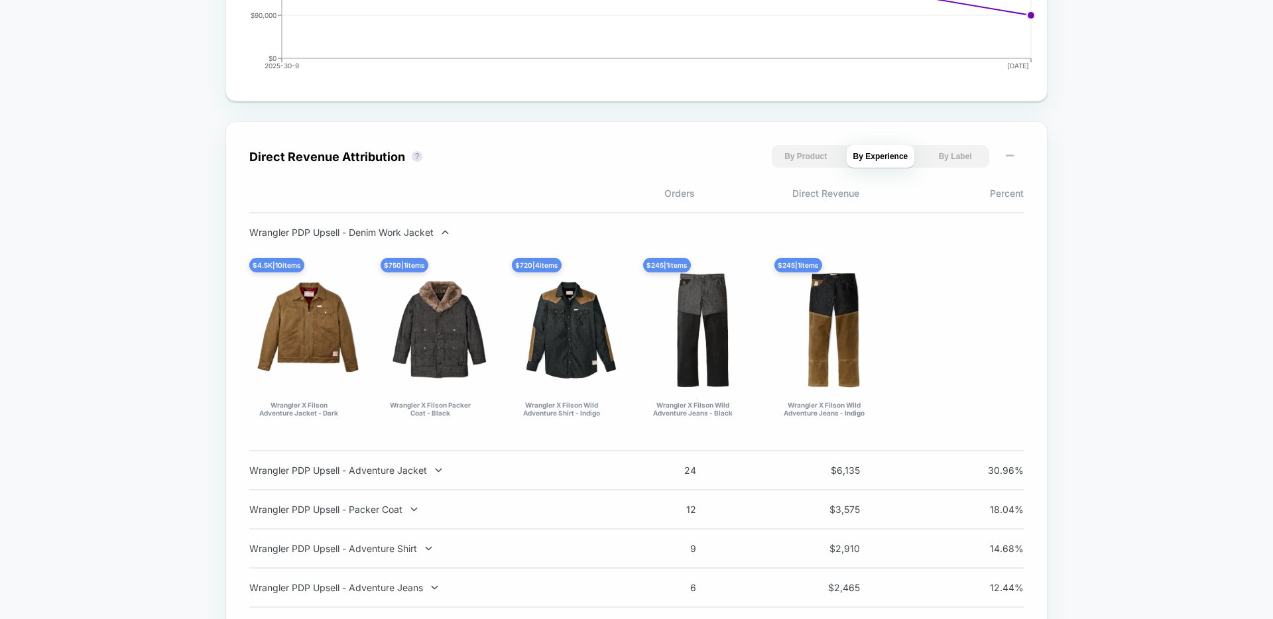
click at [411, 228] on div "Wrangler PDP Upsell - Denim Work Jacket" at bounding box center [423, 232] width 349 height 11
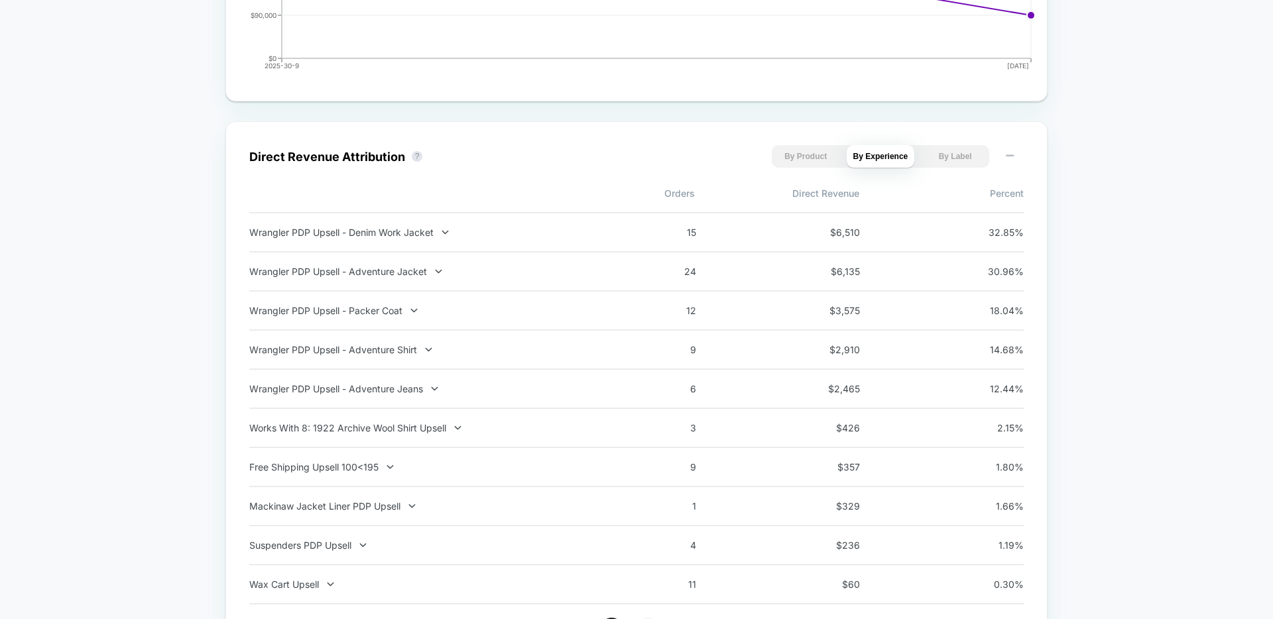
scroll to position [795, 0]
